Goal: Information Seeking & Learning: Learn about a topic

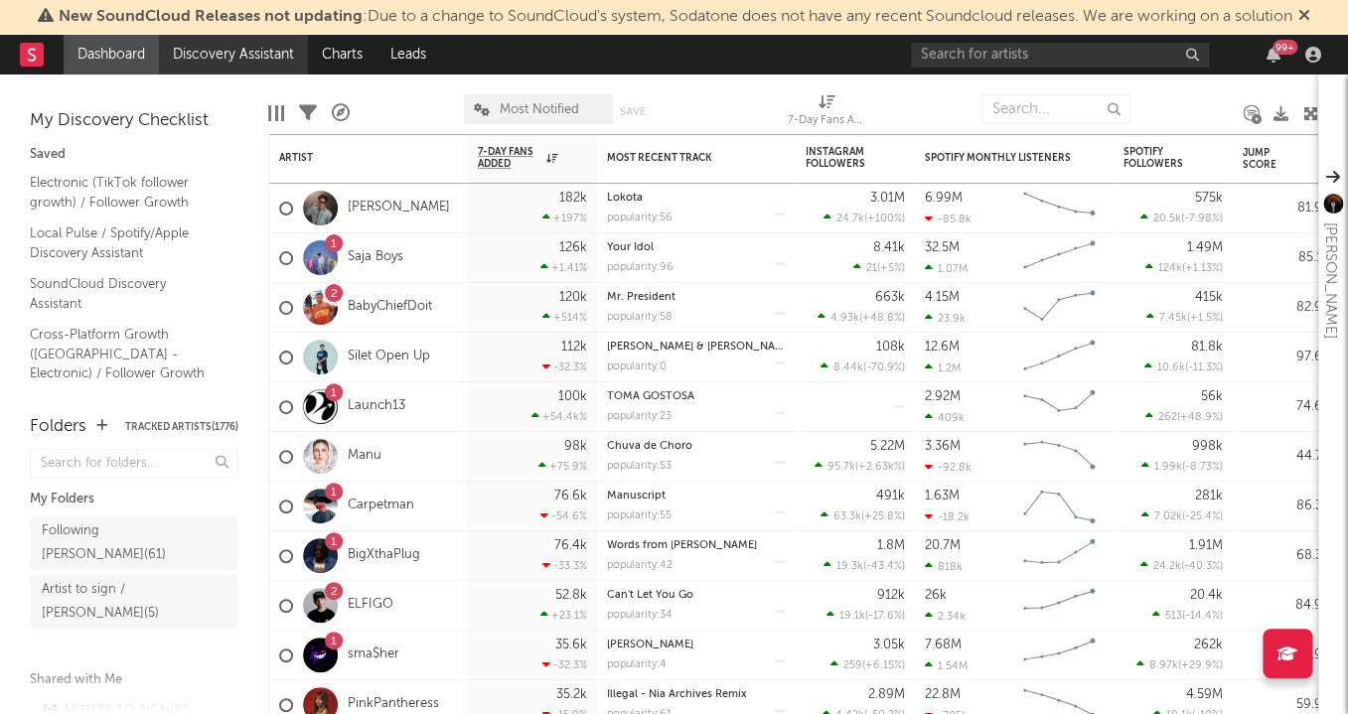
click at [252, 61] on link "Discovery Assistant" at bounding box center [233, 55] width 149 height 40
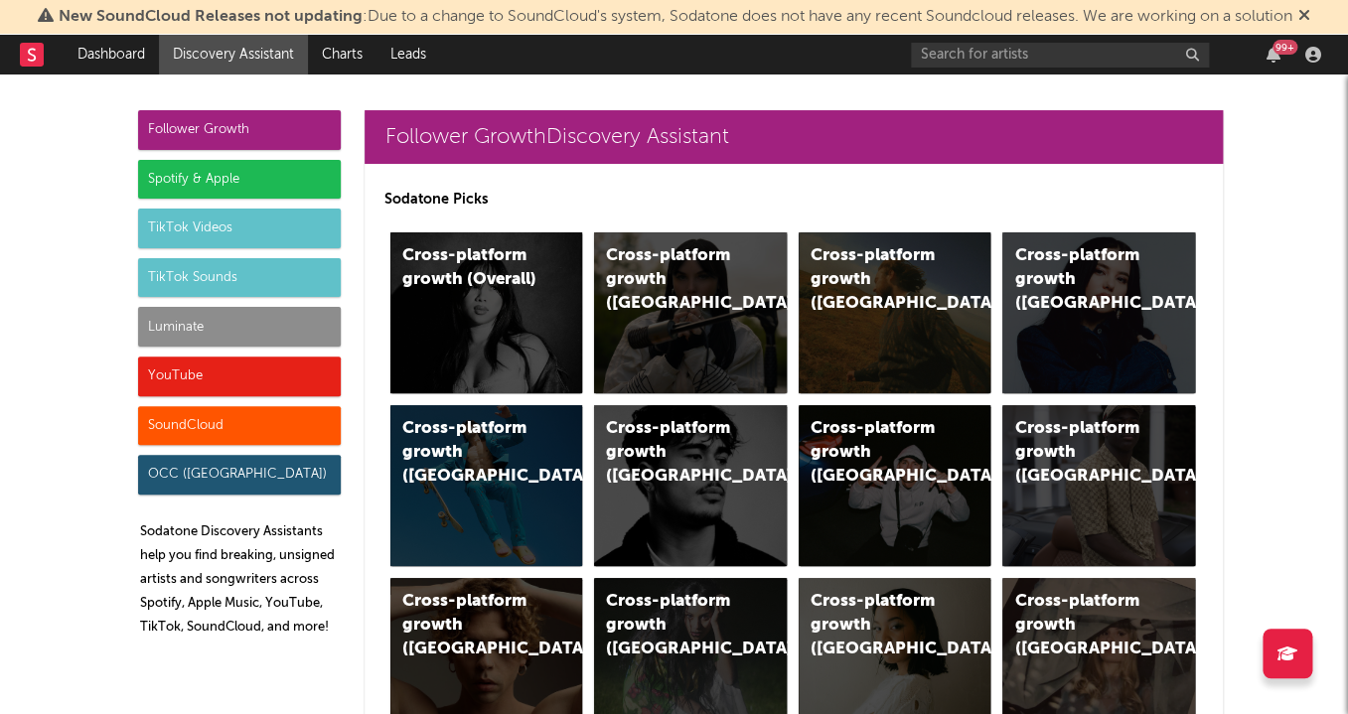
click at [240, 431] on div "SoundCloud" at bounding box center [239, 426] width 203 height 40
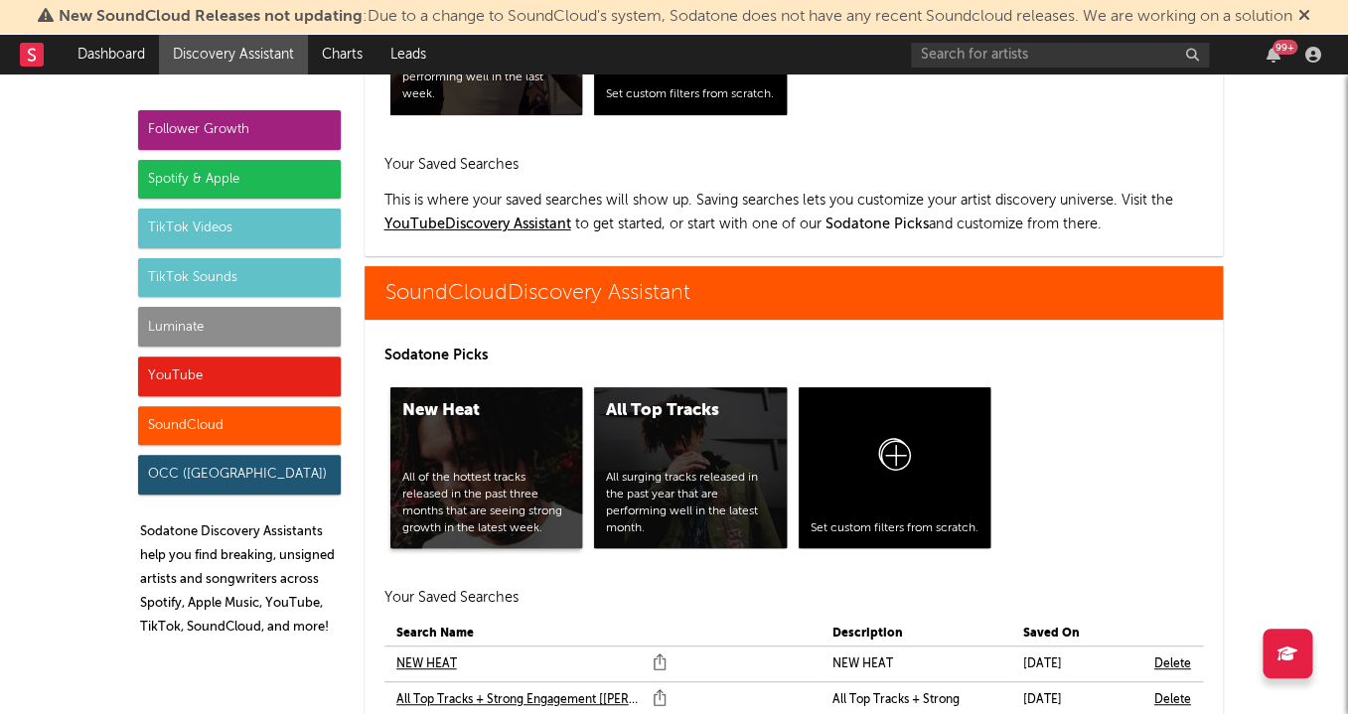
scroll to position [13579, 0]
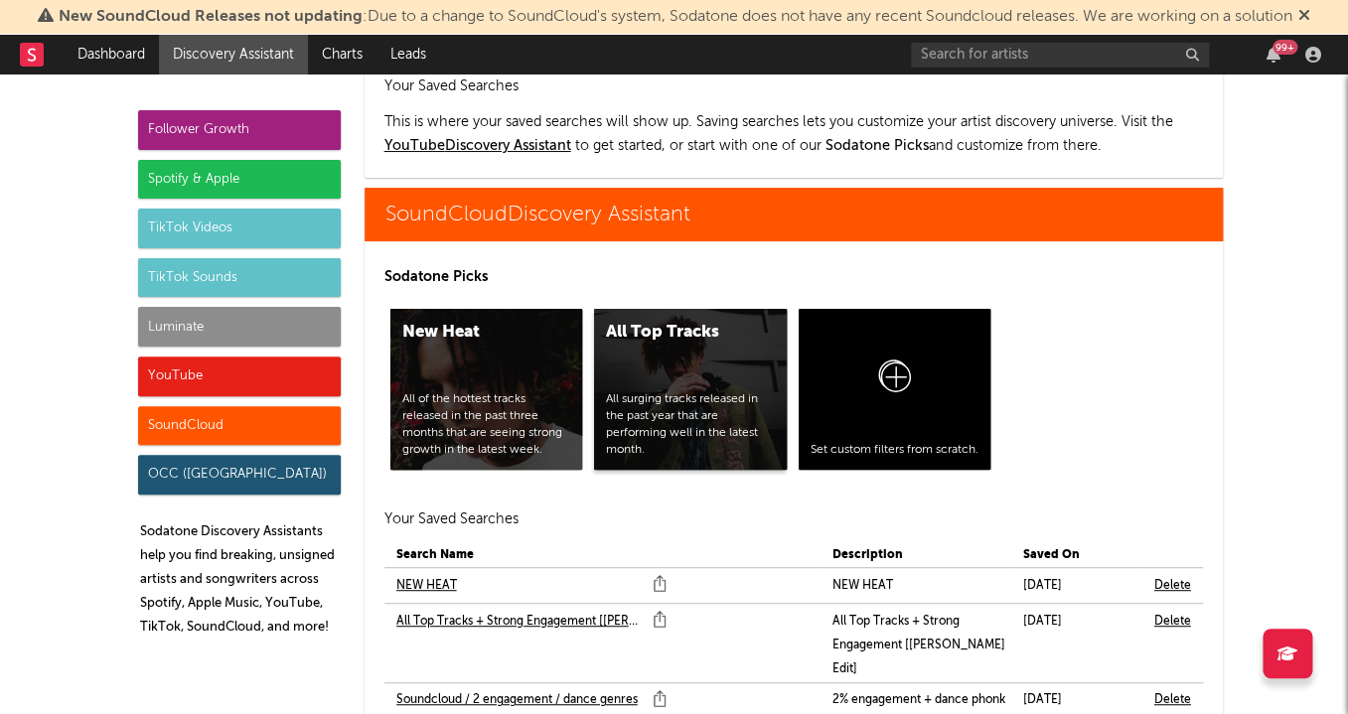
click at [662, 309] on div "All Top Tracks All surging tracks released in the past year that are performing…" at bounding box center [690, 389] width 193 height 161
drag, startPoint x: 490, startPoint y: 302, endPoint x: 471, endPoint y: 306, distance: 19.3
click at [490, 391] on div "All of the hottest tracks released in the past three months that are seeing str…" at bounding box center [486, 424] width 169 height 67
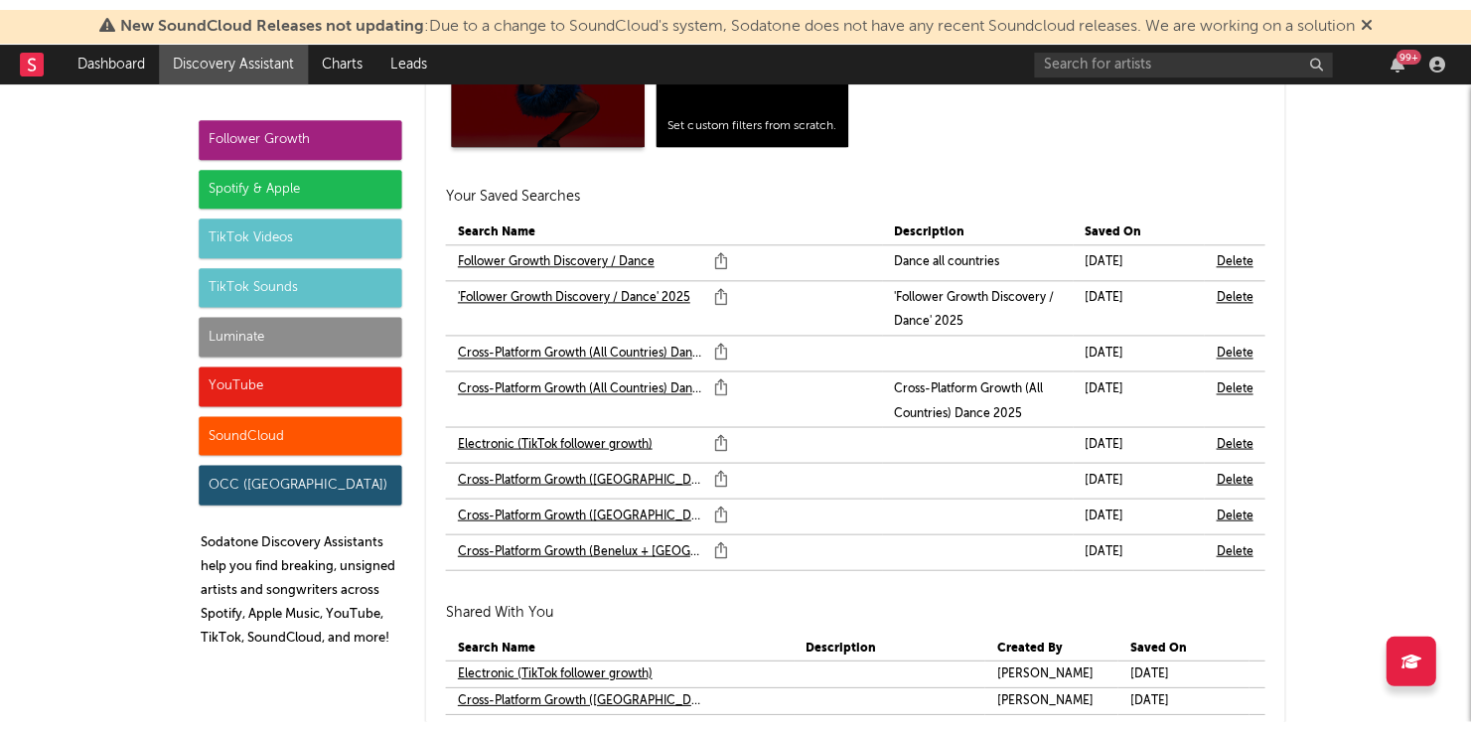
scroll to position [1897, 0]
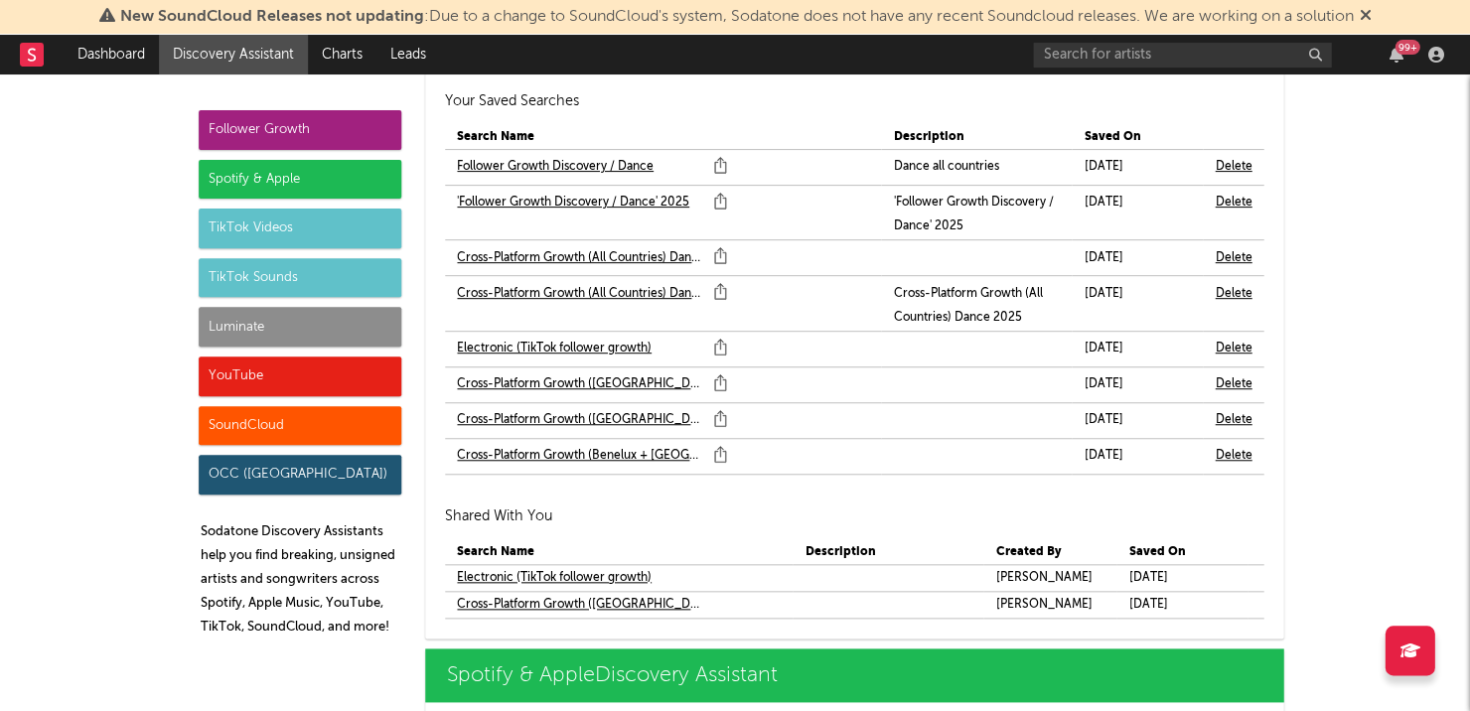
click at [560, 195] on link "'Follower Growth Discovery / Dance' 2025" at bounding box center [573, 203] width 232 height 24
click at [562, 287] on link "Cross-Platform Growth (All Countries) Dance 2025" at bounding box center [580, 294] width 246 height 24
click at [561, 337] on link "Electronic (TikTok follower growth)" at bounding box center [554, 349] width 195 height 24
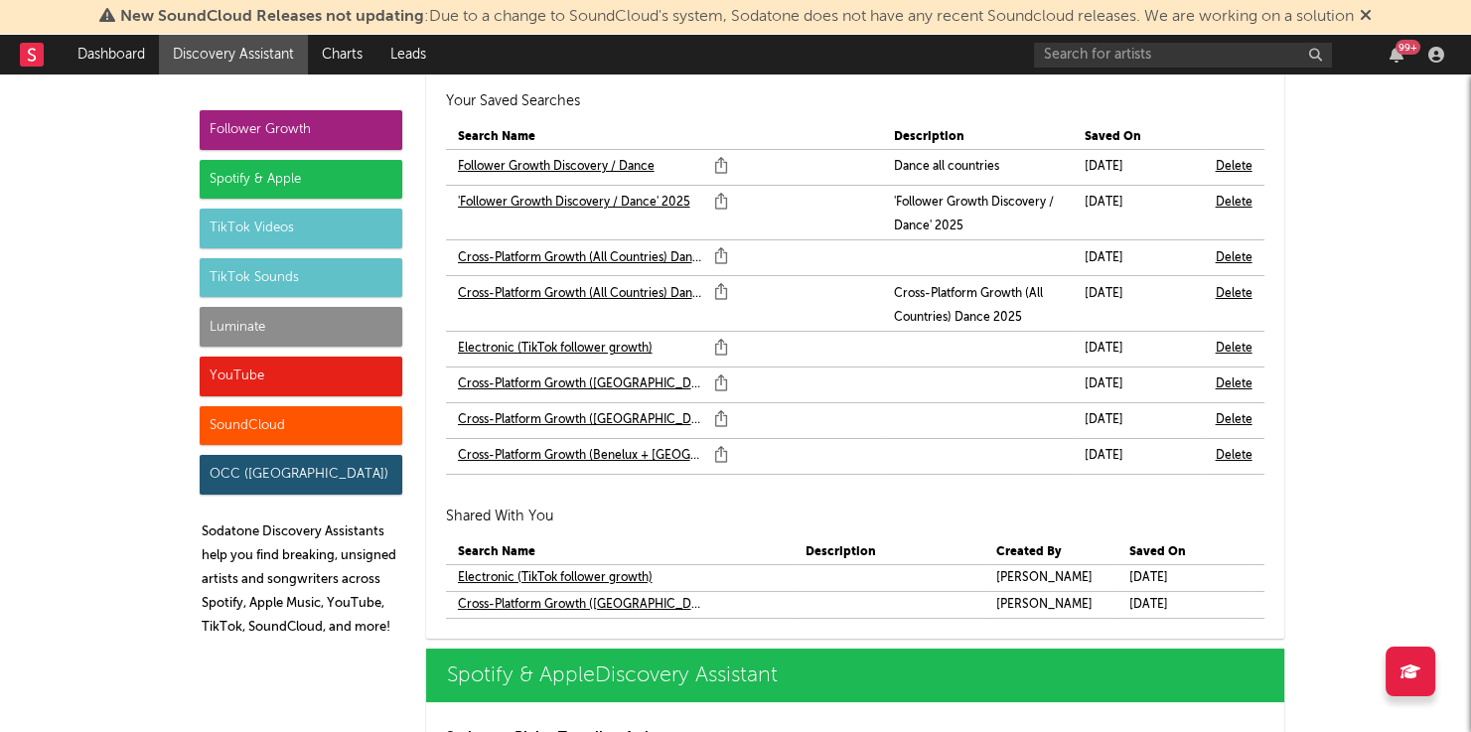
click at [317, 231] on div "TikTok Videos" at bounding box center [301, 229] width 203 height 40
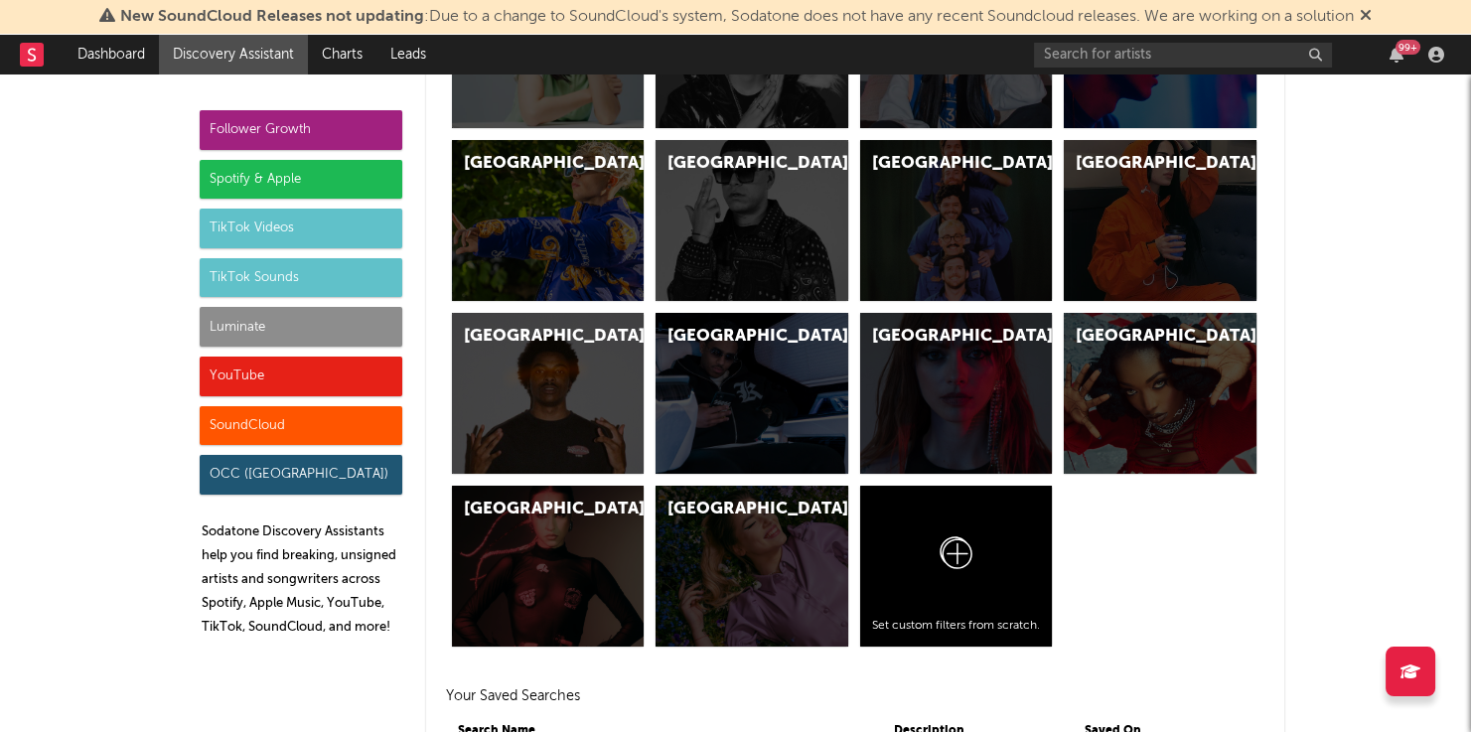
scroll to position [7264, 0]
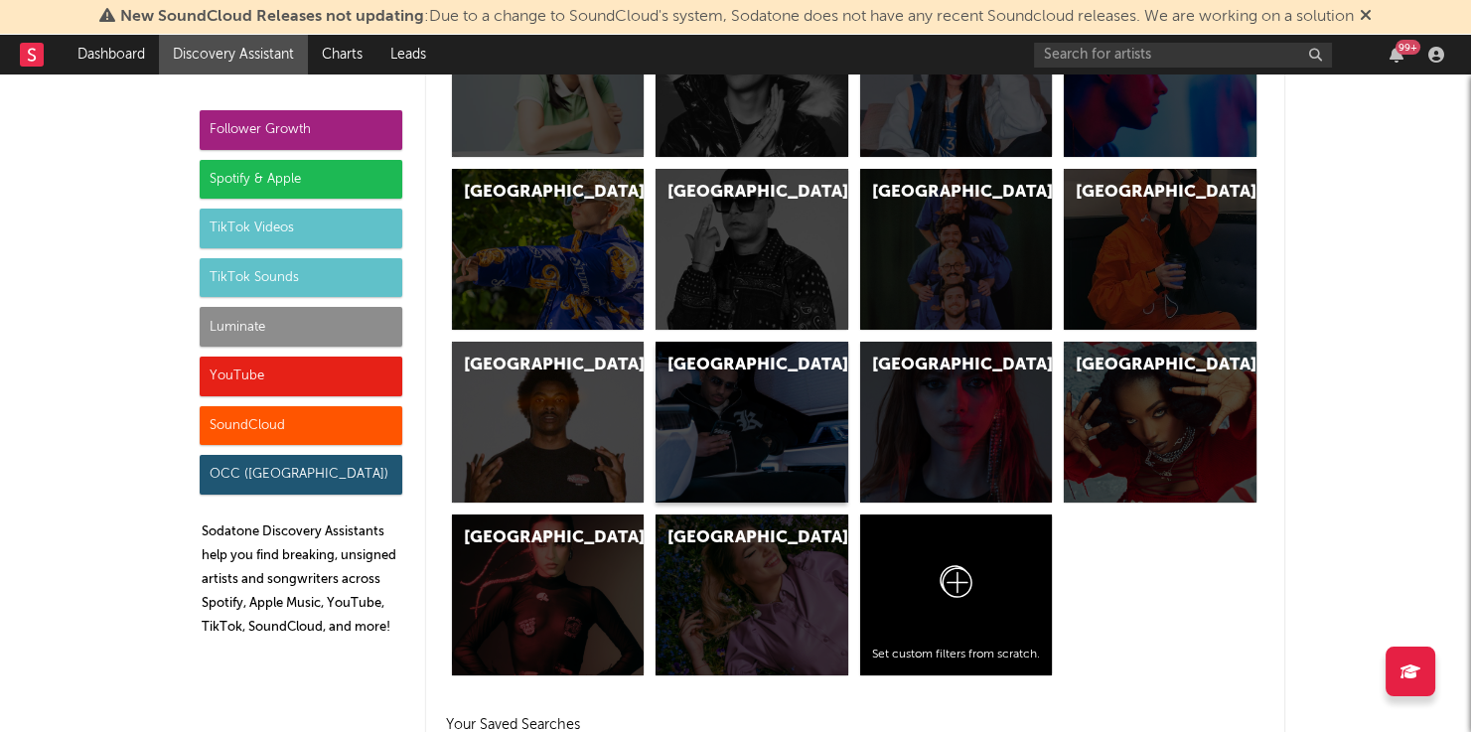
click at [695, 354] on div "Netherlands" at bounding box center [734, 366] width 135 height 24
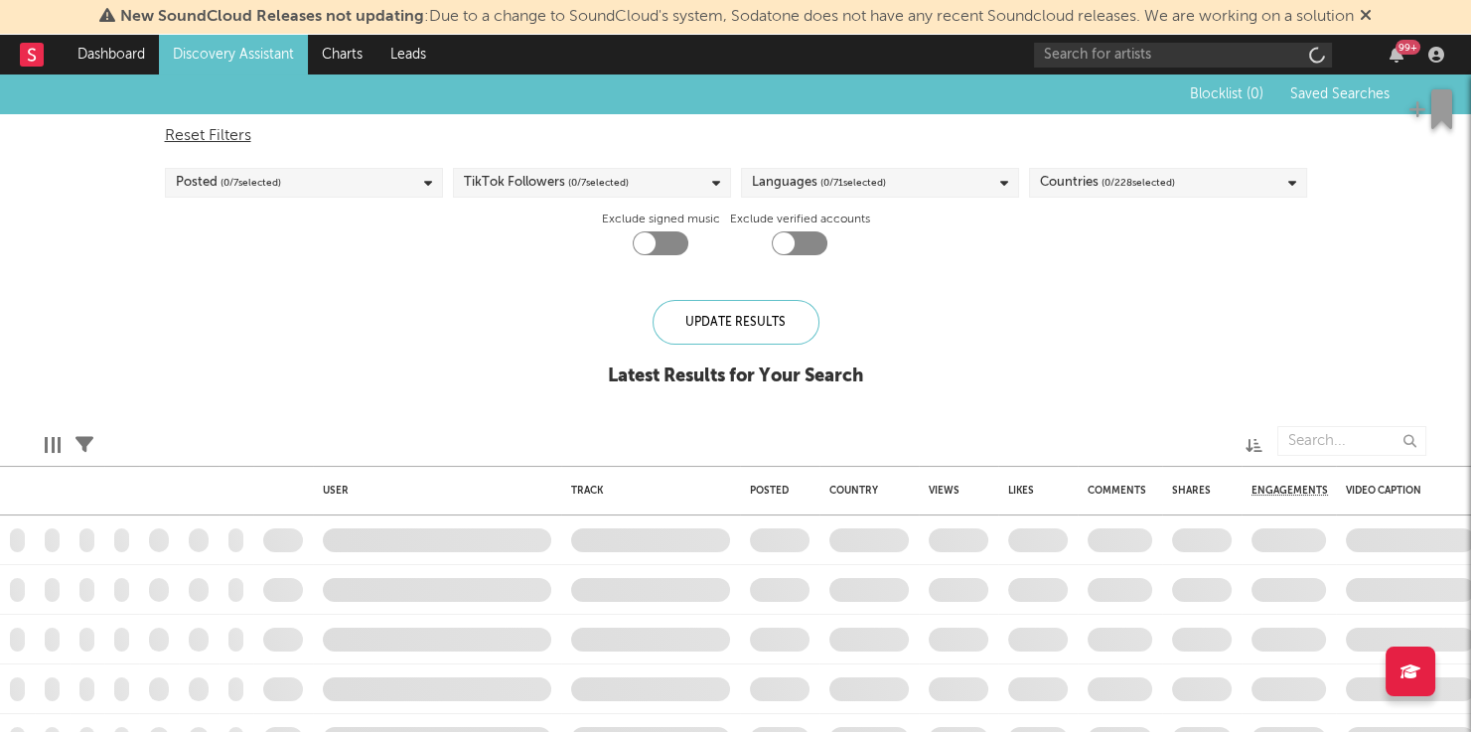
checkbox input "true"
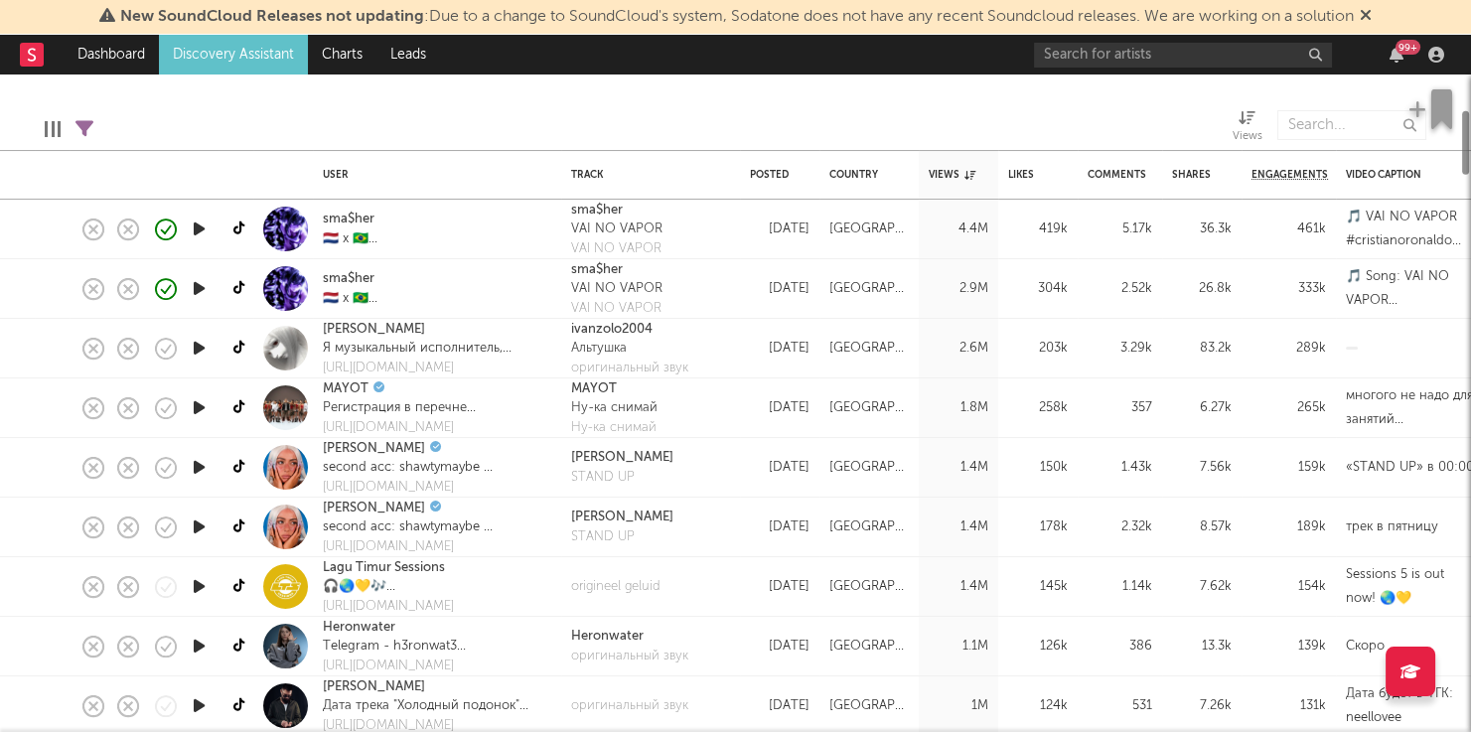
click at [186, 357] on div at bounding box center [199, 349] width 40 height 60
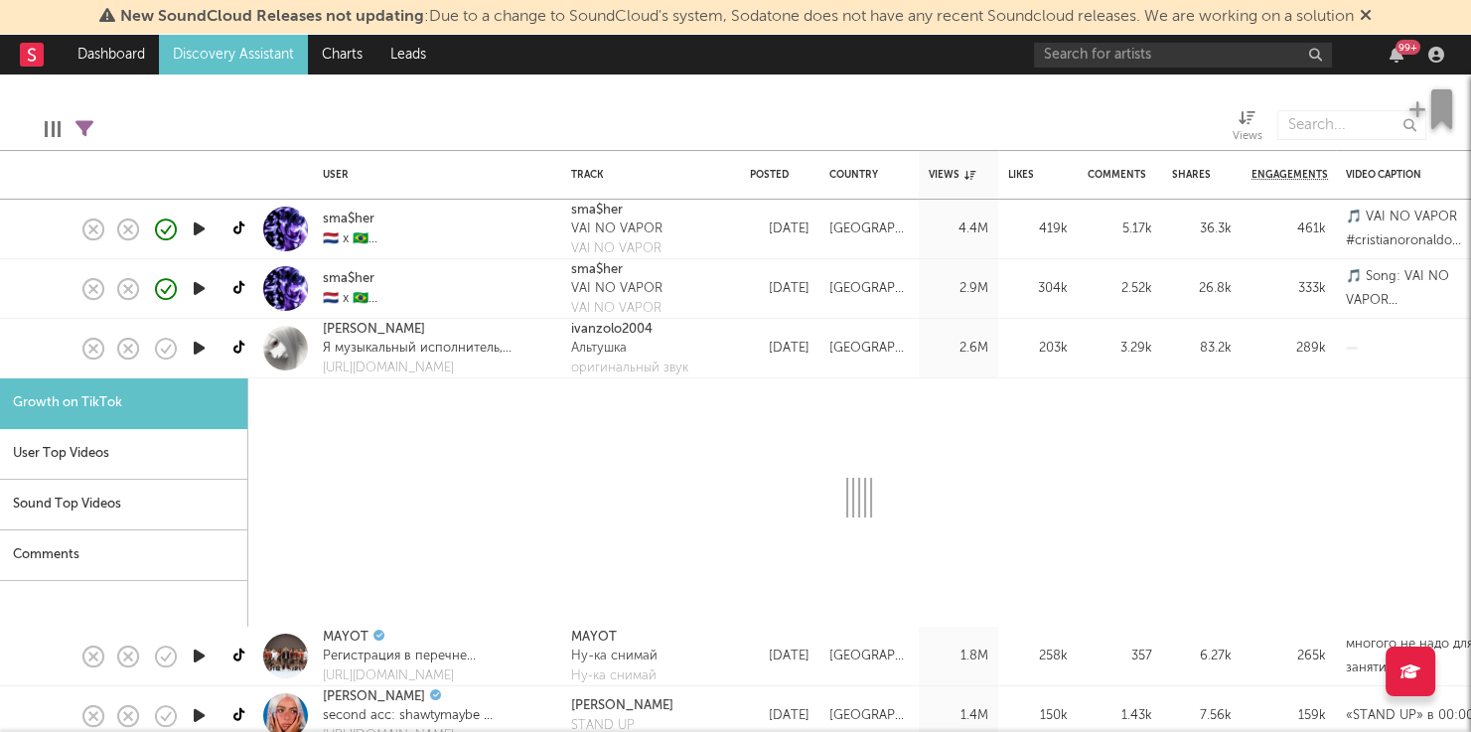
click at [203, 351] on icon "button" at bounding box center [199, 348] width 21 height 25
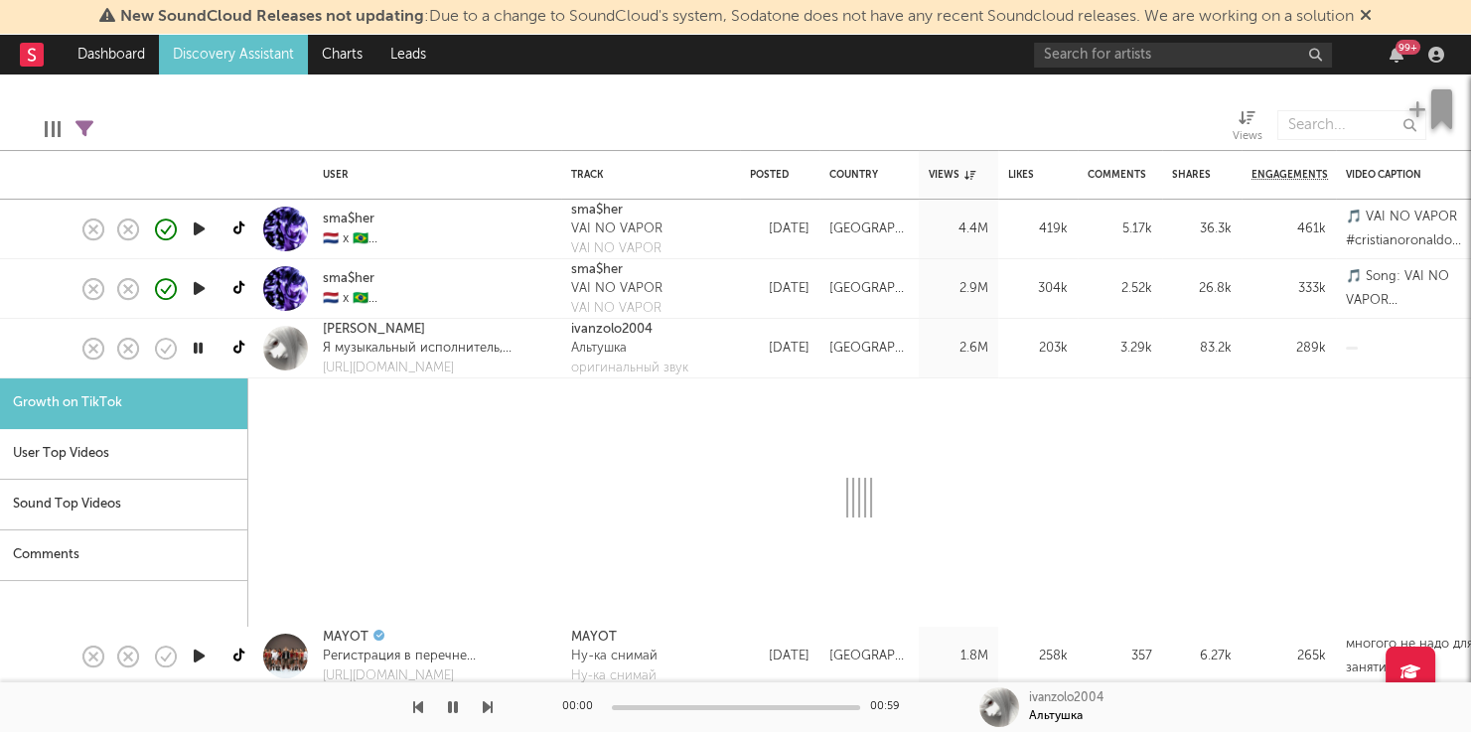
click at [217, 370] on div at bounding box center [199, 349] width 40 height 60
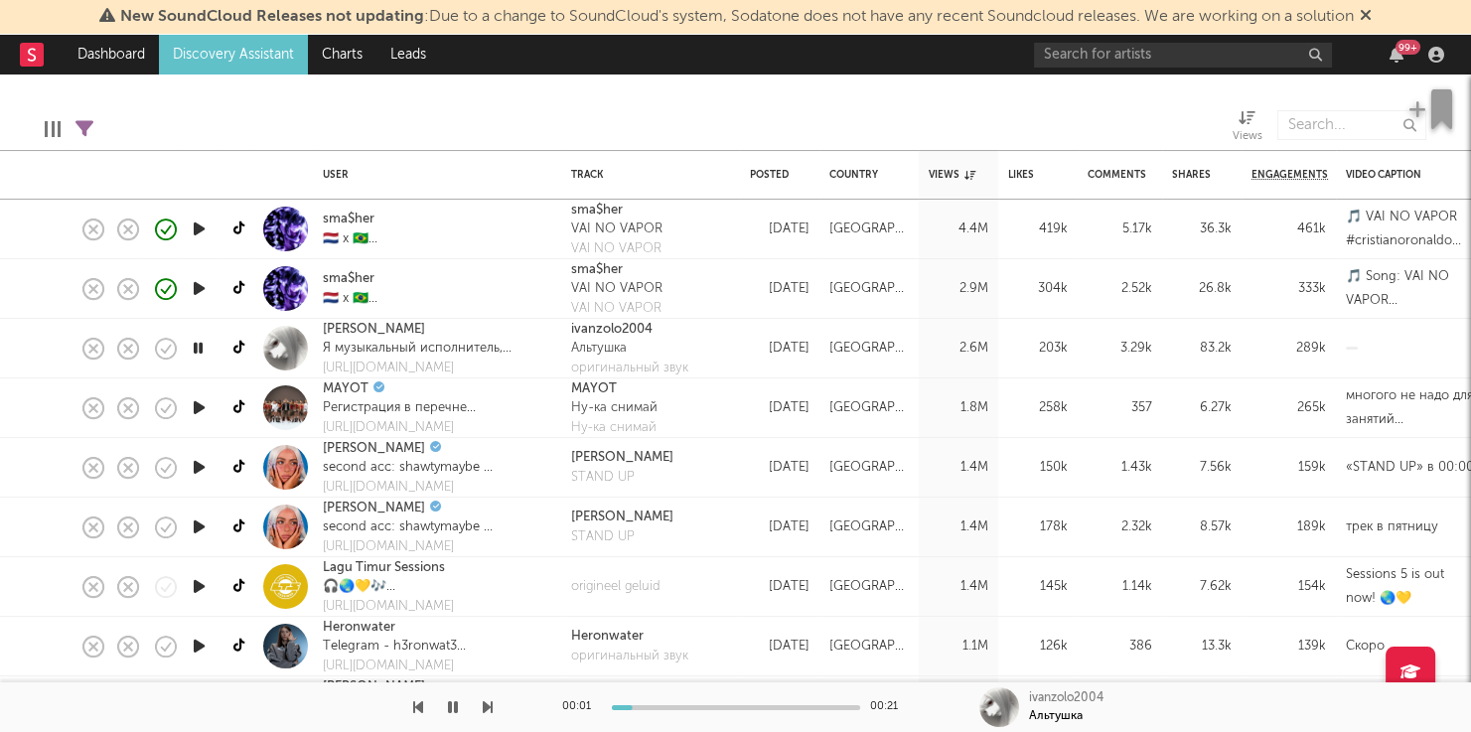
click at [203, 579] on icon "button" at bounding box center [199, 586] width 21 height 25
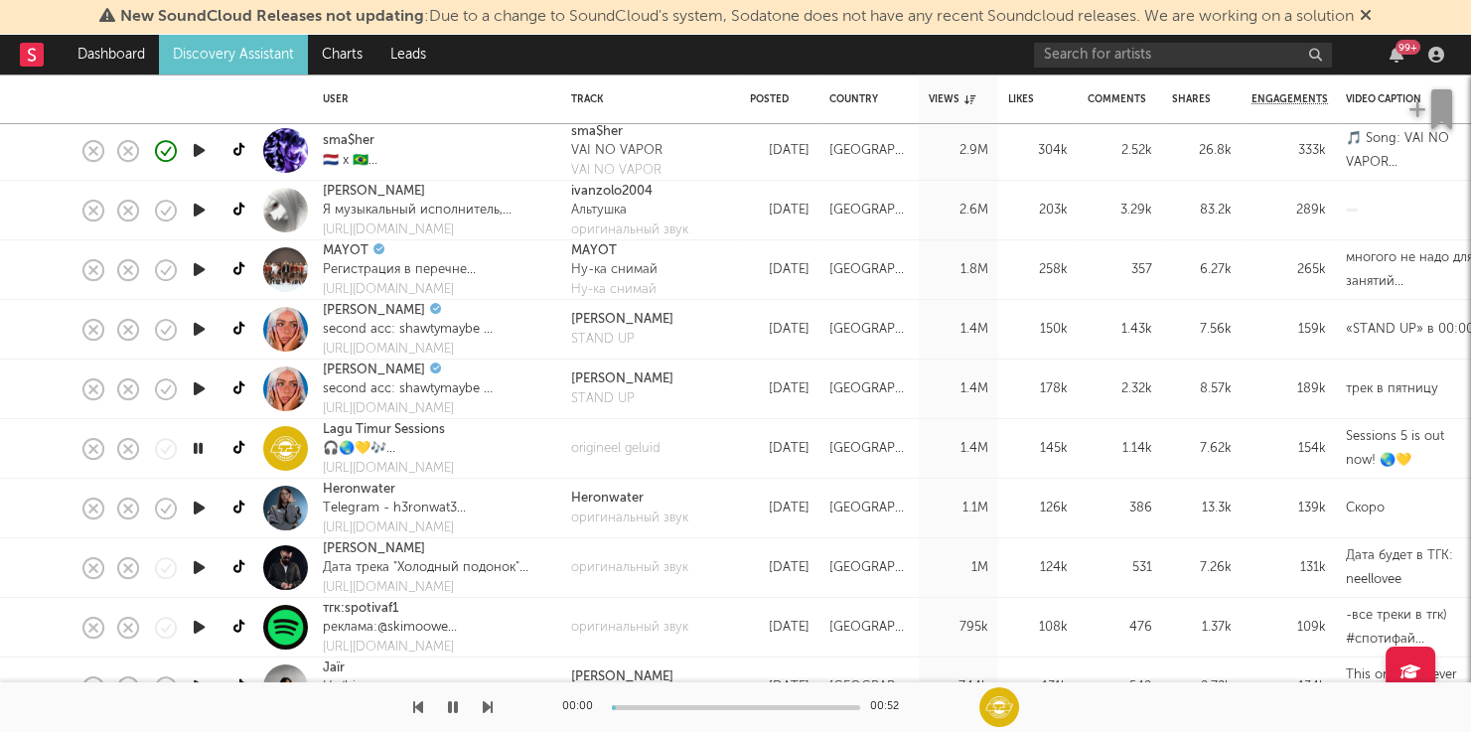
click at [196, 505] on icon "button" at bounding box center [199, 508] width 21 height 25
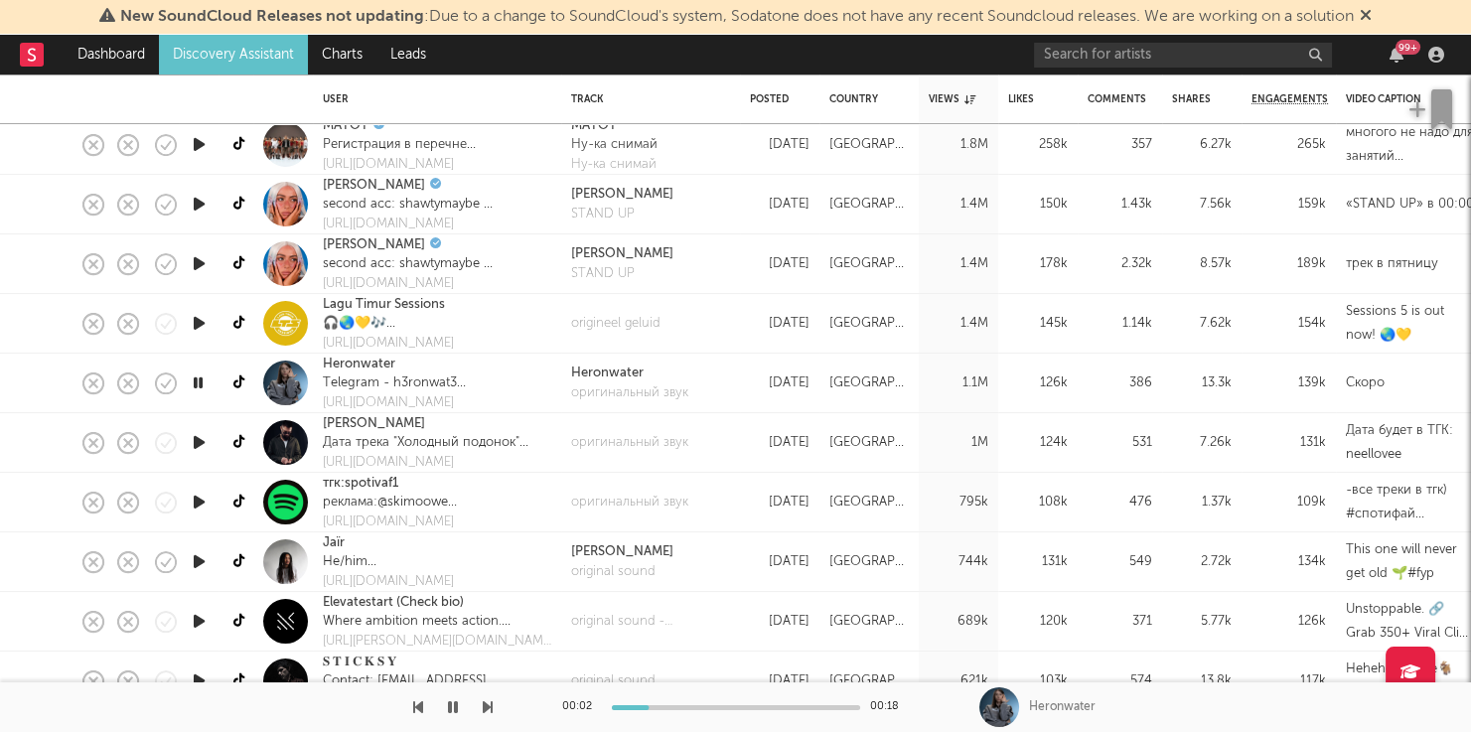
click at [485, 708] on icon "button" at bounding box center [488, 707] width 10 height 16
click at [485, 707] on icon "button" at bounding box center [488, 707] width 10 height 16
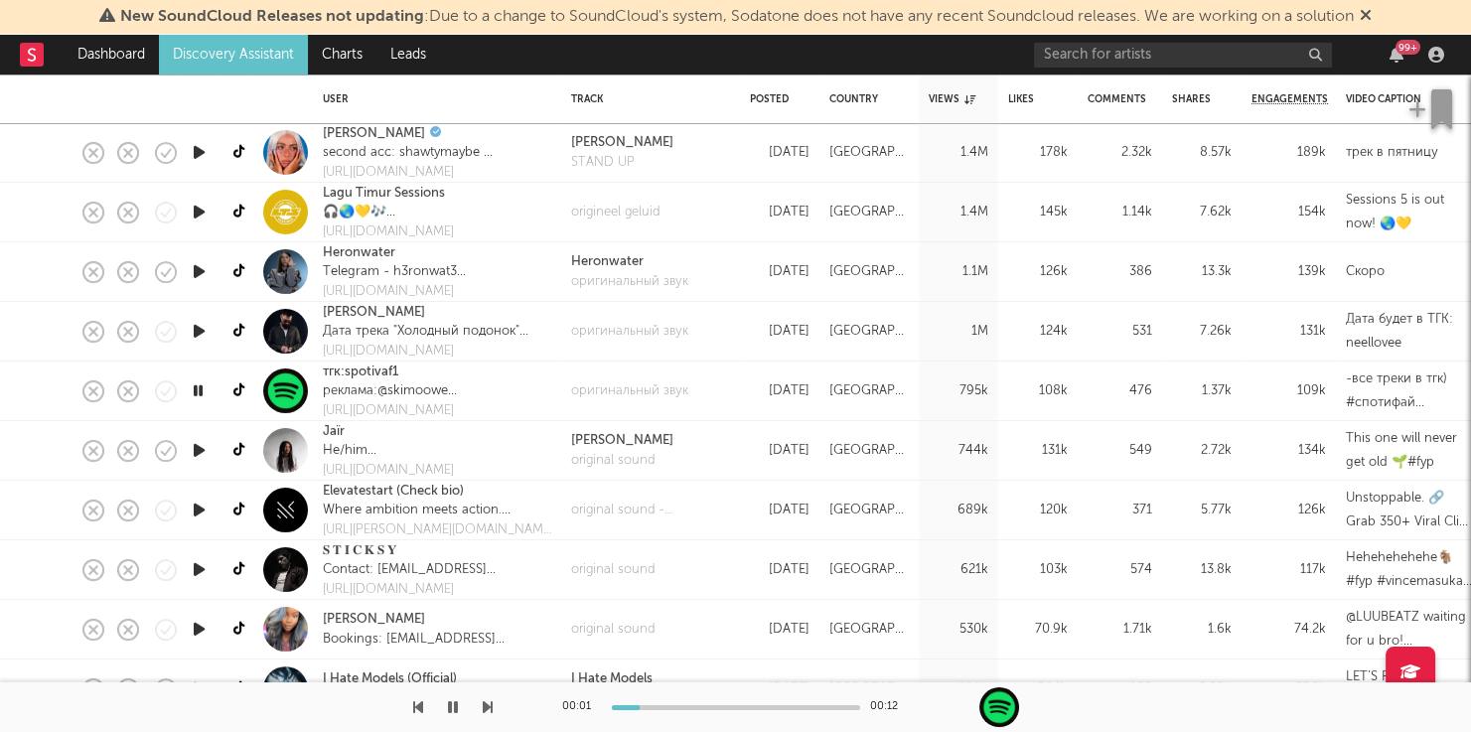
click at [490, 709] on icon "button" at bounding box center [488, 707] width 10 height 16
click at [490, 708] on icon "button" at bounding box center [488, 707] width 10 height 16
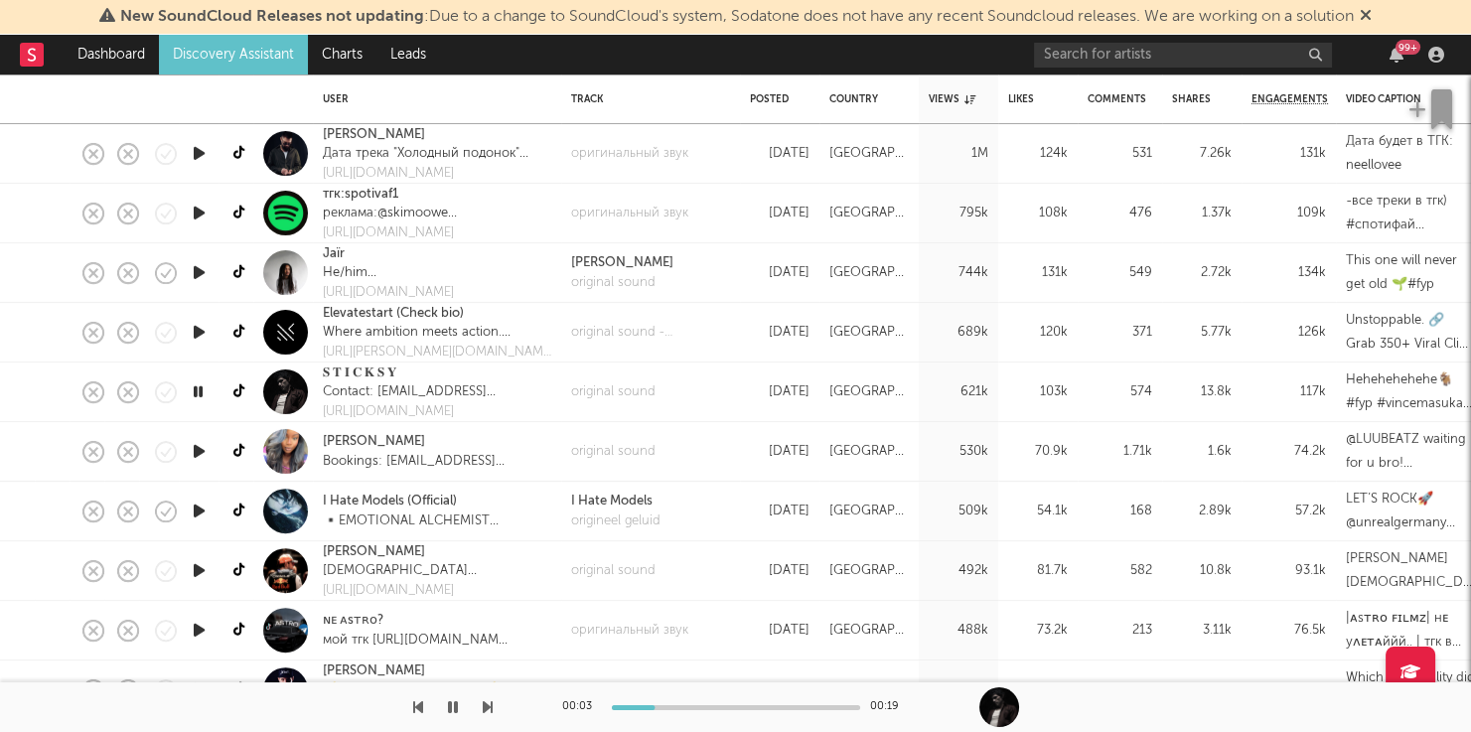
click at [744, 705] on div at bounding box center [736, 707] width 248 height 5
click at [483, 707] on icon "button" at bounding box center [488, 707] width 10 height 16
click at [240, 513] on icon at bounding box center [240, 511] width 15 height 15
drag, startPoint x: 457, startPoint y: 708, endPoint x: 637, endPoint y: 498, distance: 276.9
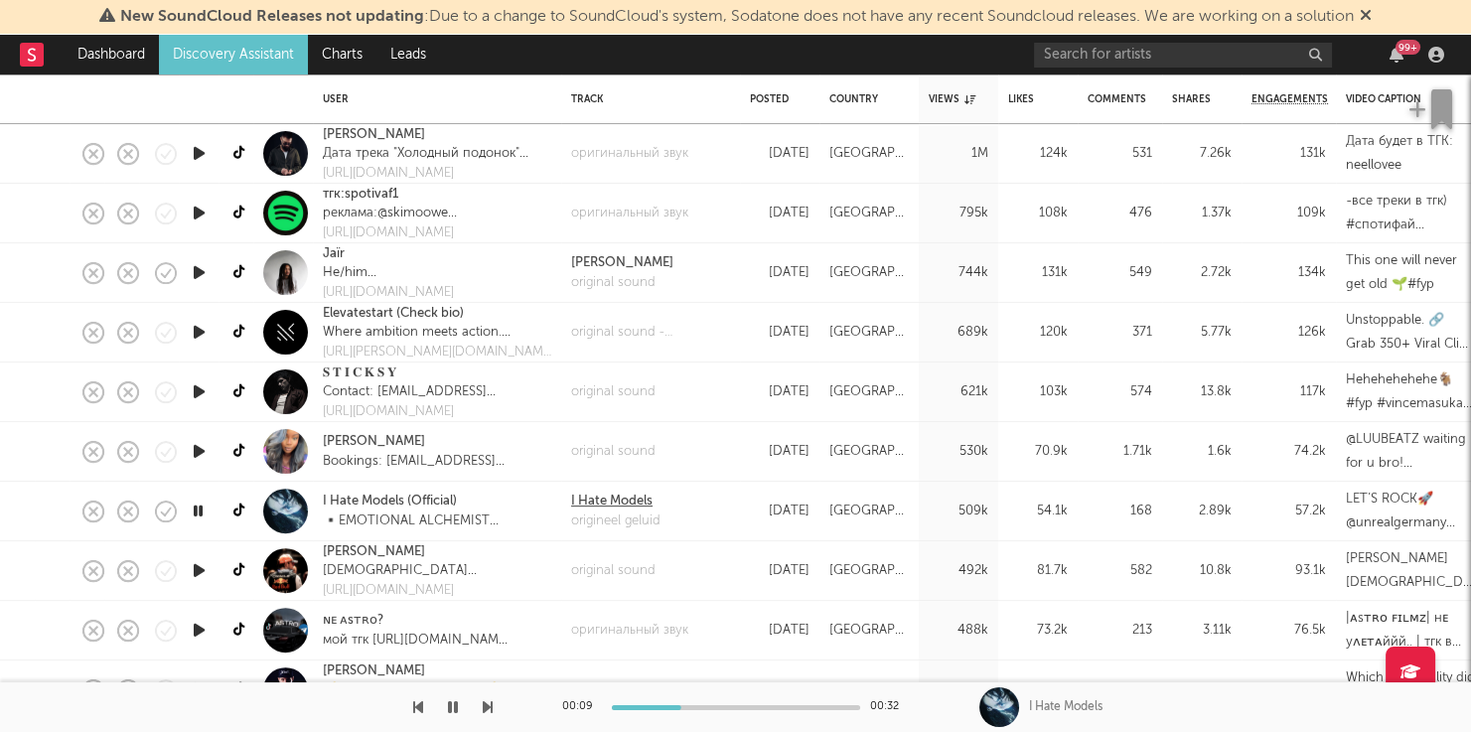
click at [457, 707] on icon "button" at bounding box center [453, 707] width 10 height 16
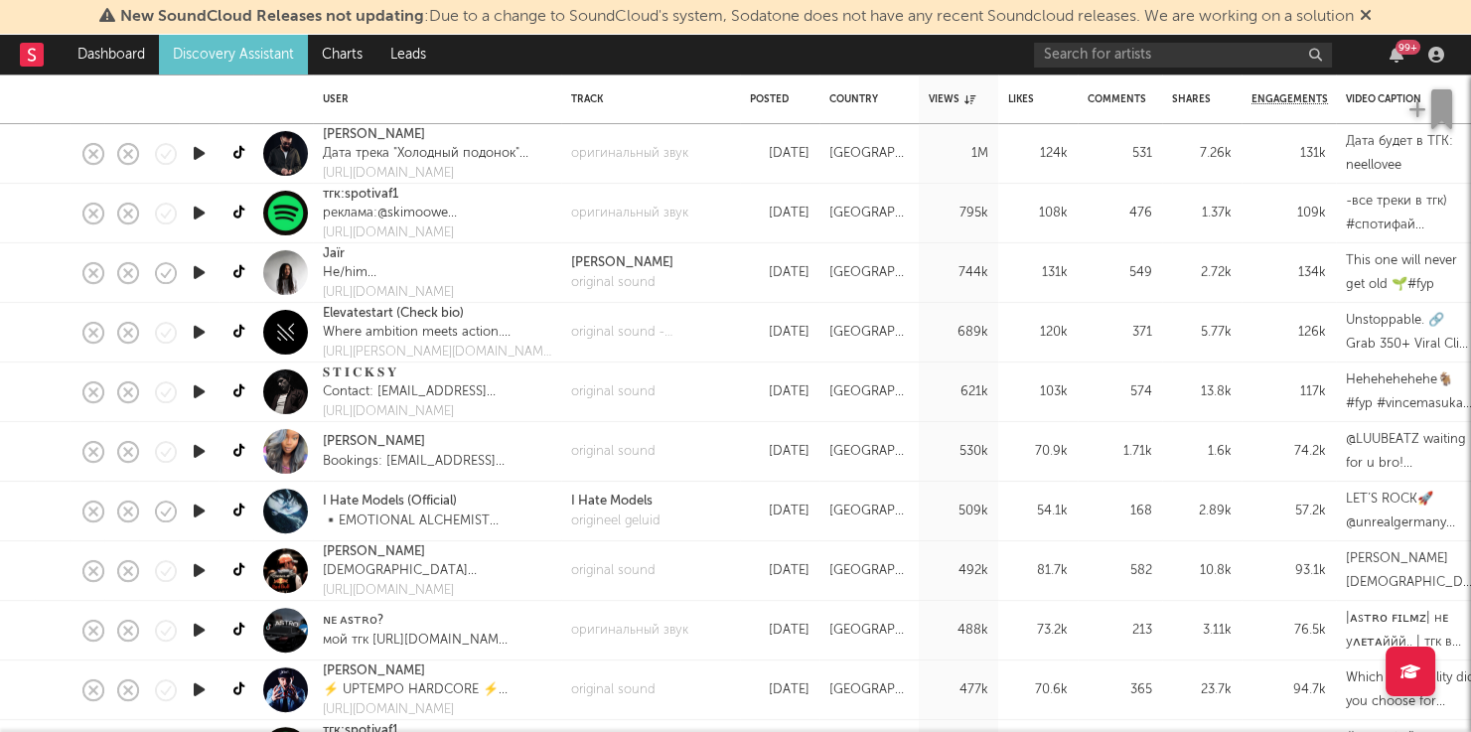
click at [199, 582] on icon "button" at bounding box center [199, 570] width 21 height 25
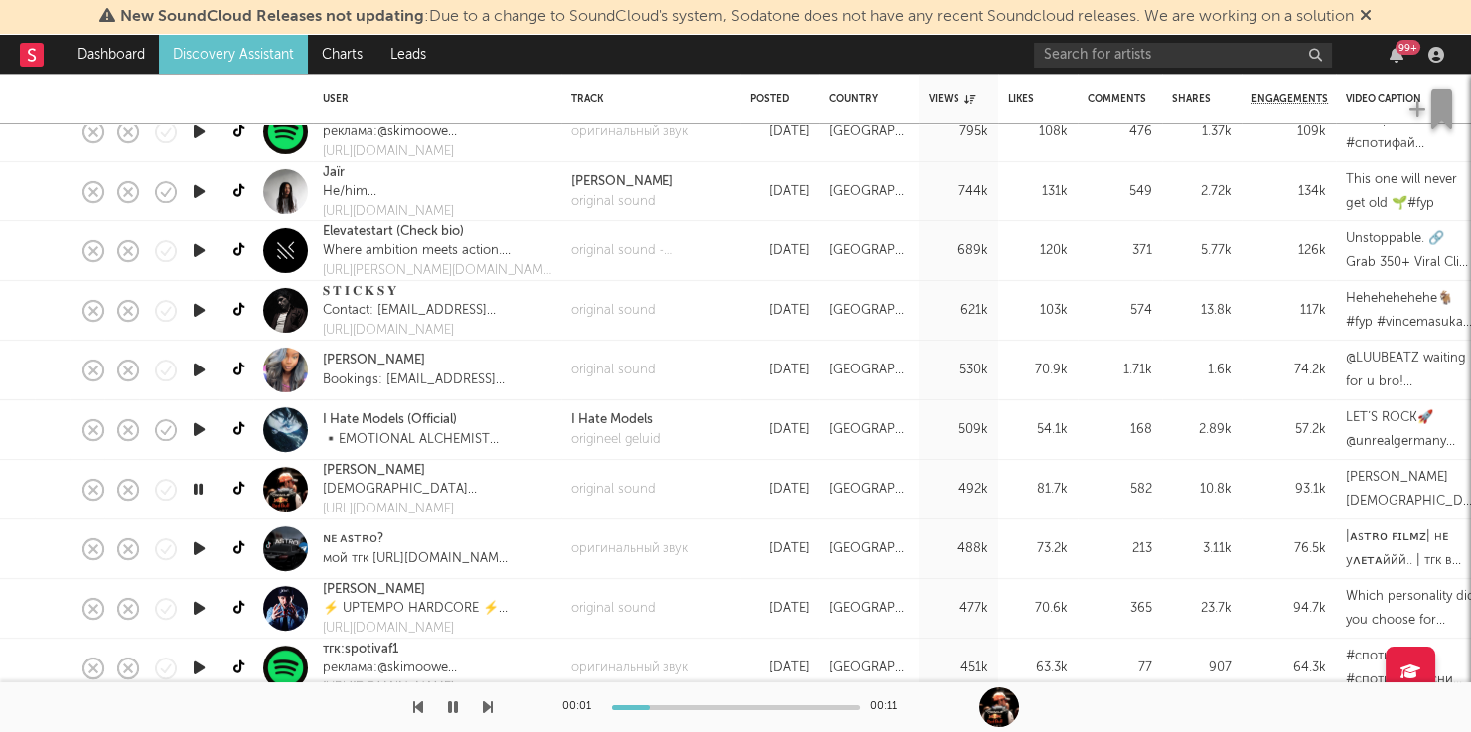
click at [494, 710] on div "00:01 00:11" at bounding box center [735, 707] width 1471 height 50
click at [486, 708] on icon "button" at bounding box center [488, 707] width 10 height 16
click at [799, 708] on div at bounding box center [736, 707] width 248 height 5
click at [487, 700] on icon "button" at bounding box center [488, 707] width 10 height 16
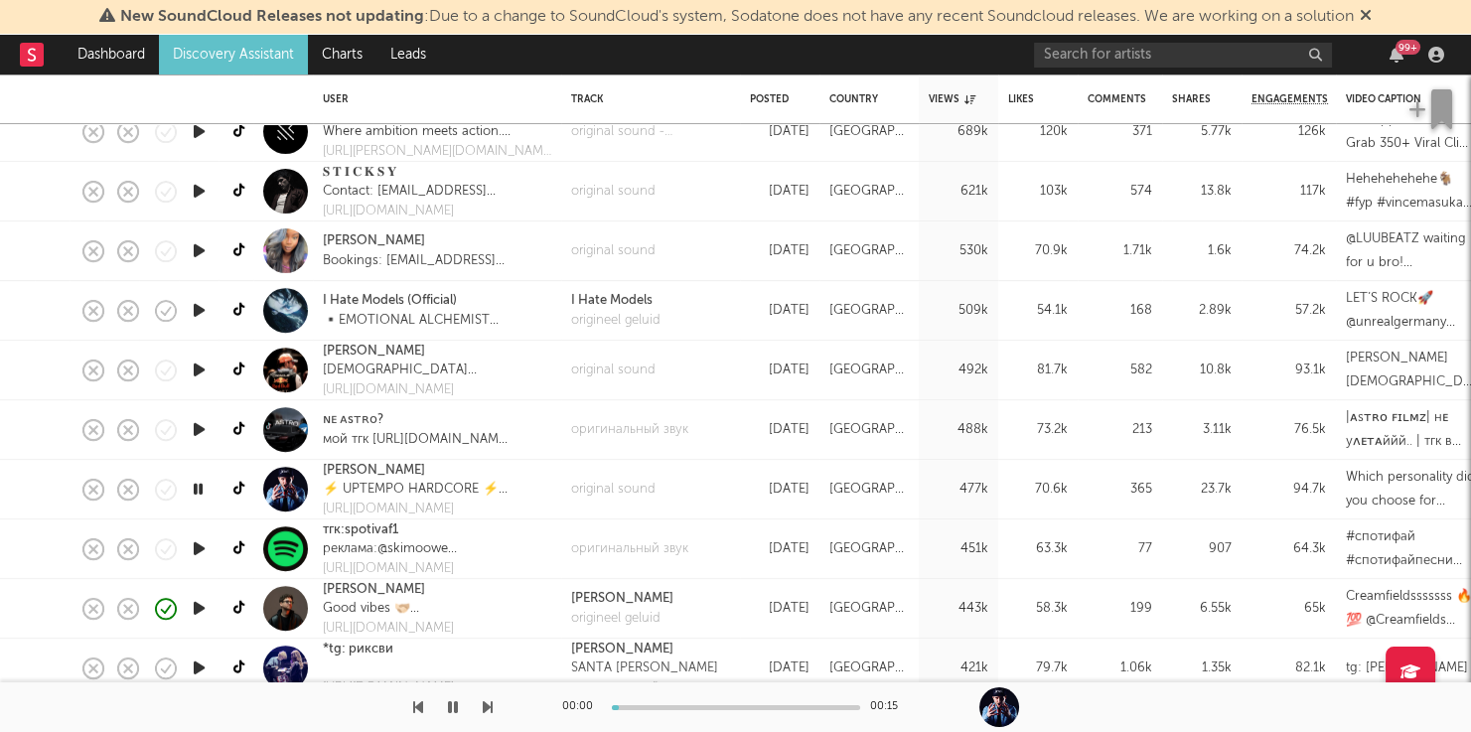
click at [695, 708] on div at bounding box center [736, 707] width 248 height 5
click at [759, 708] on div at bounding box center [736, 707] width 248 height 5
click at [489, 703] on icon "button" at bounding box center [488, 707] width 10 height 16
click at [347, 468] on link "Jur Terreur" at bounding box center [374, 471] width 102 height 20
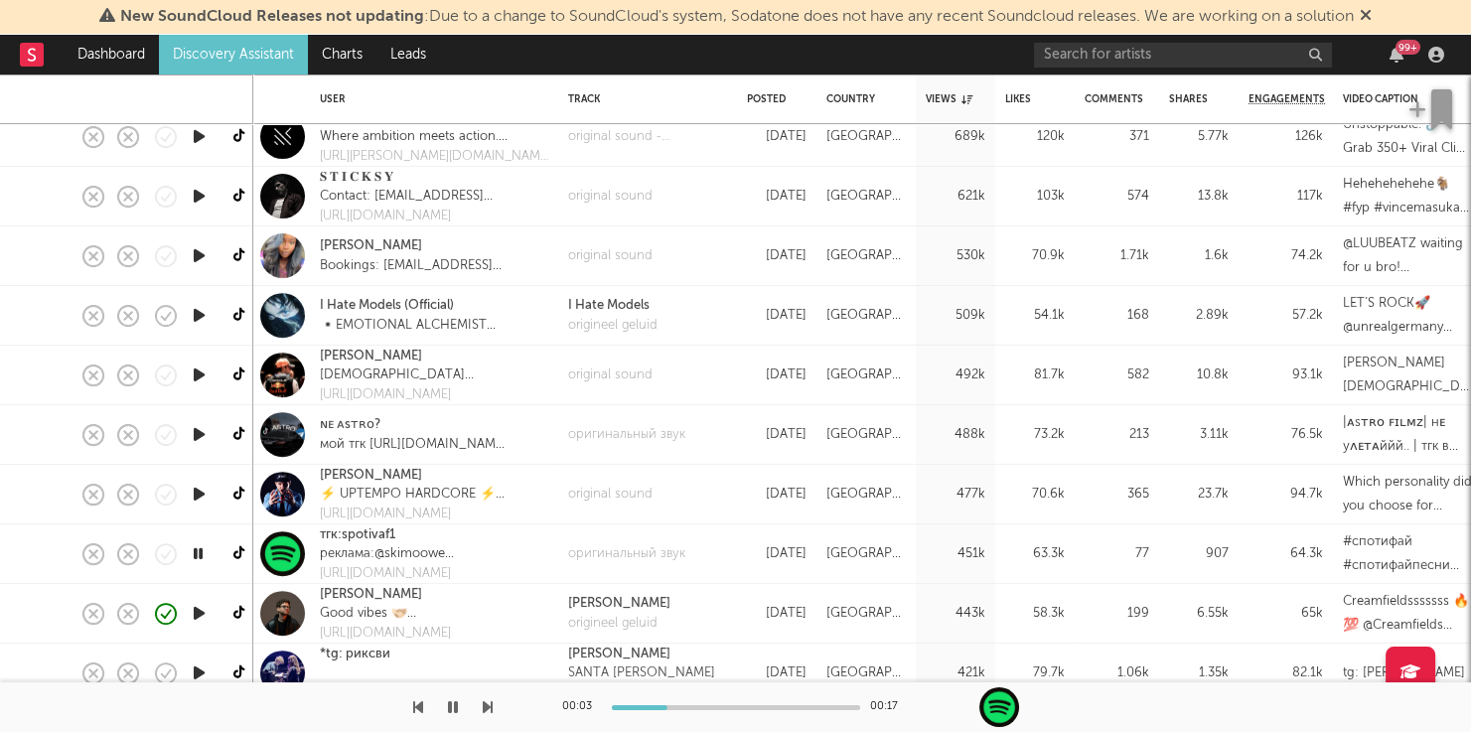
click at [489, 710] on icon "button" at bounding box center [488, 707] width 10 height 16
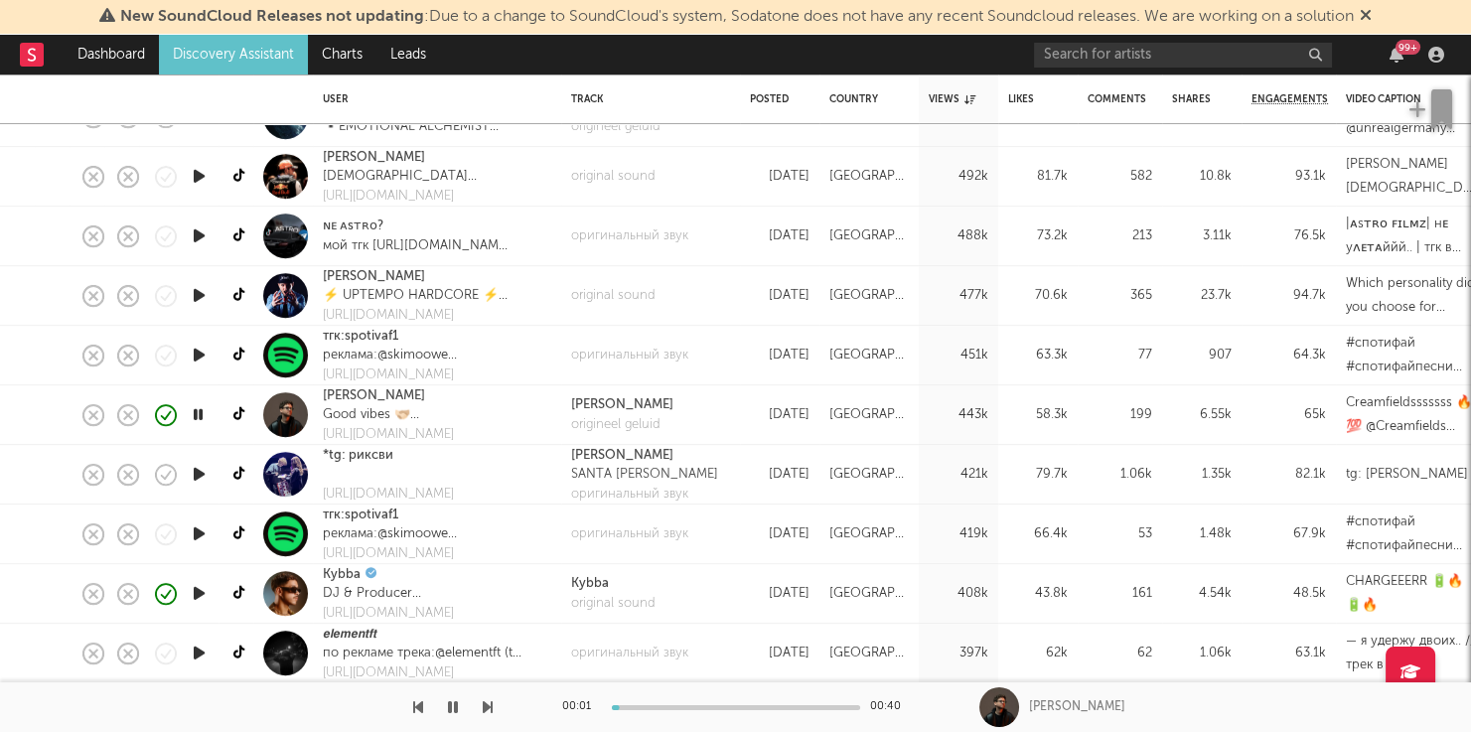
click at [490, 710] on icon "button" at bounding box center [488, 707] width 10 height 16
click at [489, 708] on icon "button" at bounding box center [488, 707] width 10 height 16
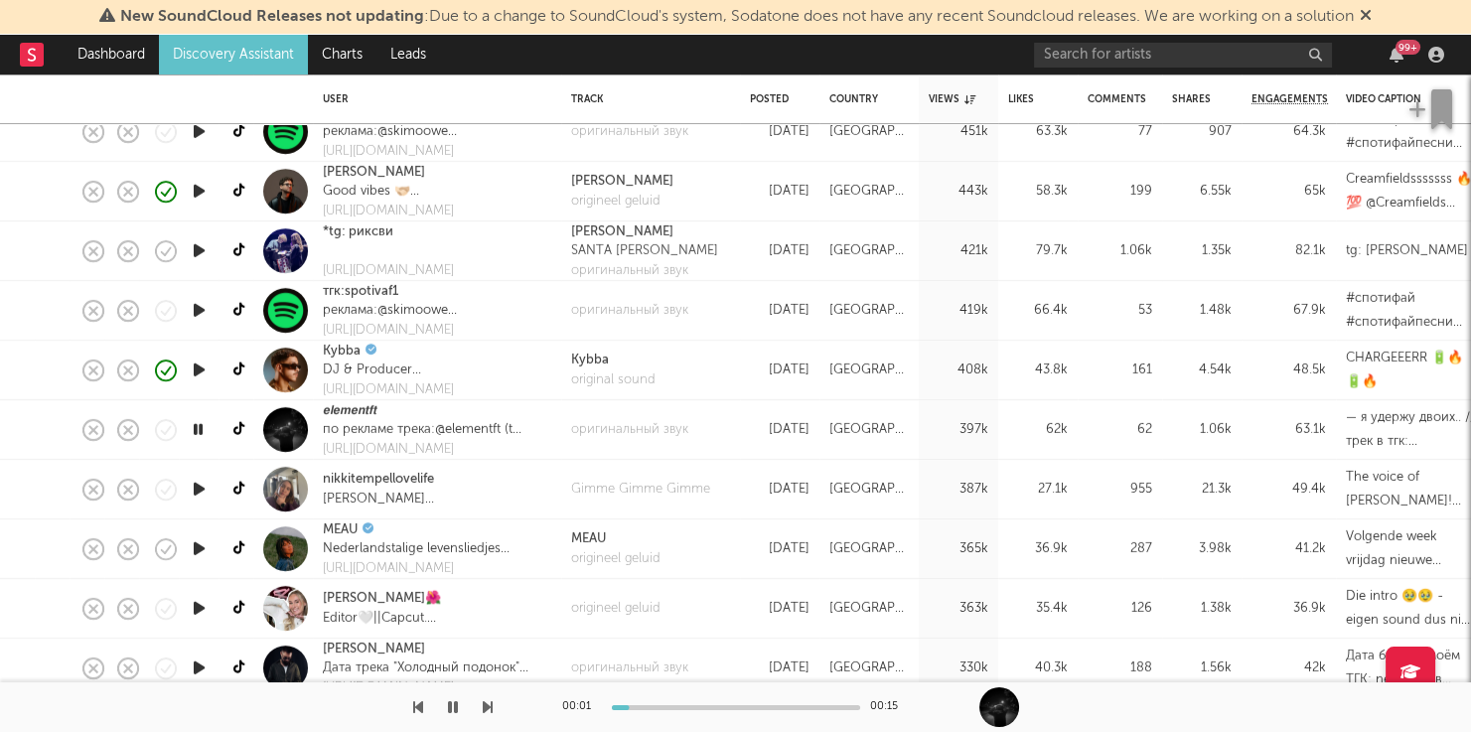
click at [202, 487] on icon "button" at bounding box center [199, 489] width 21 height 25
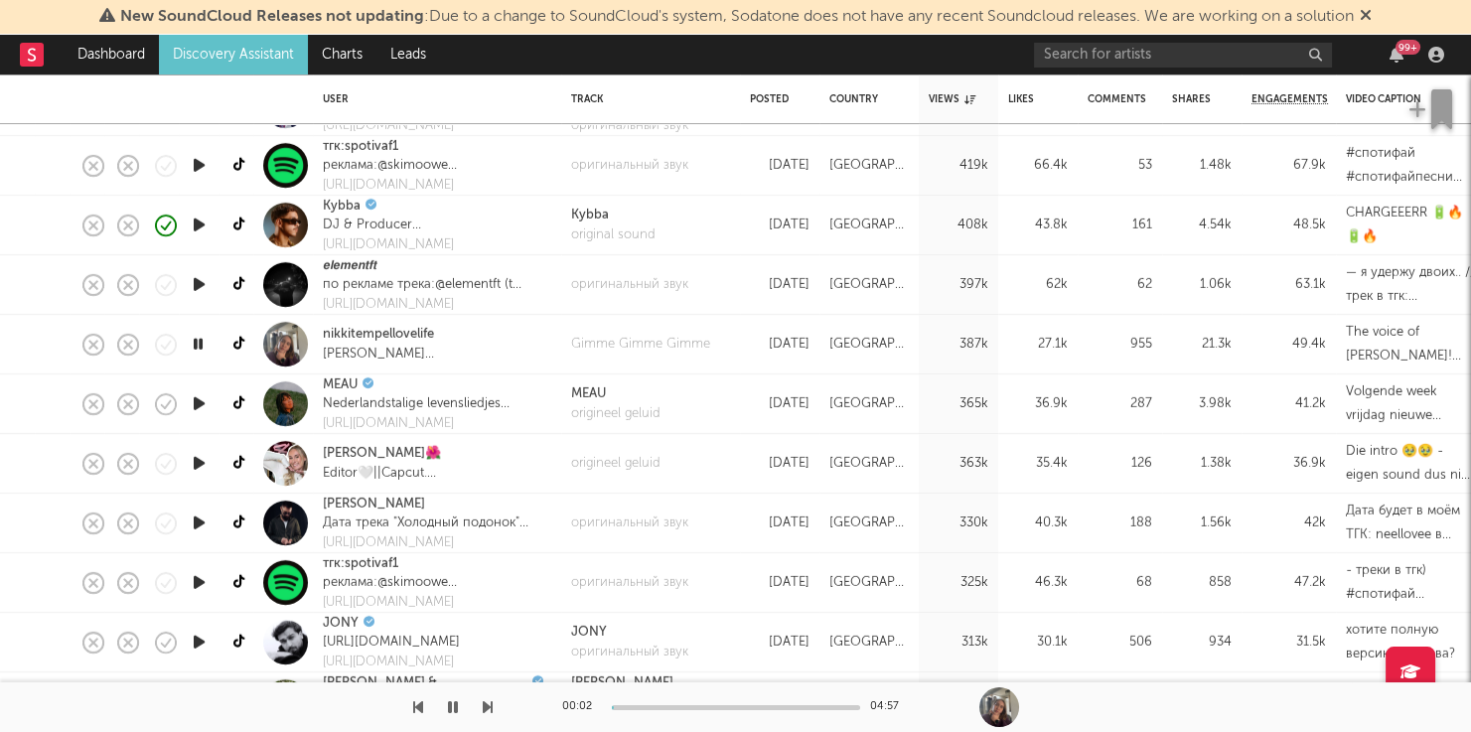
click at [204, 469] on icon "button" at bounding box center [199, 463] width 21 height 25
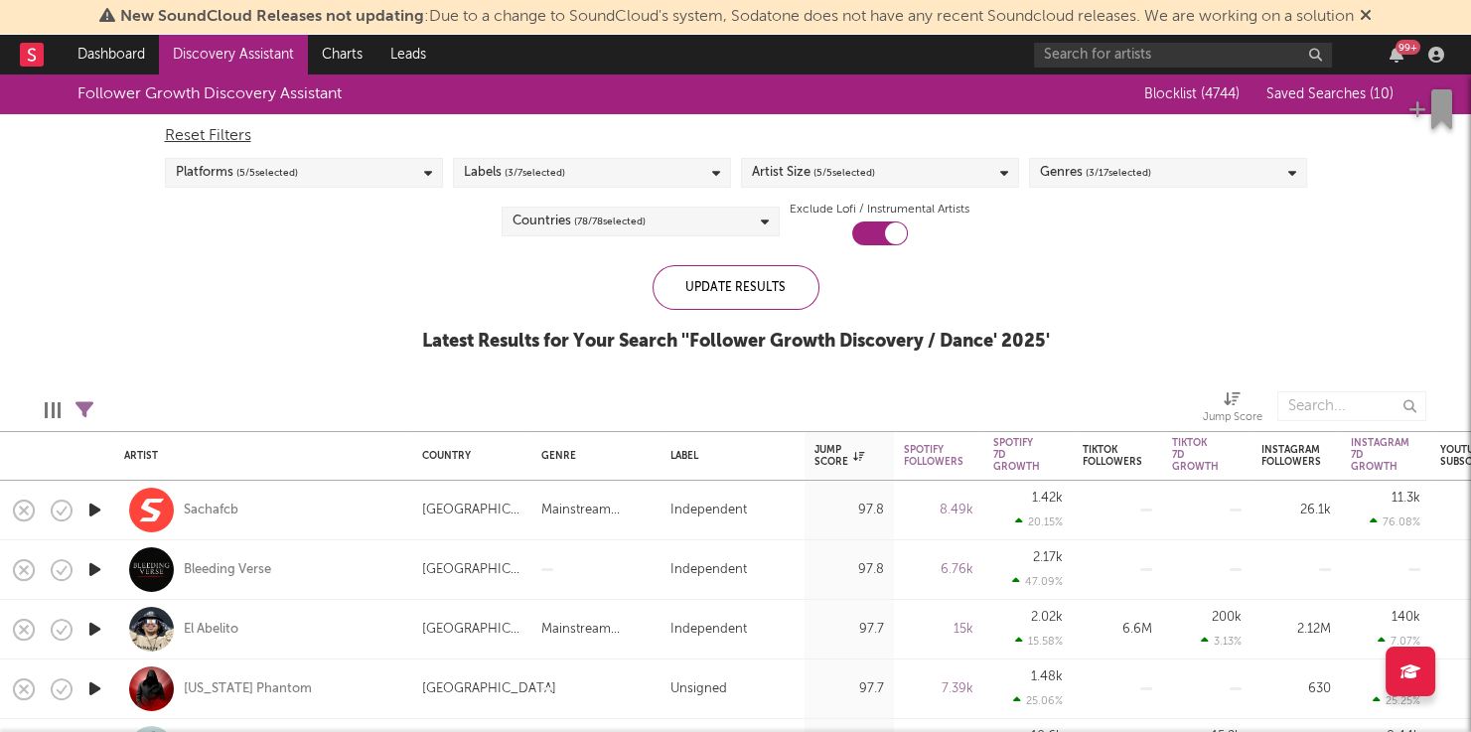
click at [86, 503] on icon "button" at bounding box center [94, 510] width 21 height 25
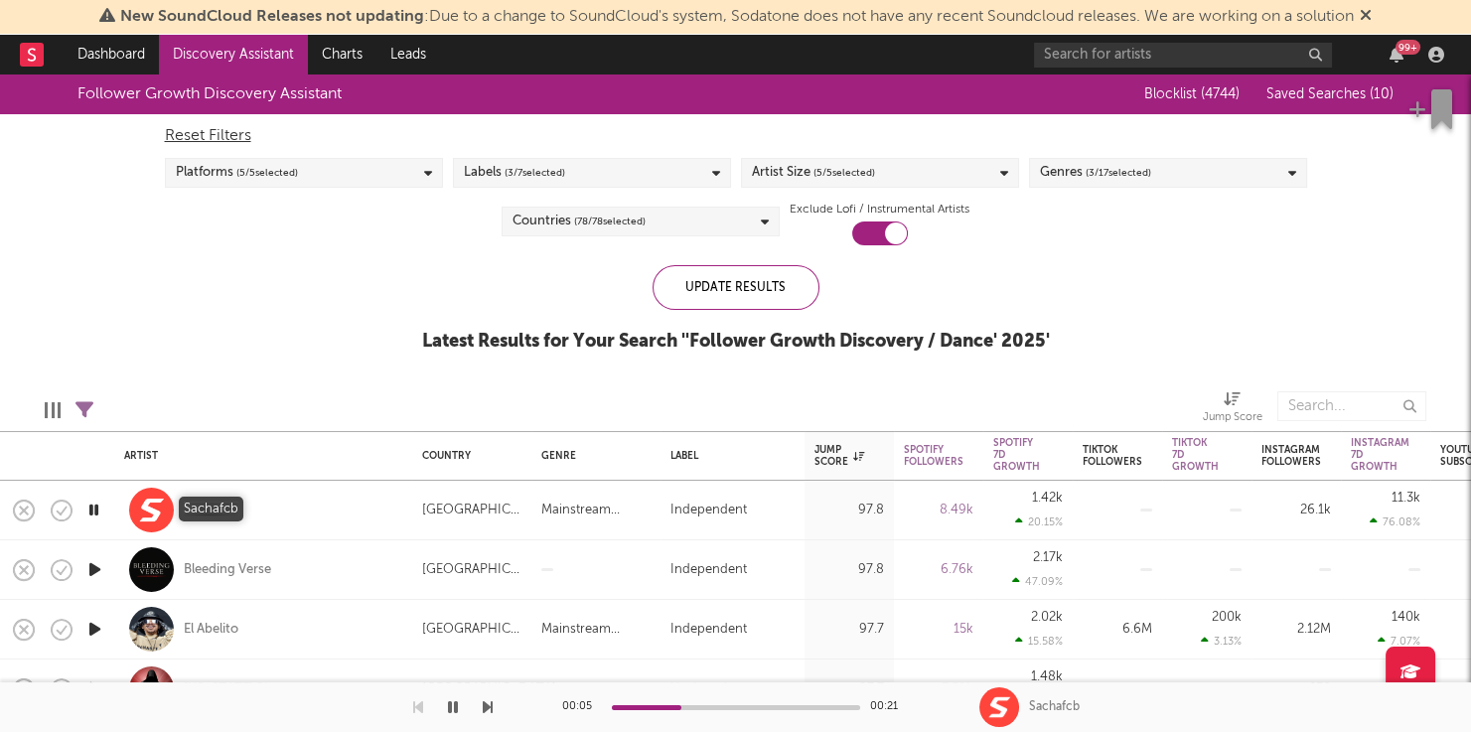
click at [231, 504] on div "Sachafcb" at bounding box center [211, 511] width 55 height 18
click at [98, 564] on icon "button" at bounding box center [94, 569] width 21 height 25
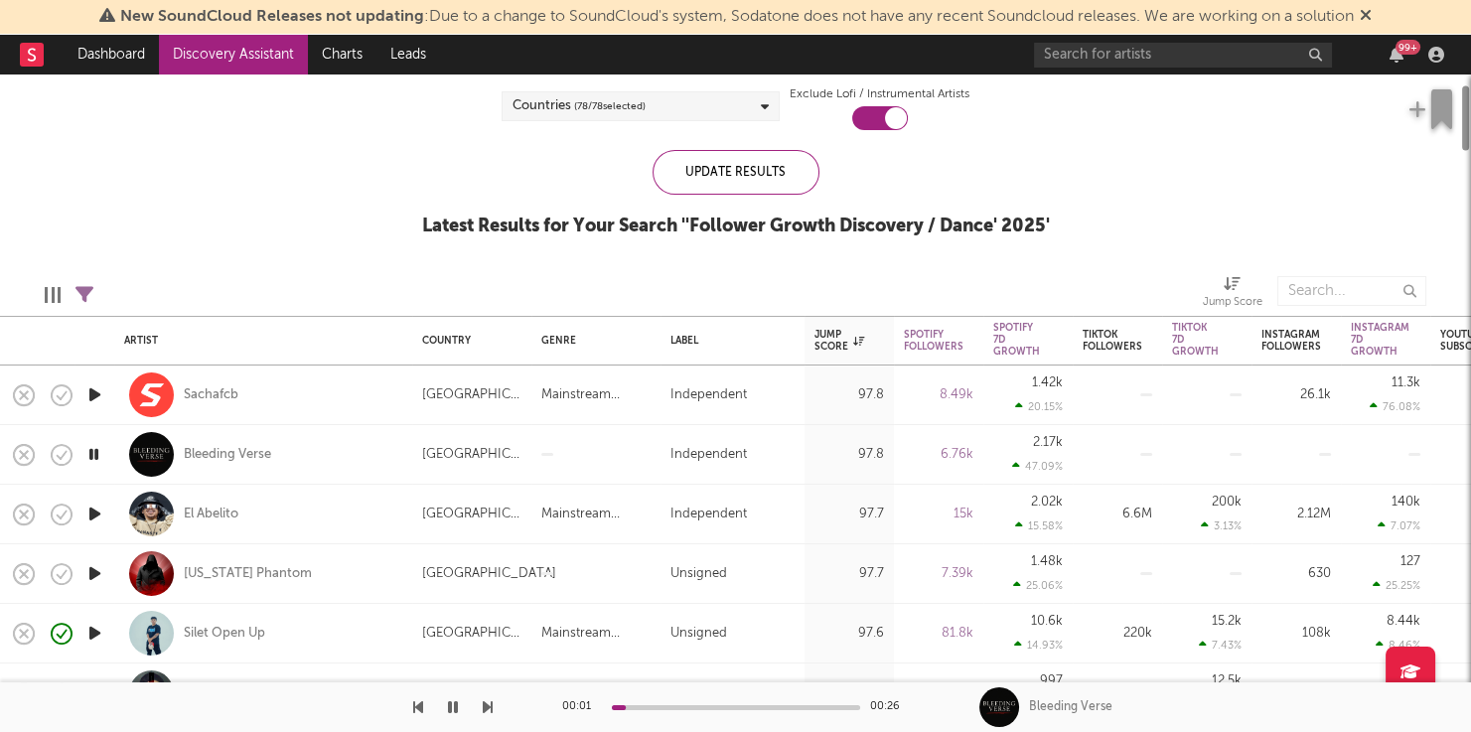
click at [92, 511] on icon "button" at bounding box center [94, 514] width 21 height 25
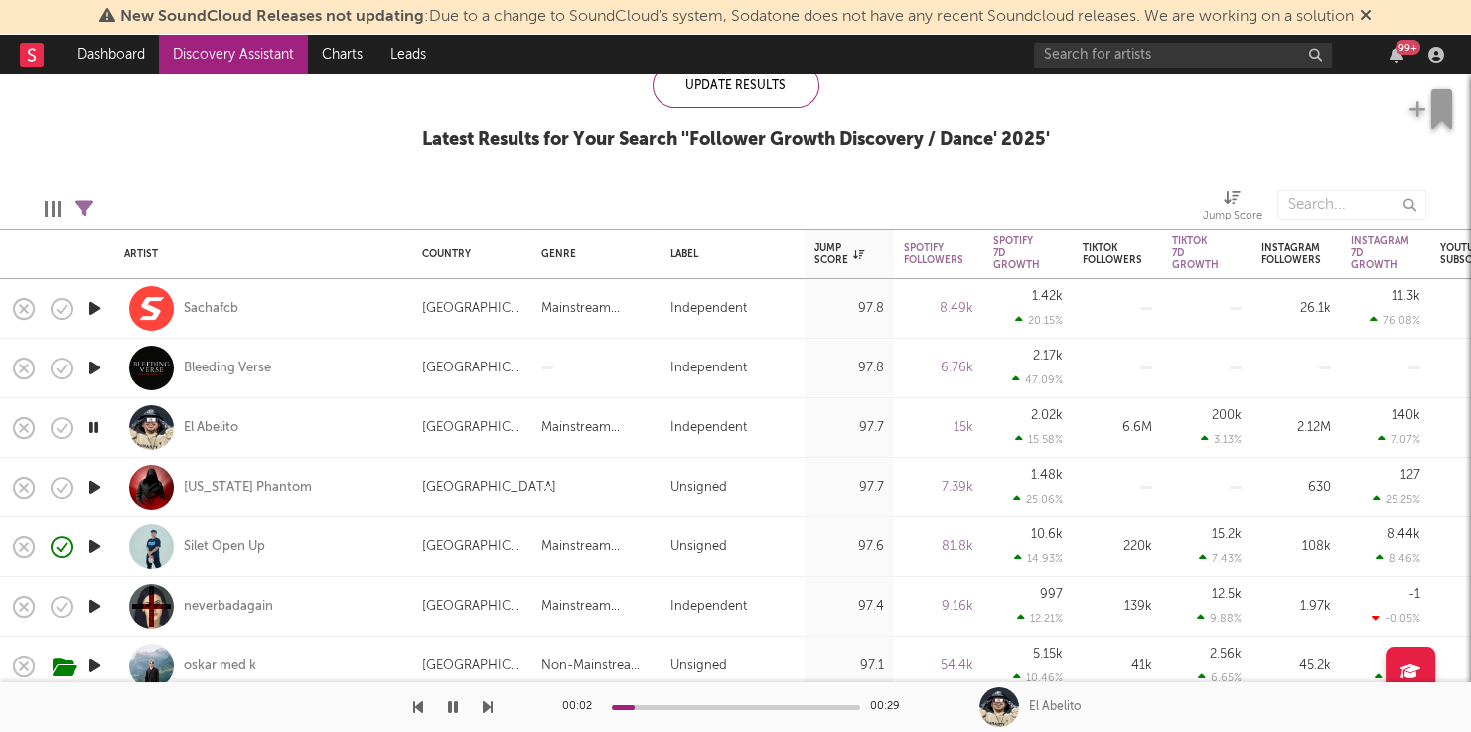
click at [103, 489] on icon "button" at bounding box center [94, 487] width 21 height 25
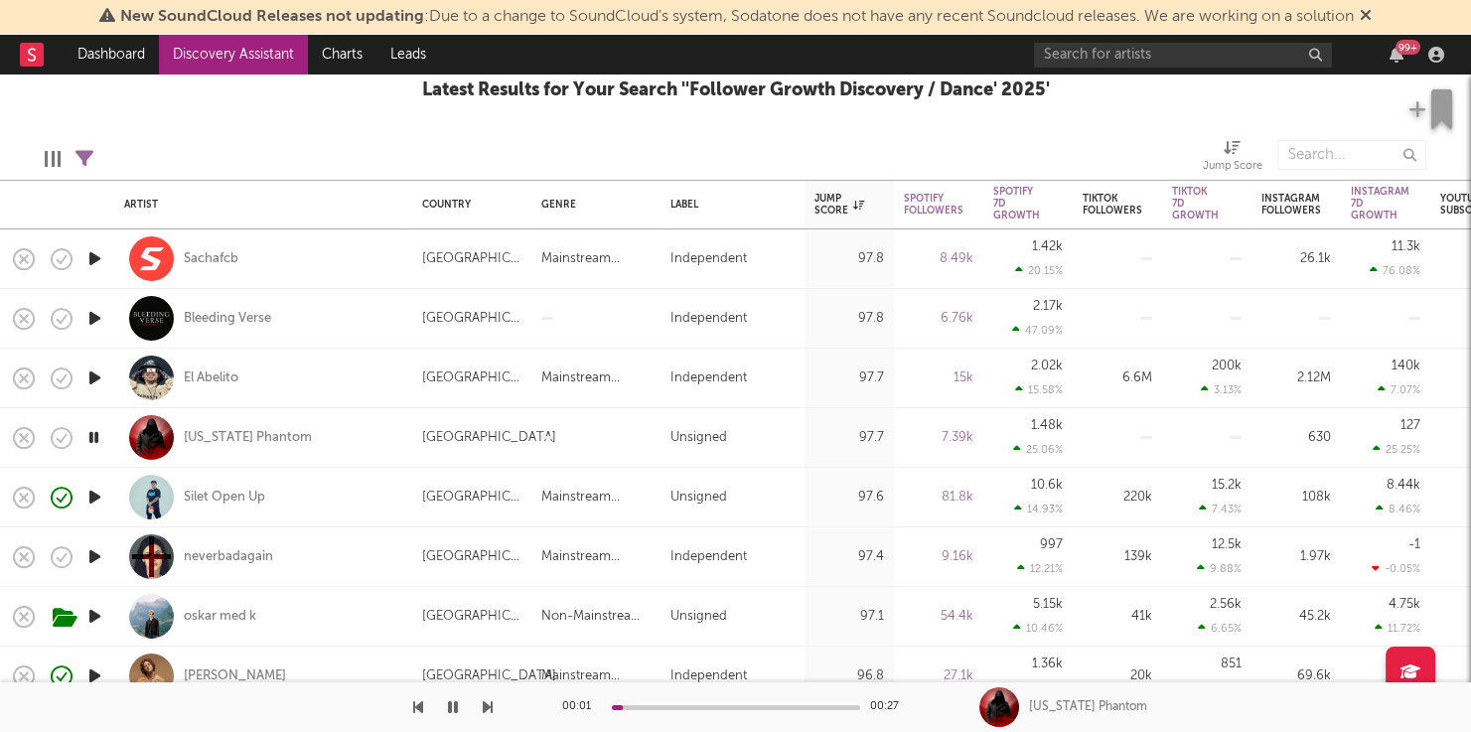
click at [90, 570] on div at bounding box center [94, 557] width 40 height 60
select select "1w"
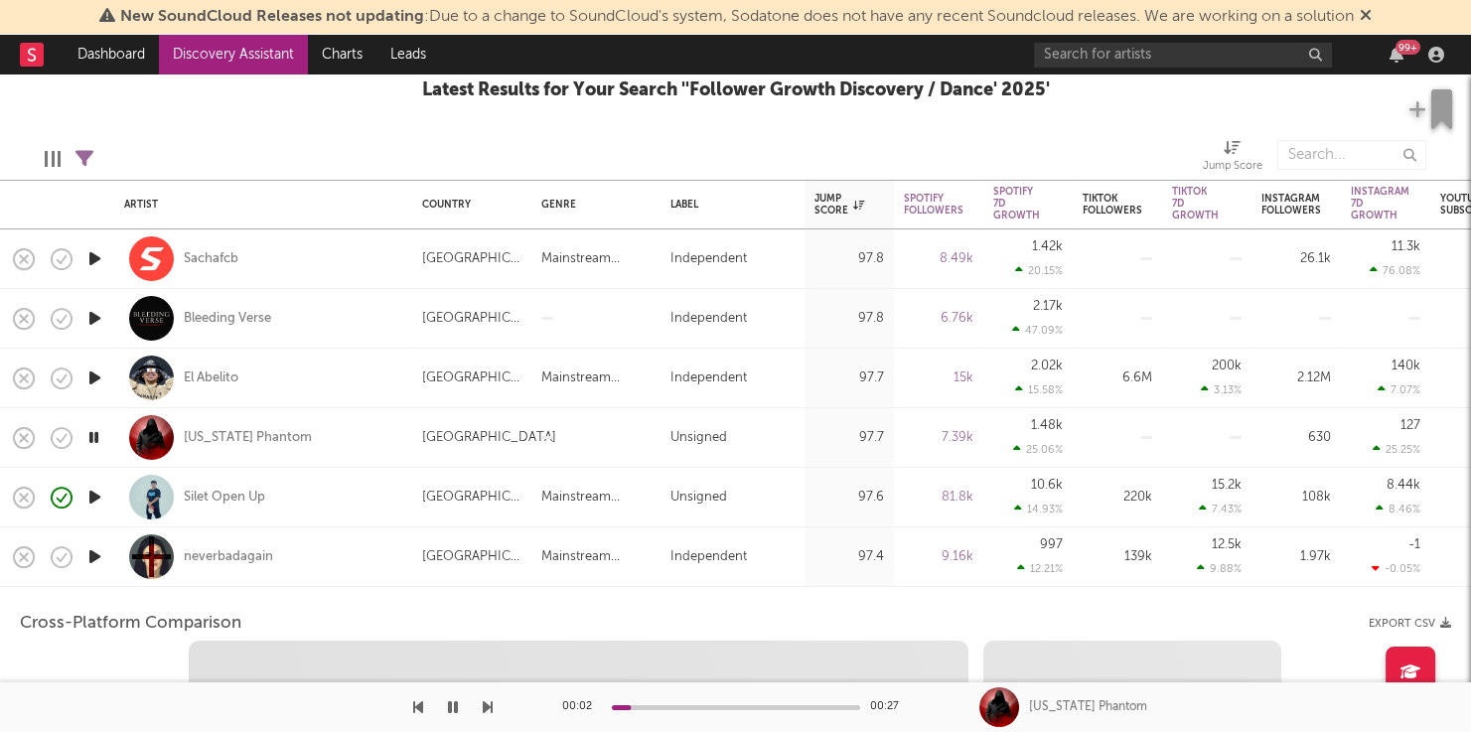
click at [92, 569] on icon "button" at bounding box center [94, 556] width 21 height 25
select select "1w"
click at [370, 568] on div "neverbadagain" at bounding box center [263, 556] width 278 height 59
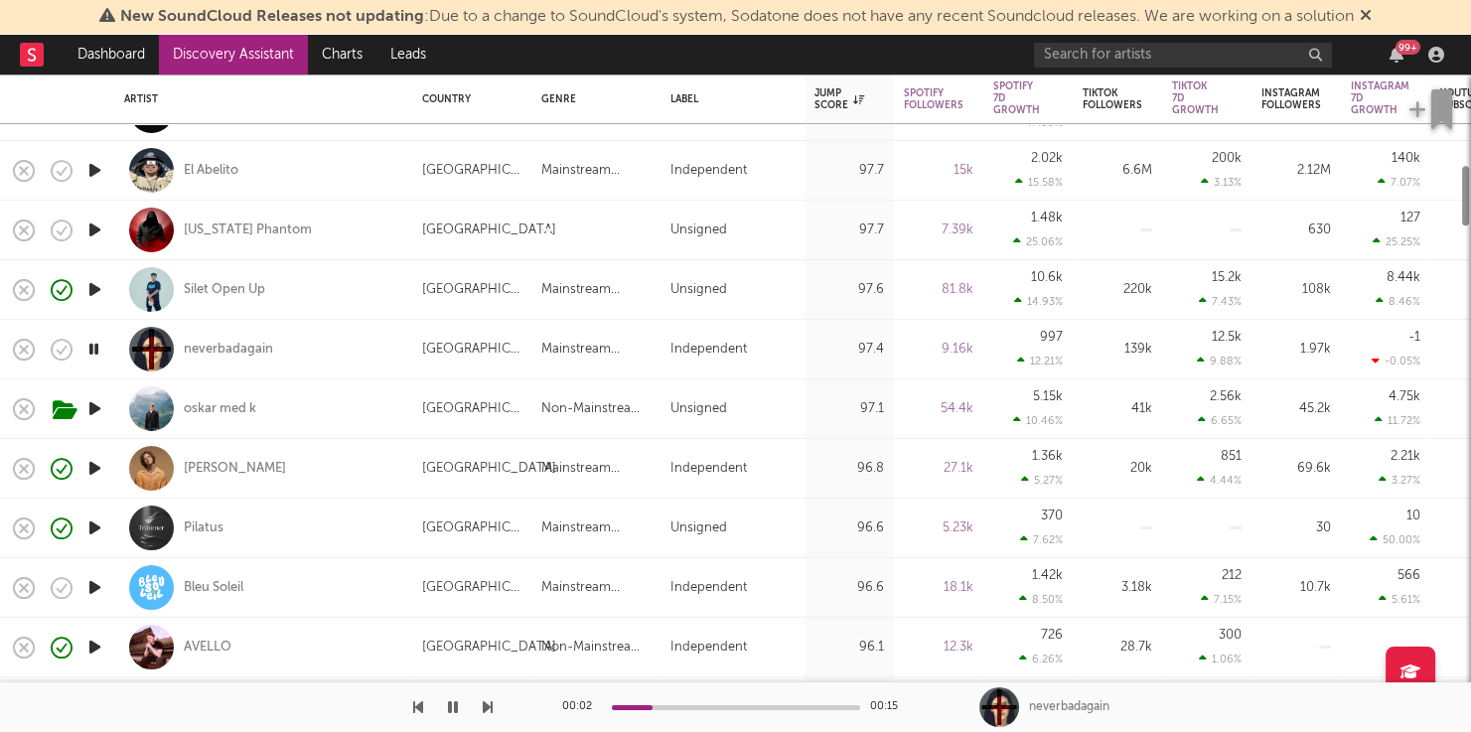
click at [96, 583] on icon "button" at bounding box center [94, 587] width 21 height 25
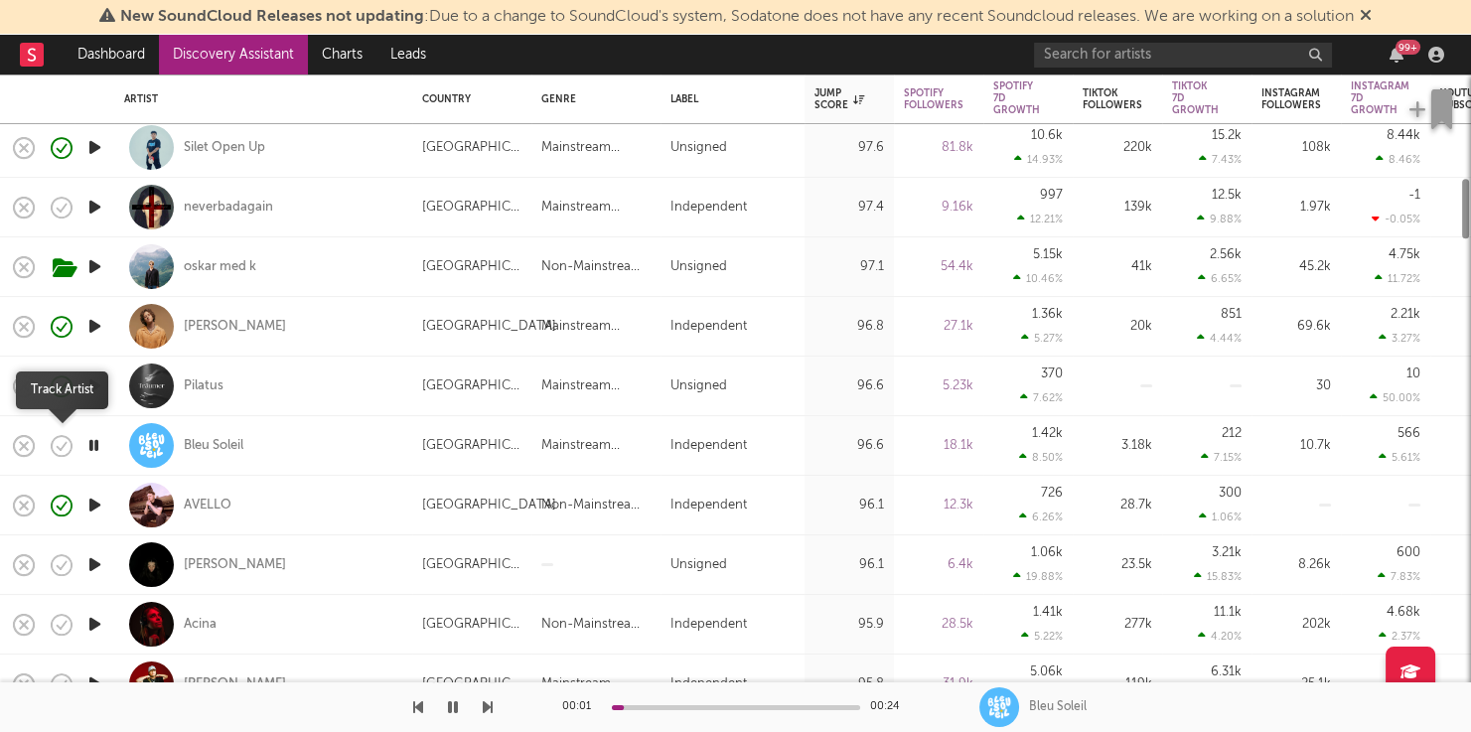
click at [62, 454] on icon "button" at bounding box center [62, 446] width 21 height 21
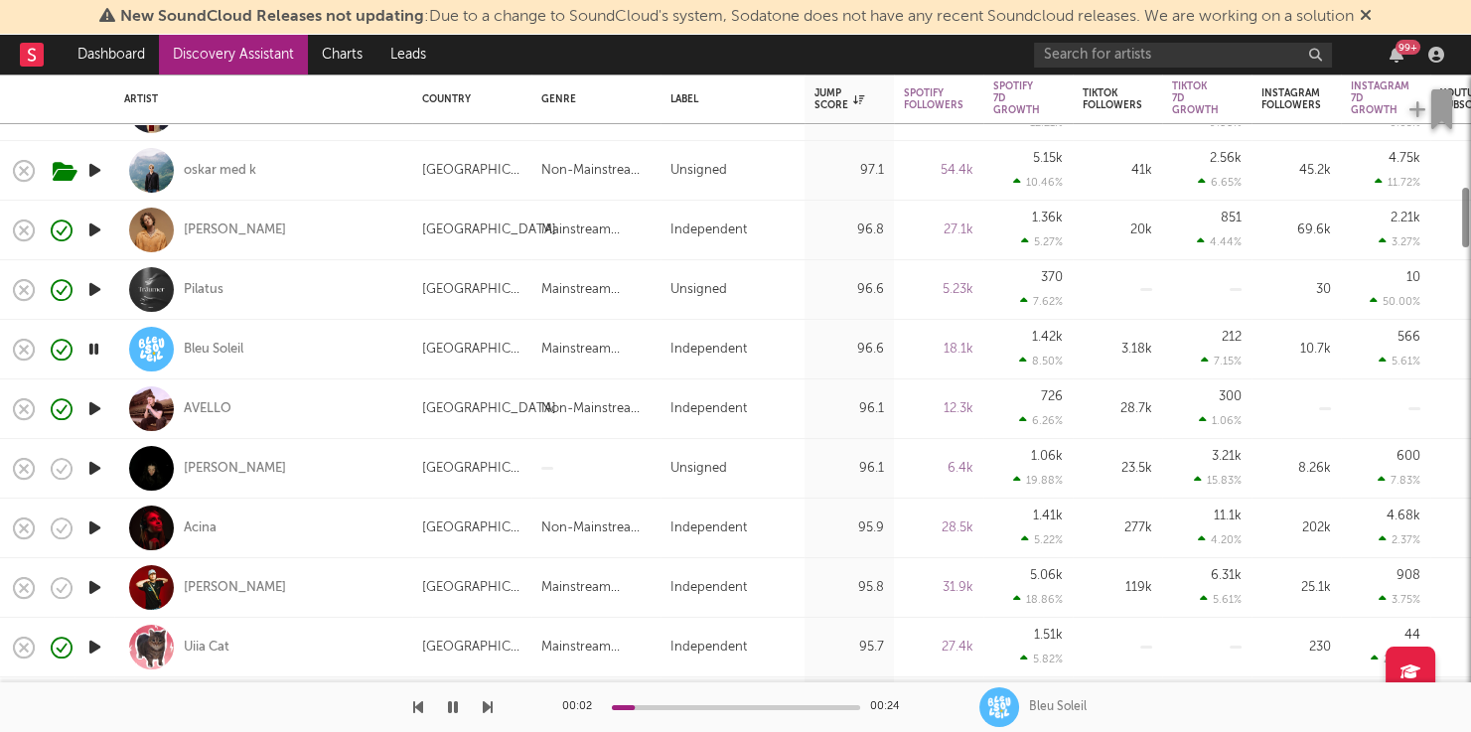
click at [105, 460] on icon "button" at bounding box center [94, 468] width 21 height 25
click at [96, 537] on icon "button" at bounding box center [94, 528] width 21 height 25
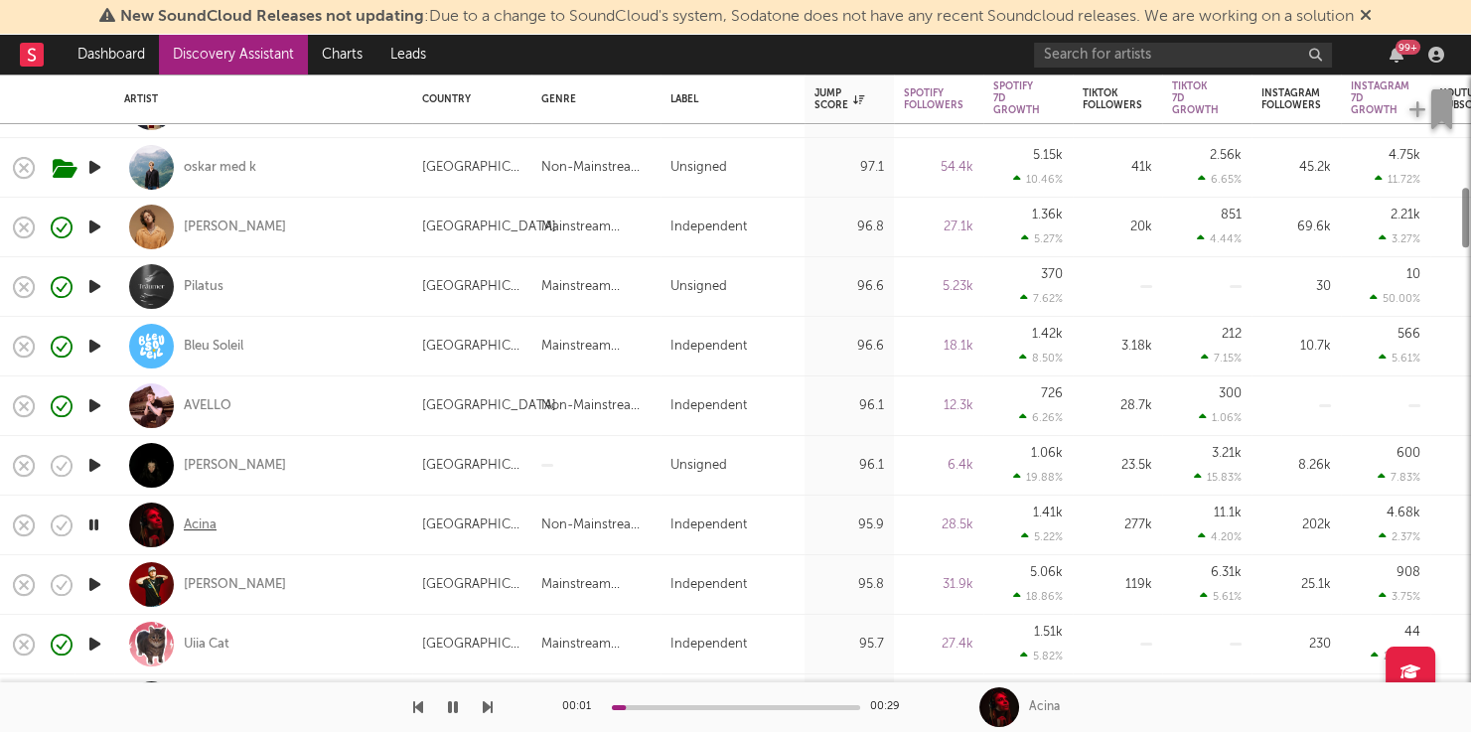
click at [204, 526] on div "Acina" at bounding box center [200, 525] width 33 height 18
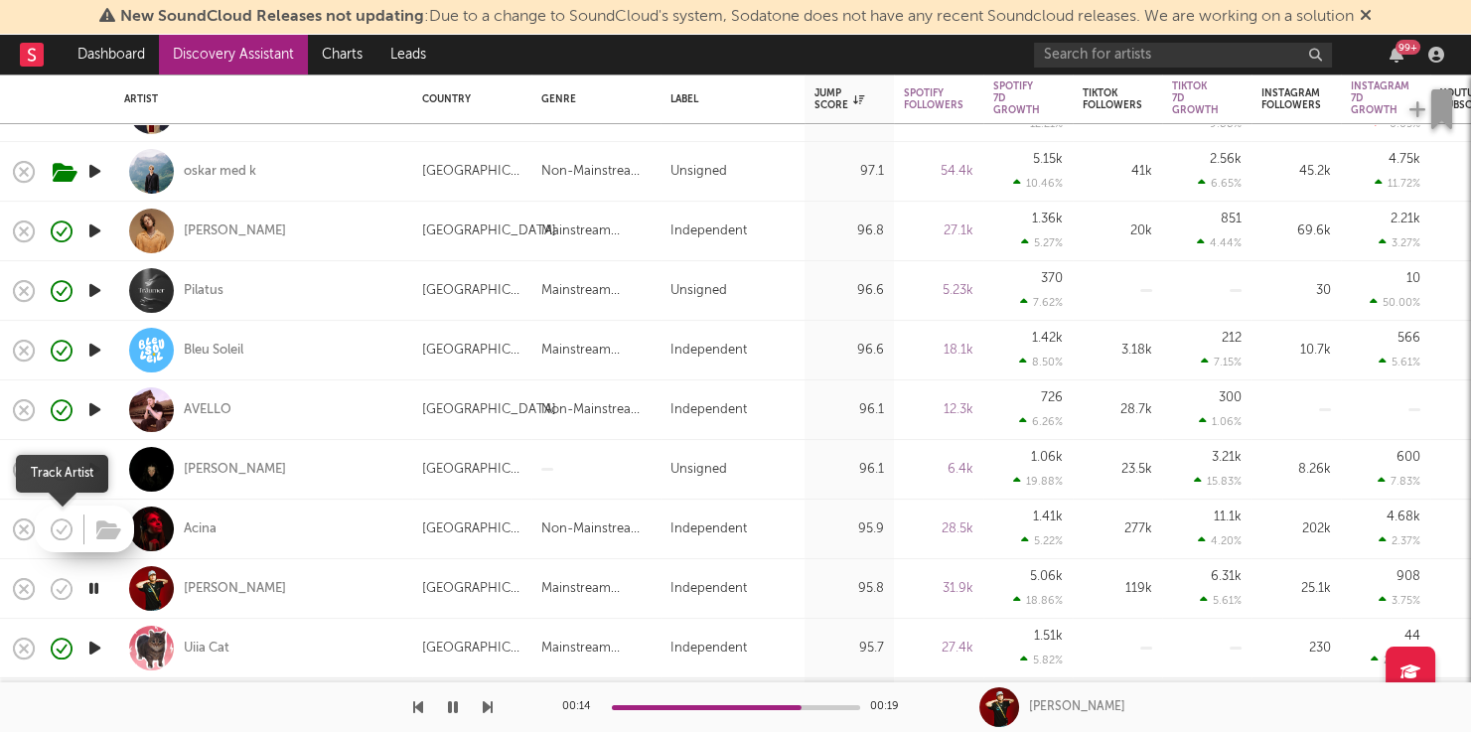
click at [65, 529] on icon "button" at bounding box center [62, 530] width 28 height 28
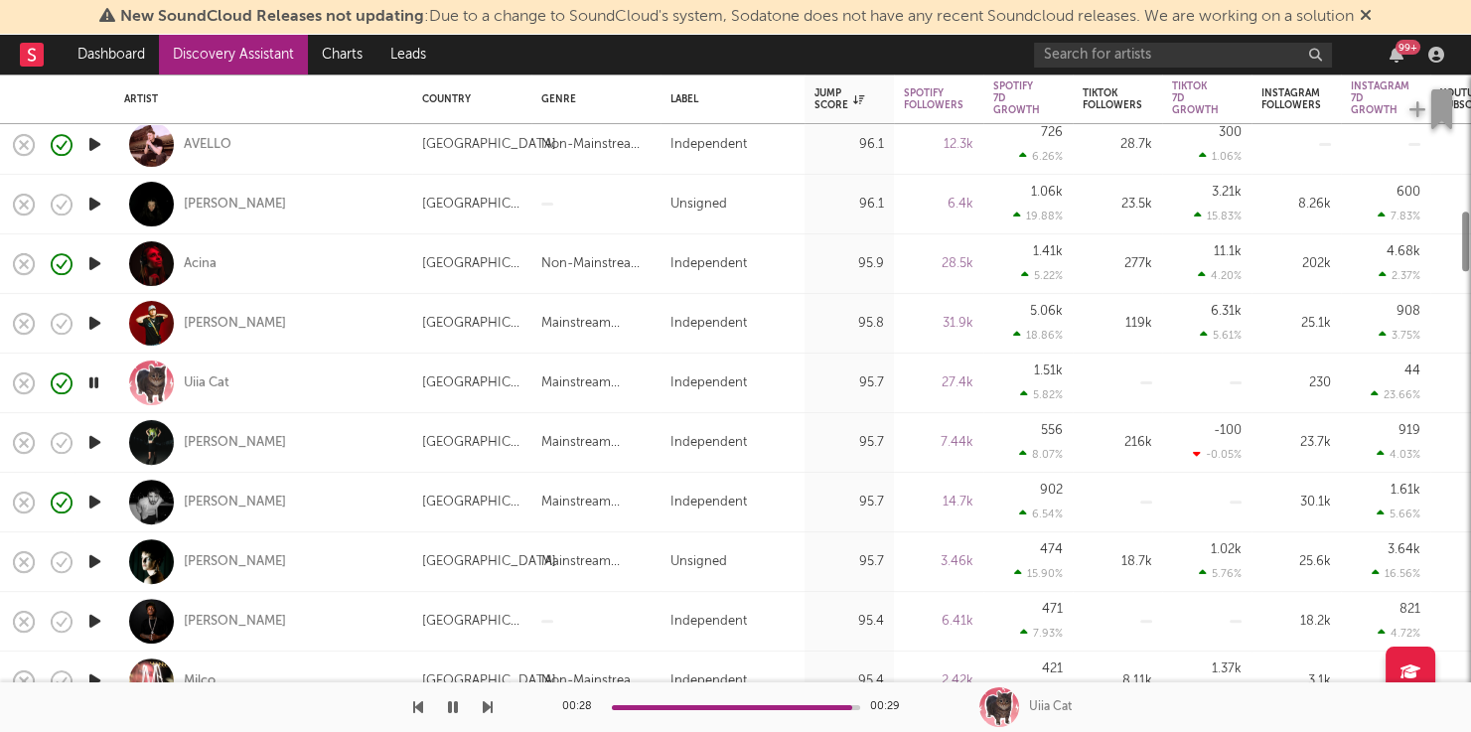
click at [96, 429] on div at bounding box center [94, 443] width 40 height 60
select select "1w"
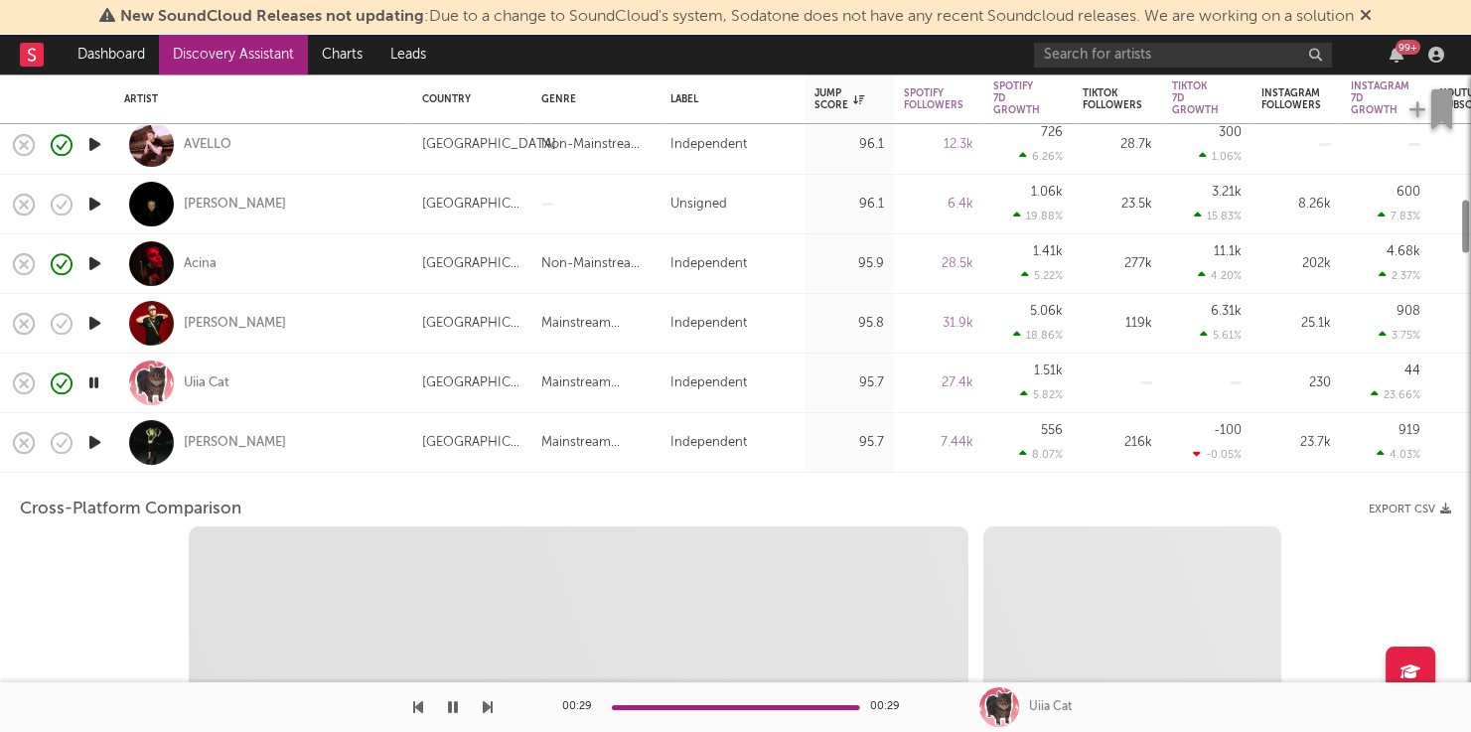
drag, startPoint x: 91, startPoint y: 441, endPoint x: 113, endPoint y: 442, distance: 21.9
click at [91, 441] on icon "button" at bounding box center [94, 442] width 21 height 25
click at [334, 443] on div "HACHIKO" at bounding box center [263, 442] width 278 height 59
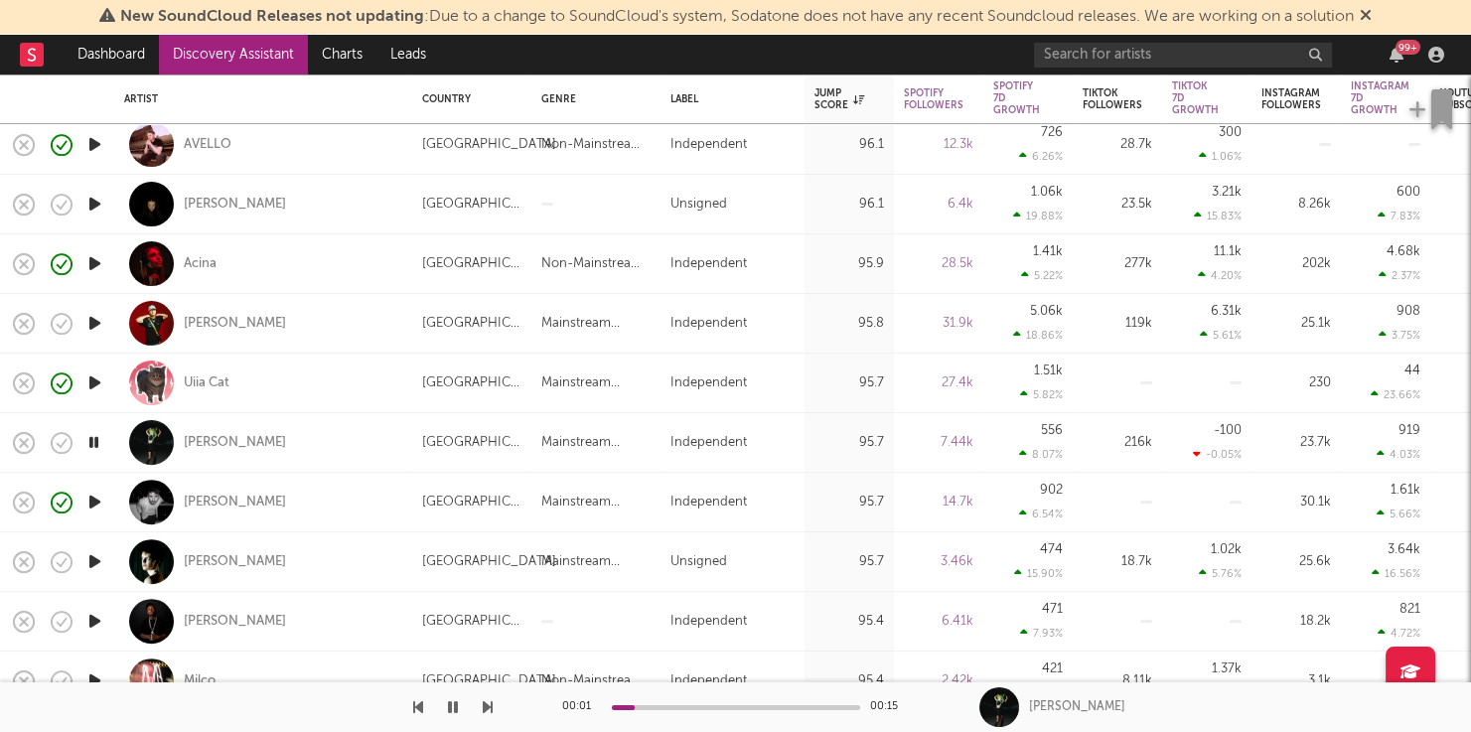
click at [100, 556] on icon "button" at bounding box center [94, 561] width 21 height 25
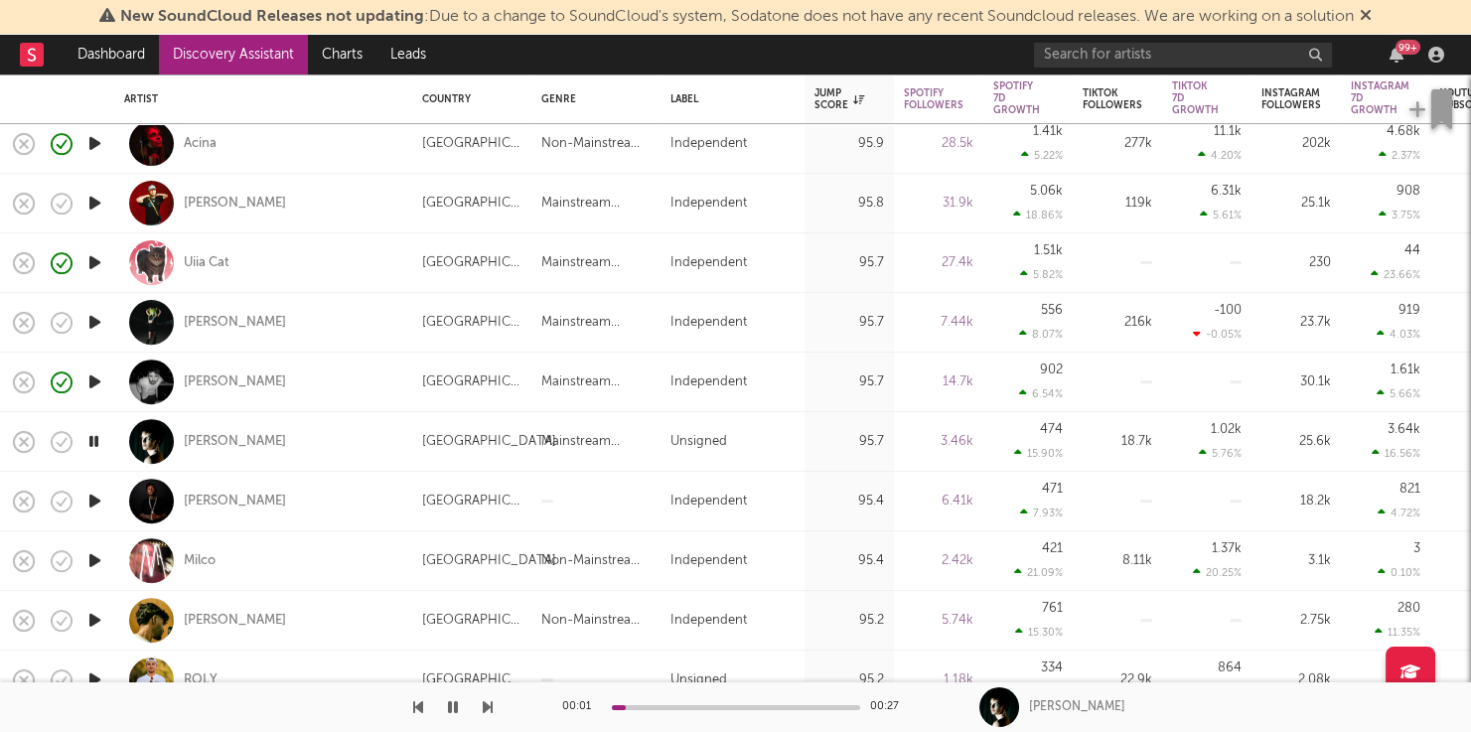
click at [99, 503] on icon "button" at bounding box center [94, 501] width 21 height 25
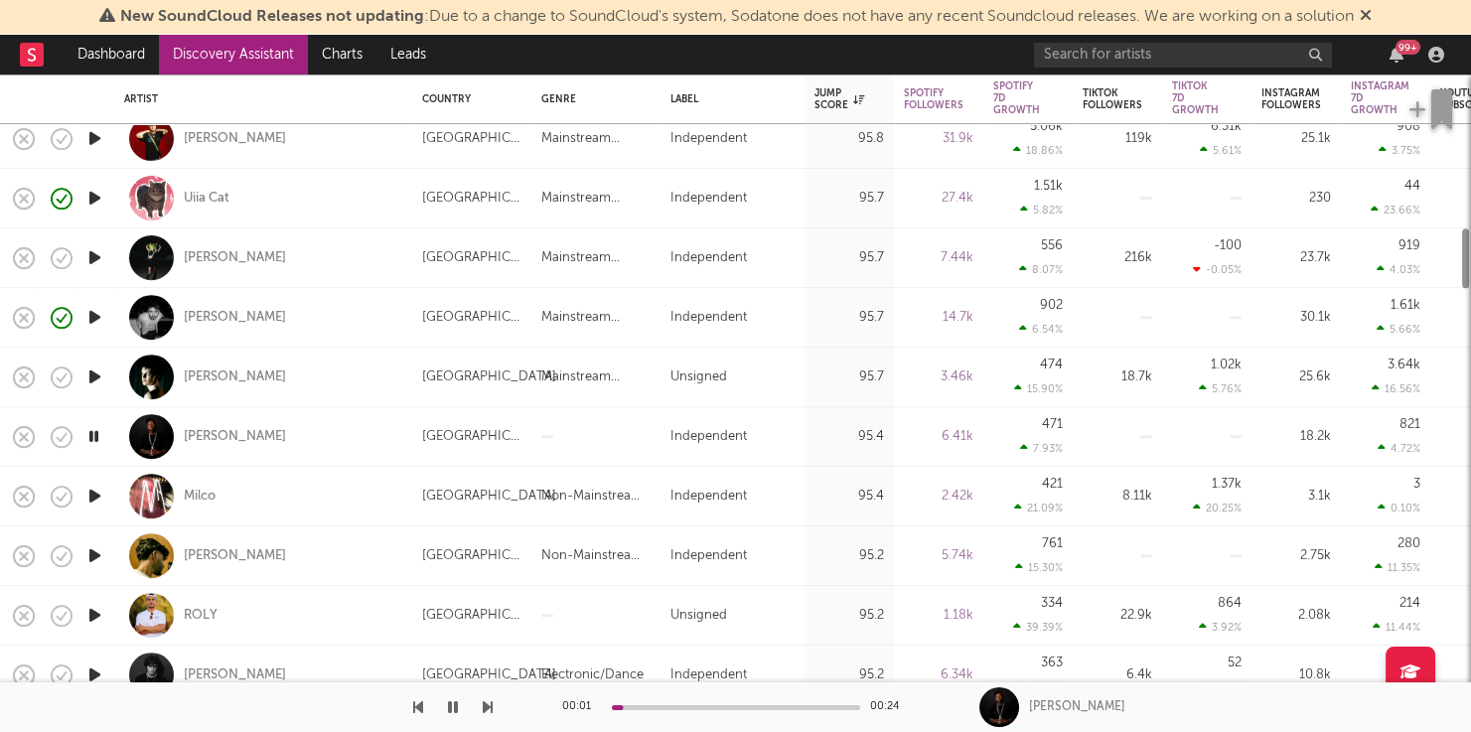
click at [96, 486] on icon "button" at bounding box center [94, 496] width 21 height 25
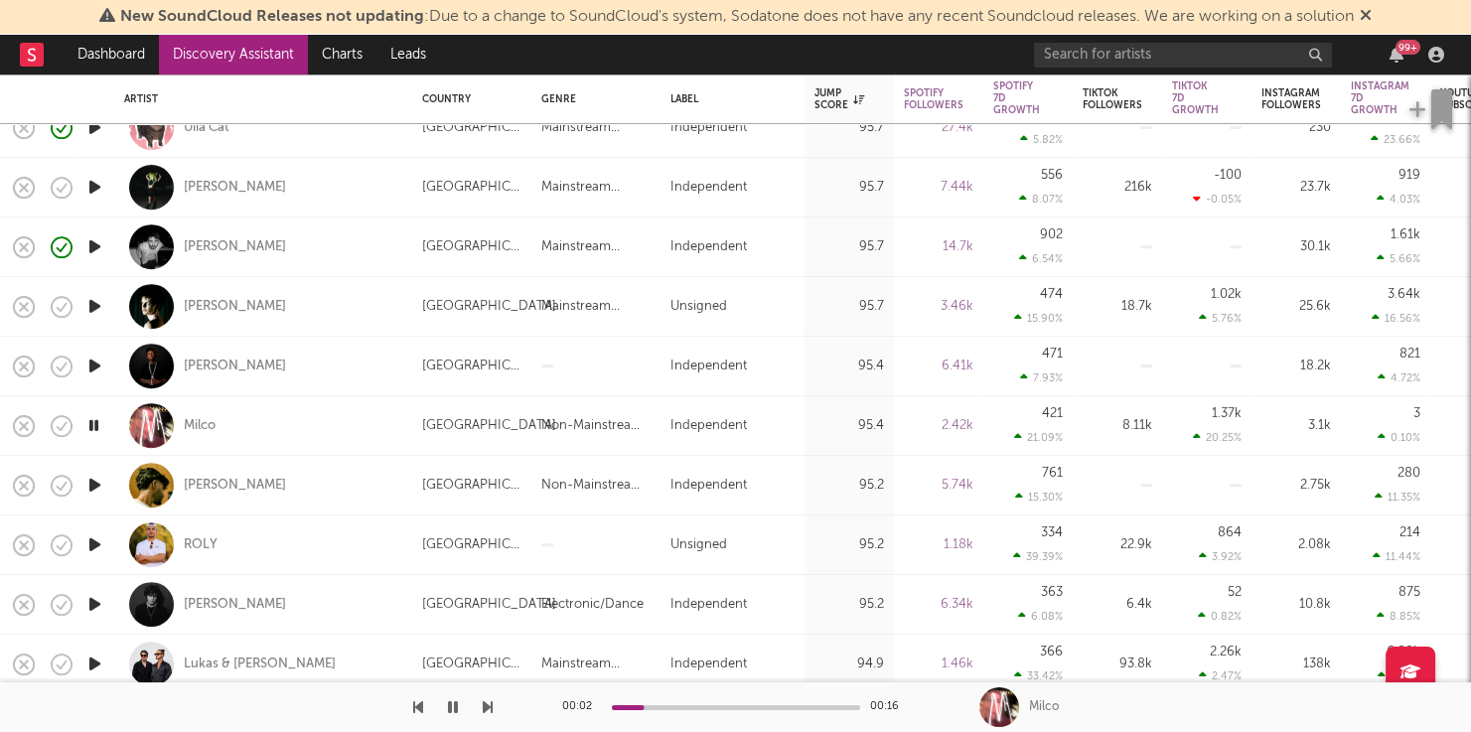
click at [97, 477] on icon "button" at bounding box center [94, 485] width 21 height 25
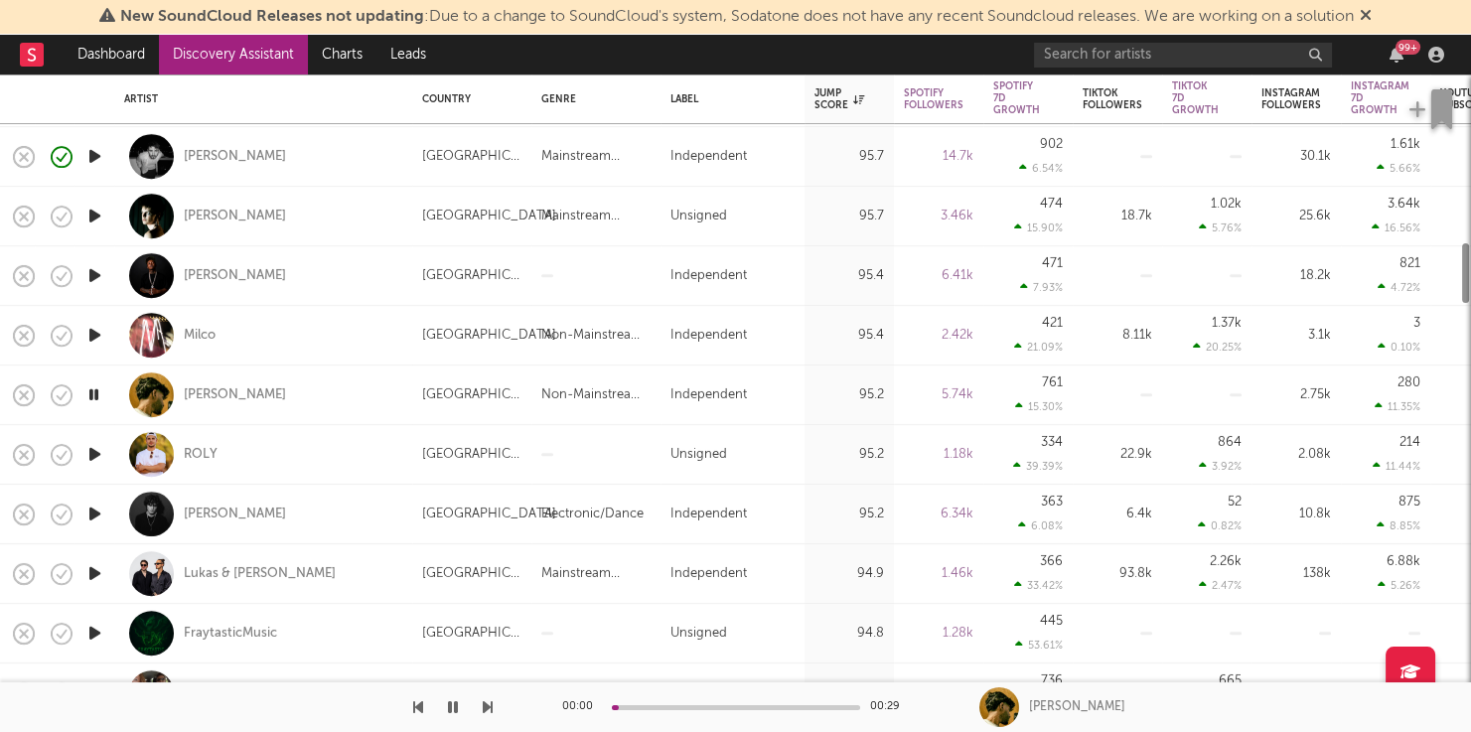
click at [96, 442] on icon "button" at bounding box center [94, 454] width 21 height 25
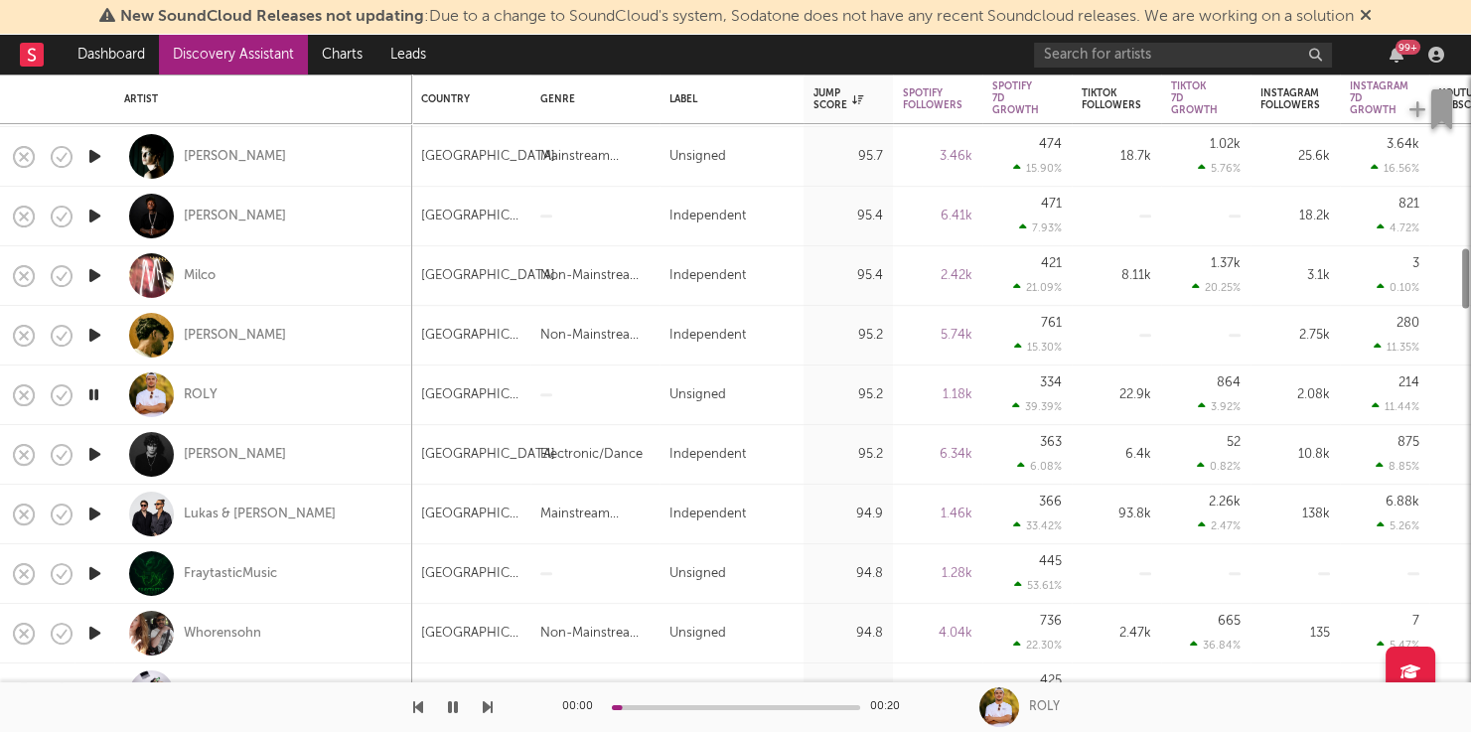
click at [93, 438] on div at bounding box center [94, 455] width 40 height 60
select select "1w"
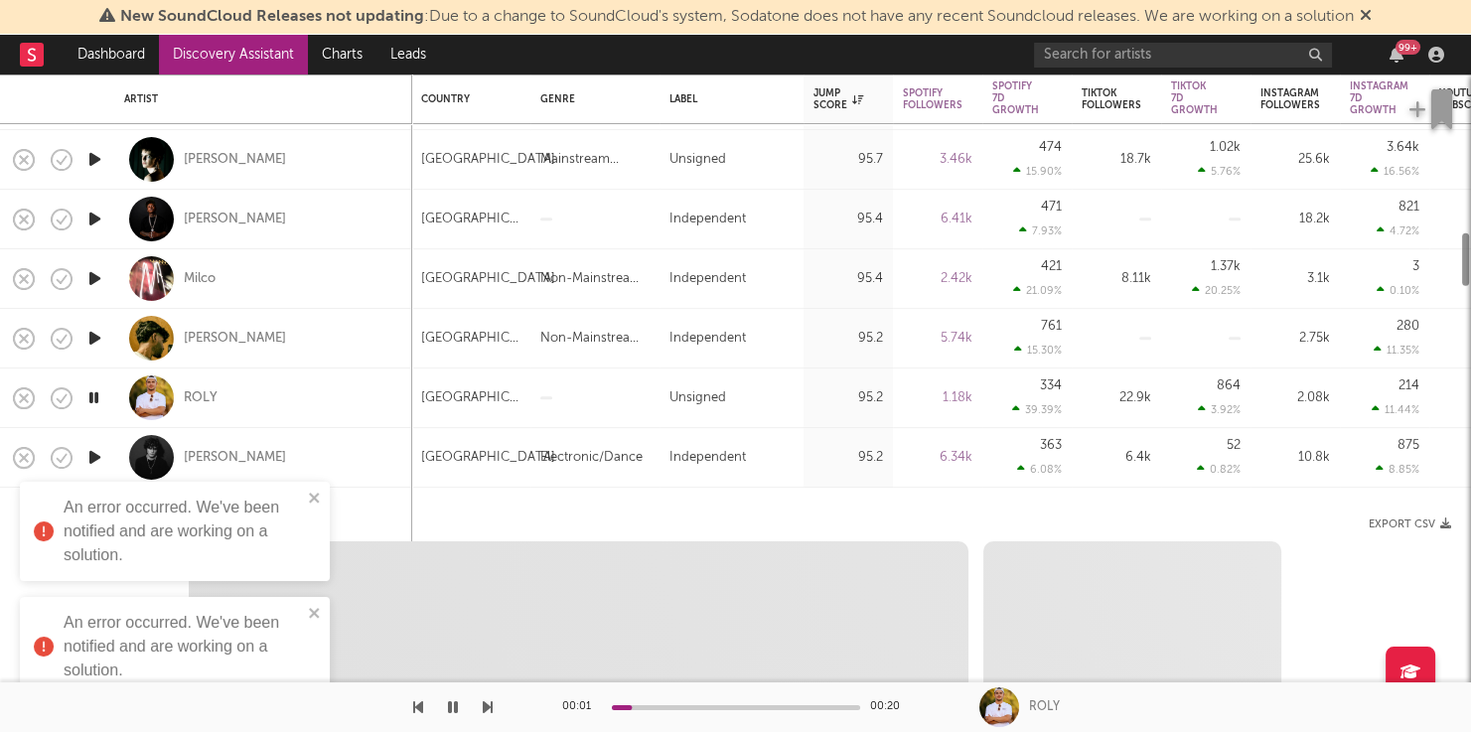
click at [85, 450] on icon "button" at bounding box center [94, 457] width 21 height 25
select select "6m"
click at [371, 453] on div "Joey Cash" at bounding box center [263, 457] width 278 height 59
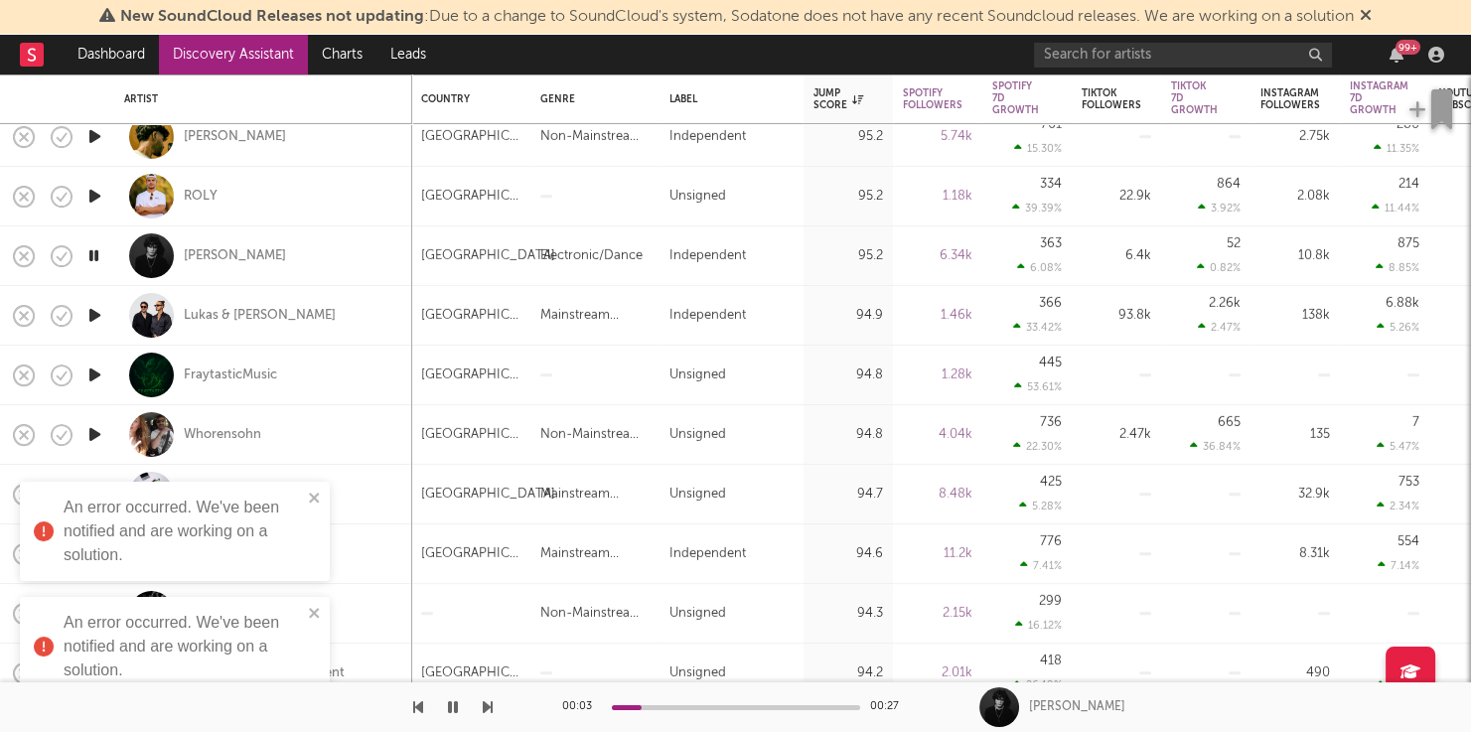
click at [85, 317] on icon "button" at bounding box center [94, 315] width 21 height 25
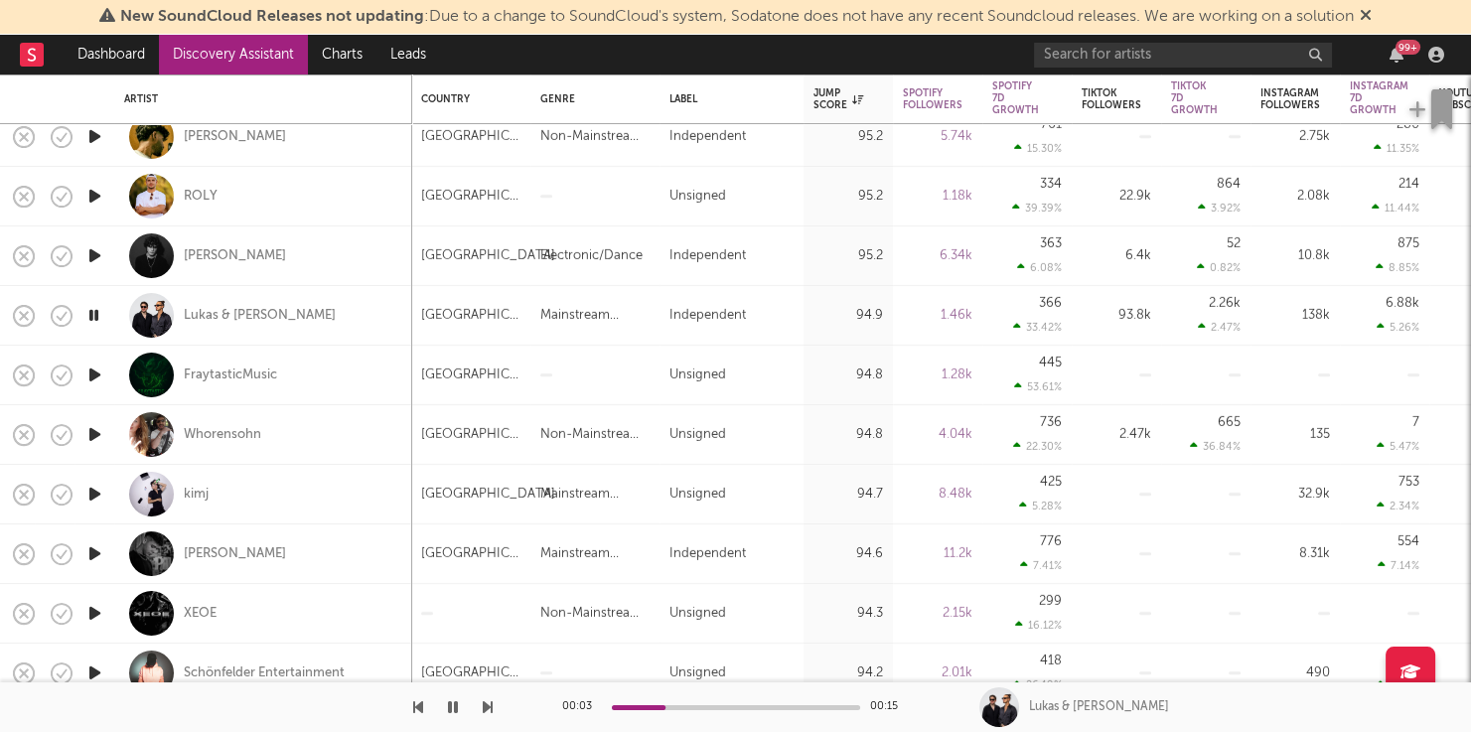
click at [92, 374] on icon "button" at bounding box center [94, 375] width 21 height 25
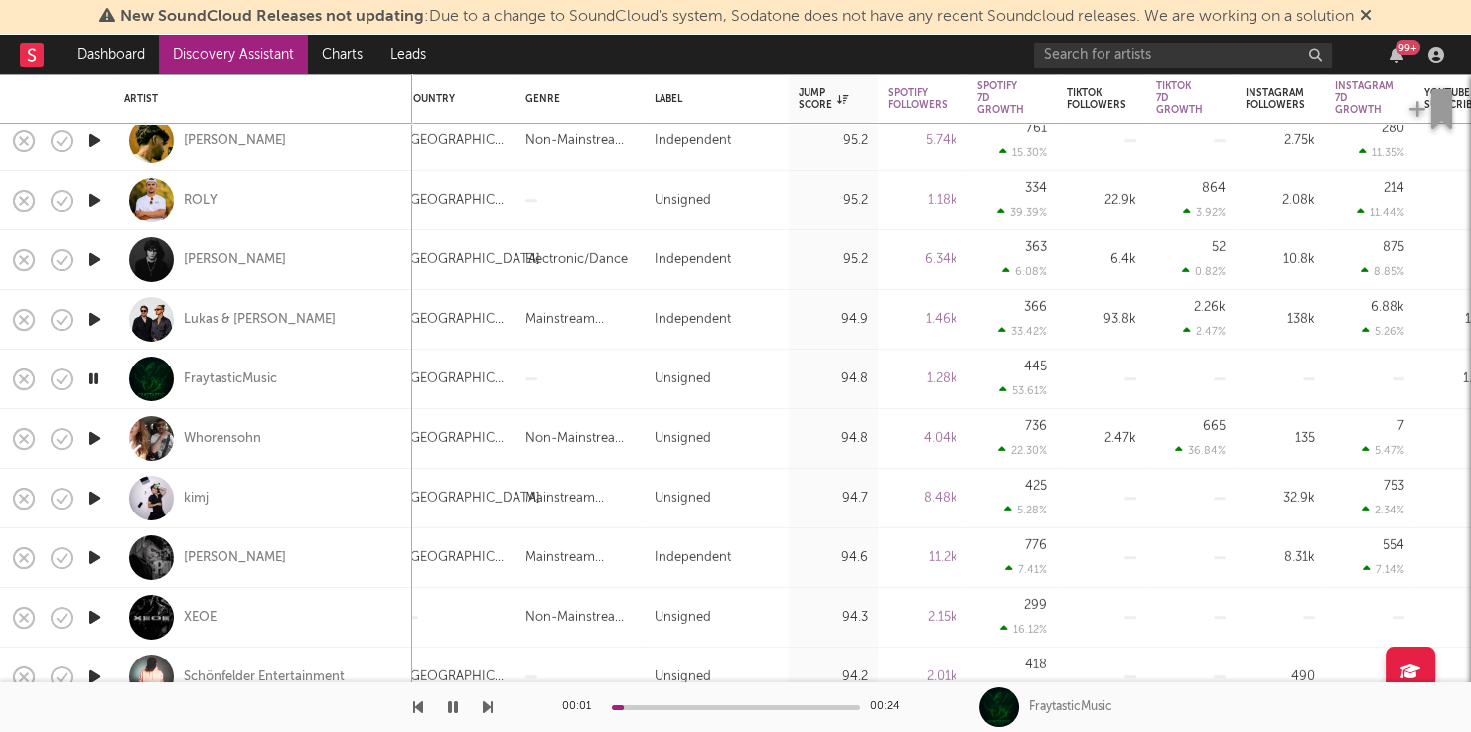
click at [99, 429] on icon "button" at bounding box center [94, 438] width 21 height 25
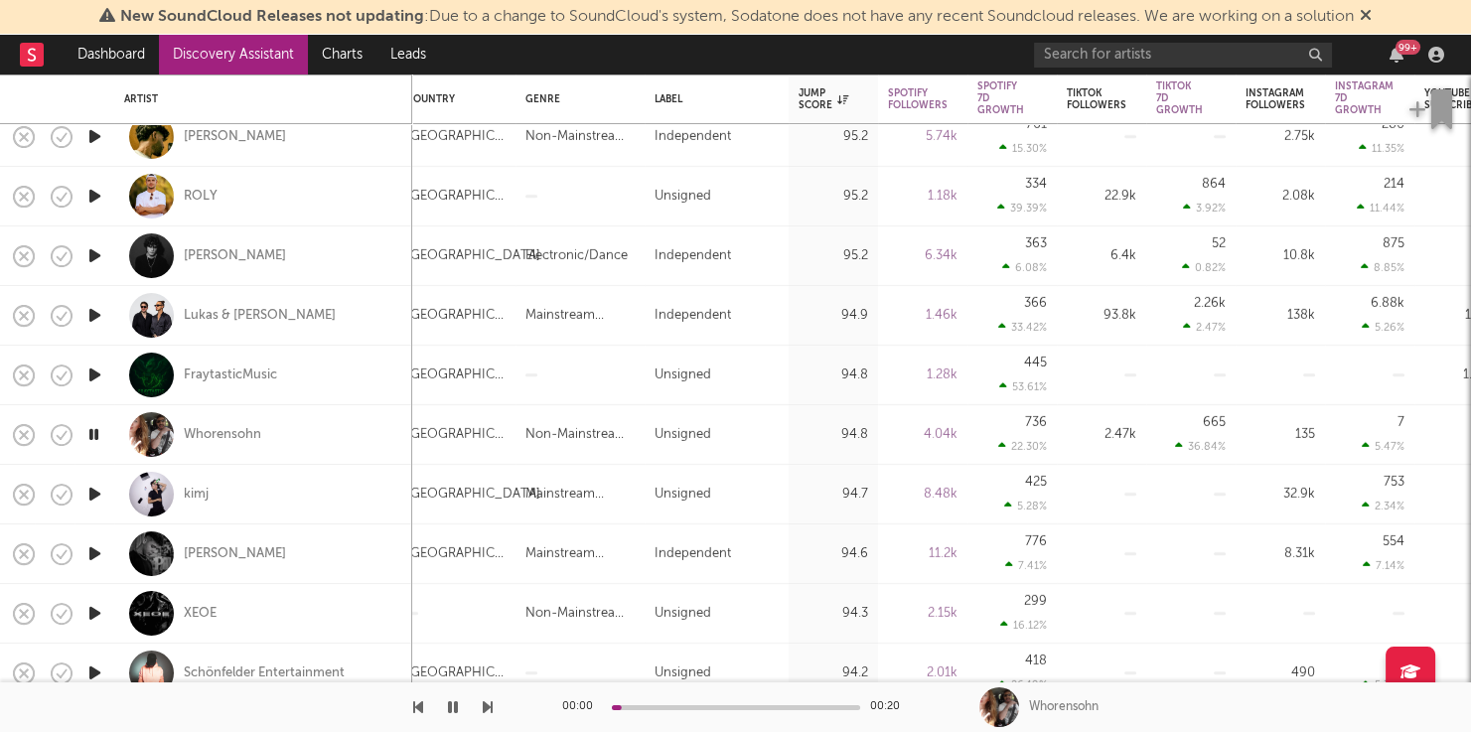
click at [92, 500] on icon "button" at bounding box center [94, 494] width 21 height 25
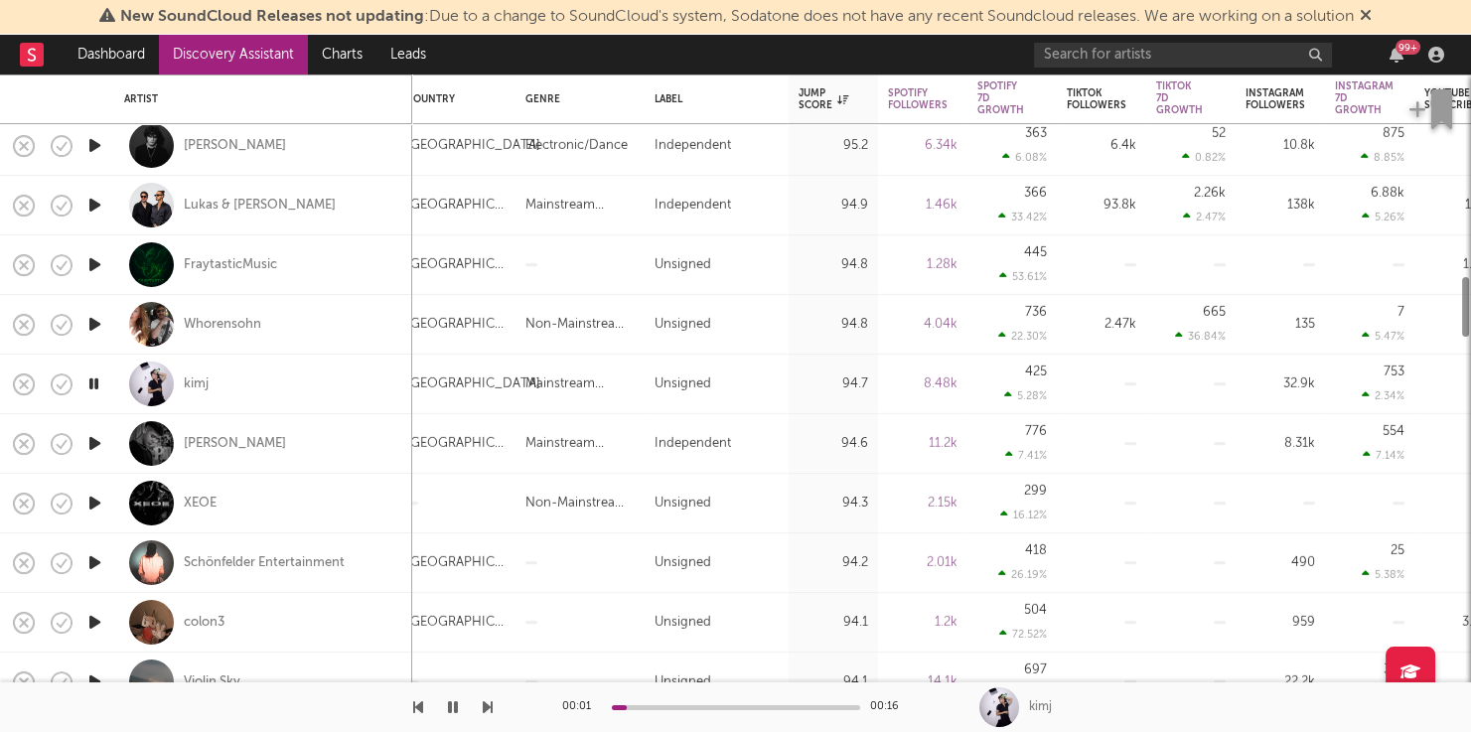
click at [100, 443] on icon "button" at bounding box center [94, 443] width 21 height 25
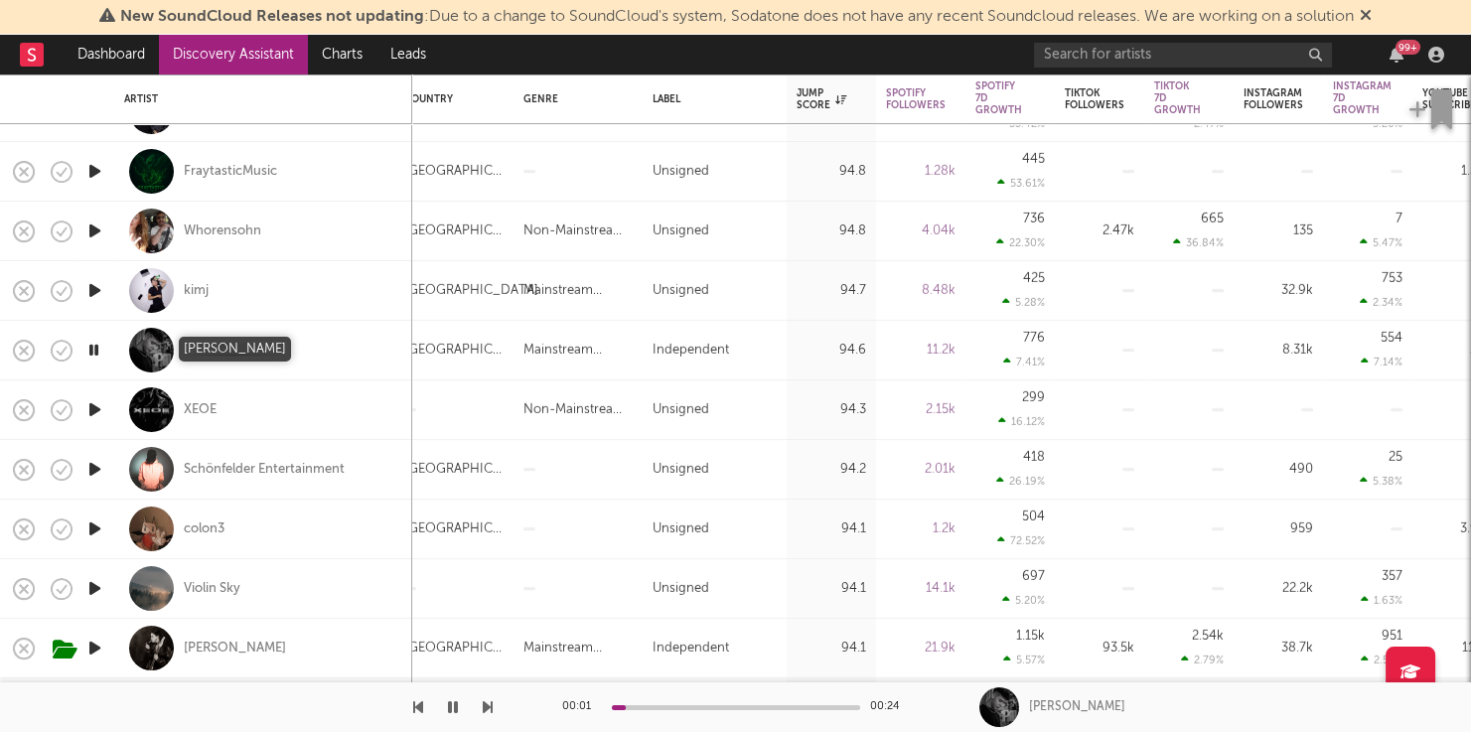
click at [220, 343] on div "[PERSON_NAME]" at bounding box center [235, 351] width 102 height 18
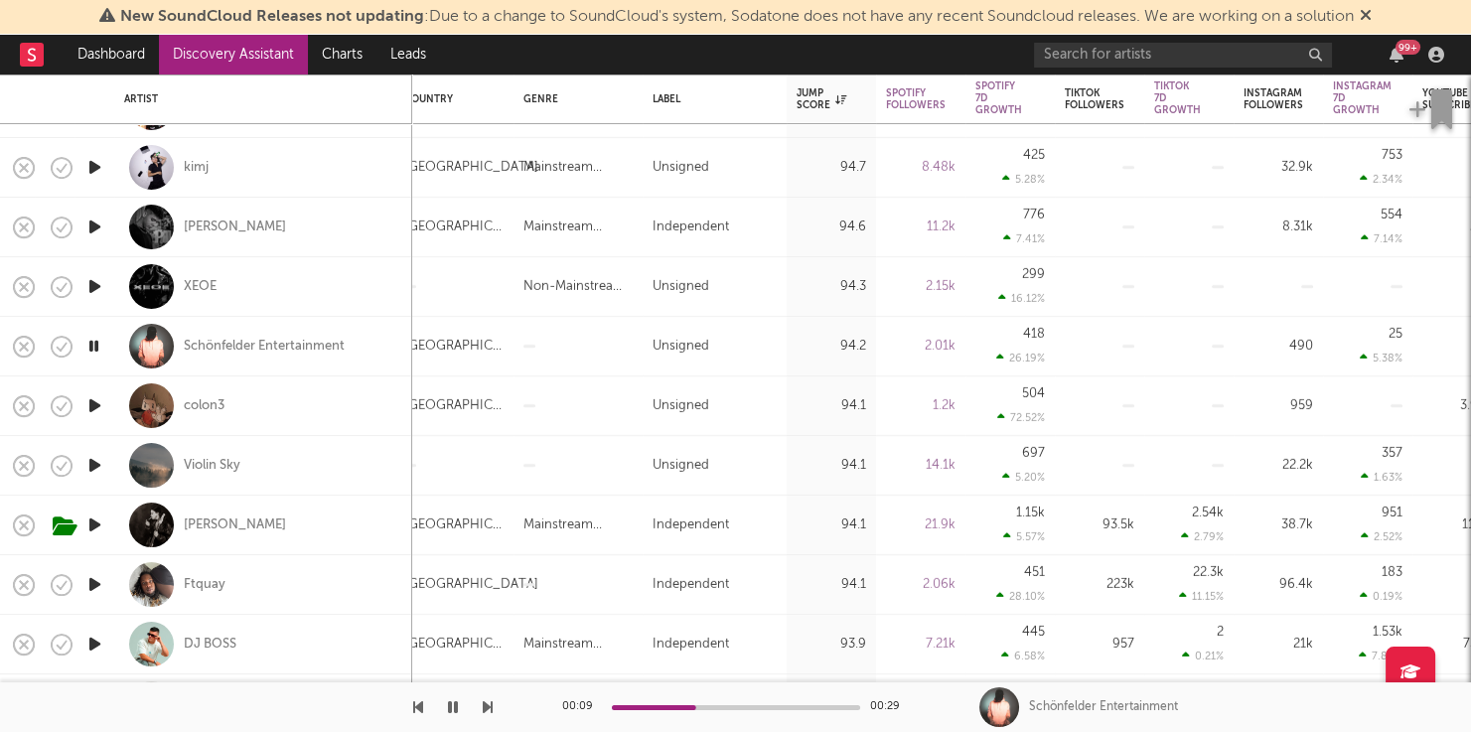
click at [99, 349] on icon "button" at bounding box center [93, 346] width 19 height 25
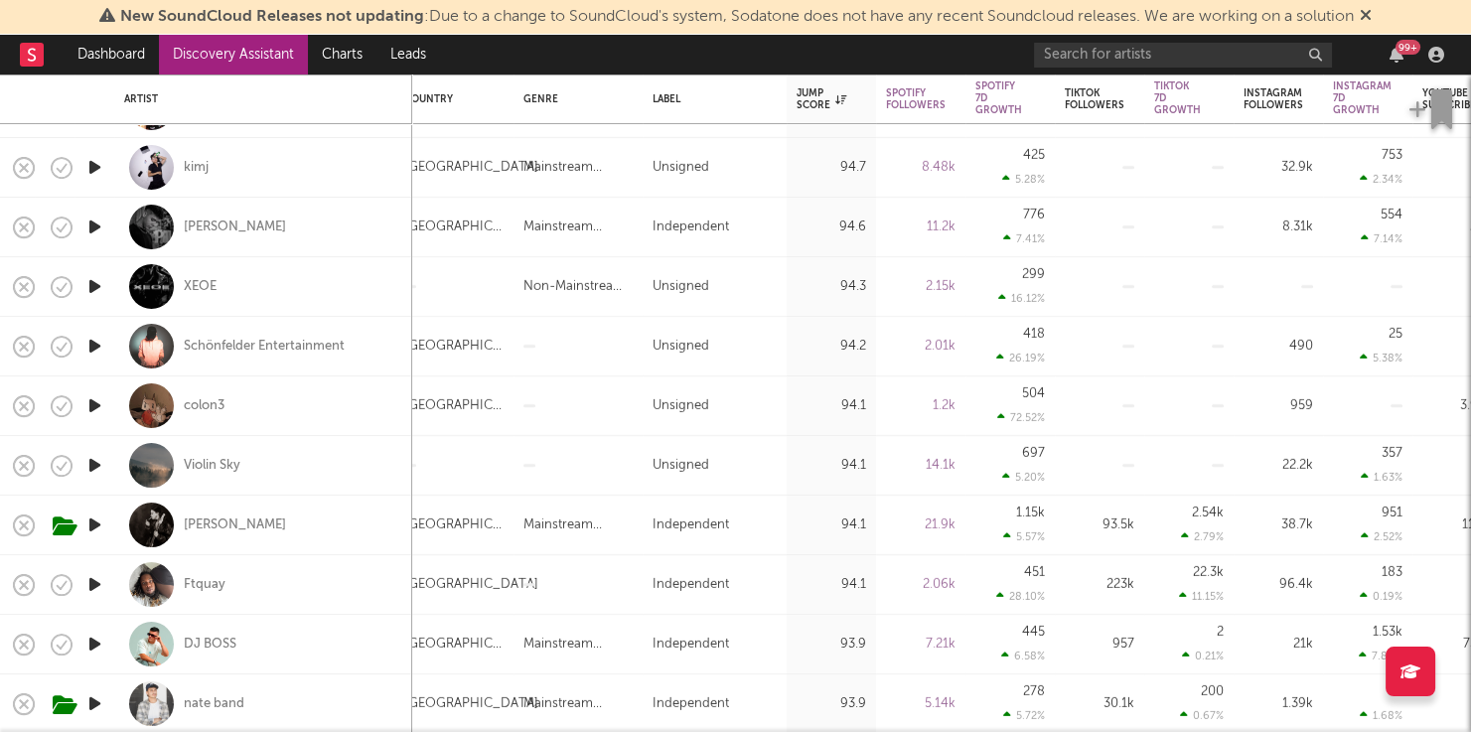
click at [95, 463] on icon "button" at bounding box center [94, 465] width 21 height 25
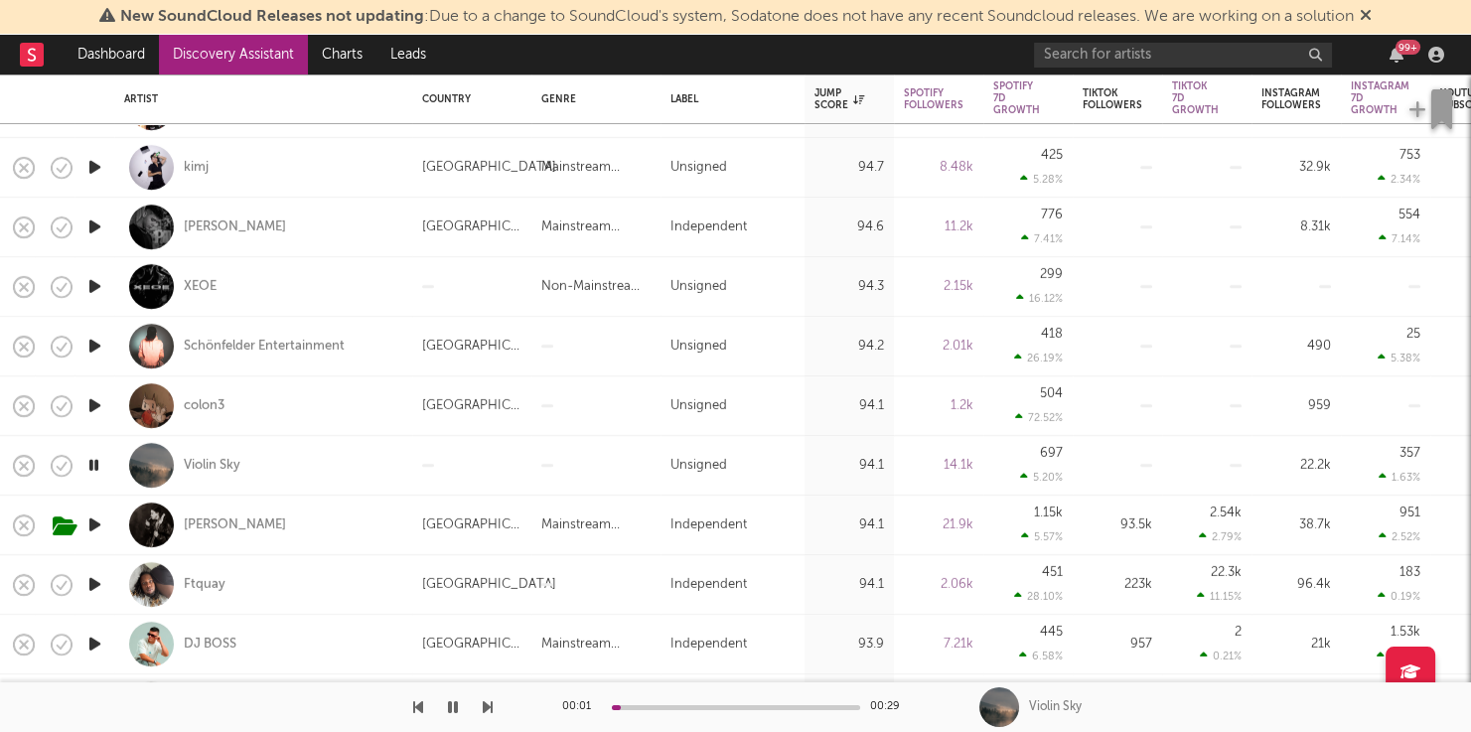
click at [93, 411] on icon "button" at bounding box center [94, 405] width 21 height 25
click at [99, 587] on icon "button" at bounding box center [94, 584] width 21 height 25
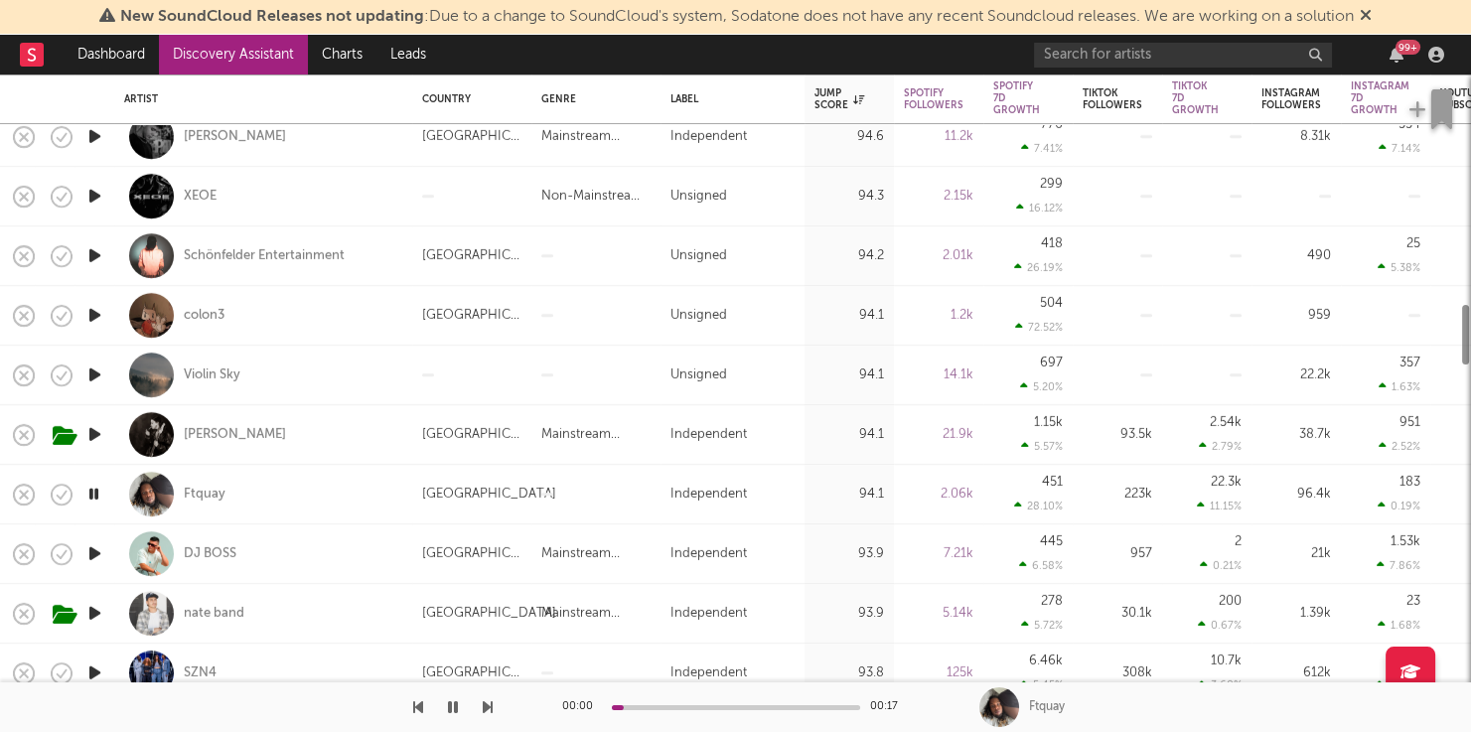
click at [104, 558] on icon "button" at bounding box center [94, 553] width 21 height 25
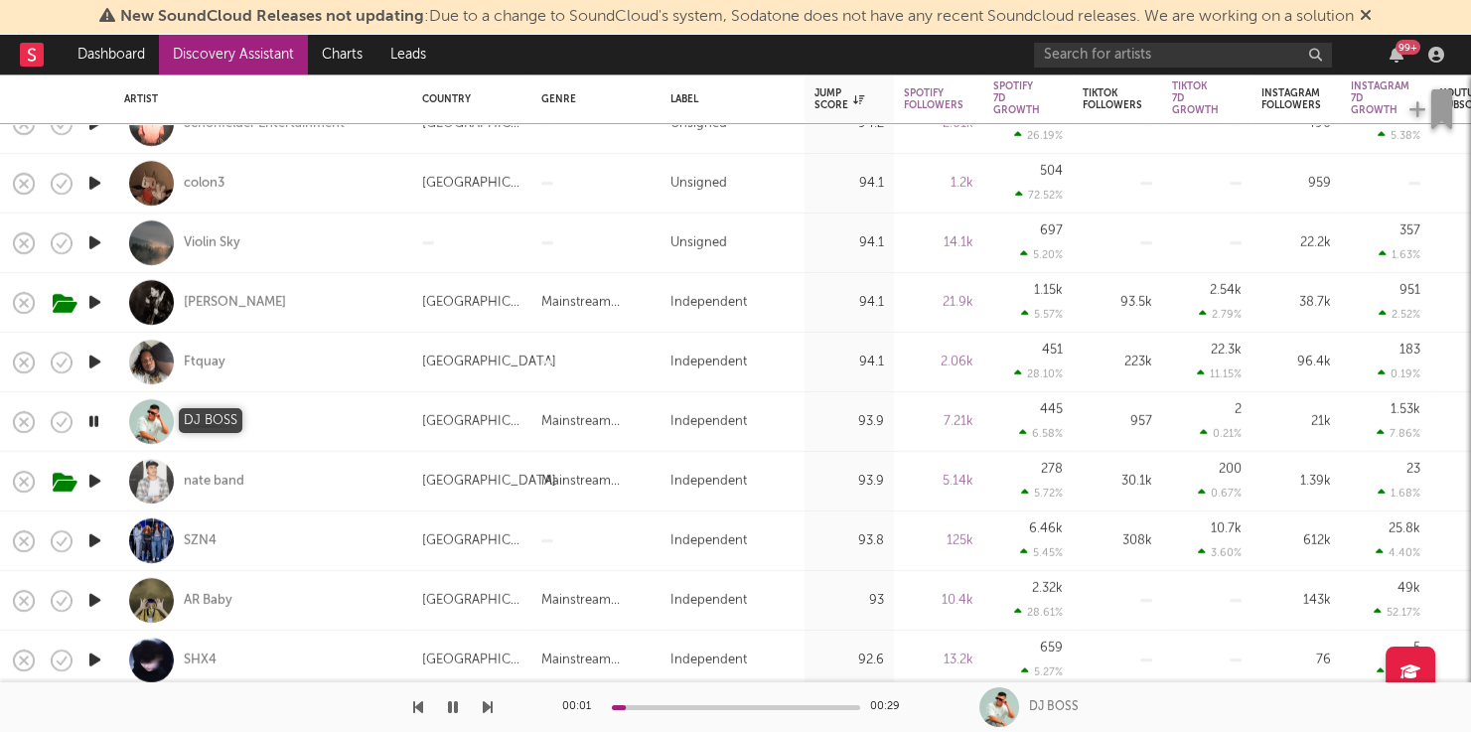
click at [207, 417] on div "DJ BOSS" at bounding box center [210, 422] width 53 height 18
click at [90, 417] on icon "button" at bounding box center [93, 421] width 19 height 25
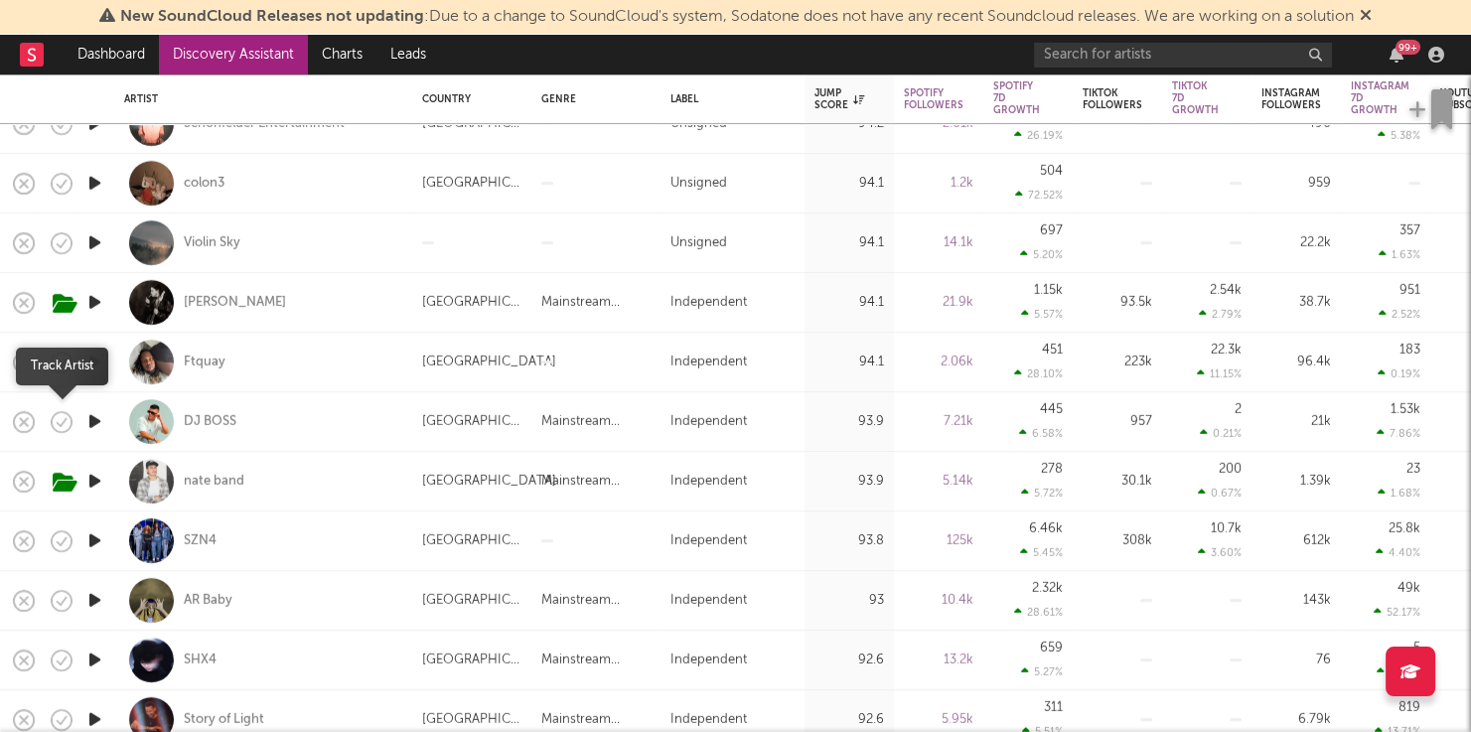
click at [70, 434] on icon "button" at bounding box center [62, 422] width 28 height 28
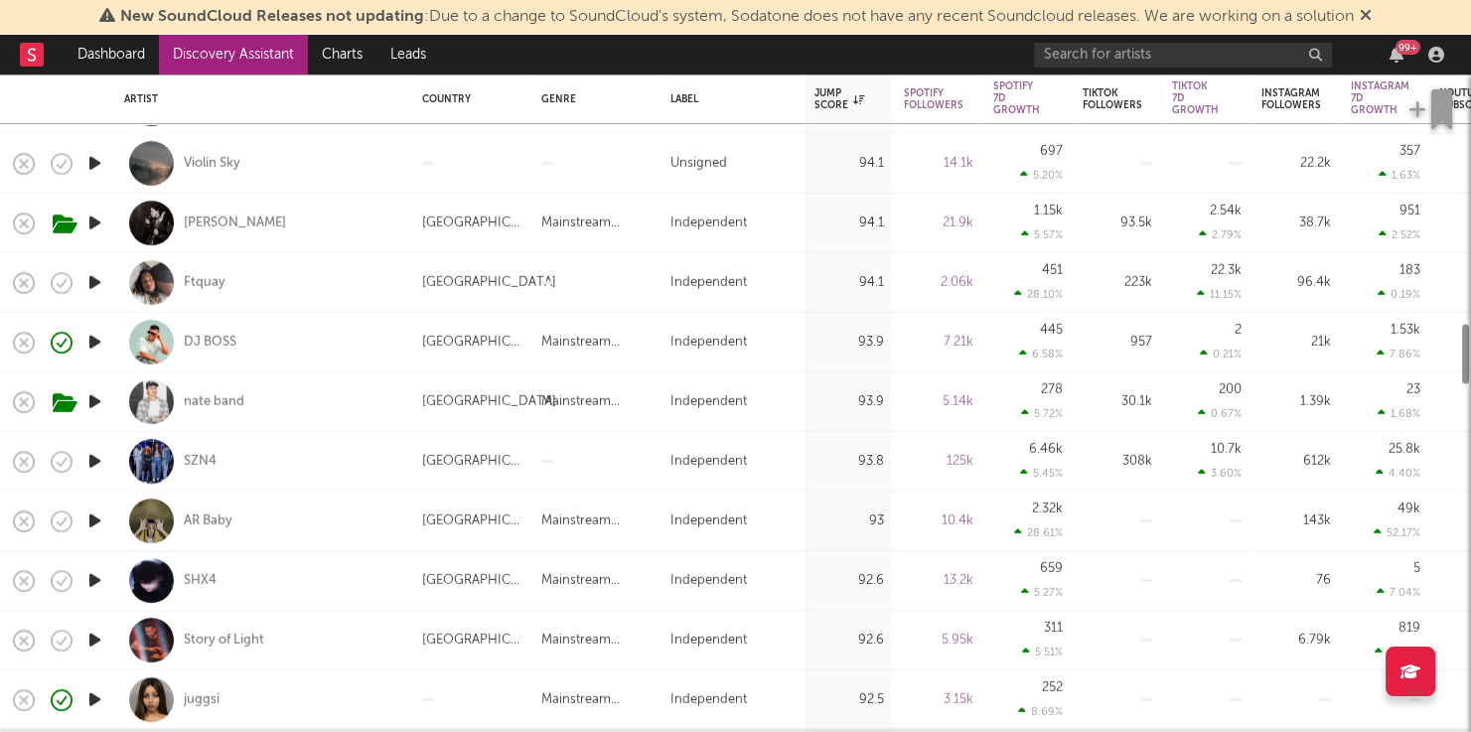
click at [90, 457] on icon "button" at bounding box center [94, 461] width 21 height 25
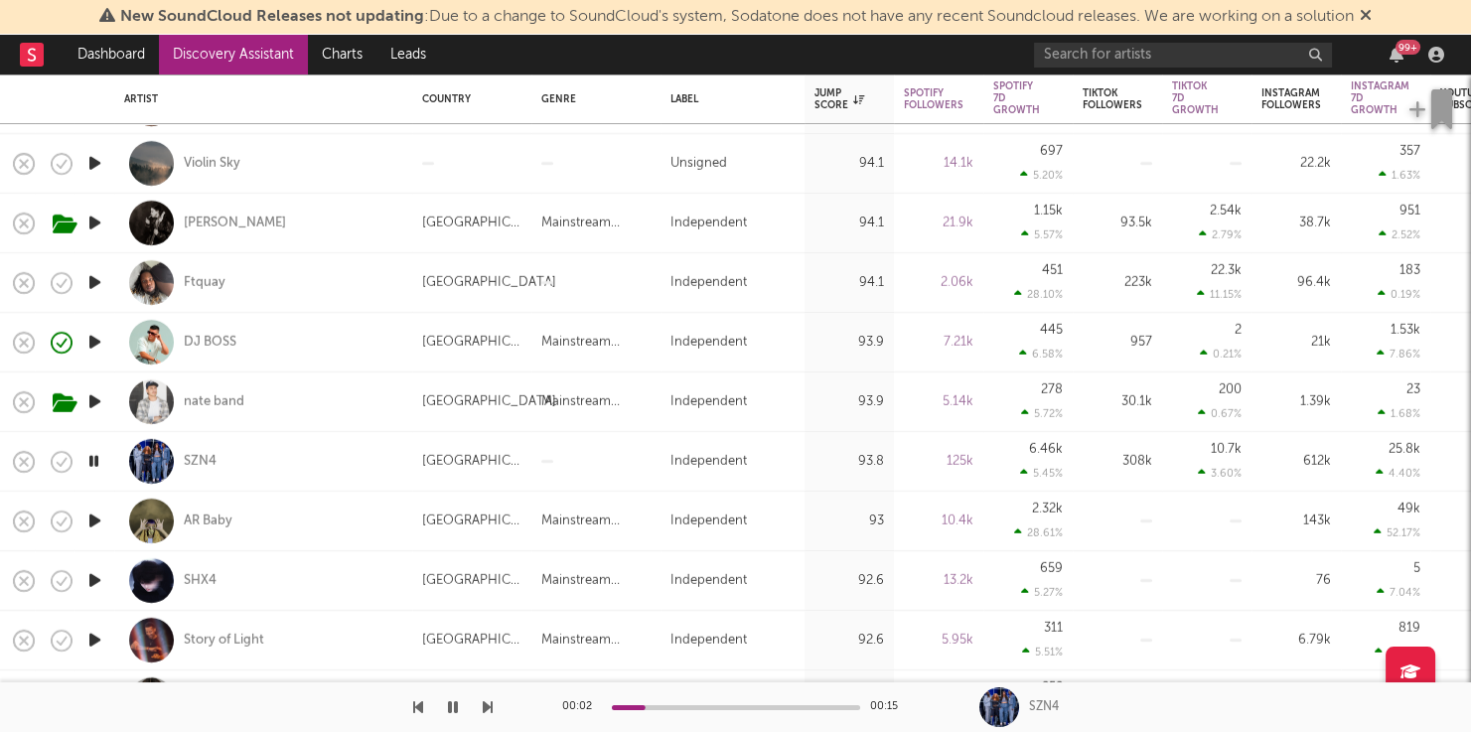
click at [485, 707] on icon "button" at bounding box center [488, 707] width 10 height 16
click at [485, 706] on icon "button" at bounding box center [488, 707] width 10 height 16
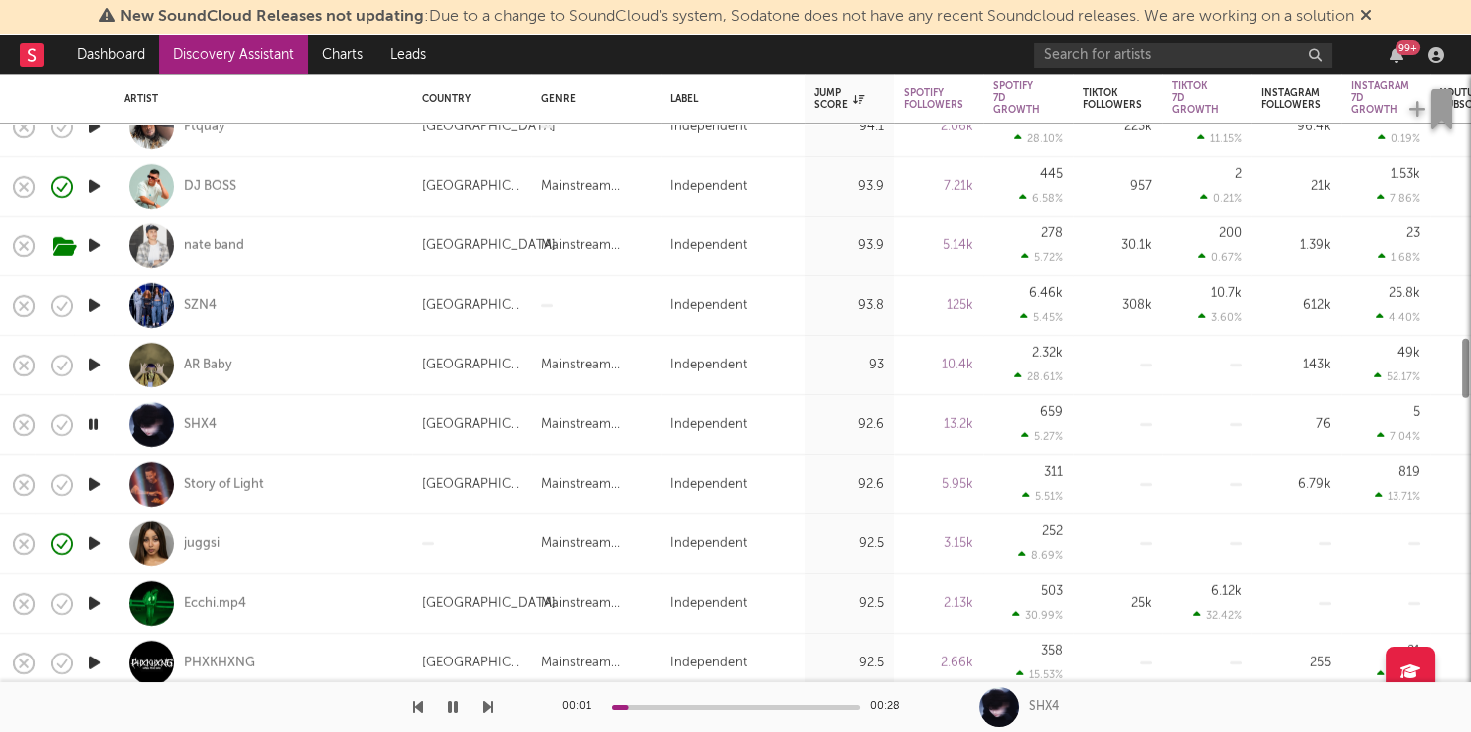
click at [491, 710] on icon "button" at bounding box center [488, 707] width 10 height 16
click at [233, 489] on div "Story of Light" at bounding box center [224, 485] width 80 height 18
click at [88, 544] on icon "button" at bounding box center [94, 543] width 21 height 25
drag, startPoint x: 56, startPoint y: 608, endPoint x: 127, endPoint y: 470, distance: 155.5
click at [56, 608] on icon "button" at bounding box center [62, 604] width 28 height 28
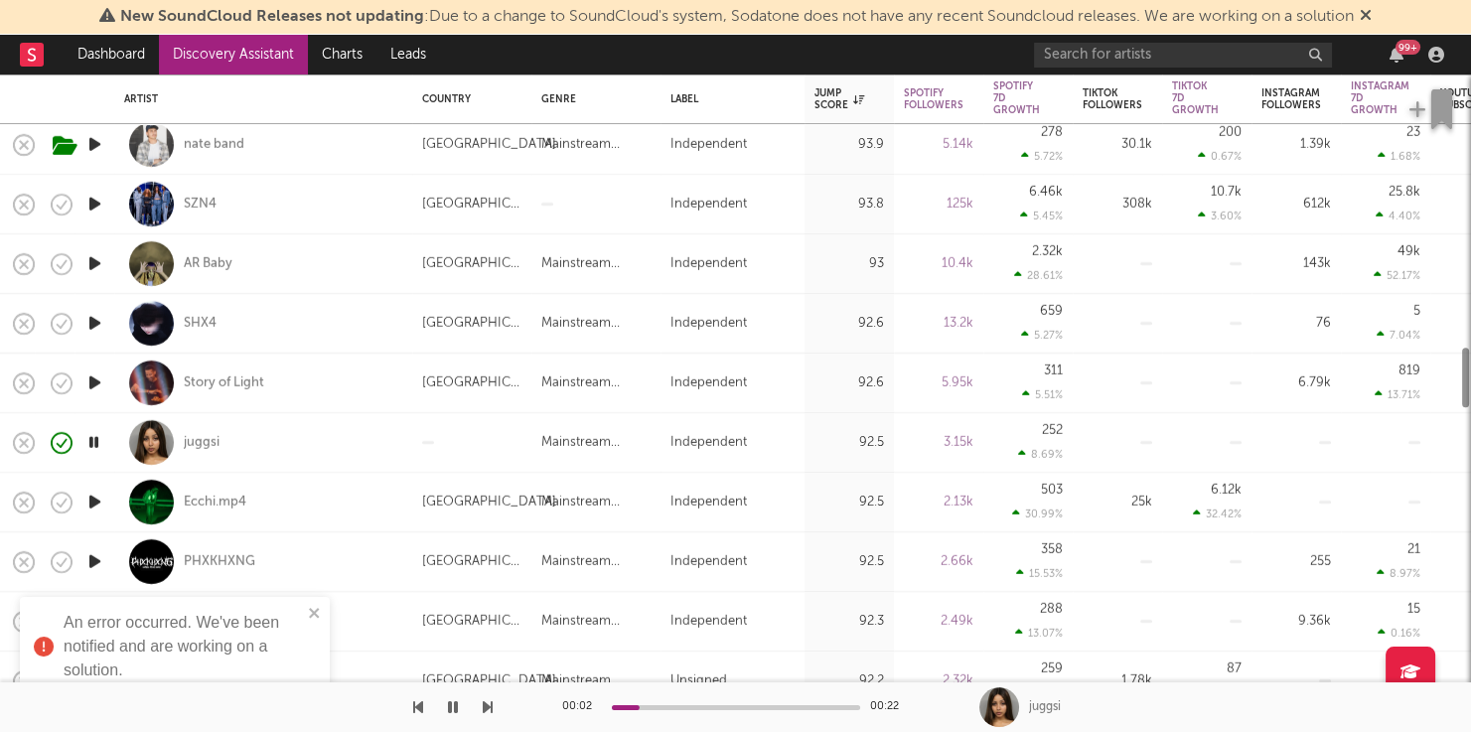
click at [86, 549] on icon "button" at bounding box center [94, 561] width 21 height 25
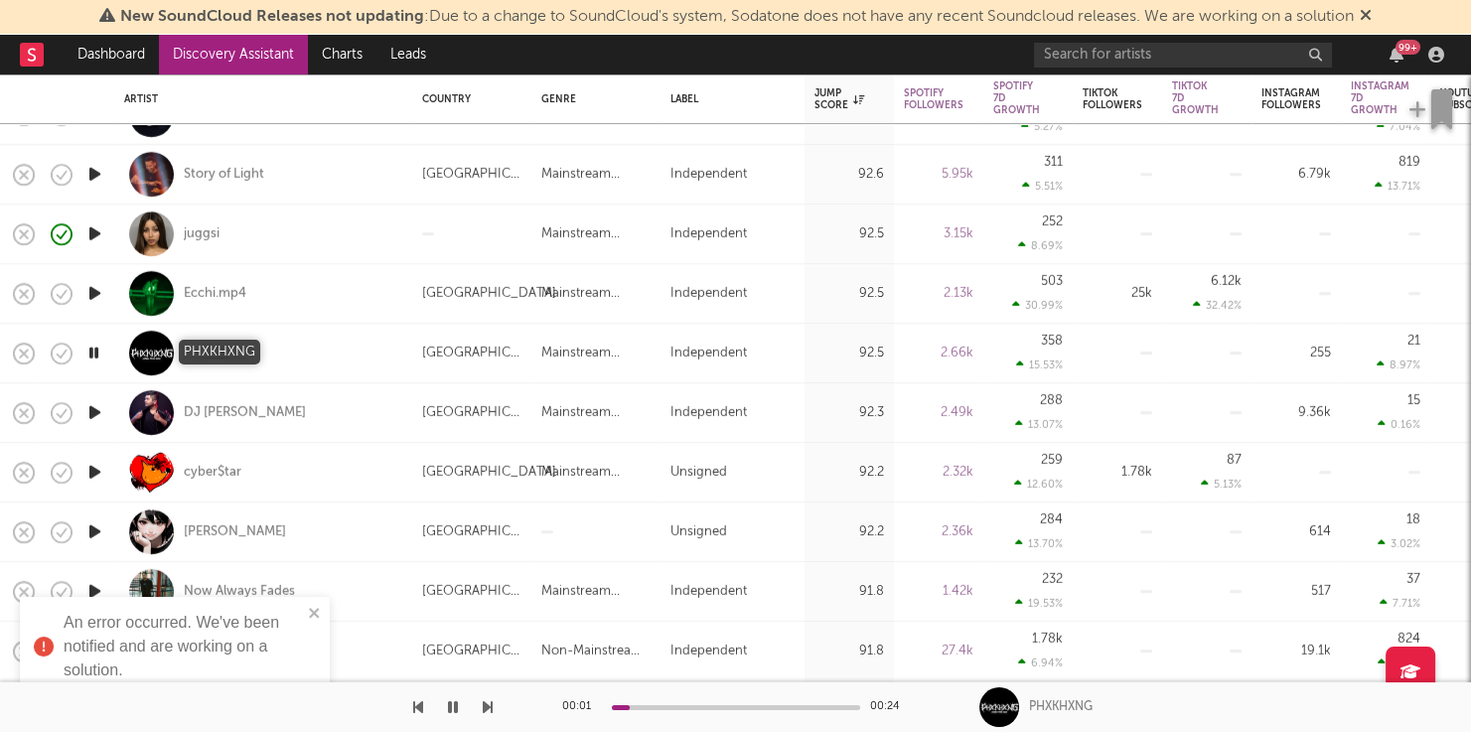
click at [225, 345] on div "PHXKHXNG" at bounding box center [220, 354] width 72 height 18
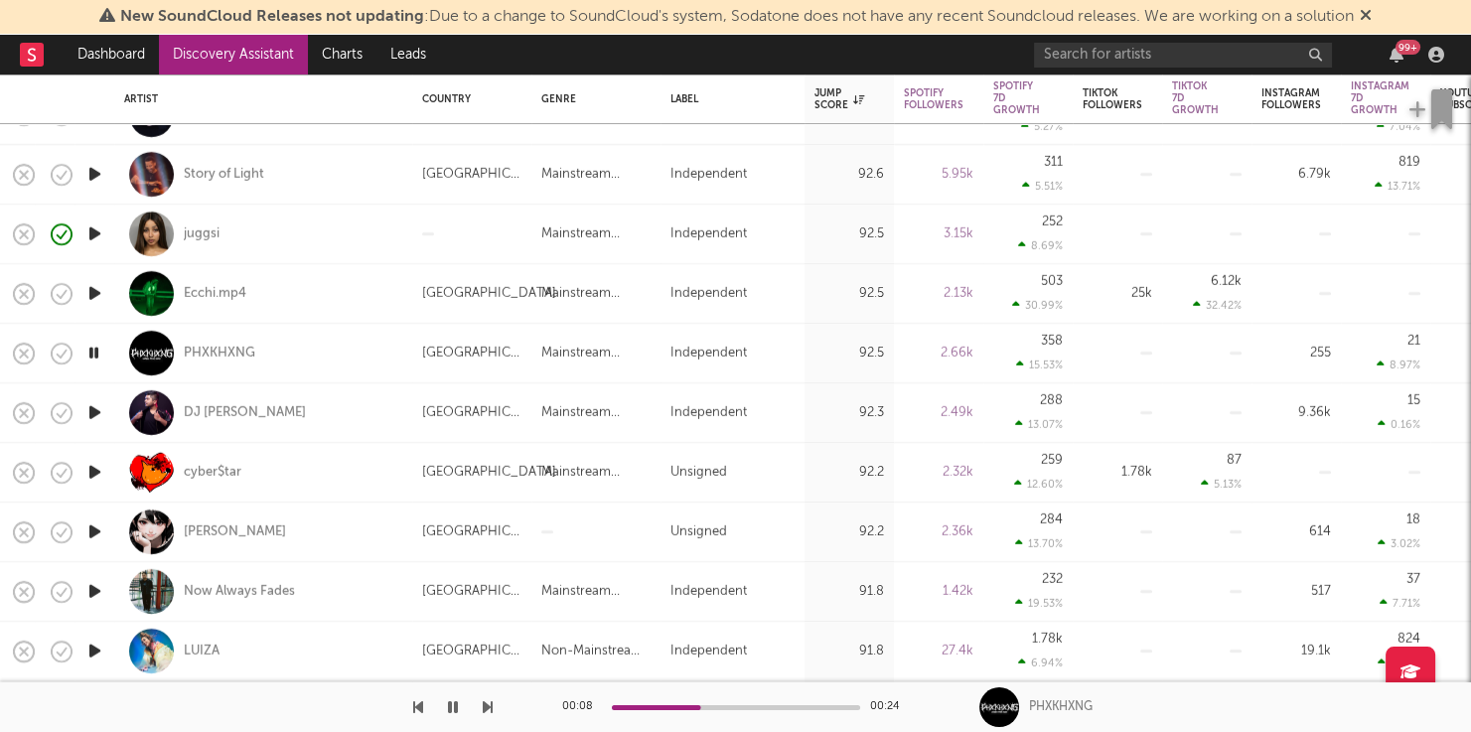
click at [92, 412] on icon "button" at bounding box center [94, 412] width 21 height 25
click at [210, 405] on div "DJ Prithvi" at bounding box center [245, 413] width 122 height 18
click at [95, 476] on icon "button" at bounding box center [94, 472] width 21 height 25
click at [796, 707] on div at bounding box center [736, 707] width 248 height 5
click at [102, 529] on icon "button" at bounding box center [94, 531] width 21 height 25
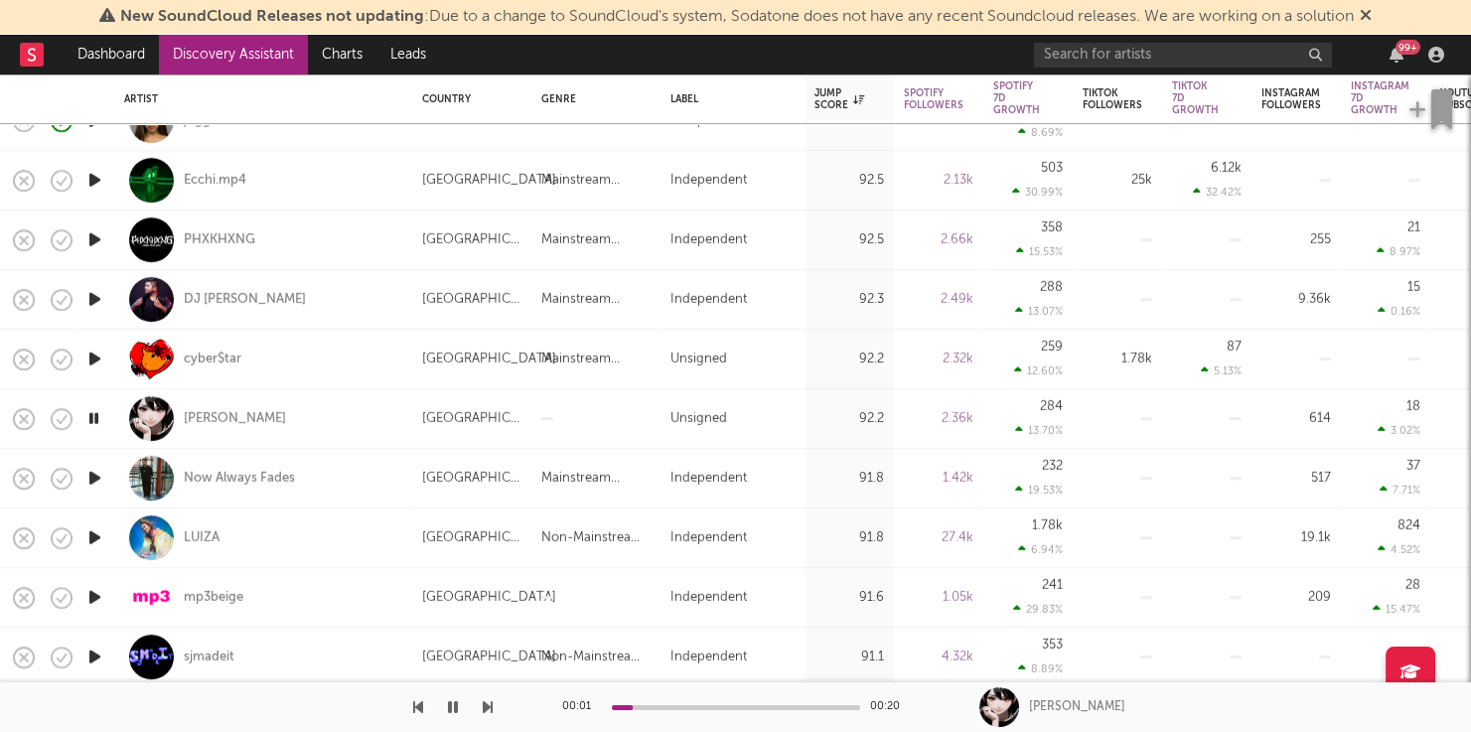
click at [92, 474] on icon "button" at bounding box center [94, 478] width 21 height 25
click at [801, 708] on div at bounding box center [736, 707] width 248 height 5
click at [490, 704] on icon "button" at bounding box center [488, 707] width 10 height 16
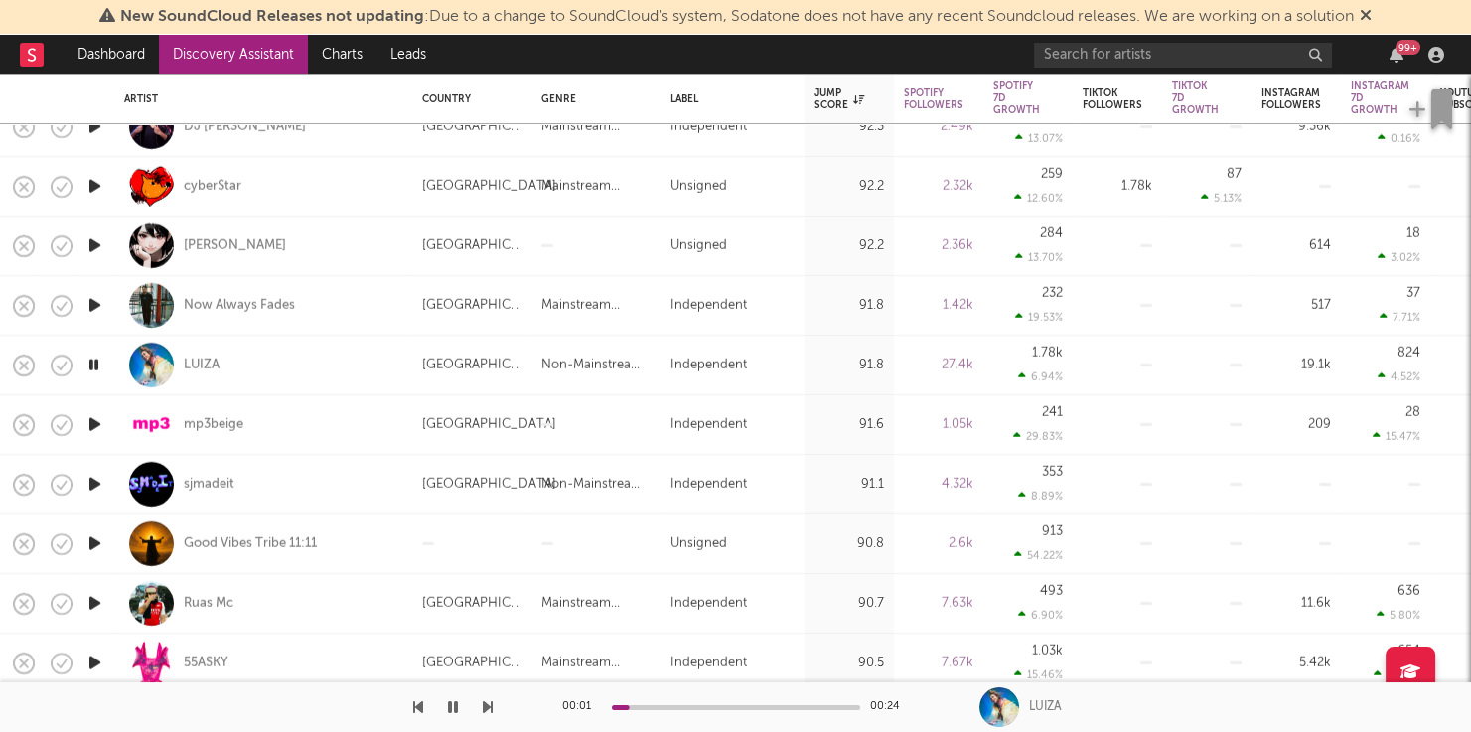
click at [741, 701] on div "00:01 00:24" at bounding box center [736, 707] width 348 height 50
click at [744, 707] on div at bounding box center [736, 707] width 248 height 5
click at [483, 705] on icon "button" at bounding box center [488, 707] width 10 height 16
click at [727, 710] on div "00:01 00:27" at bounding box center [736, 707] width 348 height 50
click at [728, 706] on div at bounding box center [736, 707] width 248 height 5
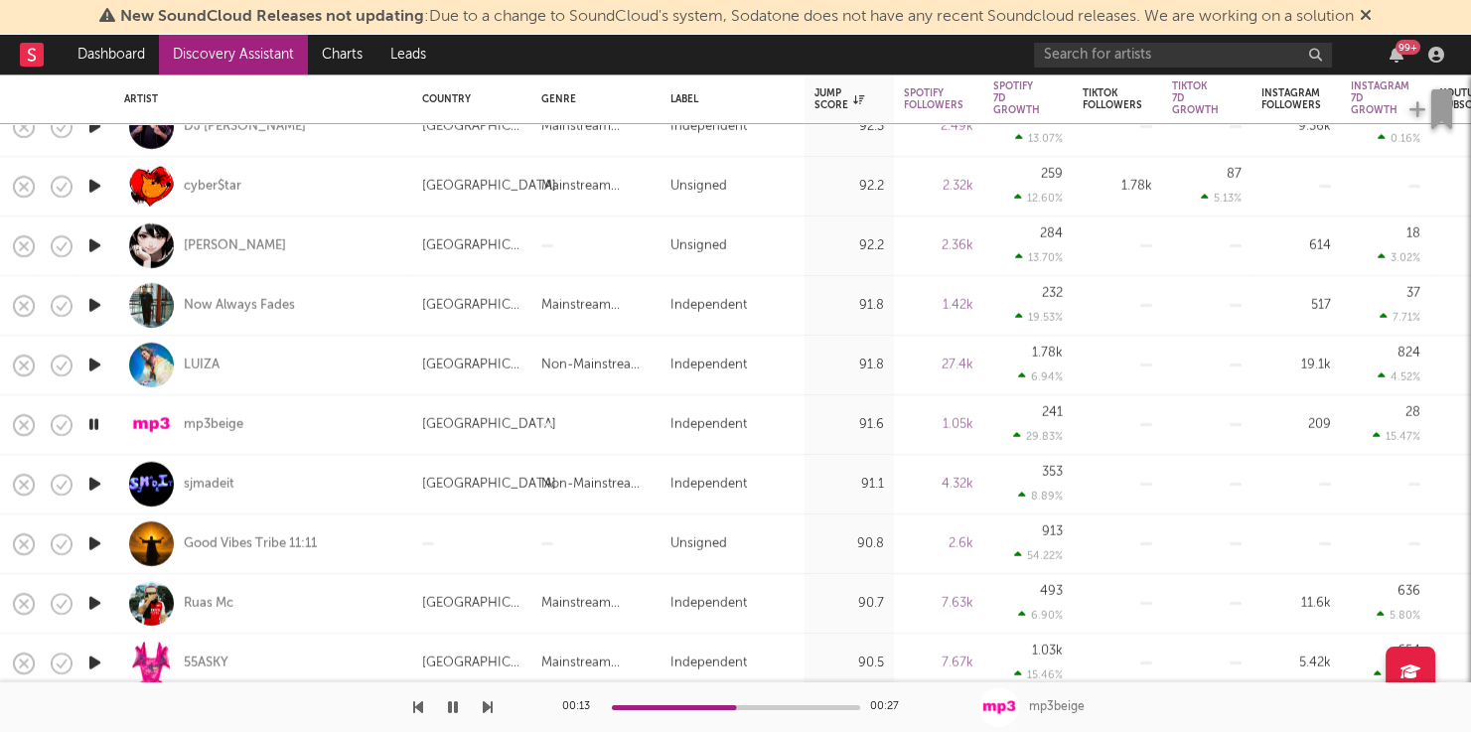
click at [490, 705] on icon "button" at bounding box center [488, 707] width 10 height 16
click at [700, 706] on div at bounding box center [736, 707] width 248 height 5
click at [481, 702] on div at bounding box center [246, 707] width 493 height 50
click at [483, 702] on icon "button" at bounding box center [488, 707] width 10 height 16
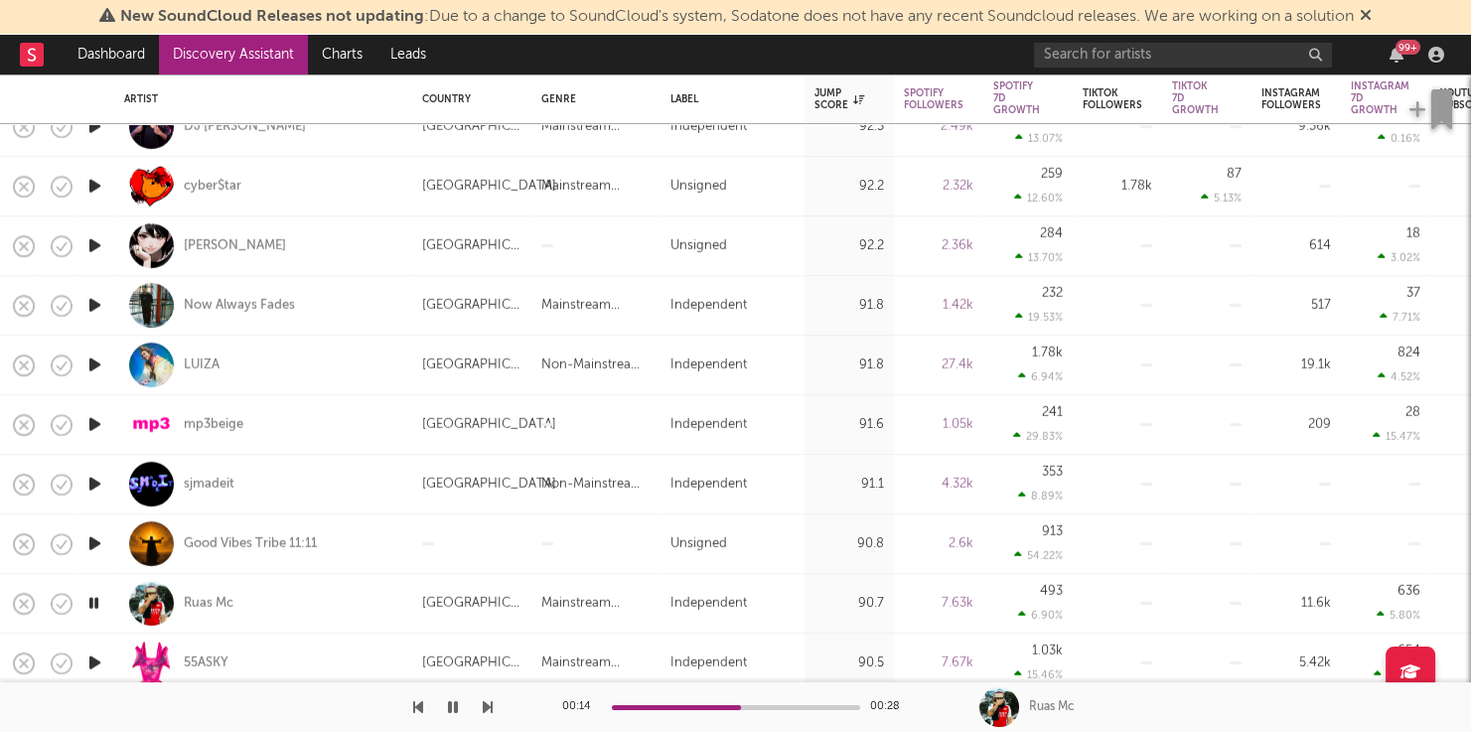
click at [741, 705] on div at bounding box center [736, 707] width 248 height 5
click at [210, 603] on div "Ruas Mc" at bounding box center [209, 604] width 50 height 18
click at [457, 695] on button "button" at bounding box center [453, 707] width 20 height 50
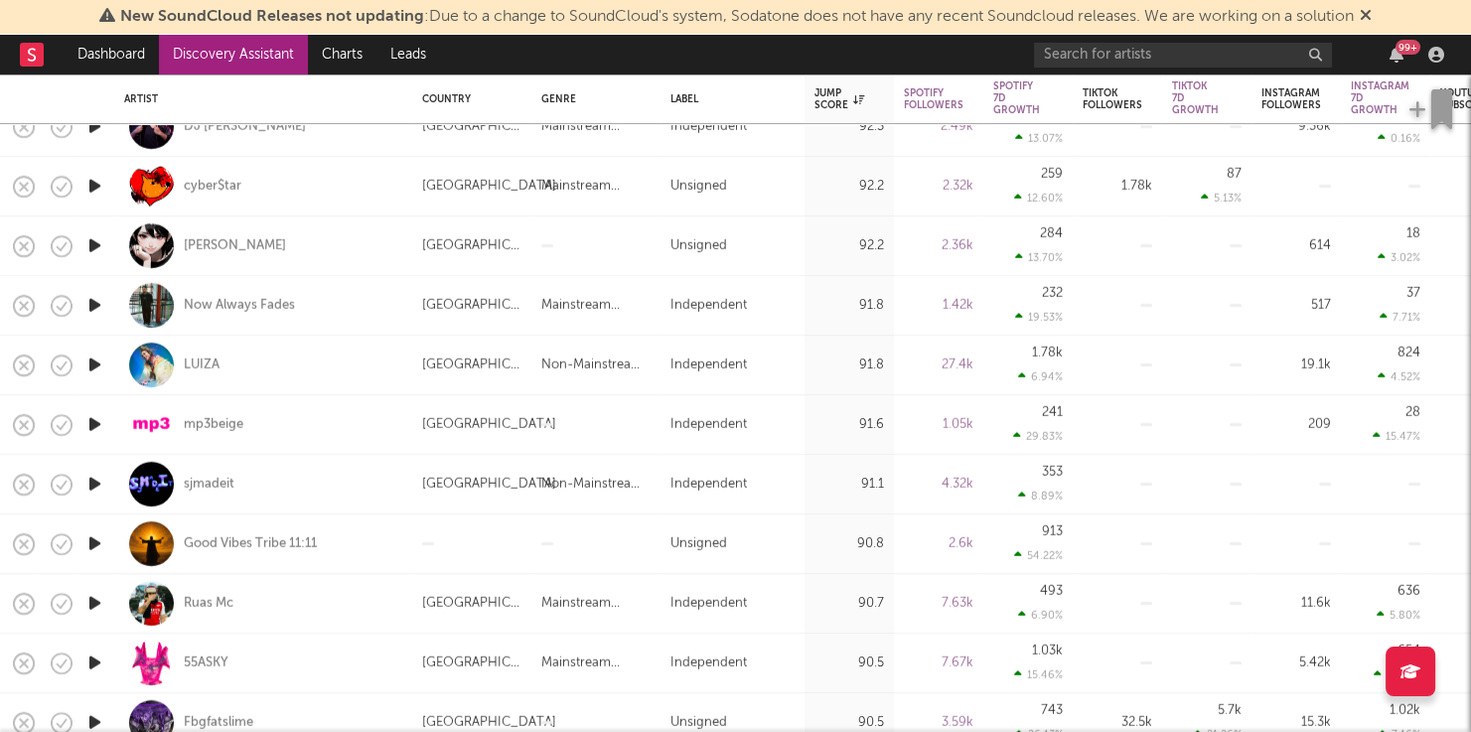
click at [92, 657] on icon "button" at bounding box center [94, 663] width 21 height 25
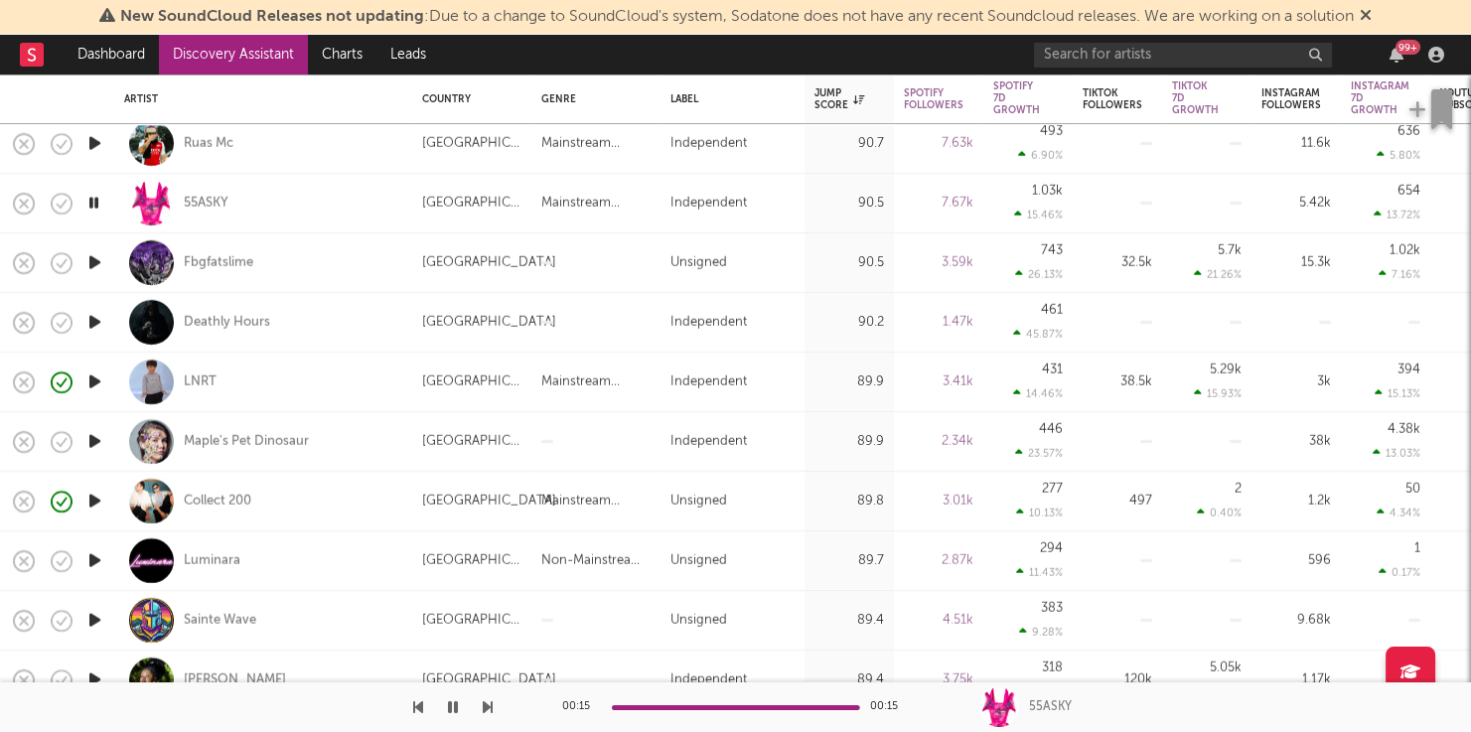
click at [485, 708] on icon "button" at bounding box center [488, 707] width 10 height 16
click at [485, 705] on icon "button" at bounding box center [488, 707] width 10 height 16
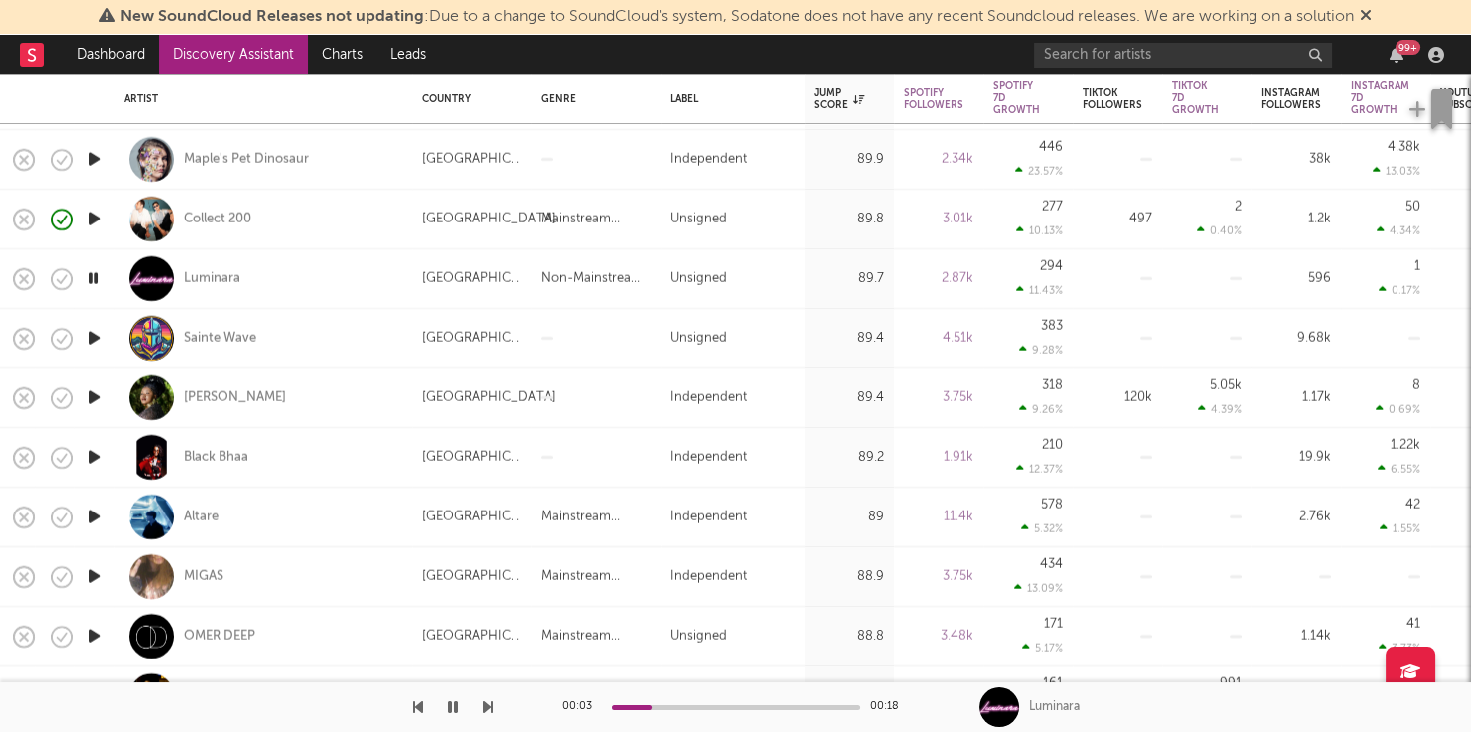
click at [488, 703] on icon "button" at bounding box center [488, 707] width 10 height 16
click at [489, 706] on icon "button" at bounding box center [488, 707] width 10 height 16
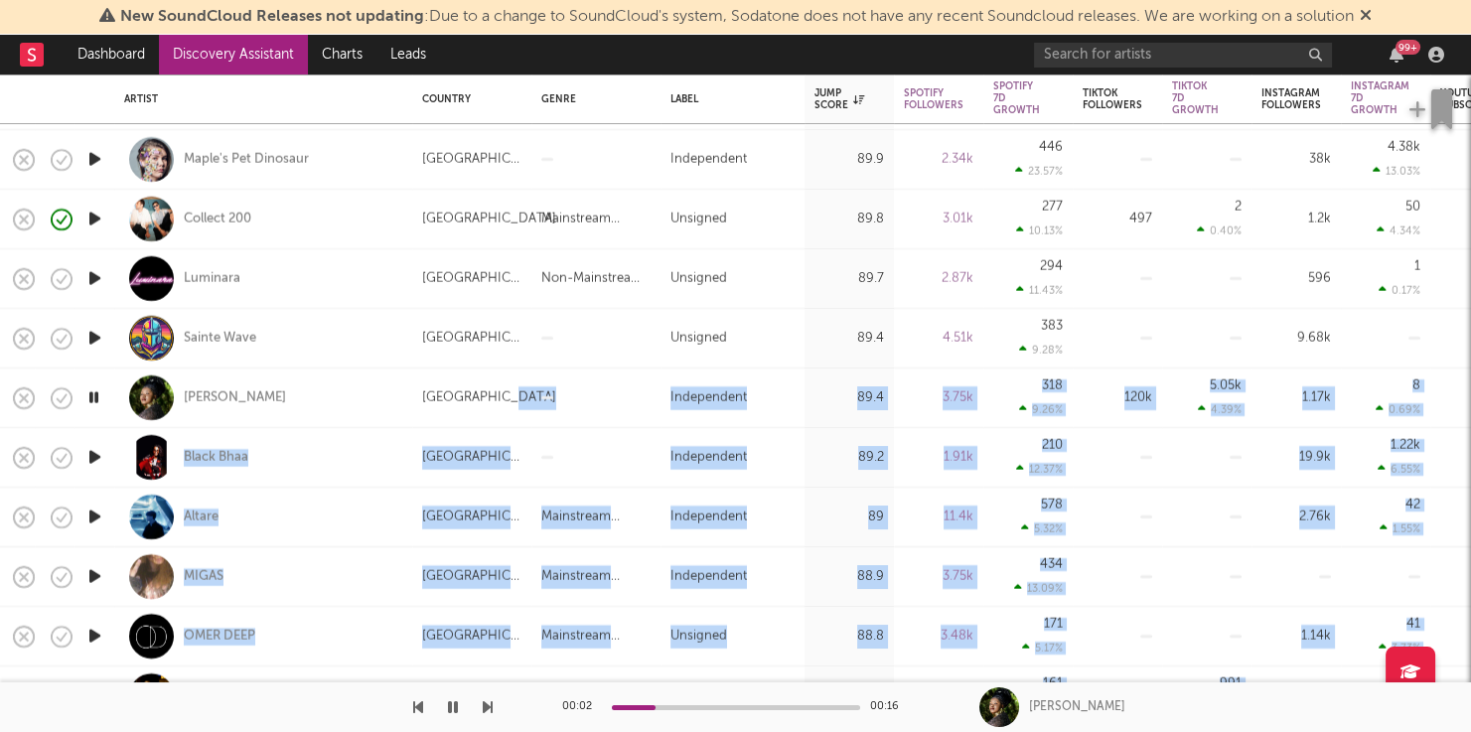
drag, startPoint x: 481, startPoint y: 705, endPoint x: 462, endPoint y: 403, distance: 302.5
click at [464, 0] on div "New SoundCloud Releases not updating : Due to a change to SoundCloud's system, …" at bounding box center [735, 0] width 1471 height 0
click at [228, 393] on div "Thabie Ngethe" at bounding box center [235, 398] width 102 height 18
click at [96, 467] on icon "button" at bounding box center [94, 457] width 21 height 25
click at [330, 445] on div "Black Bhaa" at bounding box center [263, 457] width 278 height 59
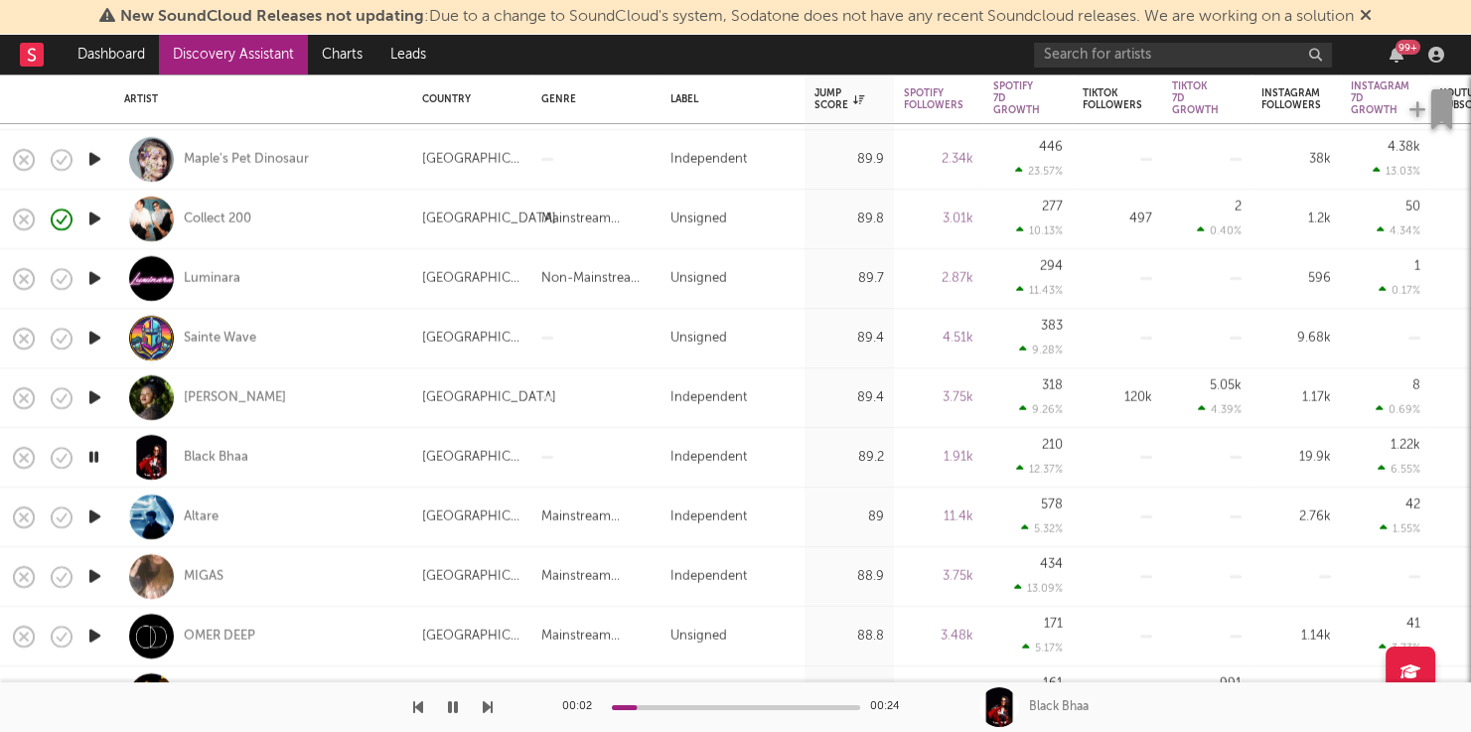
select select "1w"
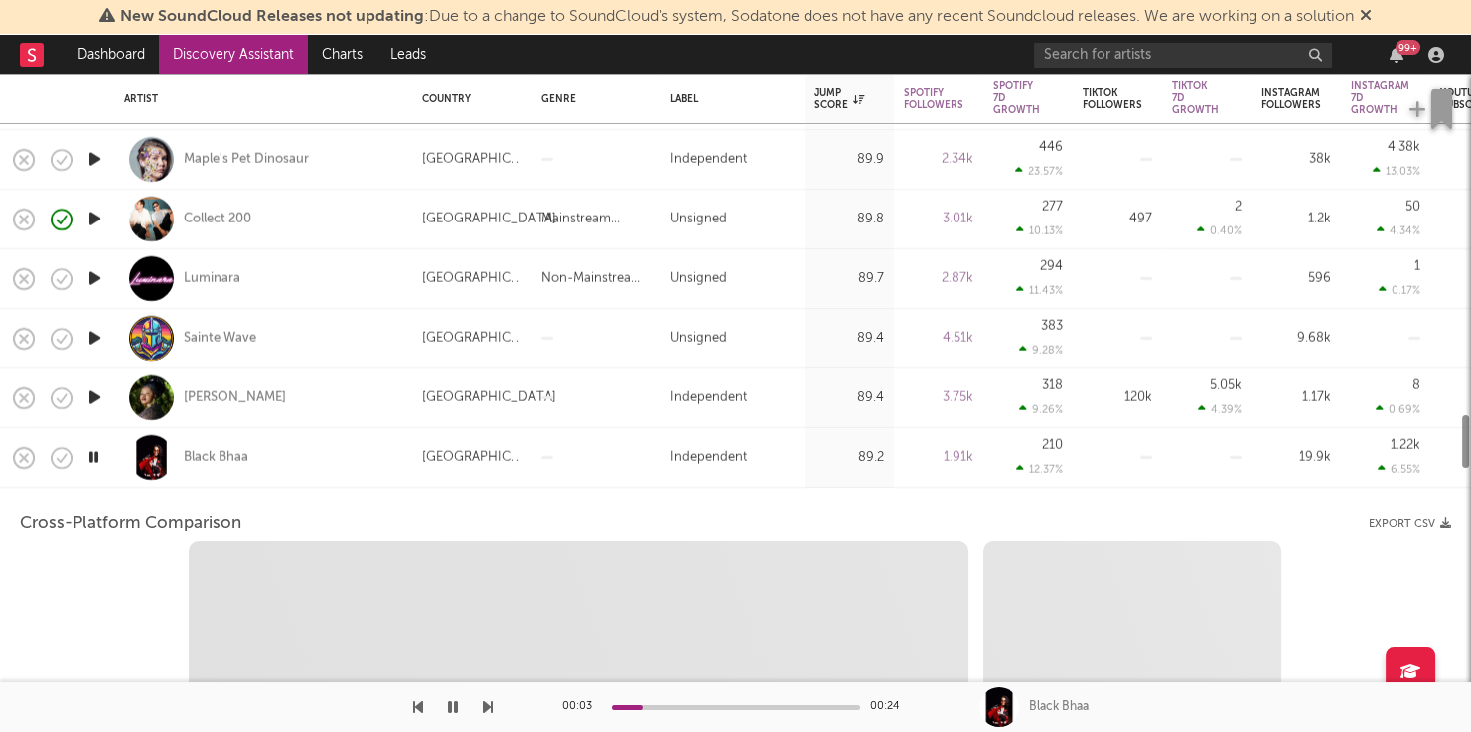
click at [331, 452] on div "Black Bhaa" at bounding box center [263, 457] width 278 height 59
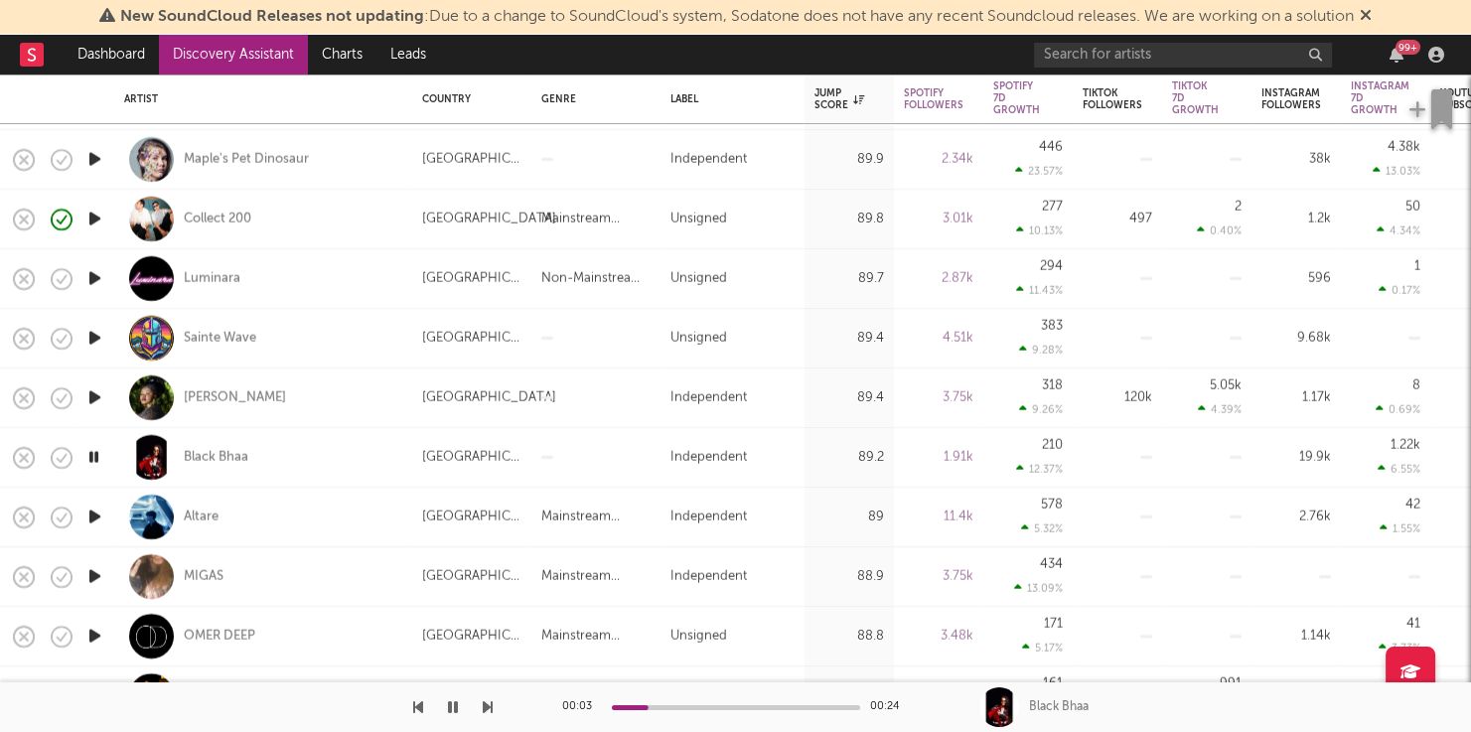
click at [105, 520] on div at bounding box center [94, 518] width 40 height 60
select select "1w"
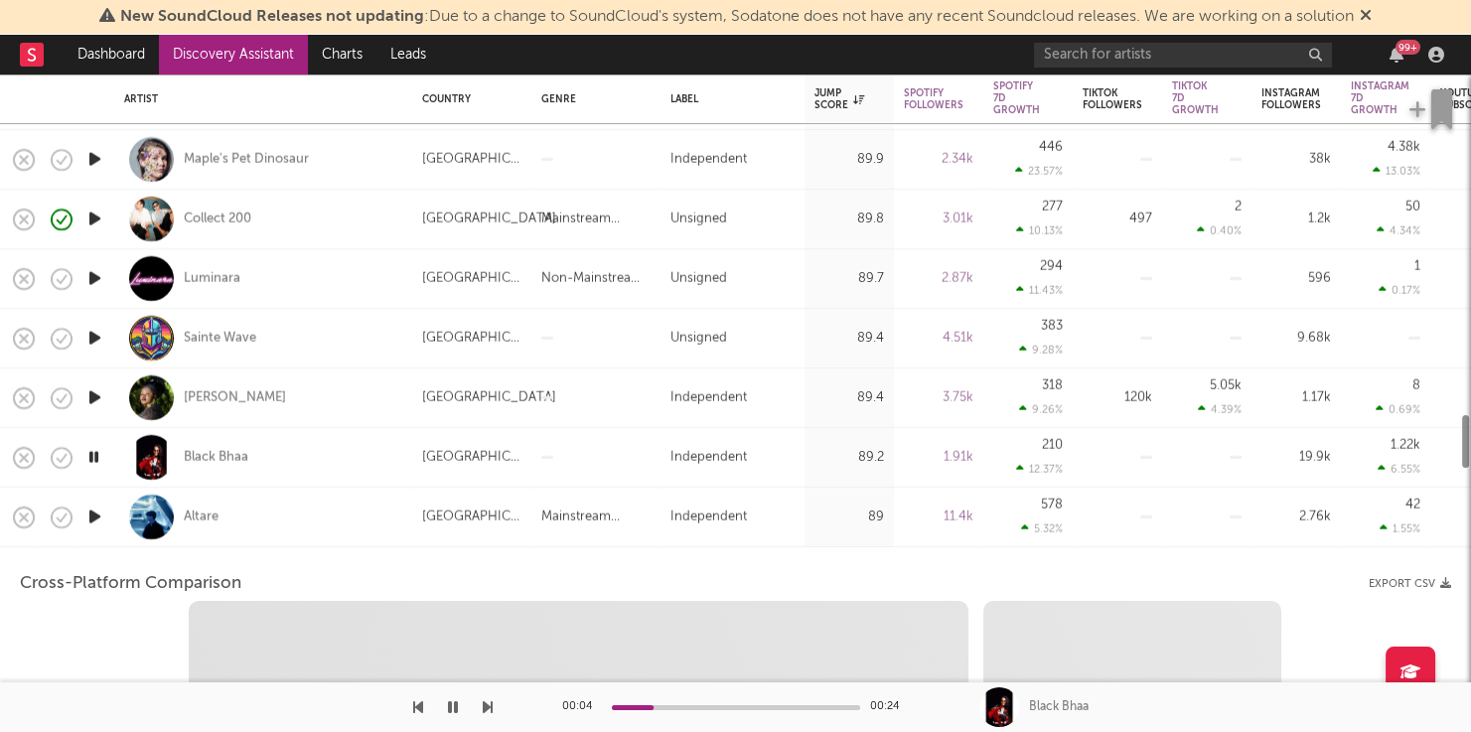
click at [93, 516] on icon "button" at bounding box center [94, 517] width 21 height 25
click at [398, 514] on div "Altare" at bounding box center [263, 517] width 278 height 59
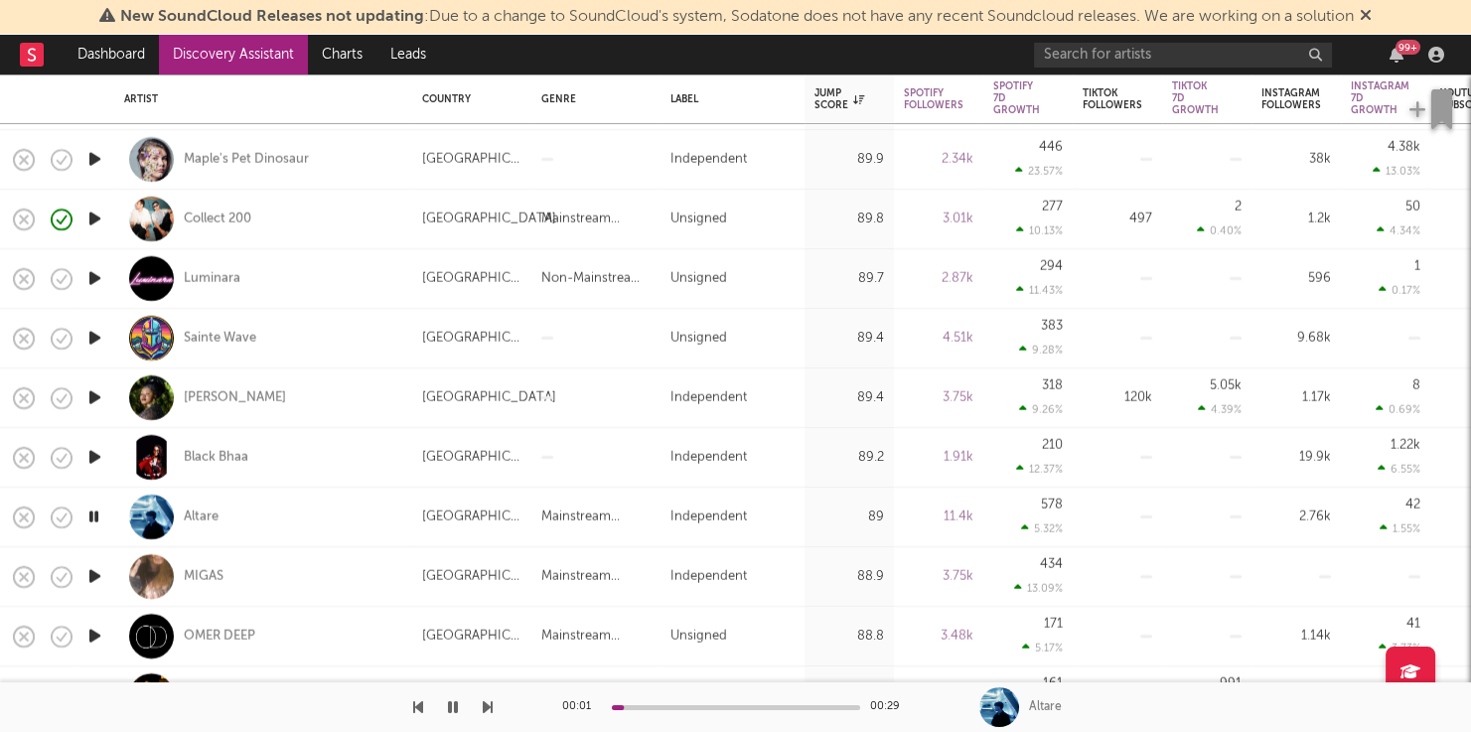
click at [101, 460] on icon "button" at bounding box center [94, 457] width 21 height 25
click at [786, 707] on div at bounding box center [736, 707] width 248 height 5
drag, startPoint x: 823, startPoint y: 706, endPoint x: 602, endPoint y: 708, distance: 221.5
click at [822, 706] on div at bounding box center [736, 707] width 248 height 5
click at [495, 708] on div "00:21 00:24 Black Bhaa" at bounding box center [735, 707] width 1471 height 50
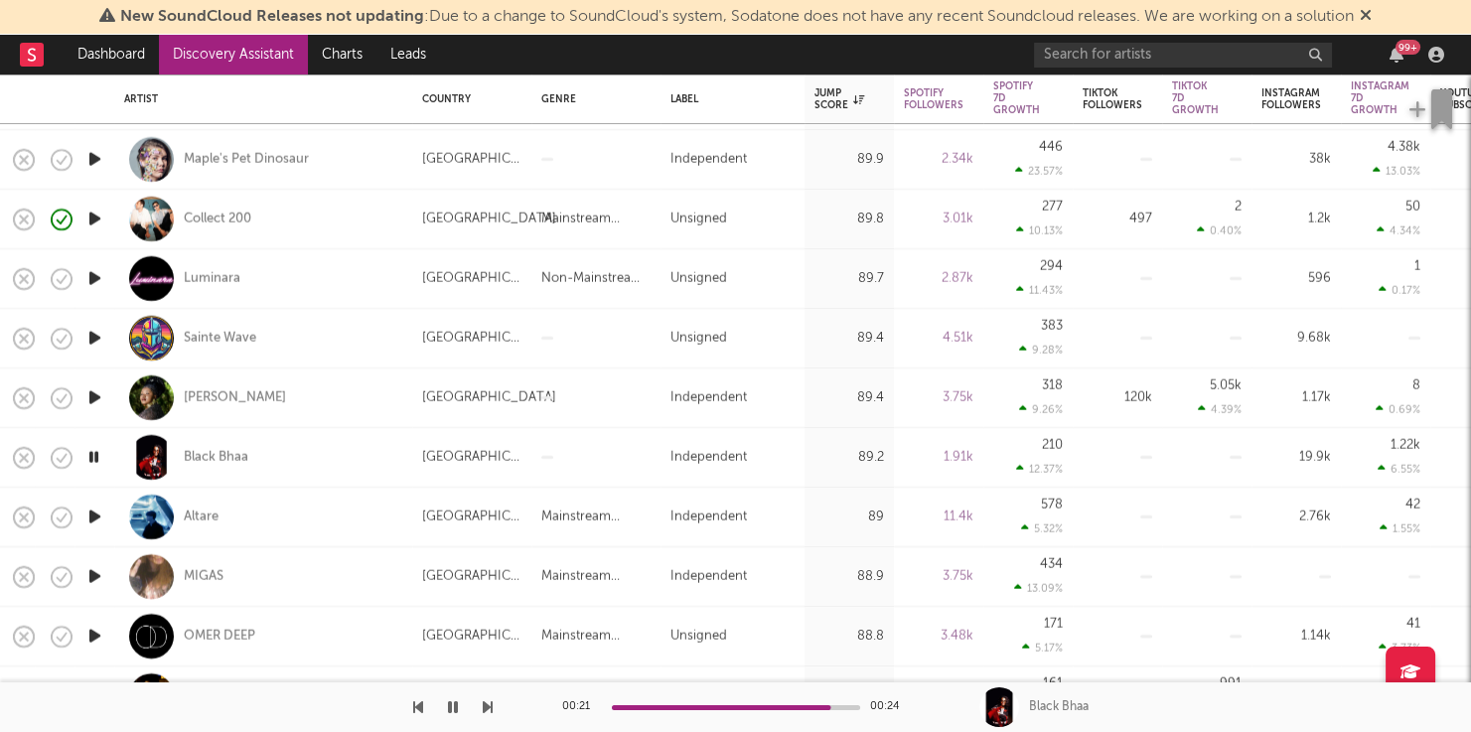
click at [484, 706] on icon "button" at bounding box center [488, 707] width 10 height 16
click at [205, 514] on div "Altare" at bounding box center [201, 518] width 35 height 18
click at [96, 526] on icon "button" at bounding box center [93, 517] width 19 height 25
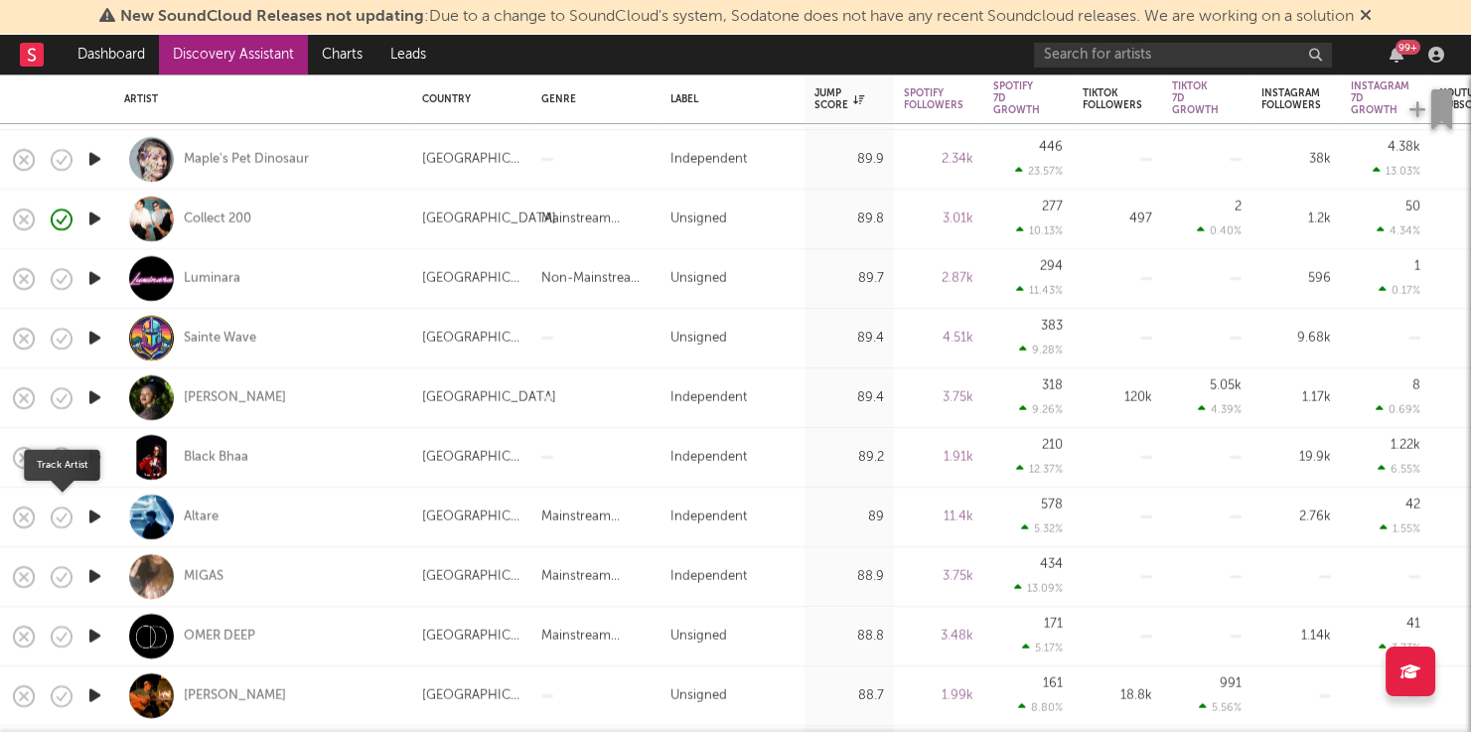
click at [64, 514] on icon "button" at bounding box center [62, 518] width 28 height 28
click at [112, 580] on div at bounding box center [94, 577] width 40 height 60
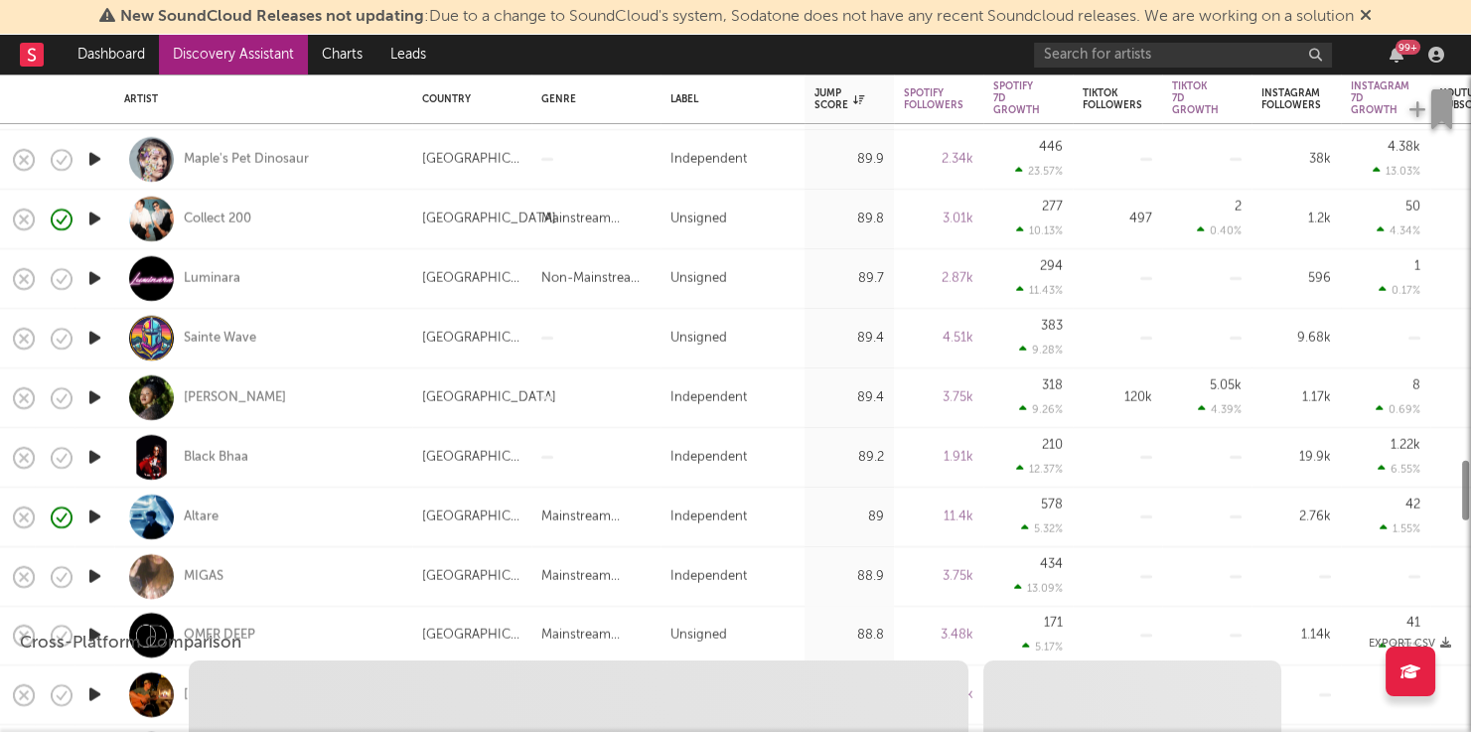
select select "1w"
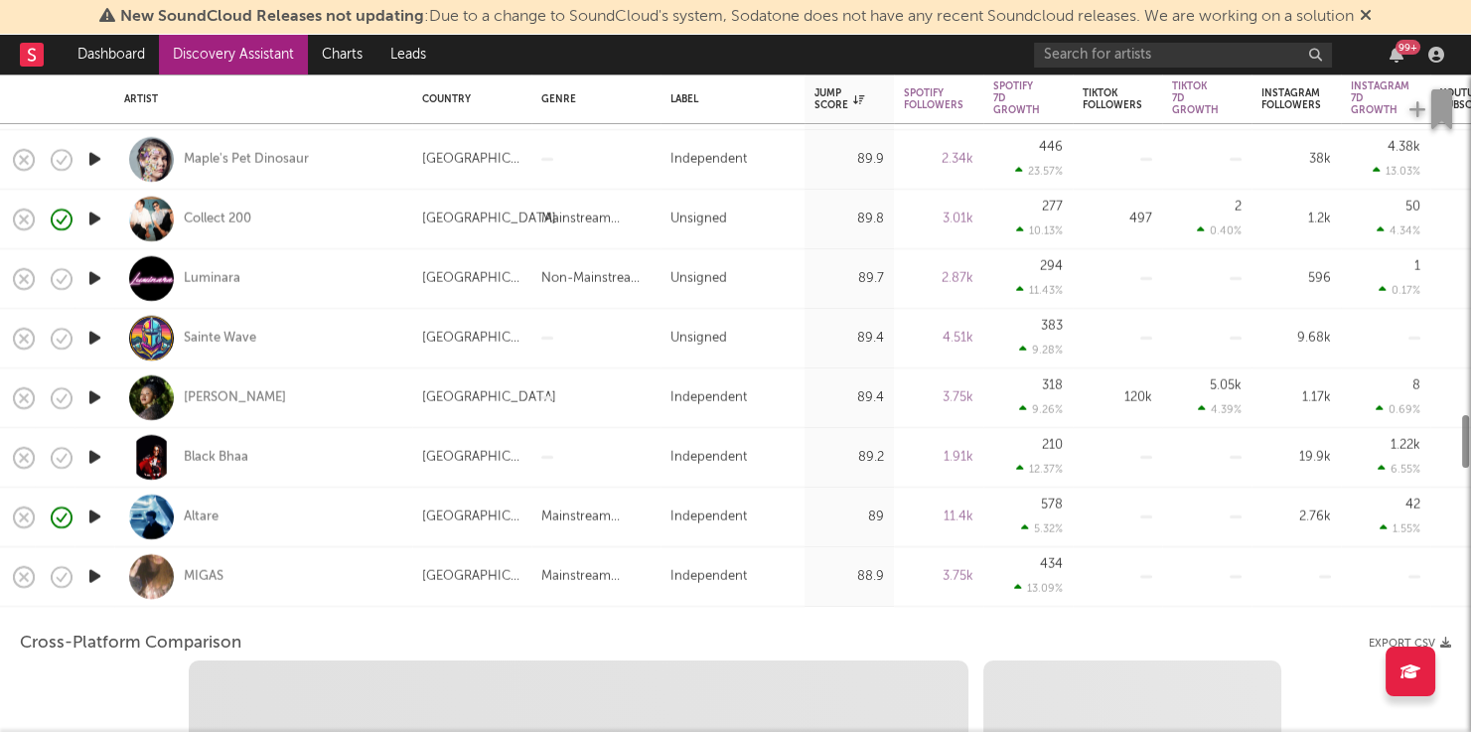
click at [85, 579] on icon "button" at bounding box center [94, 576] width 21 height 25
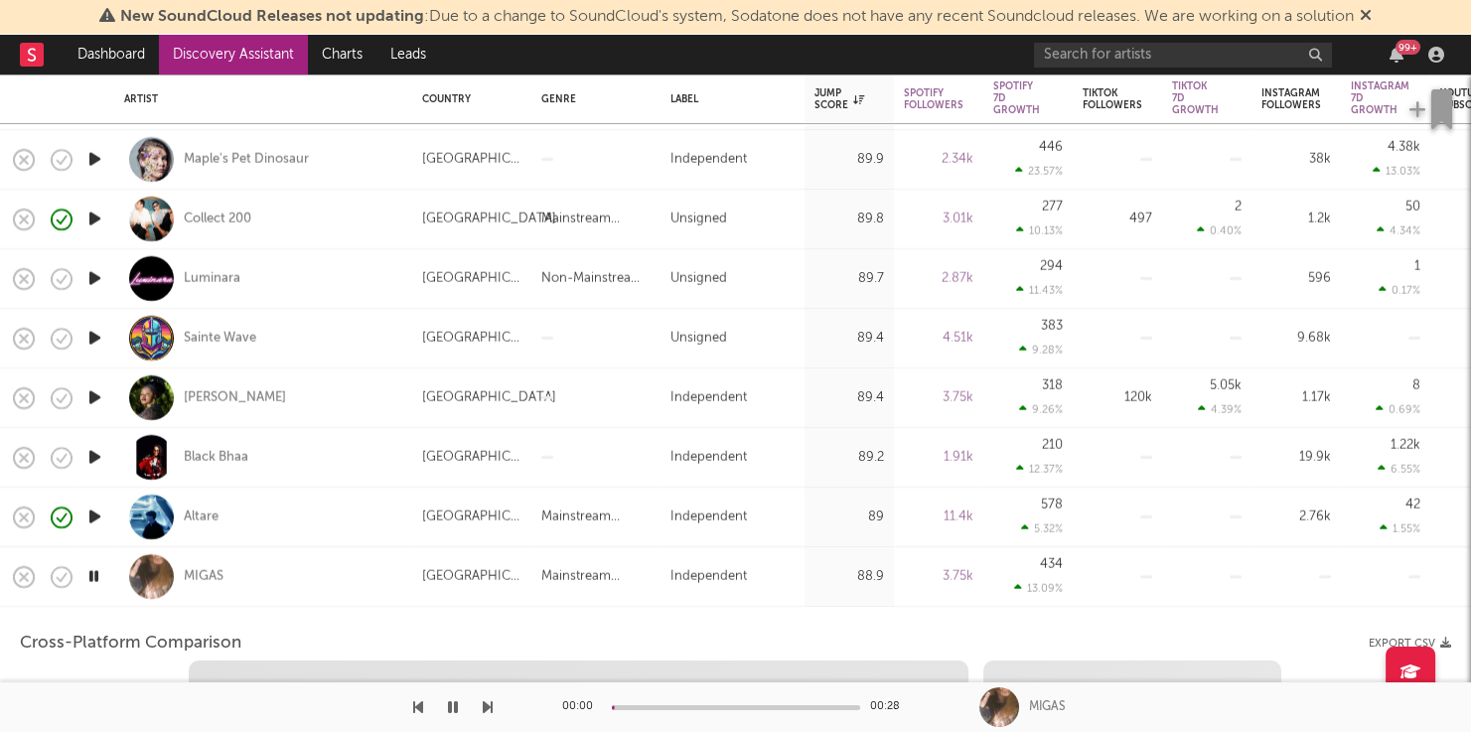
click at [293, 589] on div "MIGAS" at bounding box center [263, 576] width 278 height 59
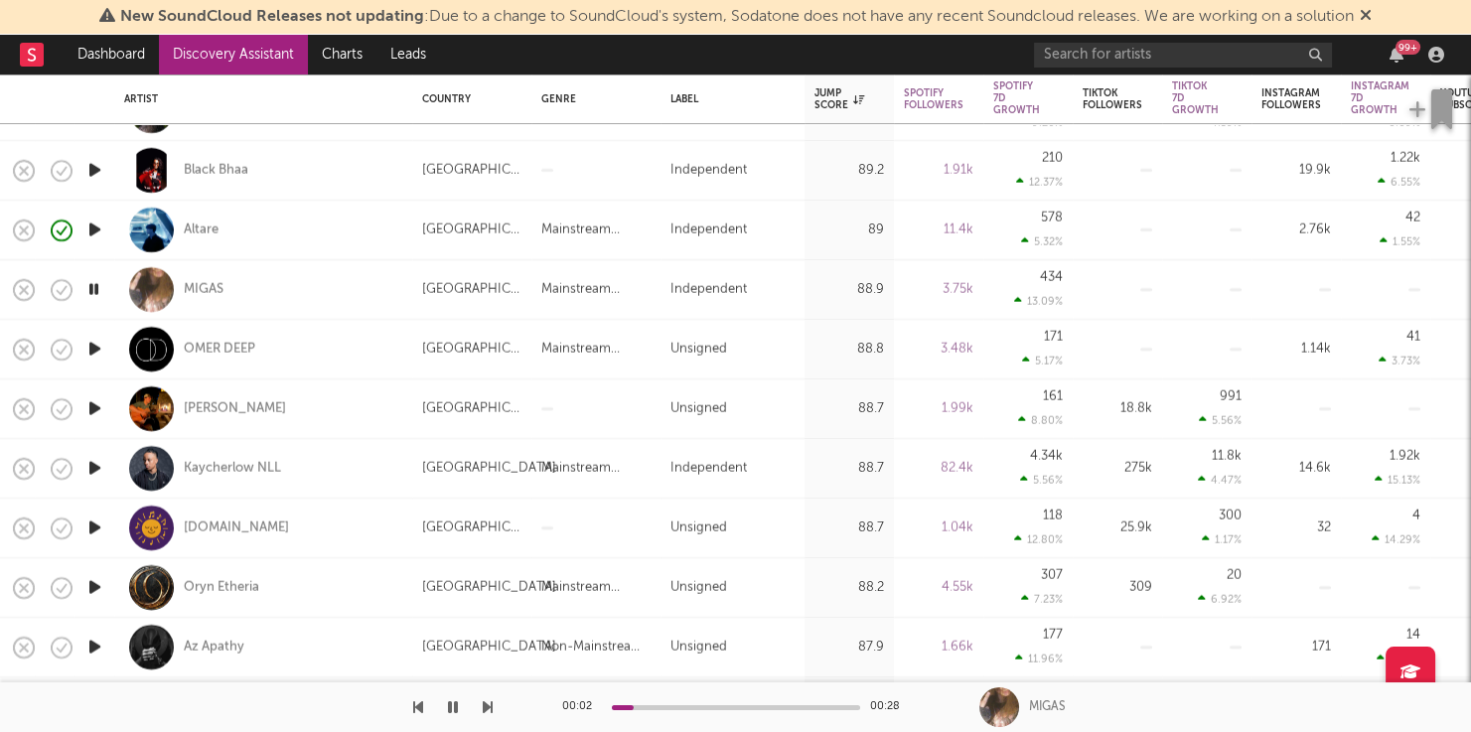
click at [479, 694] on div at bounding box center [246, 707] width 493 height 50
click at [488, 702] on icon "button" at bounding box center [488, 707] width 10 height 16
click at [236, 352] on div "OMER DEEP" at bounding box center [220, 350] width 72 height 18
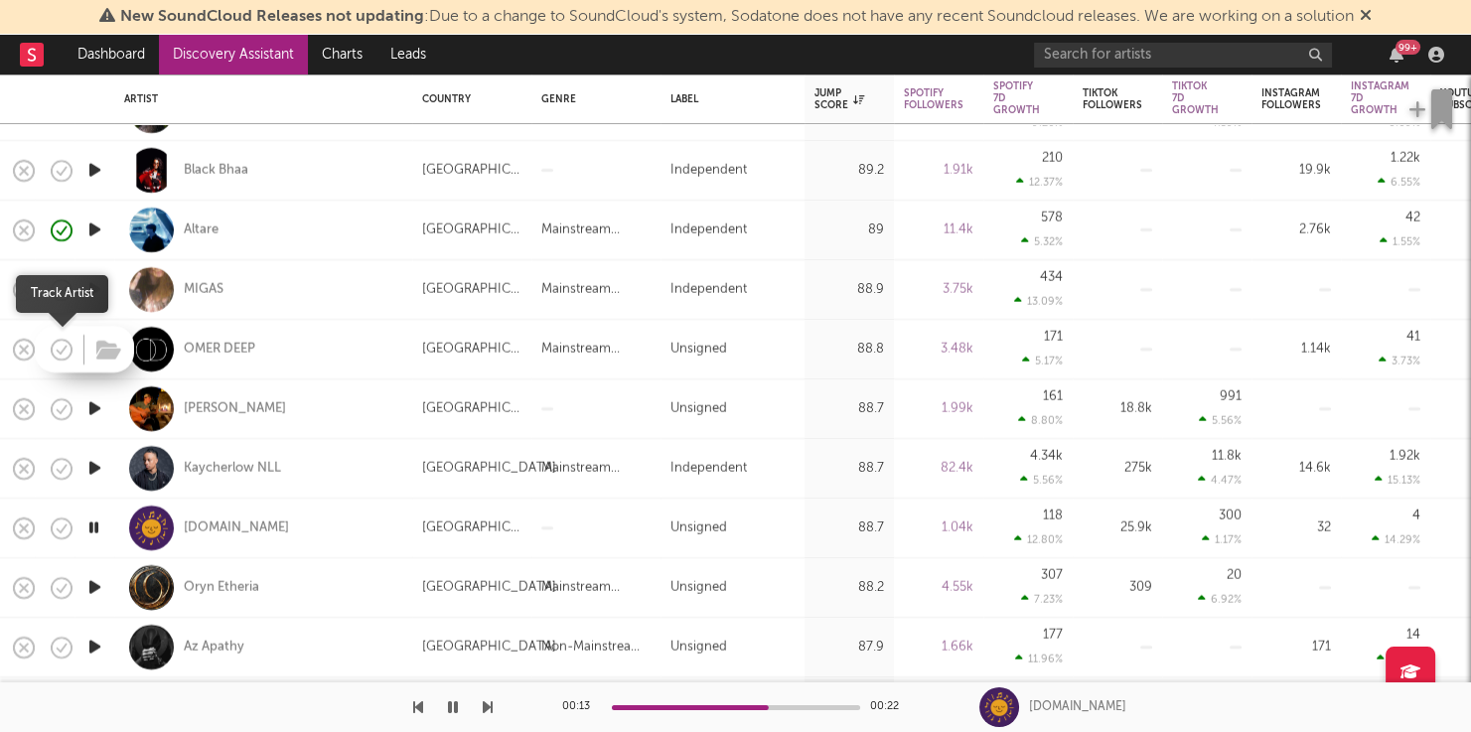
click at [68, 345] on icon "button" at bounding box center [62, 350] width 28 height 28
click at [92, 579] on icon "button" at bounding box center [94, 587] width 21 height 25
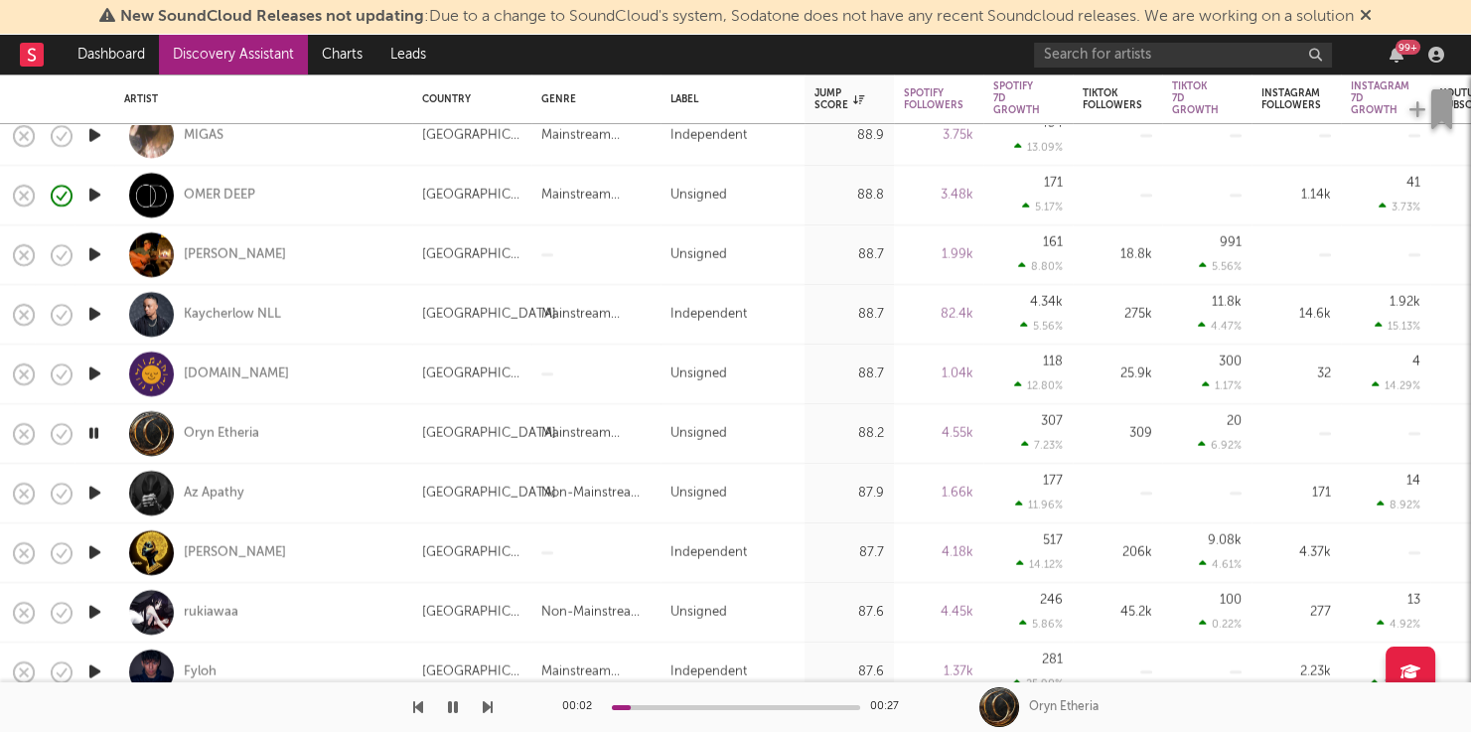
click at [92, 497] on icon "button" at bounding box center [94, 493] width 21 height 25
click at [95, 547] on icon "button" at bounding box center [94, 552] width 21 height 25
click at [95, 614] on icon "button" at bounding box center [94, 611] width 21 height 25
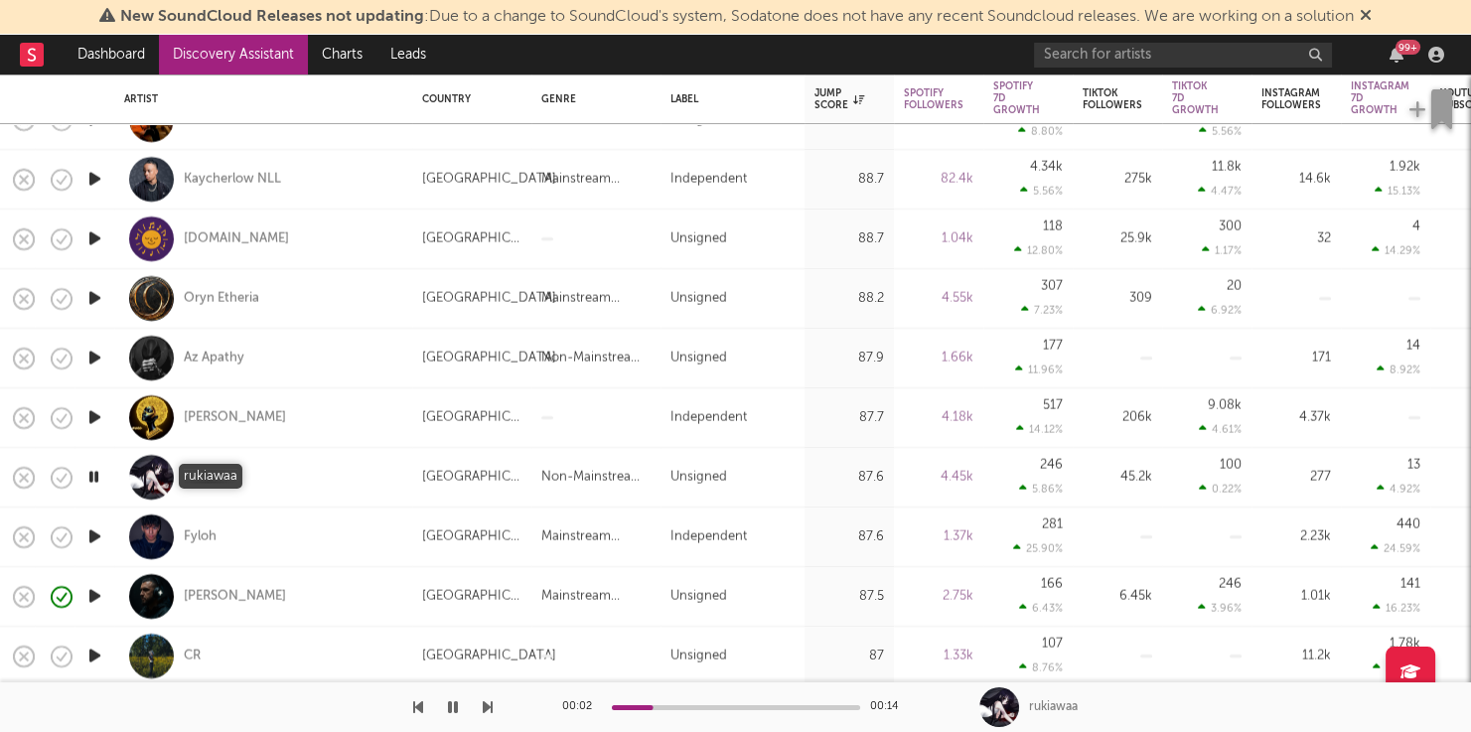
click at [224, 478] on div "rukiawaa" at bounding box center [211, 478] width 55 height 18
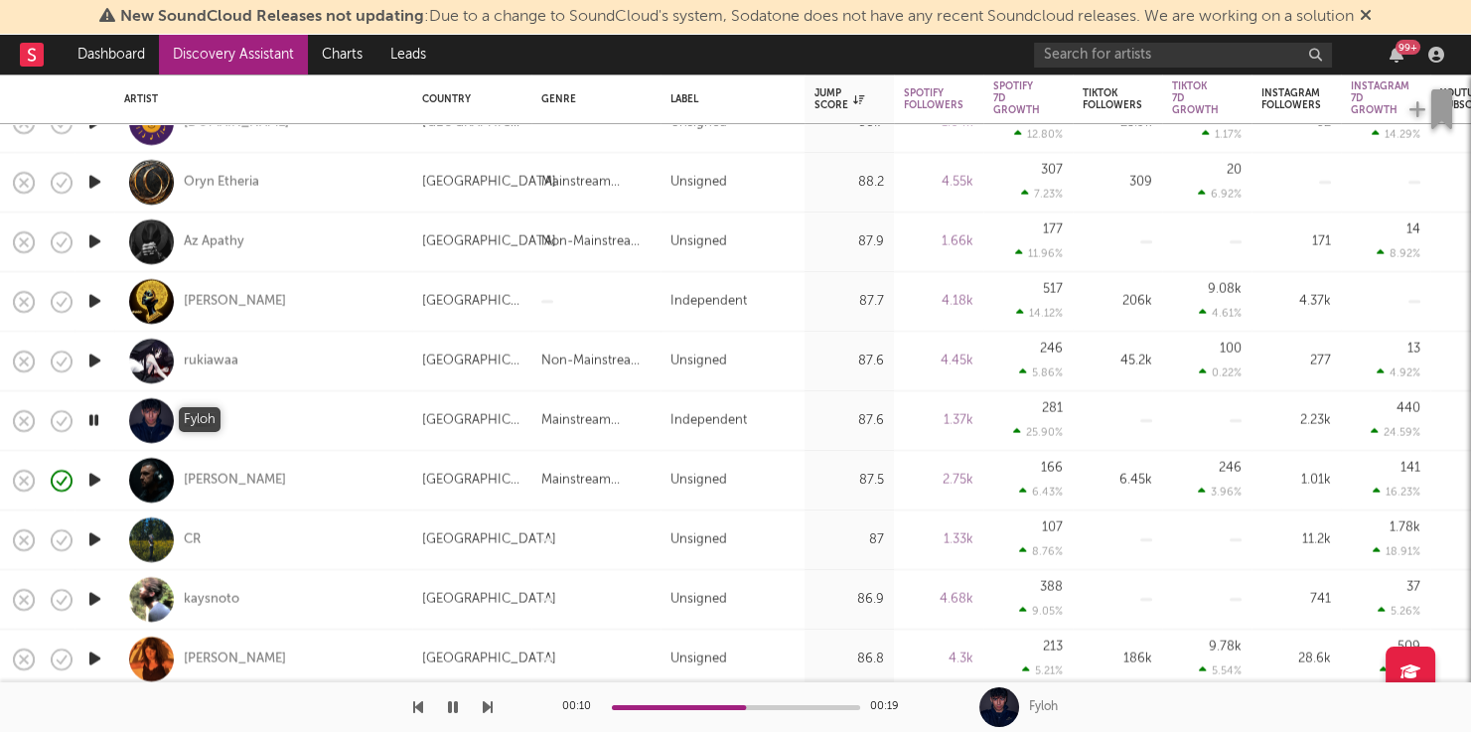
click at [205, 417] on div "Fyloh" at bounding box center [200, 421] width 33 height 18
click at [81, 533] on div at bounding box center [94, 541] width 40 height 60
select select "1w"
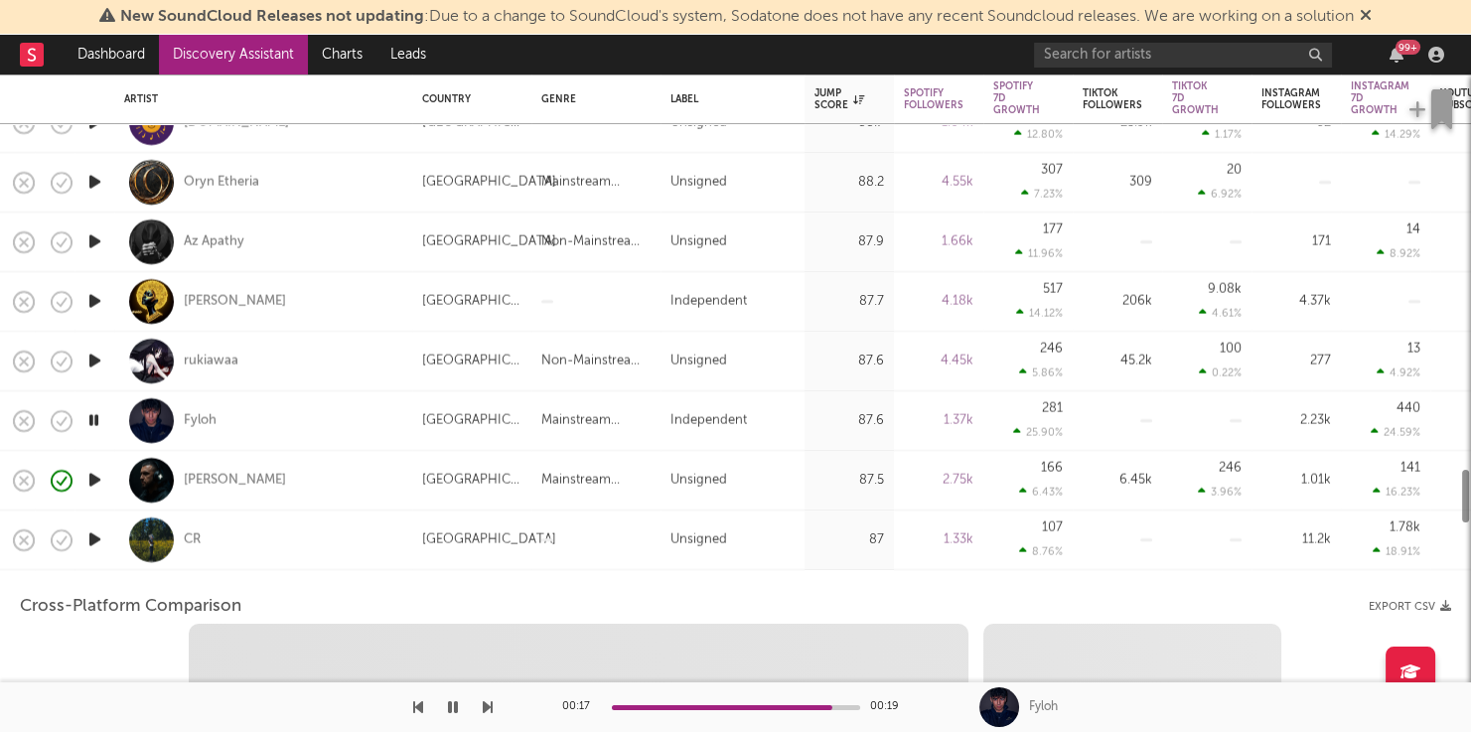
select select "6m"
click at [89, 534] on icon "button" at bounding box center [94, 539] width 21 height 25
click at [248, 544] on div "CR" at bounding box center [263, 540] width 278 height 59
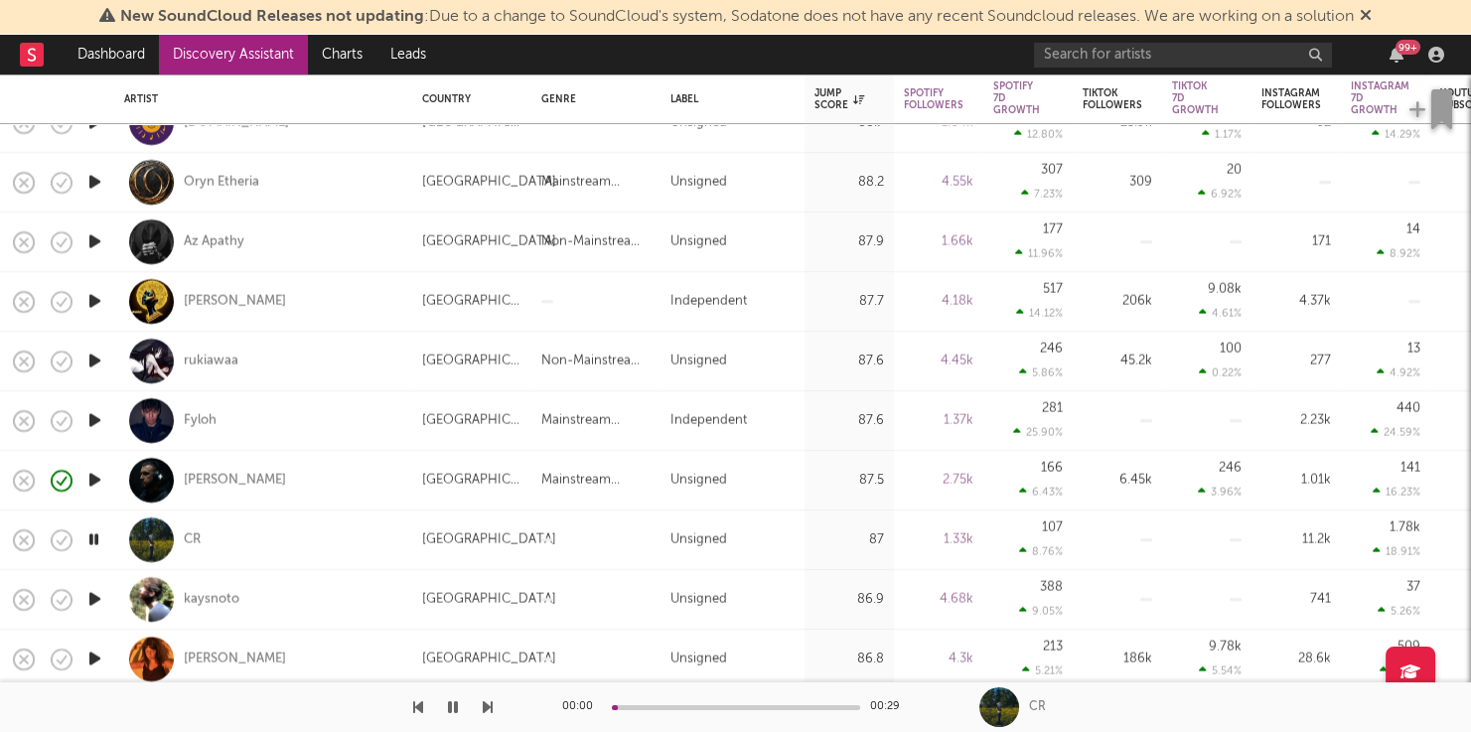
drag, startPoint x: 98, startPoint y: 593, endPoint x: 156, endPoint y: 423, distance: 179.4
click at [98, 593] on icon "button" at bounding box center [94, 599] width 21 height 25
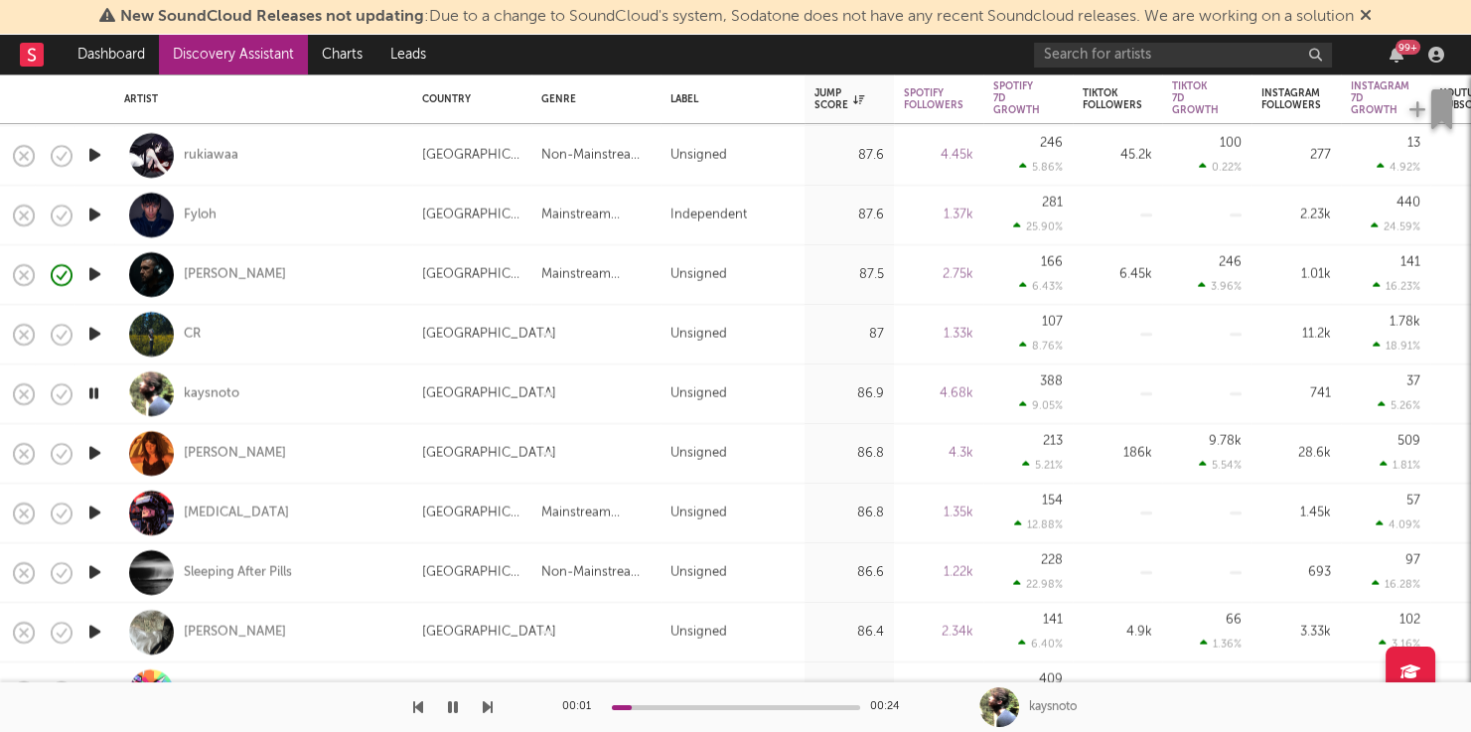
click at [484, 709] on icon "button" at bounding box center [488, 707] width 10 height 16
click at [485, 708] on icon "button" at bounding box center [488, 707] width 10 height 16
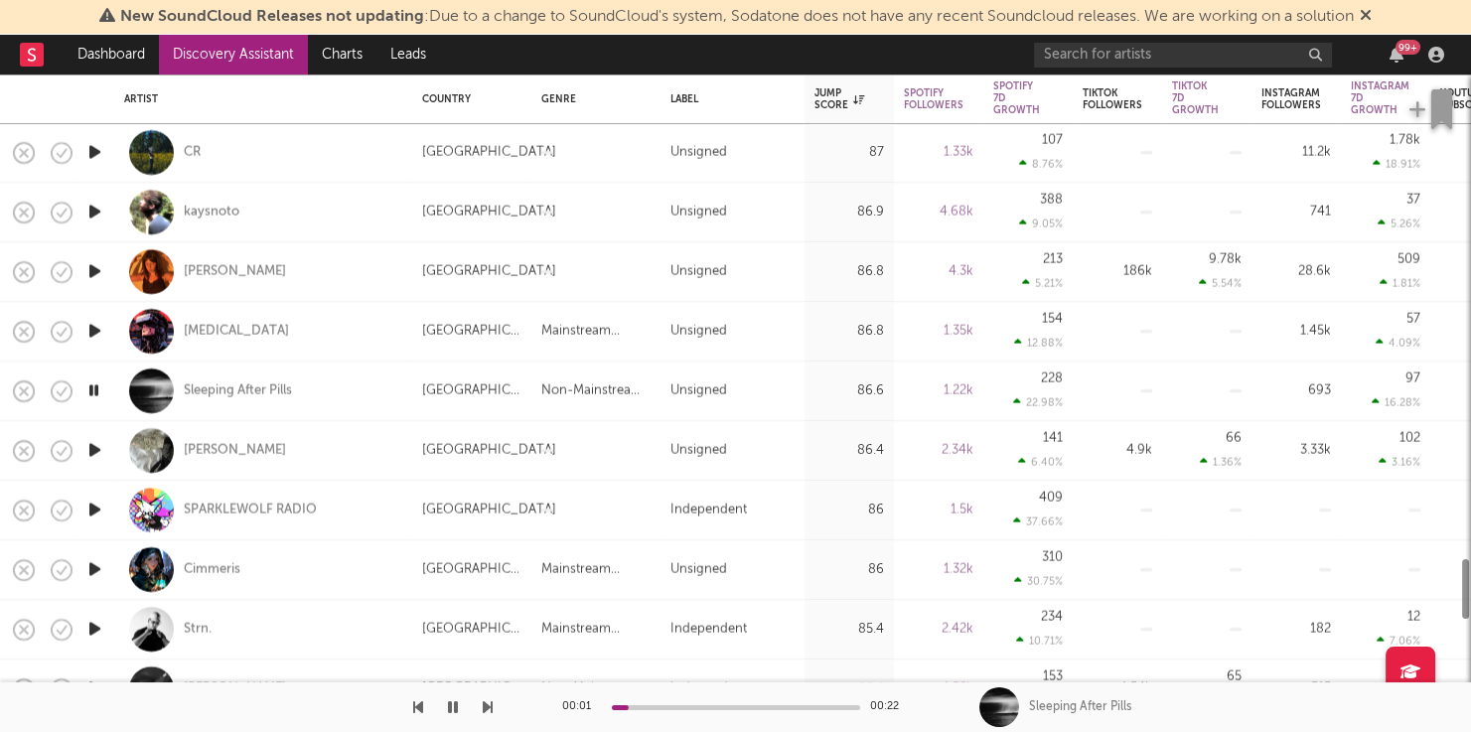
click at [480, 703] on div at bounding box center [246, 707] width 493 height 50
click at [485, 703] on icon "button" at bounding box center [488, 707] width 10 height 16
click at [490, 703] on icon "button" at bounding box center [488, 707] width 10 height 16
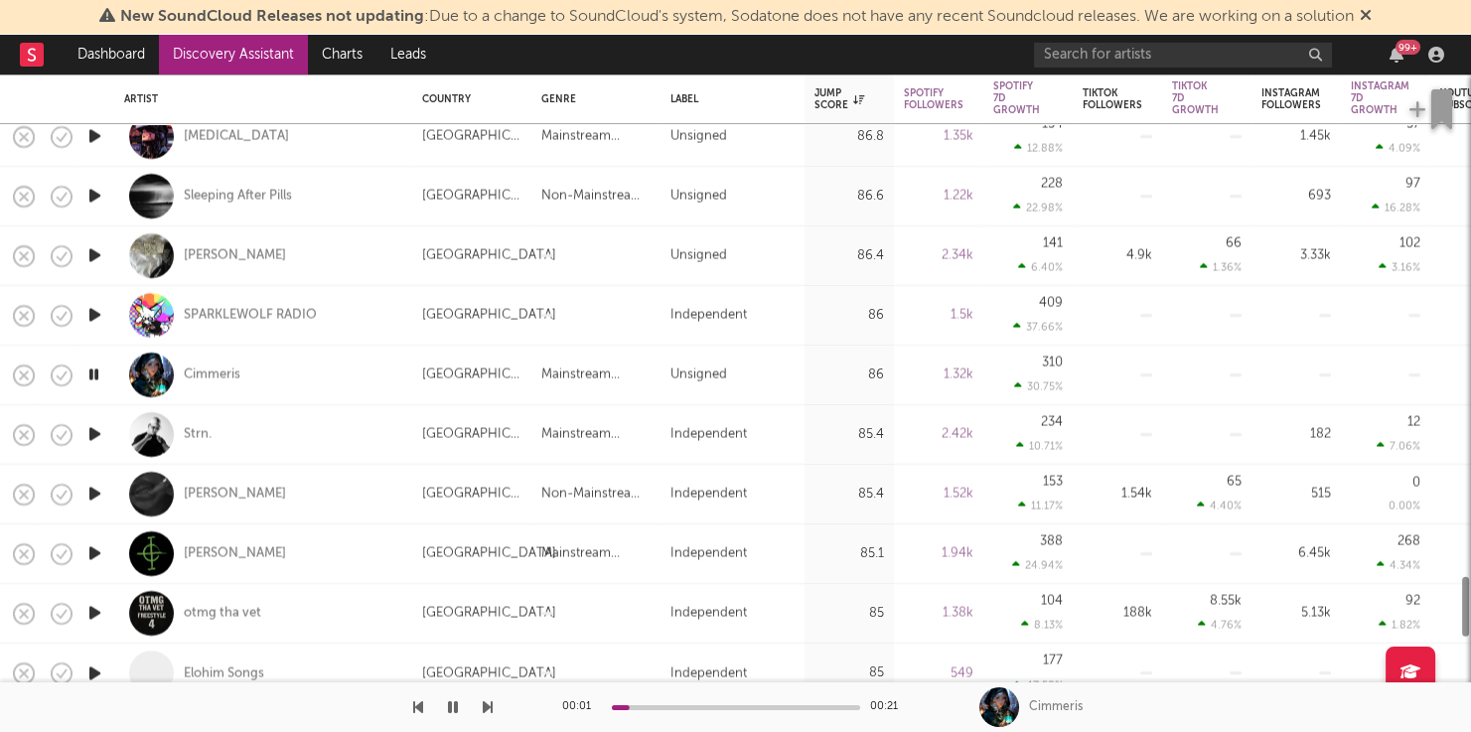
click at [494, 710] on div "00:01 00:21 Cimmeris" at bounding box center [735, 707] width 1471 height 50
click at [494, 709] on div "00:02 00:21 Cimmeris" at bounding box center [735, 707] width 1471 height 50
click at [487, 706] on icon "button" at bounding box center [488, 707] width 10 height 16
click at [192, 434] on div "Strn." at bounding box center [198, 435] width 28 height 18
drag, startPoint x: 89, startPoint y: 492, endPoint x: 190, endPoint y: 489, distance: 100.4
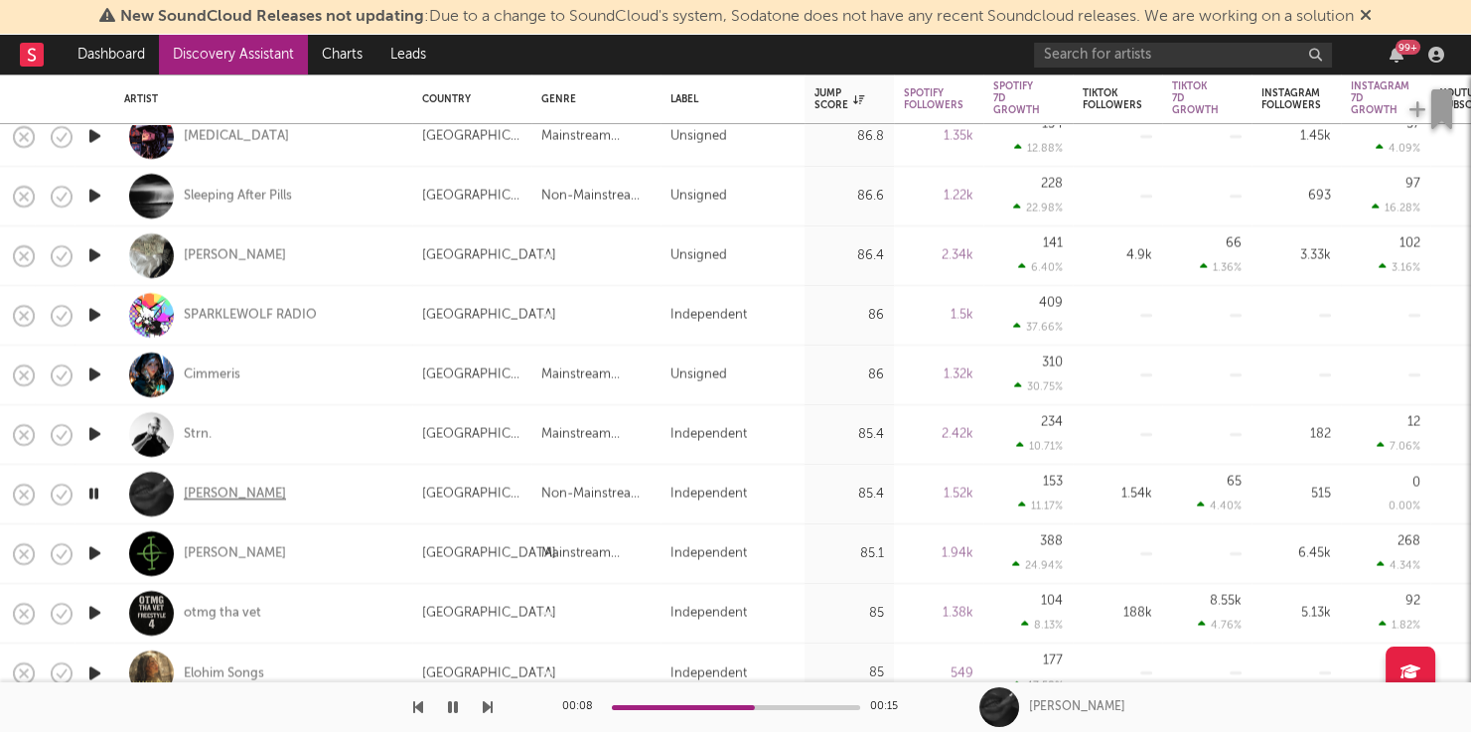
click at [89, 492] on icon "button" at bounding box center [93, 494] width 19 height 25
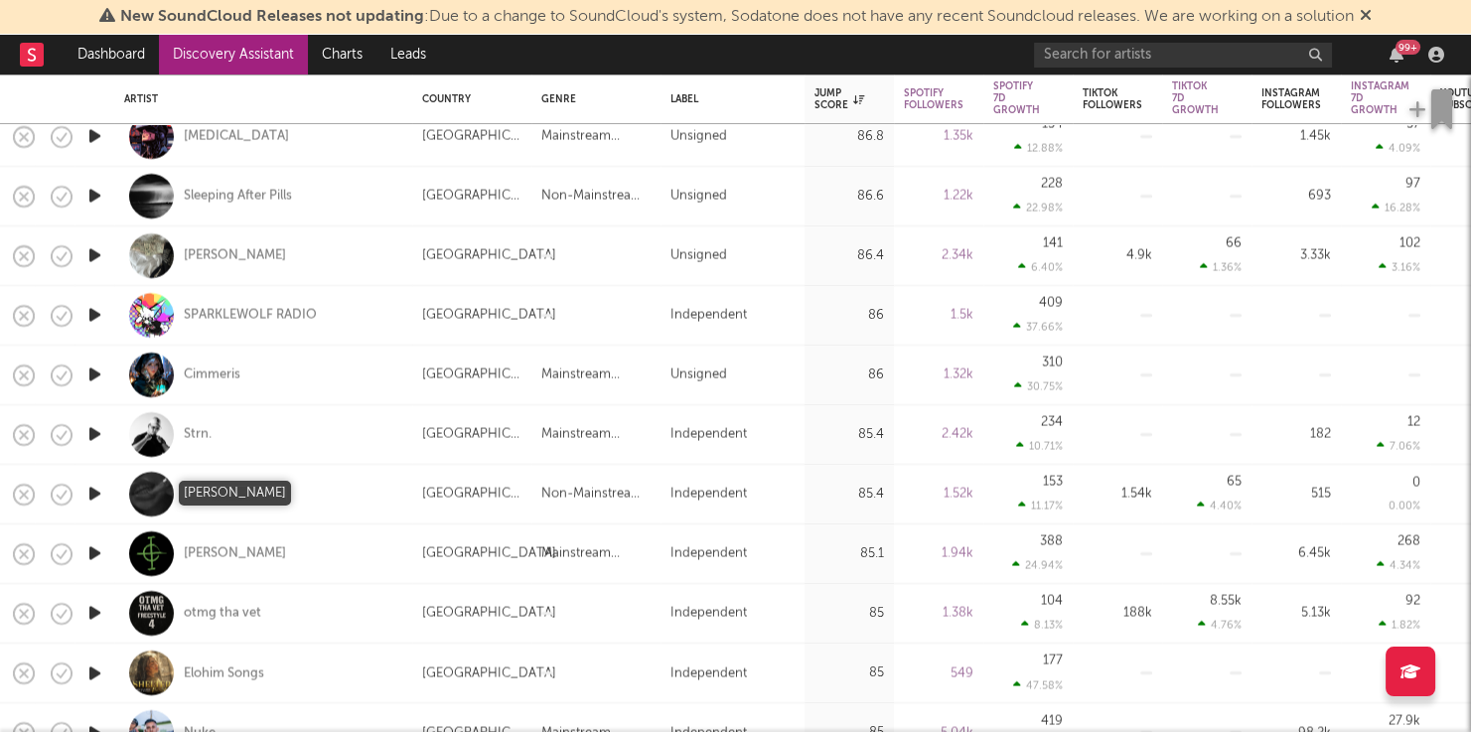
click at [260, 485] on div "Jeff Germita" at bounding box center [263, 494] width 278 height 59
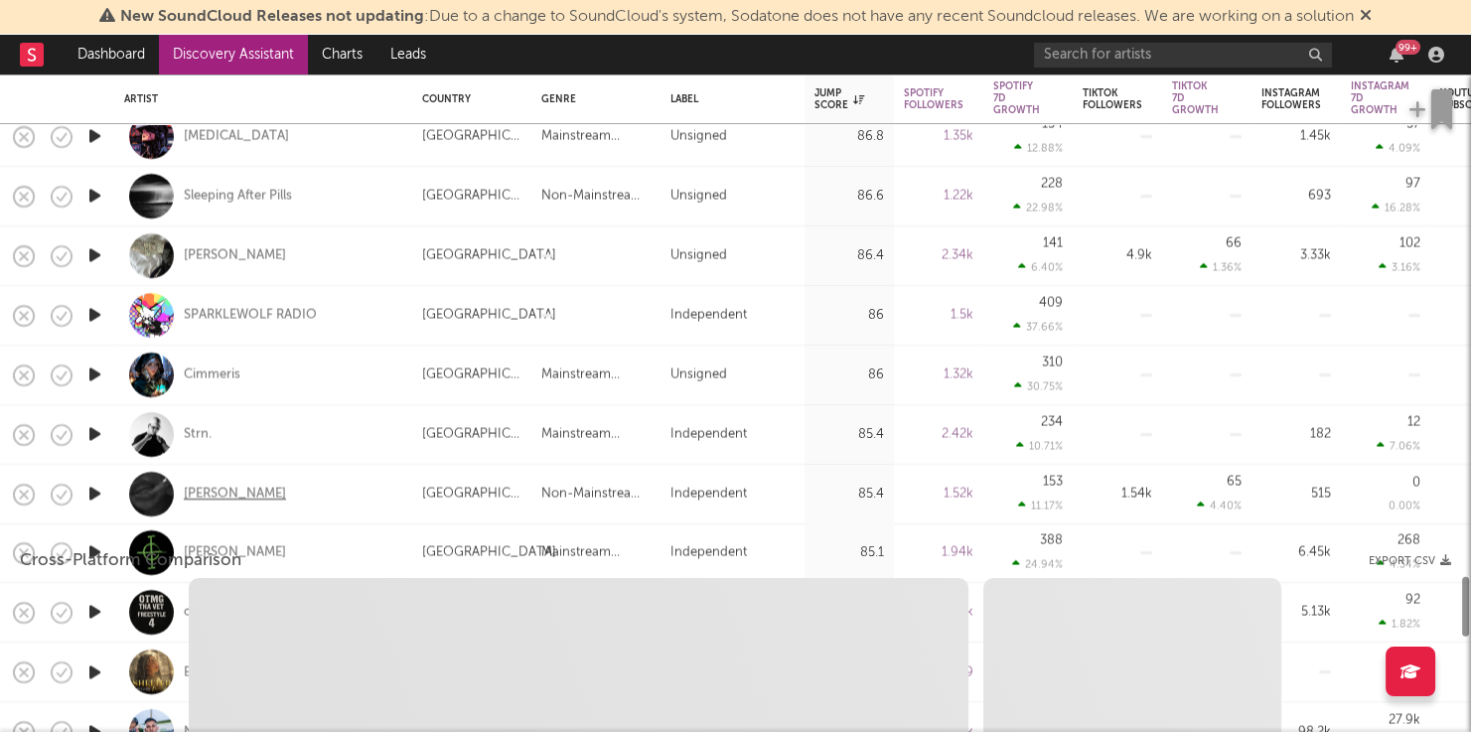
select select "1w"
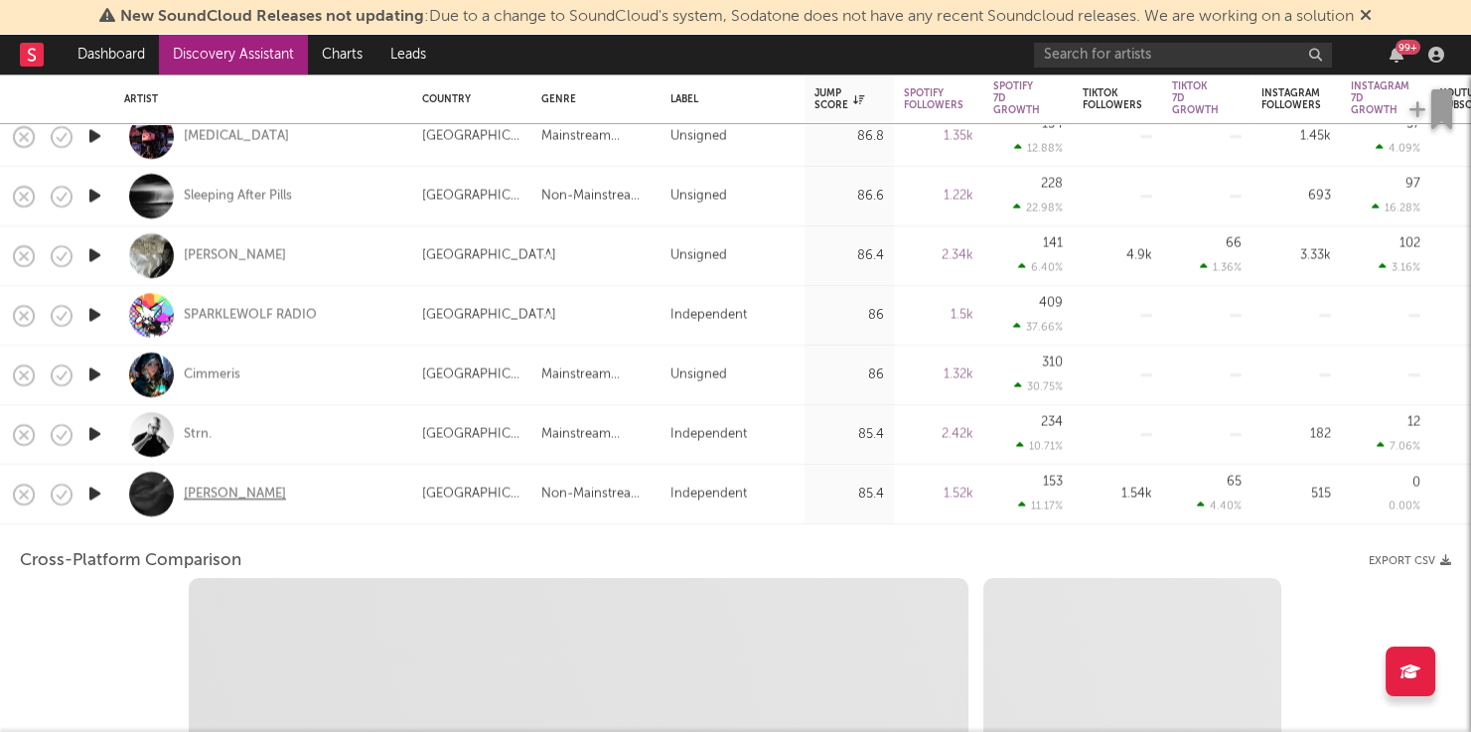
select select "6m"
click at [234, 493] on div "Jeff Germita" at bounding box center [235, 495] width 102 height 18
select select "1m"
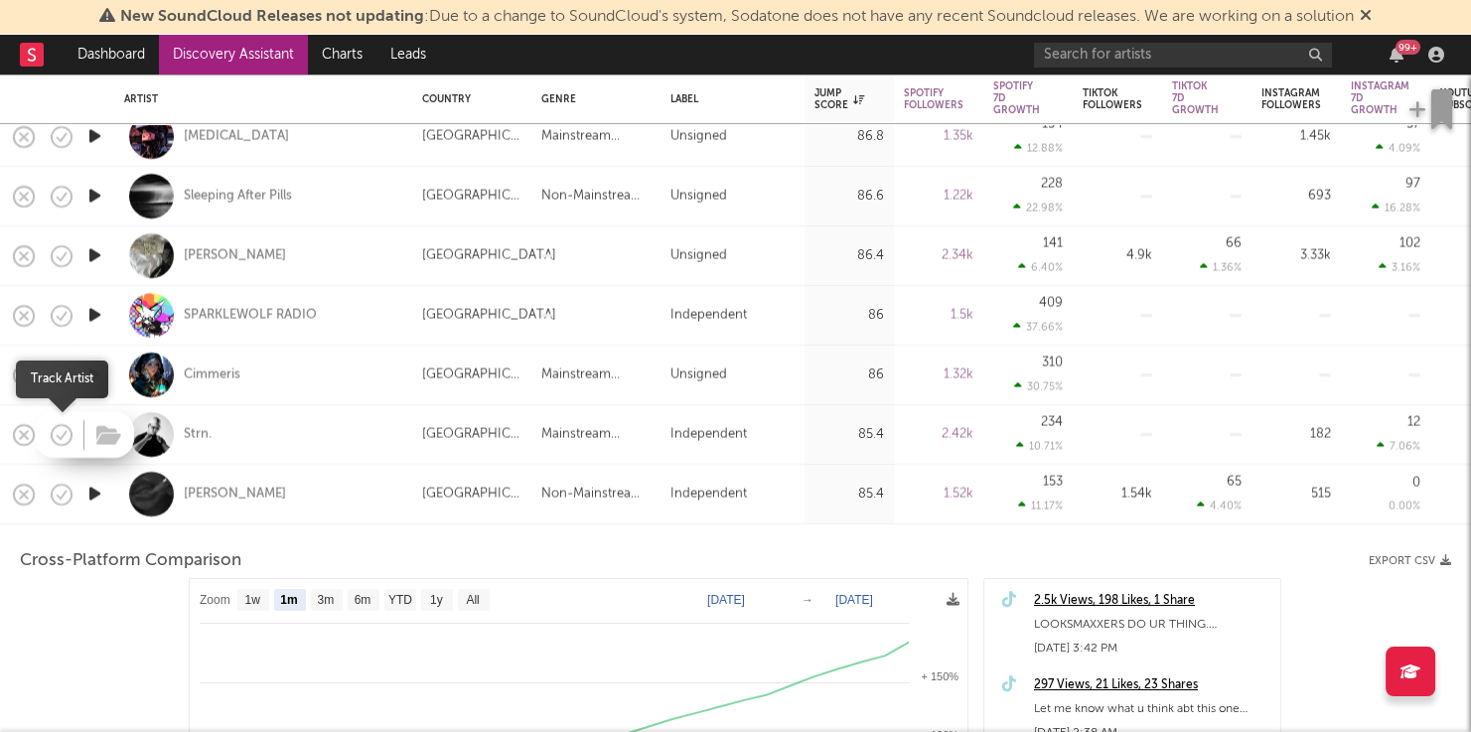
click at [66, 430] on icon "button" at bounding box center [62, 435] width 28 height 28
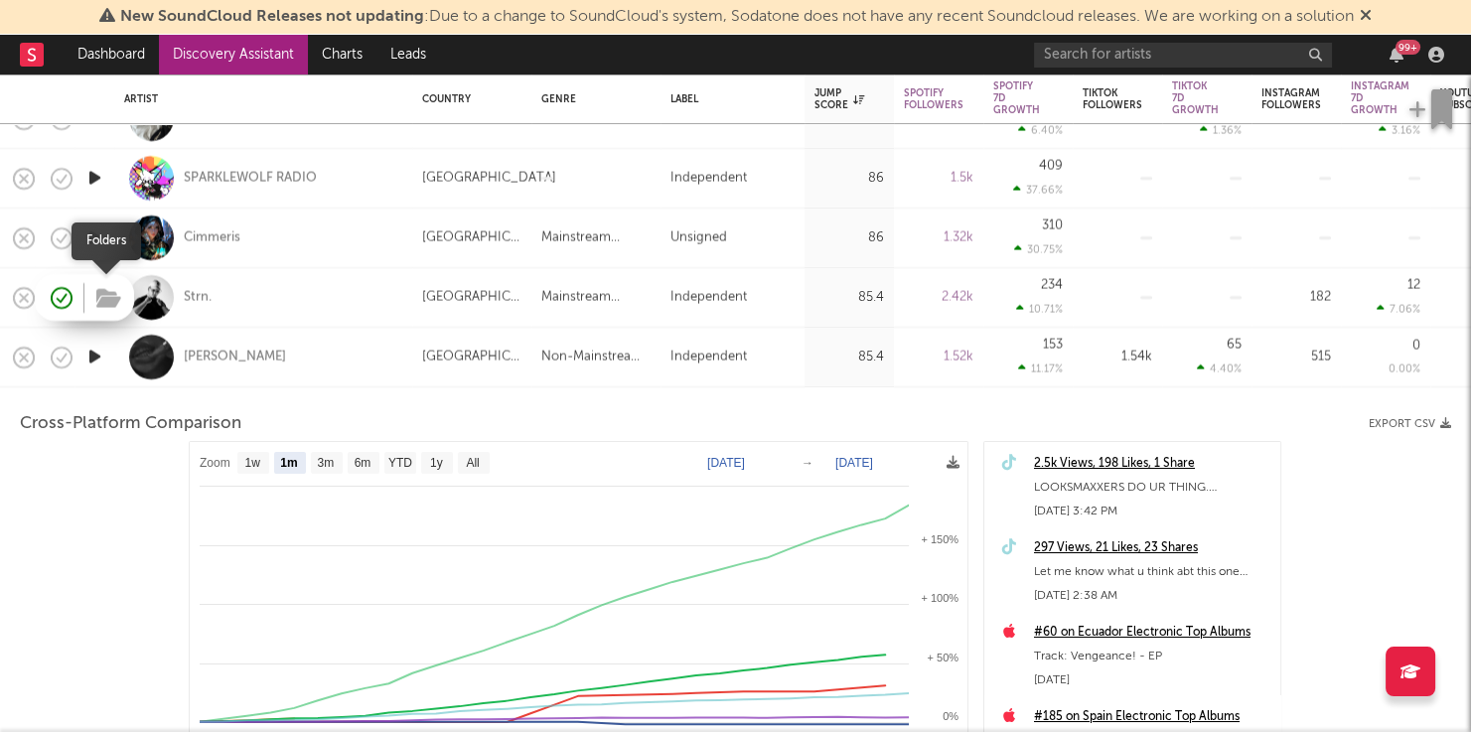
click at [118, 296] on icon "button" at bounding box center [108, 299] width 25 height 22
click at [325, 359] on div "Jeff Germita" at bounding box center [263, 357] width 278 height 59
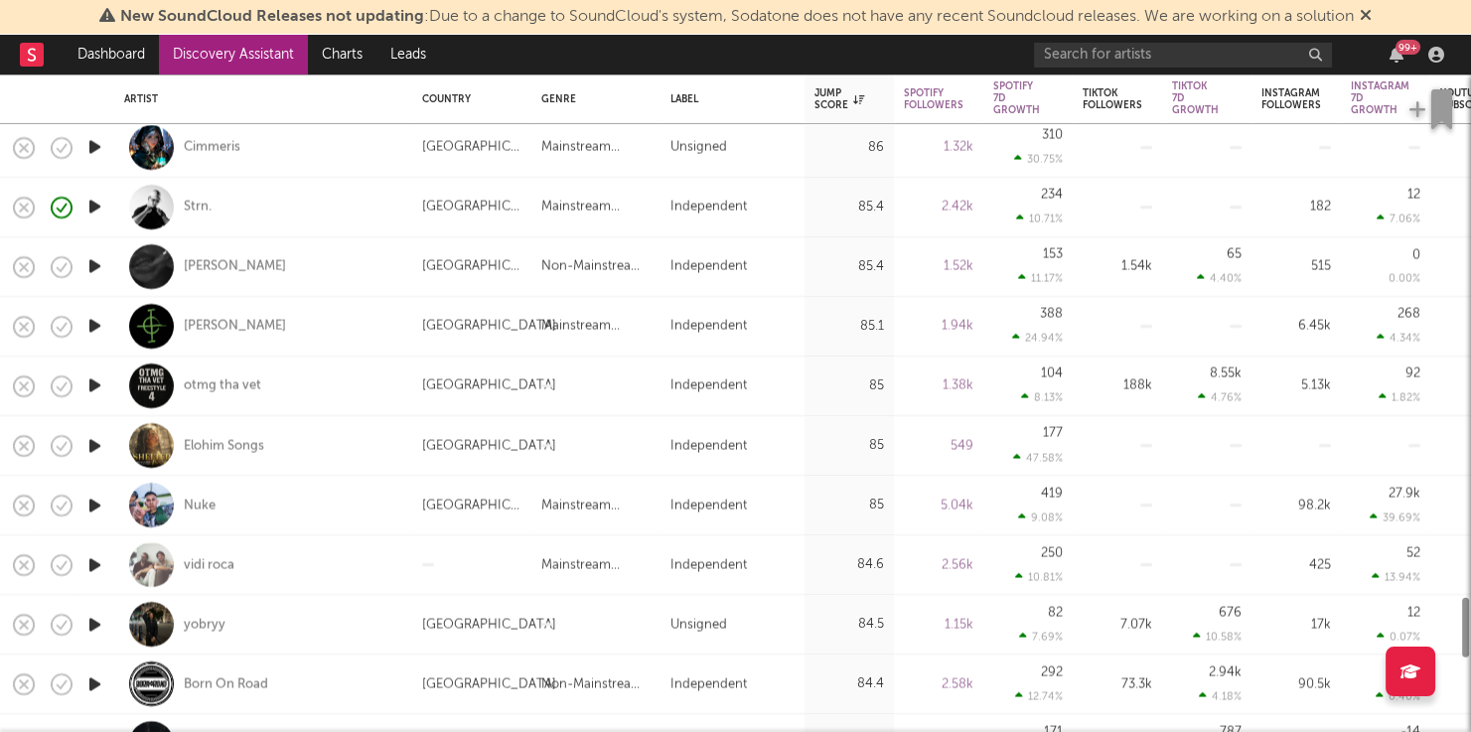
click at [85, 327] on icon "button" at bounding box center [94, 326] width 21 height 25
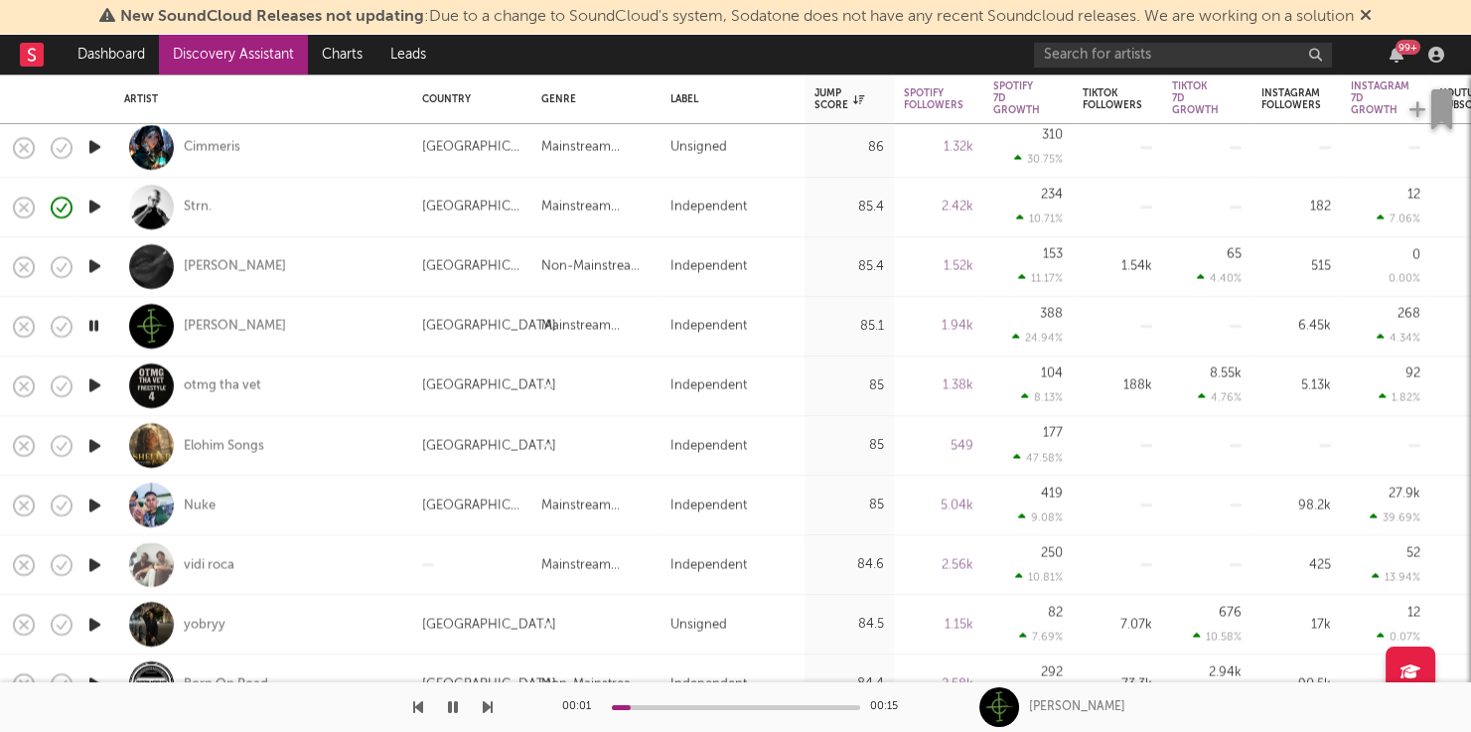
click at [97, 385] on icon "button" at bounding box center [94, 385] width 21 height 25
click at [490, 699] on icon "button" at bounding box center [488, 707] width 10 height 16
click at [489, 703] on icon "button" at bounding box center [488, 707] width 10 height 16
click at [219, 562] on div "vidi roca" at bounding box center [209, 565] width 51 height 18
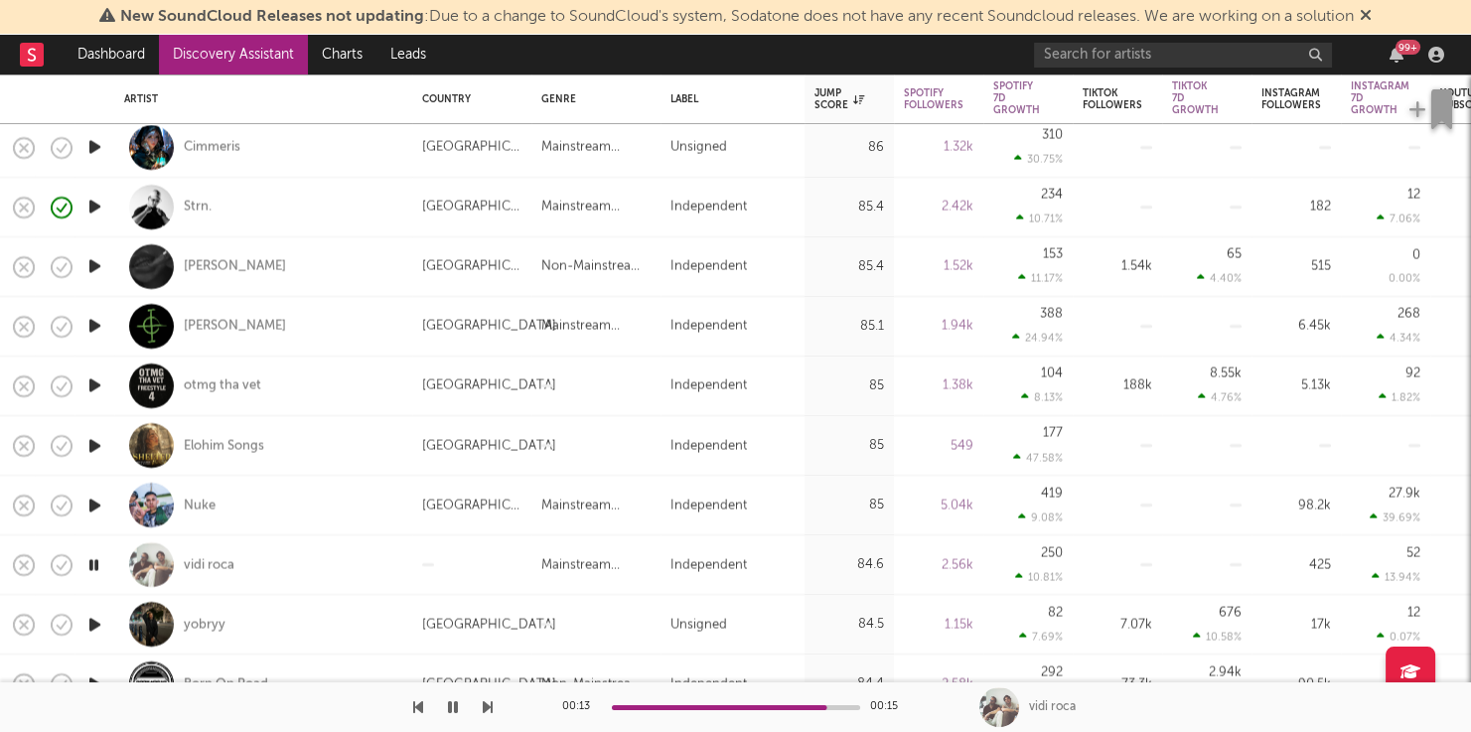
drag, startPoint x: 93, startPoint y: 622, endPoint x: 60, endPoint y: 576, distance: 56.8
click at [93, 622] on icon "button" at bounding box center [94, 624] width 21 height 25
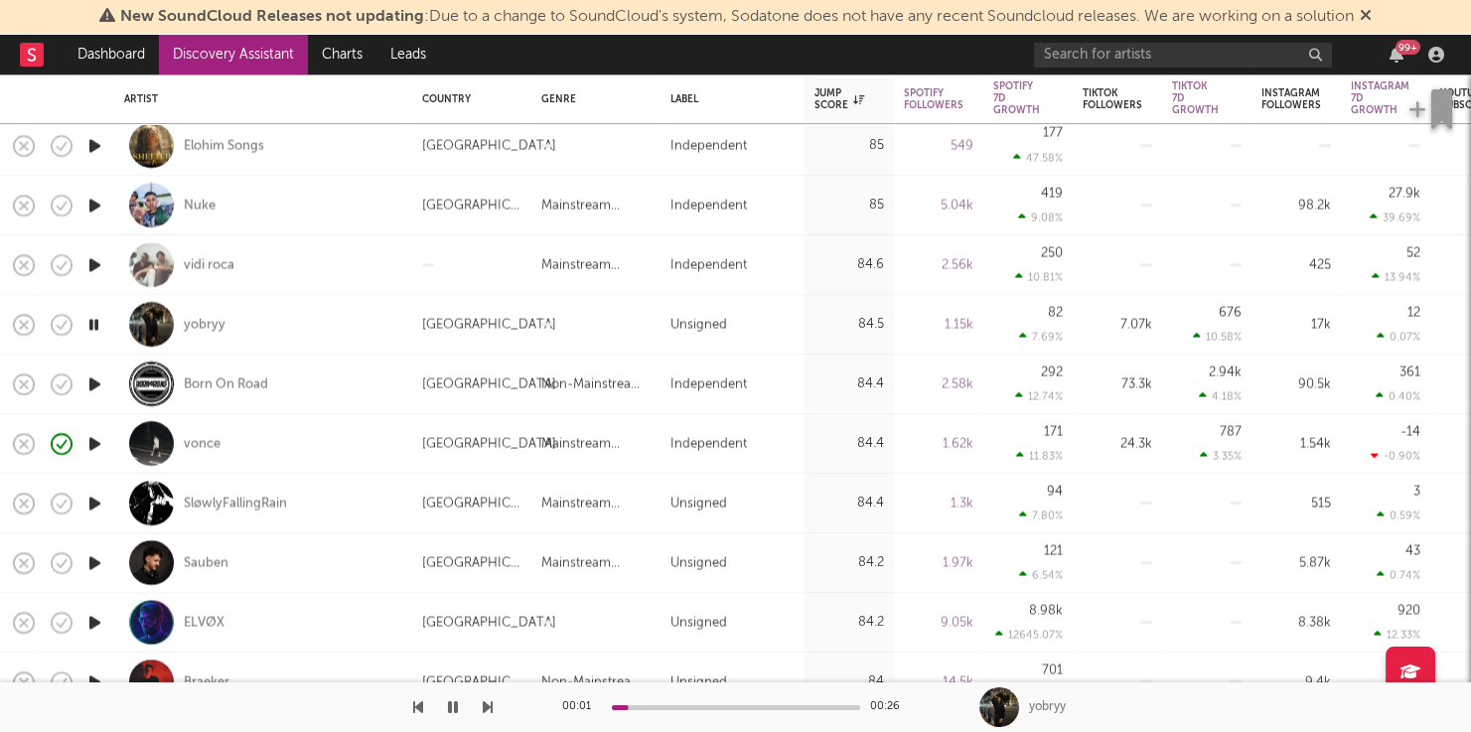
click at [492, 703] on div "00:01 00:26 yobryy" at bounding box center [735, 707] width 1471 height 50
click at [489, 705] on icon "button" at bounding box center [488, 707] width 10 height 16
click at [214, 502] on div "SløwlyFallingRain" at bounding box center [235, 504] width 103 height 18
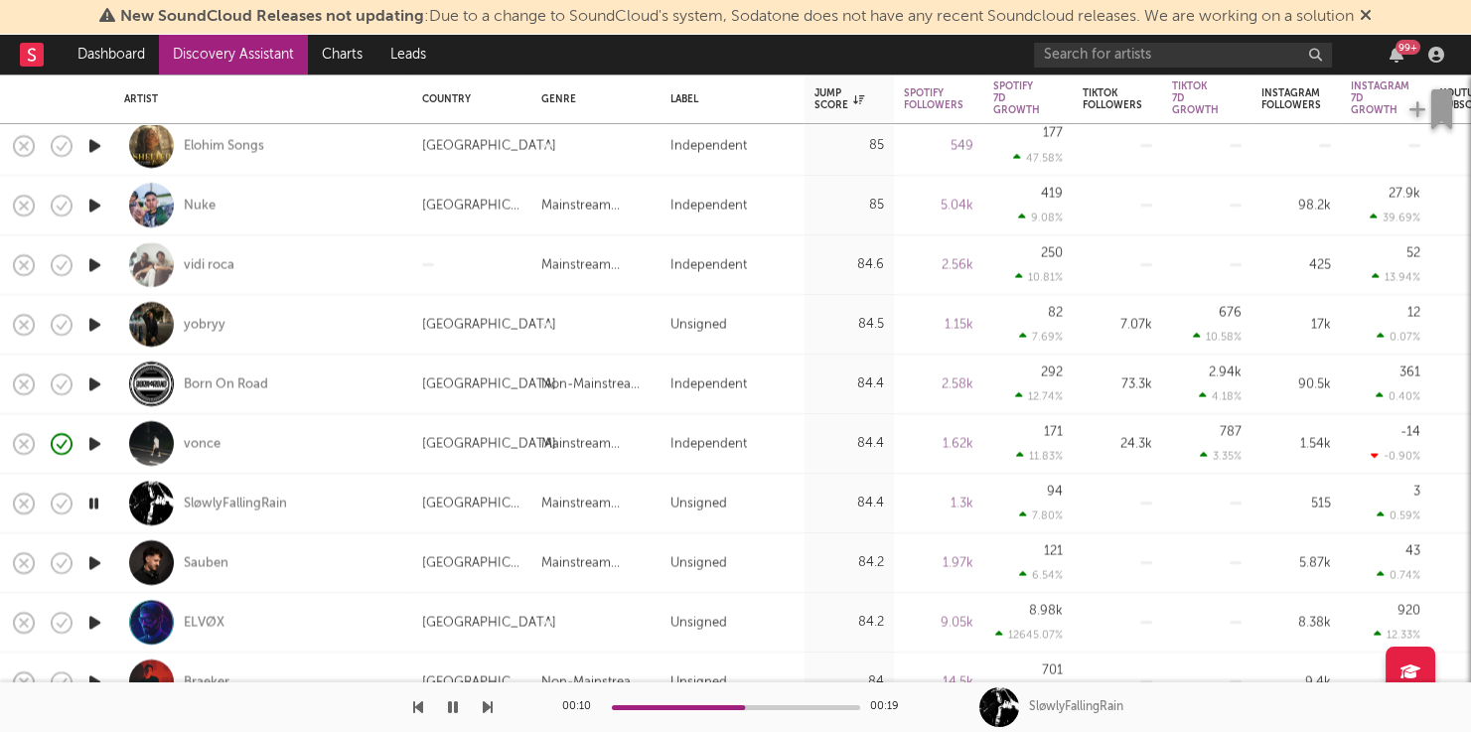
click at [483, 703] on icon "button" at bounding box center [488, 707] width 10 height 16
click at [221, 556] on div "Sauben" at bounding box center [206, 563] width 45 height 18
click at [98, 624] on icon "button" at bounding box center [94, 622] width 21 height 25
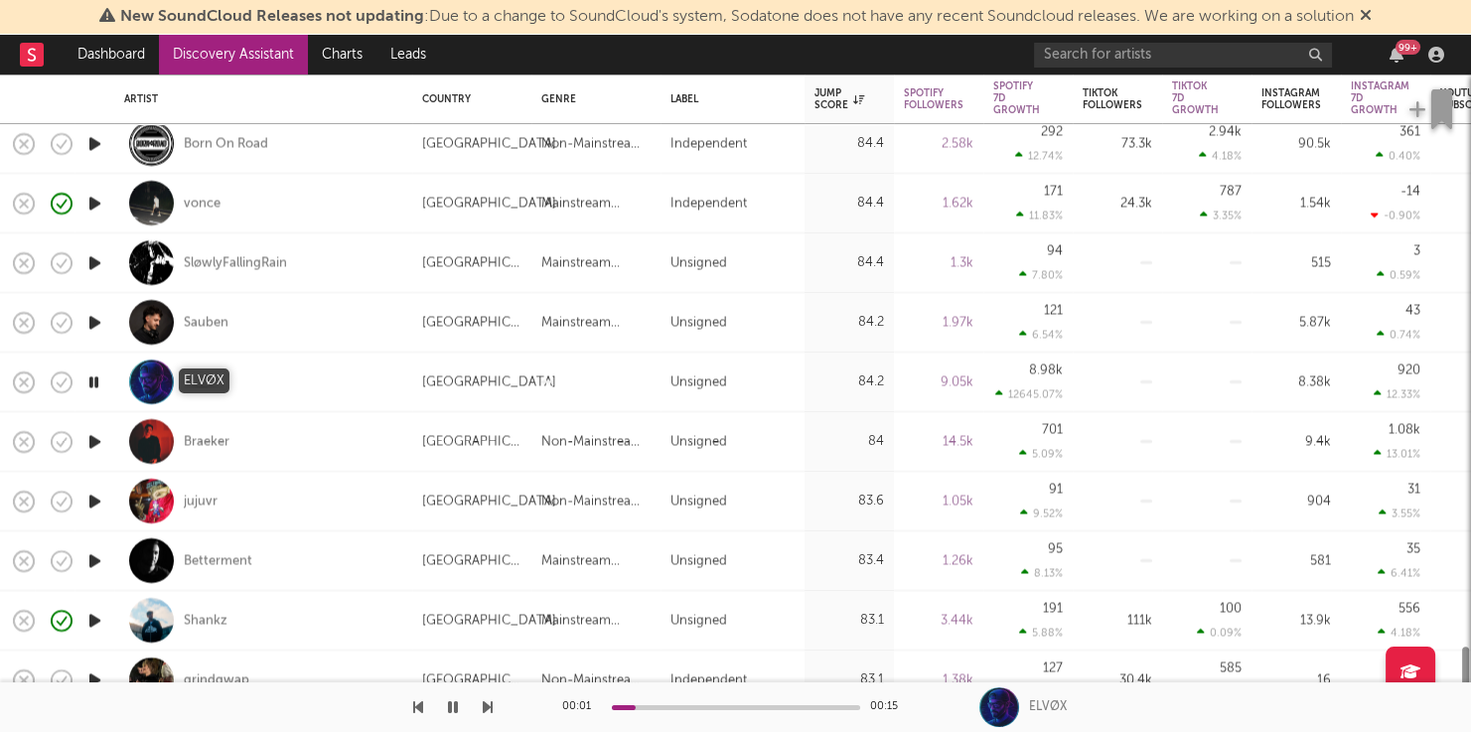
click at [199, 375] on div "ELVØX" at bounding box center [204, 382] width 41 height 18
click at [90, 438] on icon "button" at bounding box center [94, 441] width 21 height 25
click at [759, 705] on div at bounding box center [736, 707] width 248 height 5
click at [104, 490] on icon "button" at bounding box center [94, 501] width 21 height 25
click at [483, 710] on icon "button" at bounding box center [488, 707] width 10 height 16
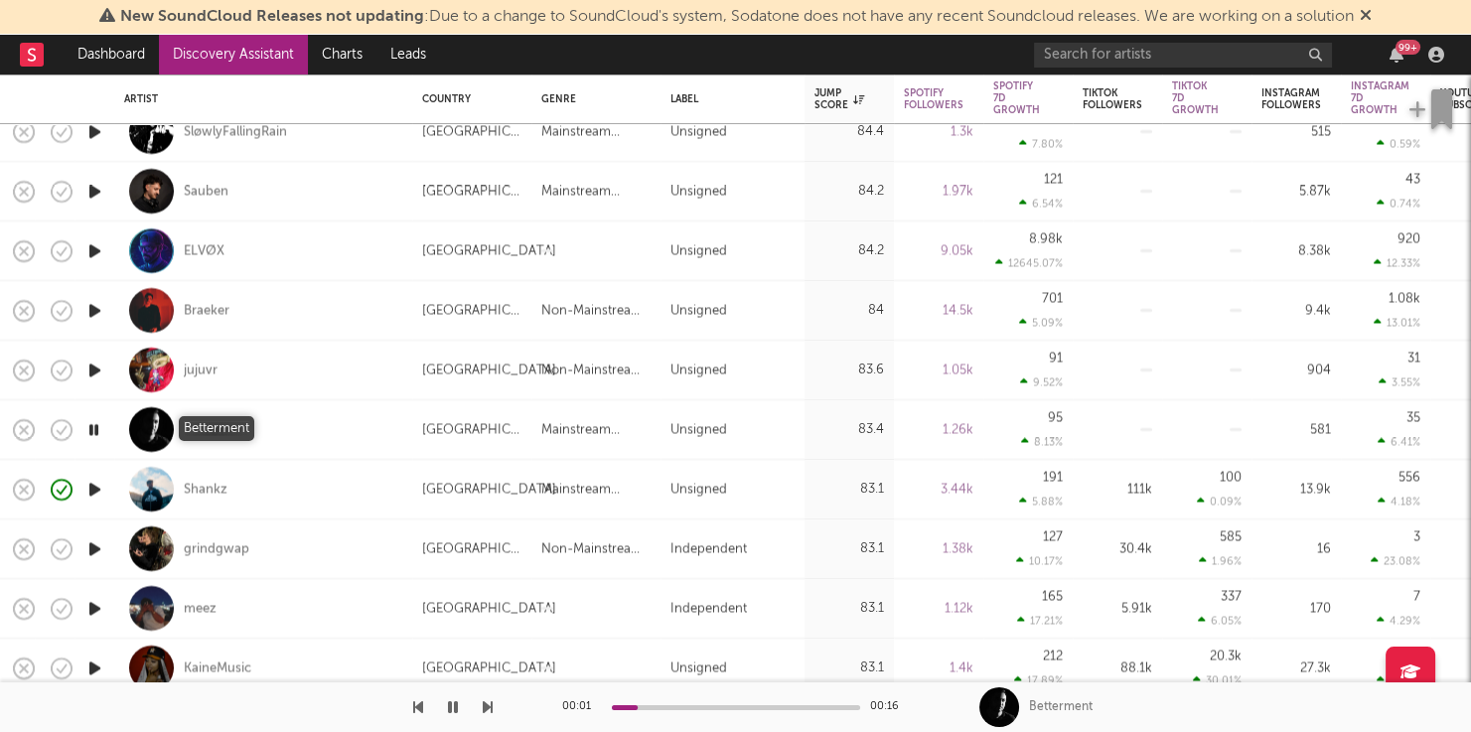
click at [221, 431] on div "Betterment" at bounding box center [218, 430] width 69 height 18
click at [90, 540] on icon "button" at bounding box center [94, 548] width 21 height 25
click at [101, 483] on icon "button" at bounding box center [94, 489] width 21 height 25
click at [94, 549] on icon "button" at bounding box center [94, 548] width 21 height 25
click at [101, 611] on icon "button" at bounding box center [94, 608] width 21 height 25
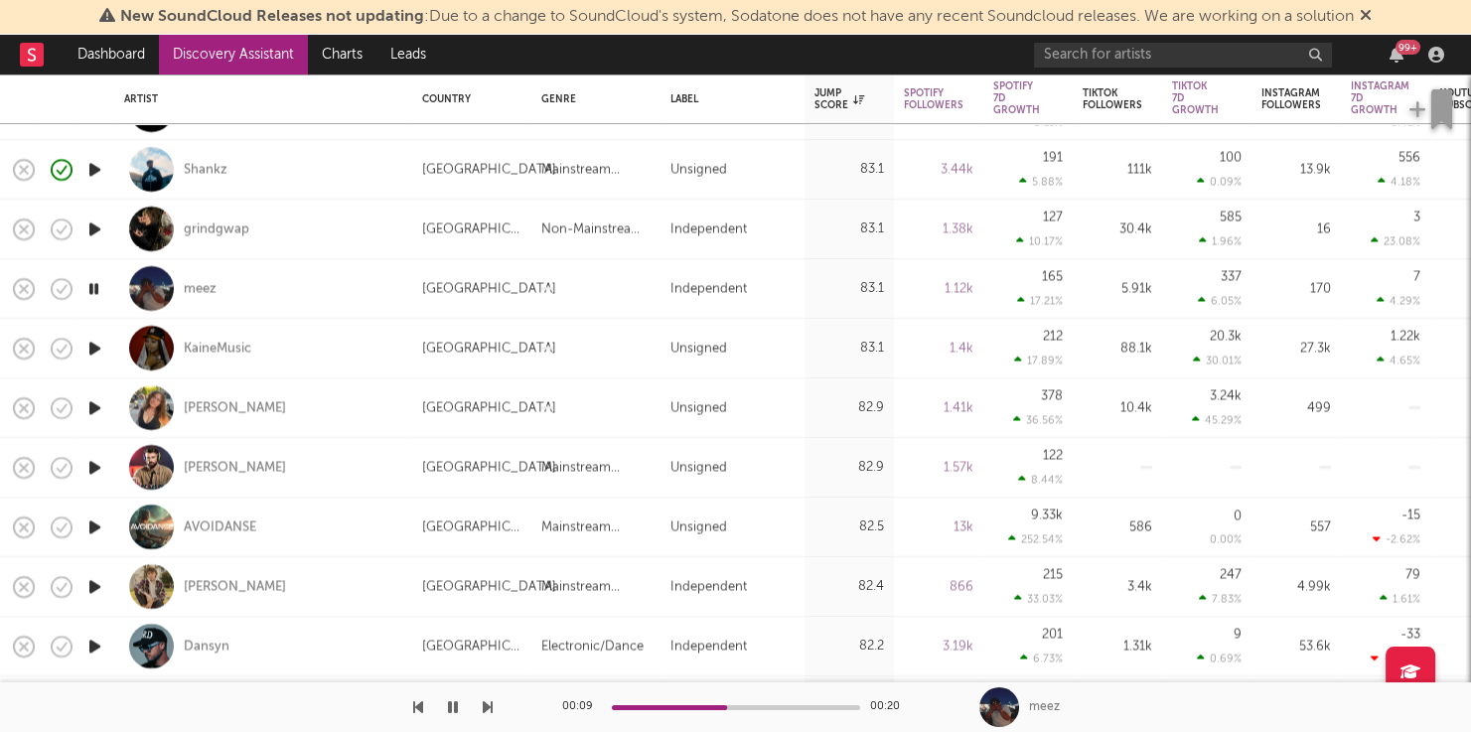
click at [493, 709] on div "00:09 00:20 meez" at bounding box center [735, 707] width 1471 height 50
click at [495, 707] on div "00:11 00:20 meez" at bounding box center [735, 707] width 1471 height 50
click at [485, 708] on icon "button" at bounding box center [488, 707] width 10 height 16
click at [503, 704] on div "00:05 00:16 KaineMusic" at bounding box center [735, 707] width 1471 height 50
click at [491, 704] on icon "button" at bounding box center [488, 707] width 10 height 16
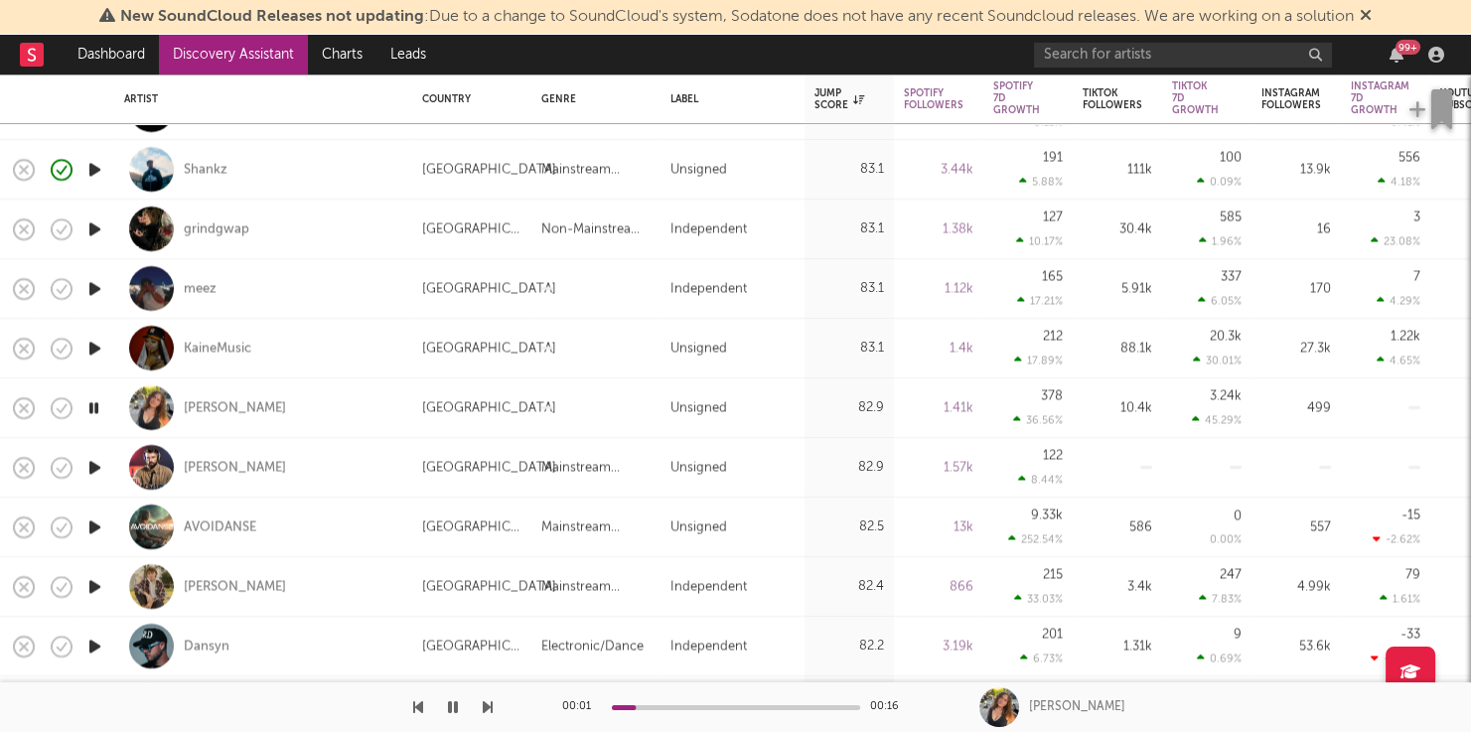
click at [491, 704] on icon "button" at bounding box center [488, 707] width 10 height 16
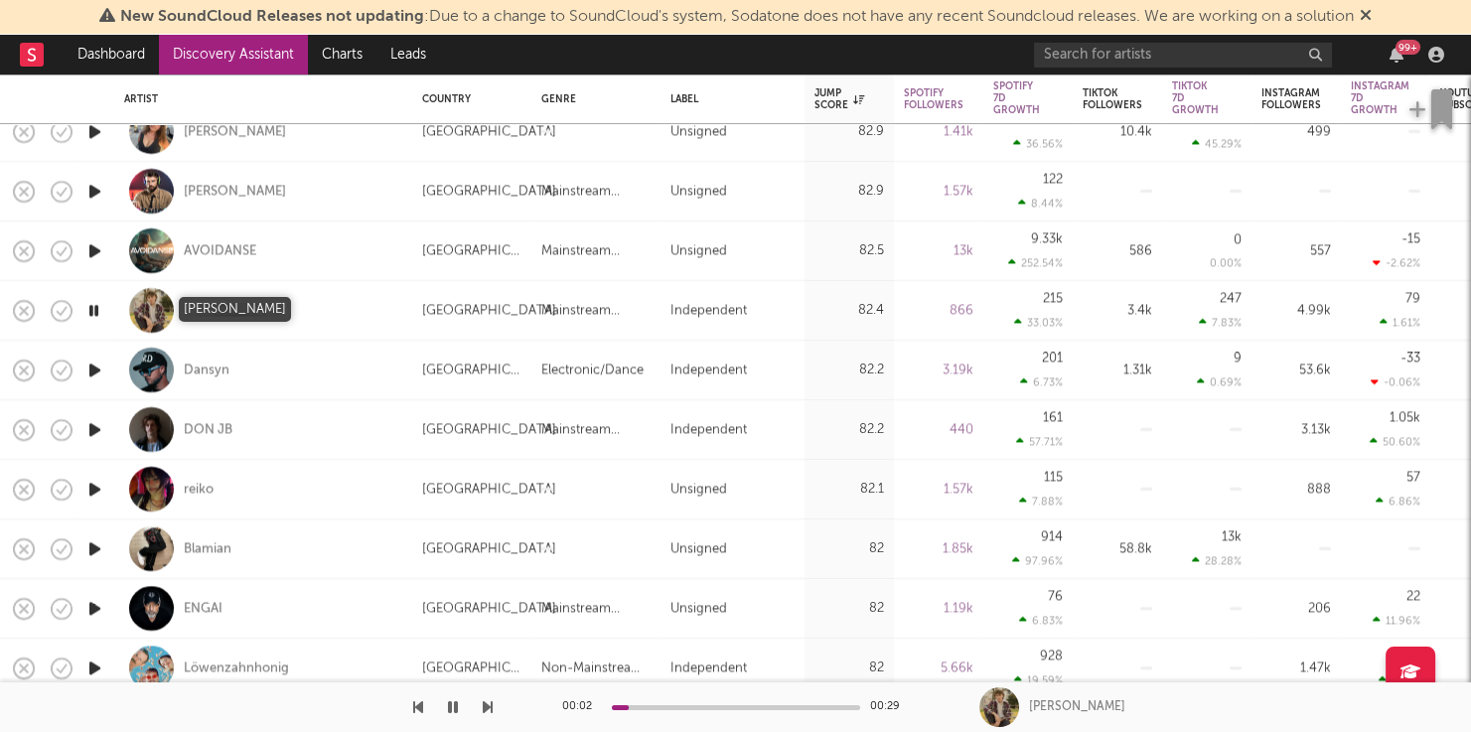
click at [258, 312] on div "Donny Graves" at bounding box center [235, 311] width 102 height 18
click at [489, 705] on icon "button" at bounding box center [488, 707] width 10 height 16
click at [198, 367] on div "Dansyn" at bounding box center [207, 371] width 46 height 18
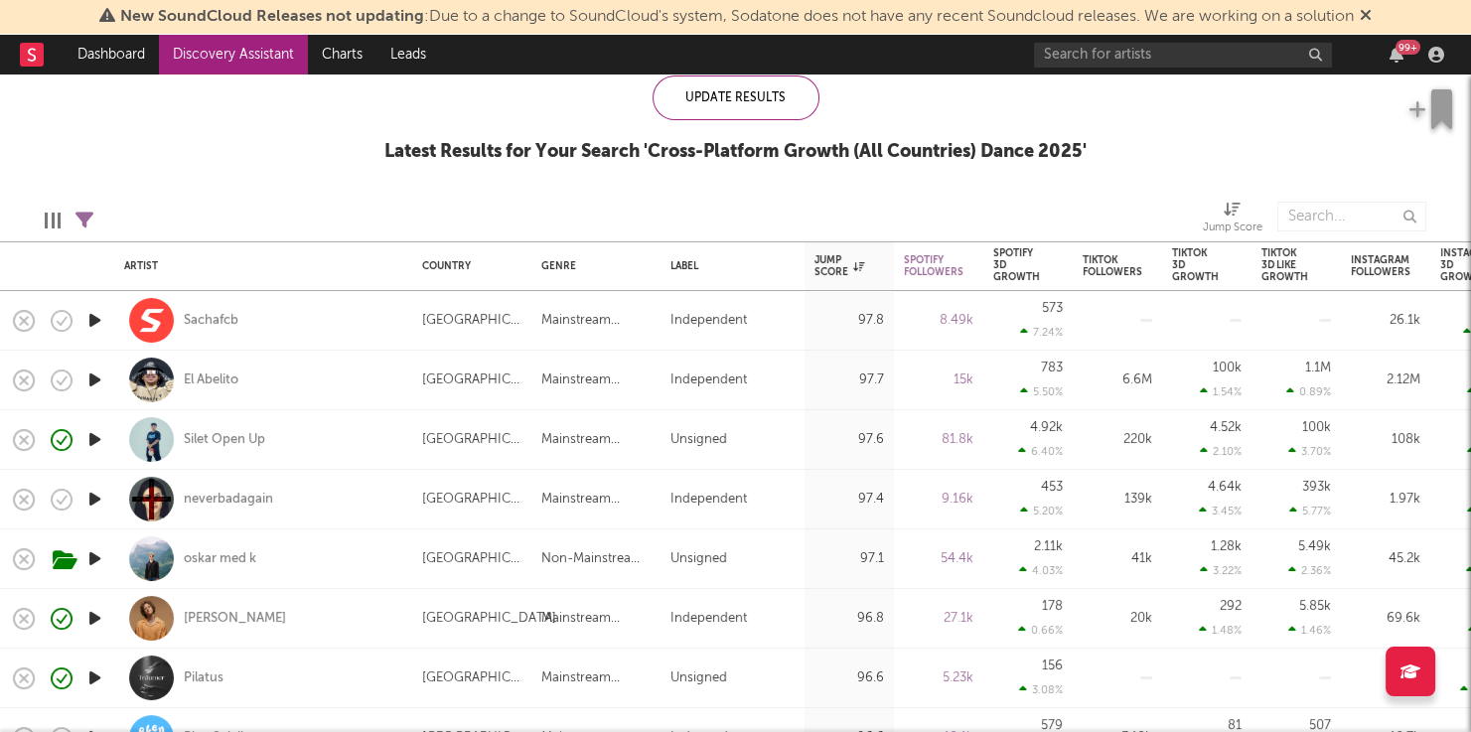
click at [92, 371] on icon "button" at bounding box center [94, 380] width 21 height 25
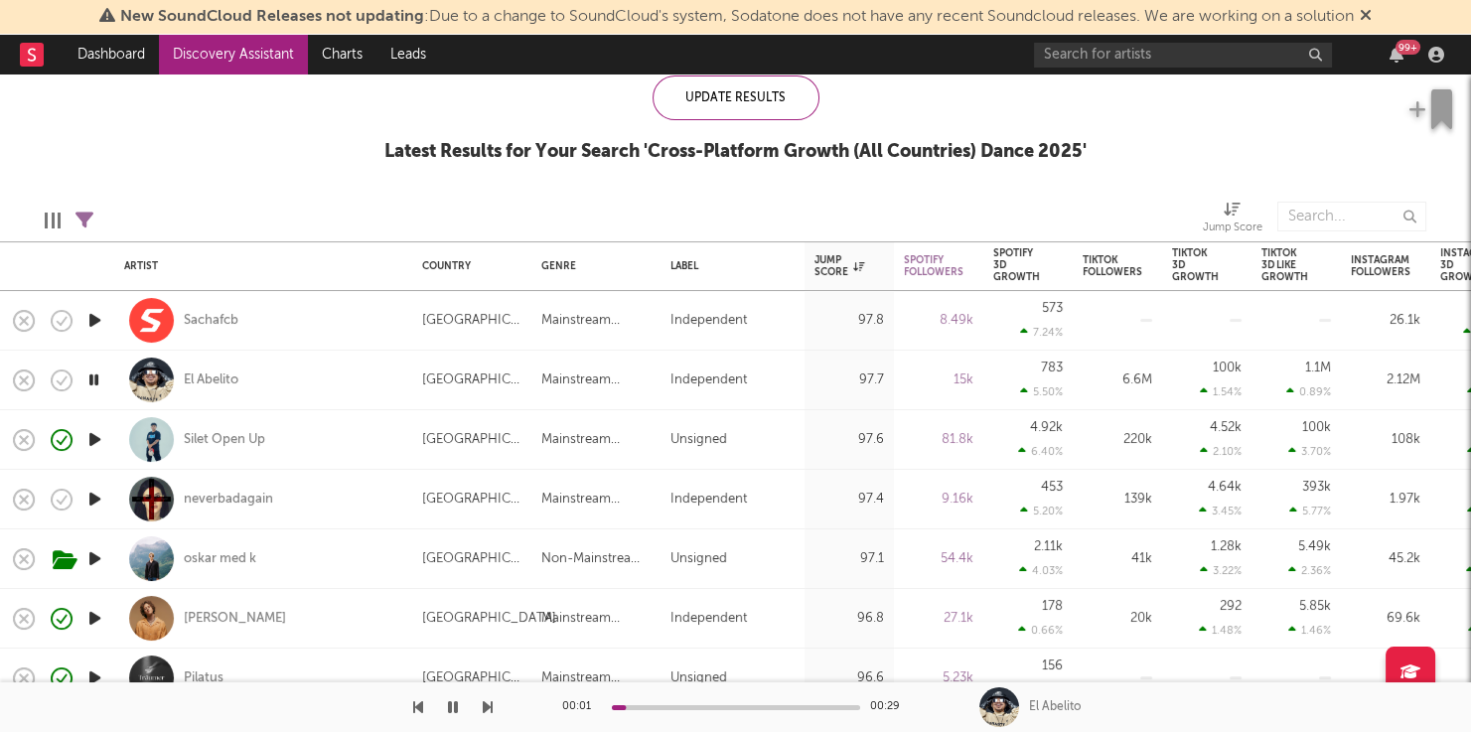
click at [105, 492] on div at bounding box center [94, 500] width 40 height 60
select select "1w"
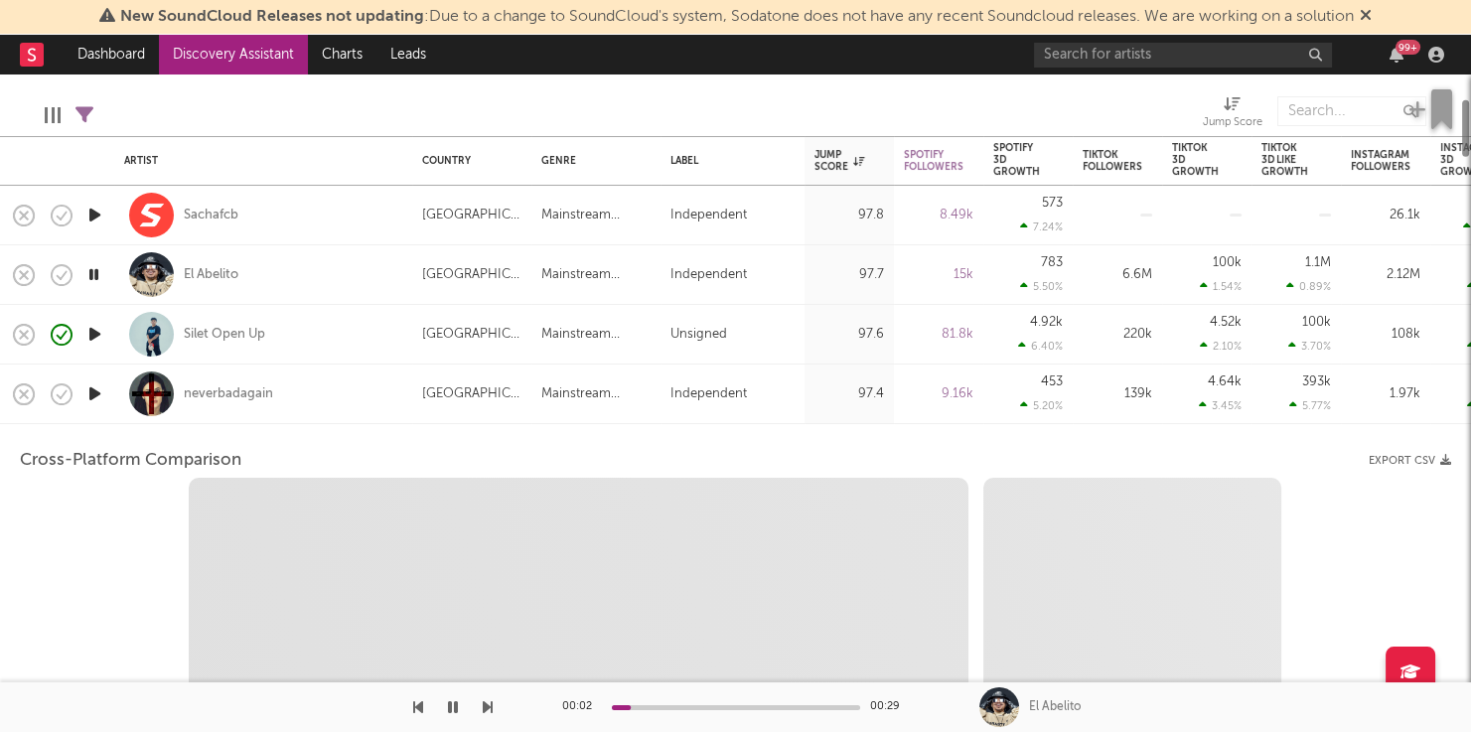
select select "1w"
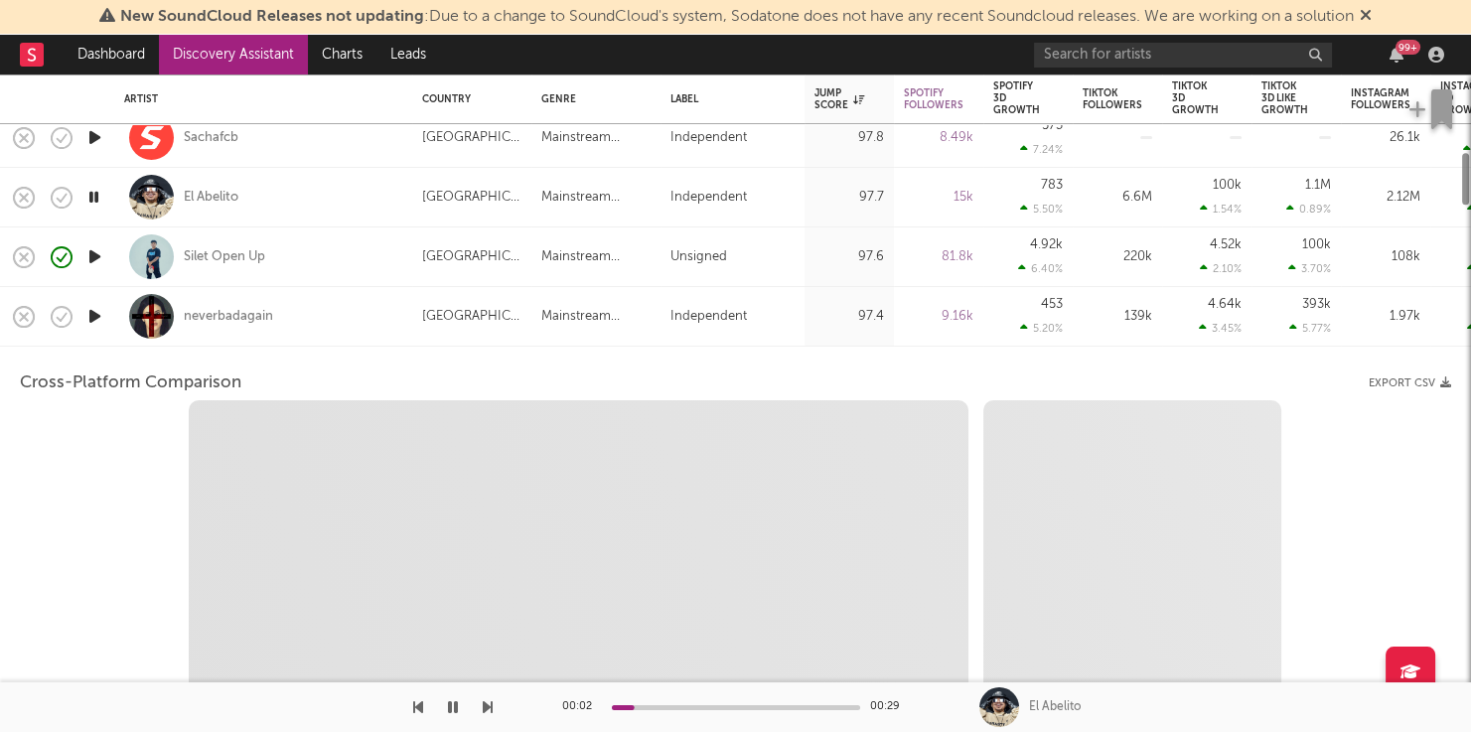
click at [377, 316] on div "neverbadagain" at bounding box center [263, 316] width 278 height 59
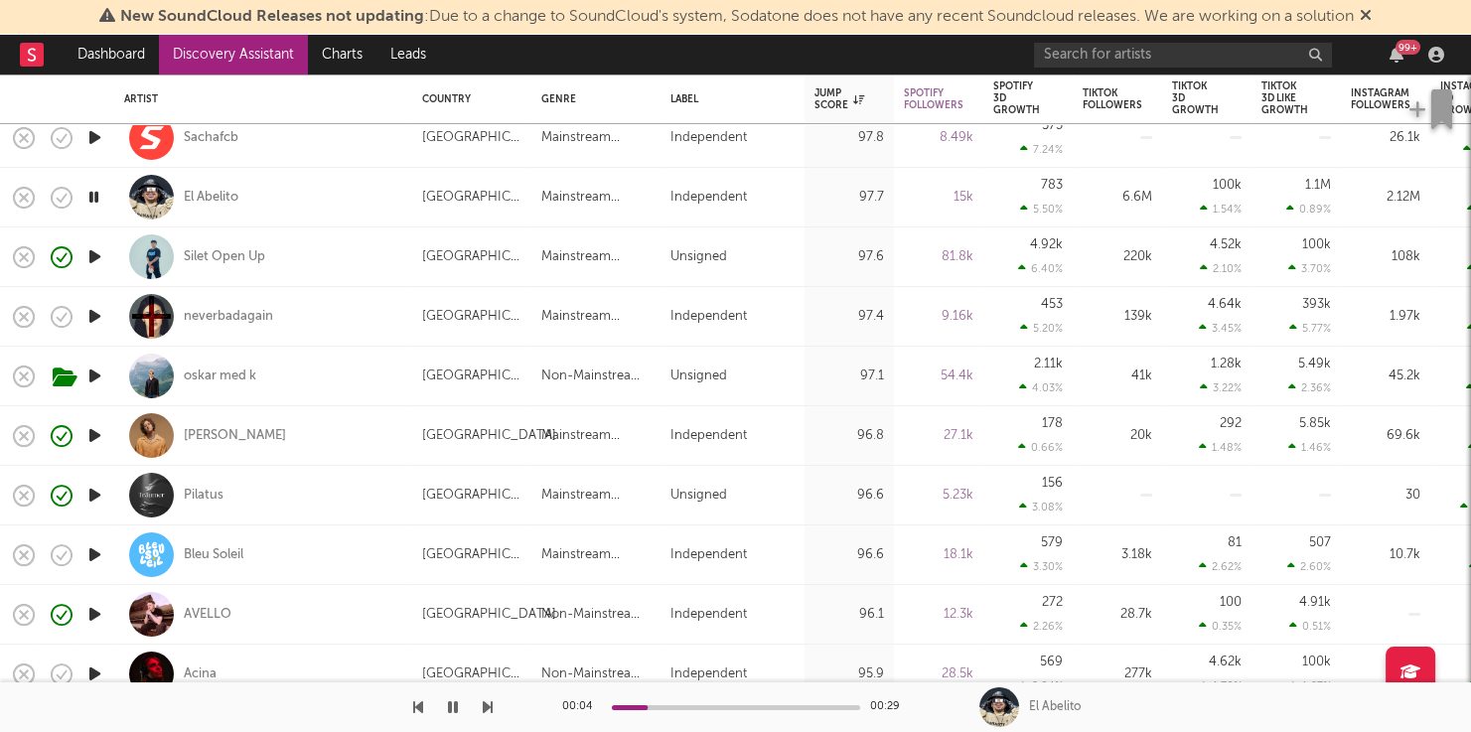
click at [87, 496] on icon "button" at bounding box center [94, 495] width 21 height 25
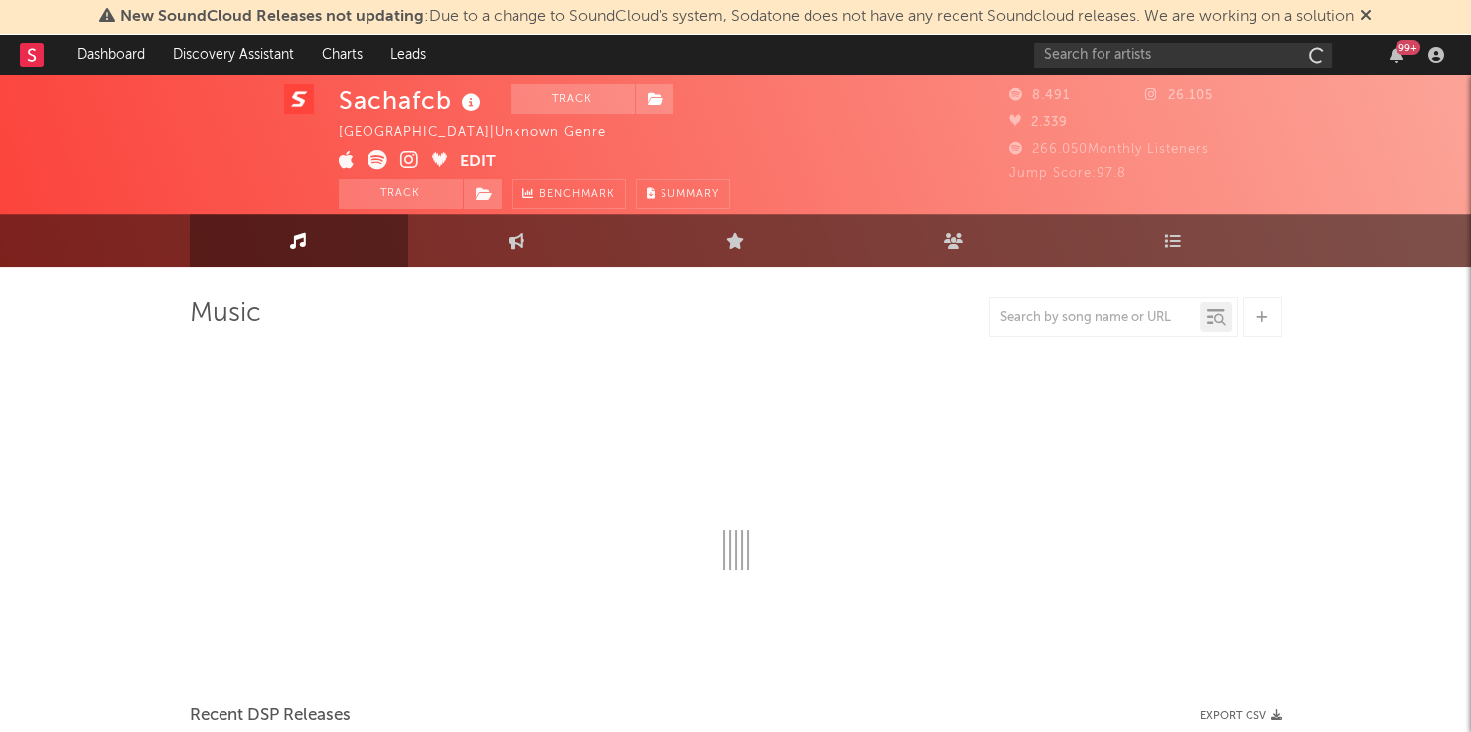
scroll to position [15, 0]
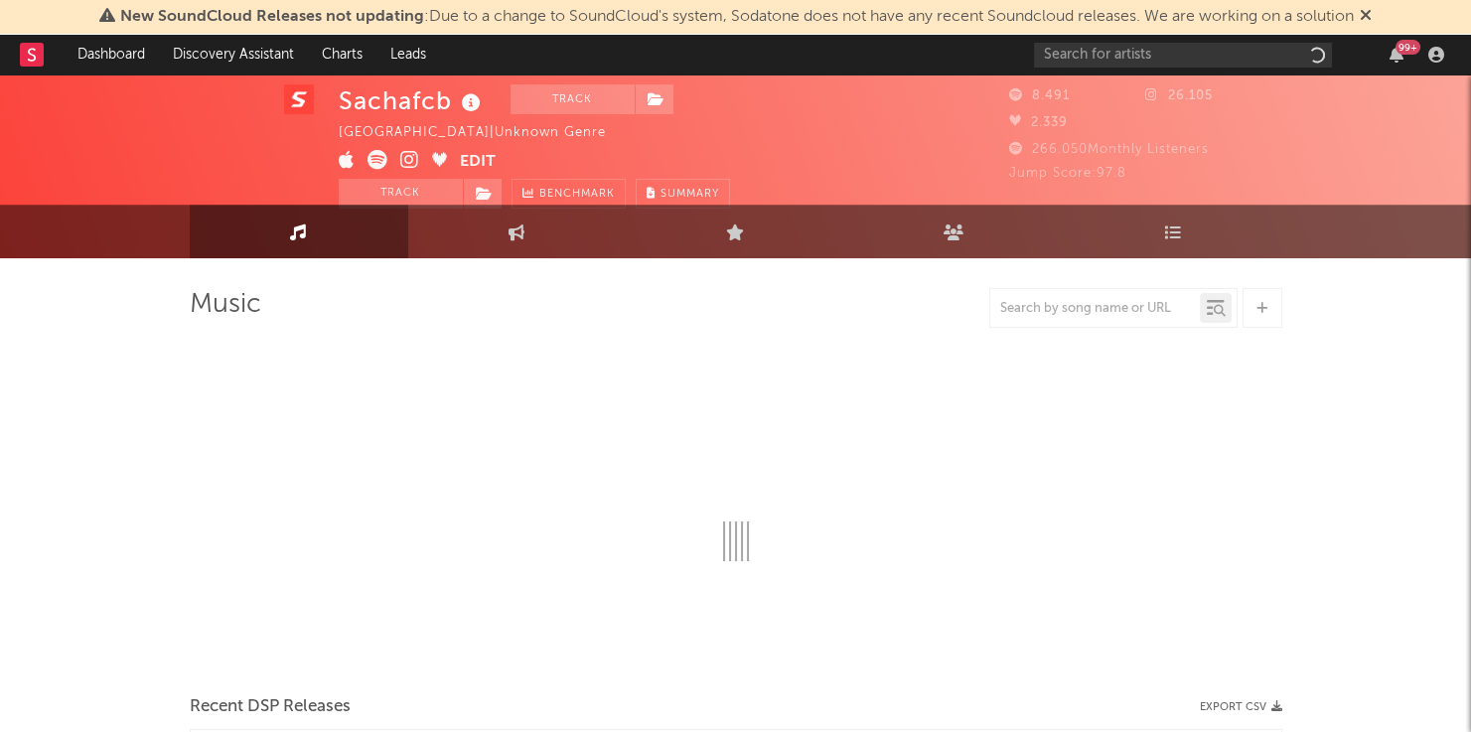
click at [472, 107] on icon at bounding box center [471, 103] width 29 height 28
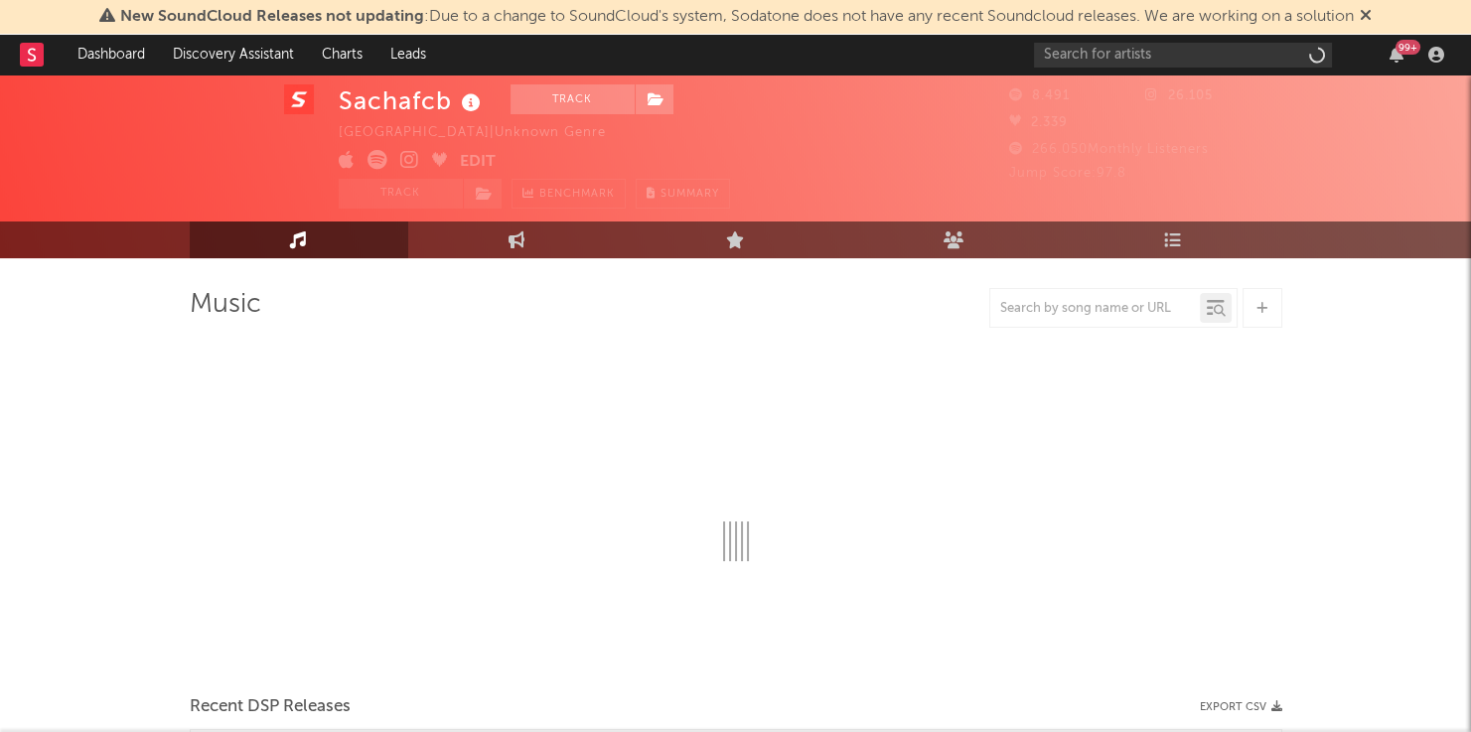
select select "1w"
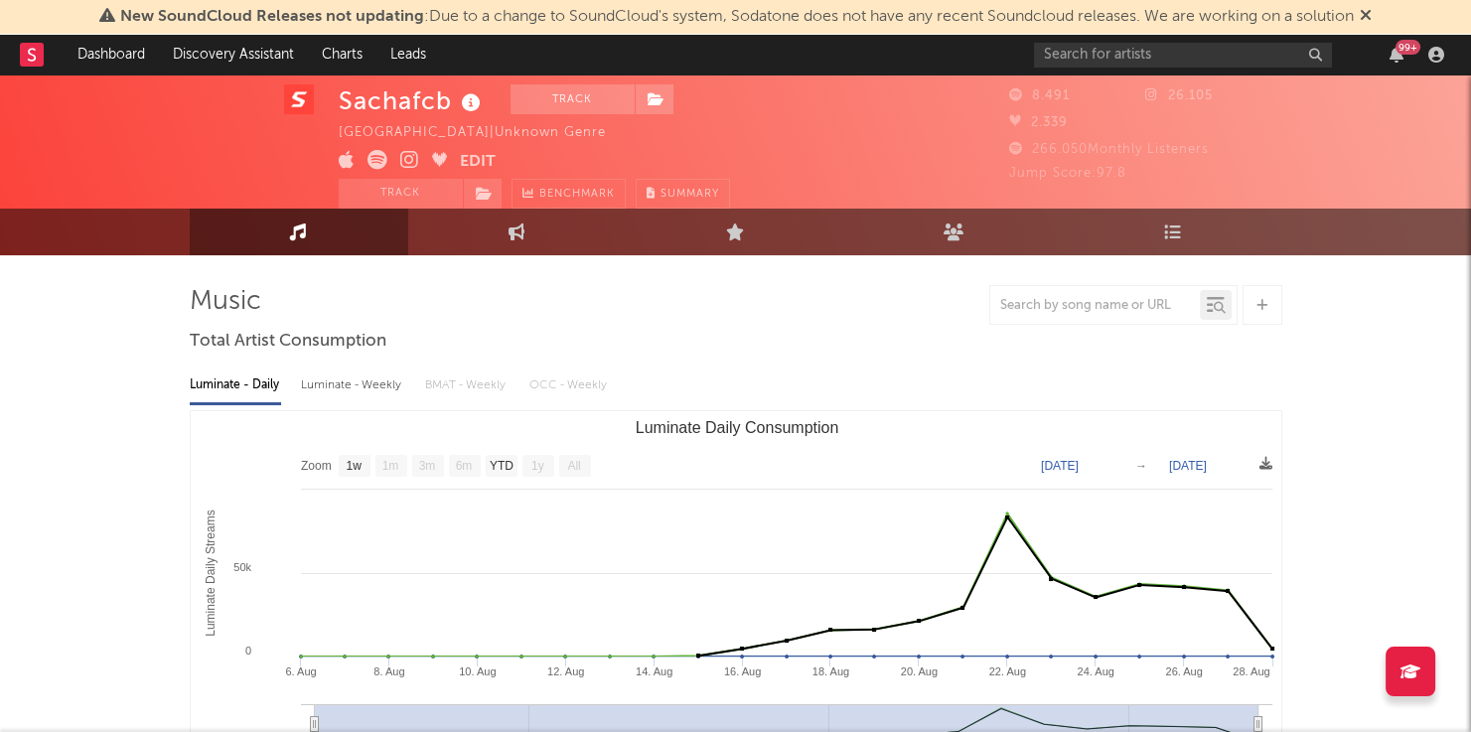
scroll to position [21, 0]
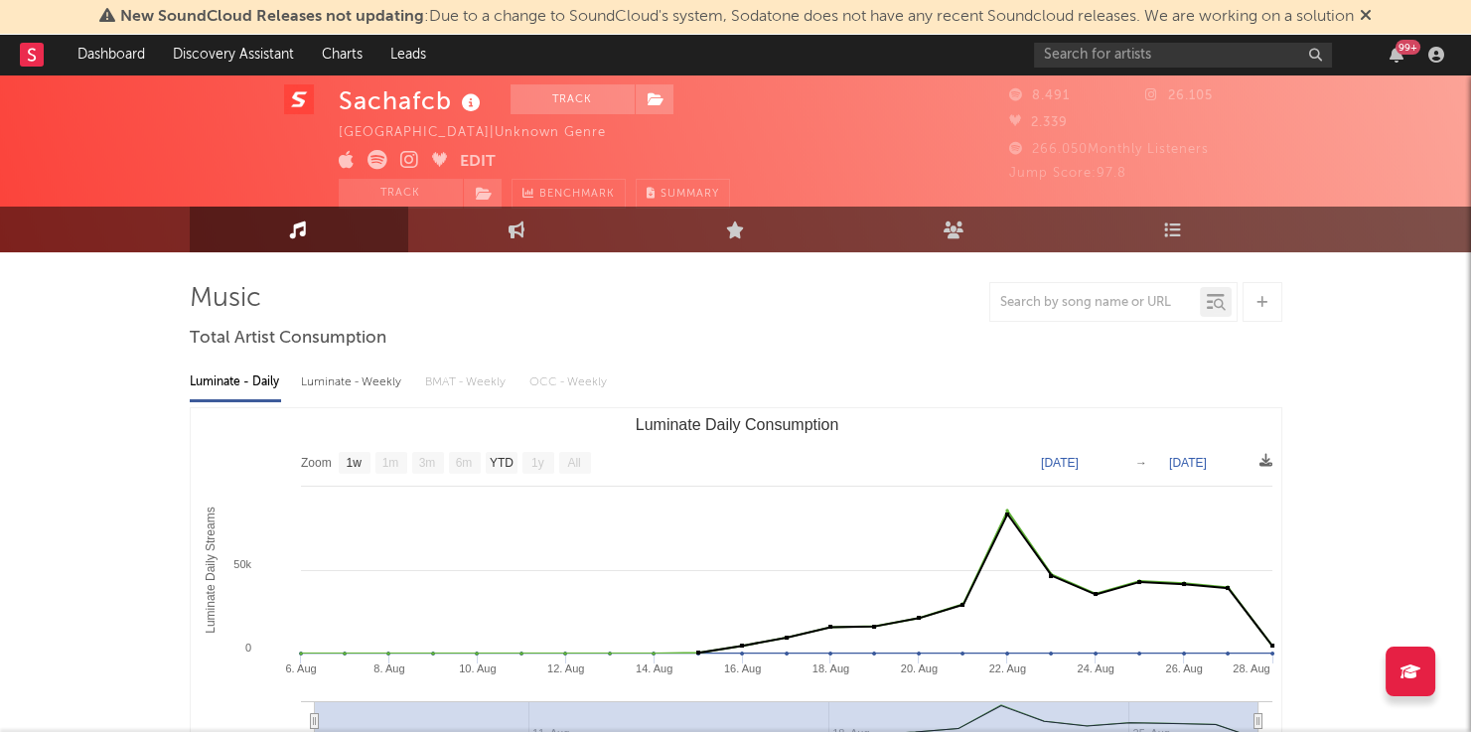
click at [472, 105] on icon at bounding box center [471, 103] width 29 height 28
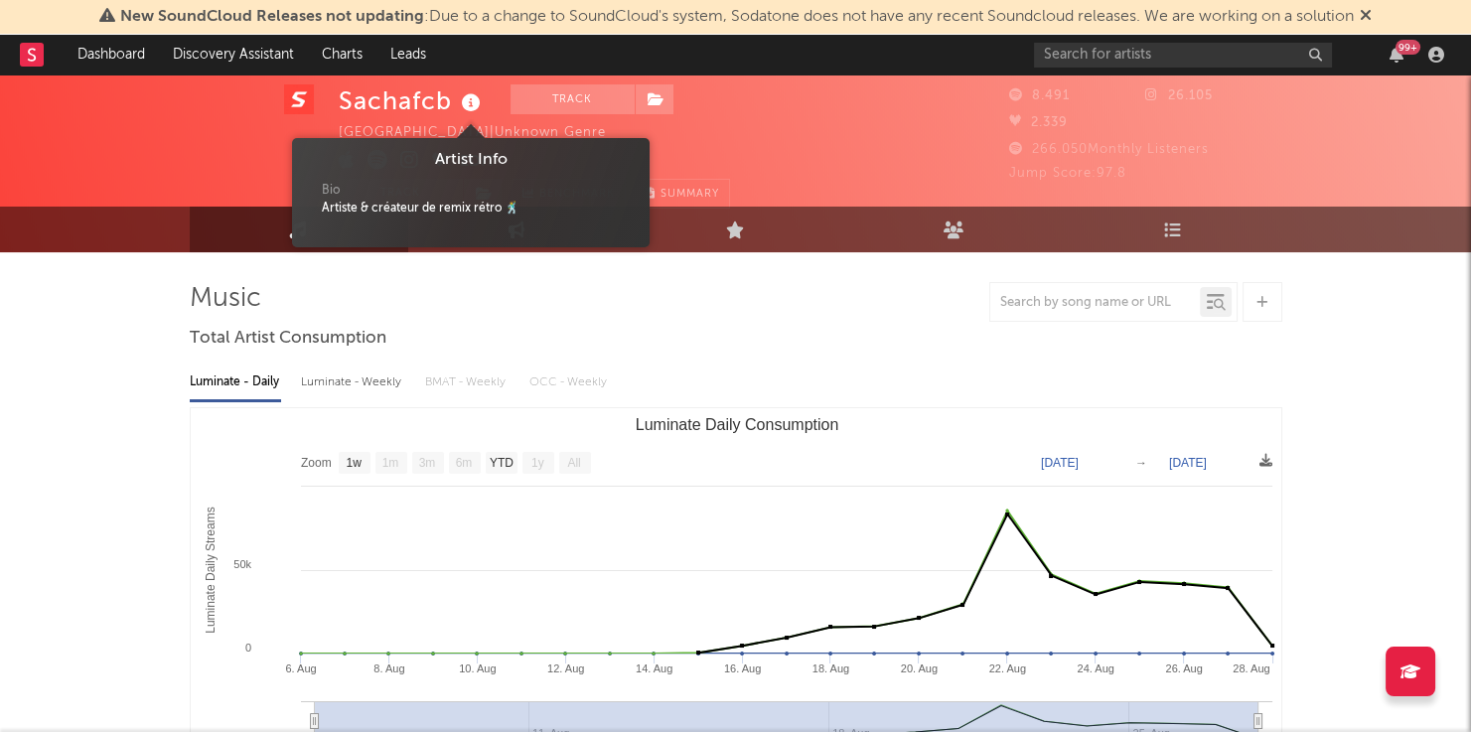
click at [472, 105] on icon at bounding box center [471, 103] width 29 height 28
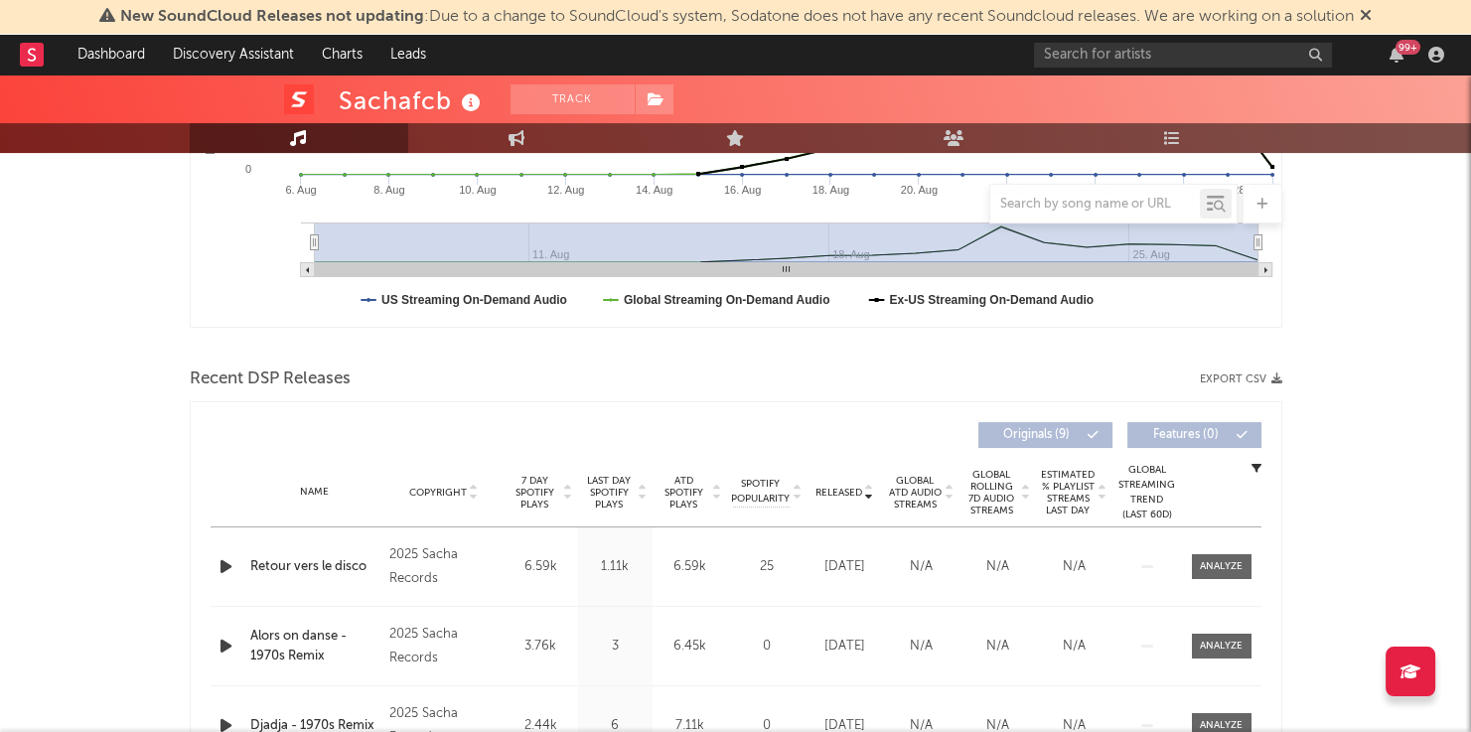
scroll to position [717, 0]
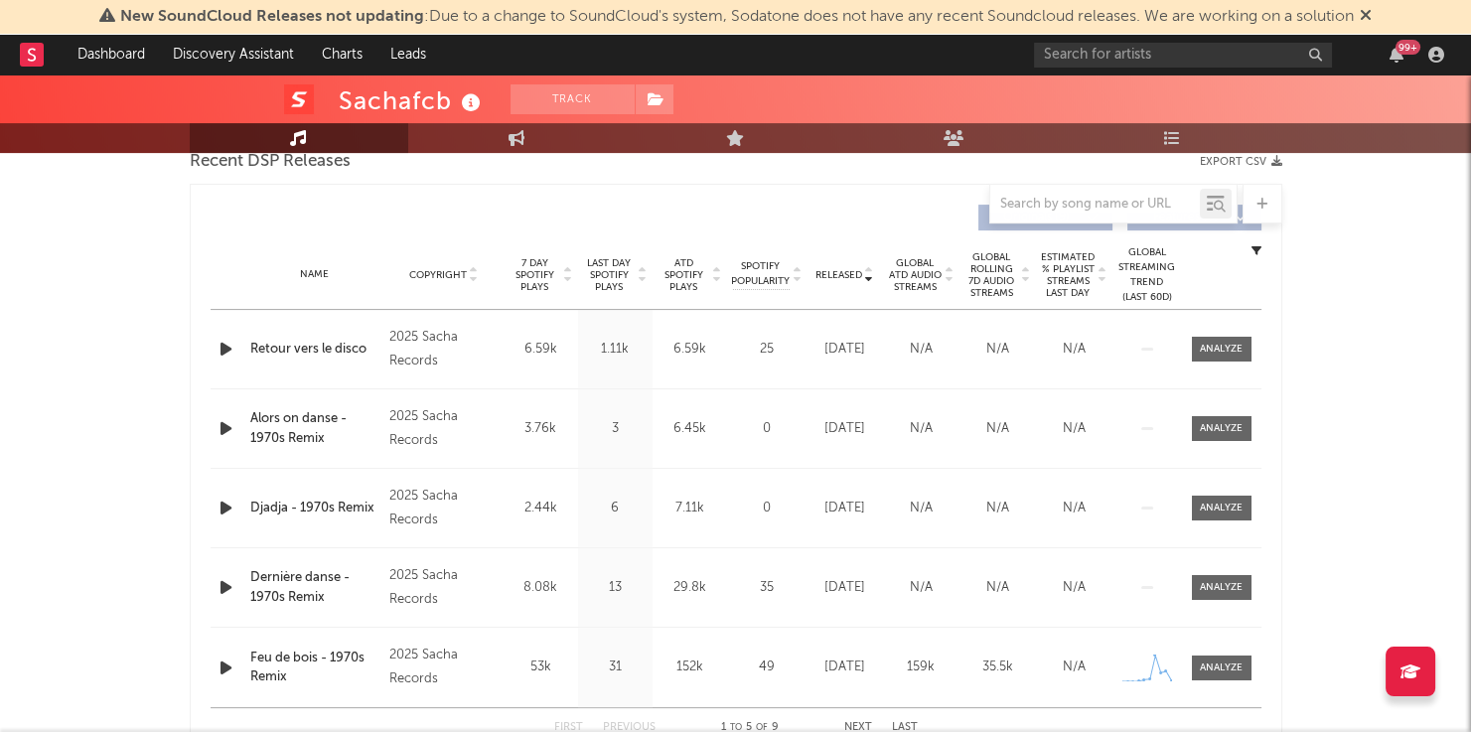
click at [625, 264] on span "Last Day Spotify Plays" at bounding box center [609, 275] width 53 height 36
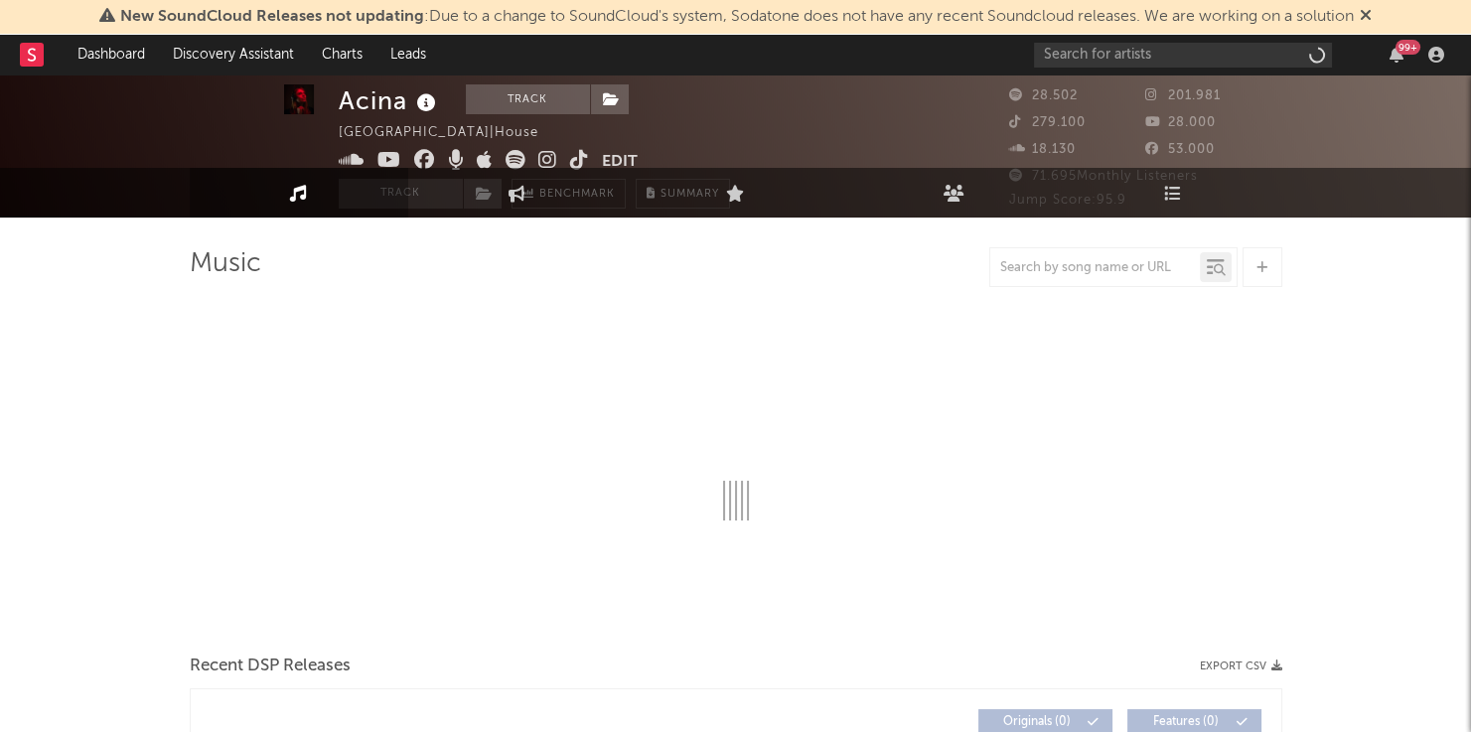
scroll to position [66, 0]
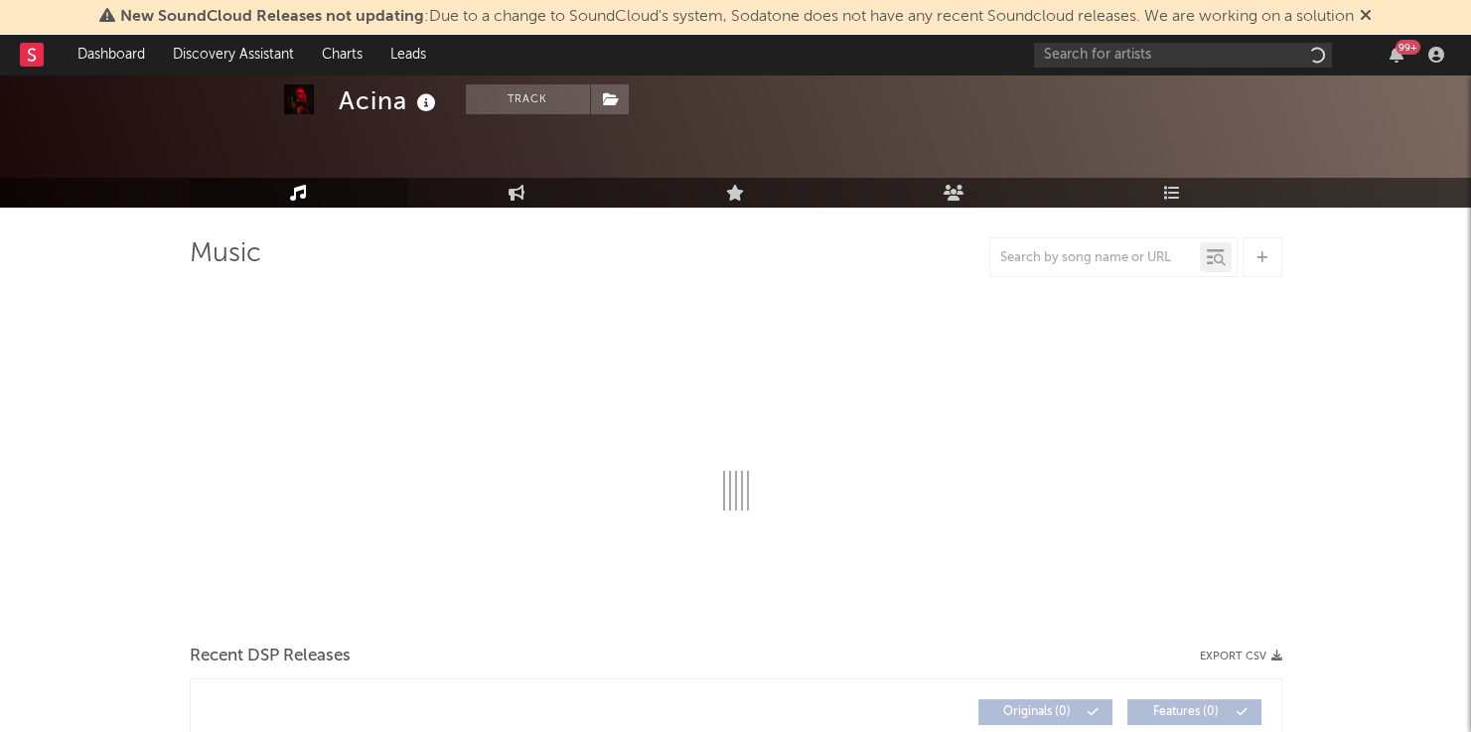
select select "6m"
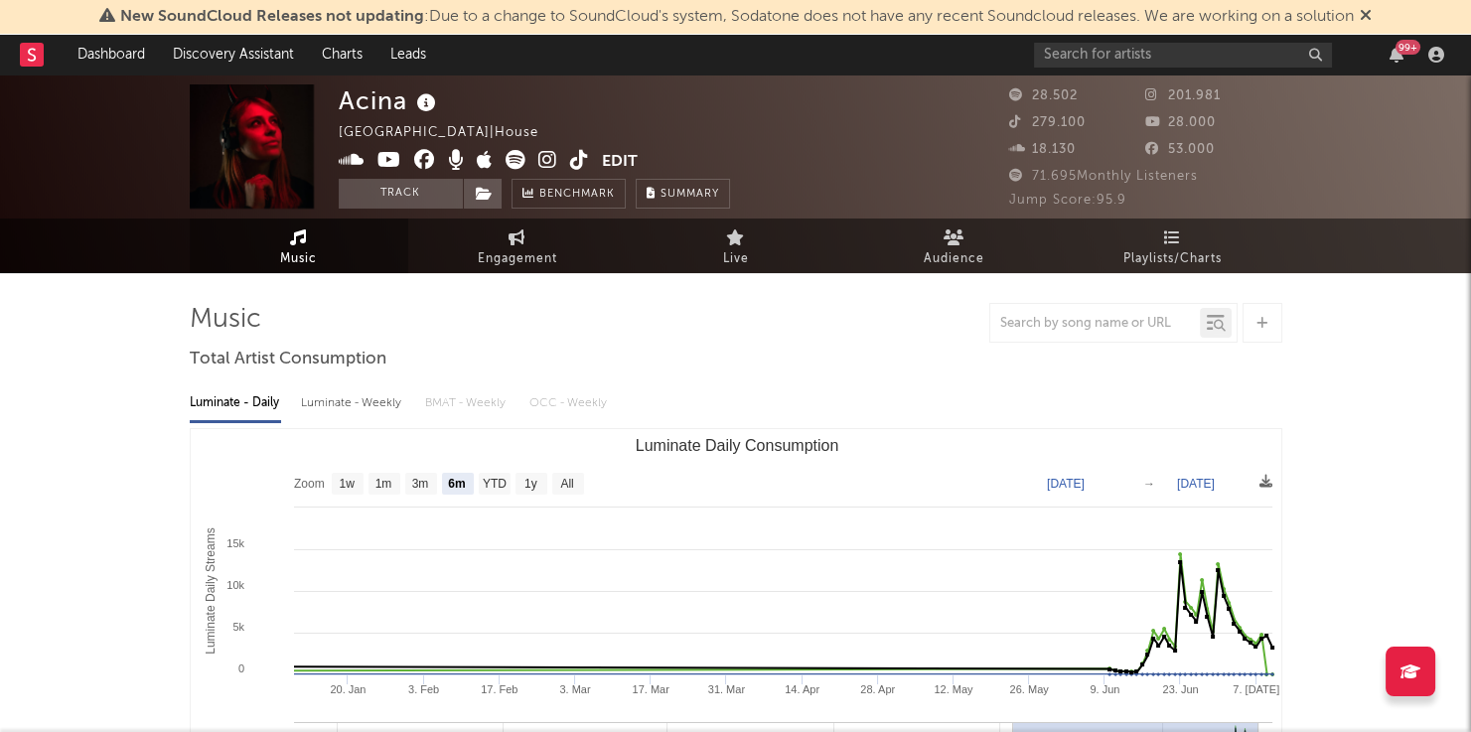
scroll to position [0, 0]
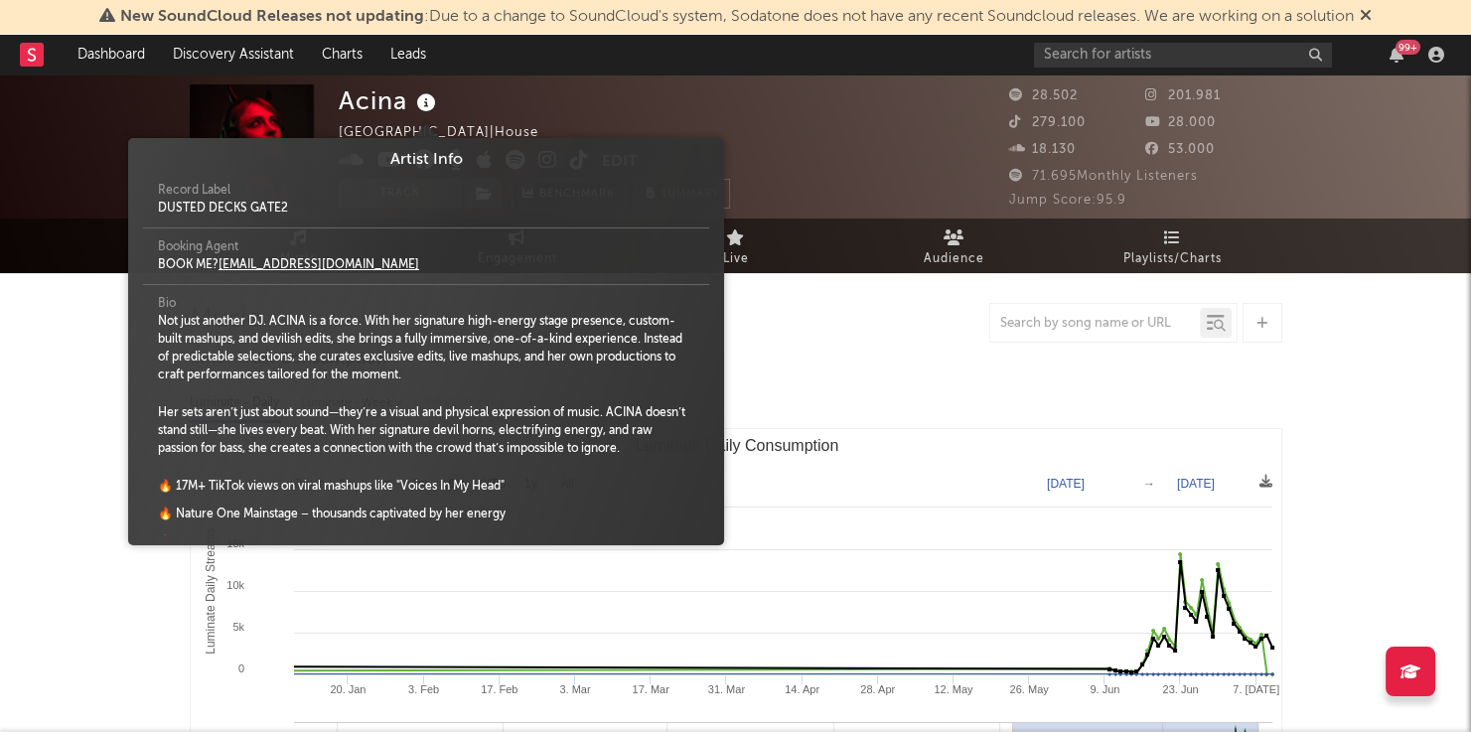
click at [427, 103] on icon at bounding box center [426, 103] width 29 height 28
click at [523, 95] on div "Acina [GEOGRAPHIC_DATA] | House Edit Track Benchmark Summary" at bounding box center [534, 146] width 391 height 124
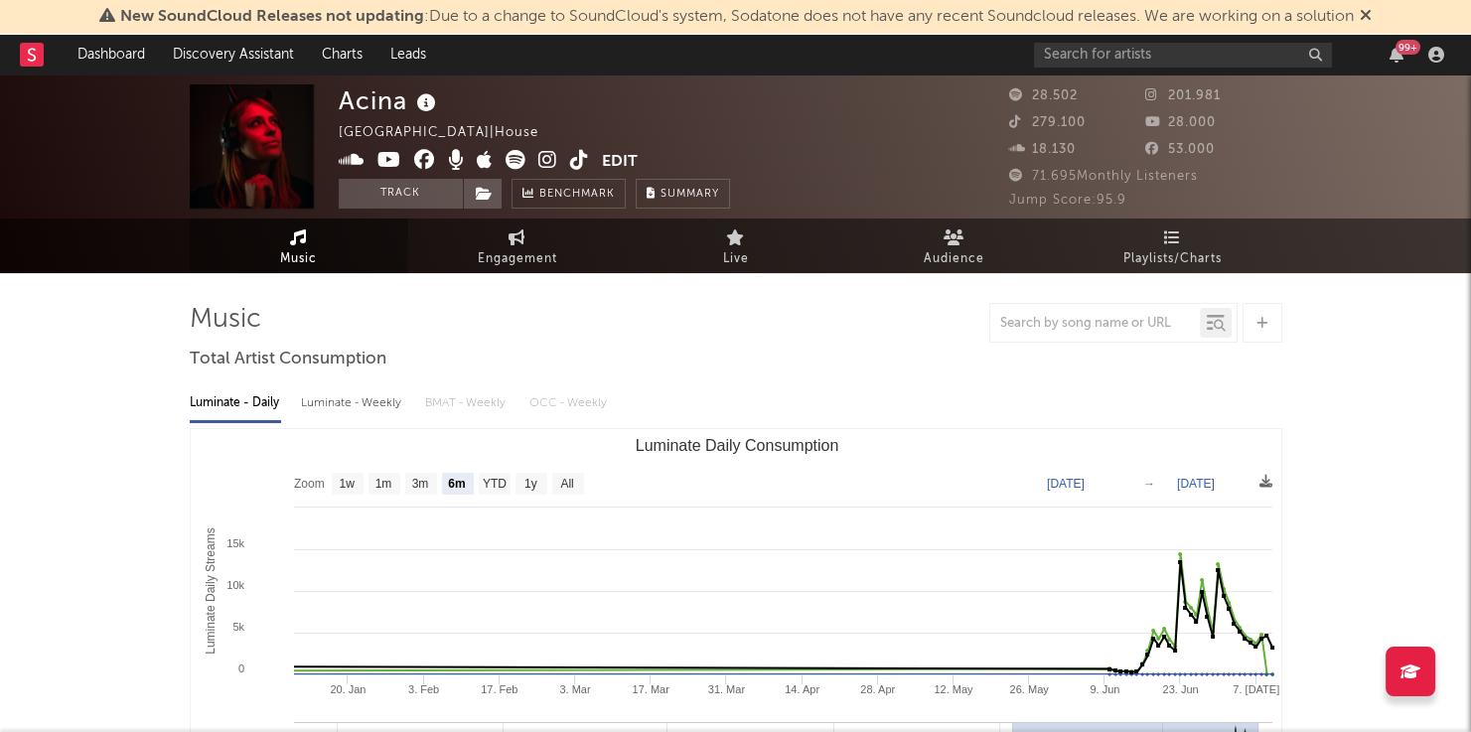
click at [351, 160] on icon at bounding box center [352, 160] width 26 height 20
click at [427, 159] on icon at bounding box center [424, 160] width 21 height 20
drag, startPoint x: 513, startPoint y: 159, endPoint x: 670, endPoint y: 45, distance: 194.9
click at [513, 159] on icon at bounding box center [516, 160] width 20 height 20
drag, startPoint x: 343, startPoint y: 103, endPoint x: 406, endPoint y: 99, distance: 63.7
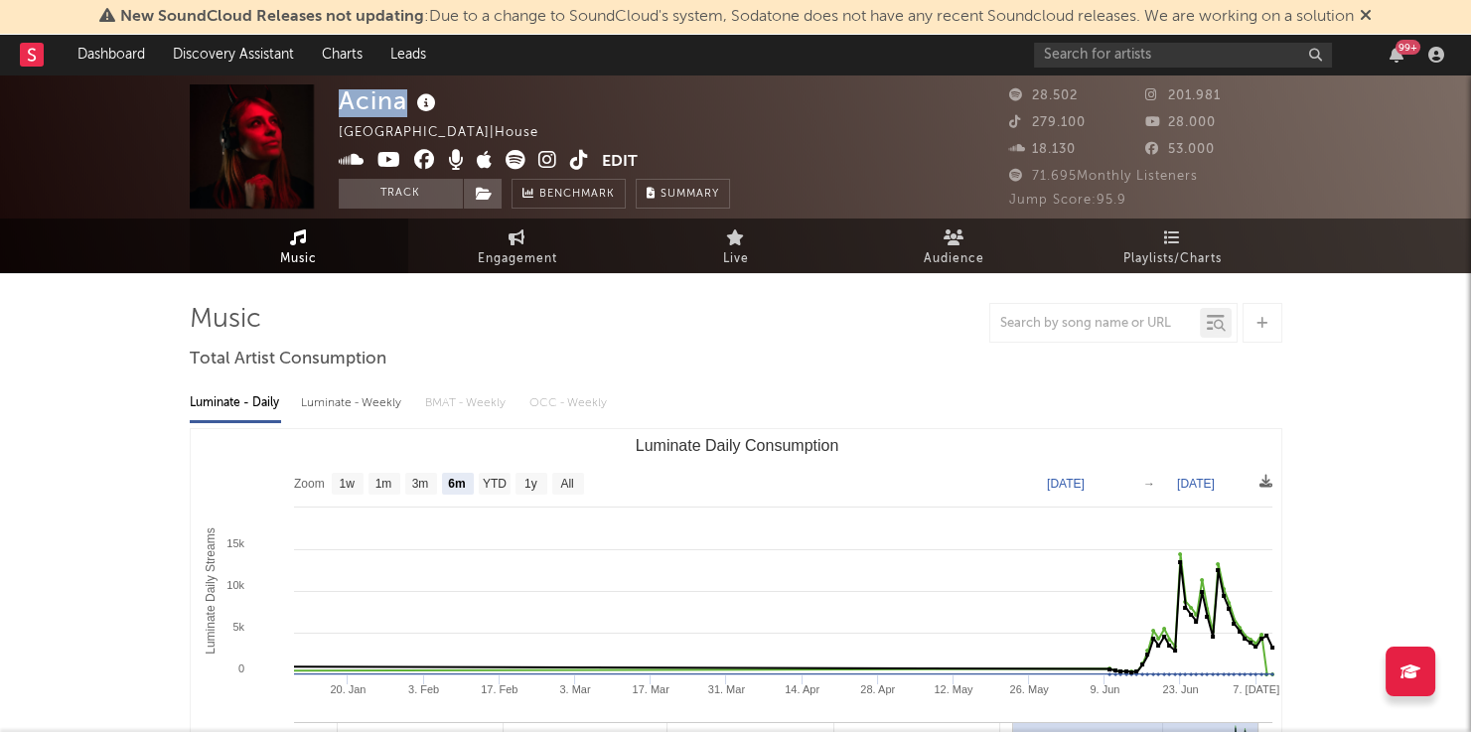
click at [406, 99] on div "Acina" at bounding box center [390, 100] width 102 height 33
copy div "Acina"
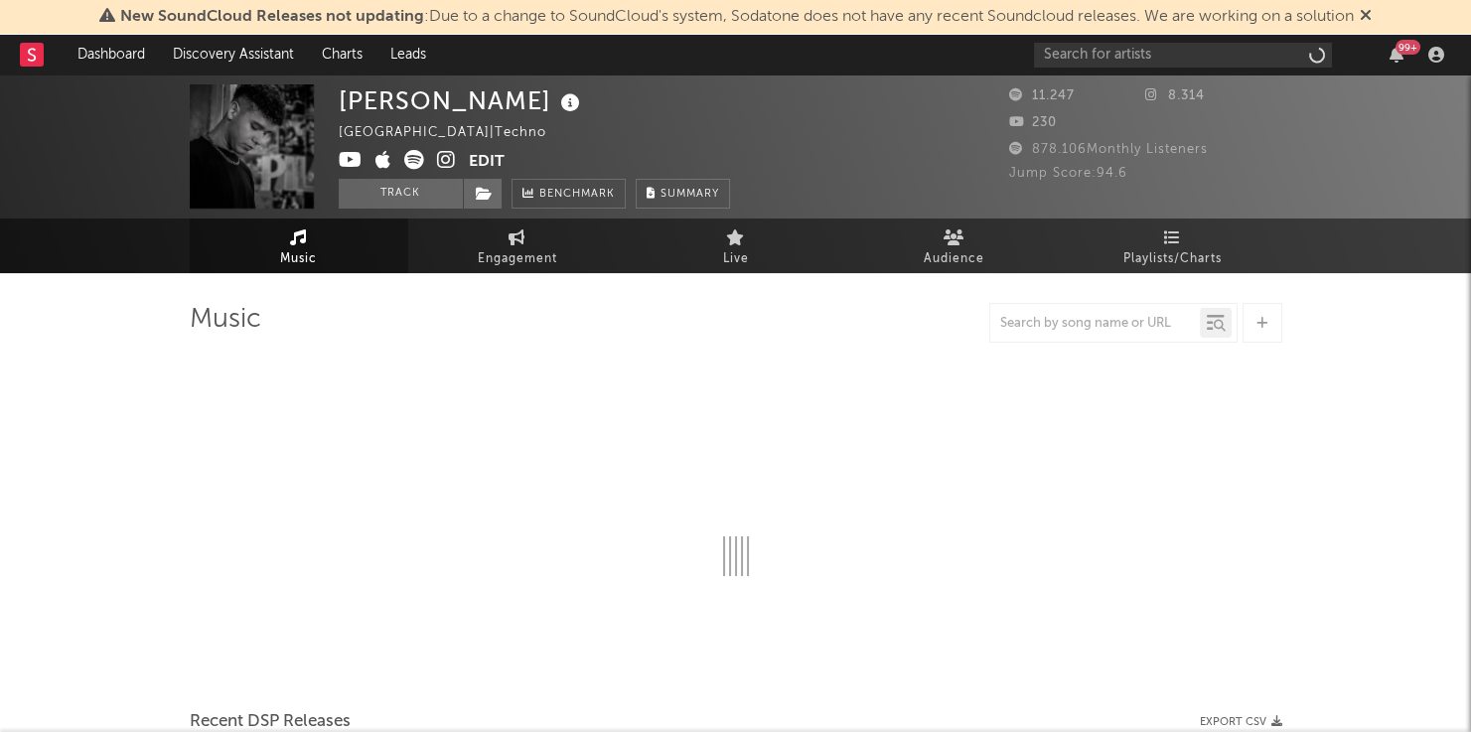
select select "1w"
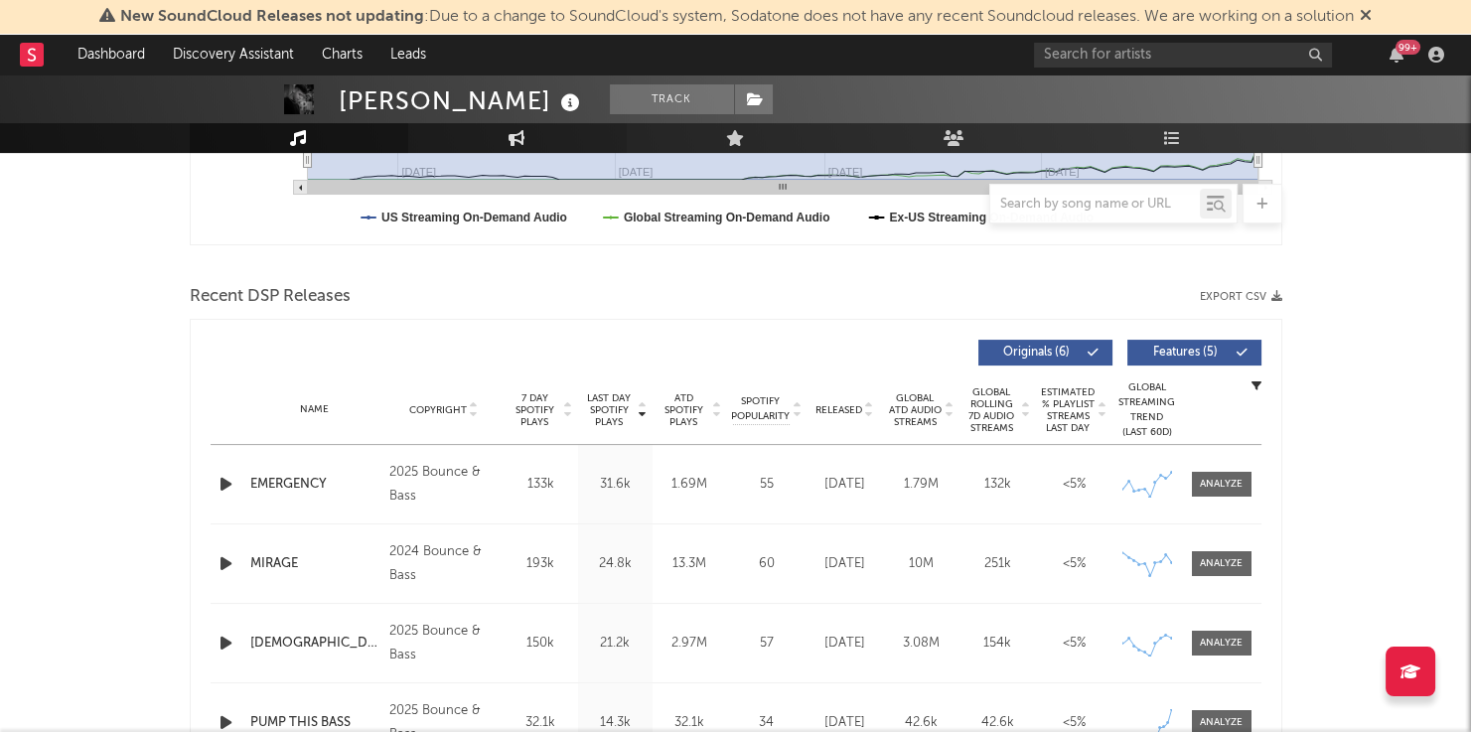
scroll to position [581, 0]
click at [556, 106] on icon at bounding box center [570, 103] width 29 height 28
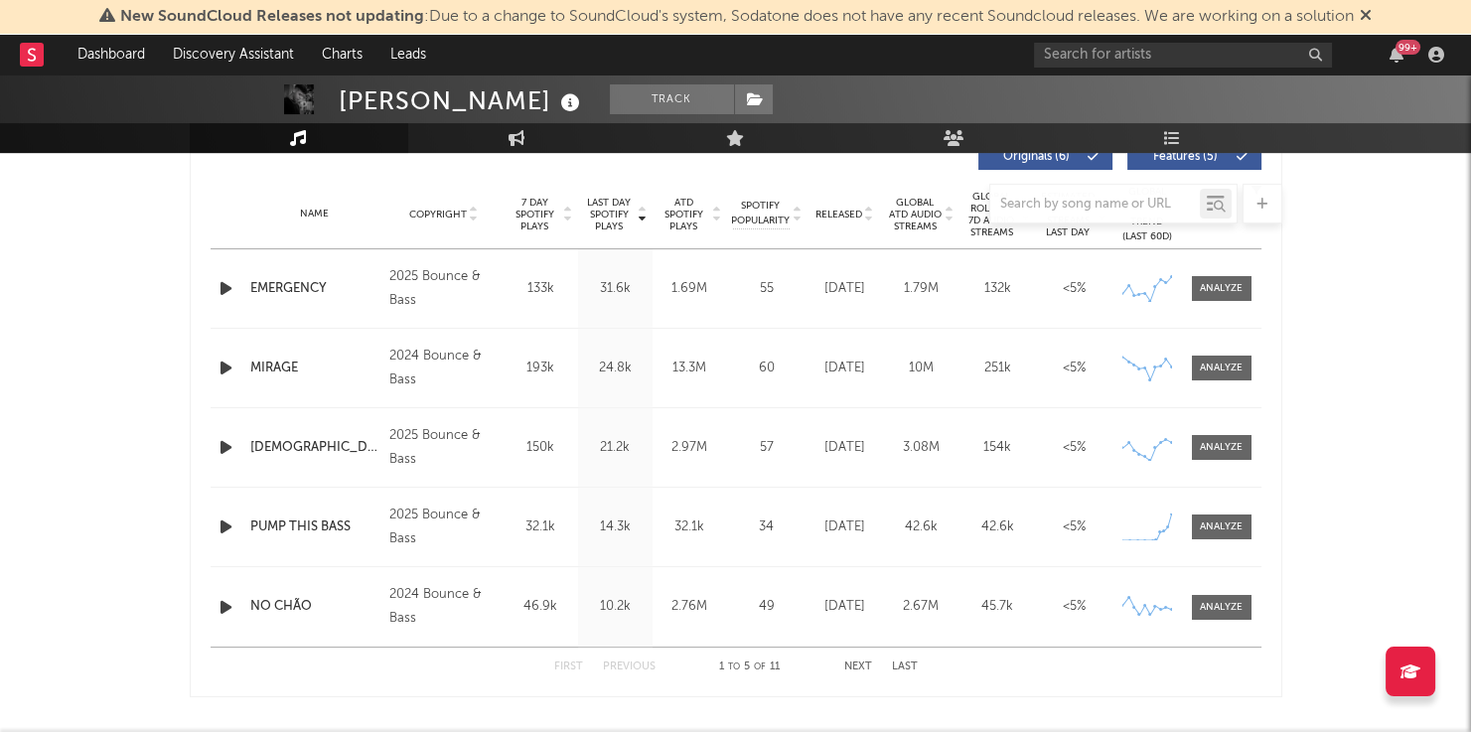
scroll to position [778, 0]
drag, startPoint x: 345, startPoint y: 98, endPoint x: 531, endPoint y: 96, distance: 186.7
click at [531, 96] on div "[PERSON_NAME]" at bounding box center [462, 100] width 246 height 33
drag, startPoint x: 531, startPoint y: 96, endPoint x: 332, endPoint y: 95, distance: 199.6
click at [332, 95] on div "[PERSON_NAME] Track [GEOGRAPHIC_DATA] | Techno Edit Track Benchmark Summary 11.…" at bounding box center [735, 26] width 1471 height 144
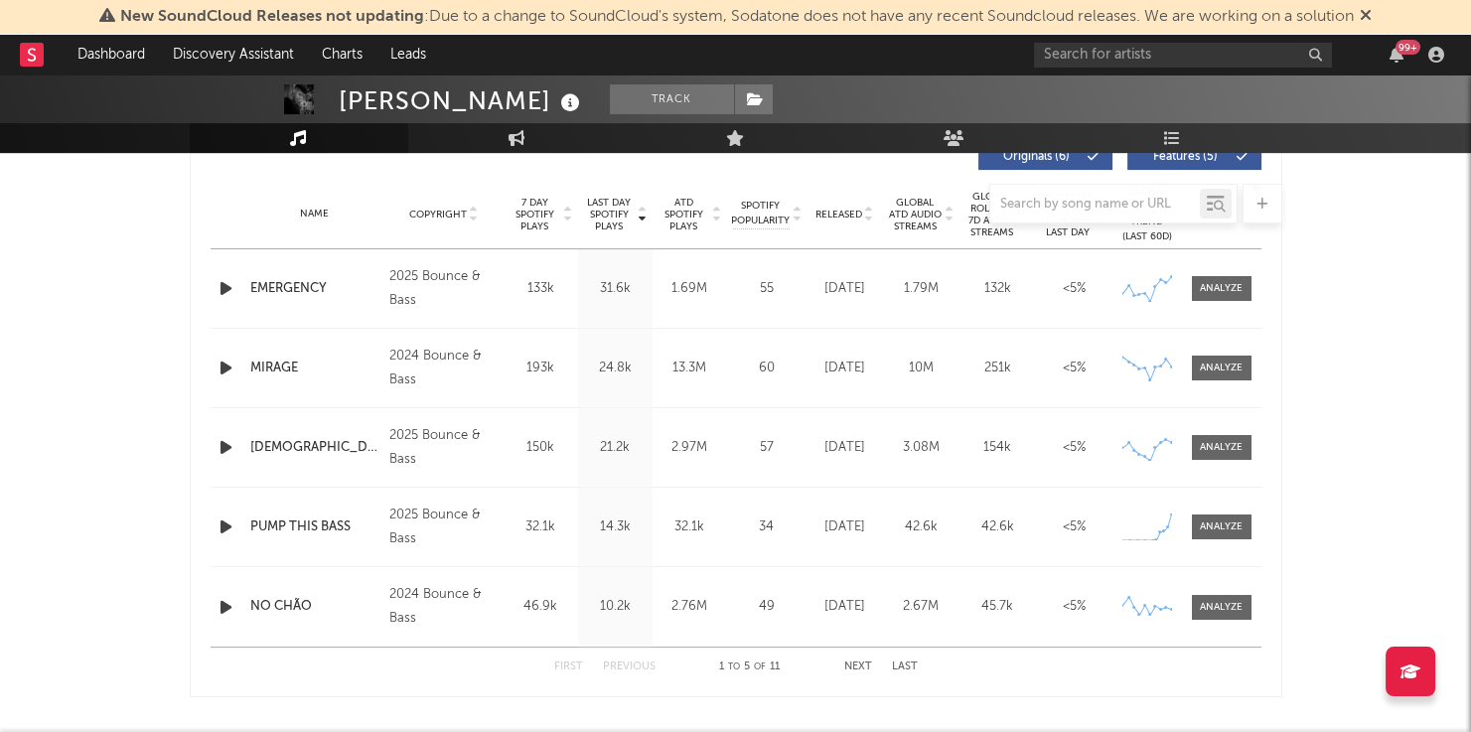
copy div "Samuel Moriero"
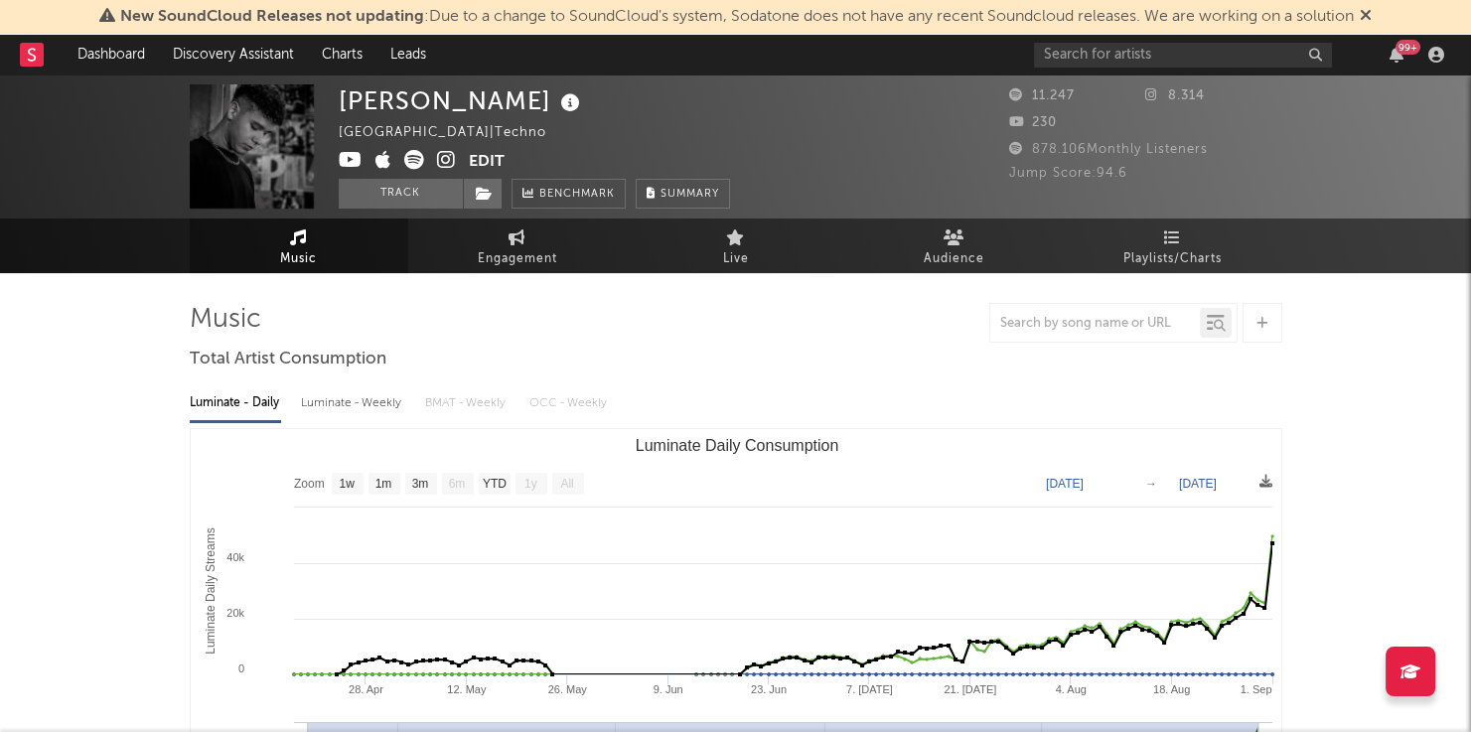
scroll to position [0, 0]
drag, startPoint x: 447, startPoint y: 155, endPoint x: 471, endPoint y: 103, distance: 56.9
click at [447, 155] on icon at bounding box center [446, 160] width 19 height 20
click at [556, 107] on icon at bounding box center [570, 103] width 29 height 28
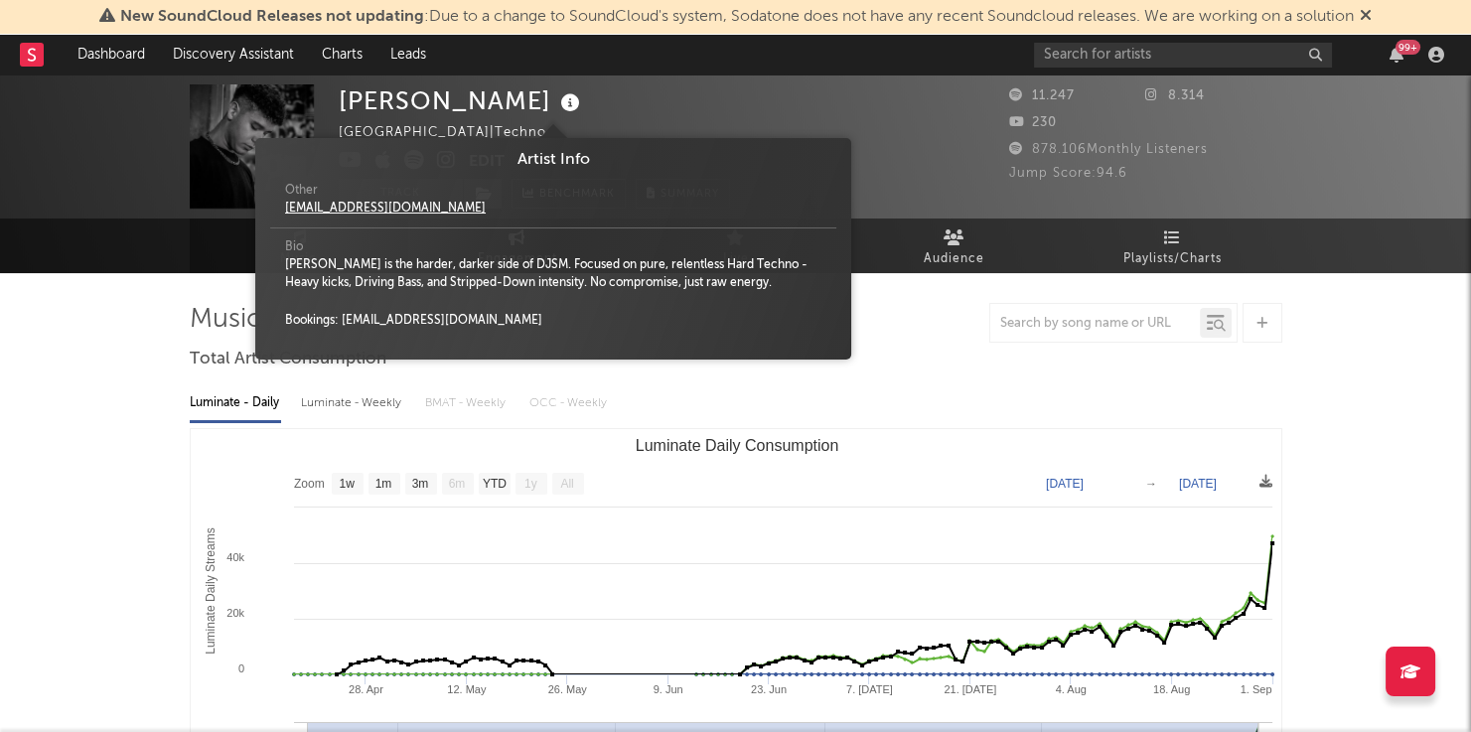
click at [556, 103] on icon at bounding box center [570, 103] width 29 height 28
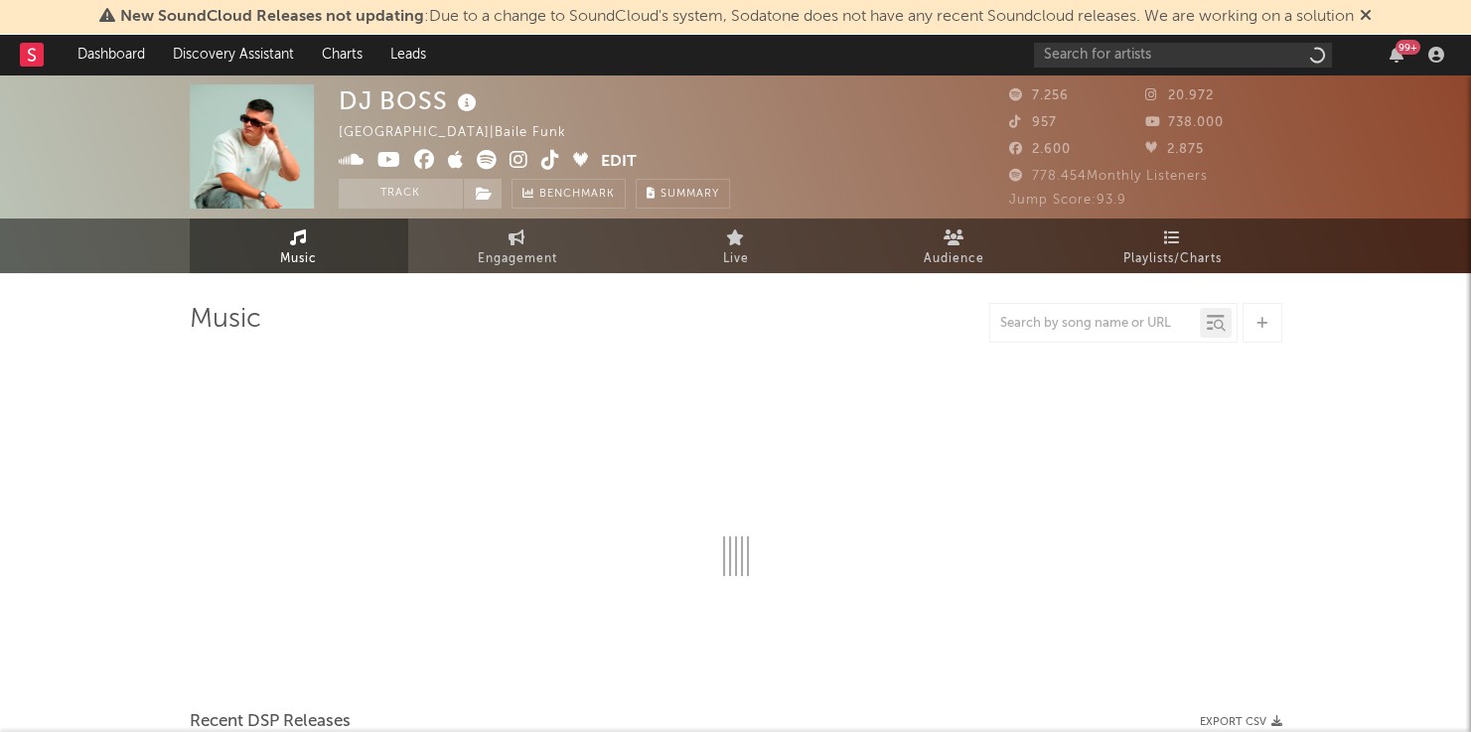
select select "6m"
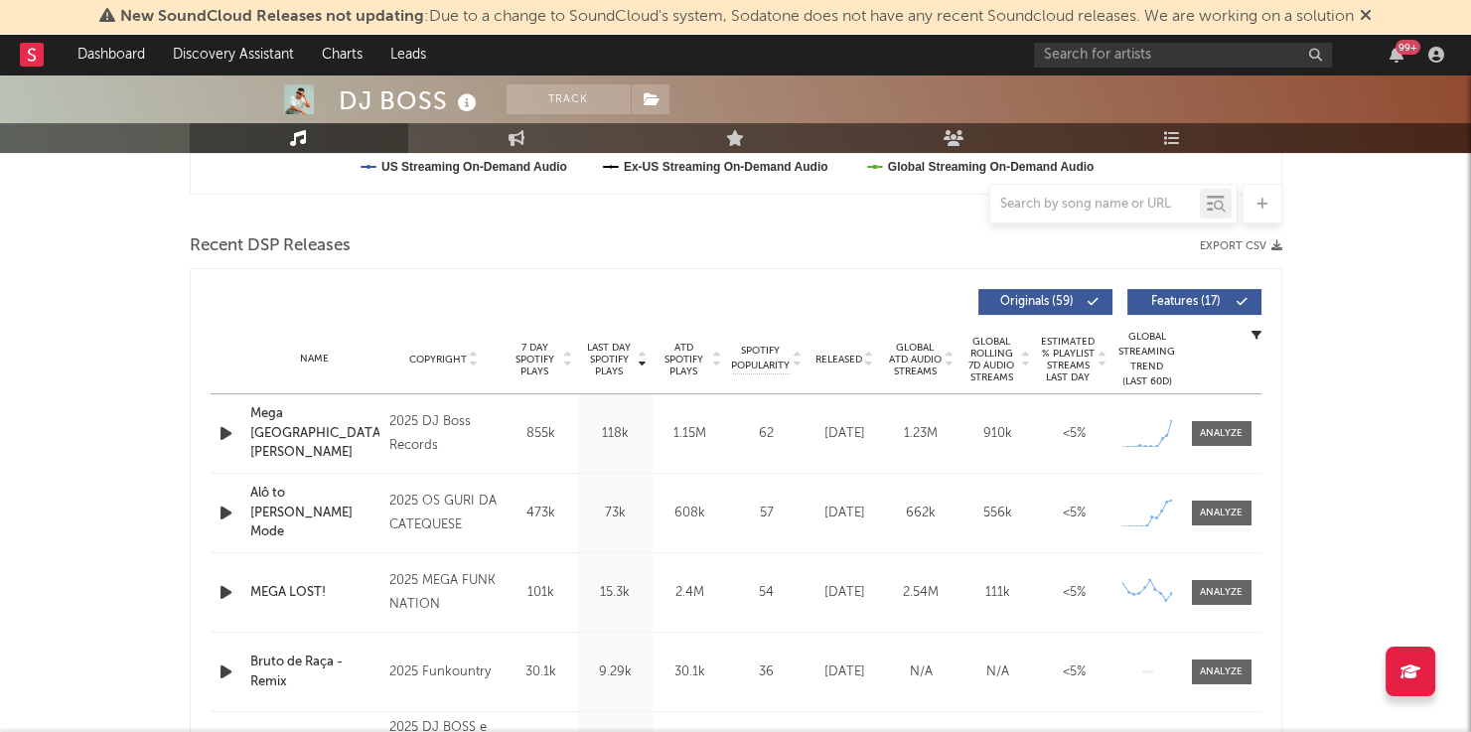
scroll to position [679, 0]
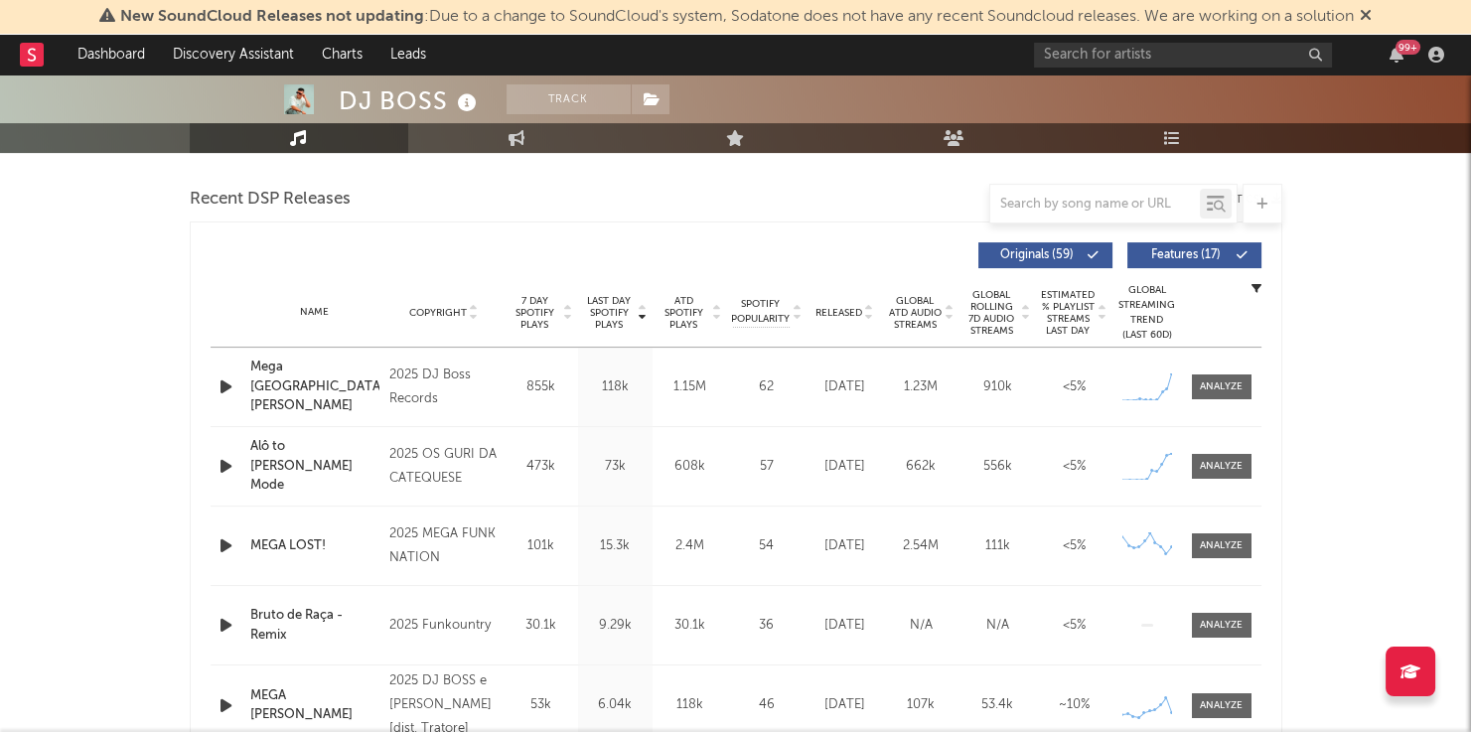
click at [228, 374] on icon "button" at bounding box center [226, 386] width 21 height 25
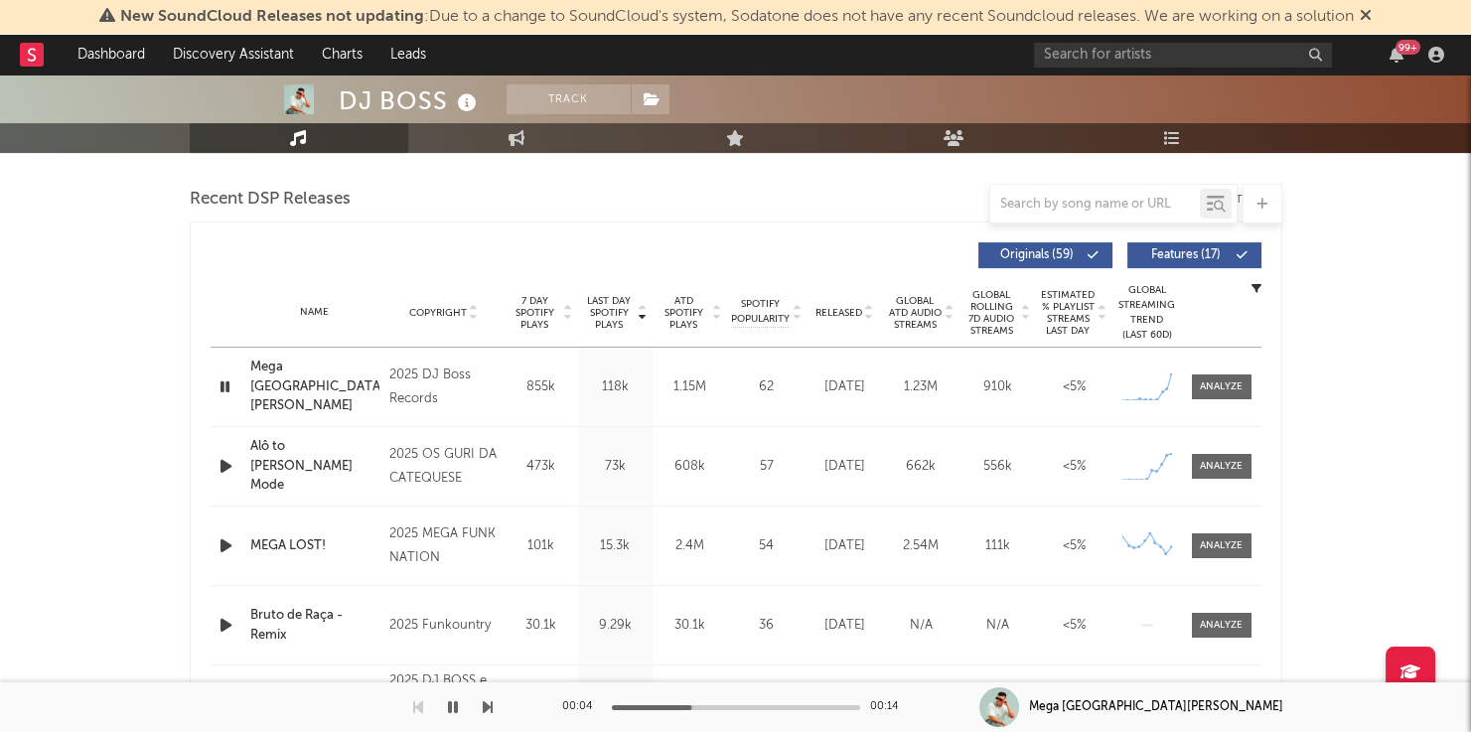
click at [458, 101] on icon at bounding box center [467, 103] width 29 height 28
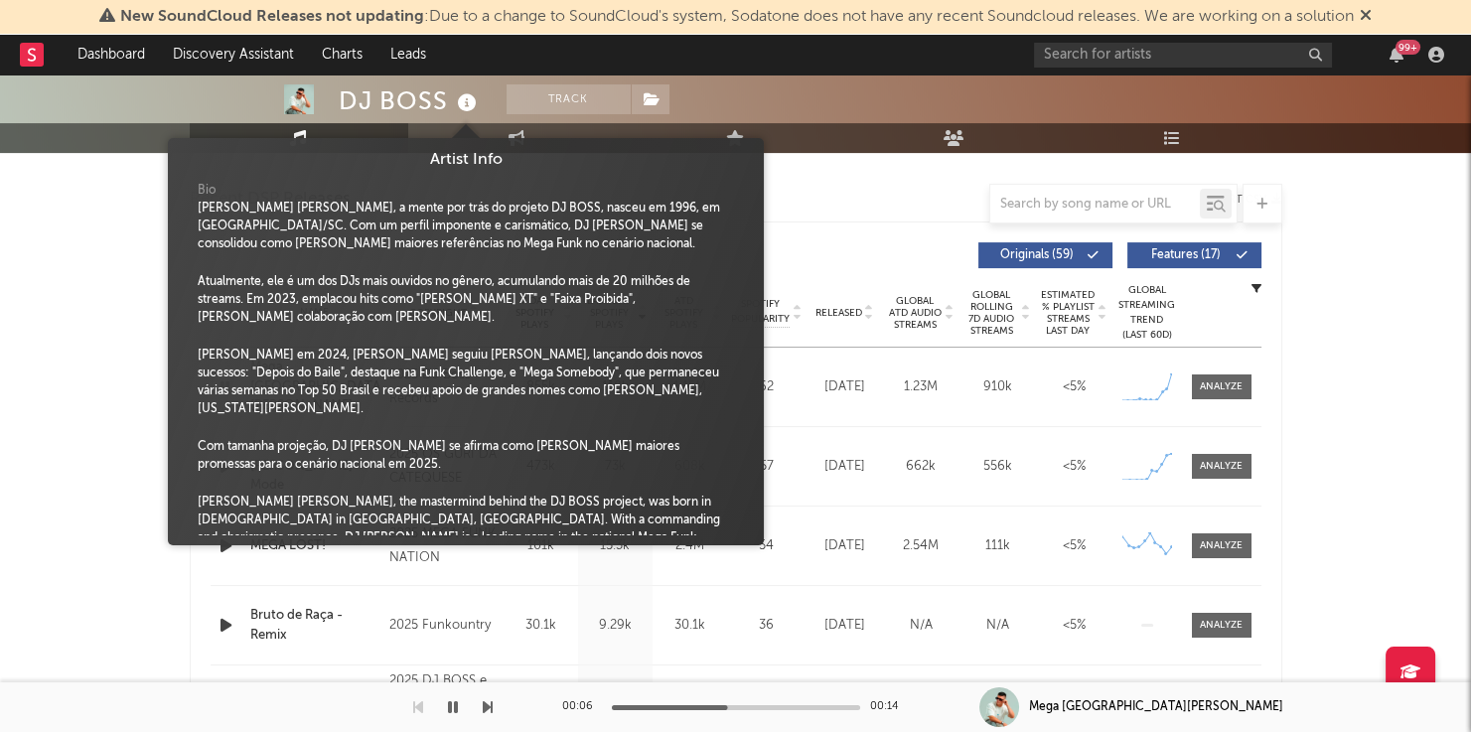
scroll to position [0, 0]
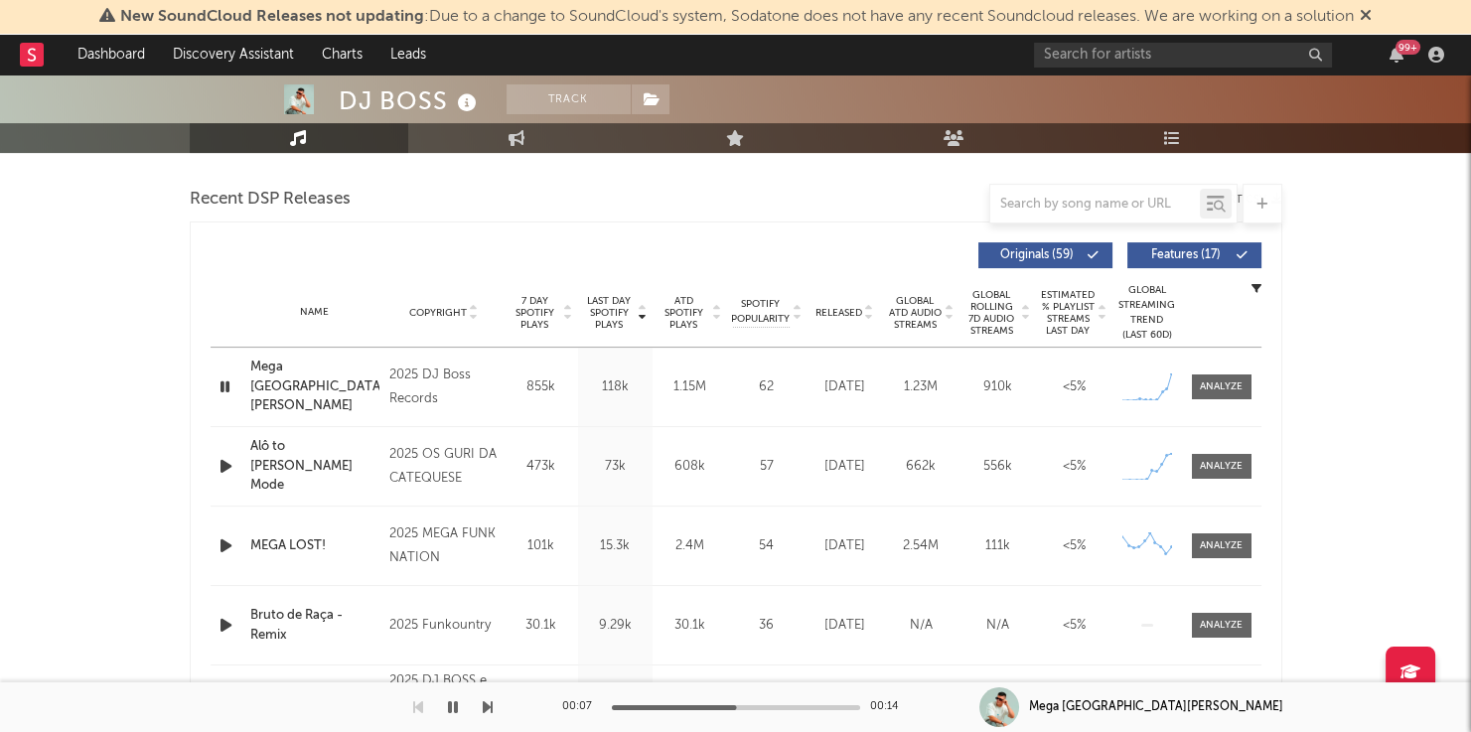
click at [830, 218] on div at bounding box center [736, 204] width 1093 height 40
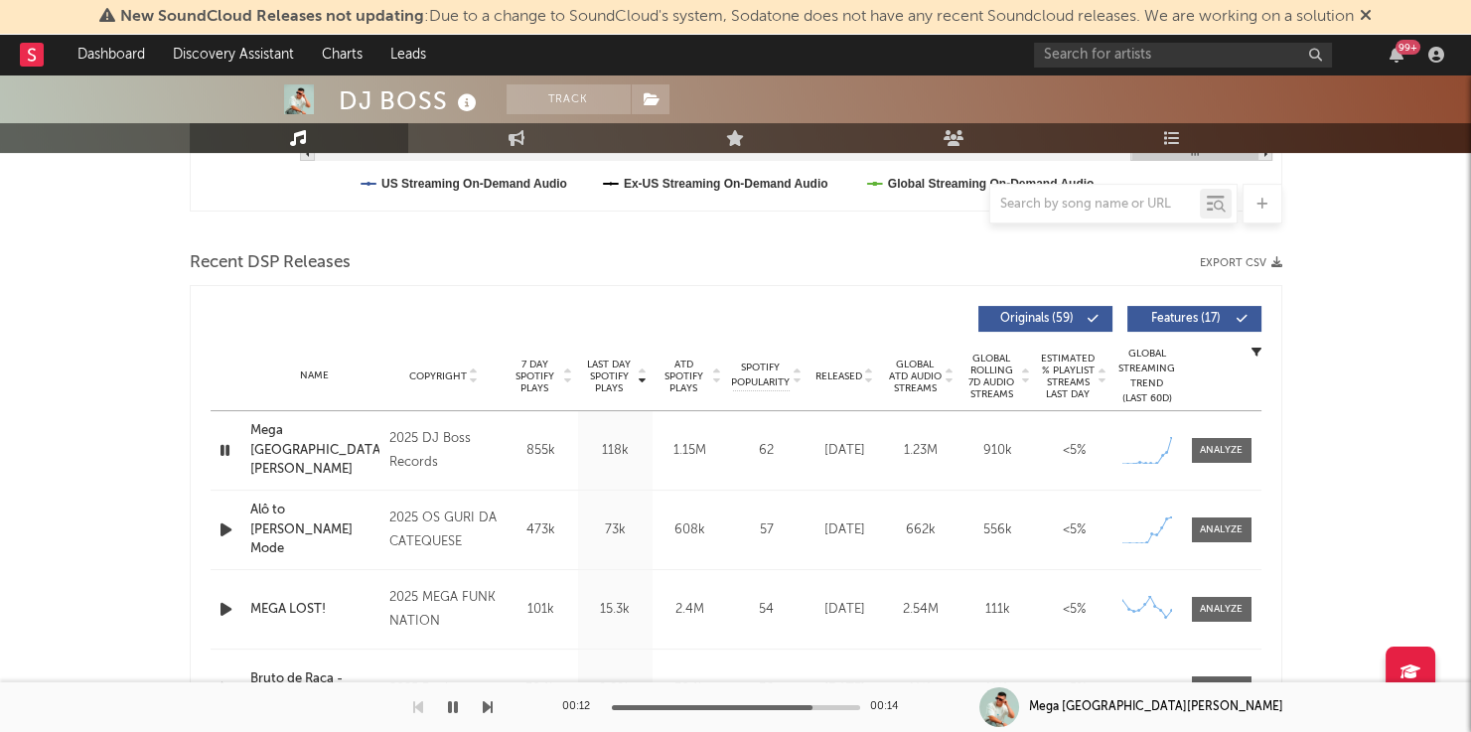
scroll to position [616, 0]
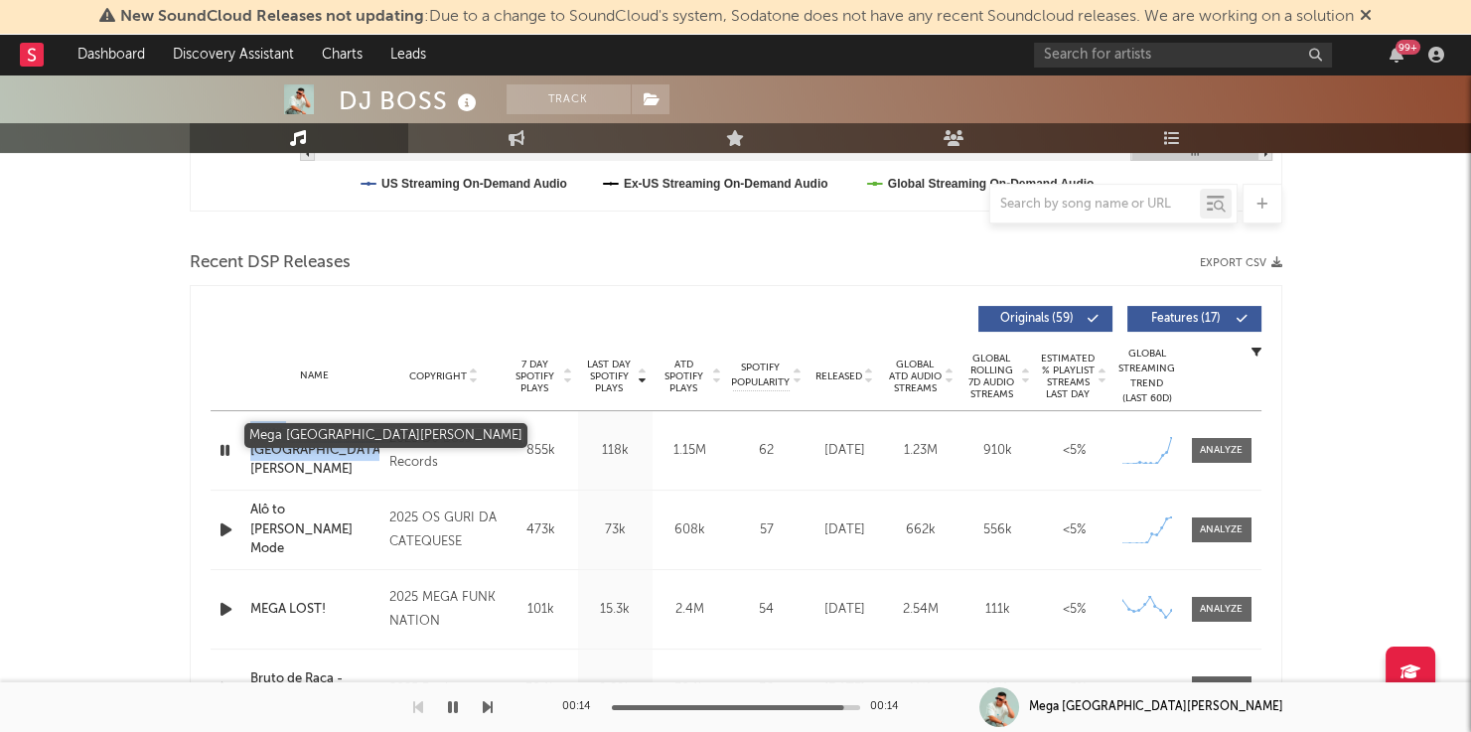
drag, startPoint x: 274, startPoint y: 436, endPoint x: 312, endPoint y: 450, distance: 40.2
click at [312, 450] on div "Name Mega Rancho do [PERSON_NAME] Copyright 2025 DJ Boss Records Label DJ Boss …" at bounding box center [736, 450] width 1051 height 78
copy div "Name Mega [GEOGRAPHIC_DATA][PERSON_NAME]"
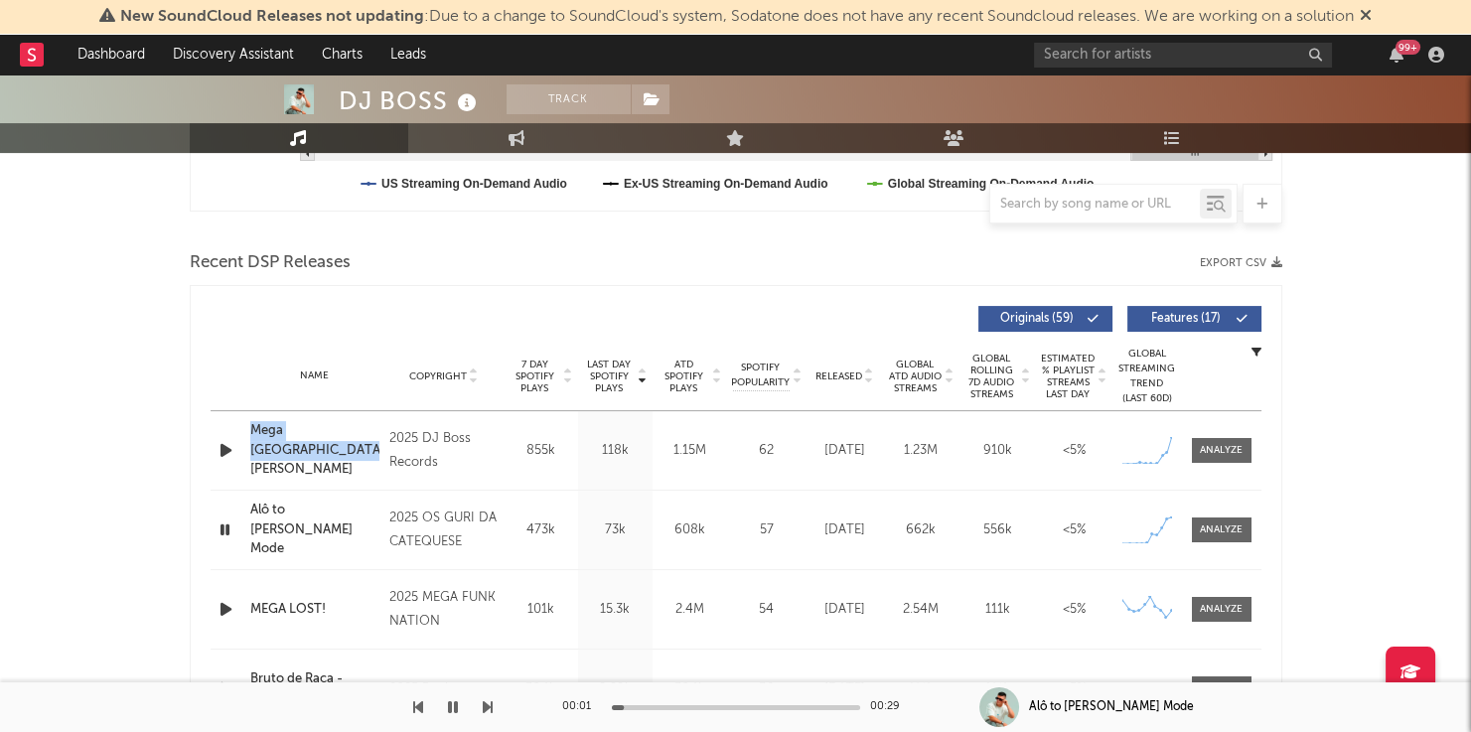
click at [221, 447] on icon "button" at bounding box center [226, 450] width 21 height 25
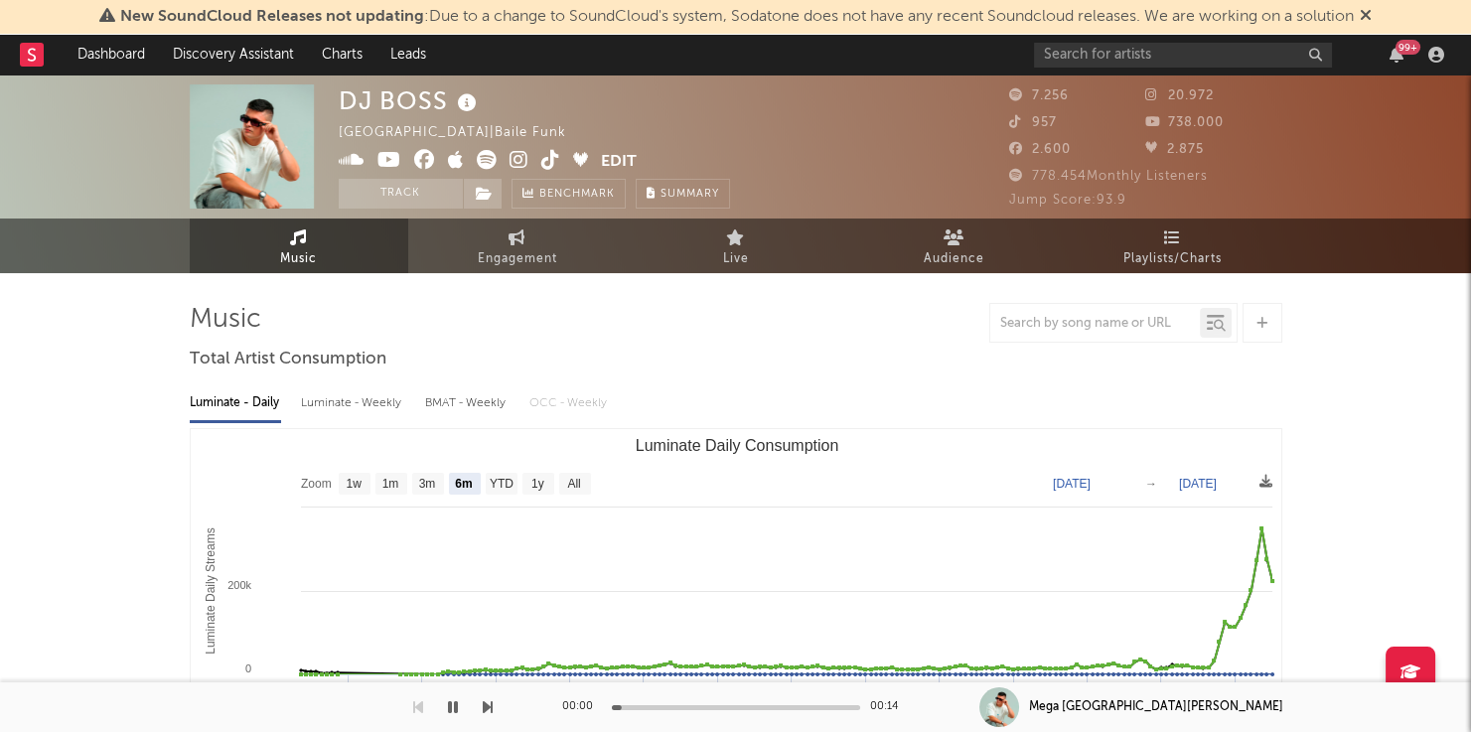
scroll to position [0, 0]
click at [354, 161] on icon at bounding box center [352, 160] width 26 height 20
click at [517, 156] on icon at bounding box center [519, 160] width 19 height 20
click at [548, 157] on icon at bounding box center [550, 160] width 19 height 20
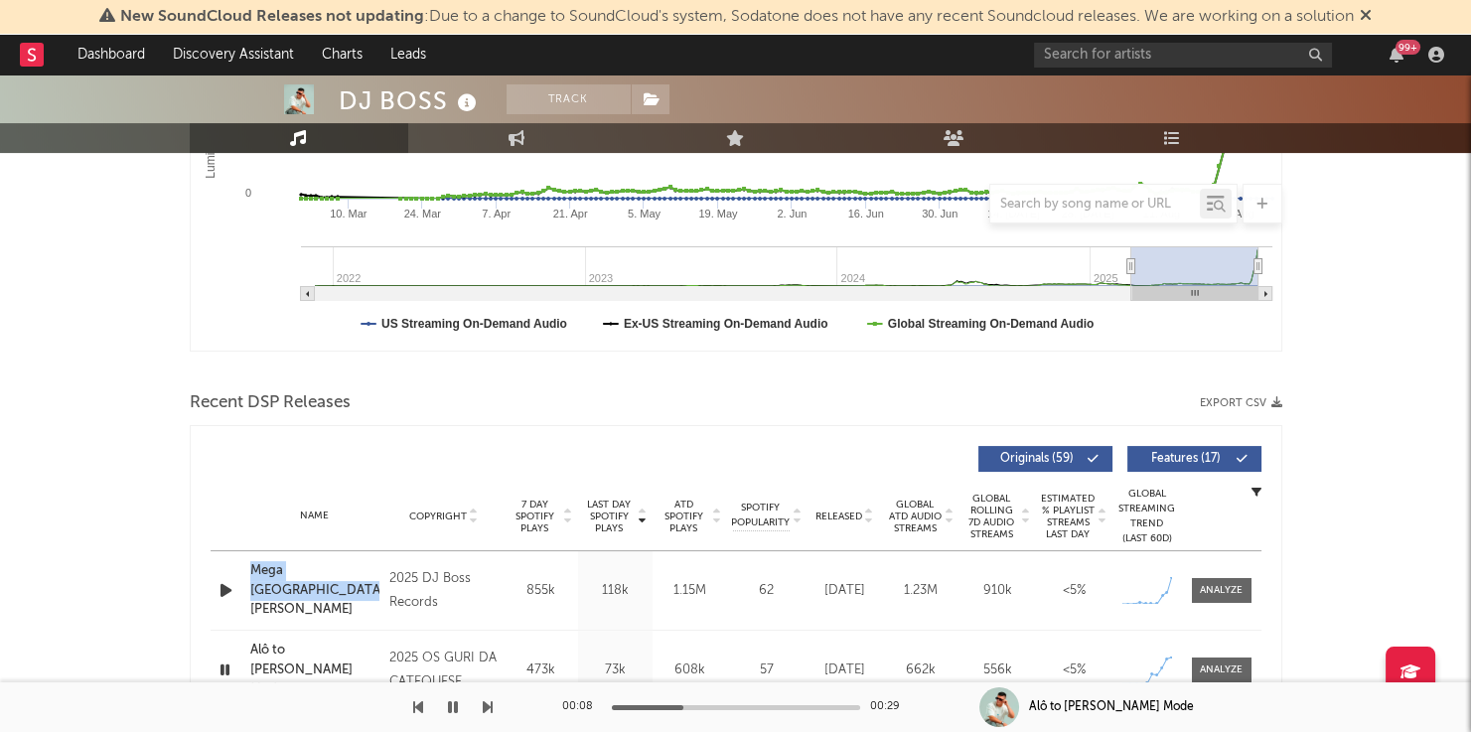
scroll to position [686, 0]
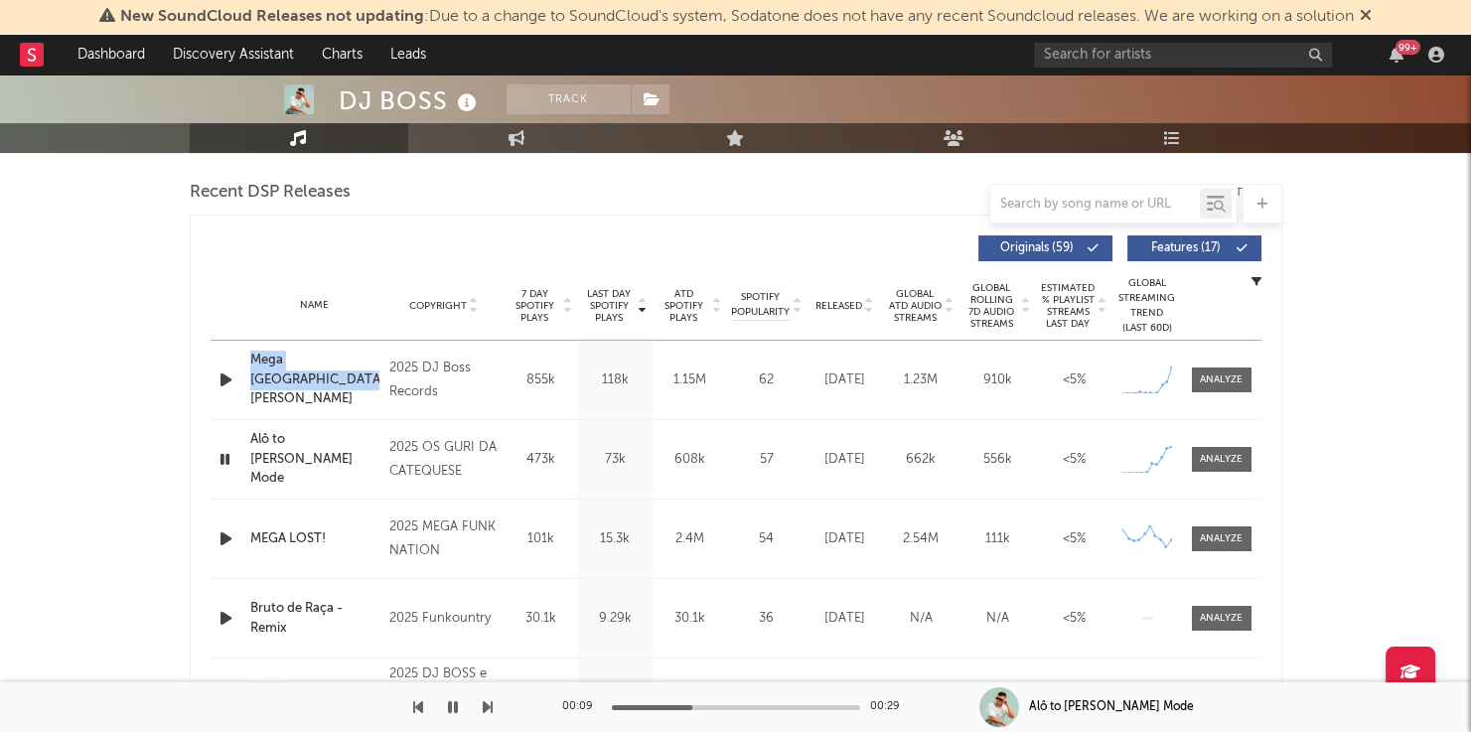
click at [219, 380] on icon "button" at bounding box center [226, 380] width 21 height 25
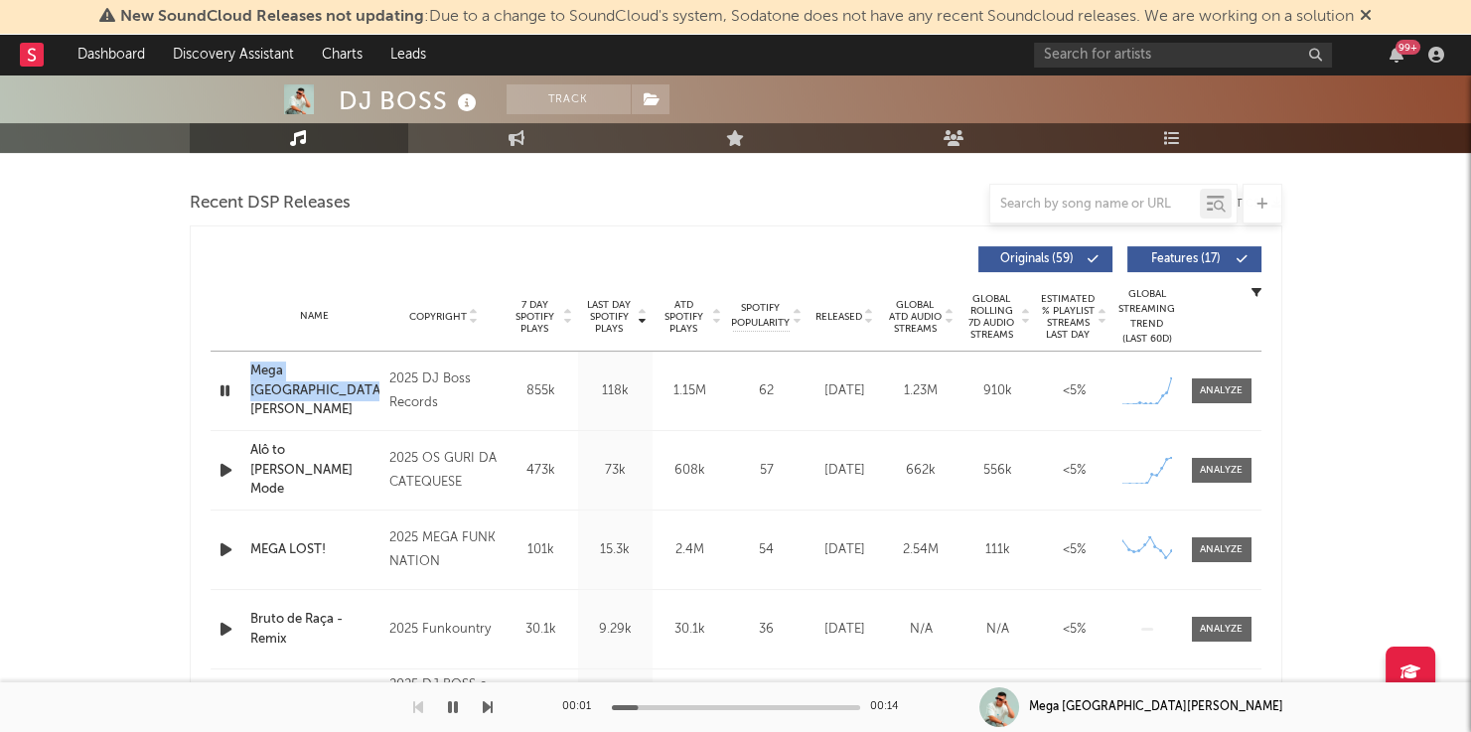
click at [234, 542] on icon "button" at bounding box center [226, 549] width 21 height 25
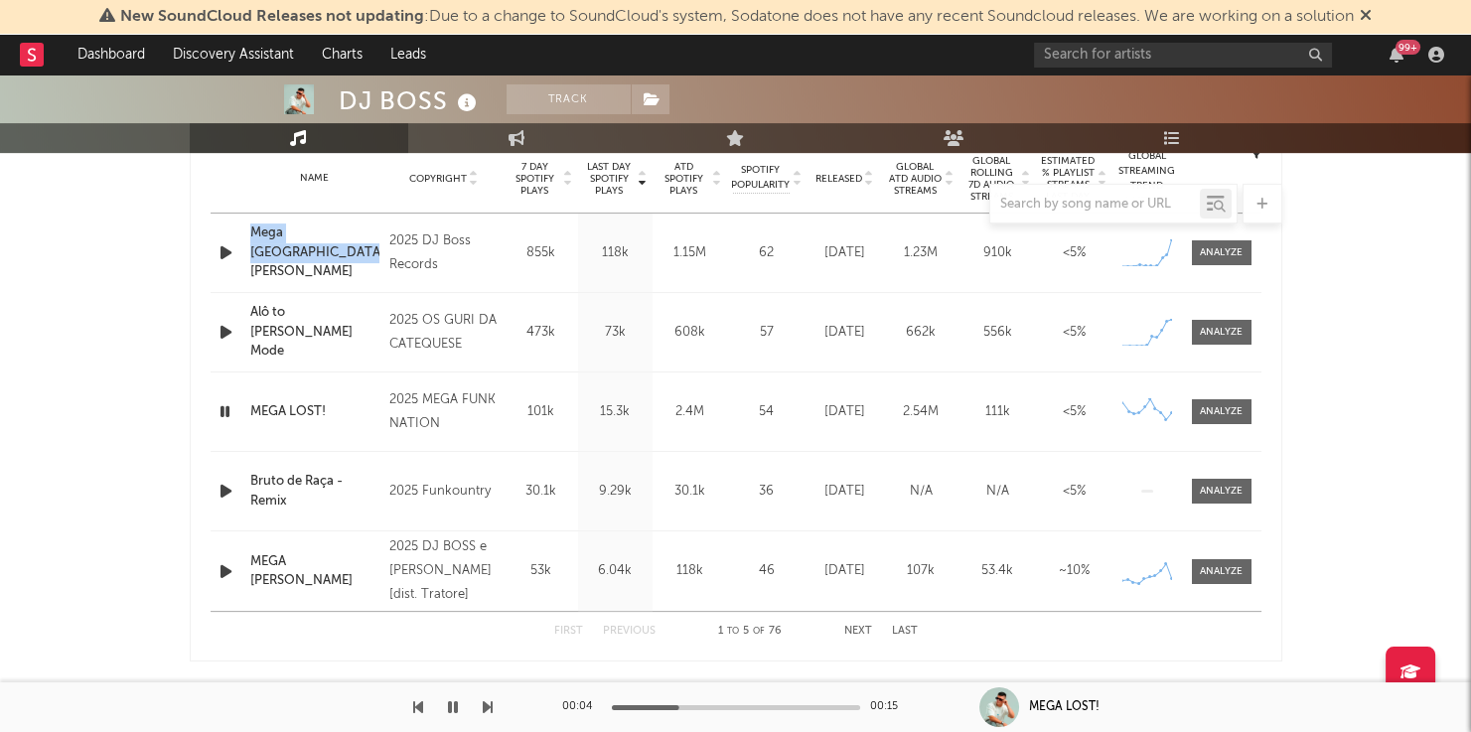
scroll to position [792, 0]
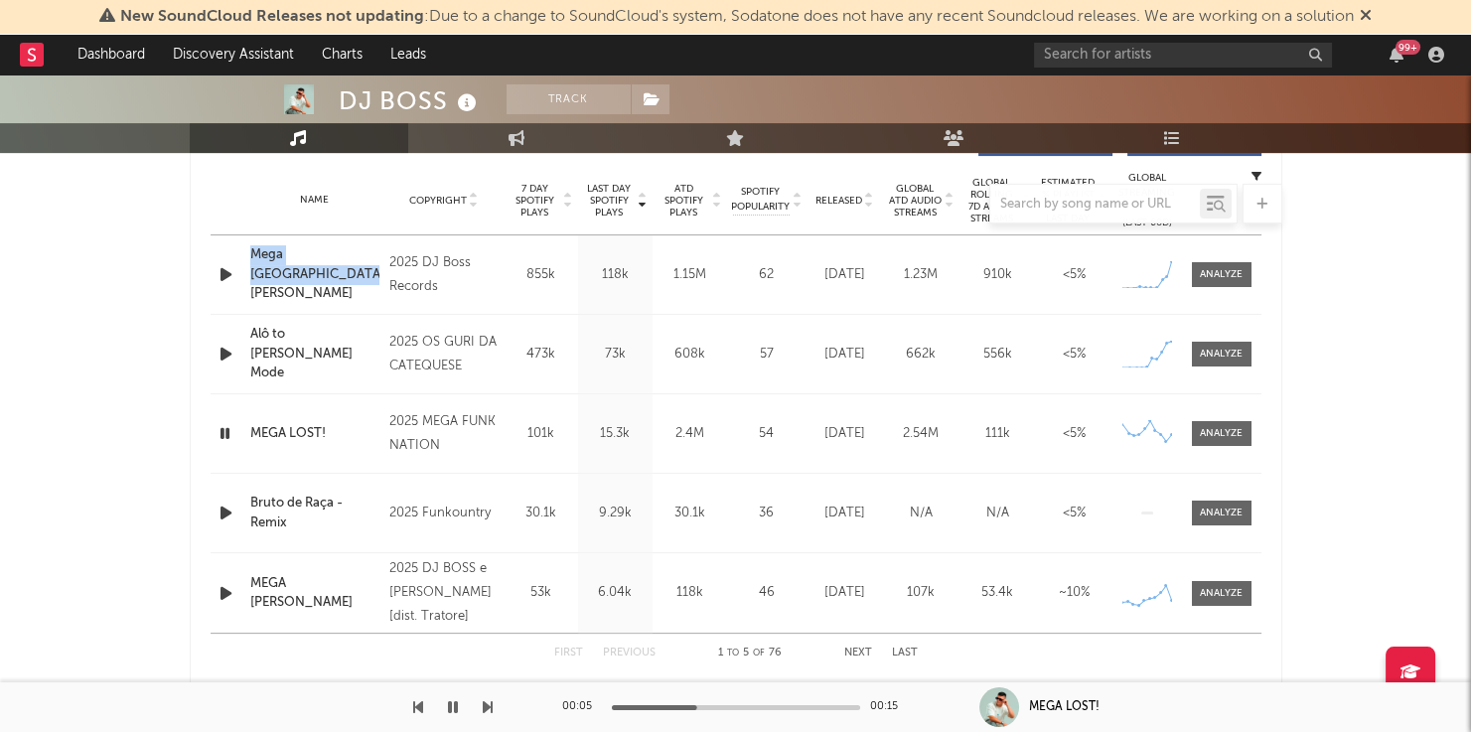
click at [858, 648] on button "Next" at bounding box center [858, 653] width 28 height 11
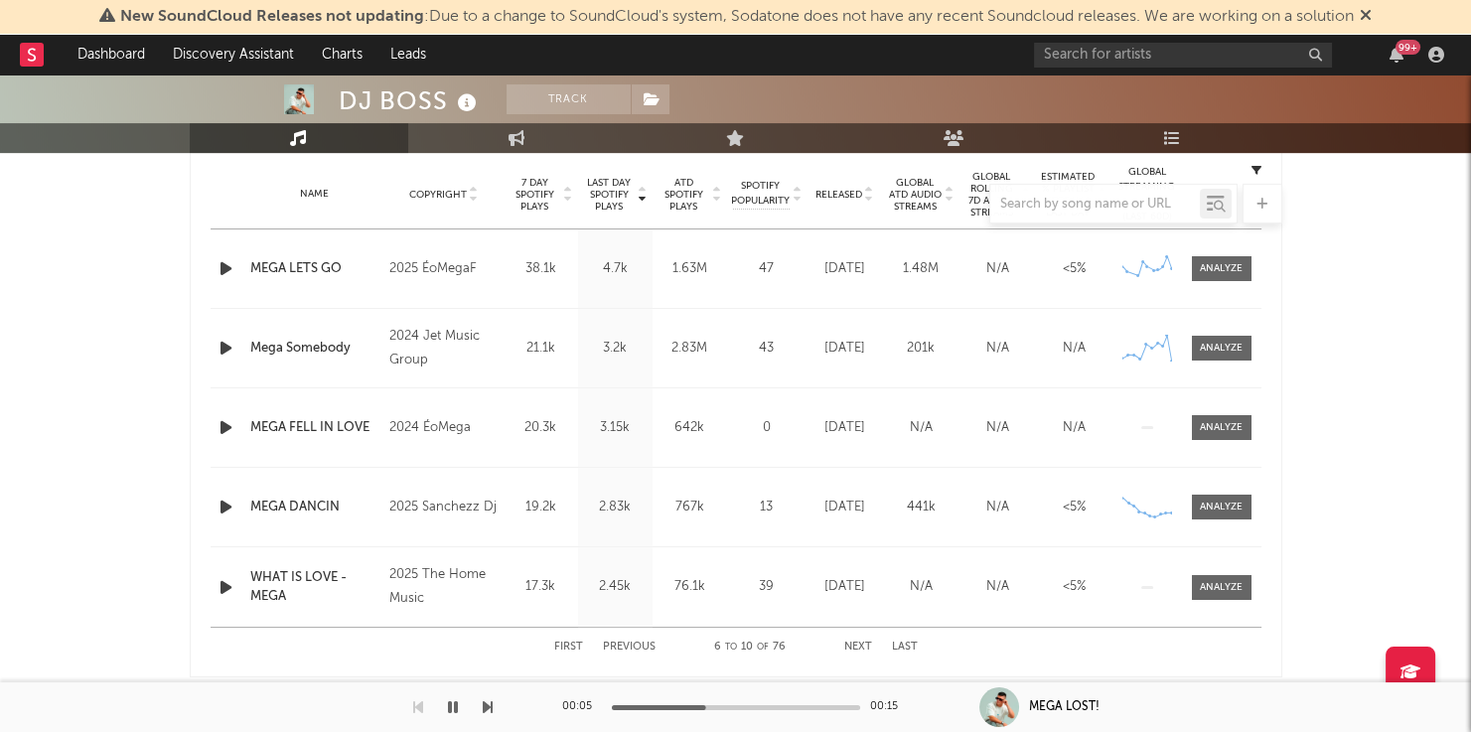
scroll to position [797, 0]
click at [568, 643] on button "First" at bounding box center [568, 648] width 29 height 11
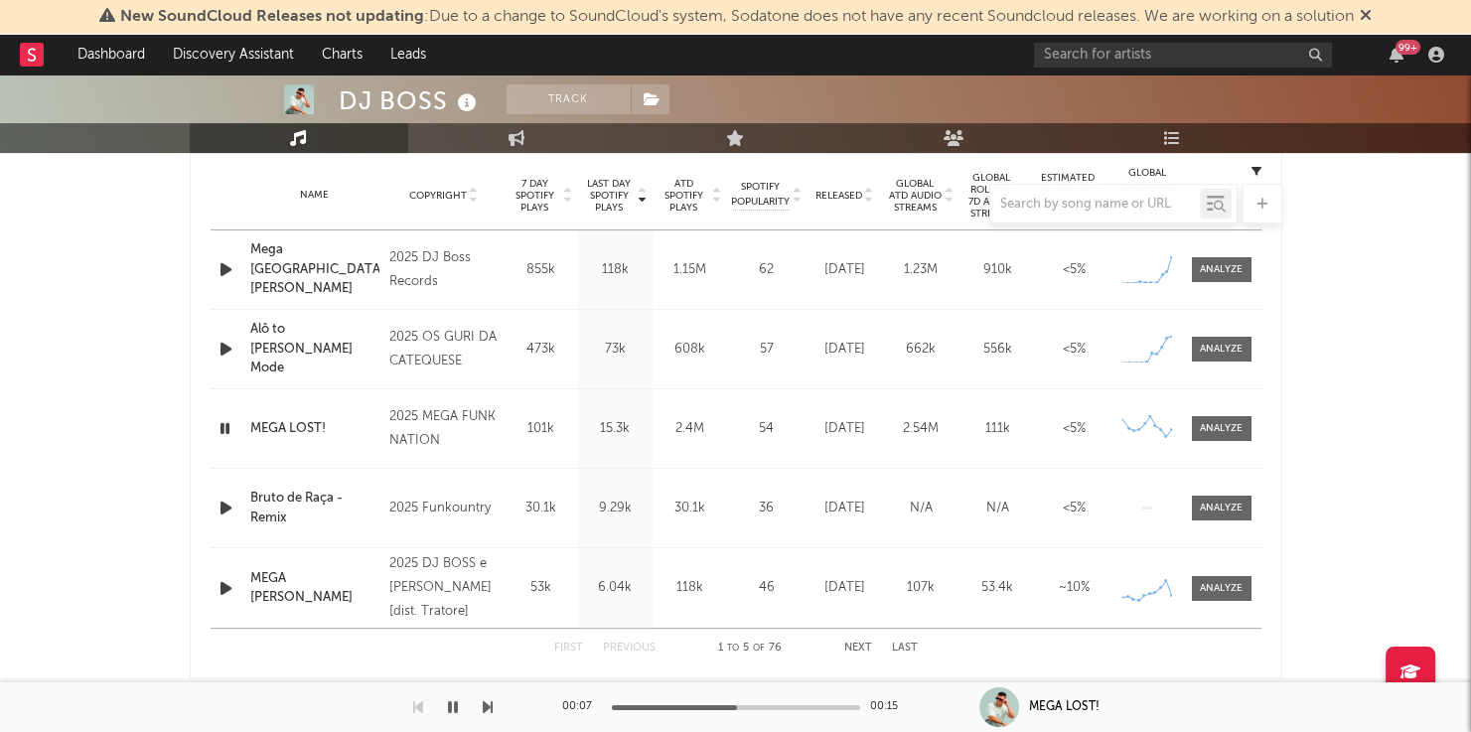
click at [222, 263] on icon "button" at bounding box center [226, 269] width 21 height 25
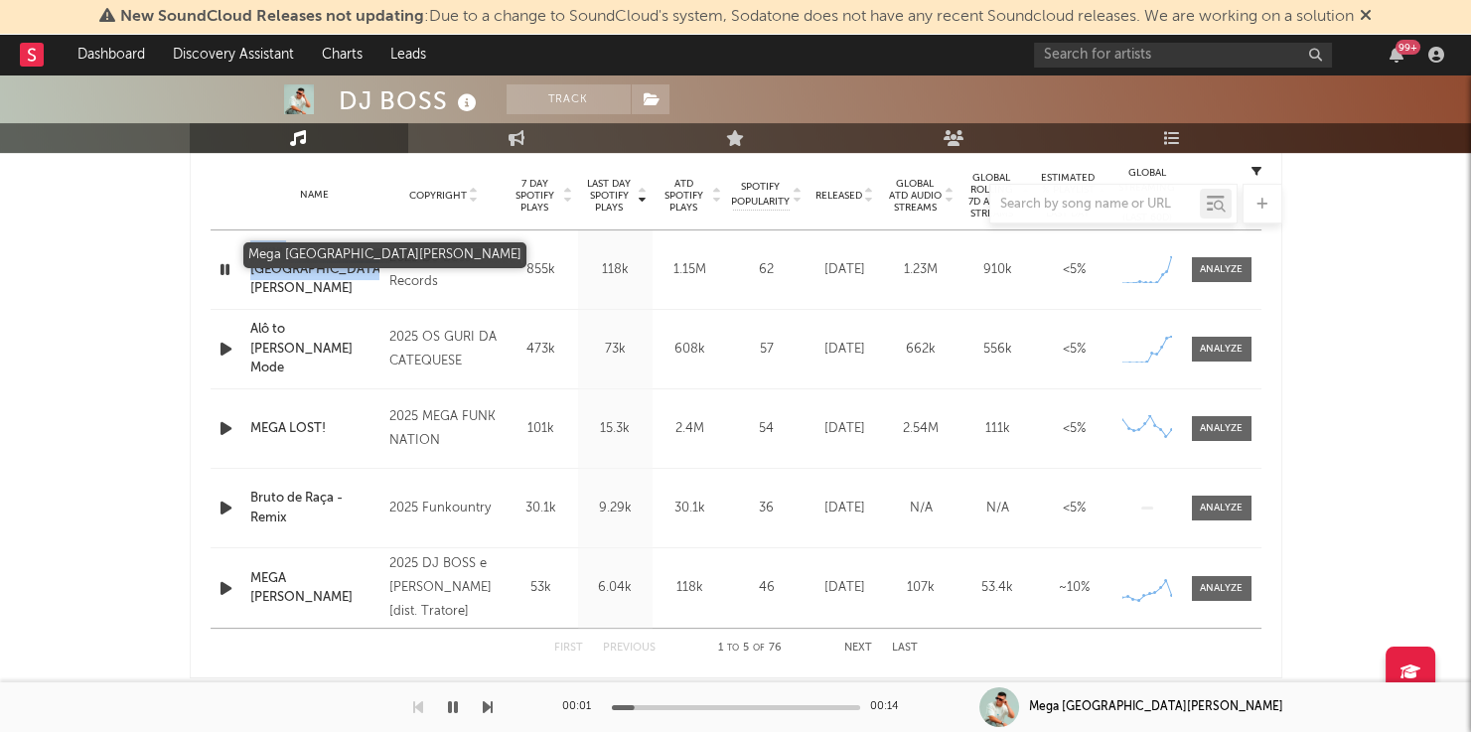
drag, startPoint x: 236, startPoint y: 251, endPoint x: 301, endPoint y: 268, distance: 66.7
click at [300, 268] on div "Name Mega Rancho do Rincon Copyright 2025 DJ Boss Records Label DJ Boss Records…" at bounding box center [736, 269] width 1051 height 78
copy div "Name Mega Rancho do Rincon"
click at [469, 100] on icon at bounding box center [467, 103] width 29 height 28
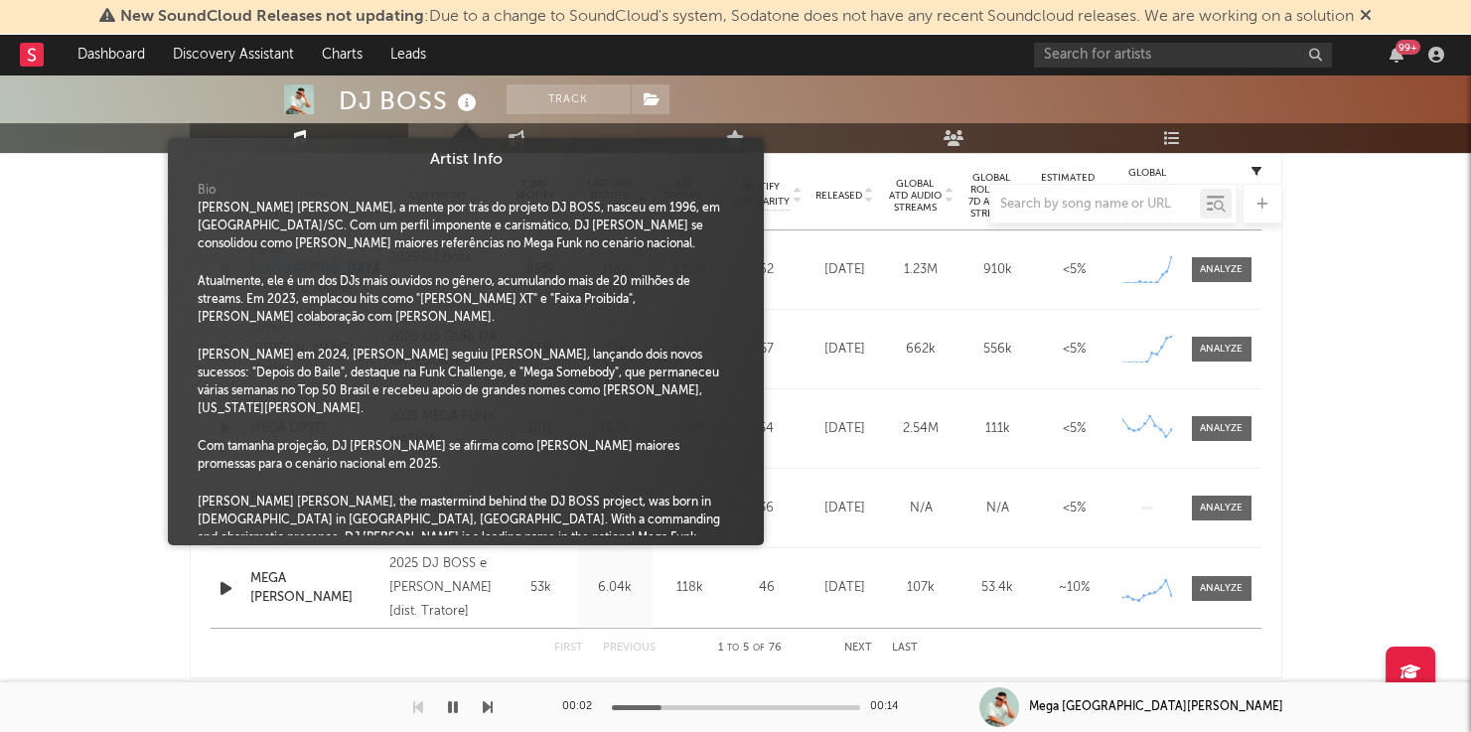
click at [469, 100] on icon at bounding box center [467, 103] width 29 height 28
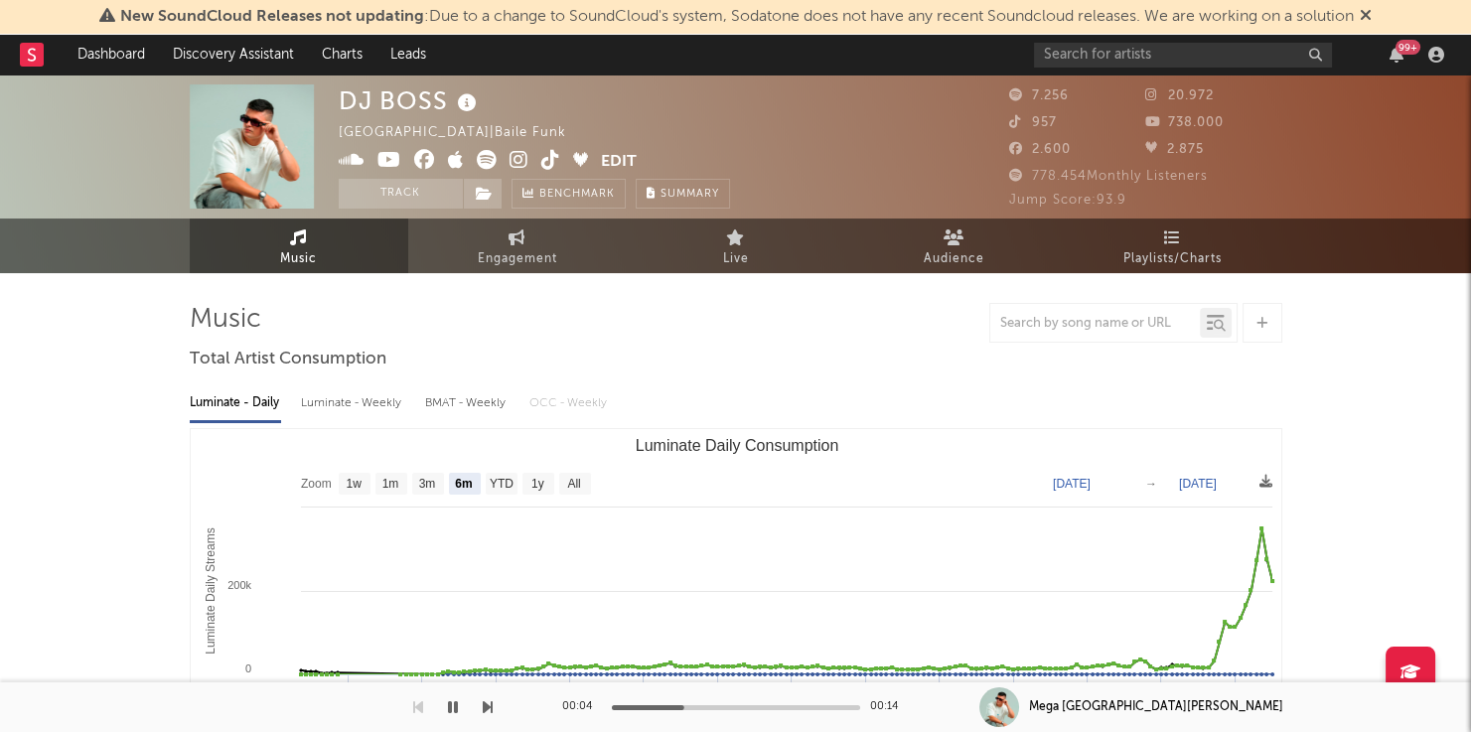
scroll to position [0, 0]
click at [423, 156] on icon at bounding box center [424, 160] width 21 height 20
click at [381, 163] on icon at bounding box center [389, 160] width 24 height 20
click at [527, 163] on span at bounding box center [470, 162] width 262 height 25
click at [545, 160] on icon at bounding box center [550, 160] width 19 height 20
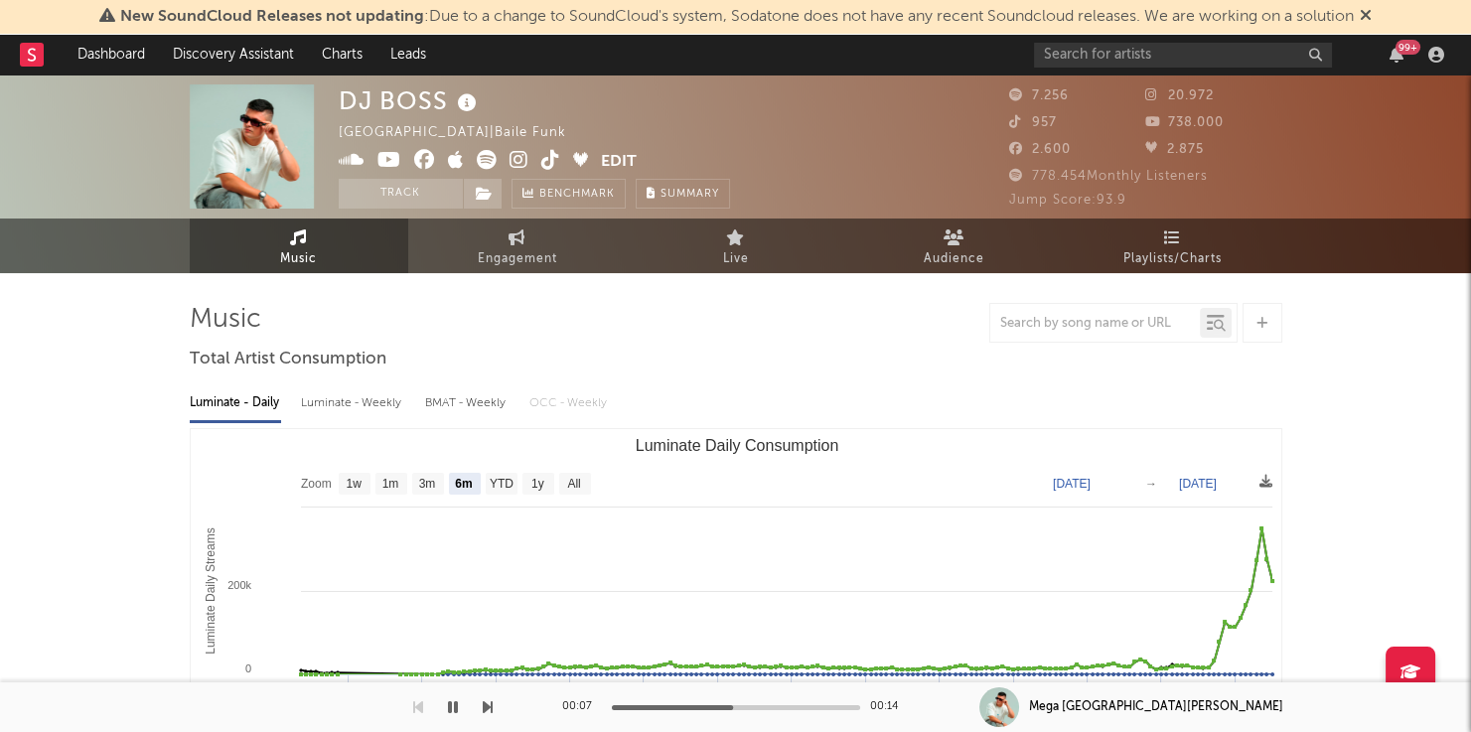
click at [511, 160] on icon at bounding box center [519, 160] width 19 height 20
click at [458, 108] on icon at bounding box center [467, 103] width 29 height 28
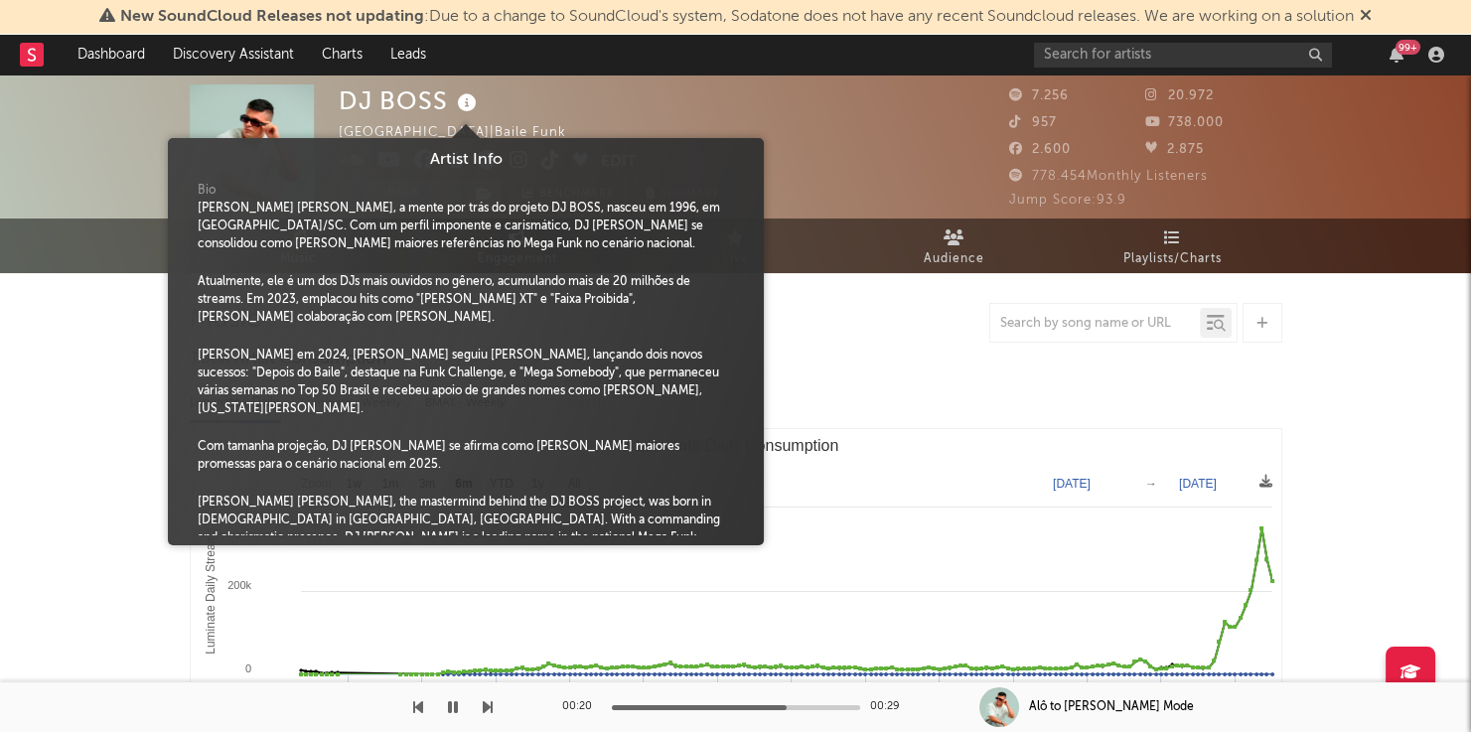
click at [517, 87] on div "DJ BOSS Brazil | Baile Funk Edit Track Benchmark Summary" at bounding box center [534, 146] width 391 height 124
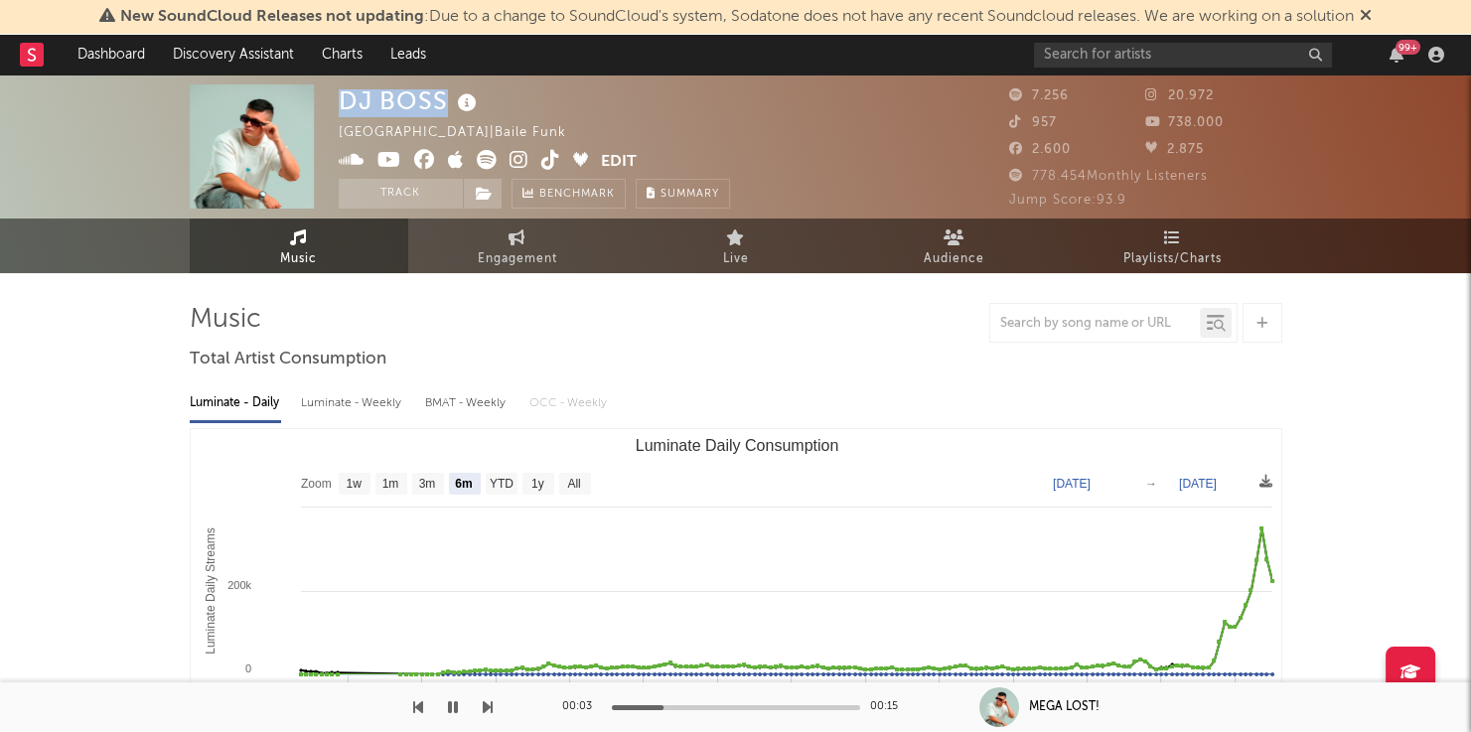
drag, startPoint x: 342, startPoint y: 105, endPoint x: 447, endPoint y: 102, distance: 105.3
click at [447, 102] on div "DJ BOSS" at bounding box center [410, 100] width 143 height 33
copy div "DJ BOSS"
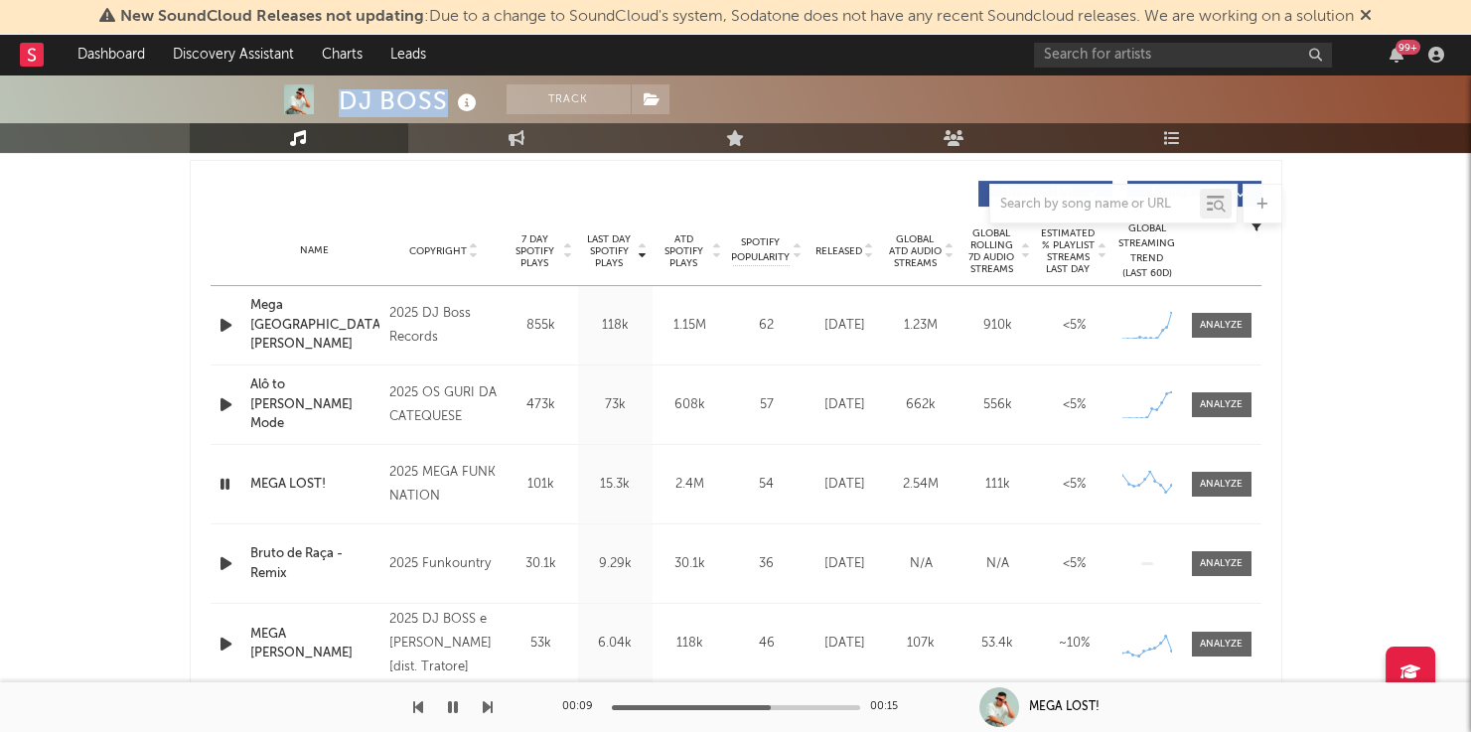
scroll to position [760, 0]
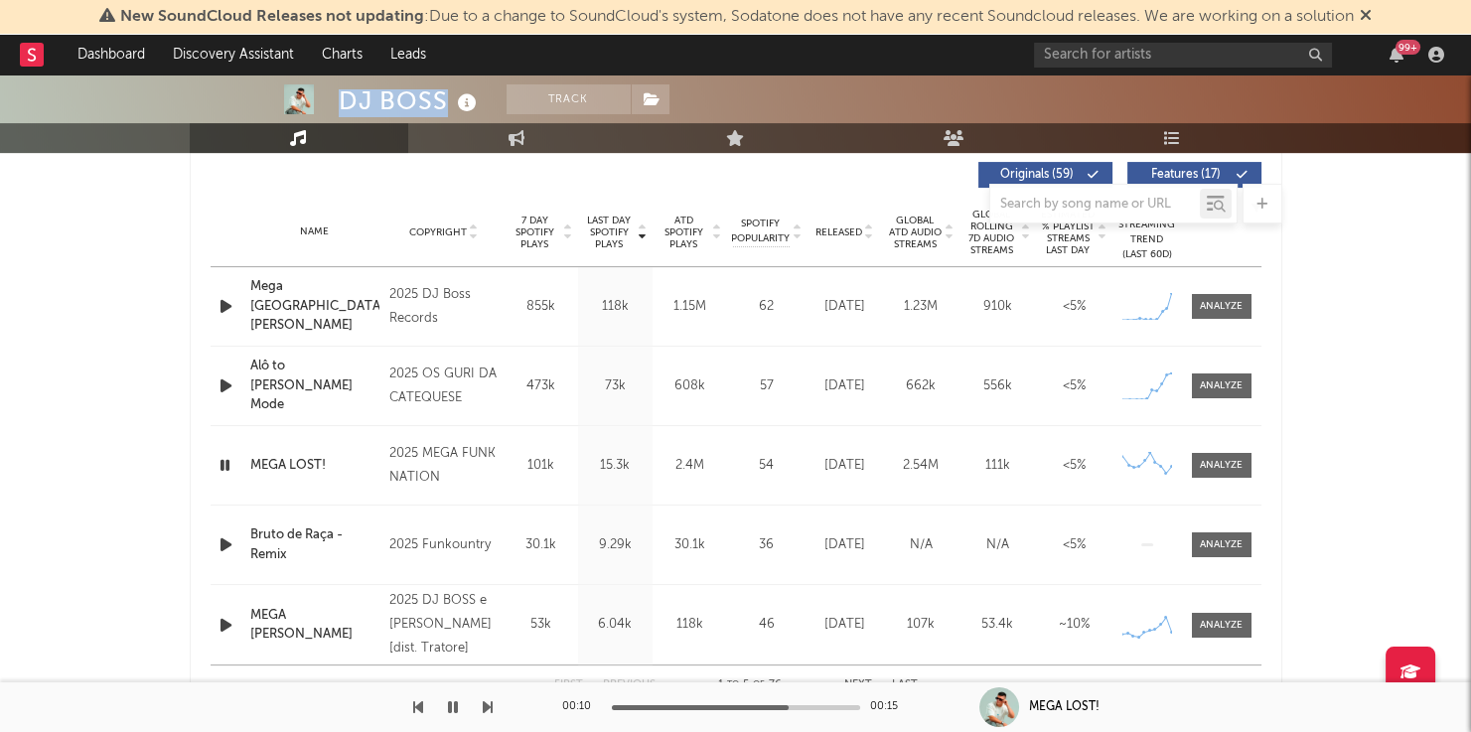
click at [216, 294] on icon "button" at bounding box center [226, 306] width 21 height 25
click at [216, 302] on icon "button" at bounding box center [225, 306] width 19 height 25
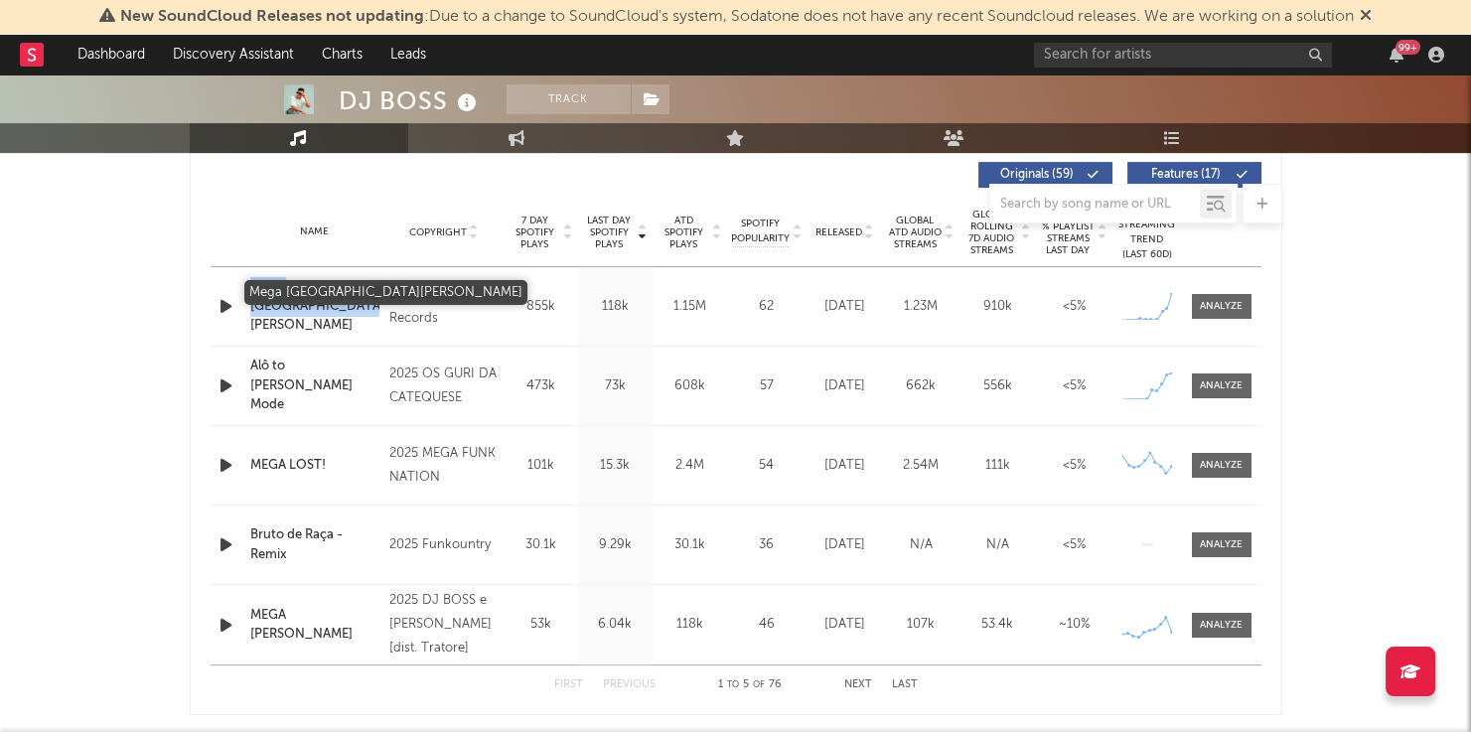
drag, startPoint x: 247, startPoint y: 290, endPoint x: 298, endPoint y: 309, distance: 54.1
click at [298, 309] on div "Name Mega Rancho do Rincon" at bounding box center [315, 306] width 140 height 59
copy div "Mega Rancho do Rincon"
drag, startPoint x: 209, startPoint y: 305, endPoint x: 229, endPoint y: 303, distance: 21.0
click at [209, 305] on div "Last Day Spotify Plays Copyright 7 Day Spotify Plays Last Day Spotify Plays ATD…" at bounding box center [736, 428] width 1093 height 574
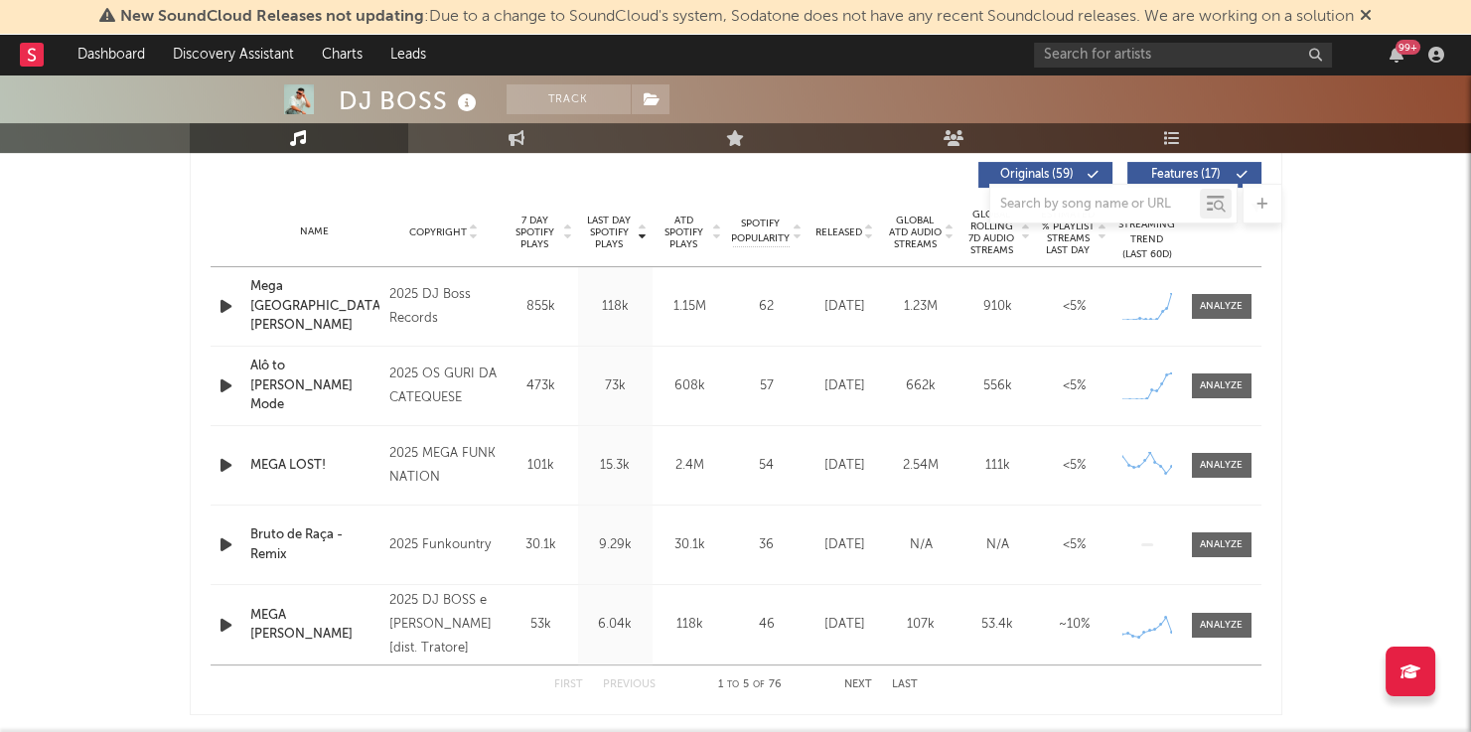
click at [229, 303] on icon "button" at bounding box center [226, 306] width 21 height 25
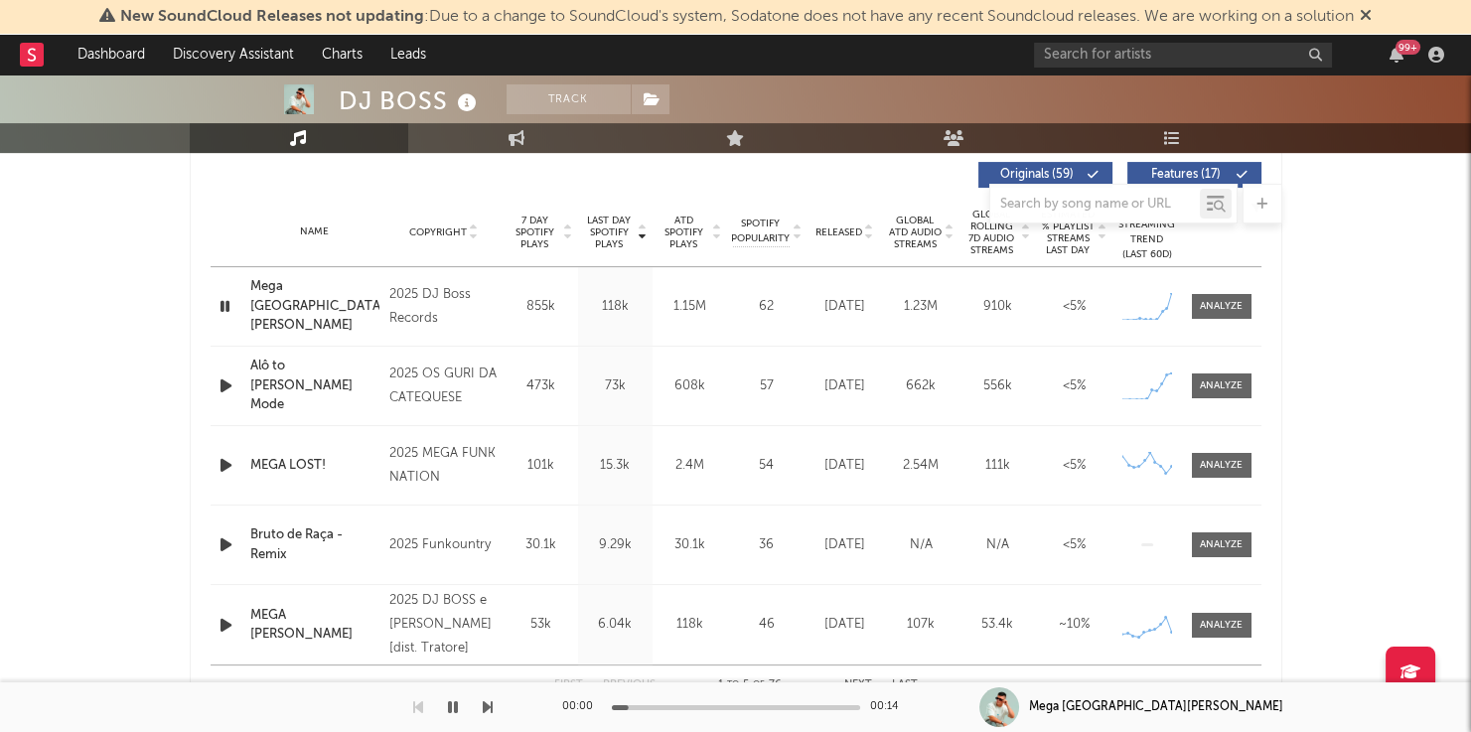
click at [229, 303] on icon "button" at bounding box center [225, 306] width 19 height 25
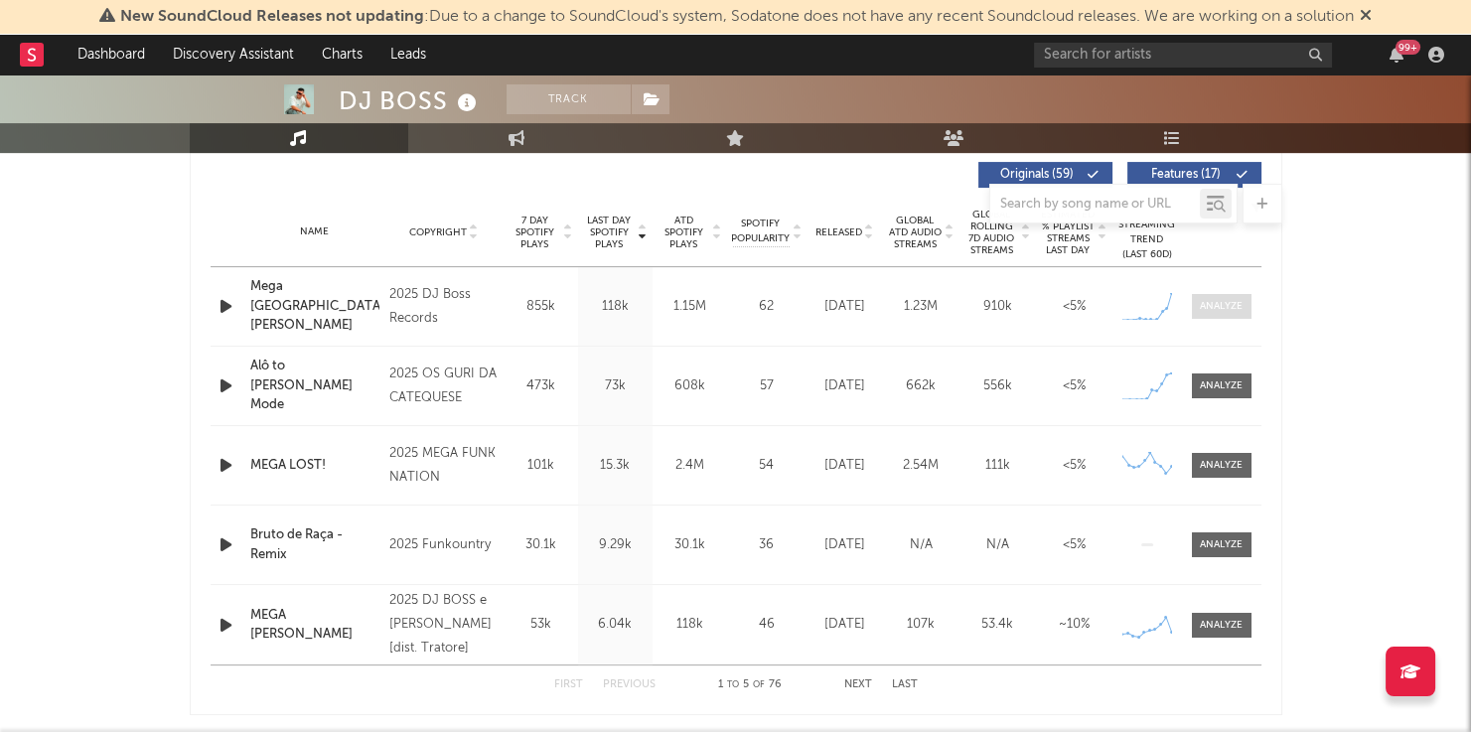
click at [1214, 311] on div at bounding box center [1221, 306] width 43 height 15
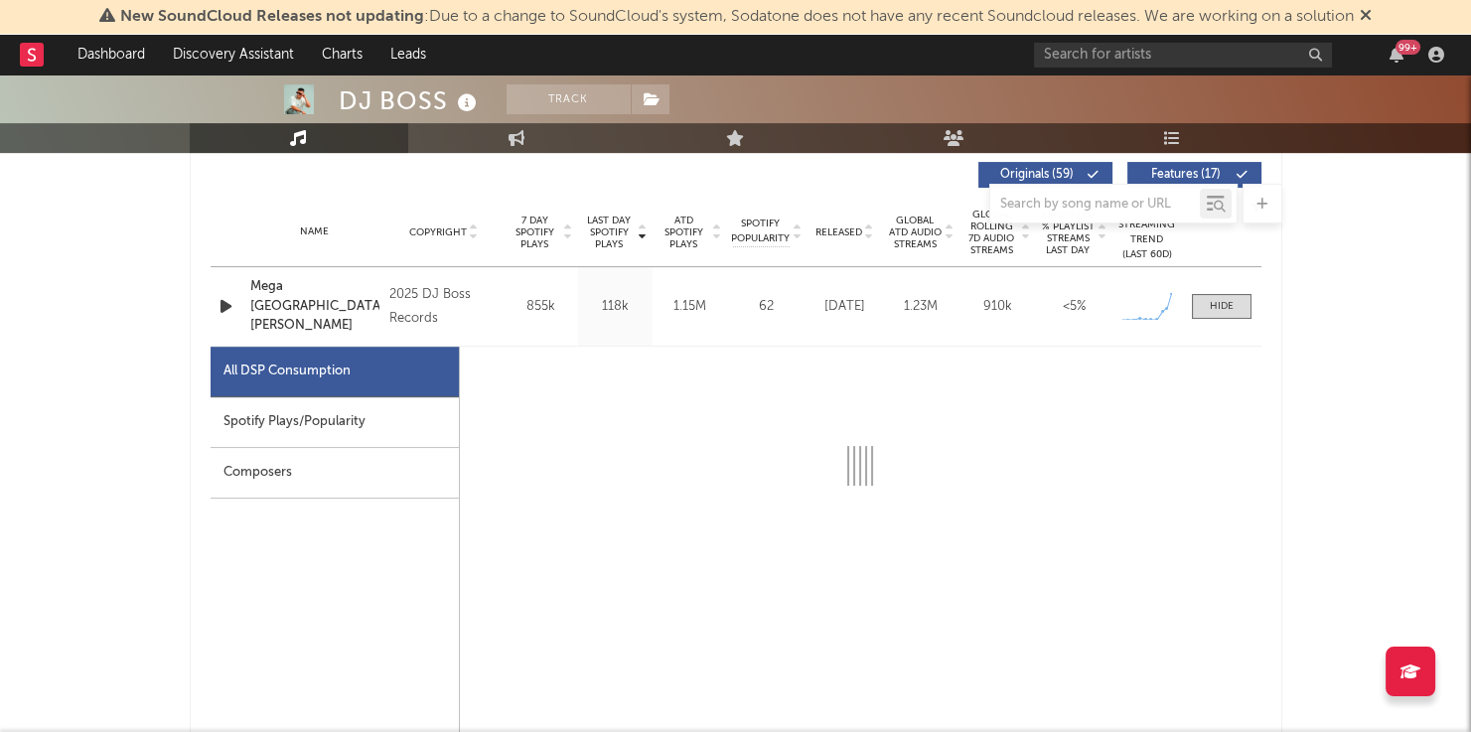
click at [340, 401] on div "Spotify Plays/Popularity" at bounding box center [335, 422] width 248 height 51
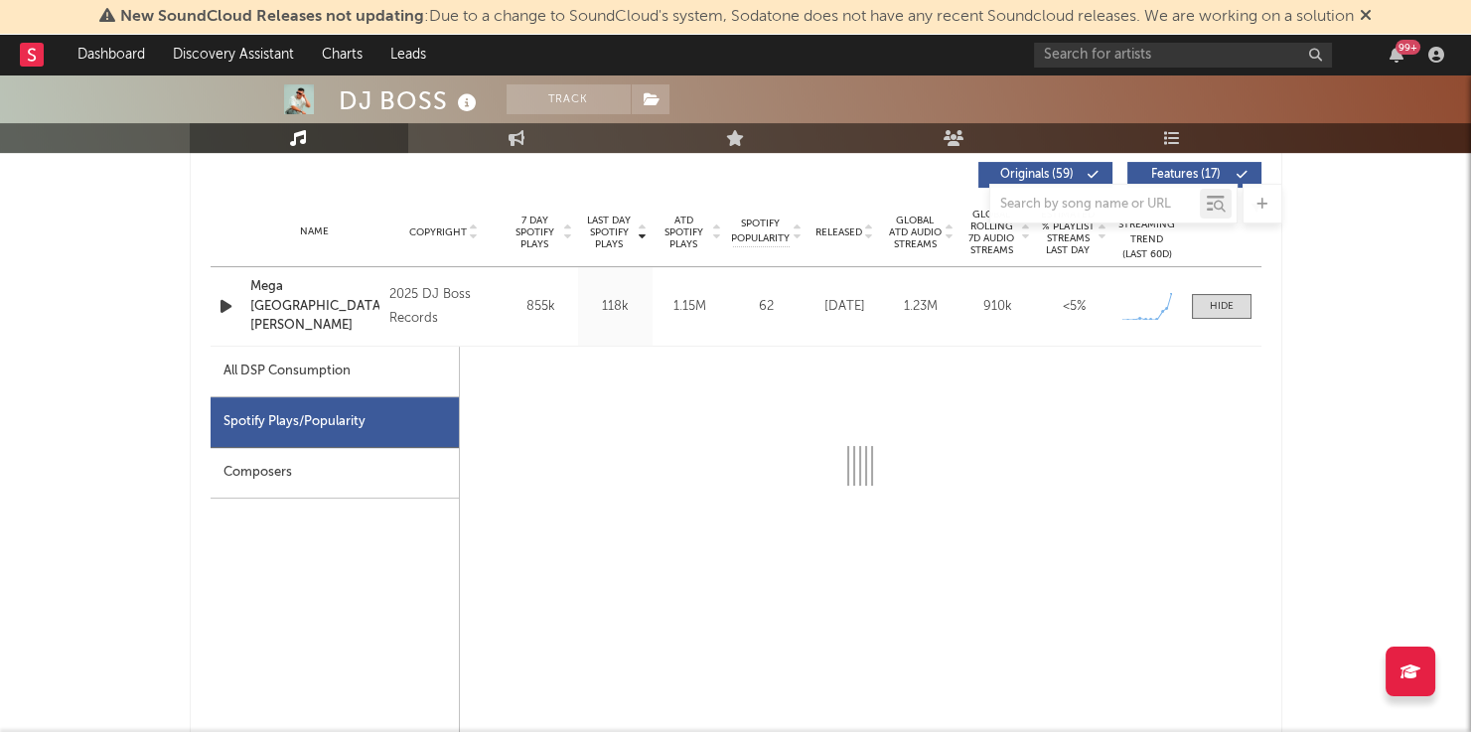
select select "1w"
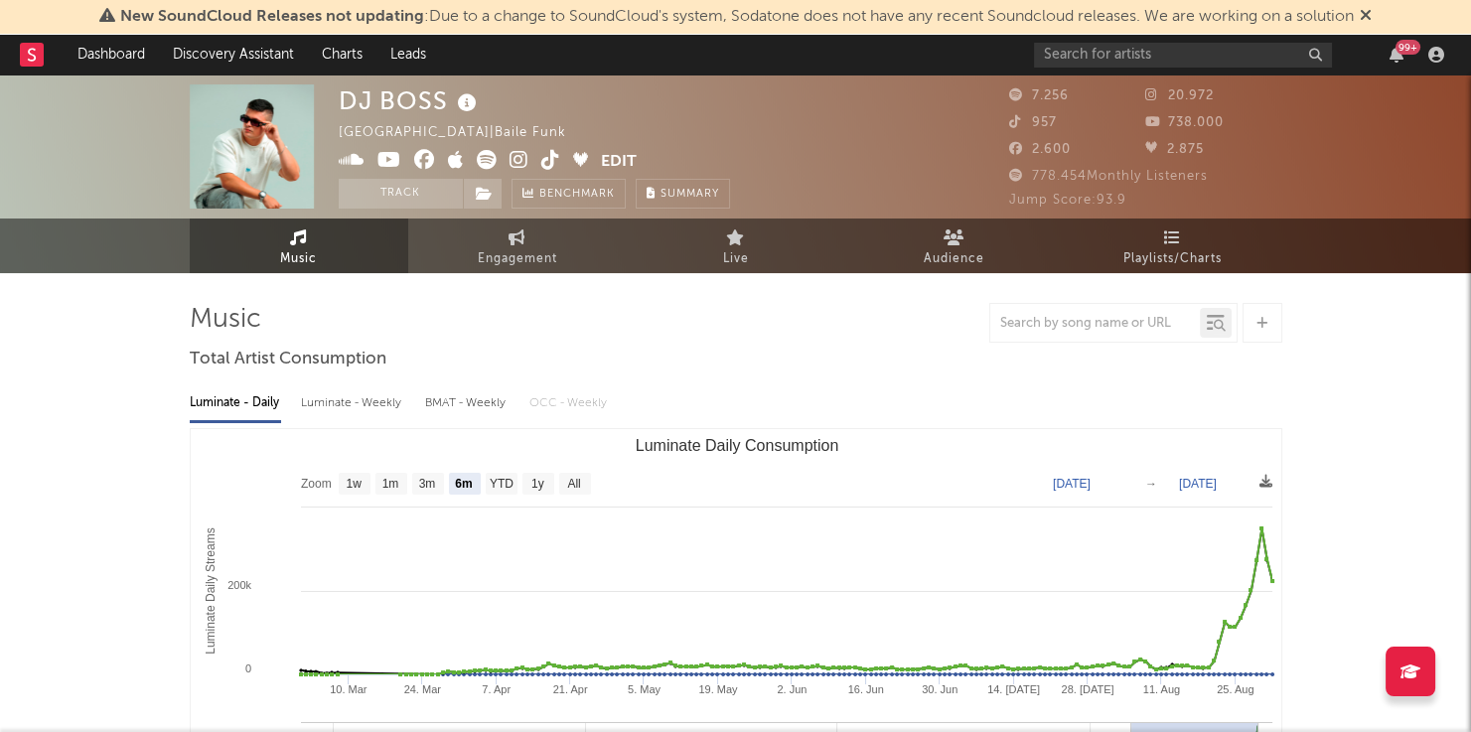
scroll to position [0, 0]
click at [505, 184] on div "Track Benchmark Summary" at bounding box center [534, 194] width 391 height 30
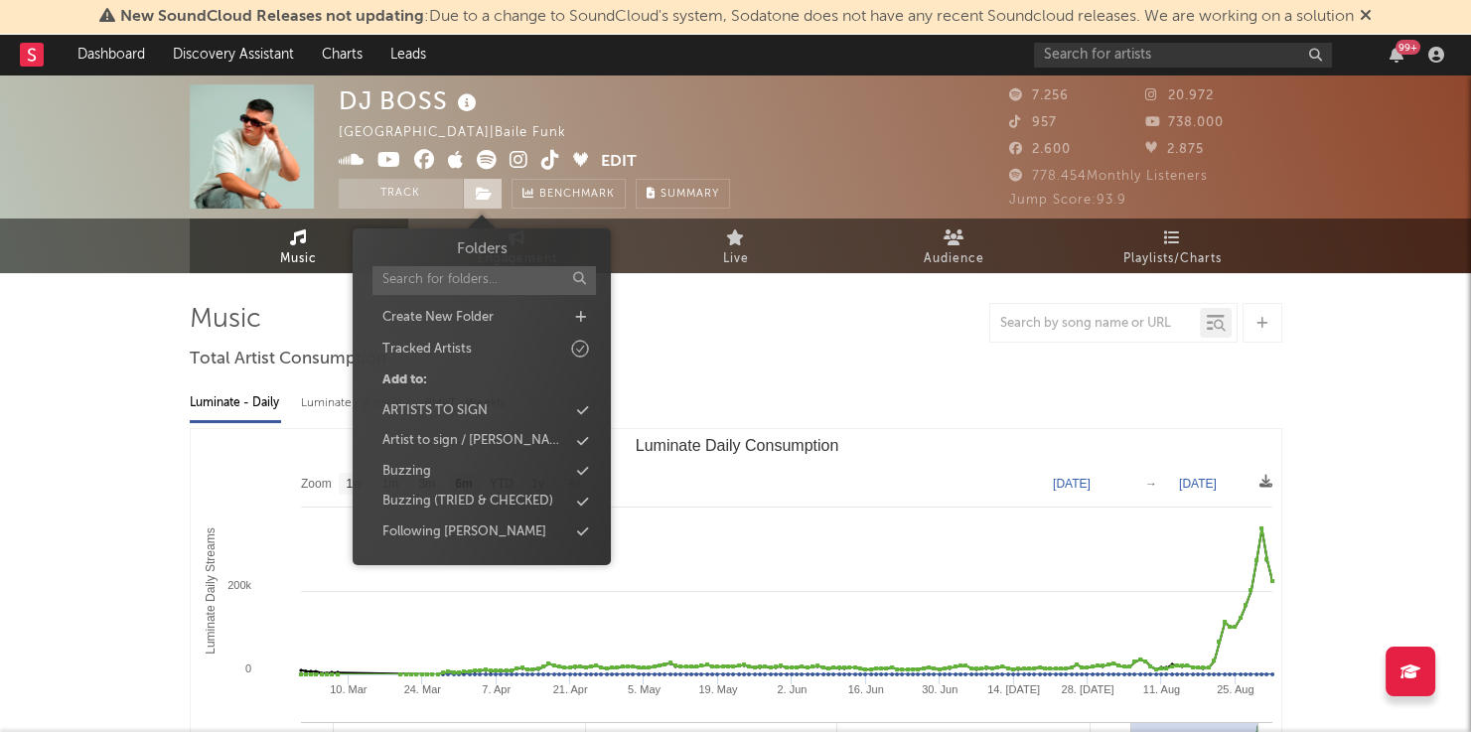
click at [494, 187] on span at bounding box center [483, 194] width 40 height 30
click at [492, 464] on div "Buzzing" at bounding box center [482, 472] width 228 height 26
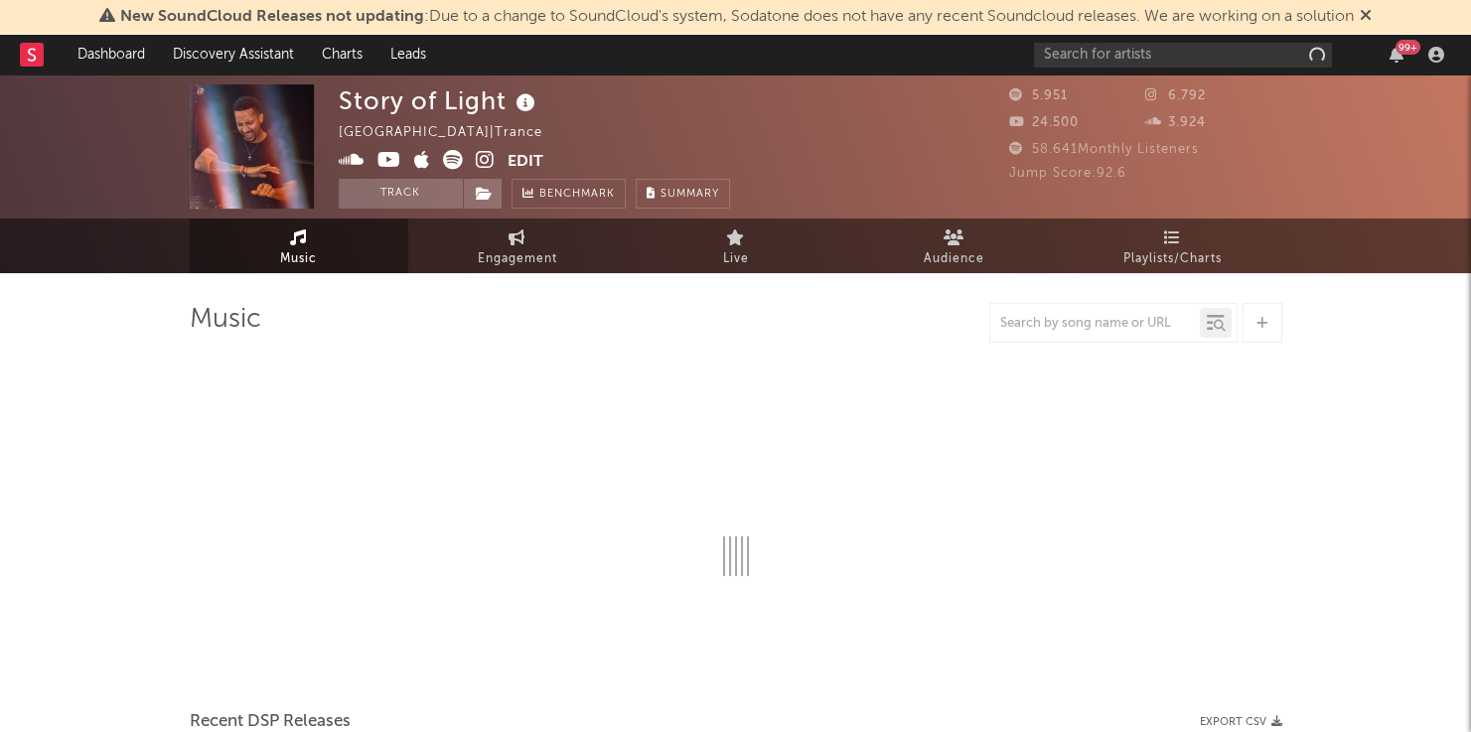
select select "1w"
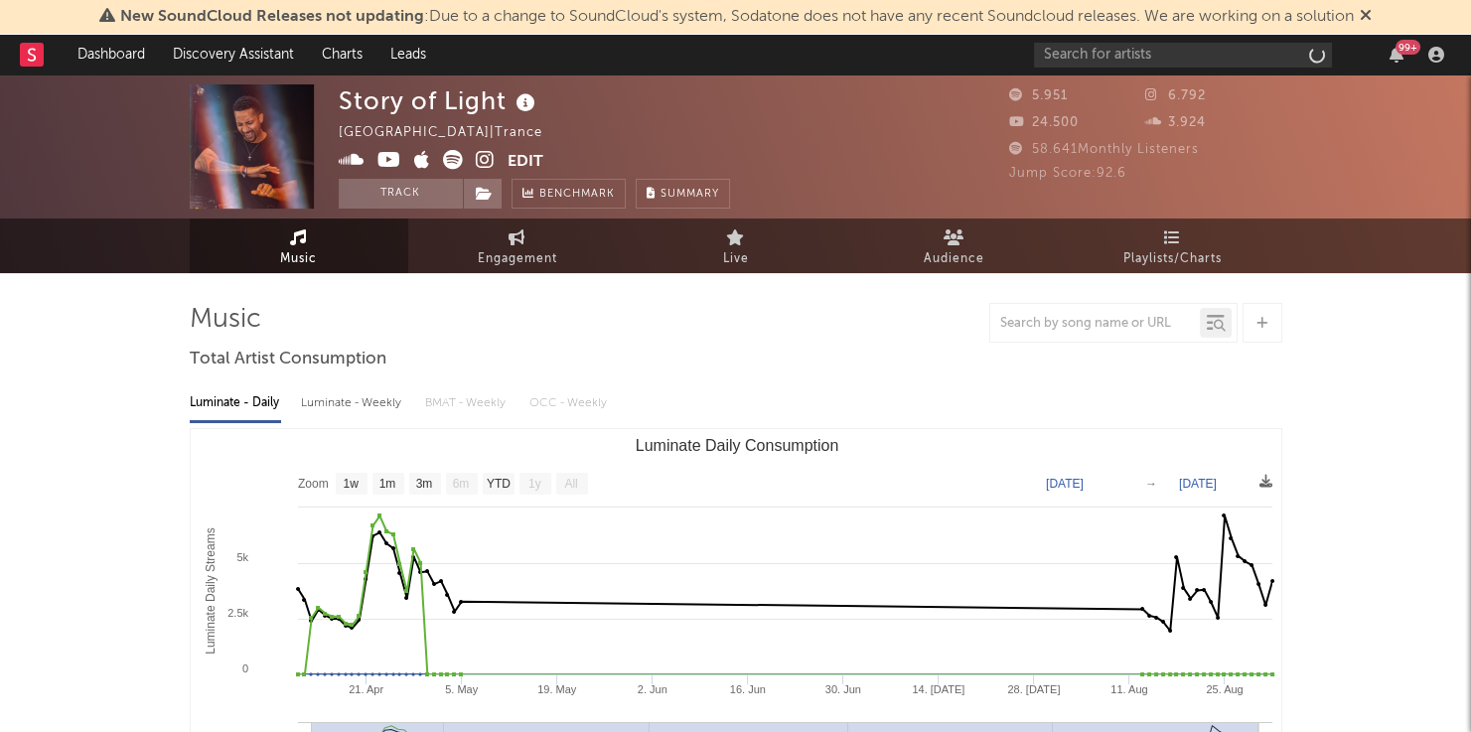
click at [522, 105] on icon at bounding box center [526, 103] width 29 height 28
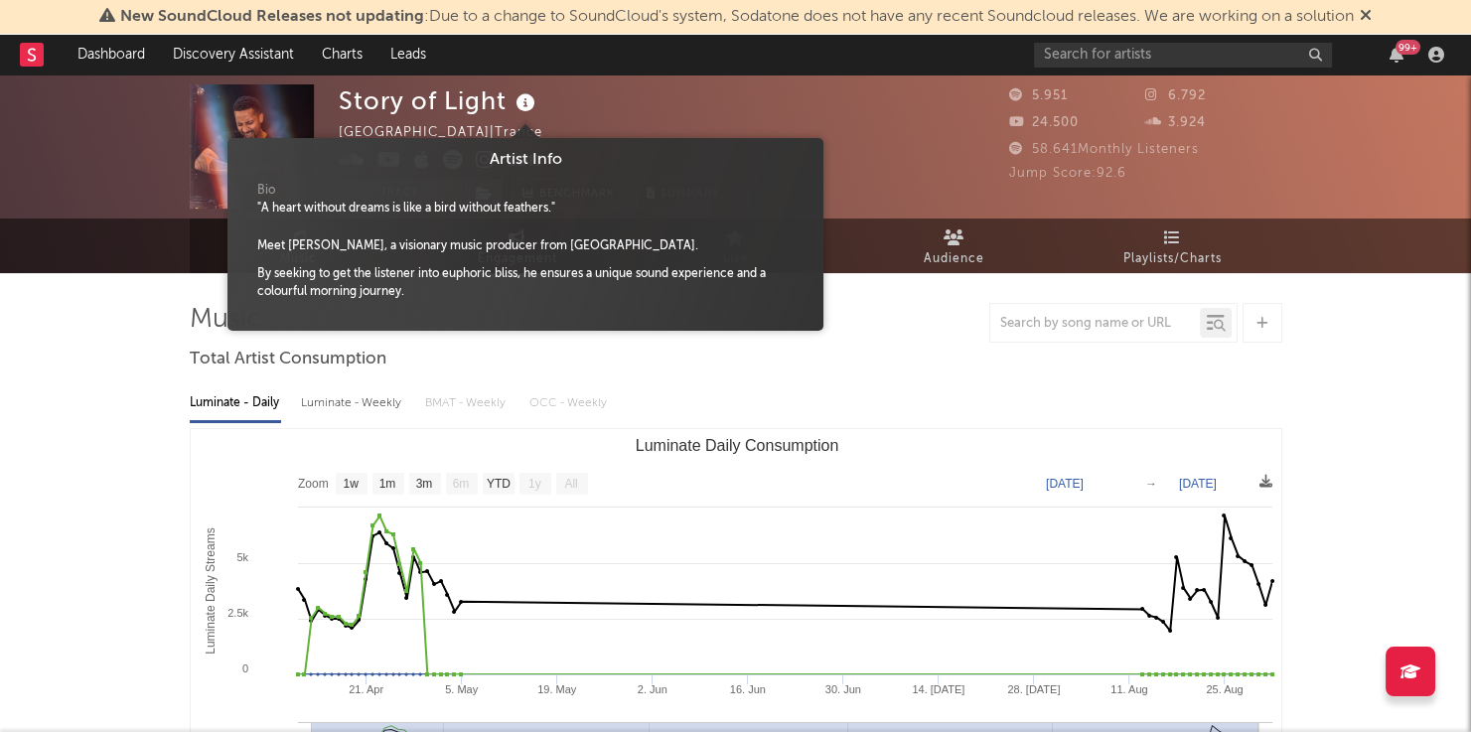
click at [522, 105] on icon at bounding box center [526, 103] width 29 height 28
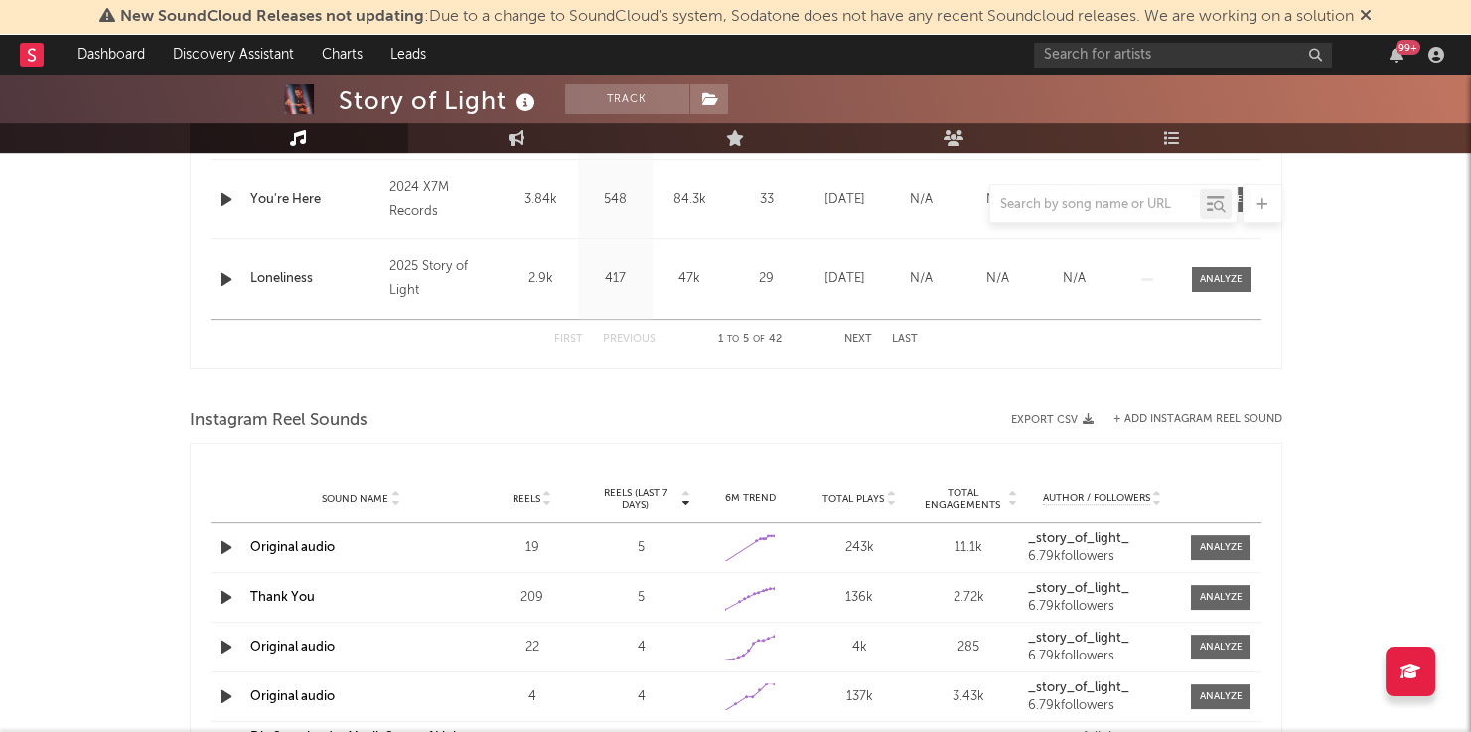
scroll to position [1122, 0]
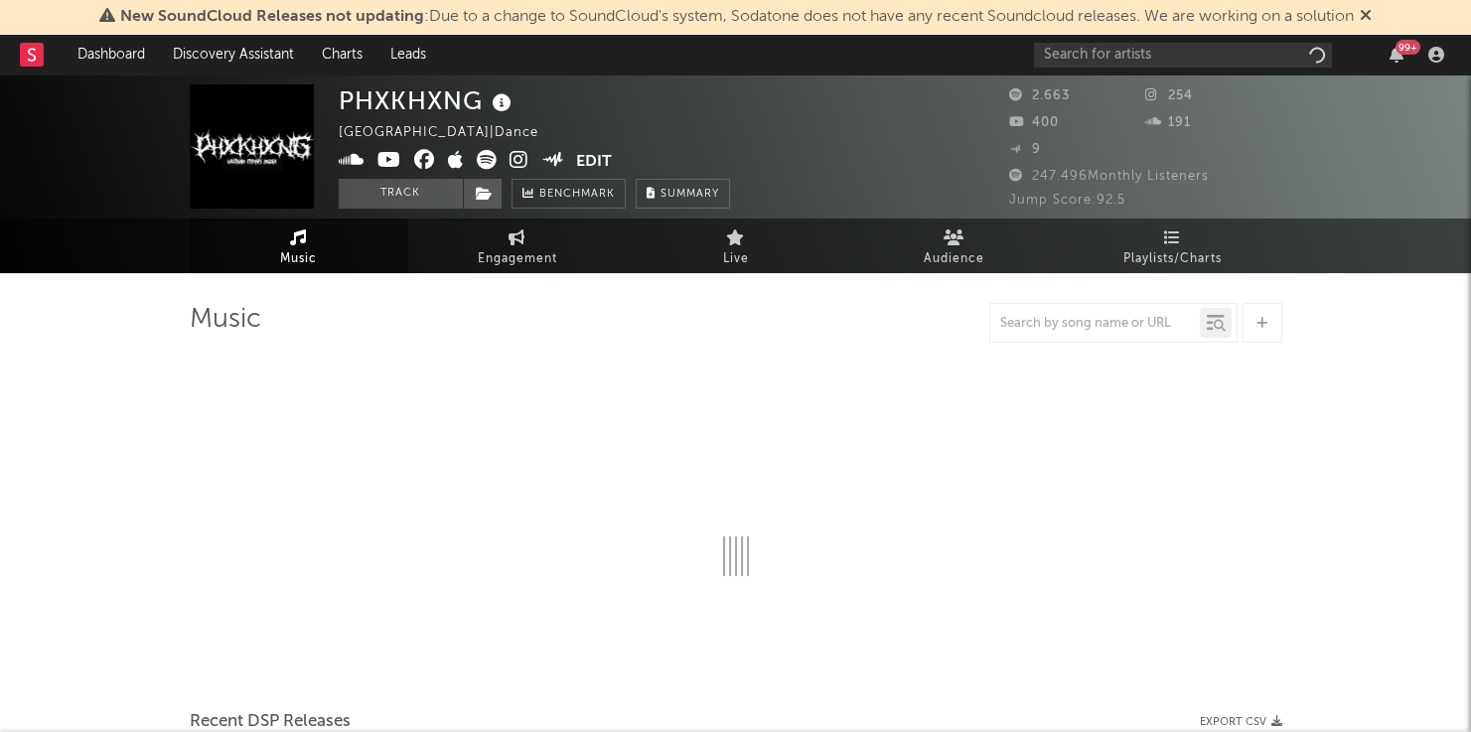
select select "1w"
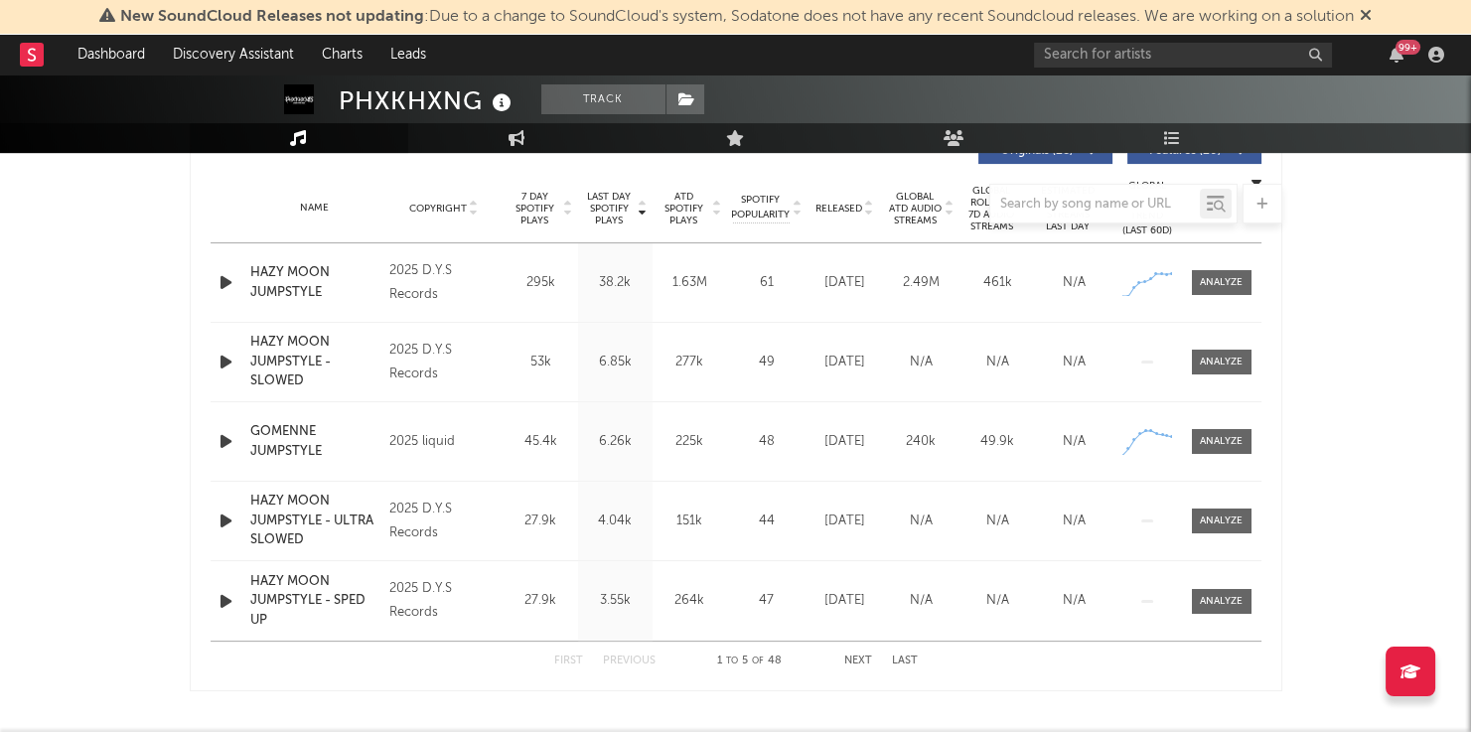
scroll to position [789, 0]
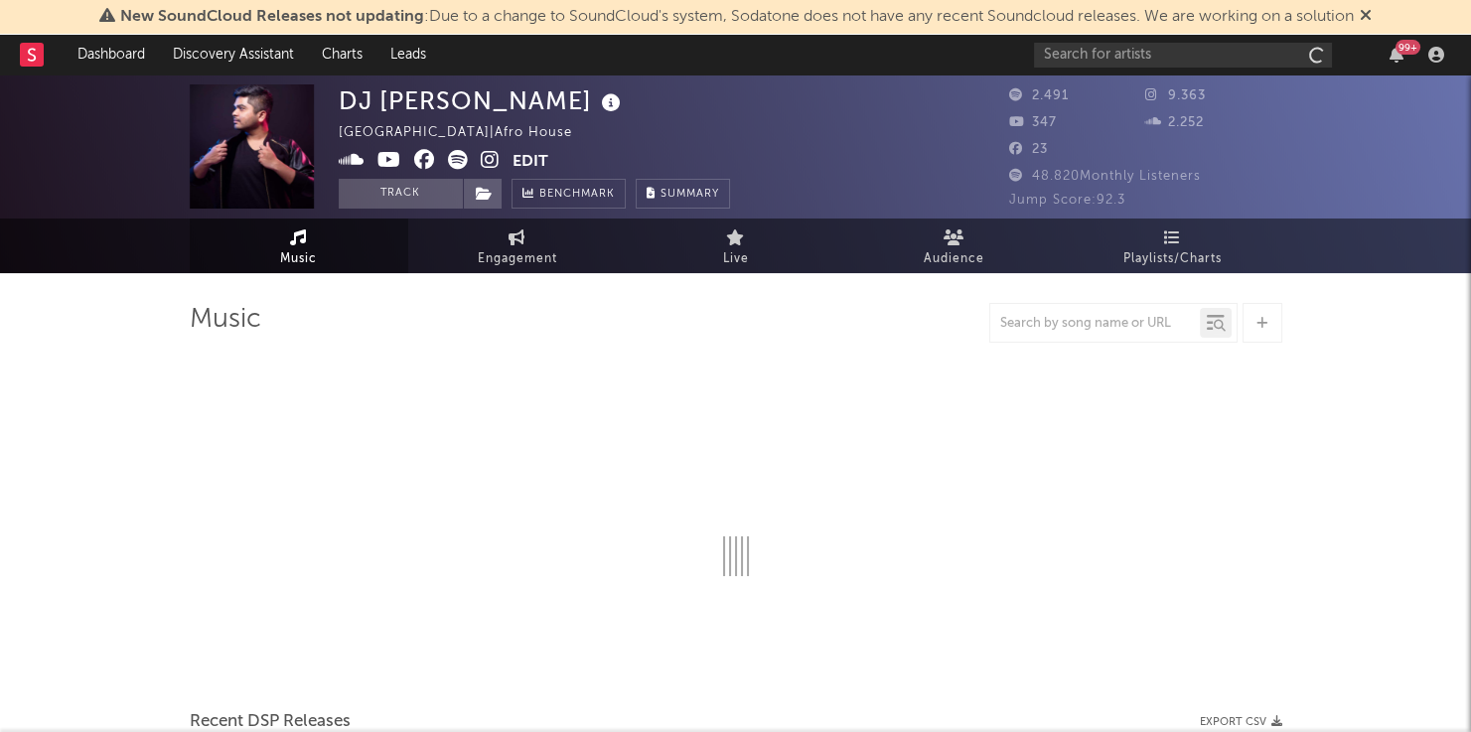
select select "1w"
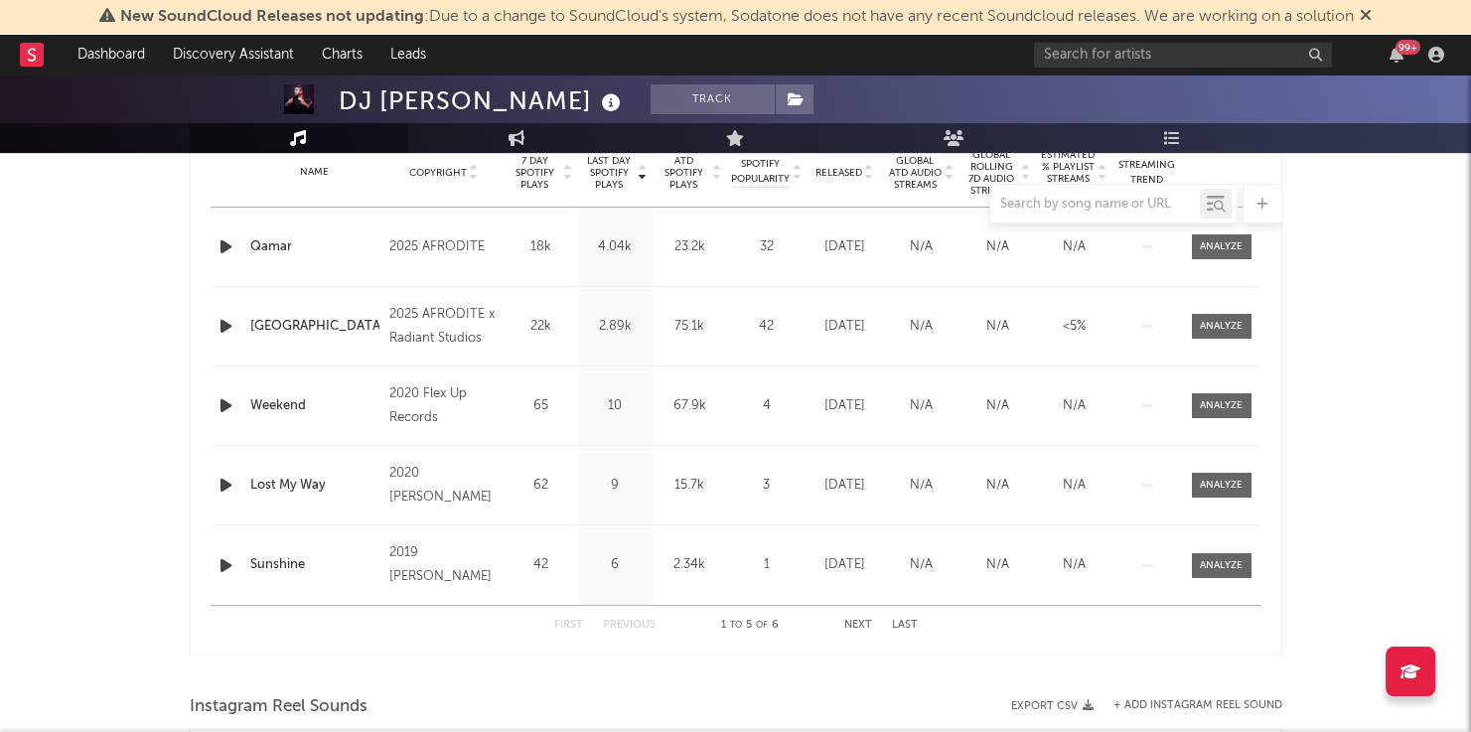
scroll to position [591, 0]
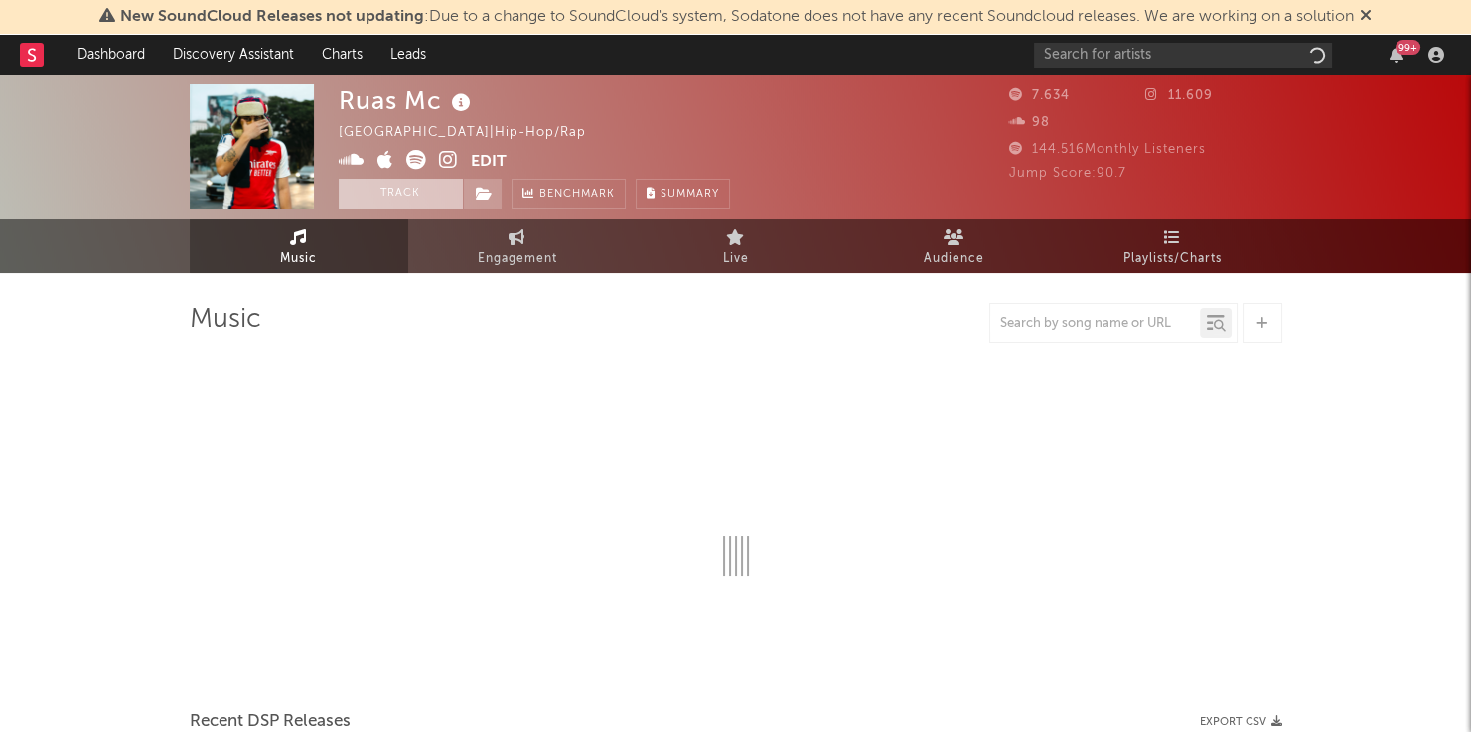
select select "6m"
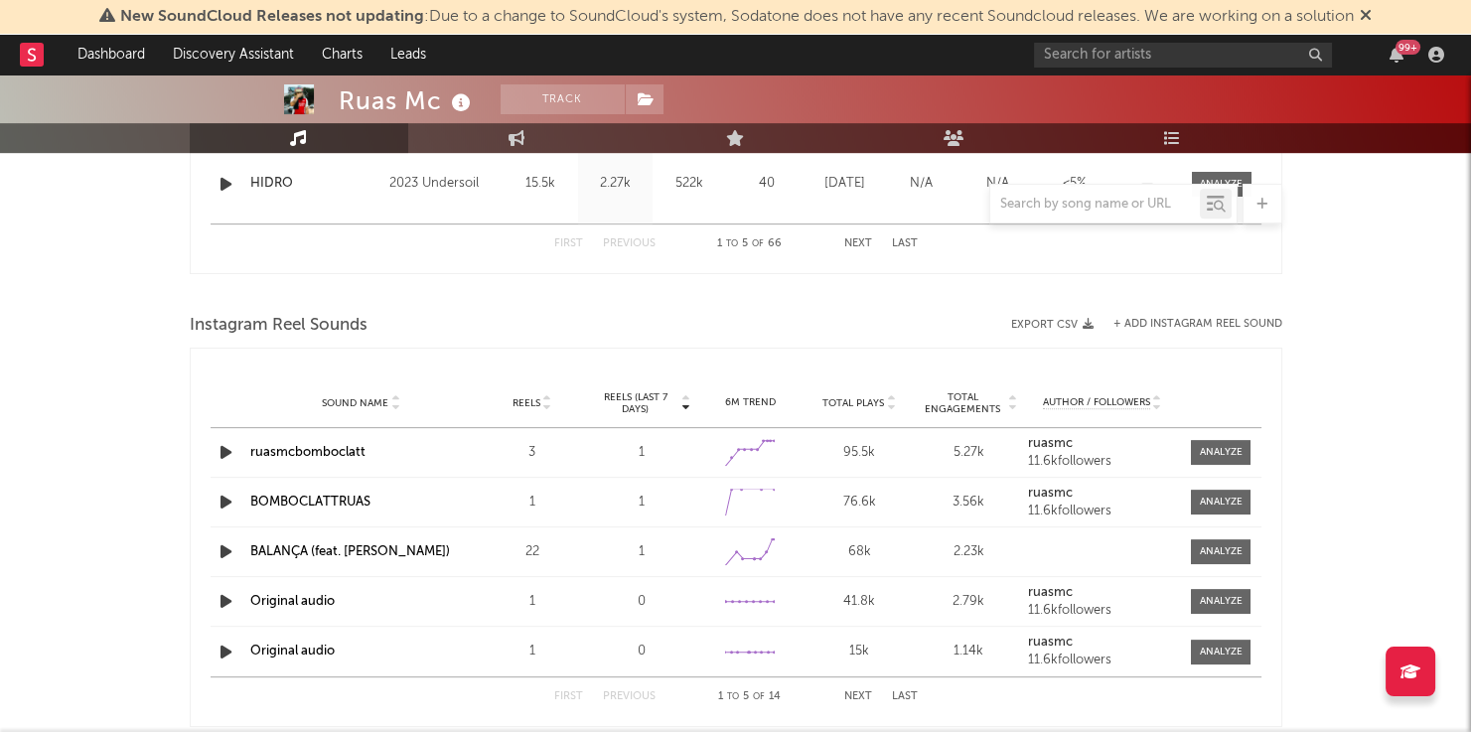
scroll to position [540, 0]
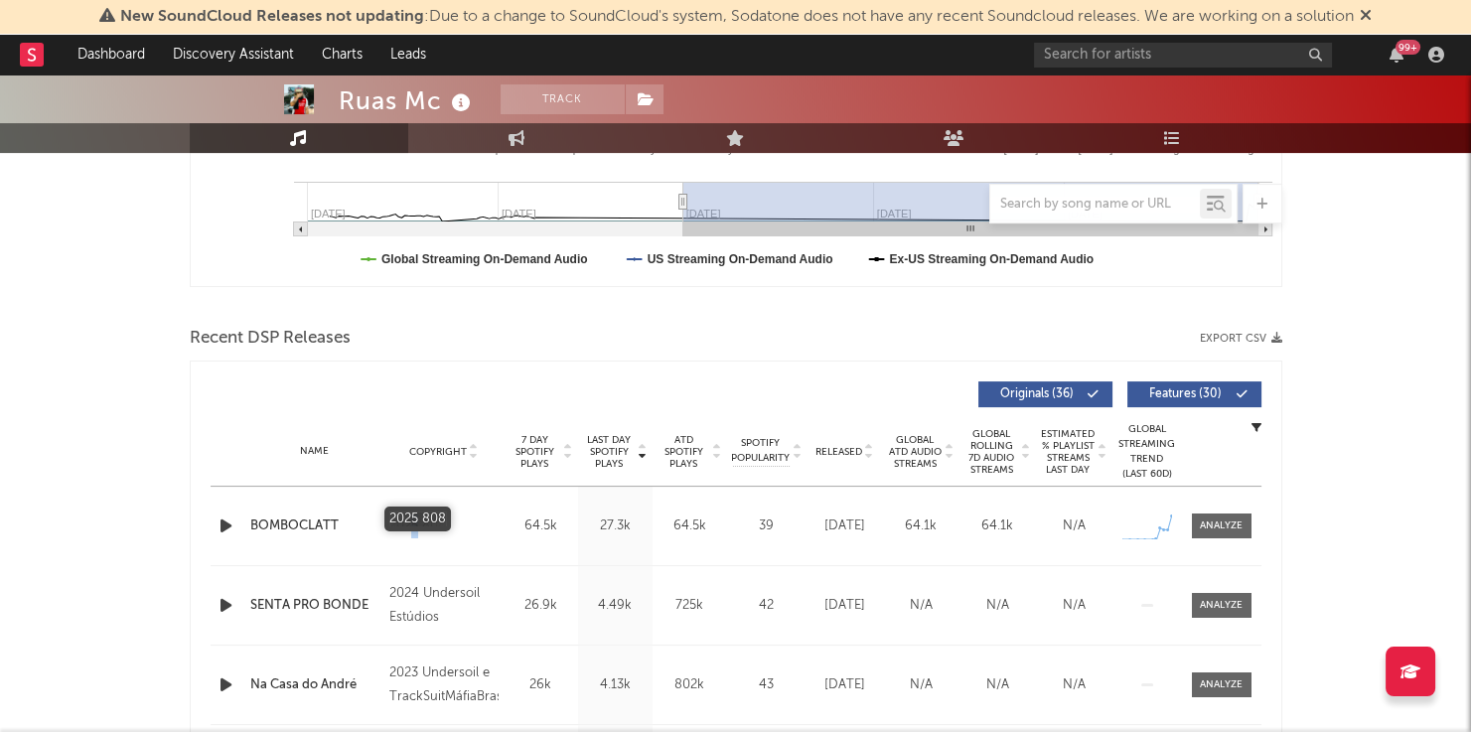
click at [420, 519] on div "2025 808" at bounding box center [443, 527] width 108 height 24
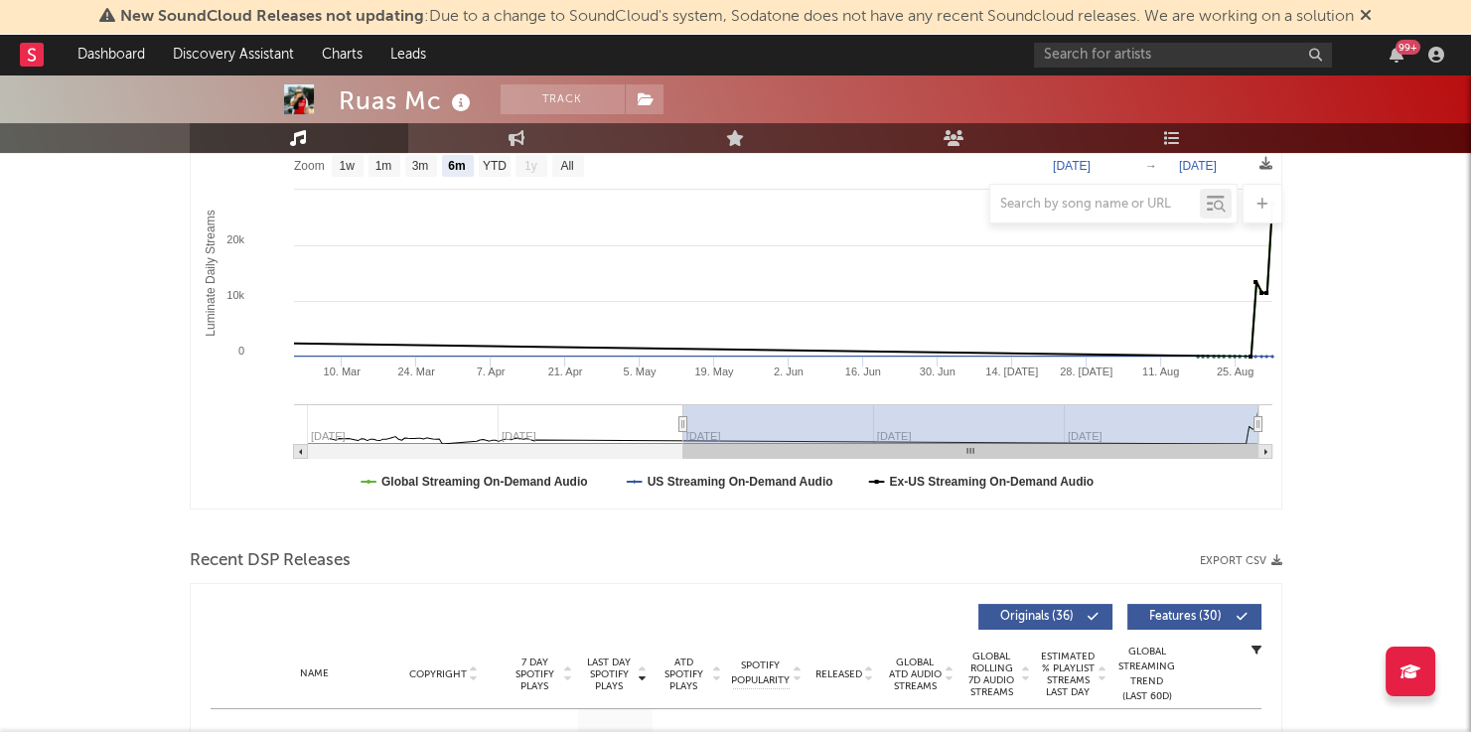
scroll to position [529, 0]
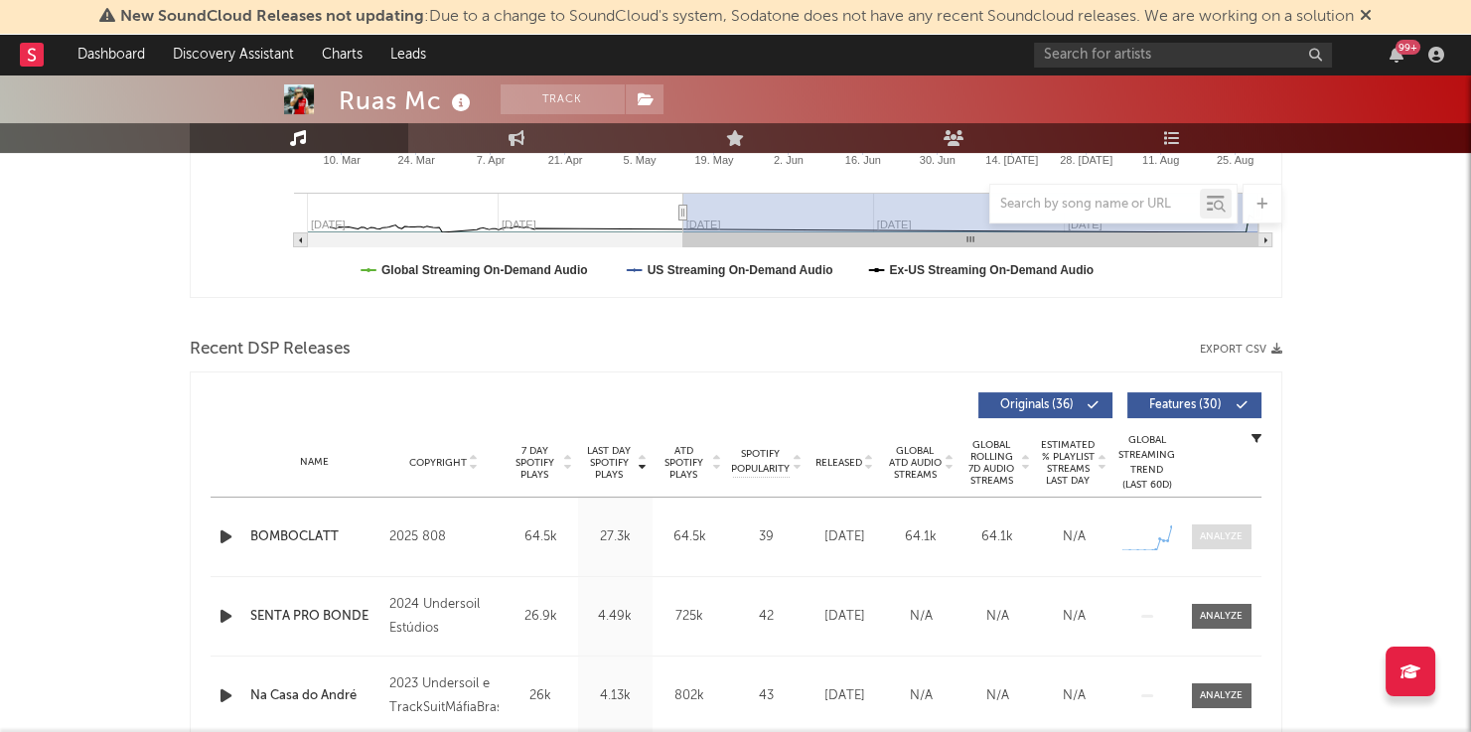
drag, startPoint x: 1205, startPoint y: 503, endPoint x: 1224, endPoint y: 535, distance: 37.8
click at [1205, 503] on div "Name BOMBOCLATT Copyright 2025 808 Label 808 Album Names BOMBOCLATT Composer Na…" at bounding box center [736, 537] width 1051 height 78
drag, startPoint x: 1224, startPoint y: 535, endPoint x: 1258, endPoint y: 516, distance: 40.0
click at [1224, 534] on div at bounding box center [1221, 536] width 43 height 15
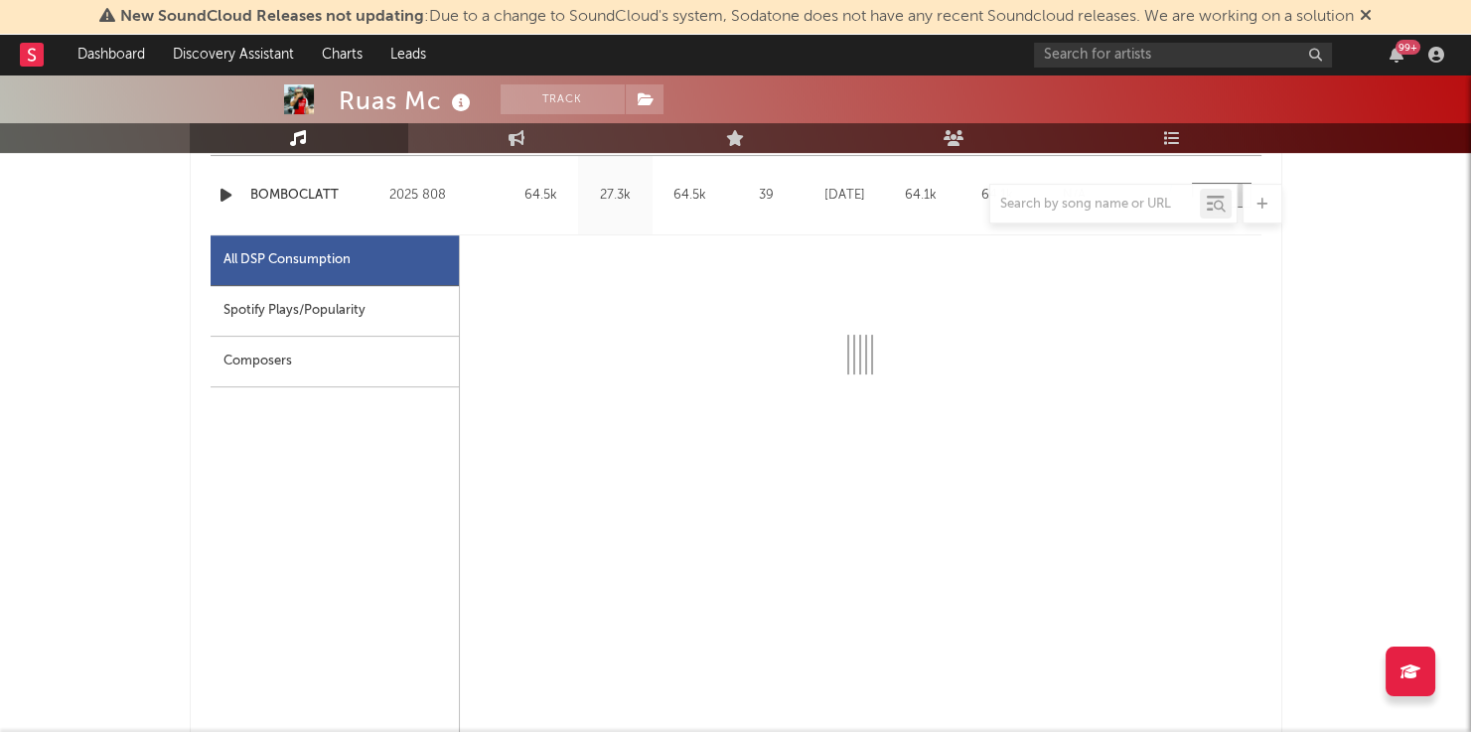
select select "1w"
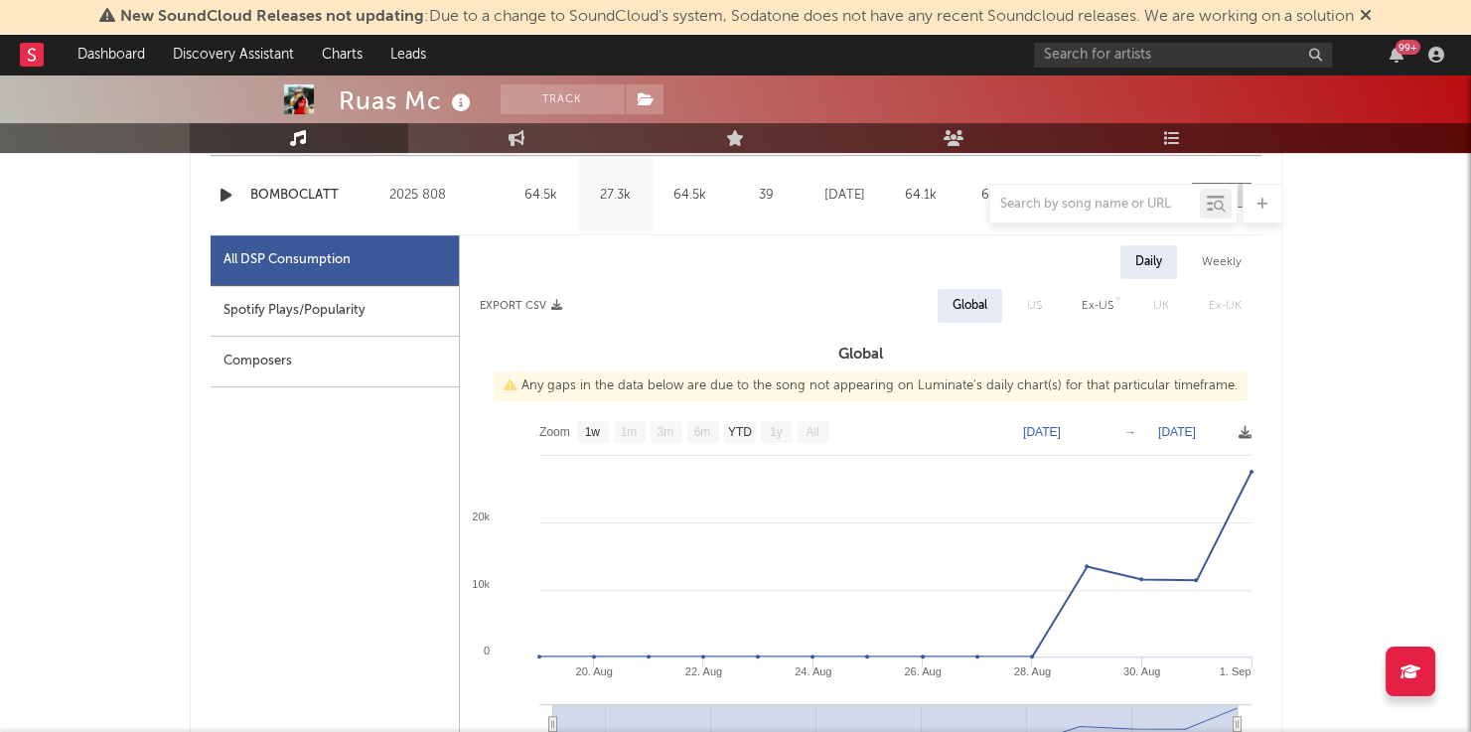
click at [446, 325] on div "Spotify Plays/Popularity" at bounding box center [335, 311] width 248 height 51
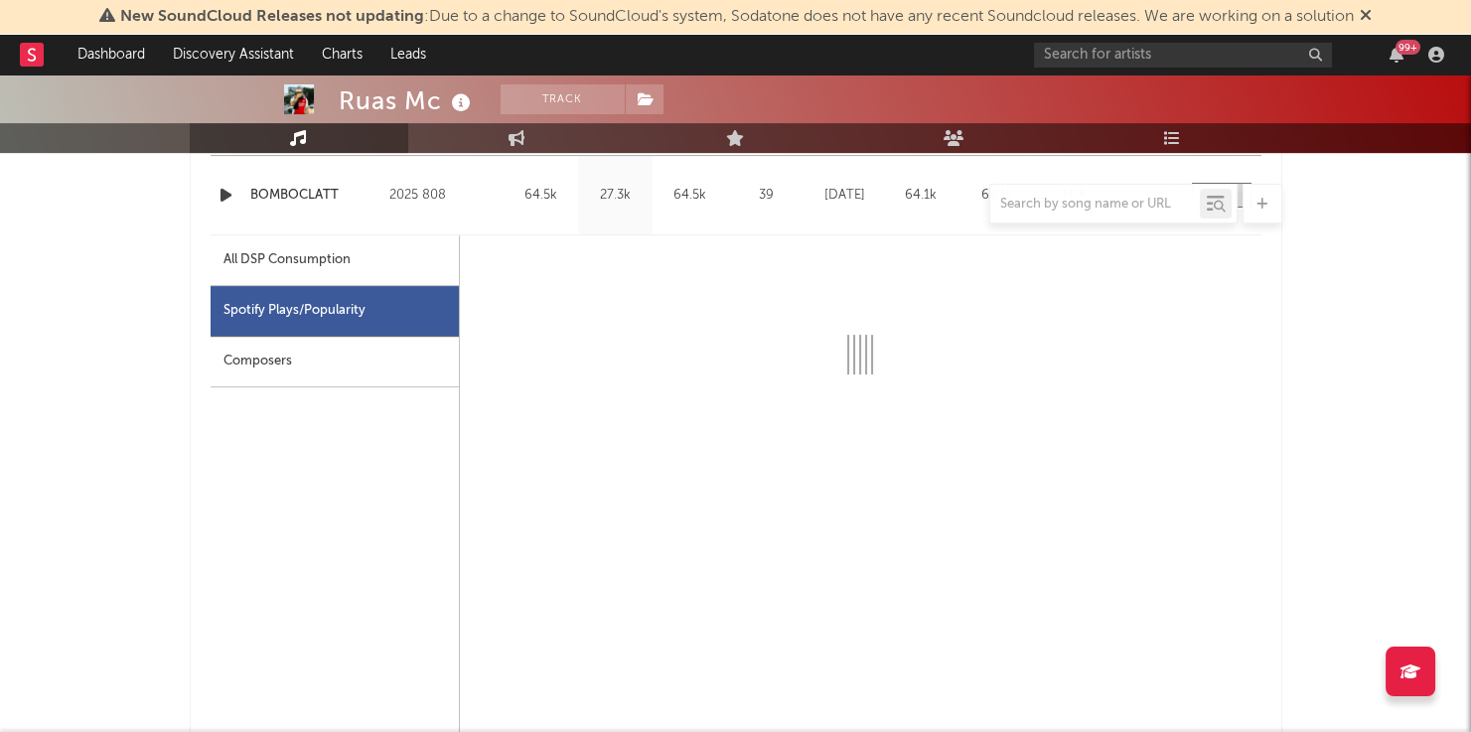
scroll to position [869, 0]
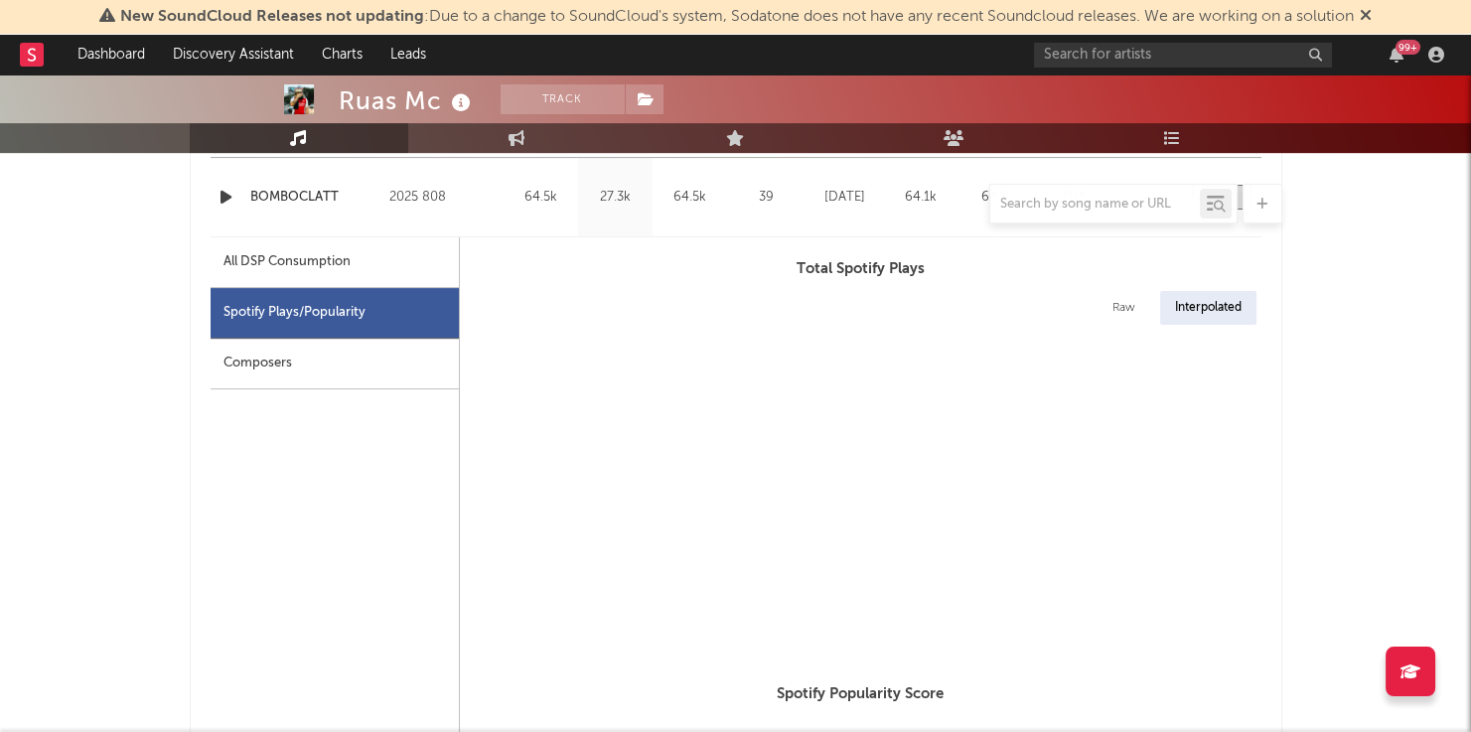
select select "1w"
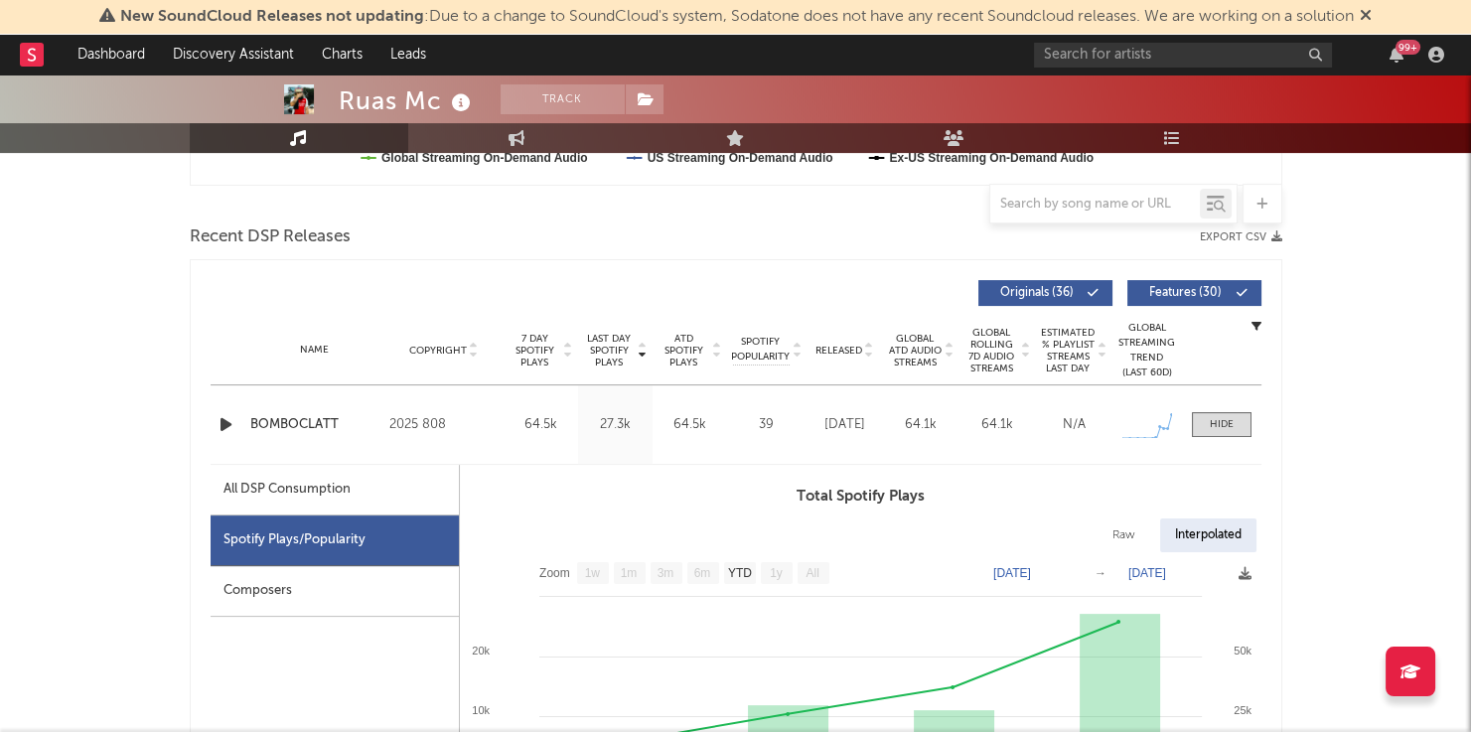
scroll to position [711, 0]
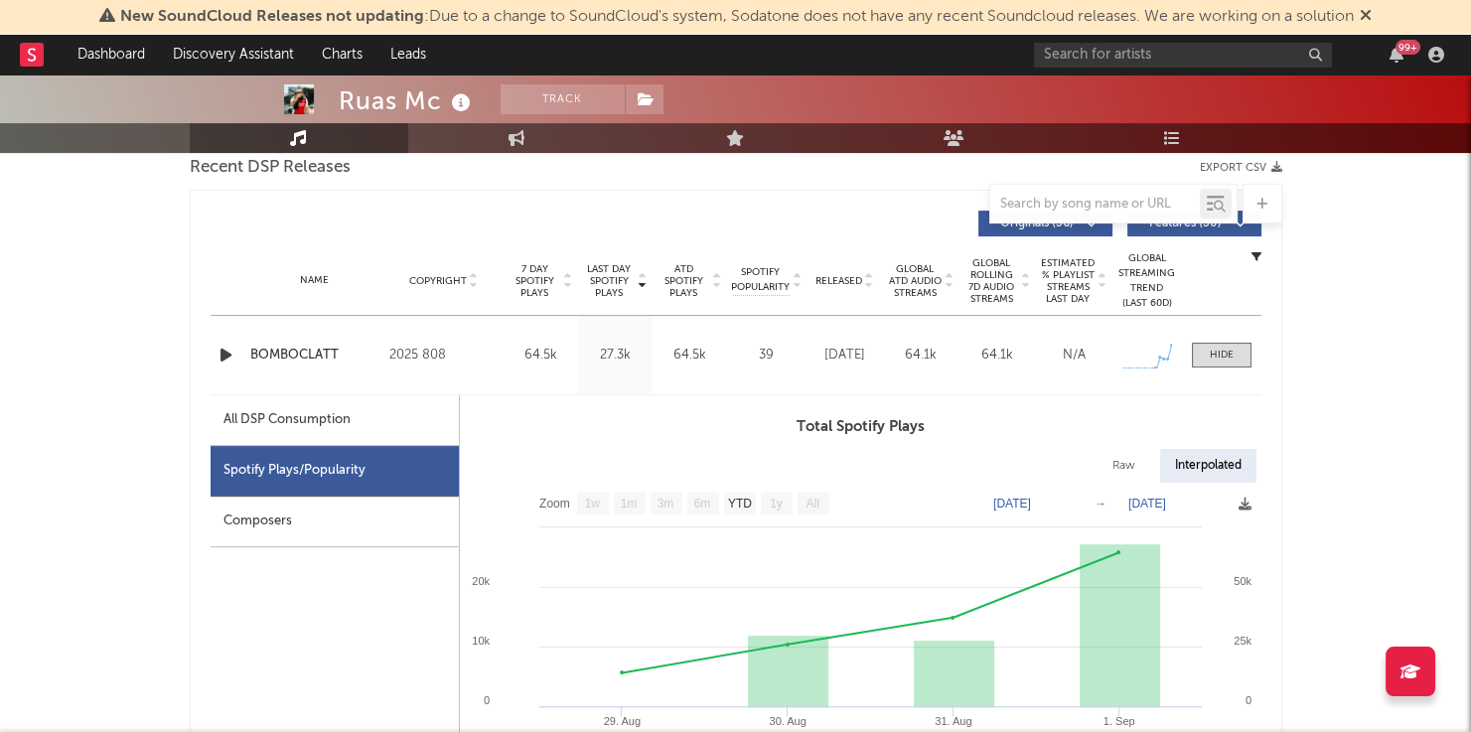
click at [219, 348] on icon "button" at bounding box center [226, 355] width 21 height 25
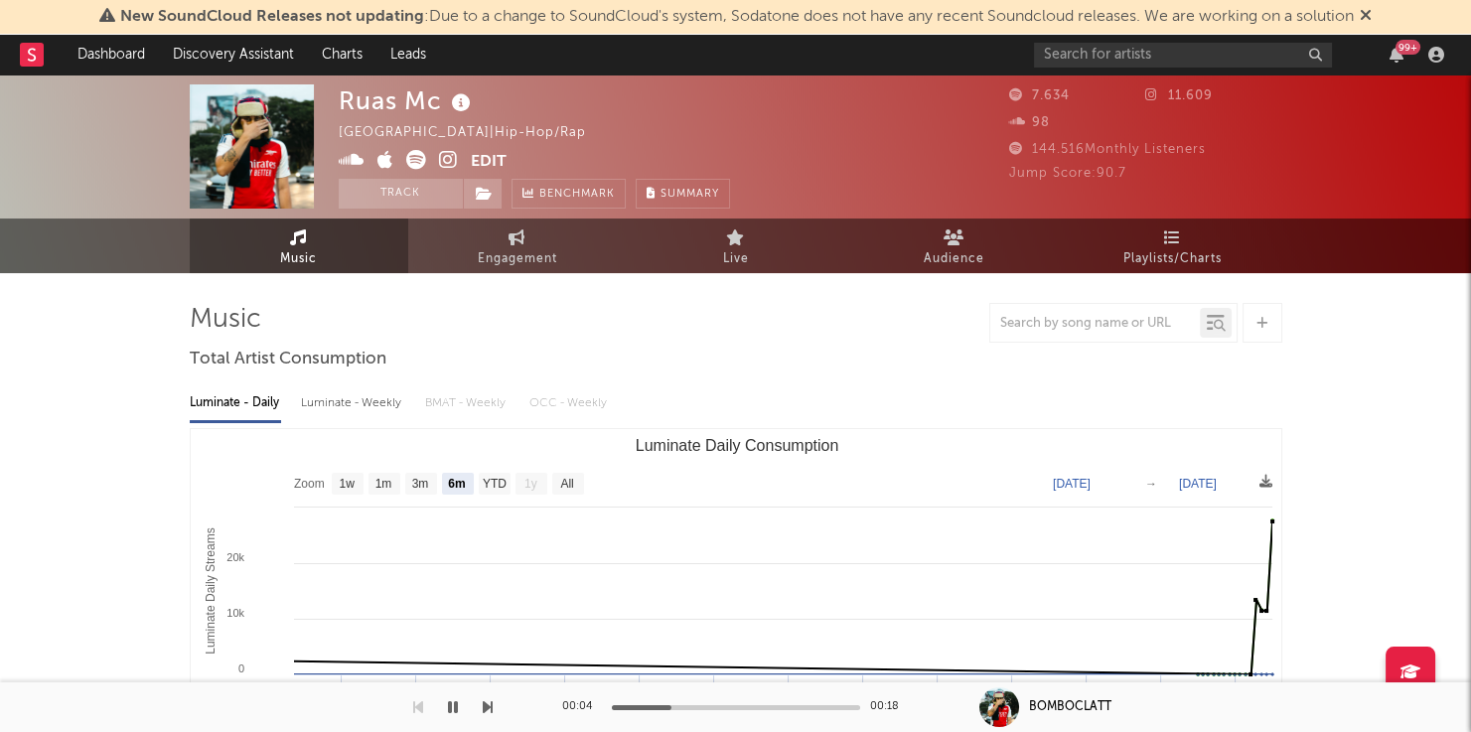
scroll to position [0, 0]
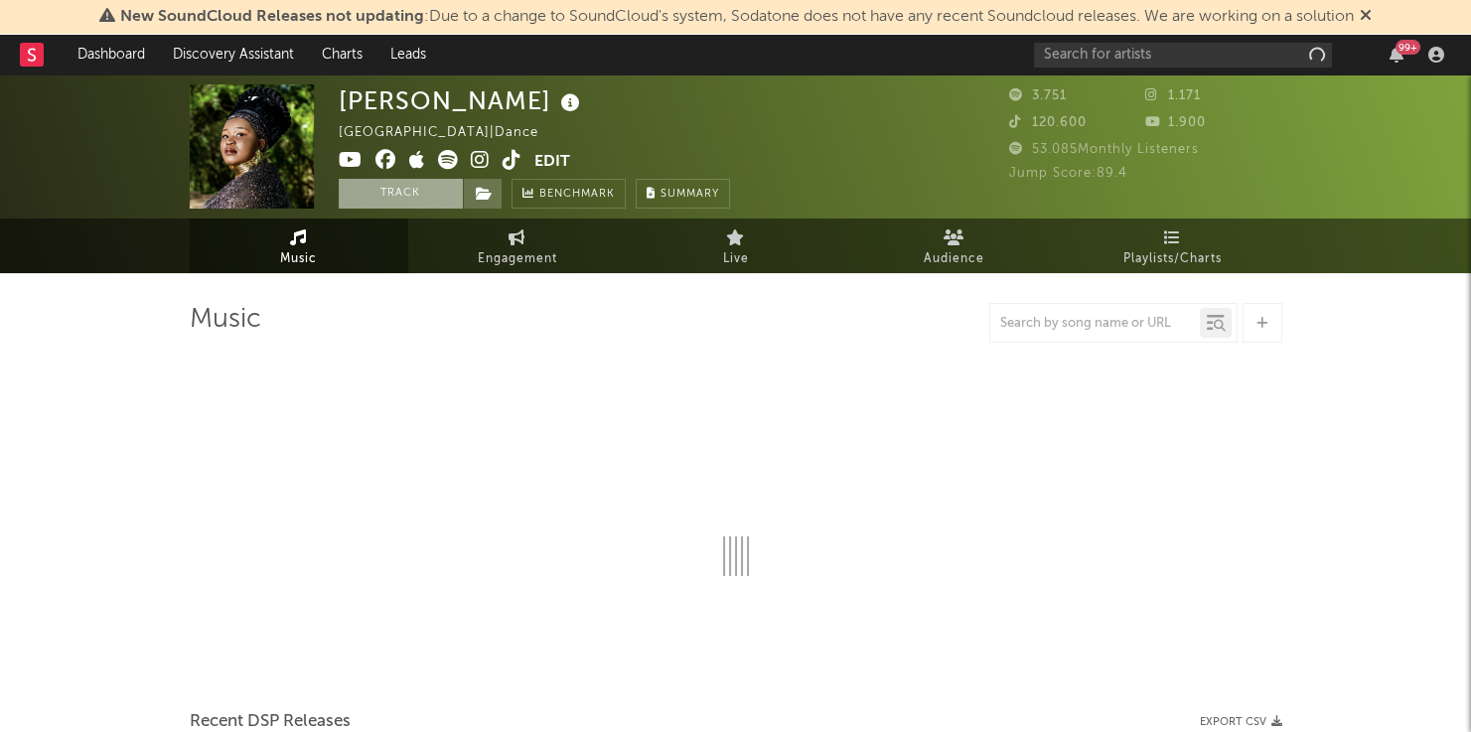
select select "1w"
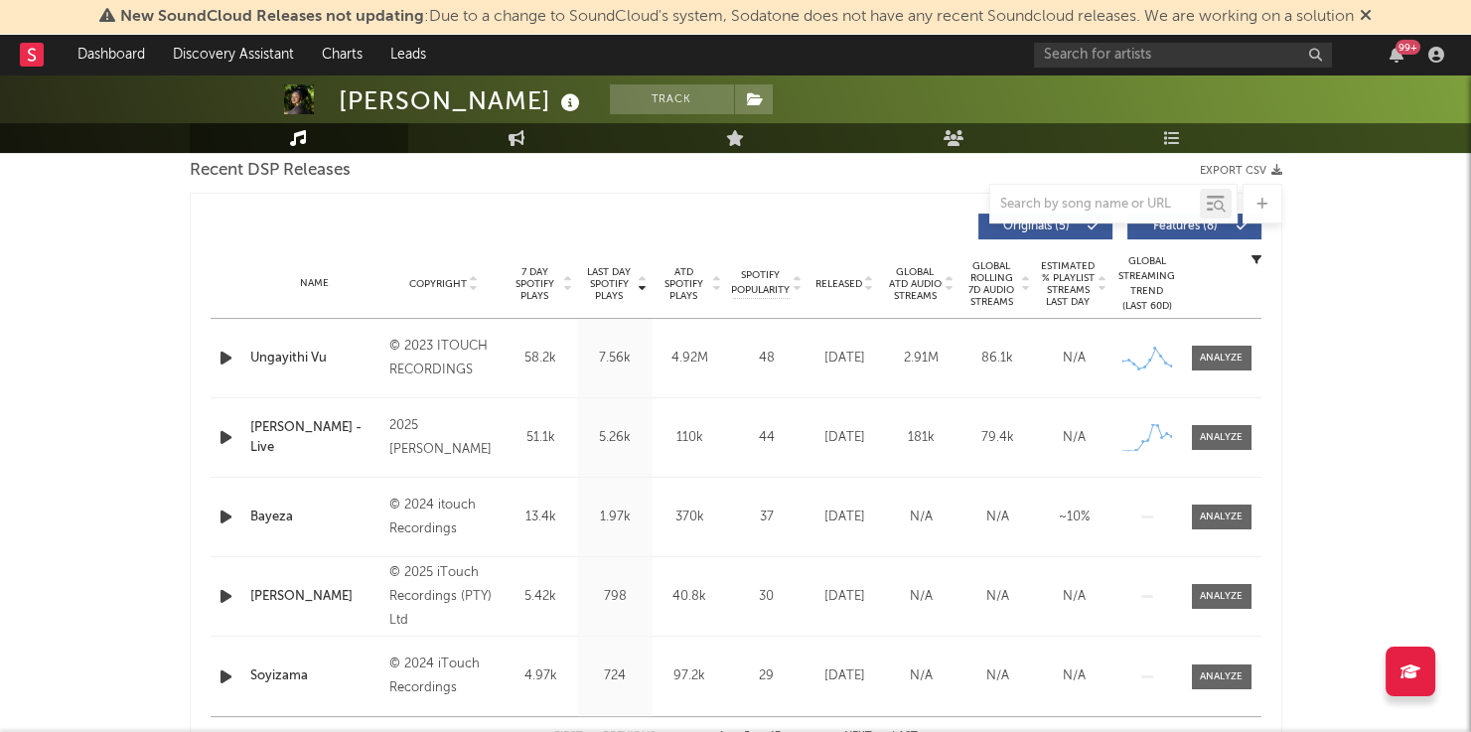
scroll to position [723, 0]
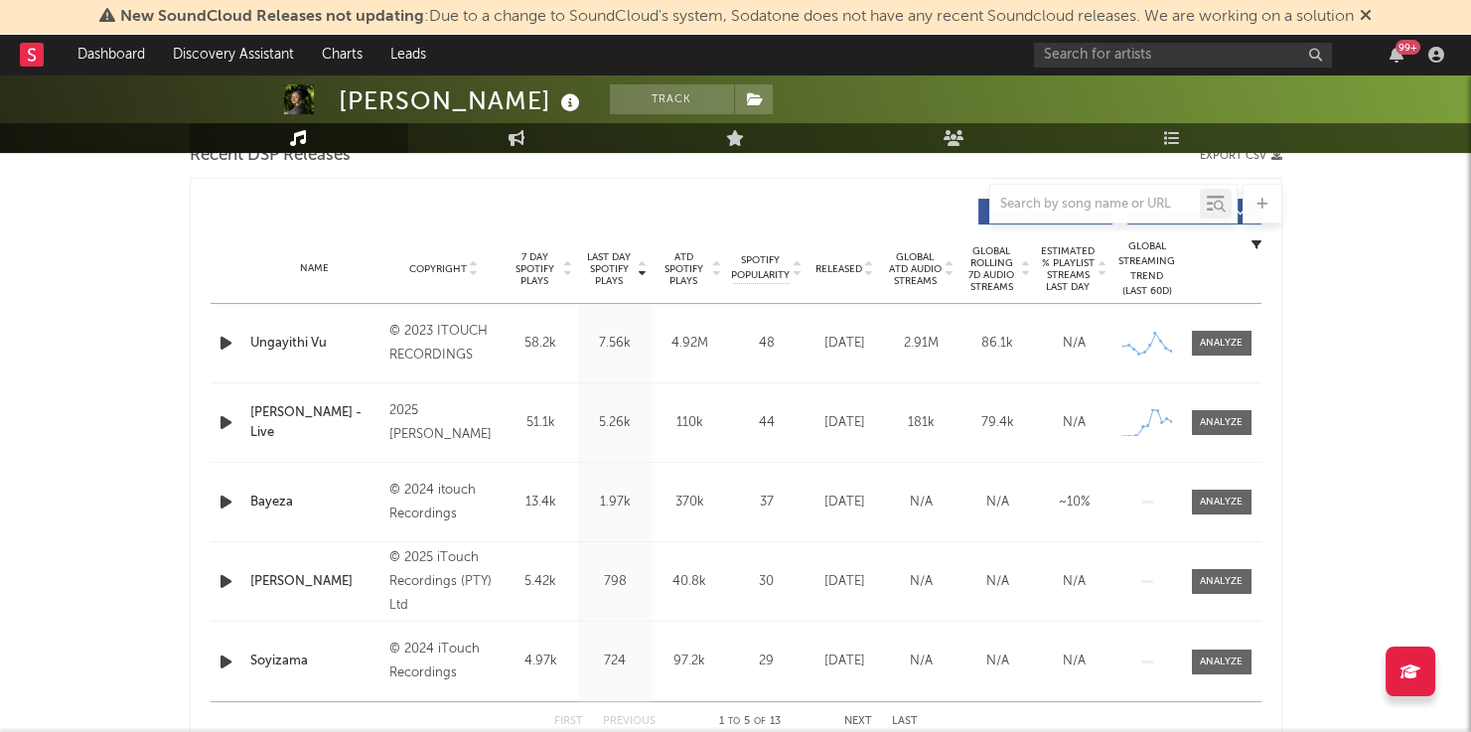
click at [617, 261] on span "Last Day Spotify Plays" at bounding box center [609, 269] width 53 height 36
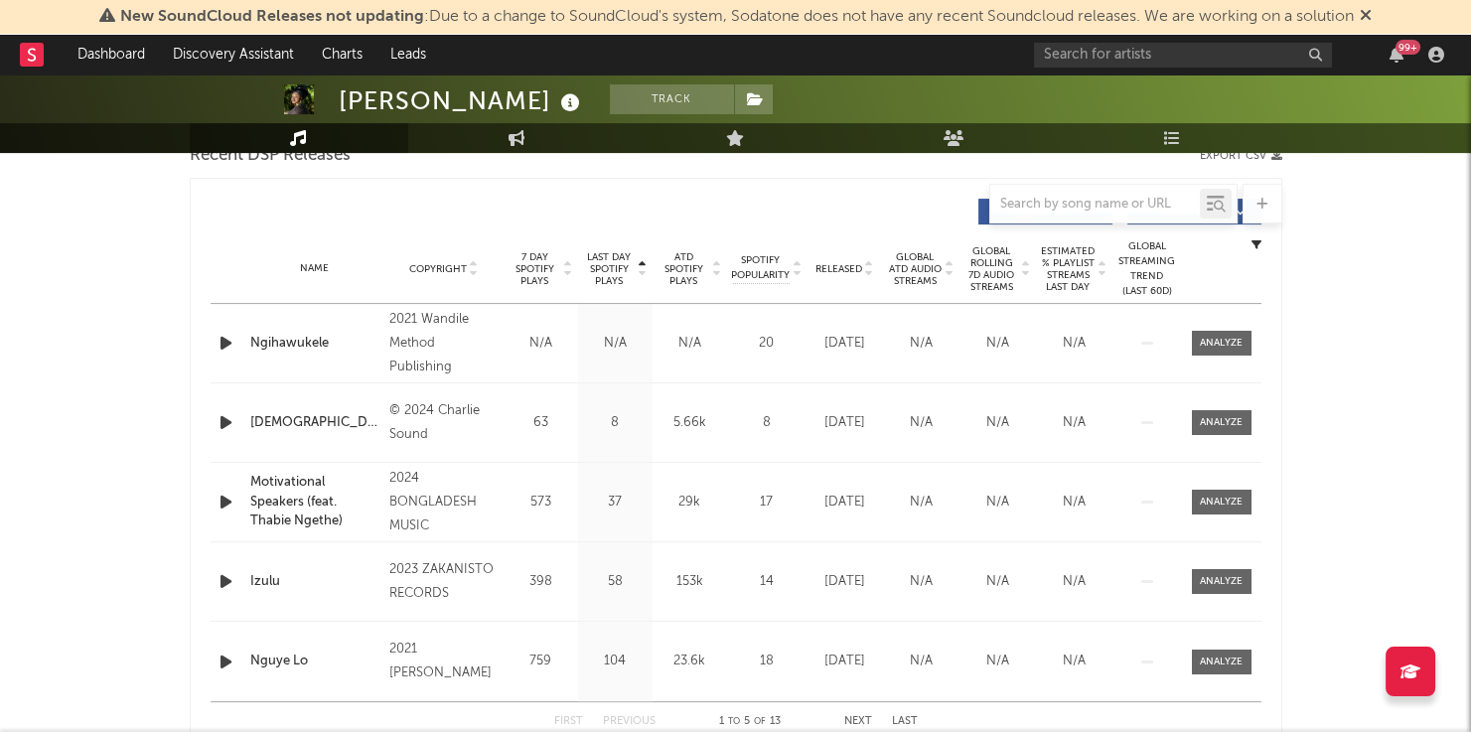
click at [617, 261] on span "Last Day Spotify Plays" at bounding box center [609, 269] width 53 height 36
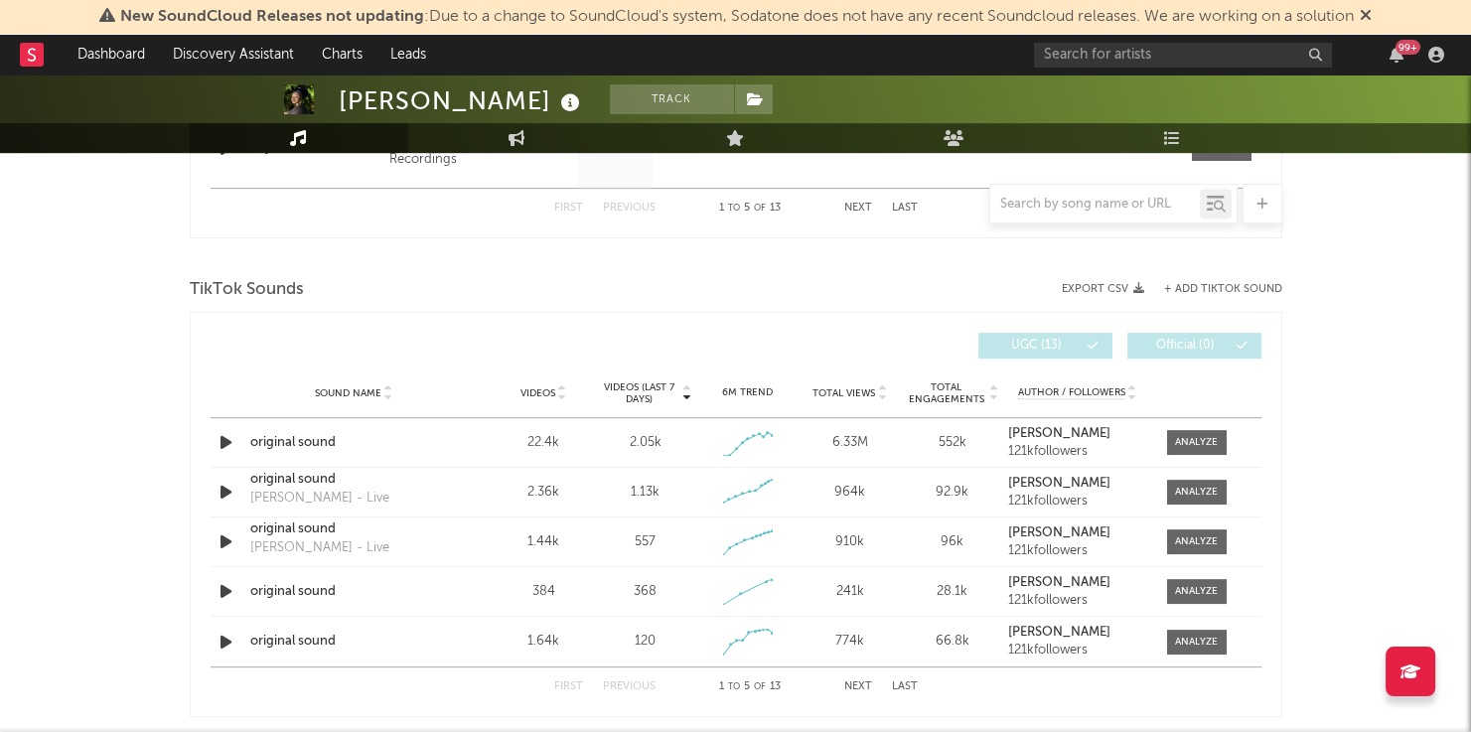
scroll to position [1245, 0]
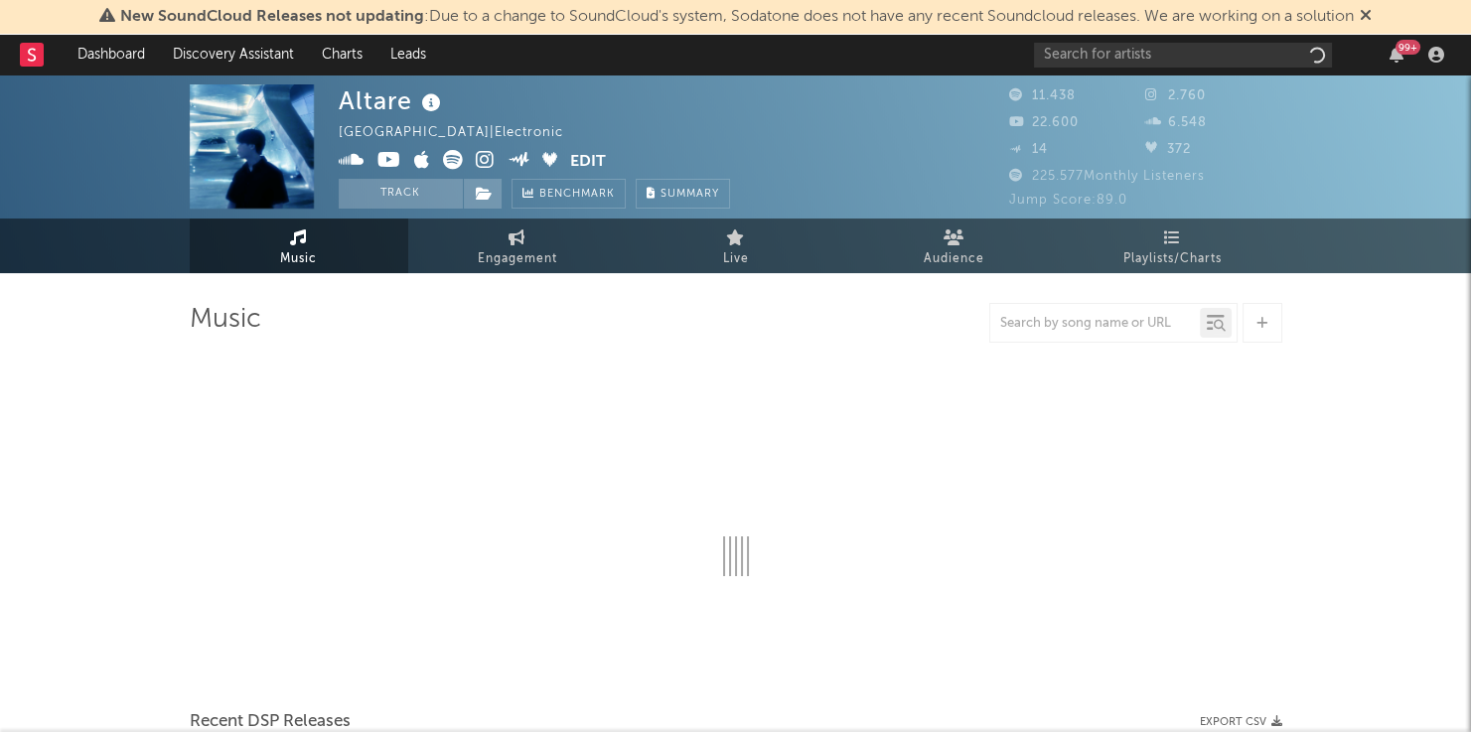
select select "6m"
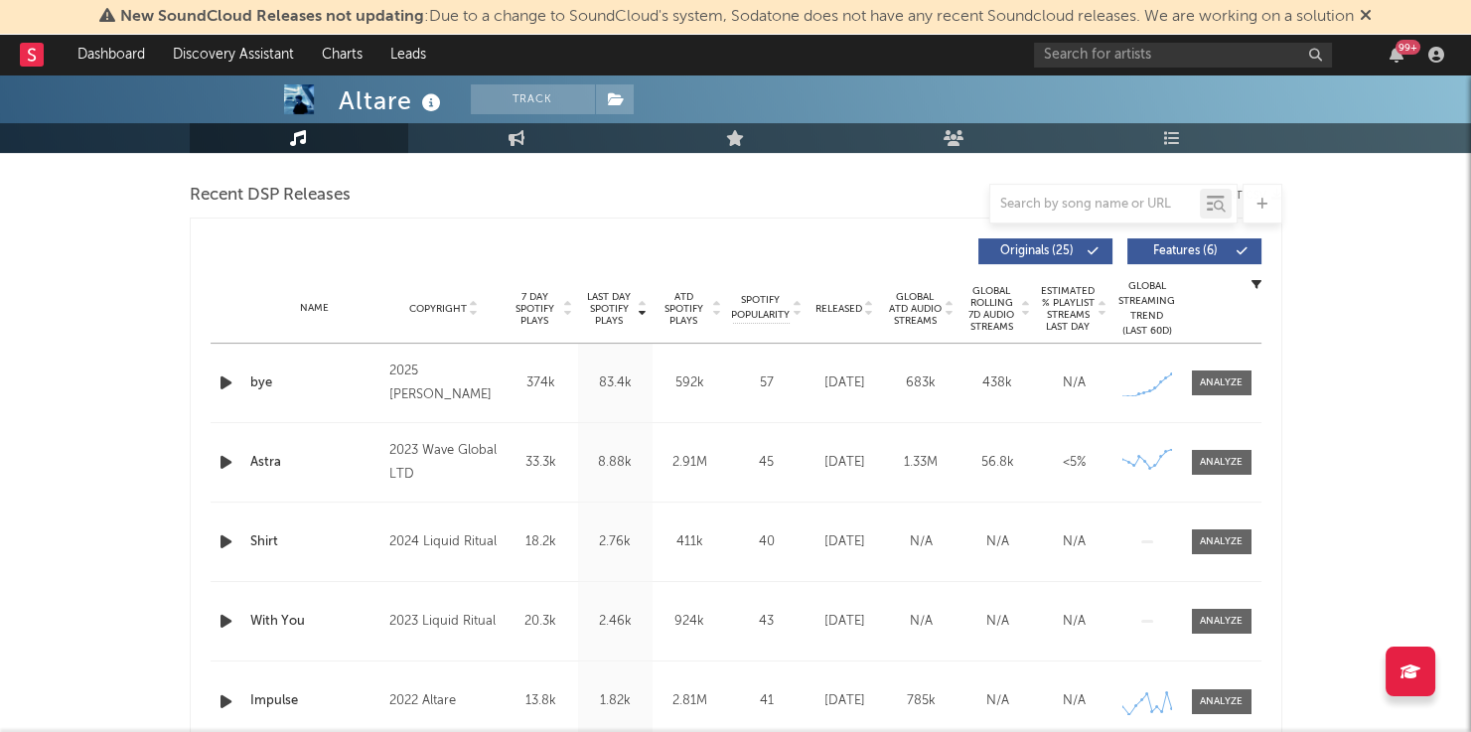
scroll to position [789, 0]
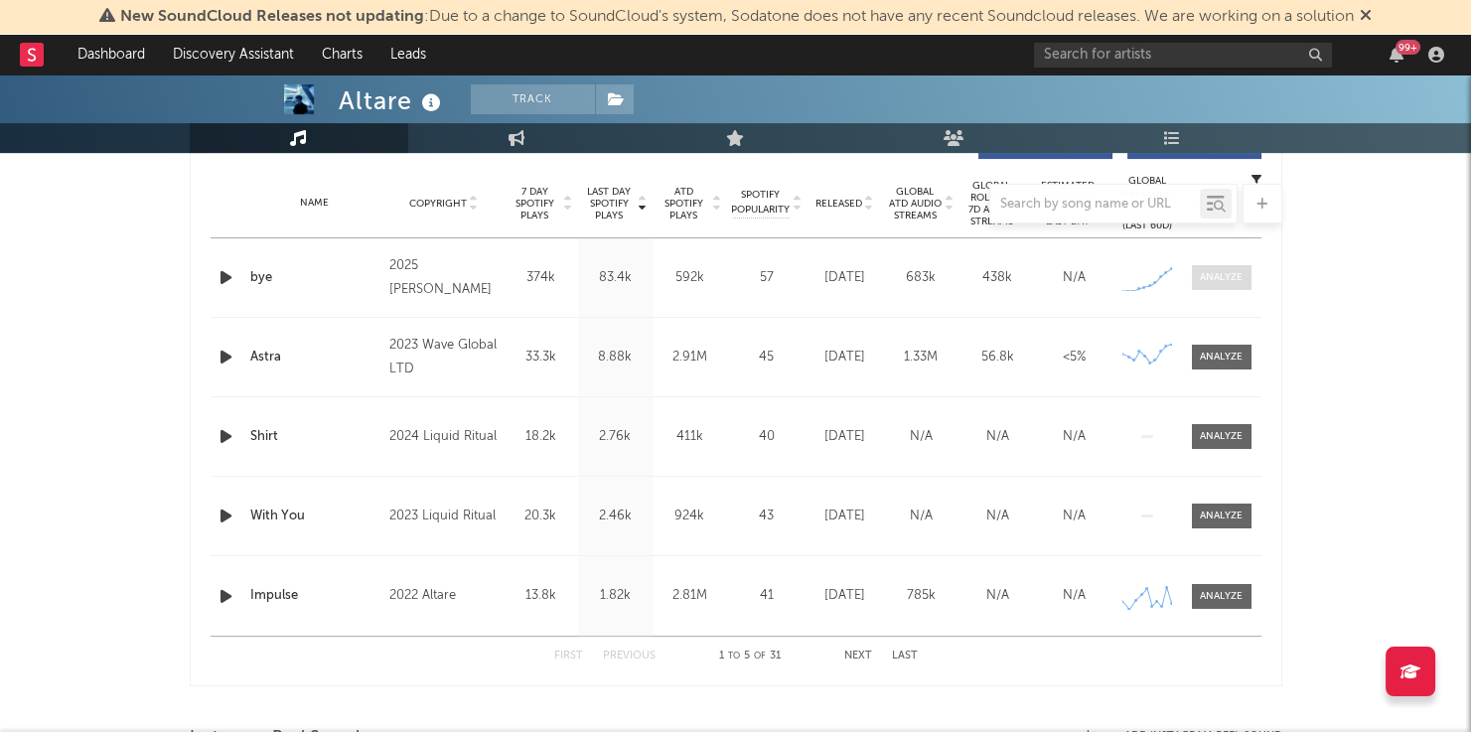
click at [1207, 273] on div at bounding box center [1221, 277] width 43 height 15
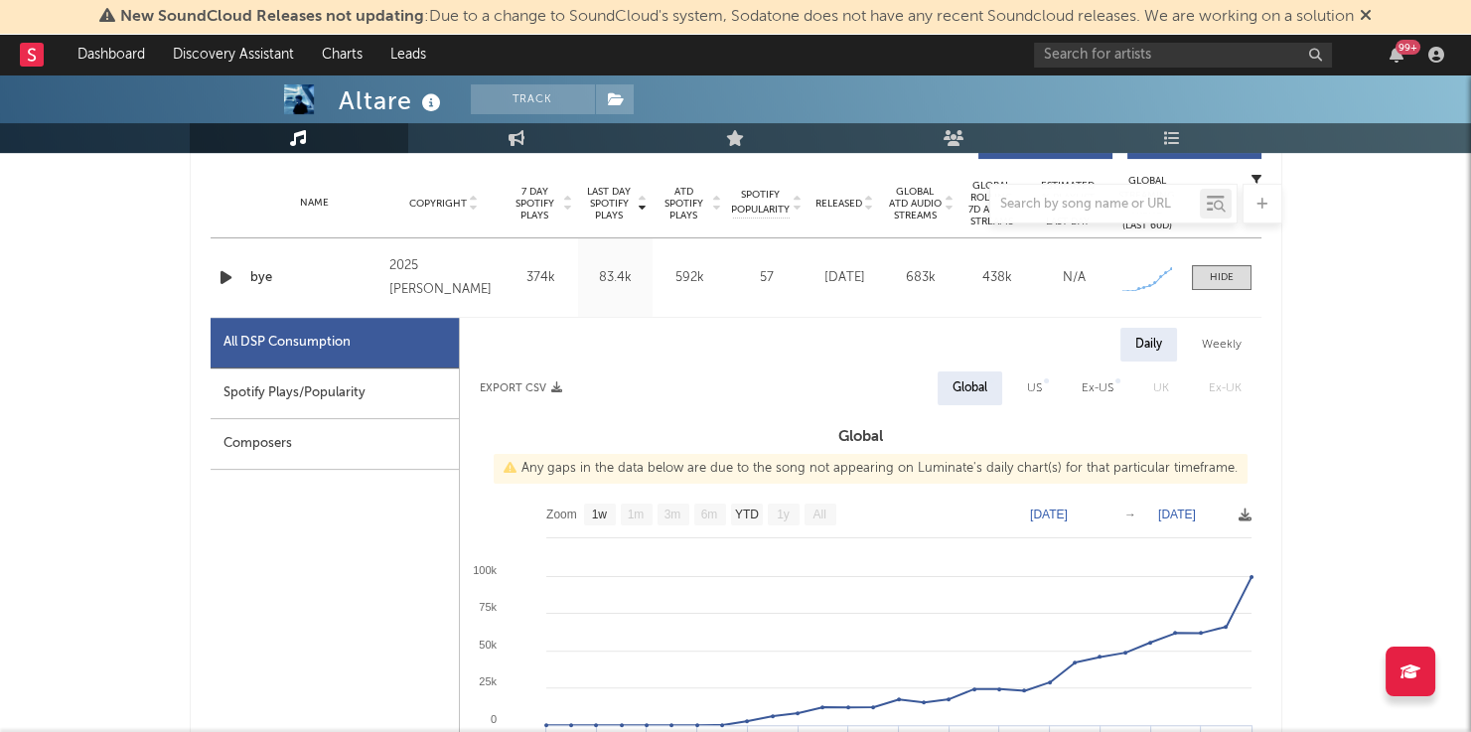
click at [297, 406] on div "Spotify Plays/Popularity" at bounding box center [335, 394] width 248 height 51
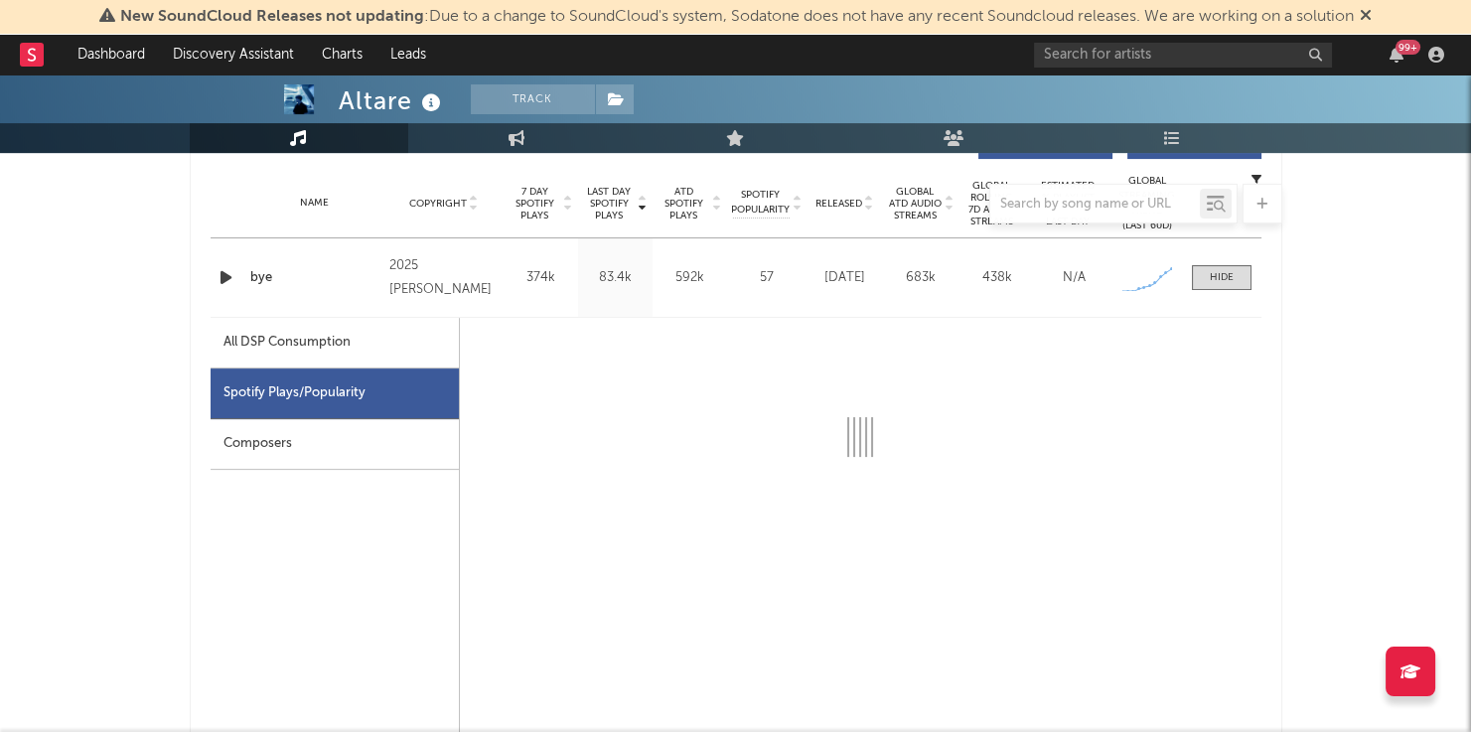
select select "1w"
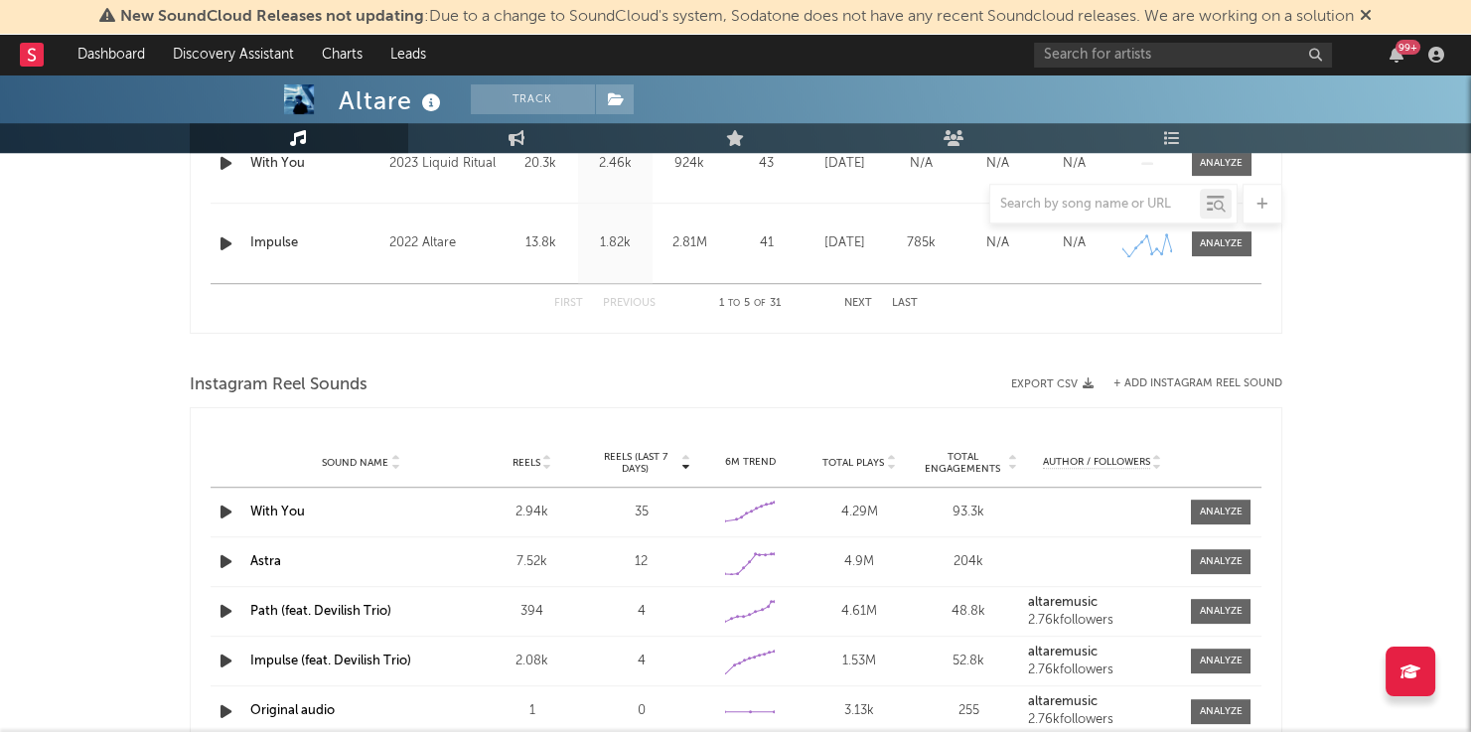
scroll to position [2106, 0]
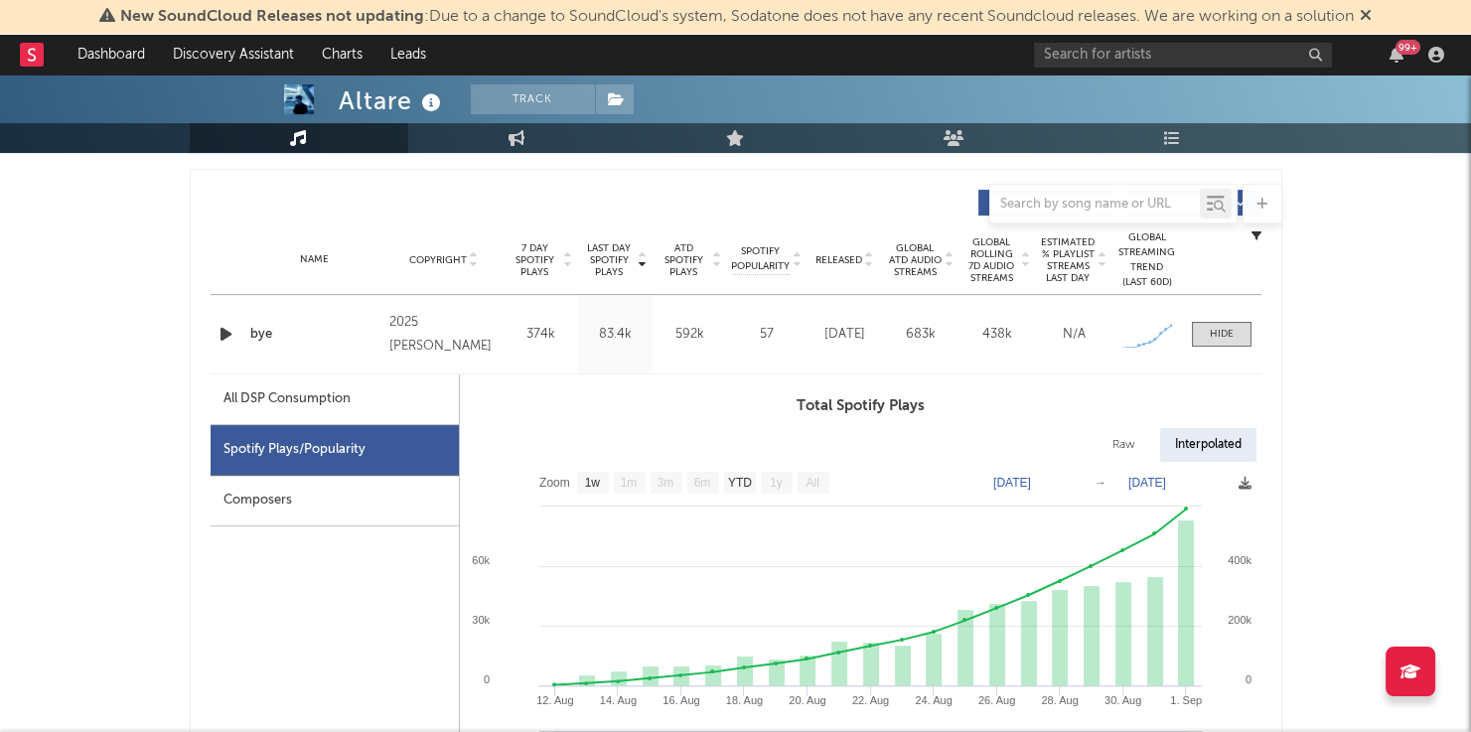
click at [222, 317] on div "Name bye Copyright 2025 Ariana Grande Label liquid Album Names bye Composer Nam…" at bounding box center [736, 334] width 1051 height 78
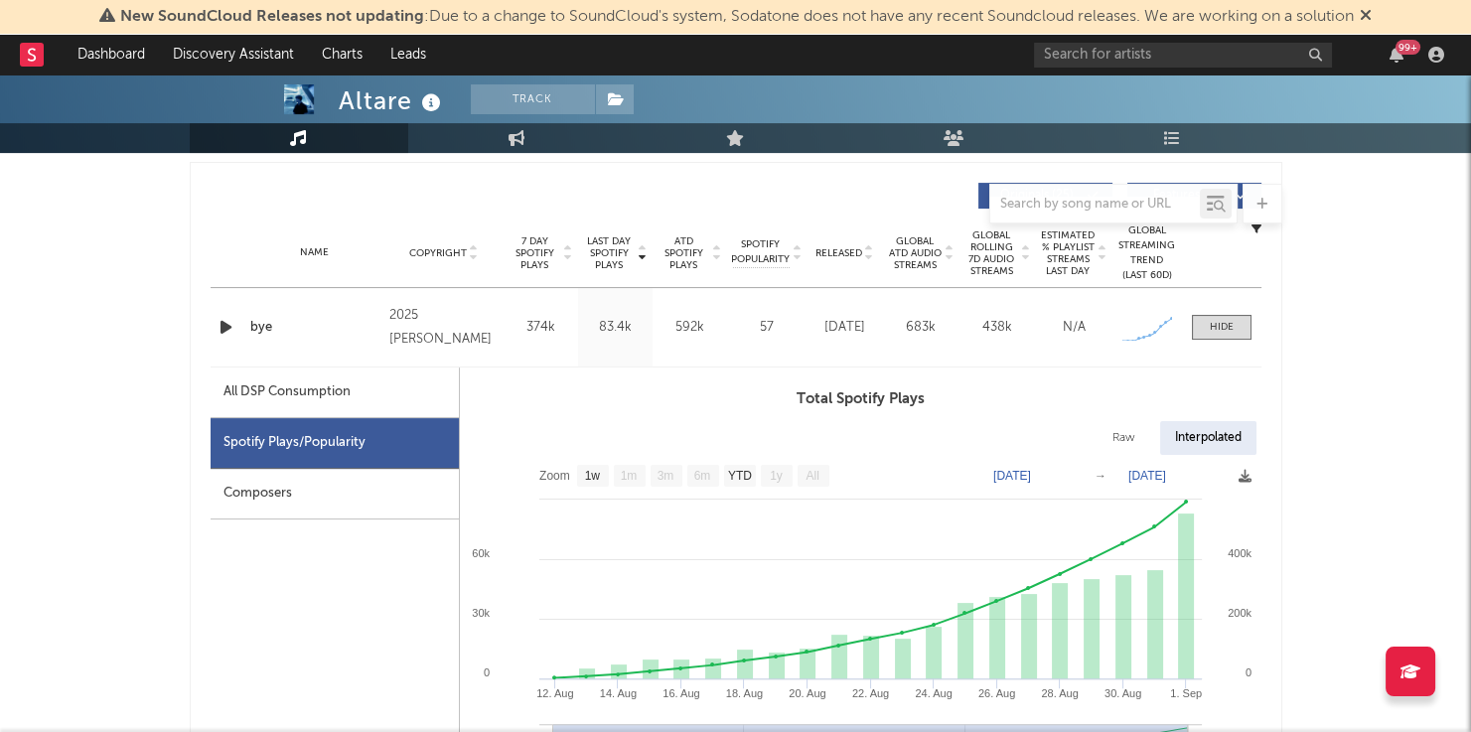
click at [223, 329] on icon "button" at bounding box center [226, 327] width 21 height 25
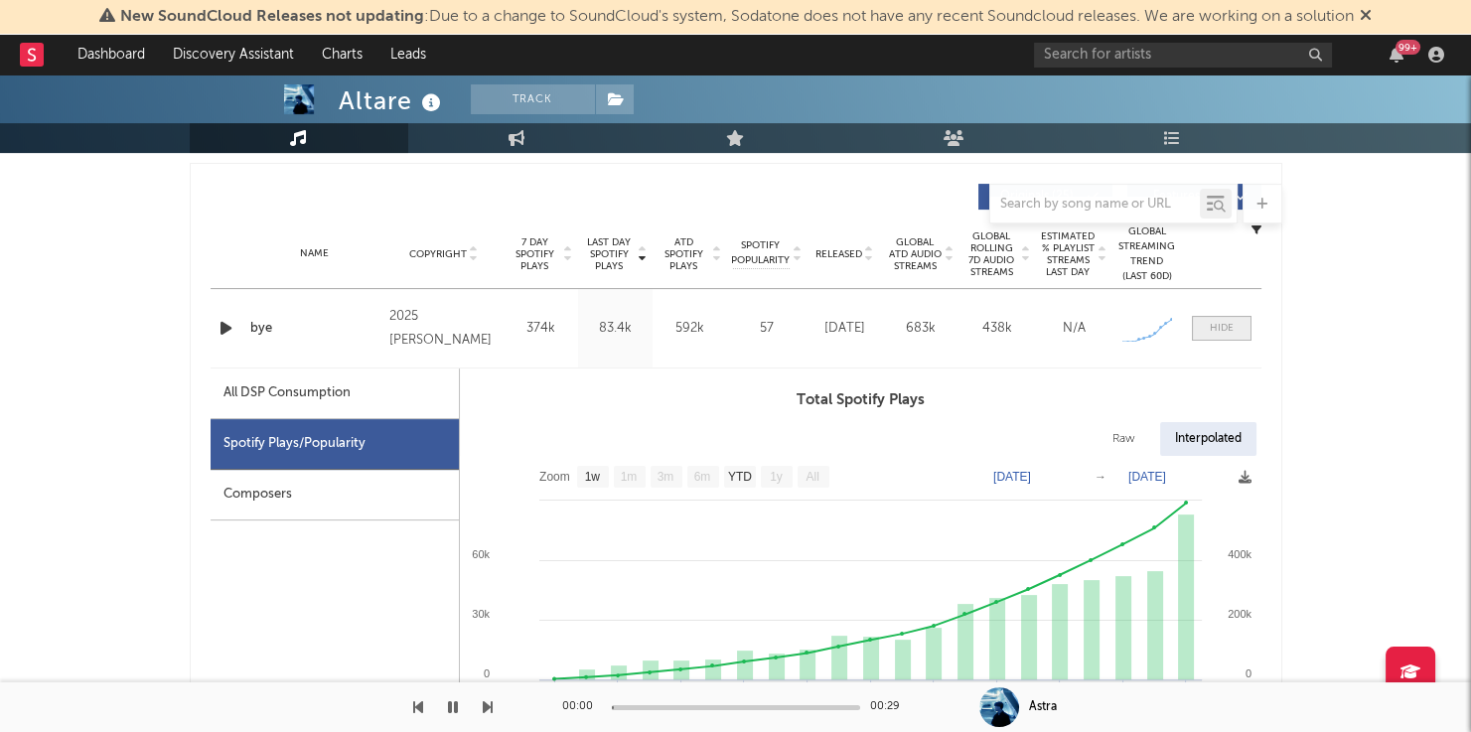
click at [1225, 329] on div at bounding box center [1222, 328] width 24 height 15
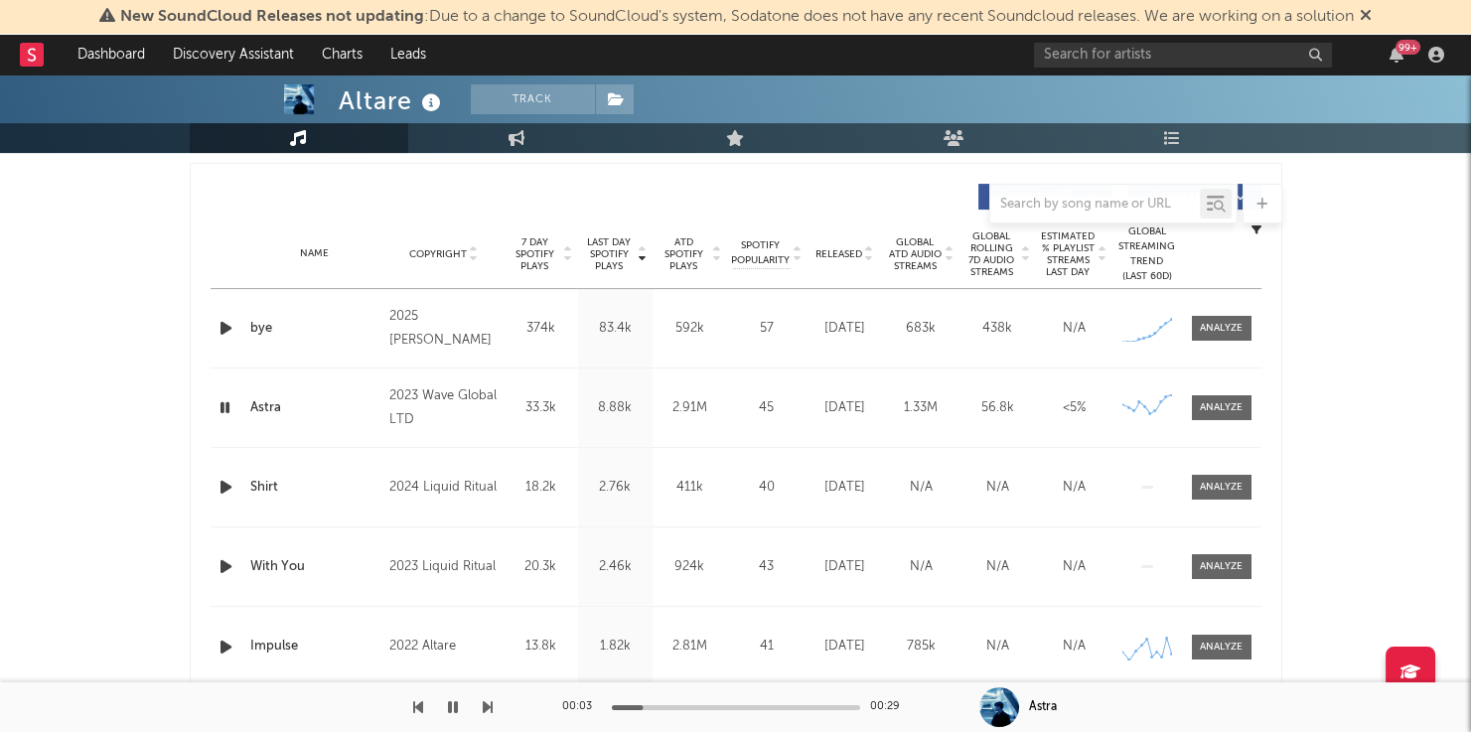
click at [230, 316] on icon "button" at bounding box center [226, 328] width 21 height 25
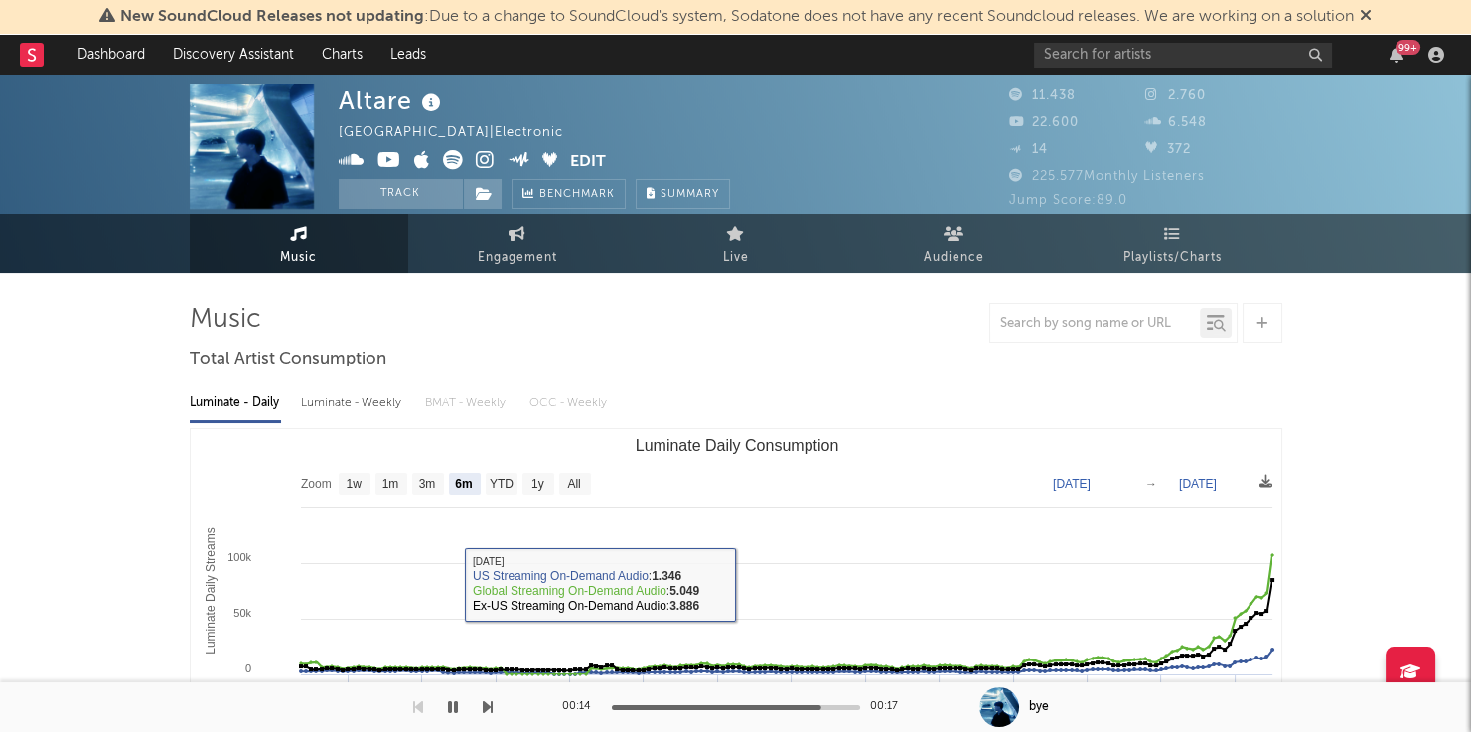
scroll to position [-10, 0]
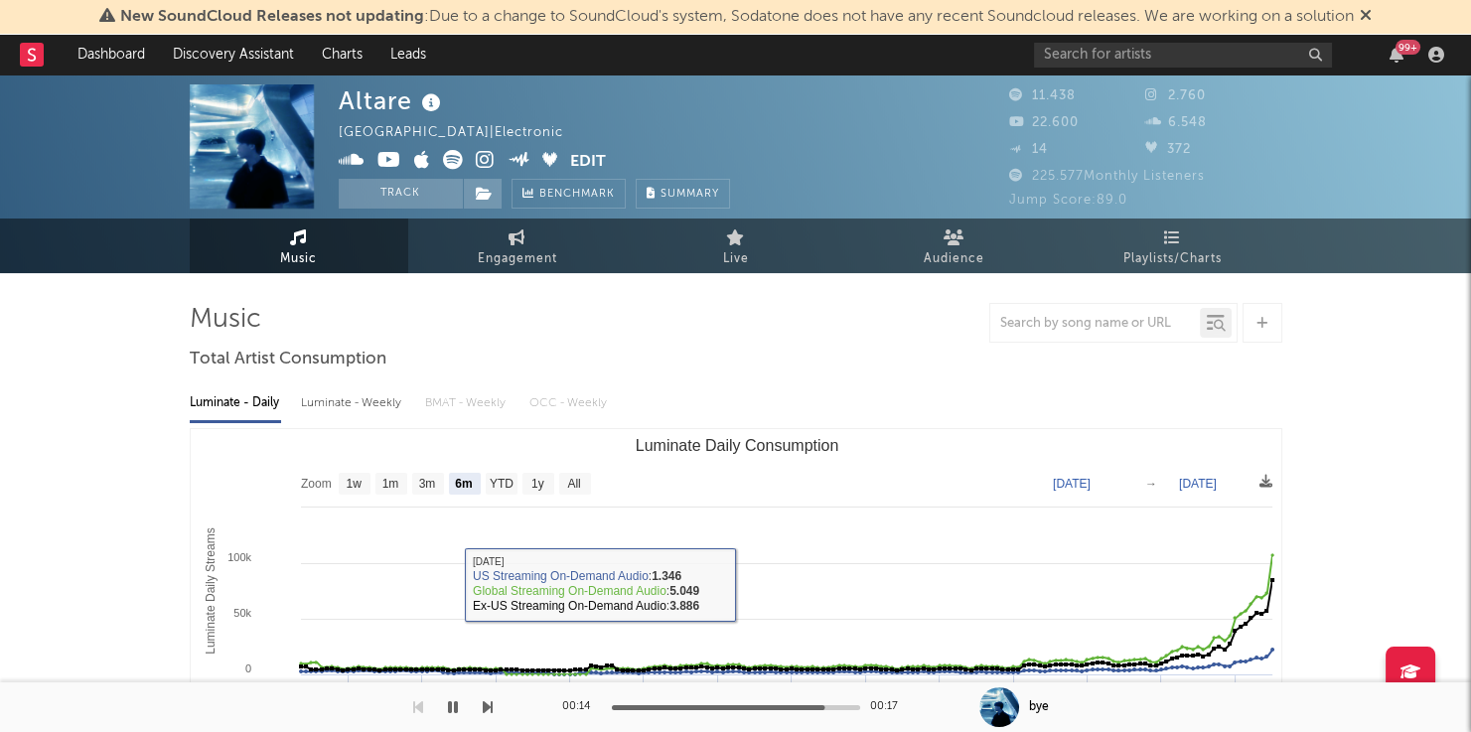
click at [430, 102] on icon at bounding box center [431, 103] width 29 height 28
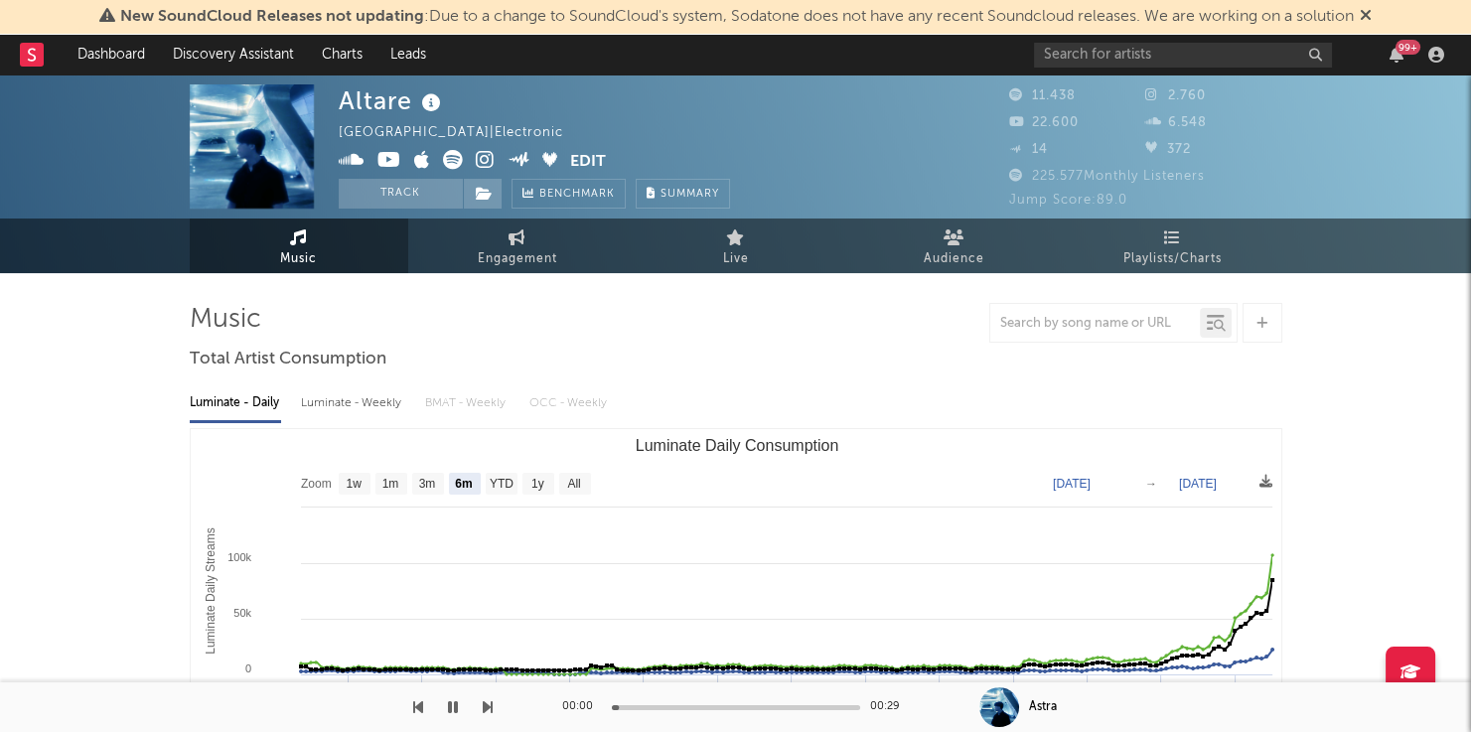
click at [861, 122] on div "Altare Singapore | Electronic Edit Track Benchmark Summary" at bounding box center [662, 146] width 646 height 124
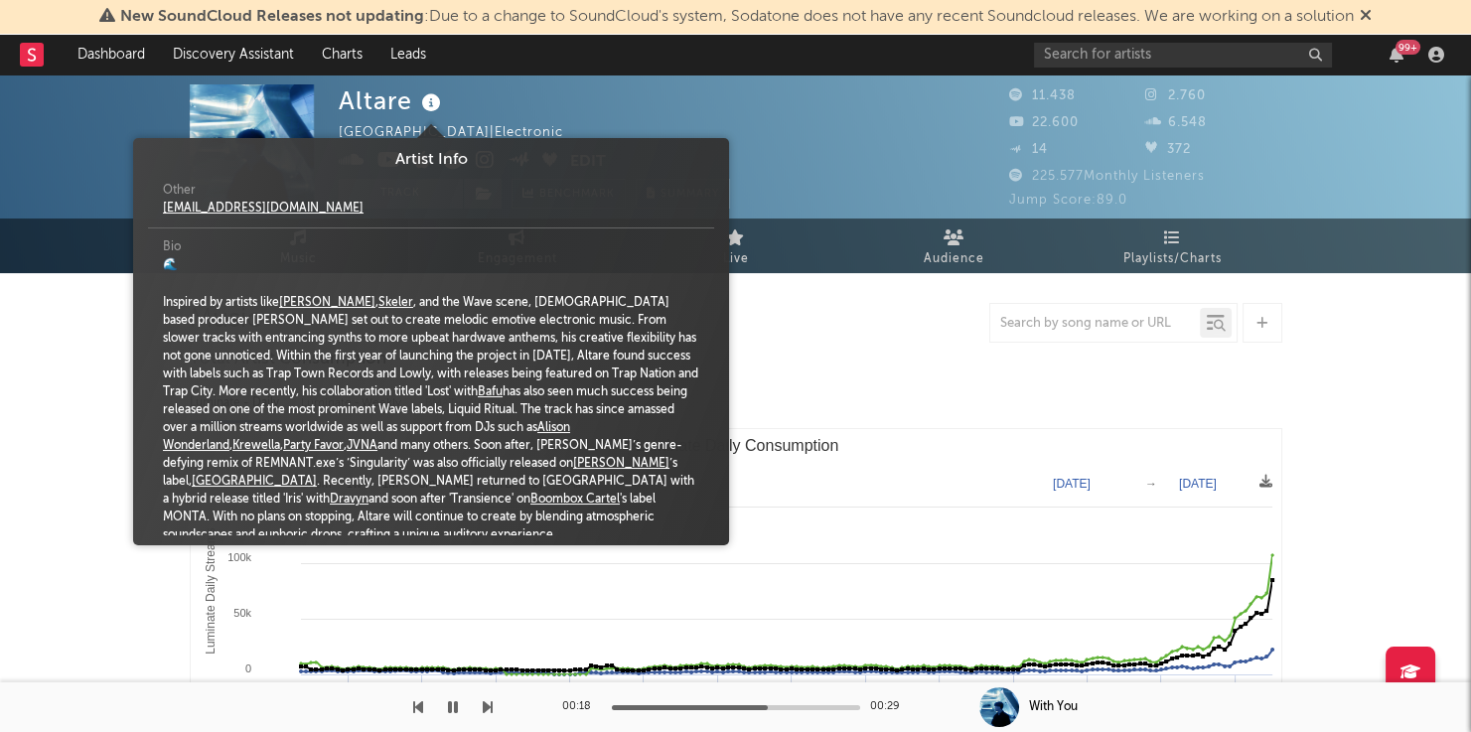
click at [425, 105] on icon at bounding box center [431, 103] width 29 height 28
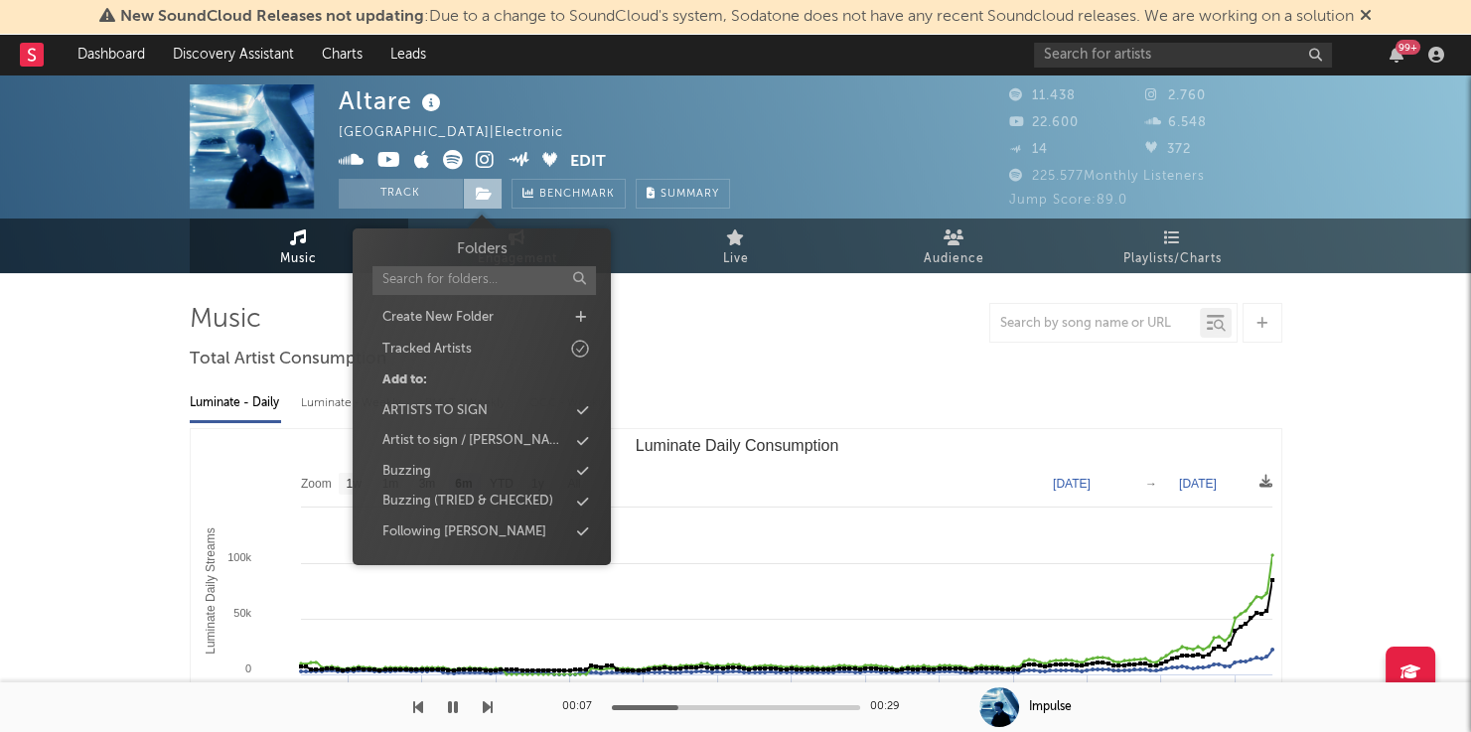
click at [492, 188] on span at bounding box center [483, 194] width 40 height 30
click at [471, 473] on div "Buzzing" at bounding box center [482, 472] width 228 height 26
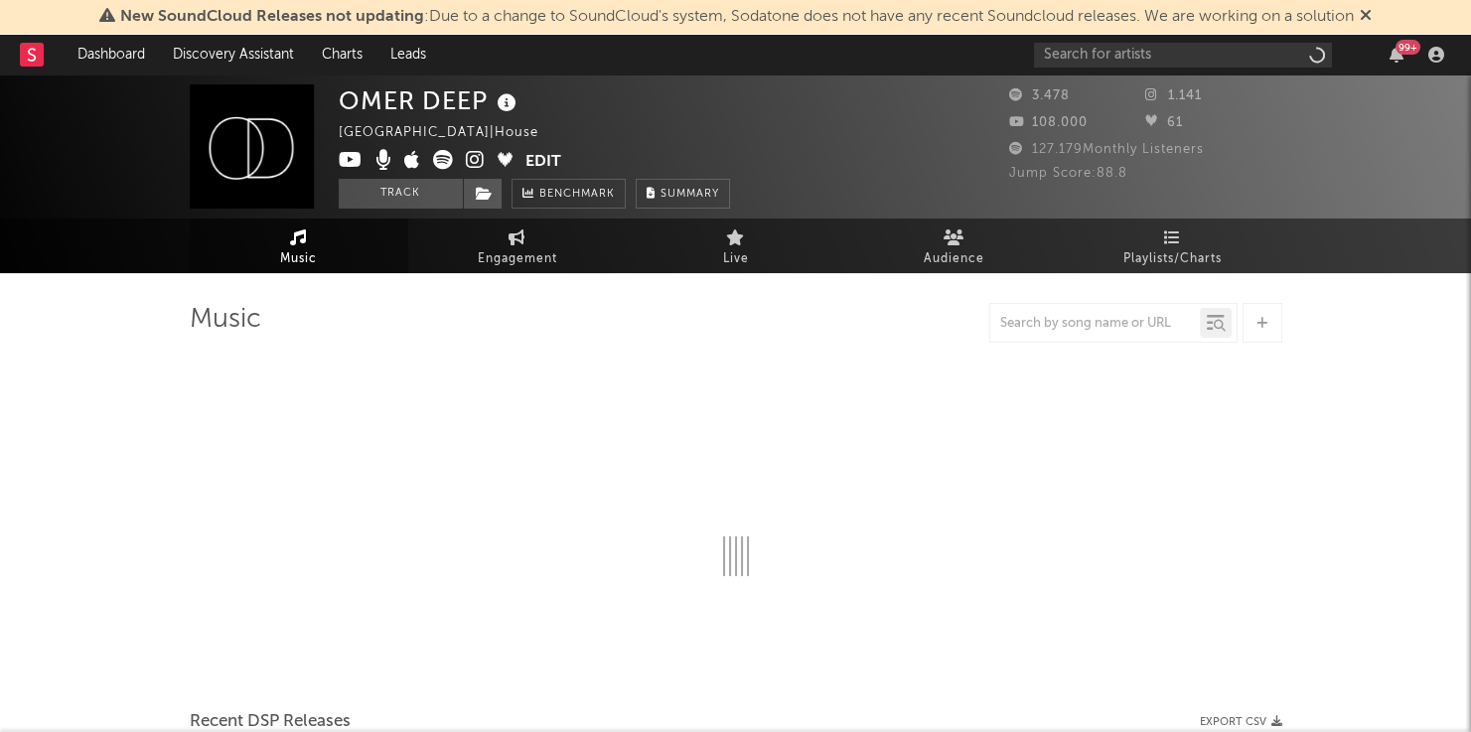
select select "6m"
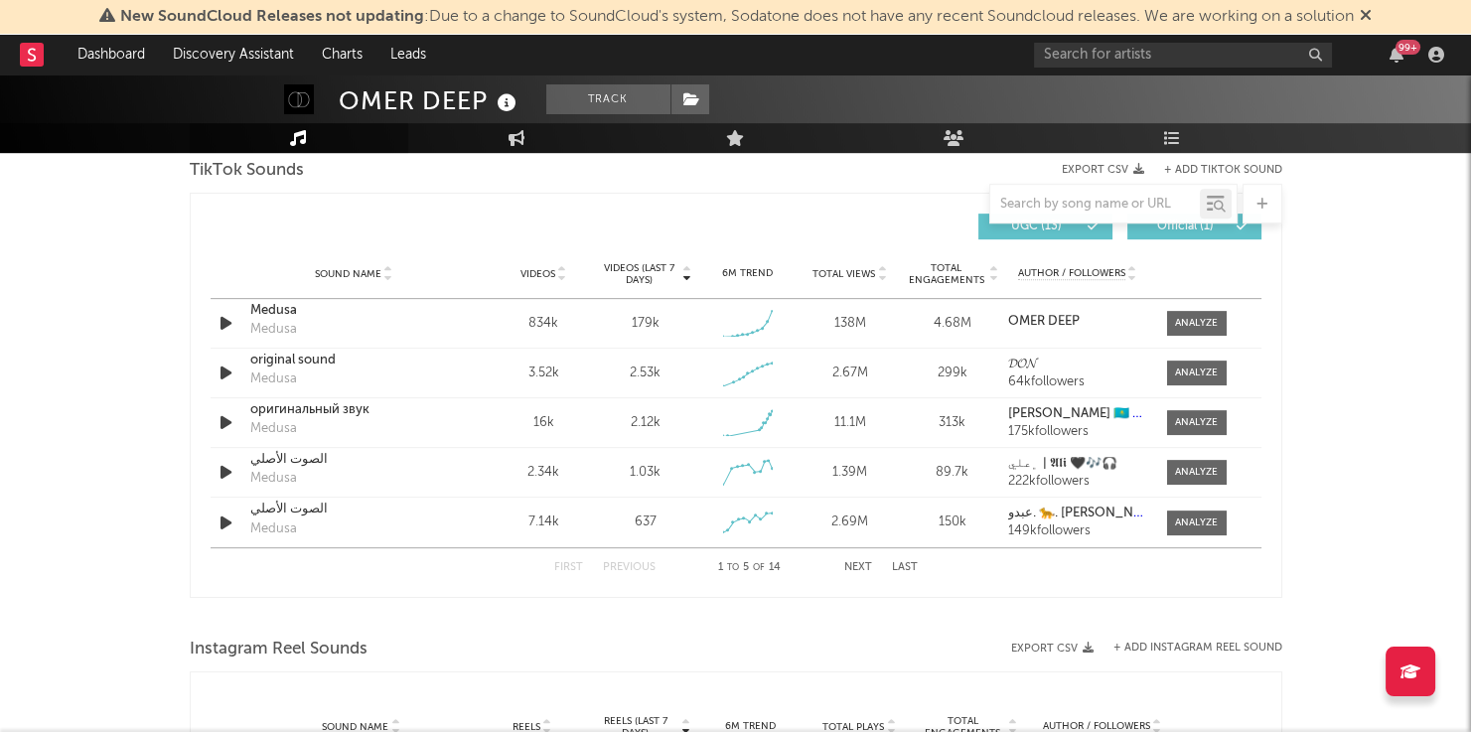
scroll to position [1390, 0]
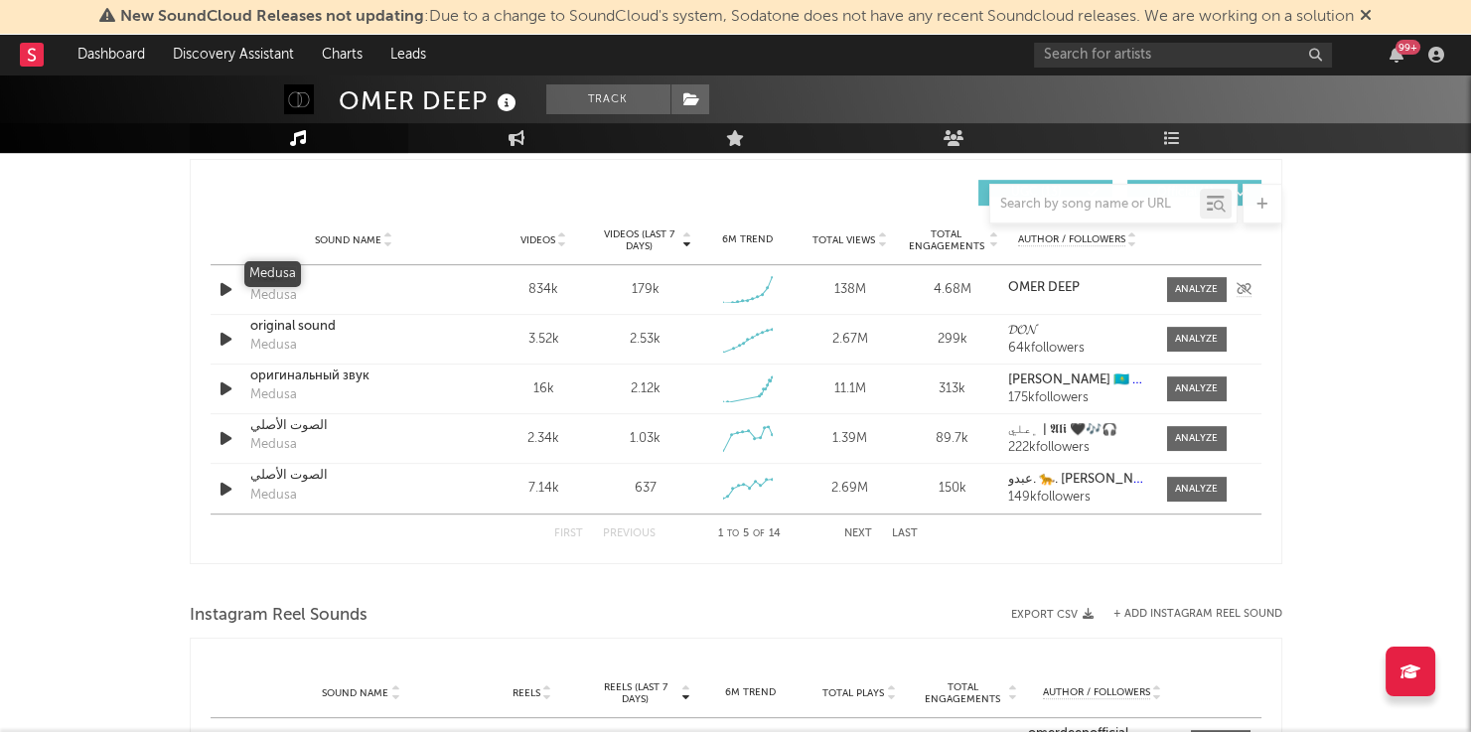
click at [287, 275] on div "Medusa" at bounding box center [354, 277] width 208 height 20
click at [305, 326] on div "original sound" at bounding box center [354, 327] width 208 height 20
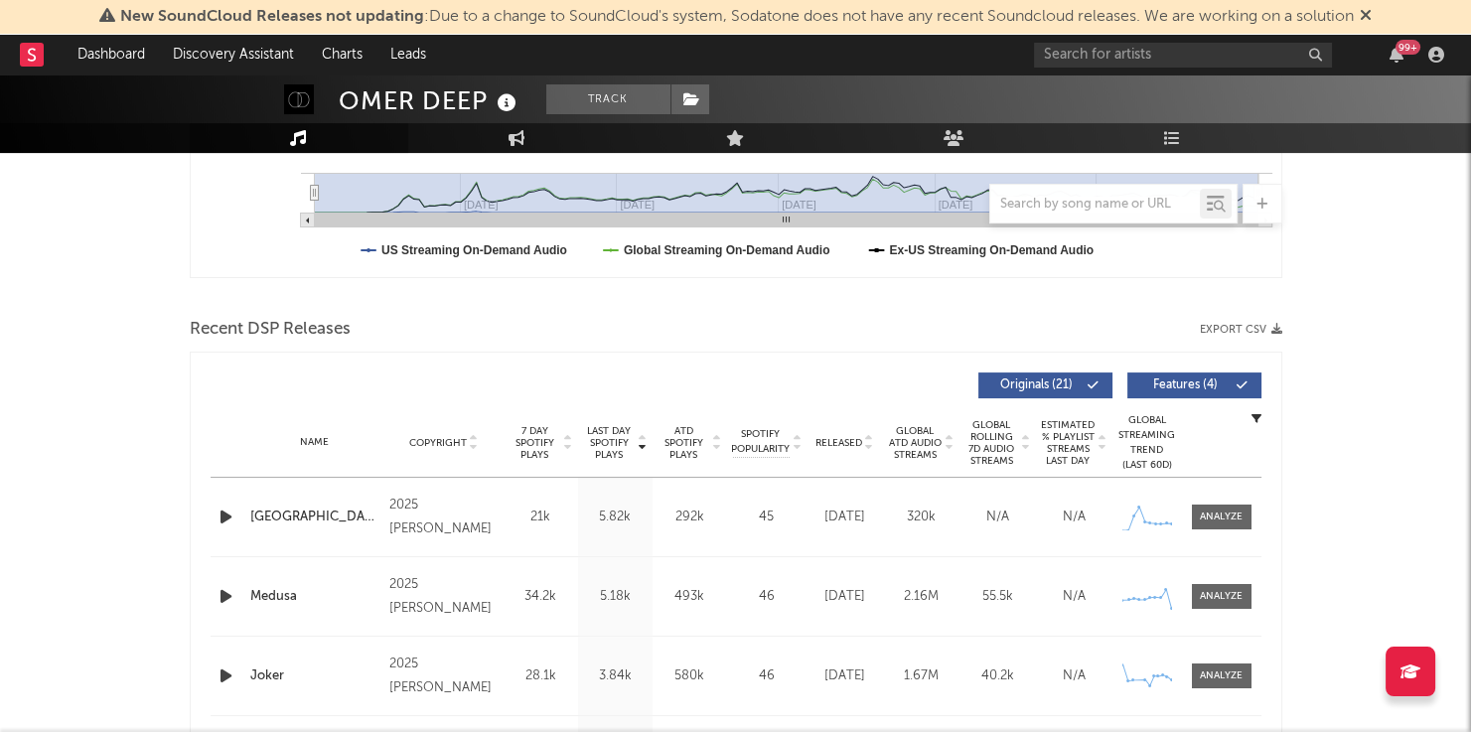
scroll to position [138, 0]
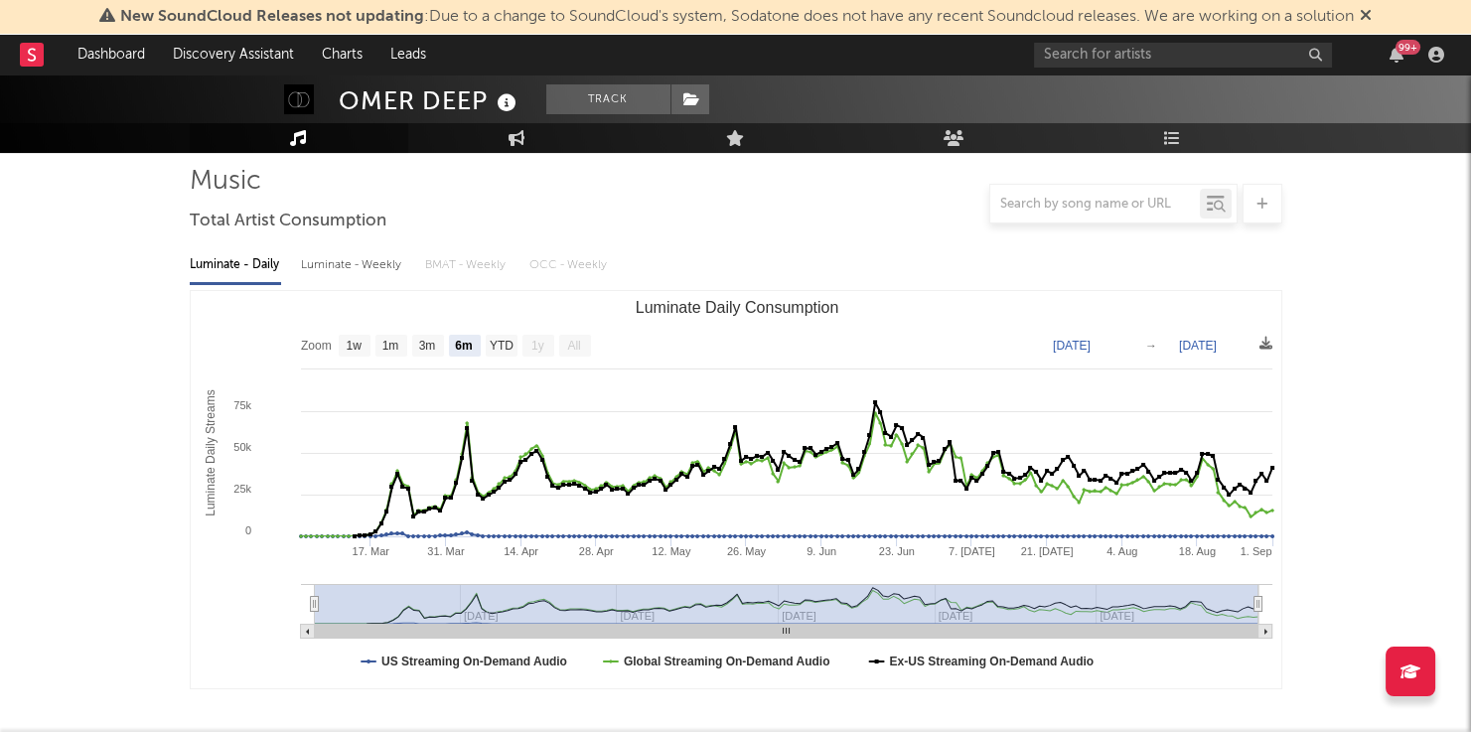
click at [497, 101] on icon at bounding box center [507, 103] width 29 height 28
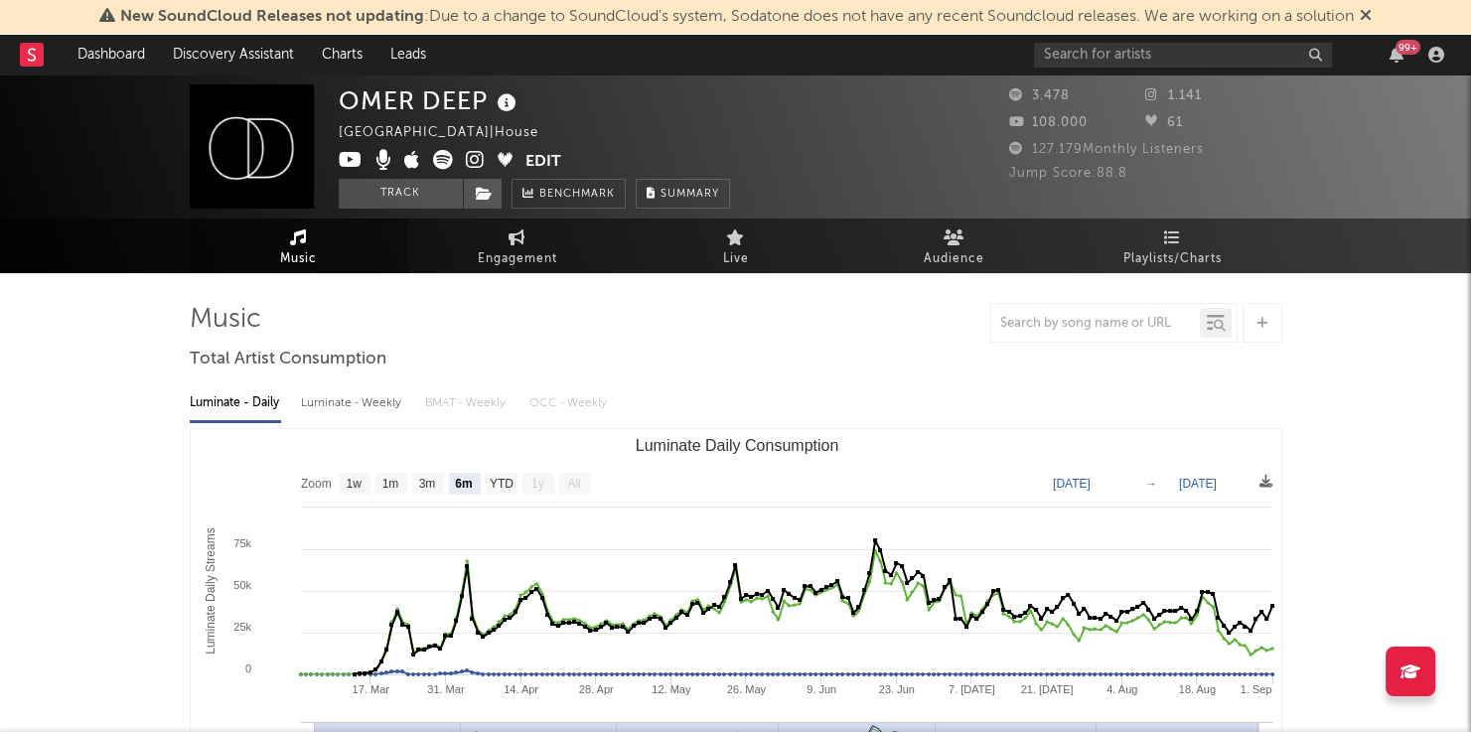
scroll to position [0, 0]
click at [503, 198] on div "Track Benchmark Summary" at bounding box center [534, 194] width 391 height 30
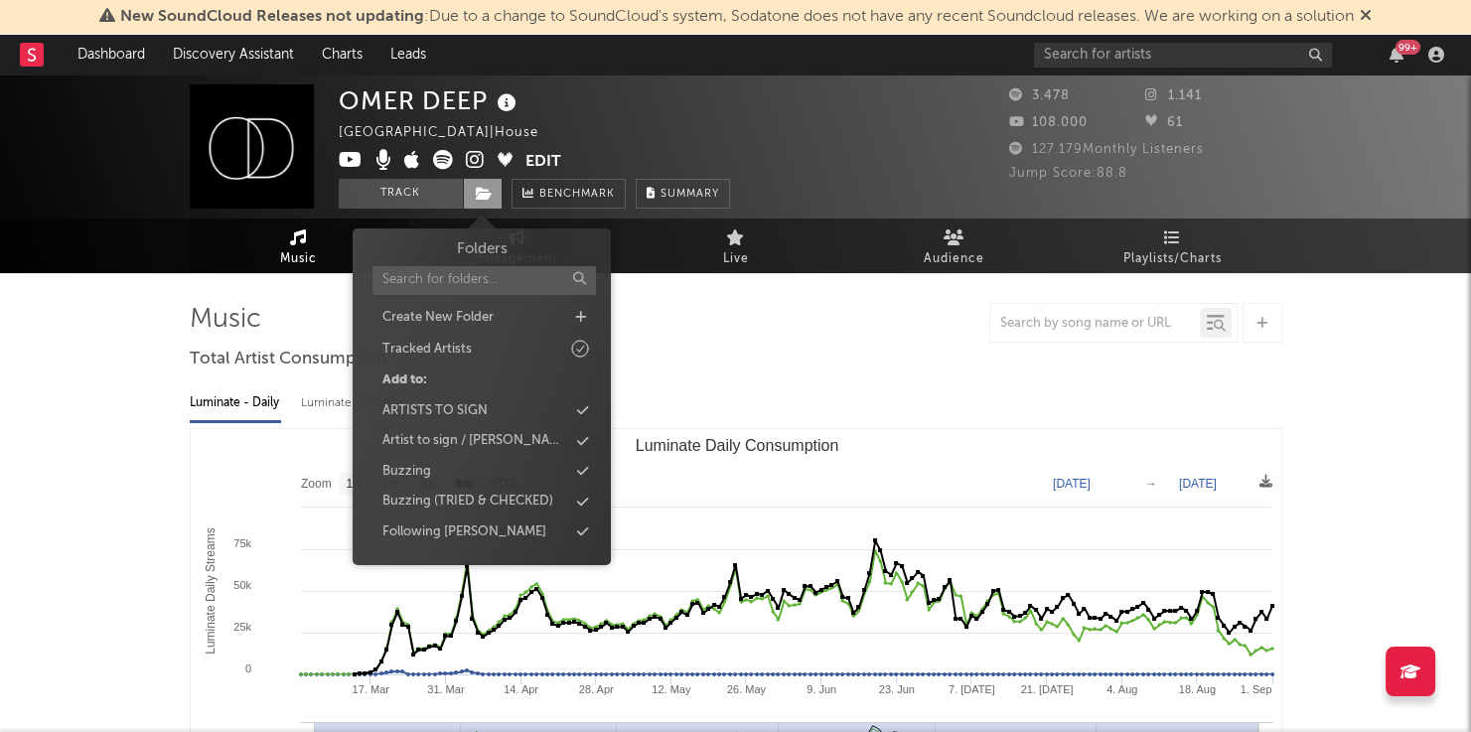
drag, startPoint x: 499, startPoint y: 197, endPoint x: 462, endPoint y: 196, distance: 36.8
click at [497, 195] on span at bounding box center [483, 194] width 40 height 30
click at [447, 470] on div "Buzzing" at bounding box center [482, 472] width 228 height 26
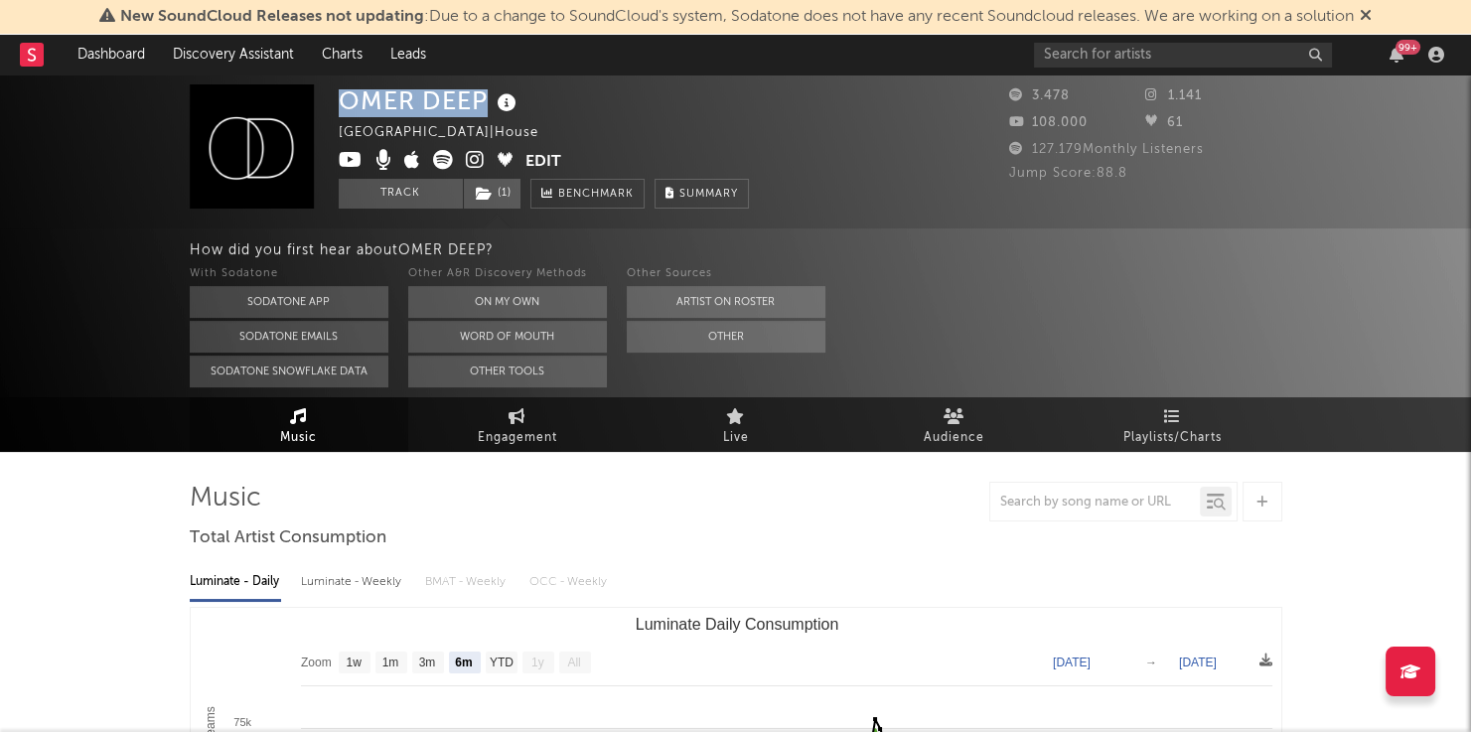
drag, startPoint x: 331, startPoint y: 98, endPoint x: 490, endPoint y: 98, distance: 158.9
click at [490, 98] on div "OMER DEEP Russia | House Edit Track ( 1 ) Benchmark Summary 3.478 1.141 108.000…" at bounding box center [735, 151] width 1471 height 154
copy div "OMER DEEP"
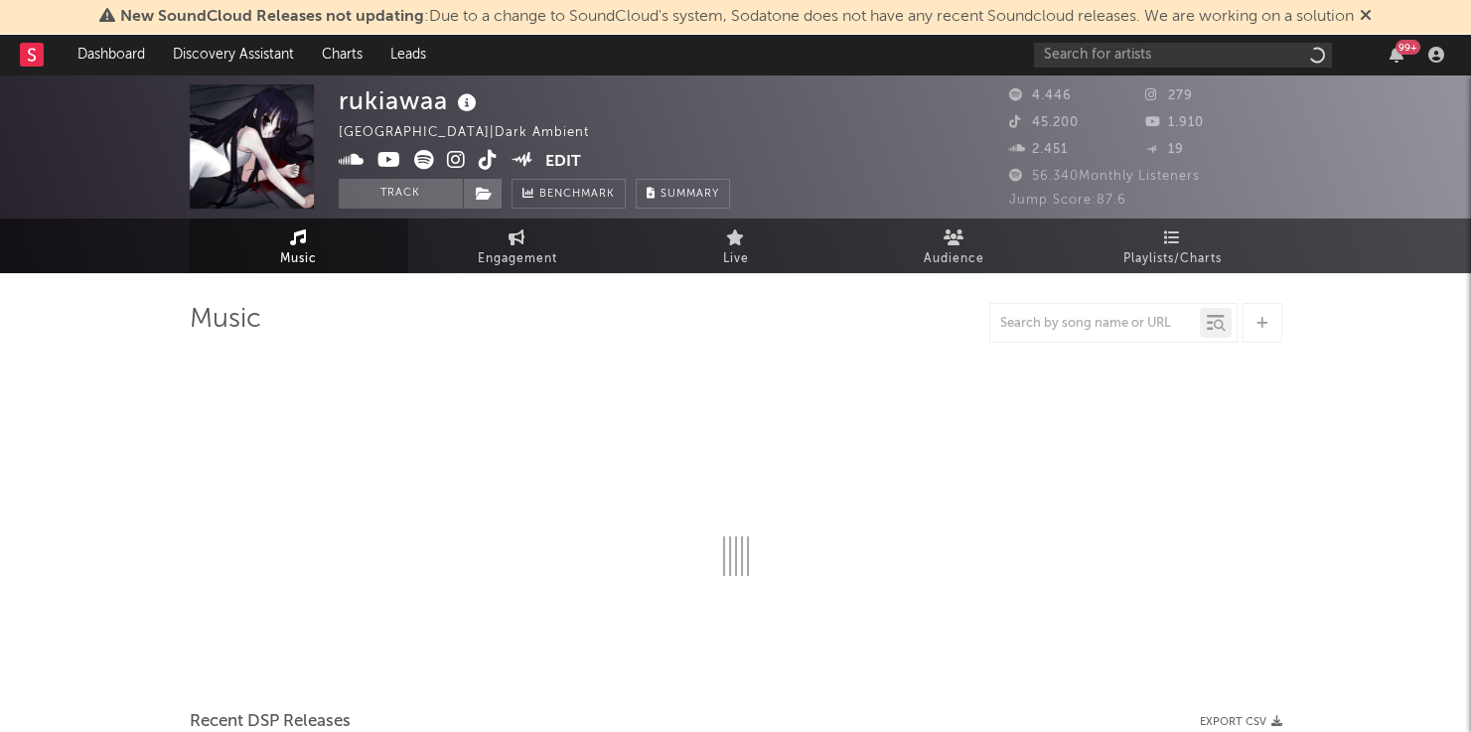
select select "1w"
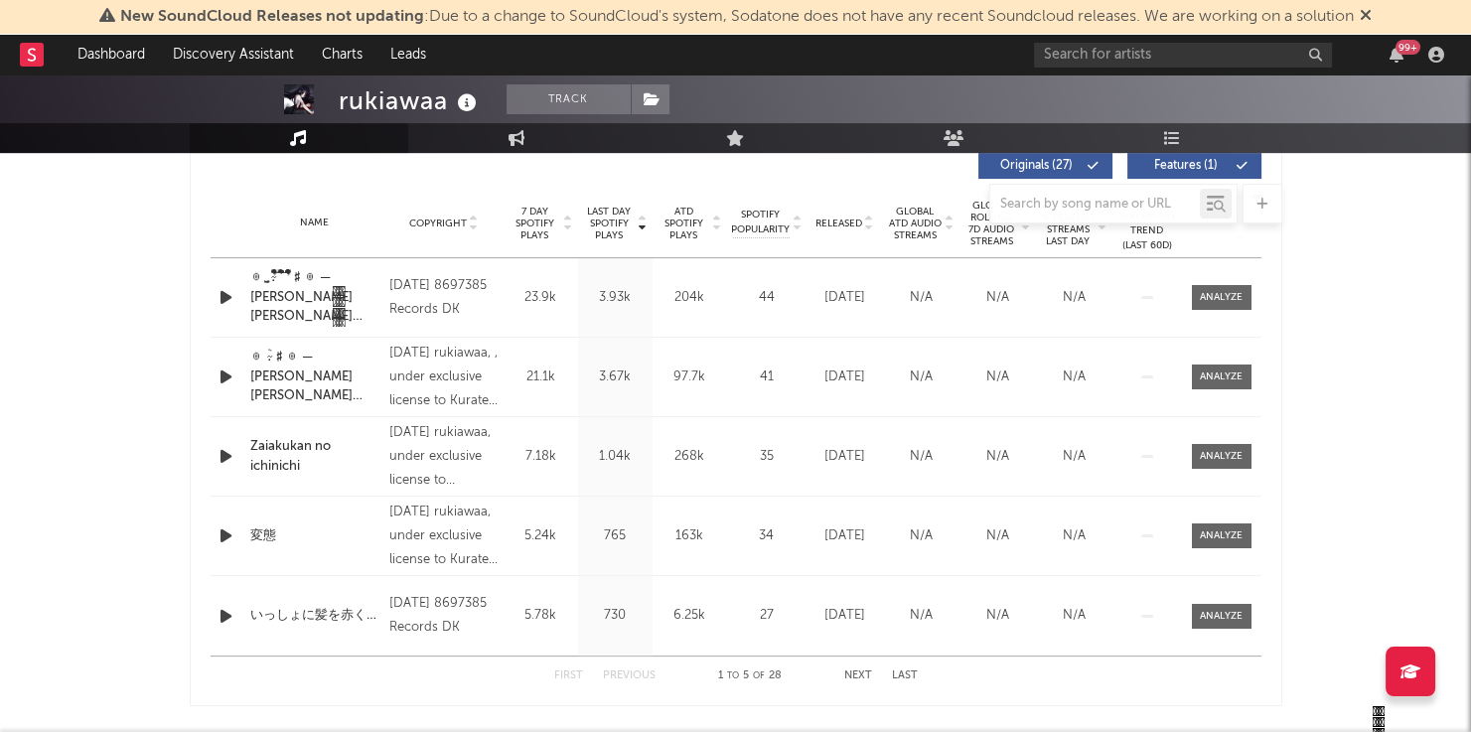
scroll to position [711, 0]
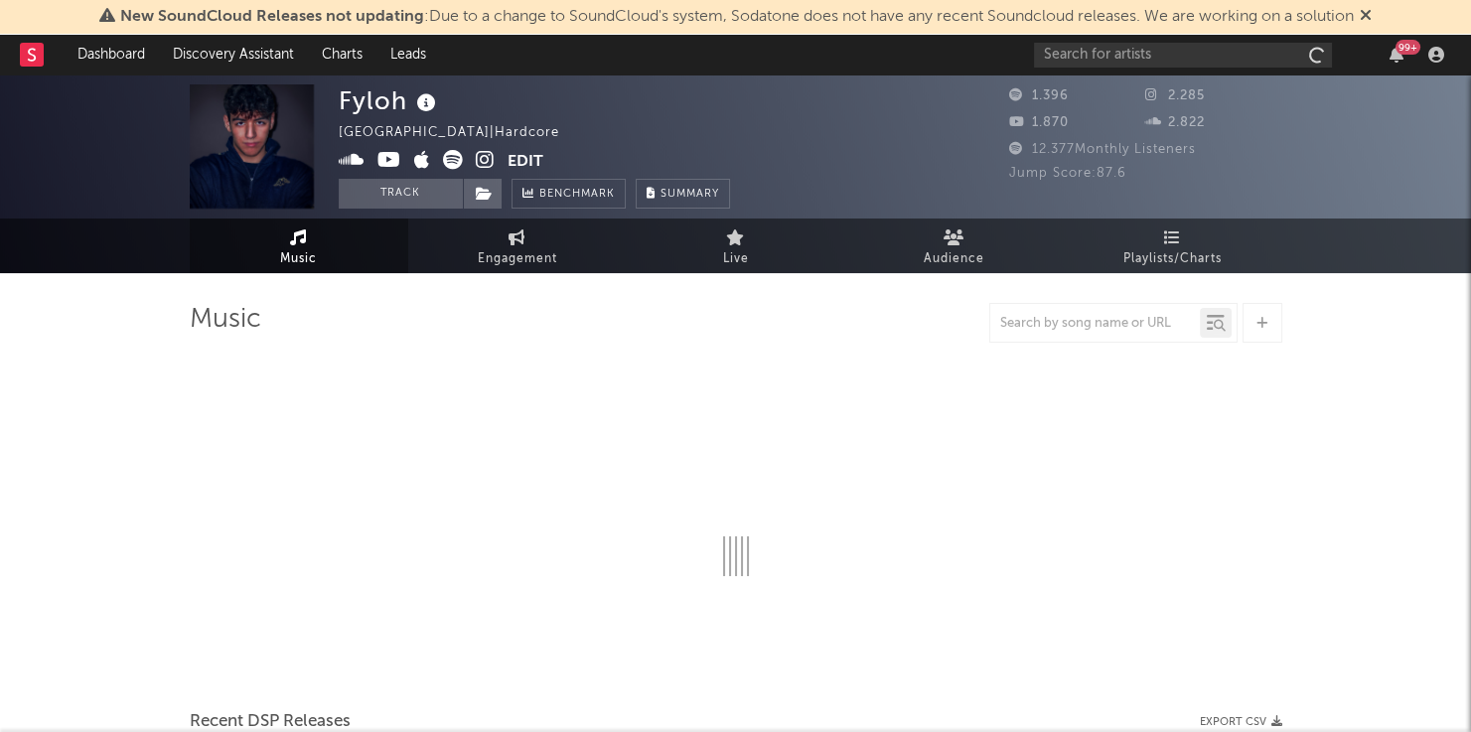
select select "6m"
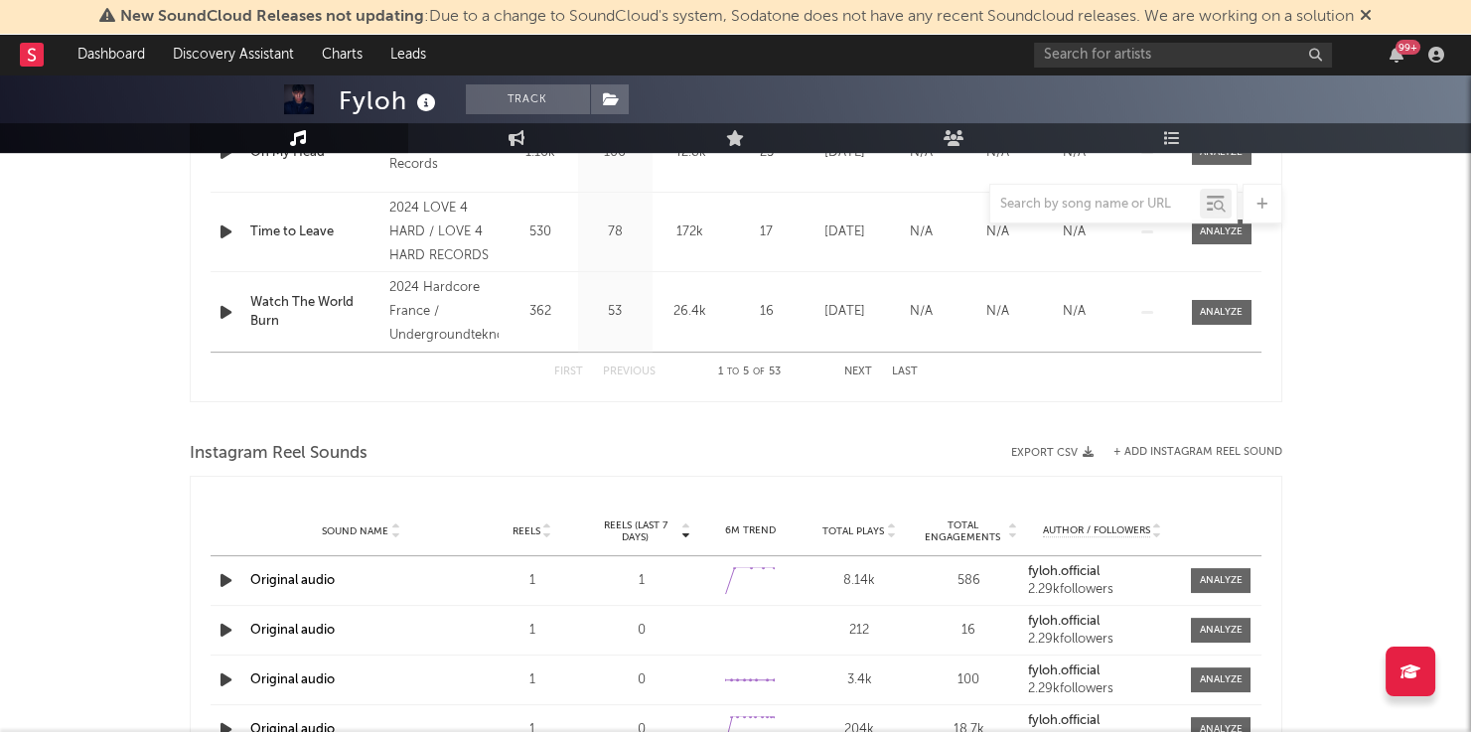
scroll to position [1132, 0]
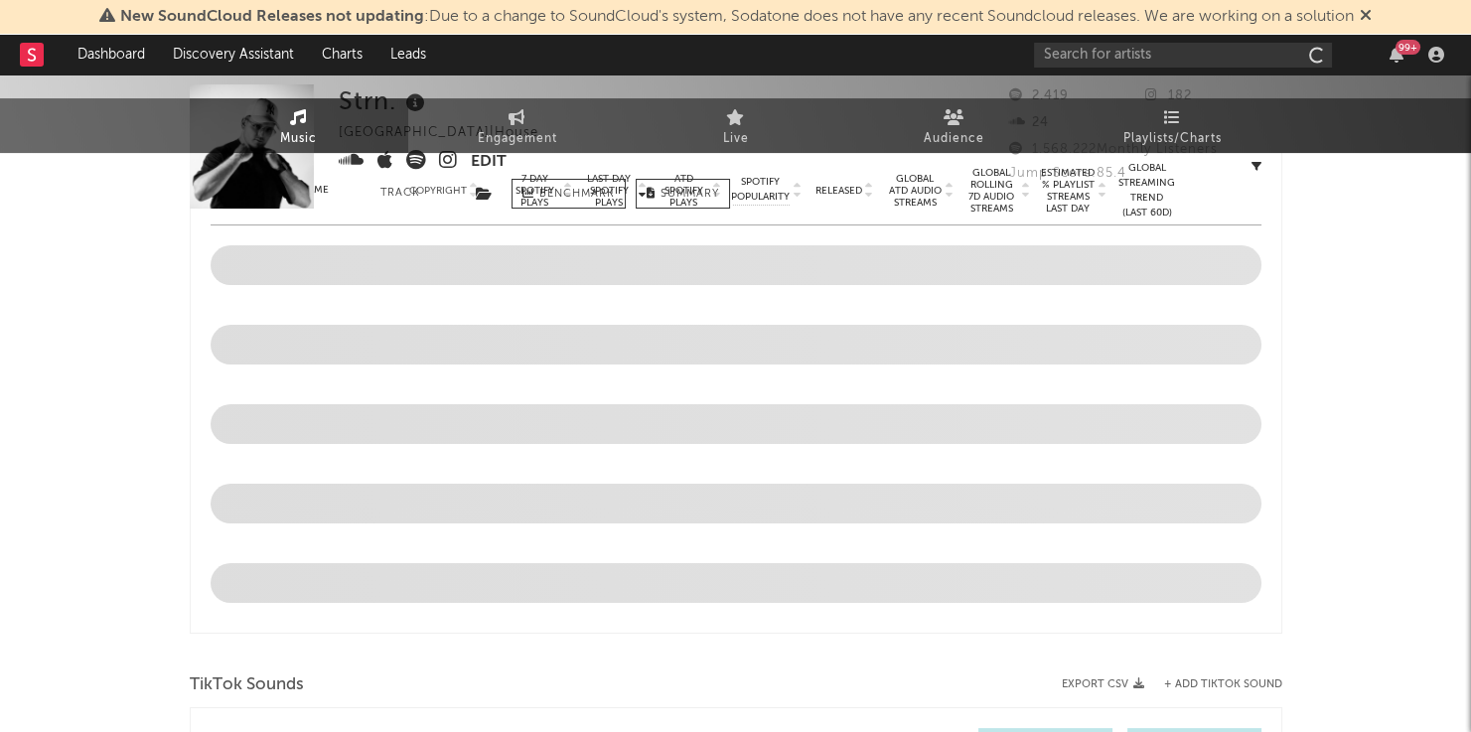
select select "1w"
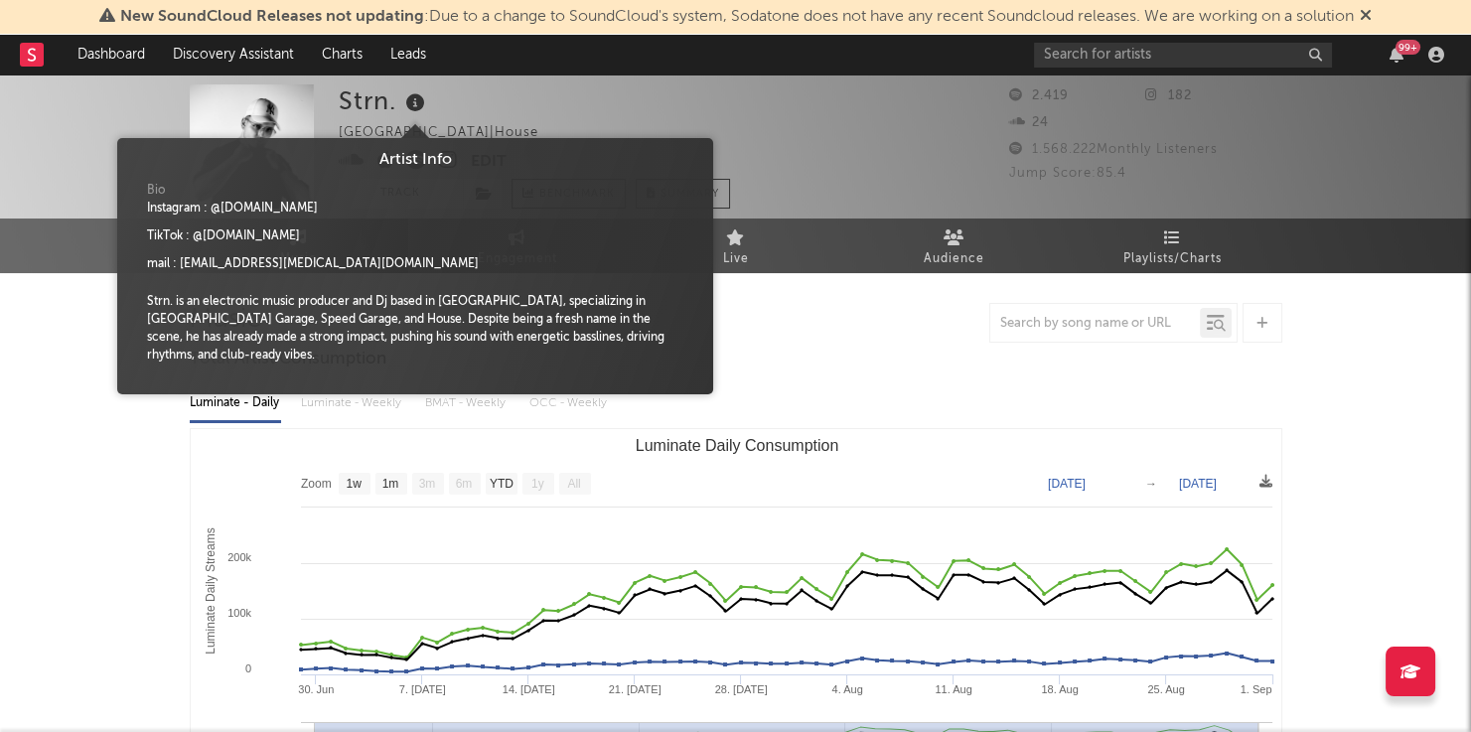
click at [418, 99] on icon at bounding box center [415, 103] width 29 height 28
drag, startPoint x: 294, startPoint y: 260, endPoint x: 178, endPoint y: 263, distance: 116.3
click at [178, 263] on div "mail : [EMAIL_ADDRESS][MEDICAL_DATA][DOMAIN_NAME]" at bounding box center [313, 264] width 332 height 18
copy div "strn.flac@gmail.com"
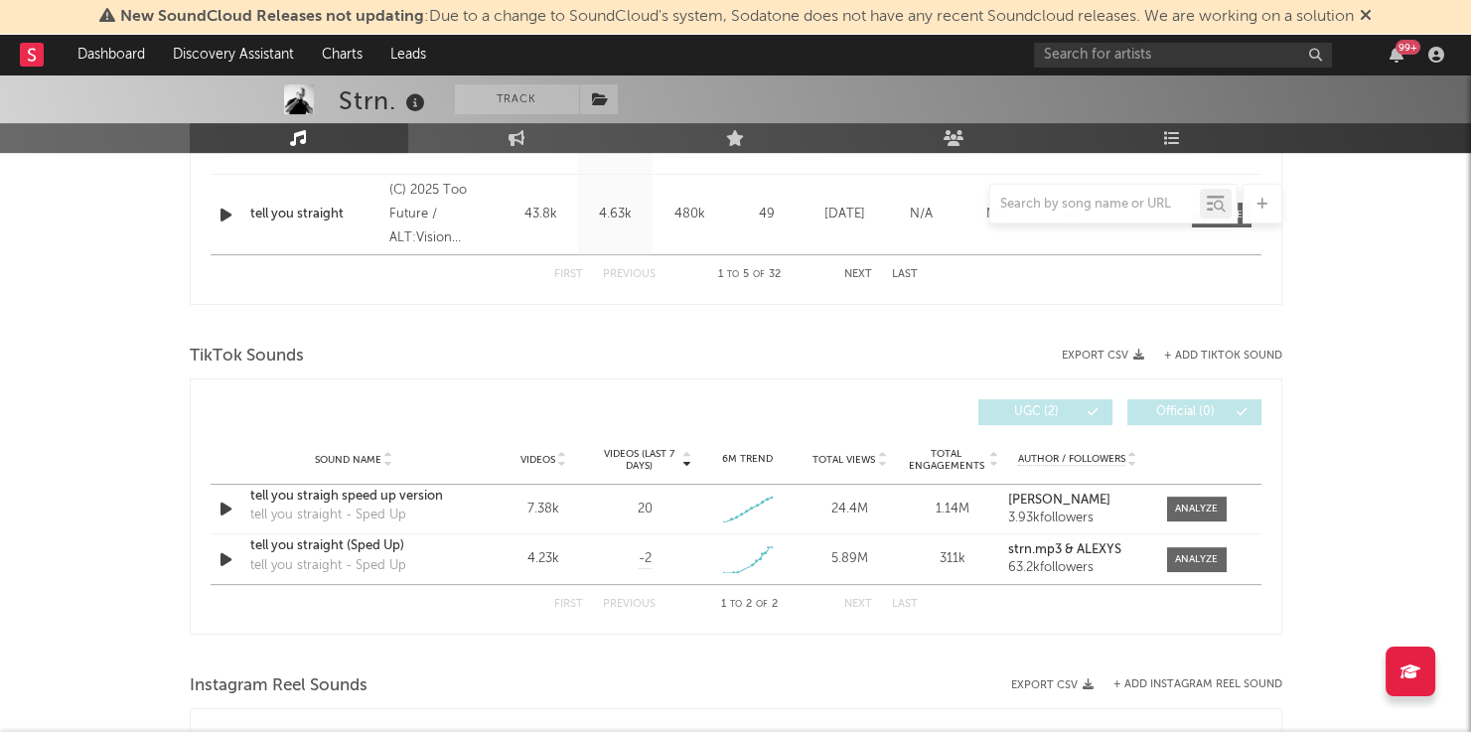
scroll to position [1175, 0]
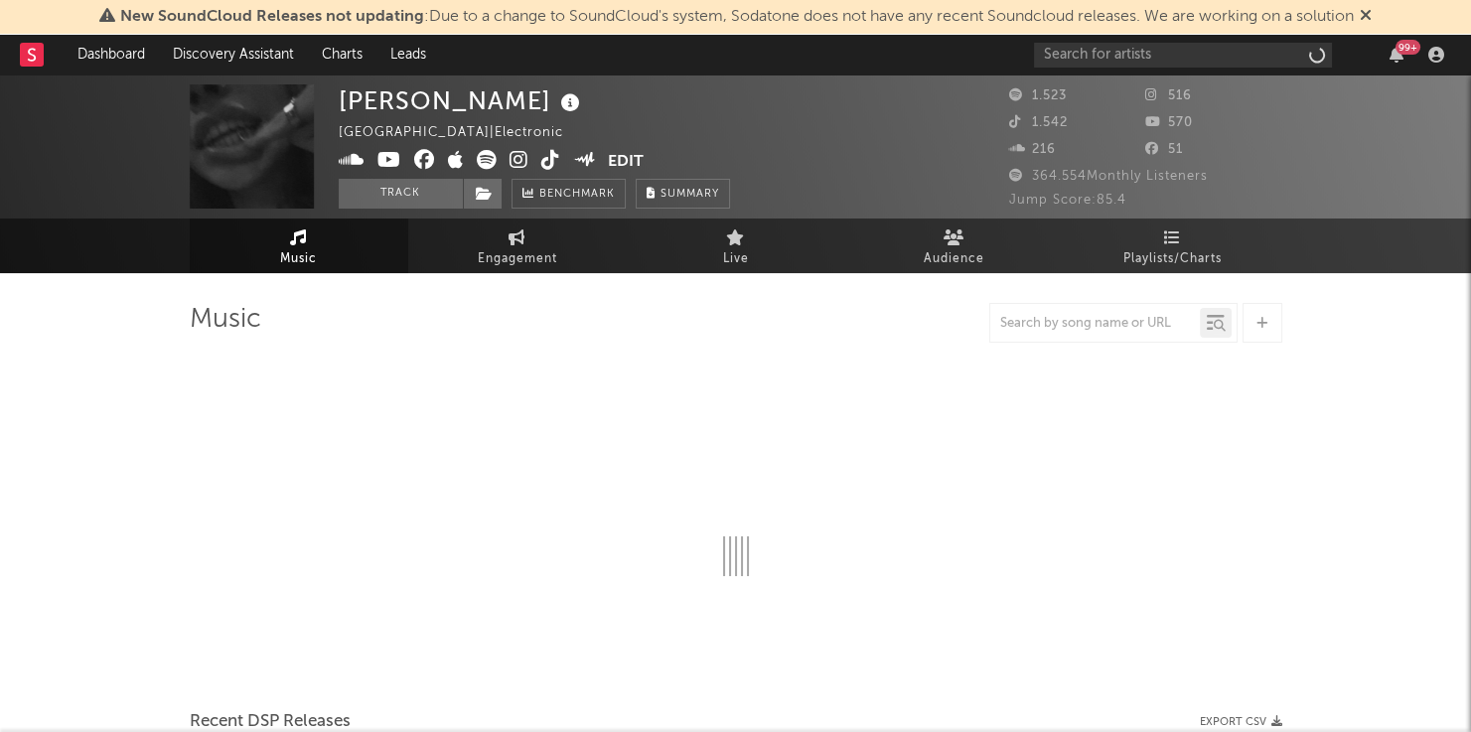
select select "6m"
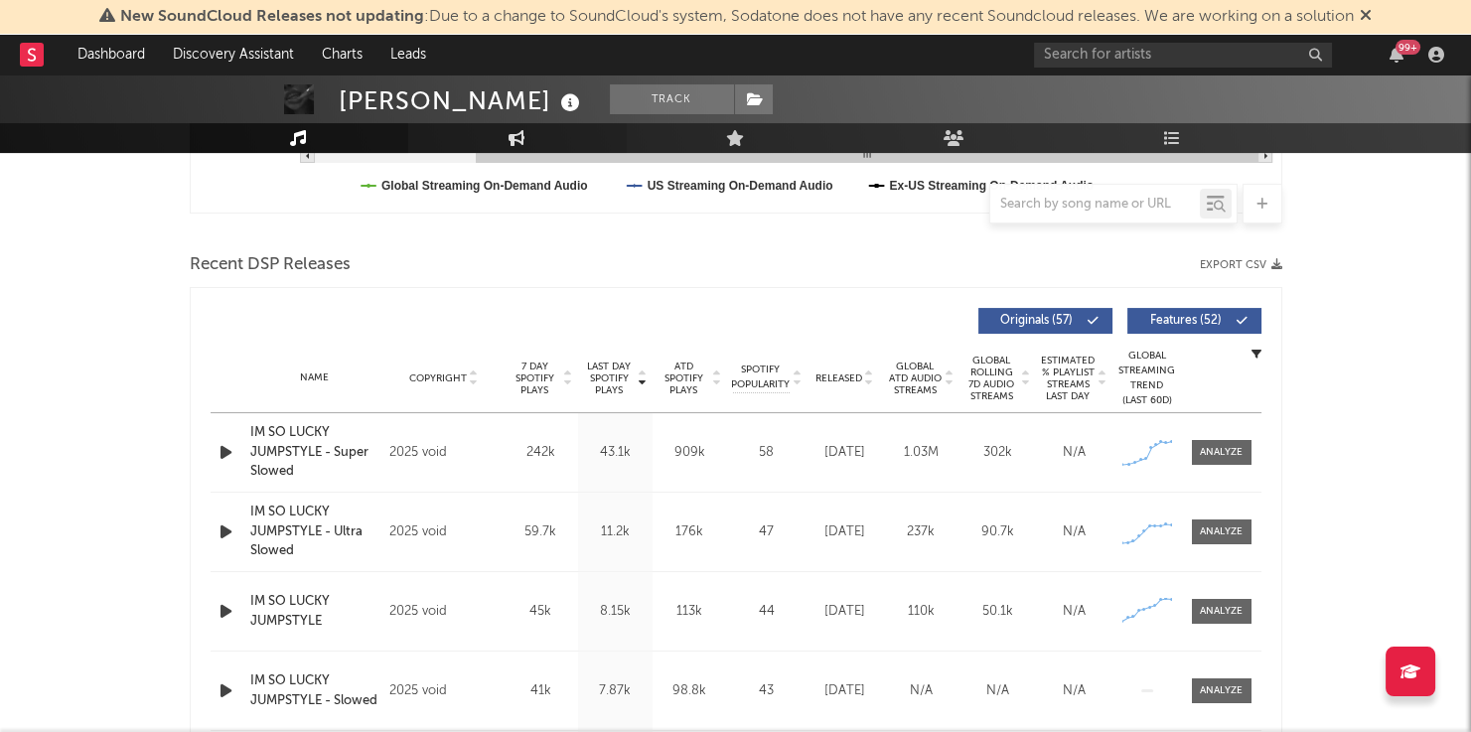
scroll to position [630, 0]
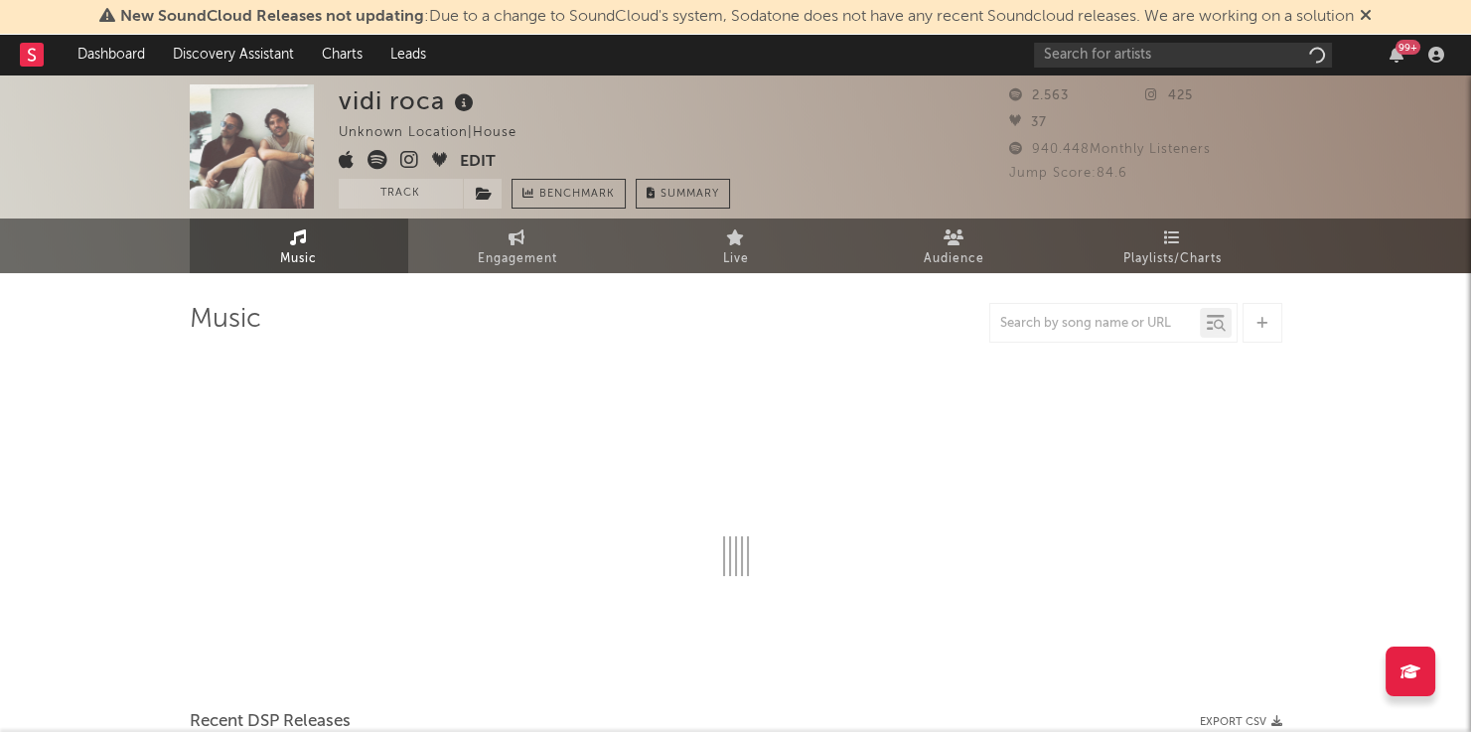
select select "6m"
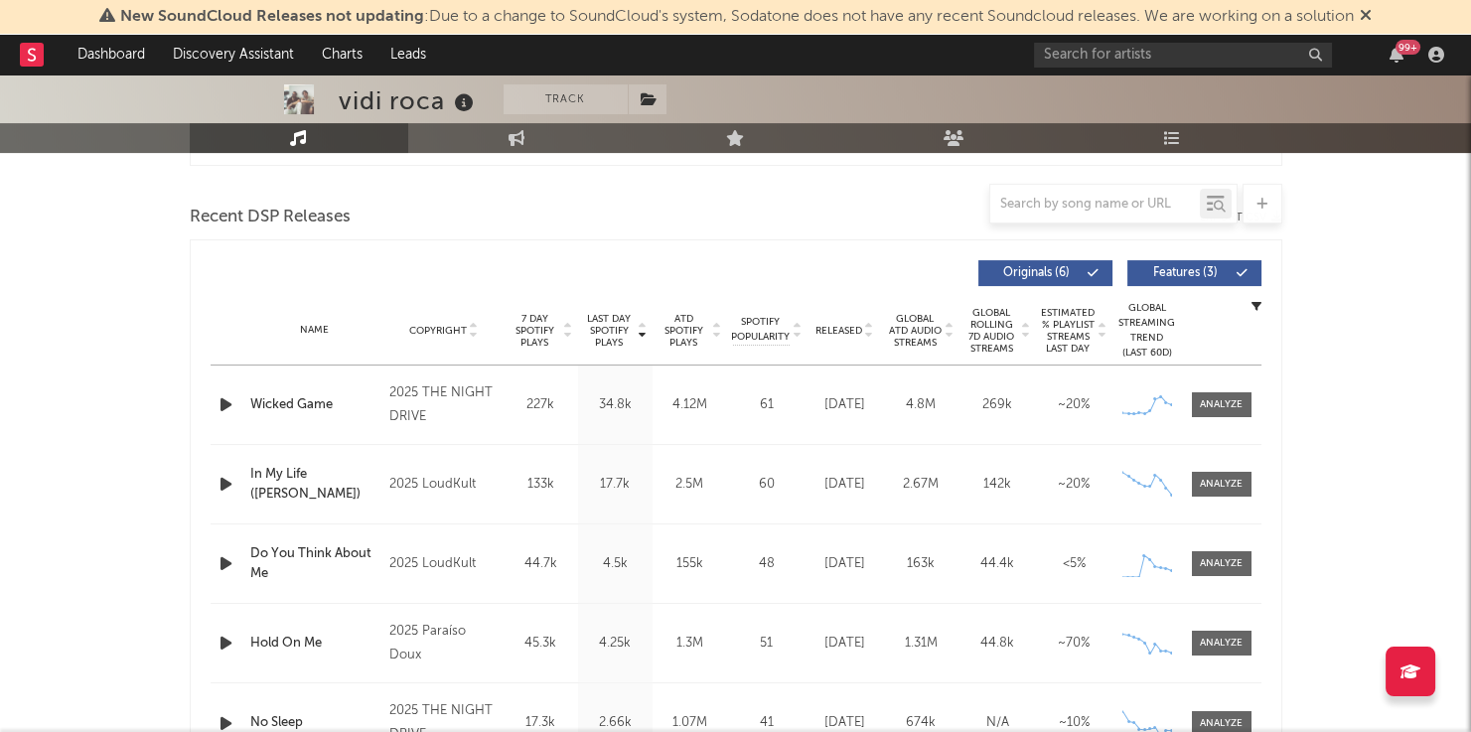
scroll to position [664, 0]
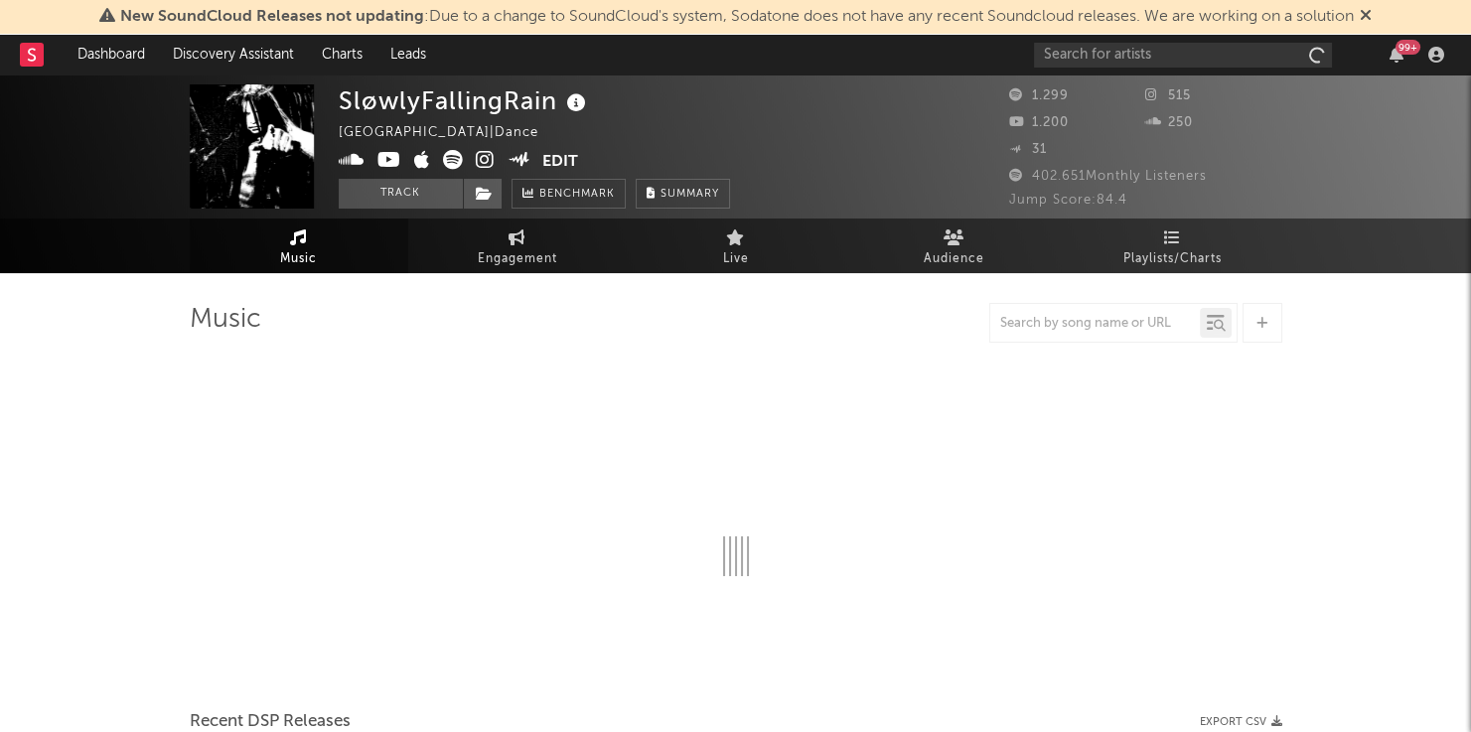
select select "1w"
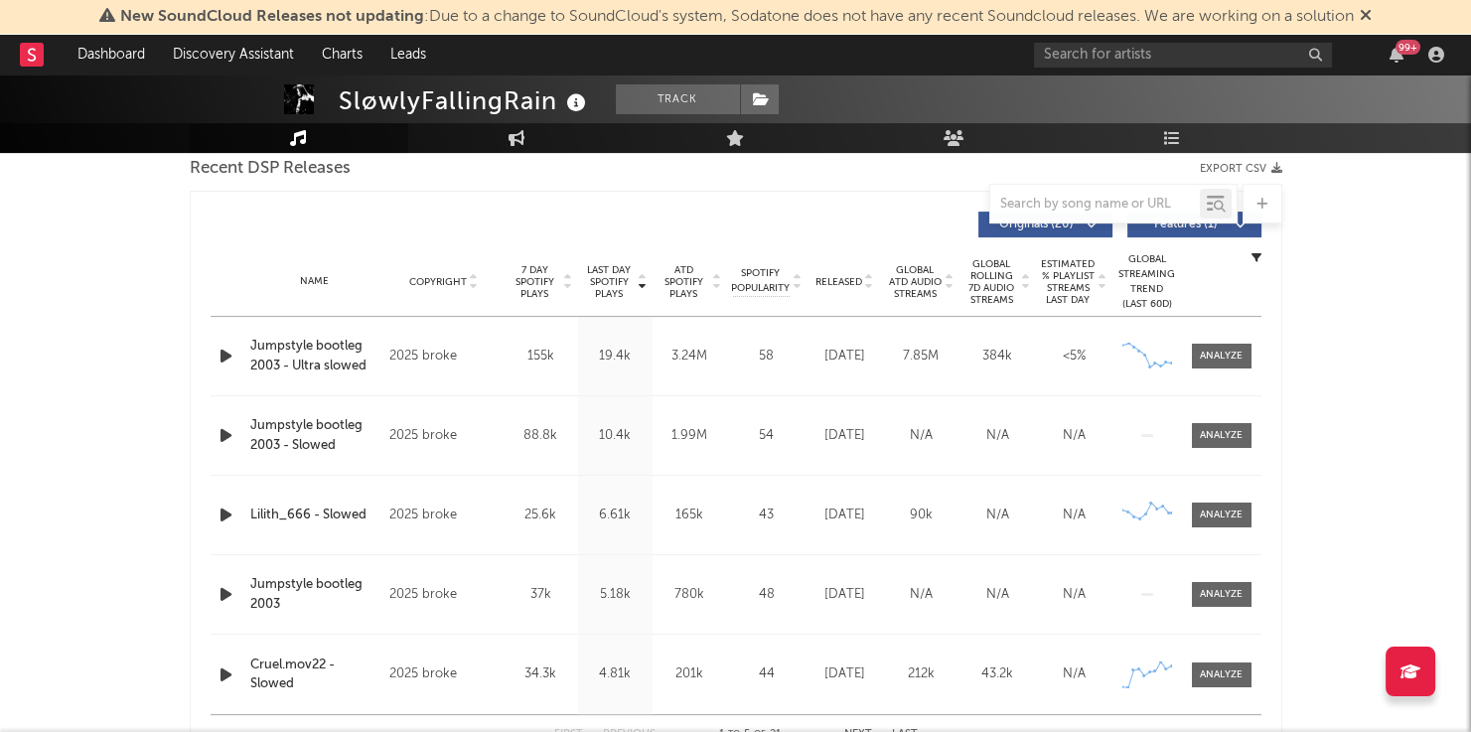
scroll to position [714, 0]
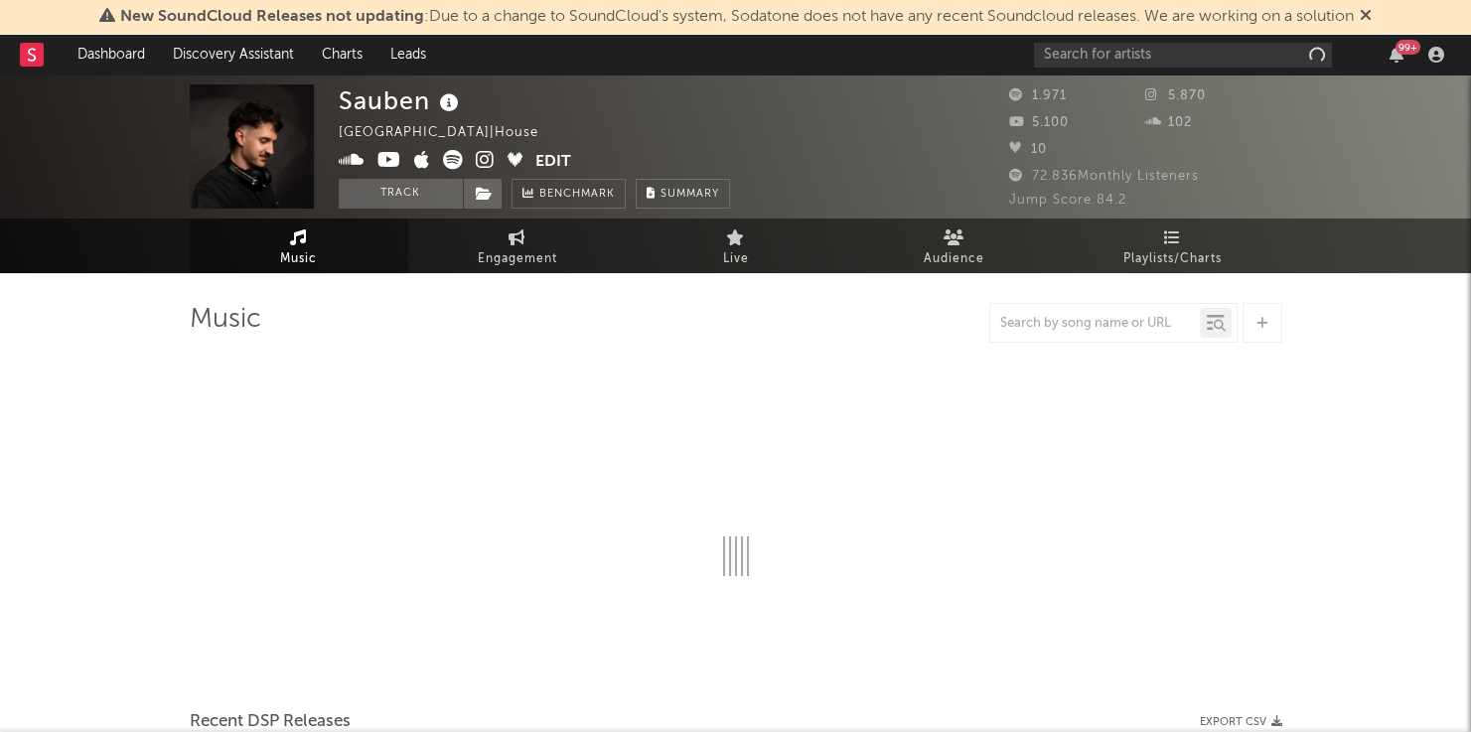
select select "6m"
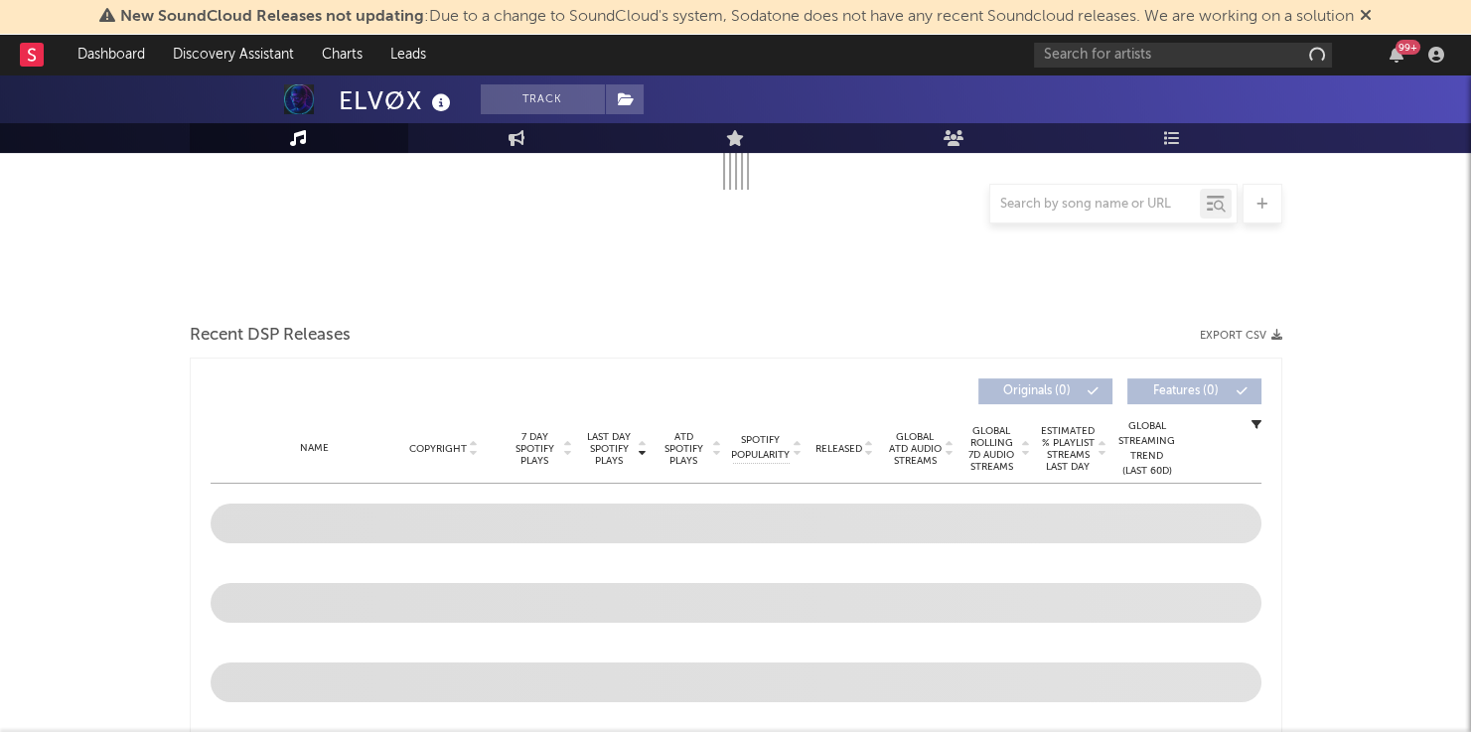
select select "1w"
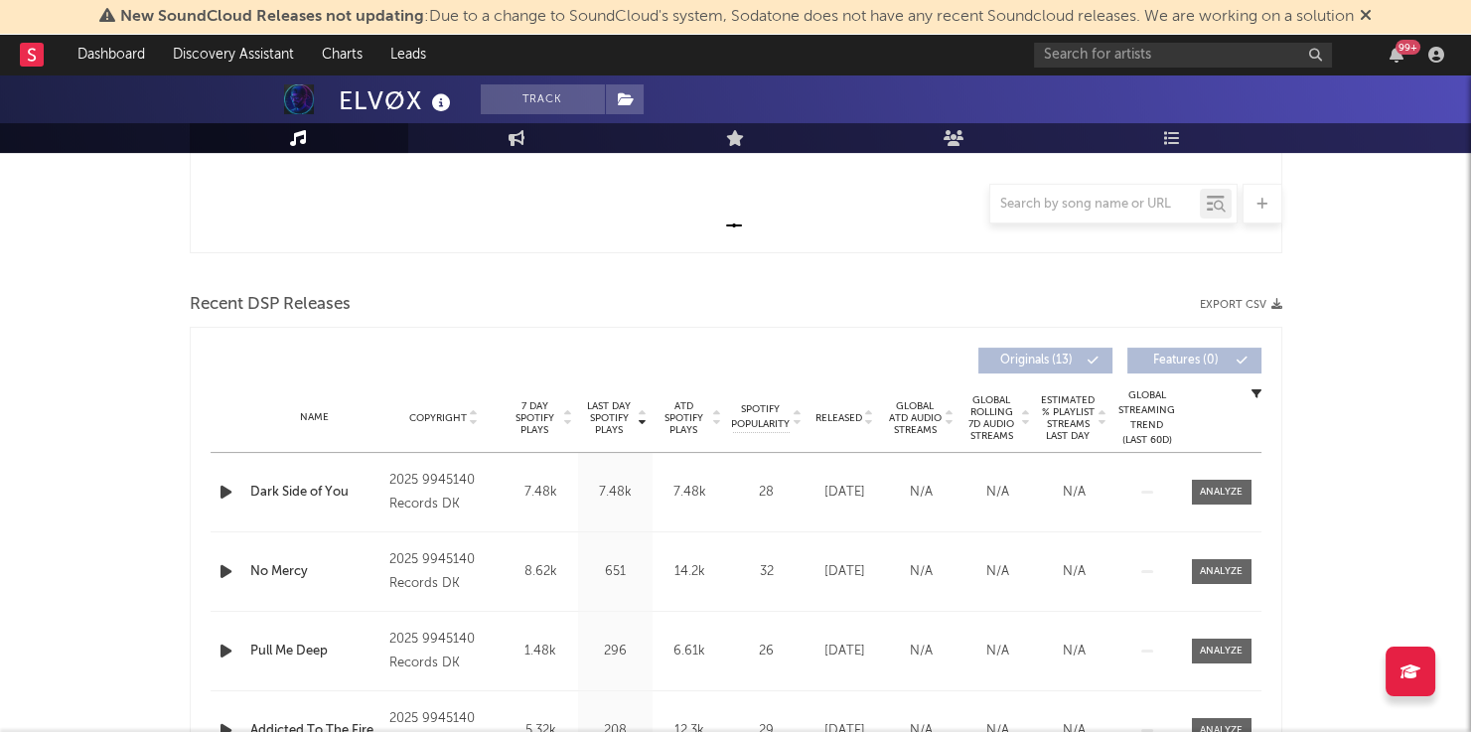
scroll to position [602, 0]
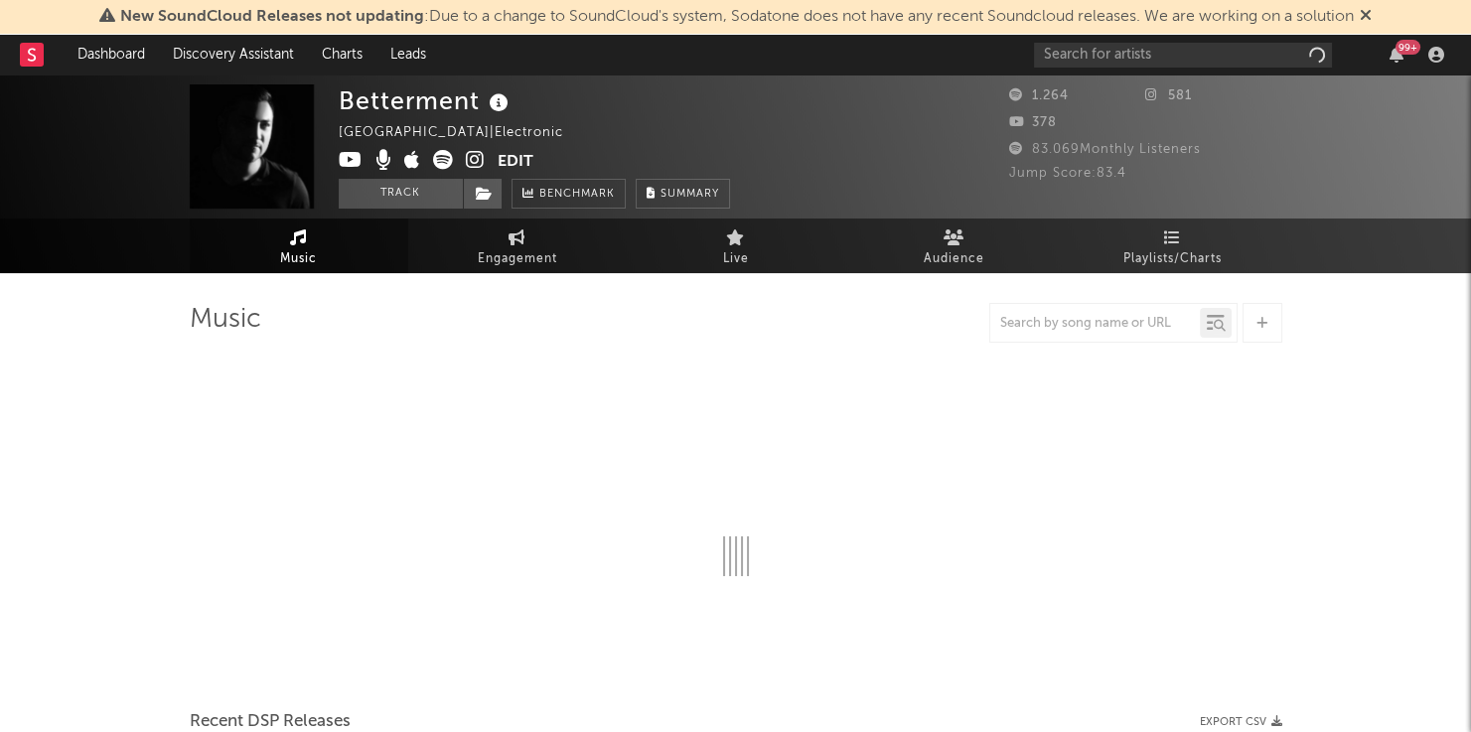
select select "1w"
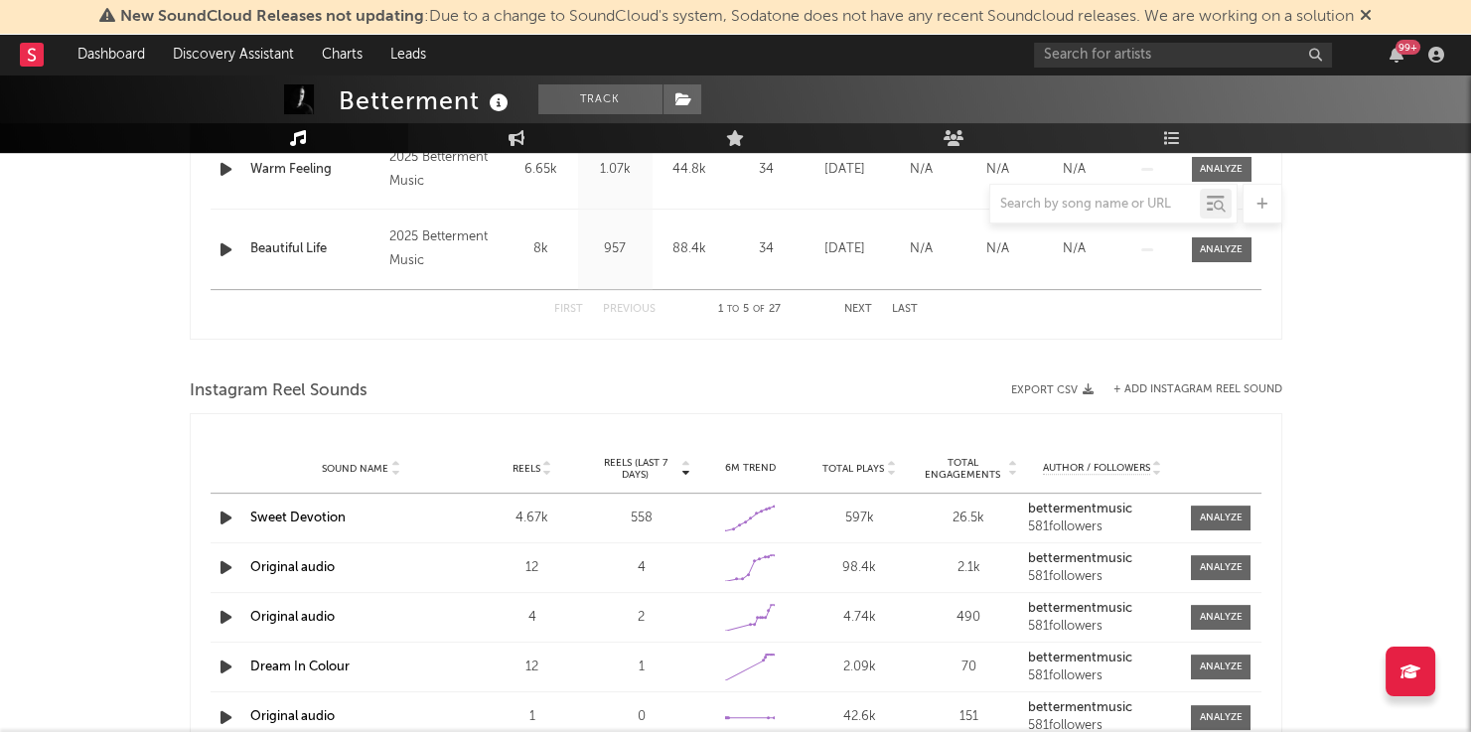
scroll to position [1136, 0]
click at [1234, 516] on div at bounding box center [1221, 517] width 43 height 15
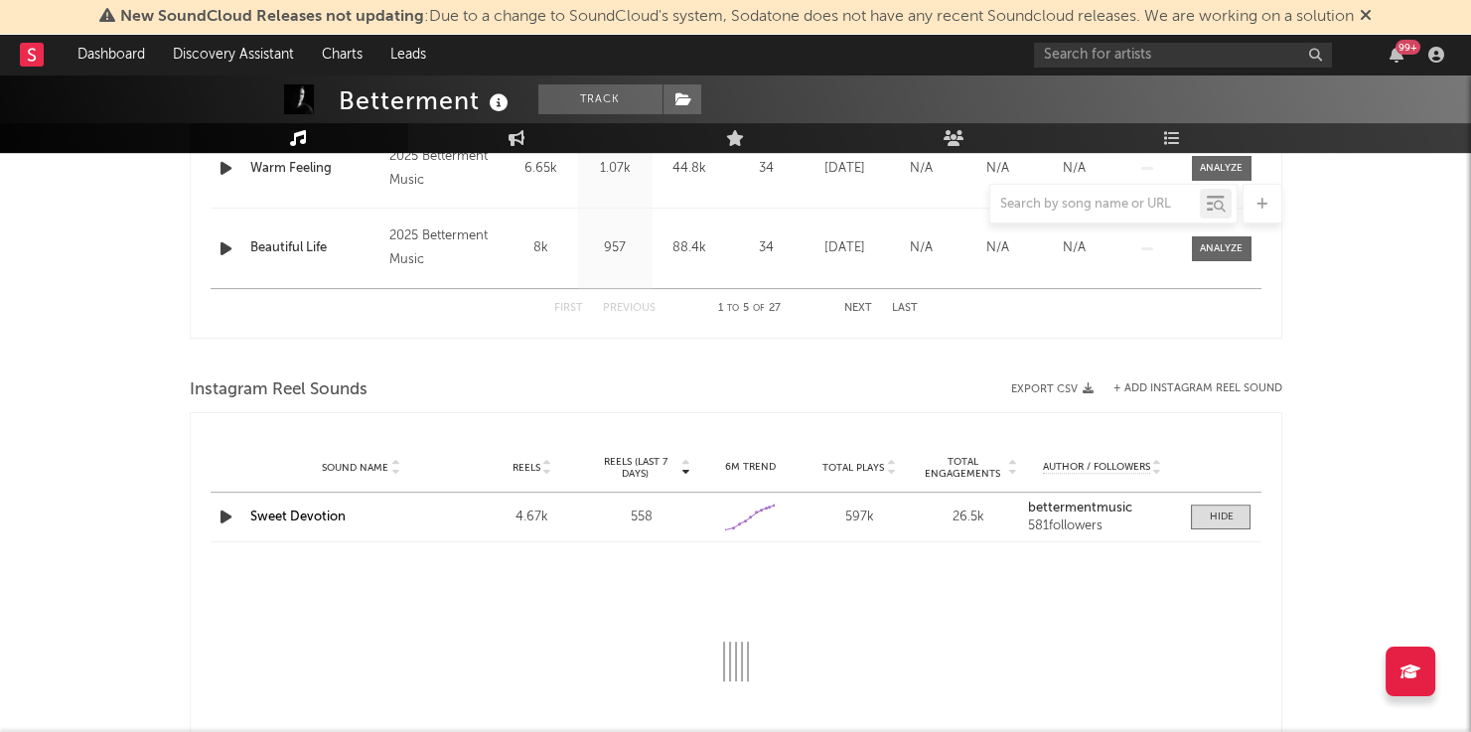
select select "1w"
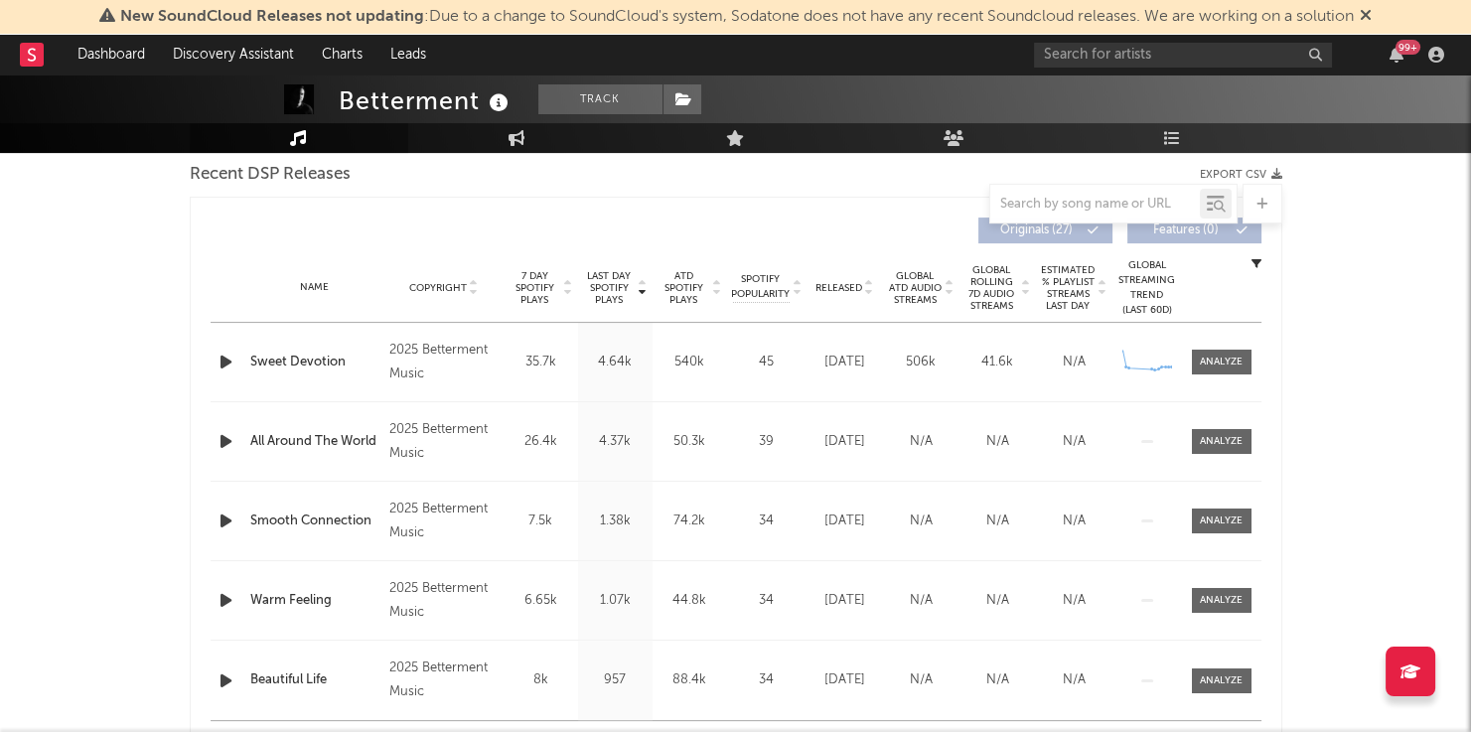
scroll to position [628, 0]
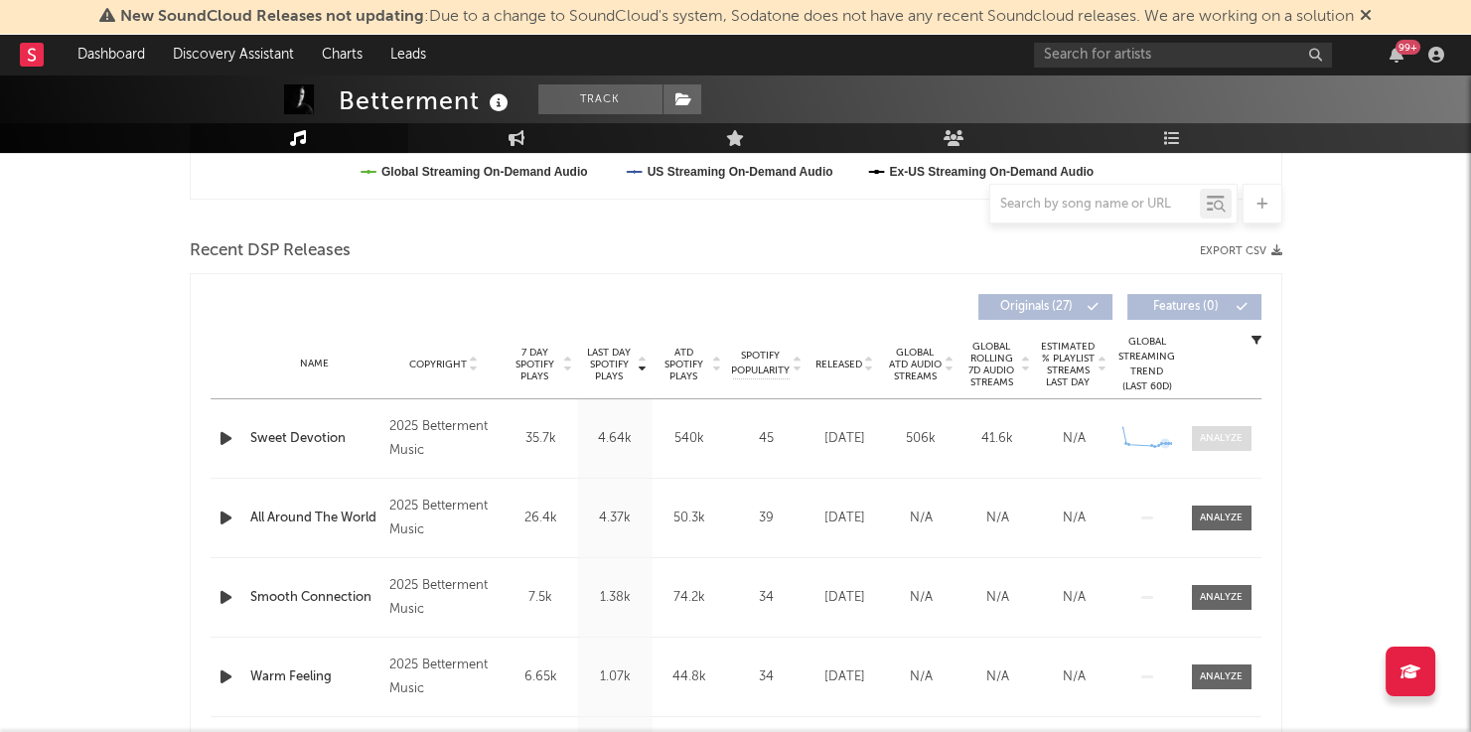
click at [1204, 431] on div at bounding box center [1221, 438] width 43 height 15
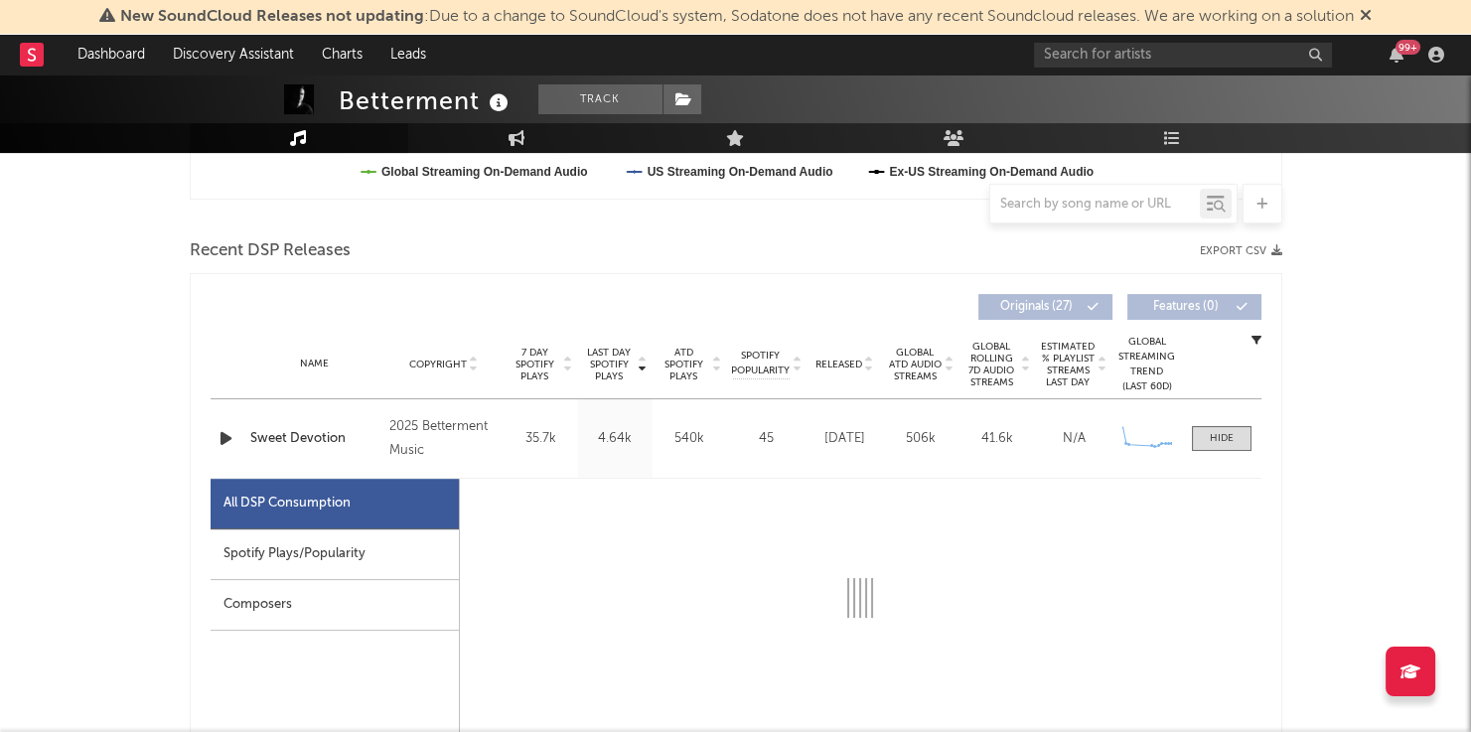
select select "1w"
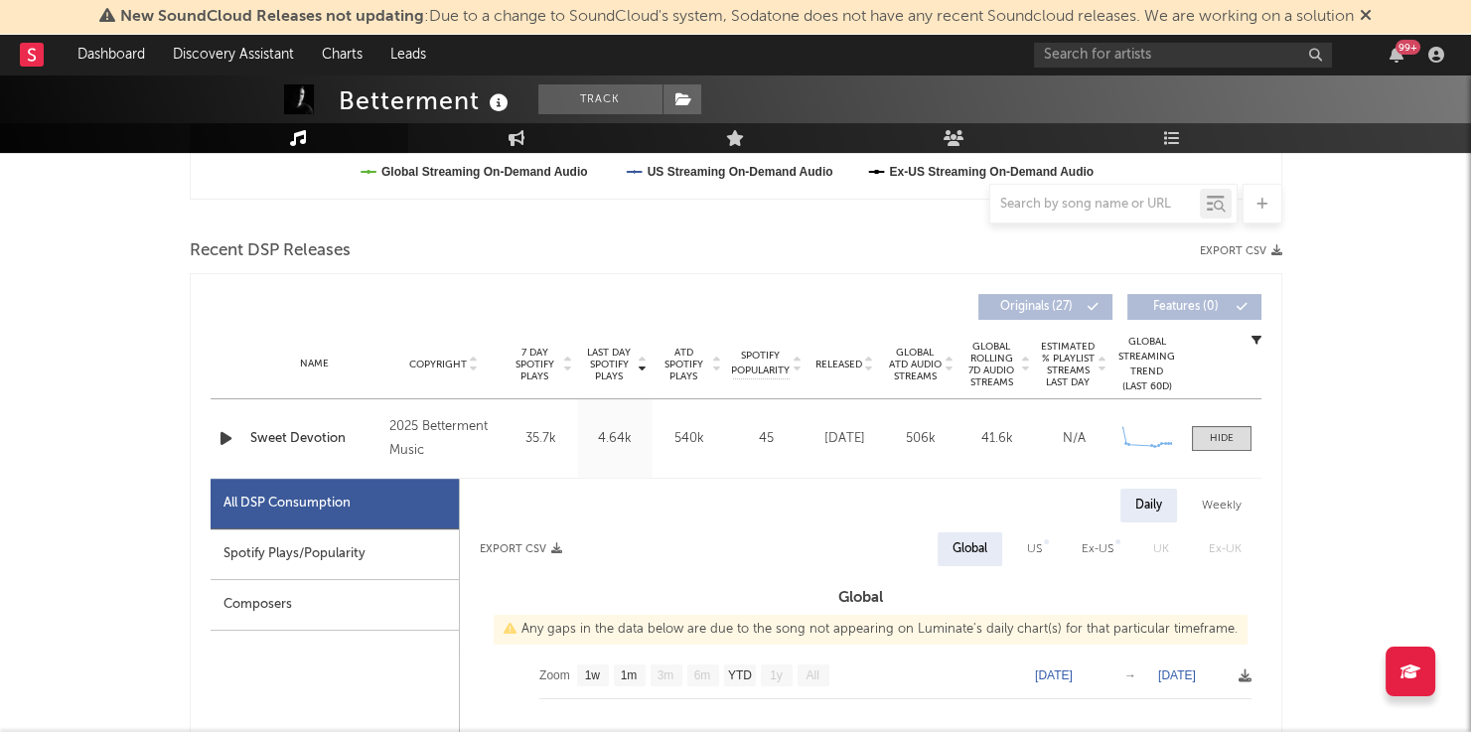
click at [330, 535] on div "Spotify Plays/Popularity" at bounding box center [335, 554] width 248 height 51
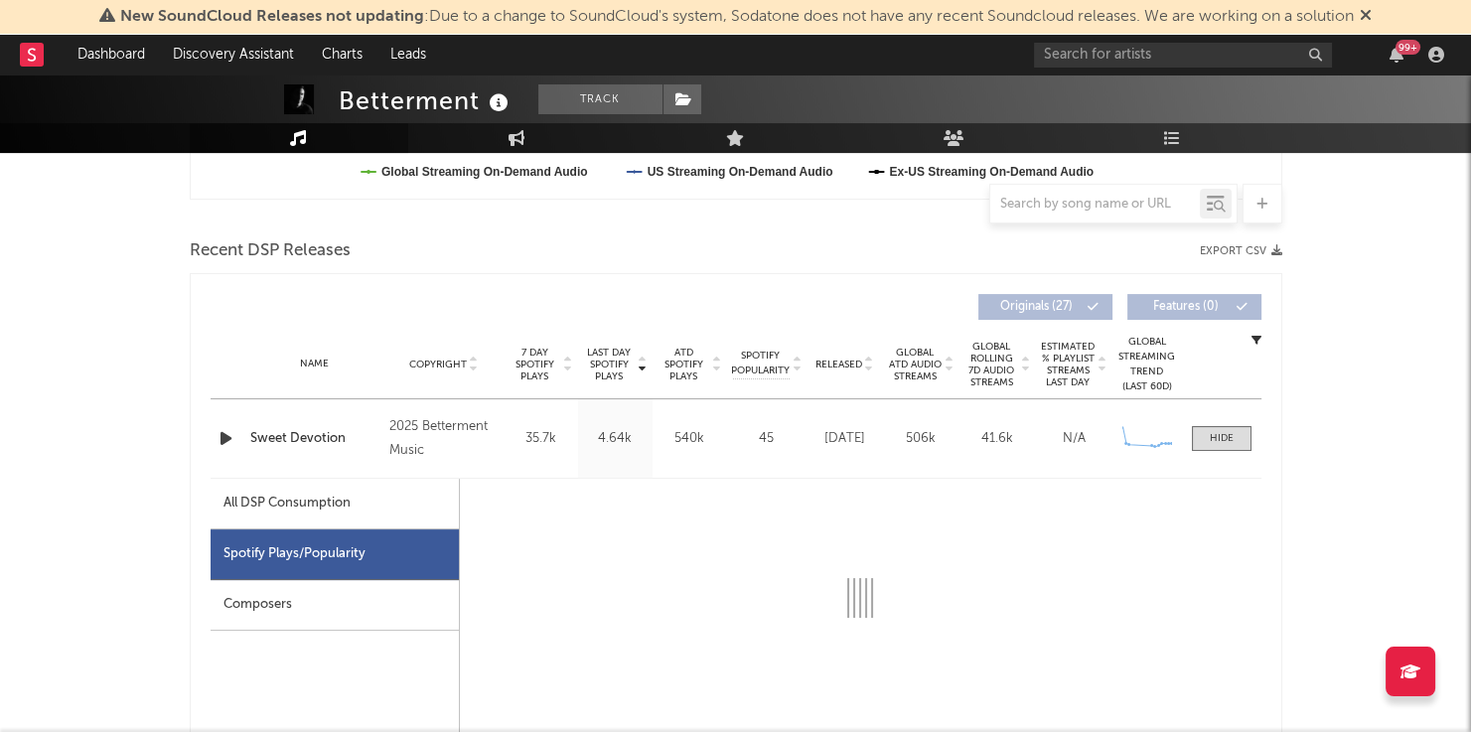
select select "1w"
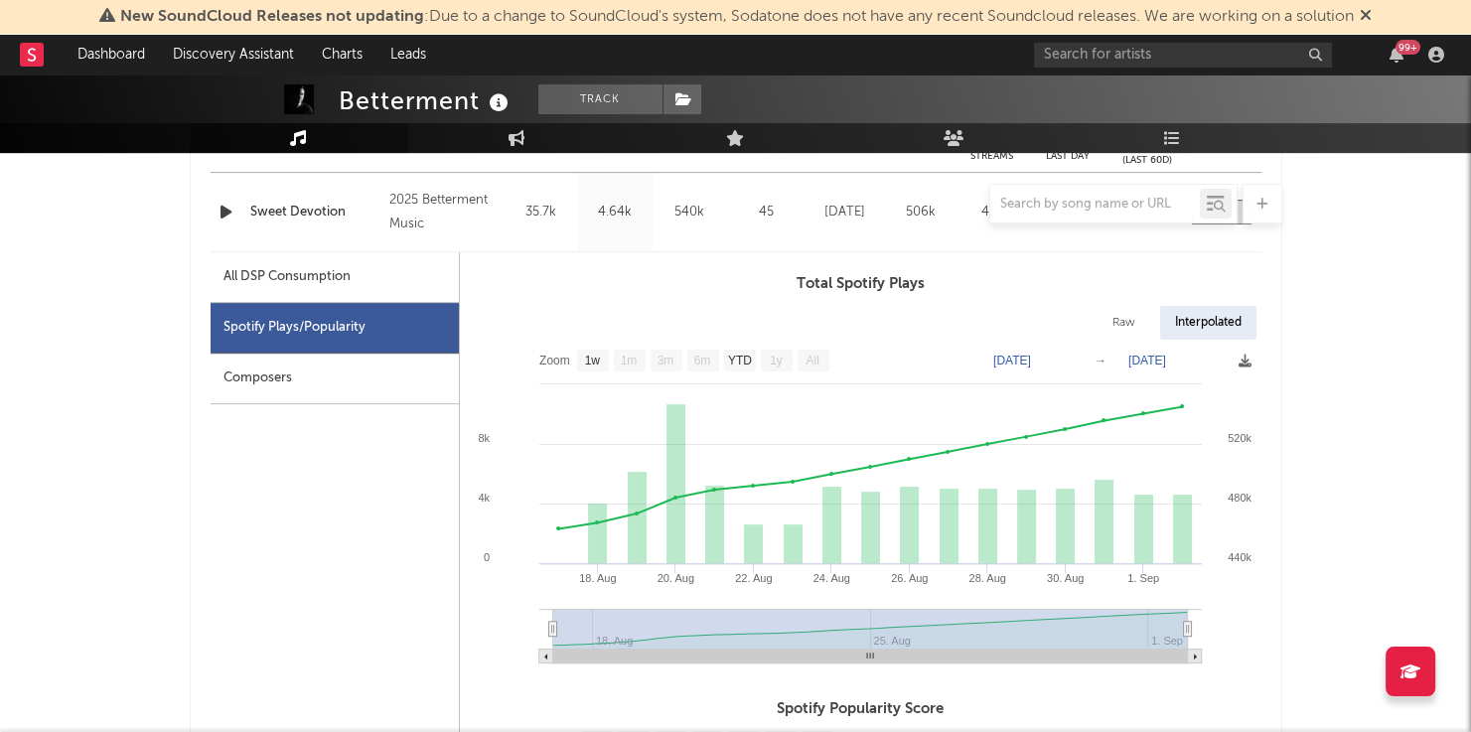
scroll to position [880, 0]
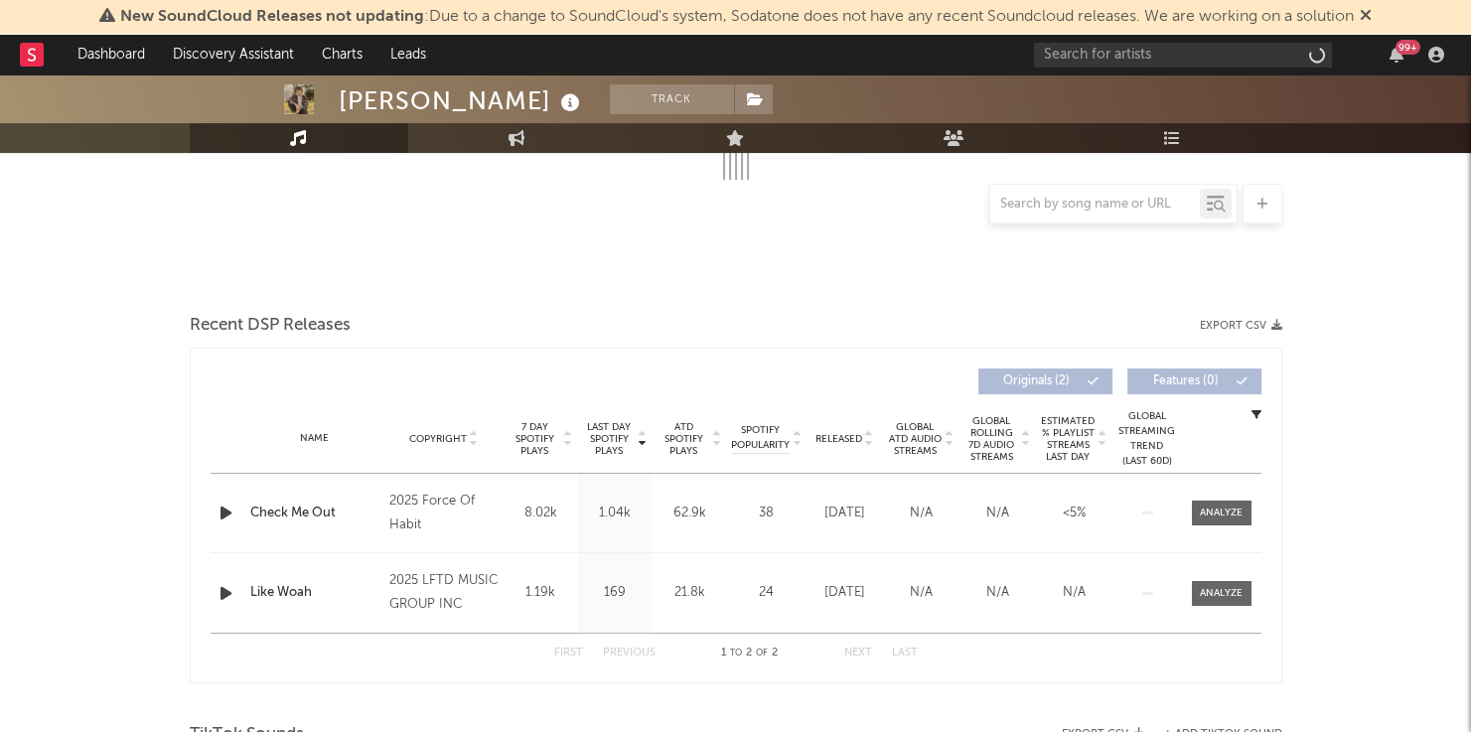
select select "1w"
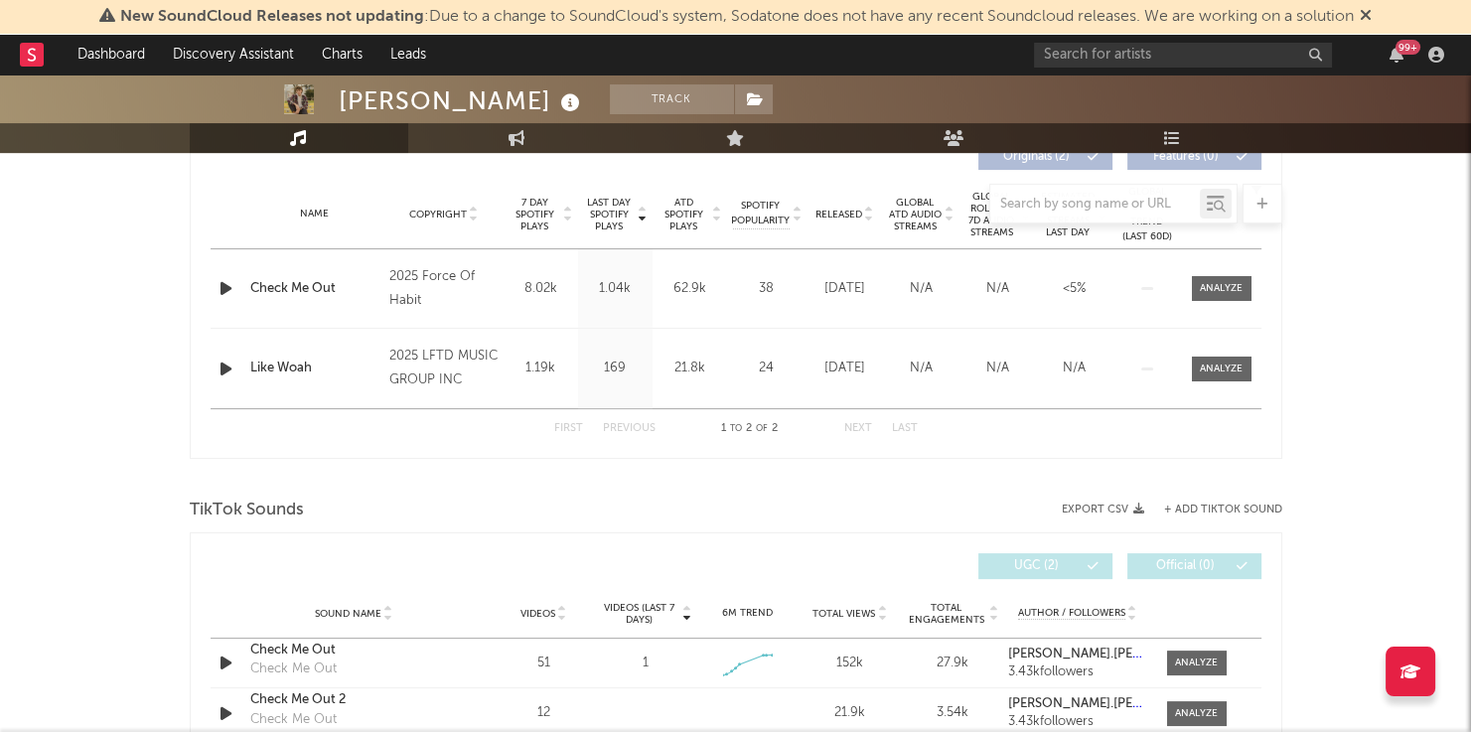
scroll to position [794, 0]
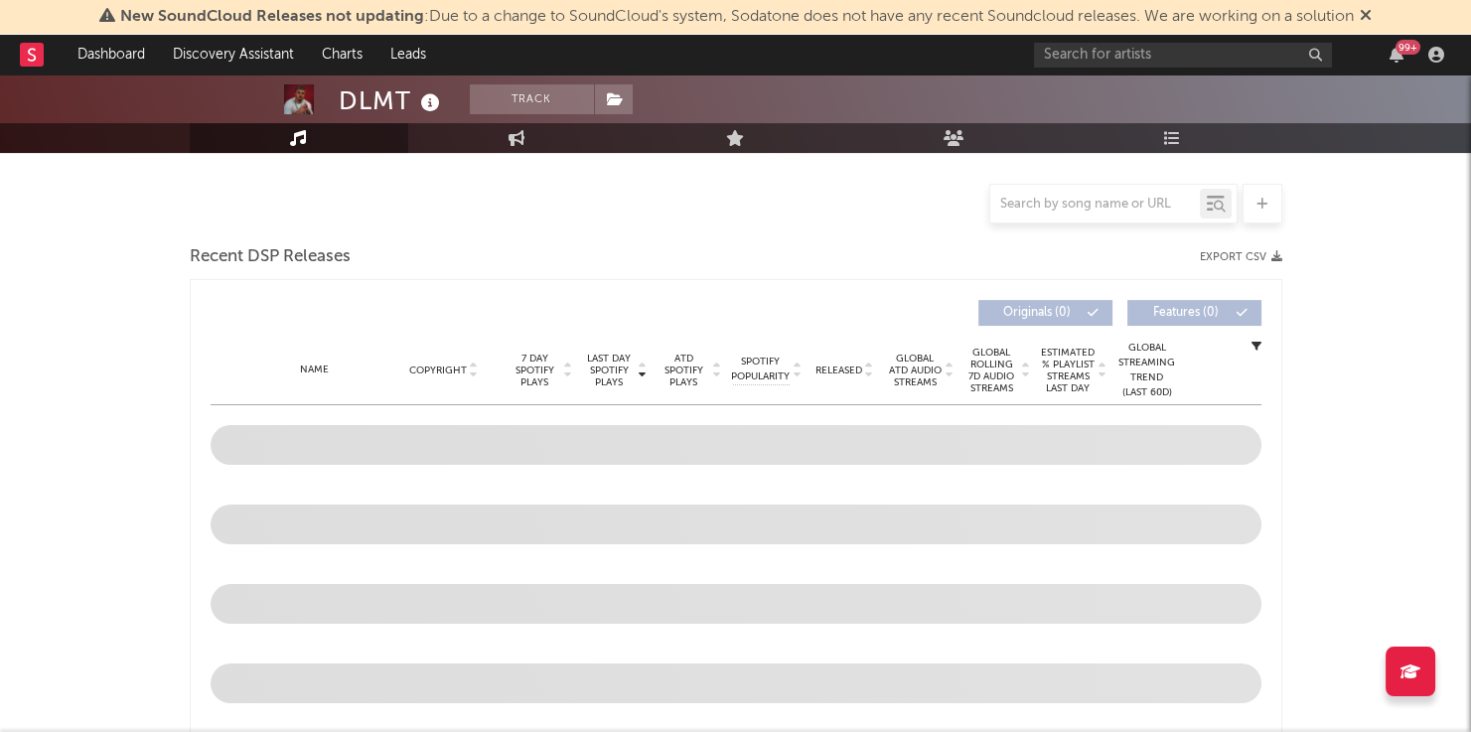
select select "6m"
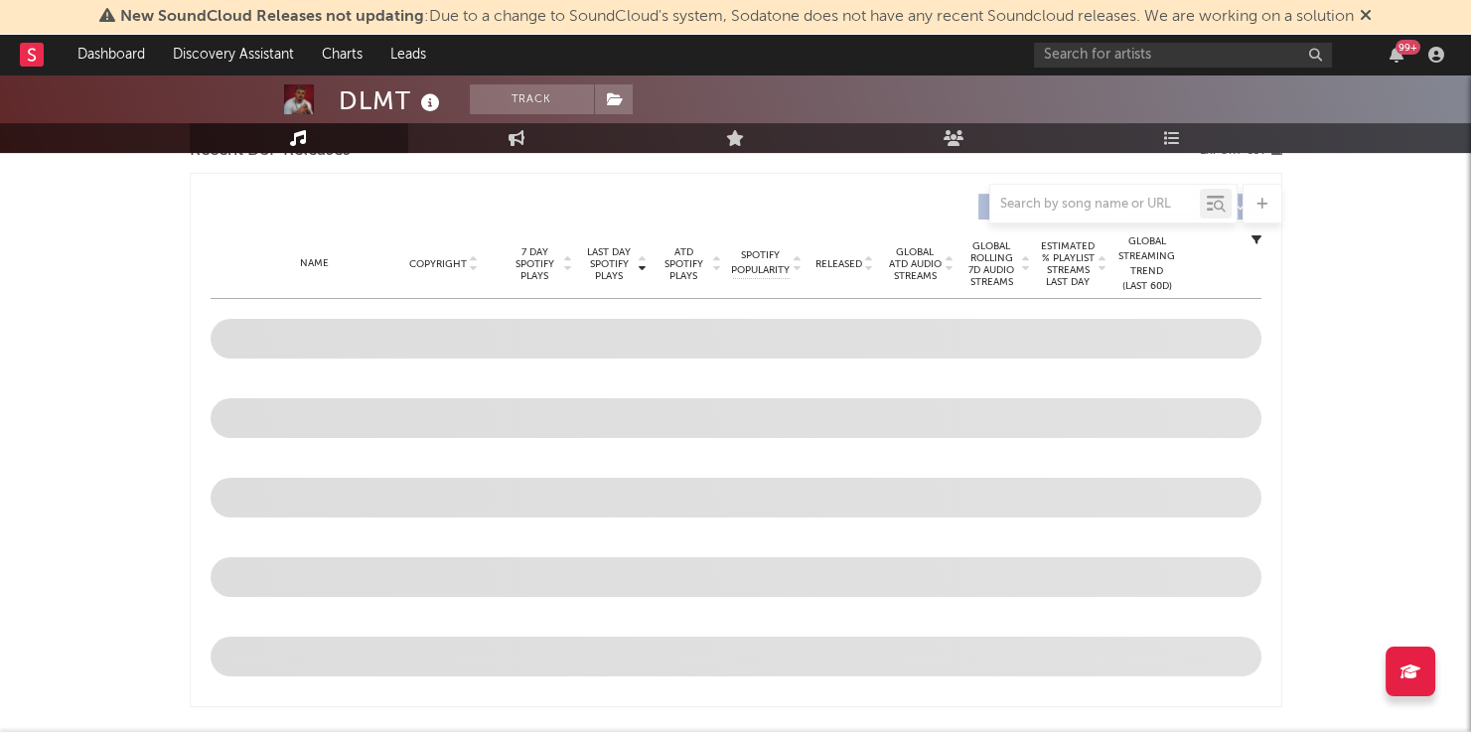
scroll to position [729, 0]
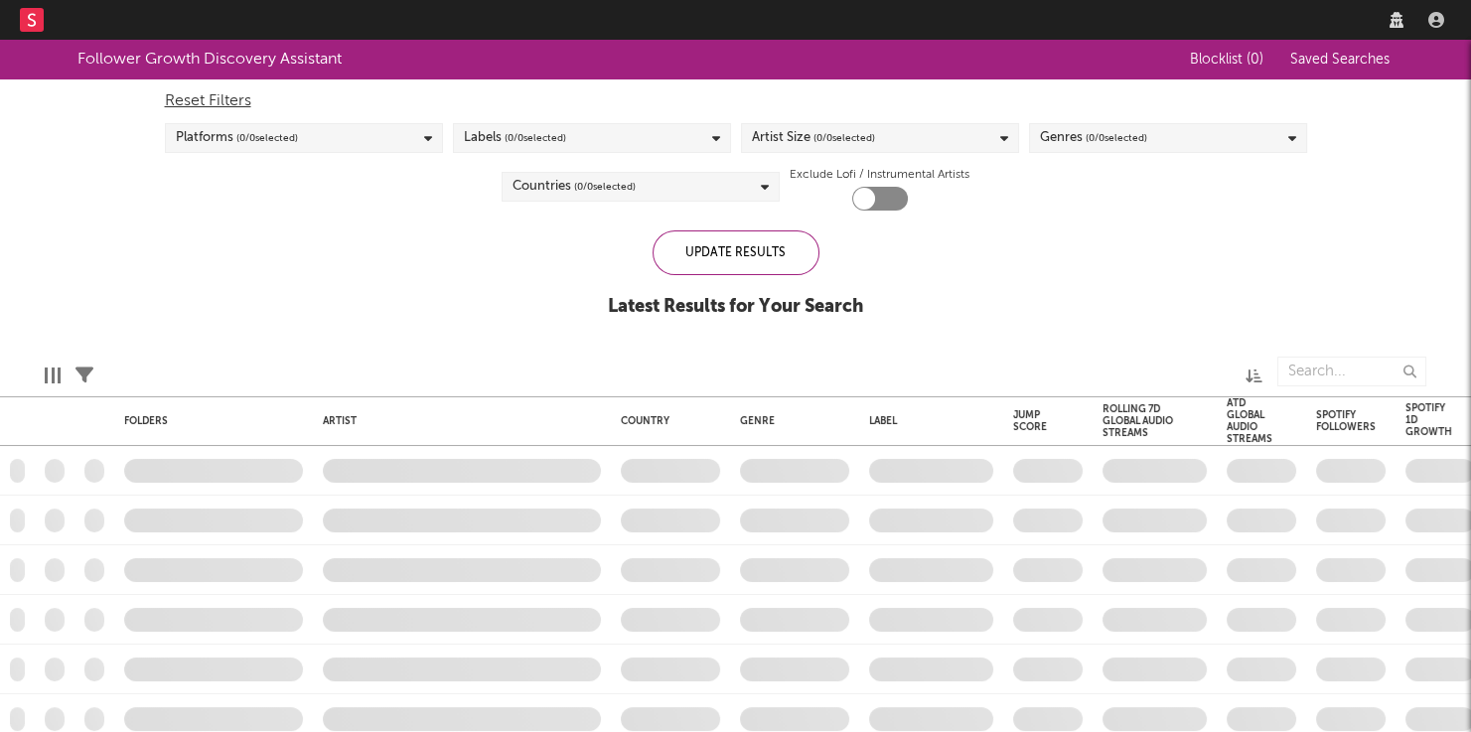
checkbox input "true"
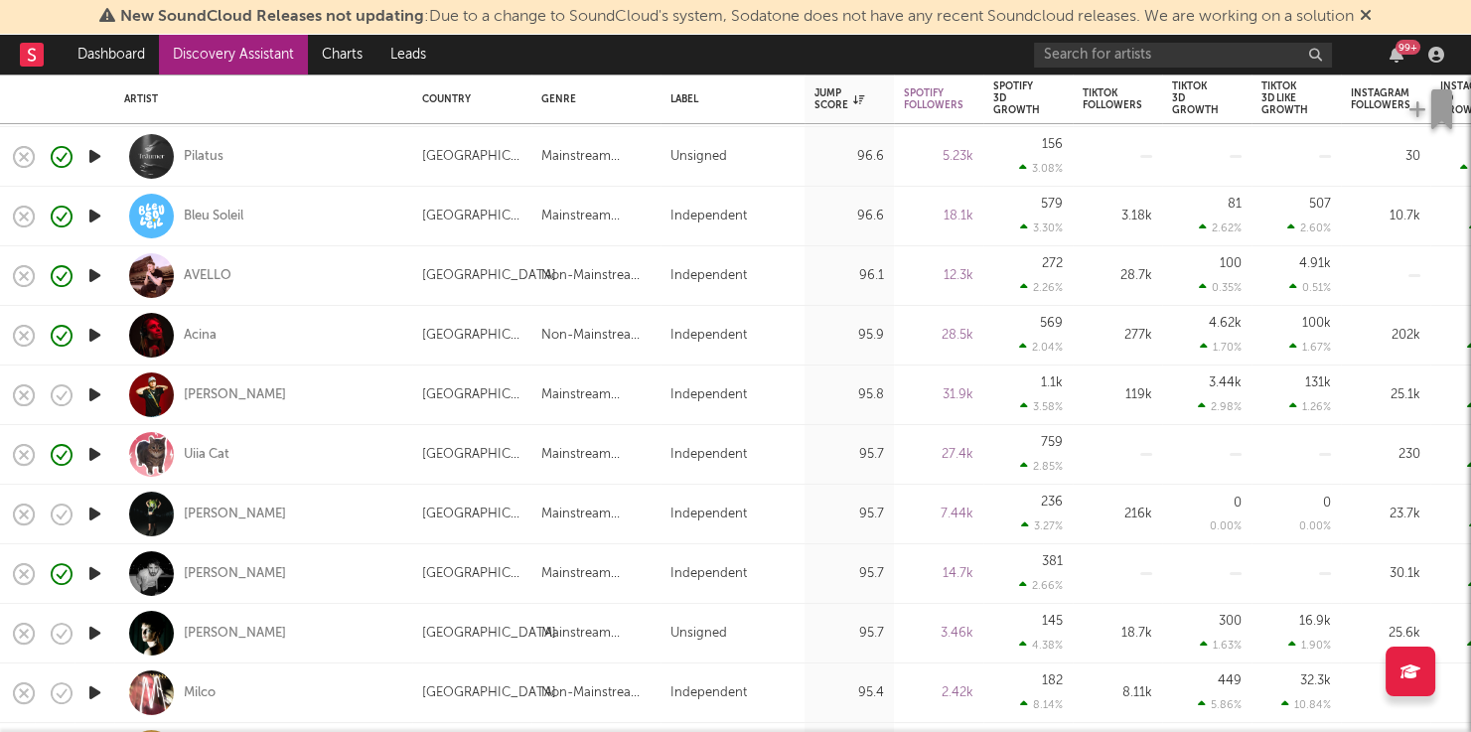
click at [99, 515] on icon "button" at bounding box center [94, 514] width 21 height 25
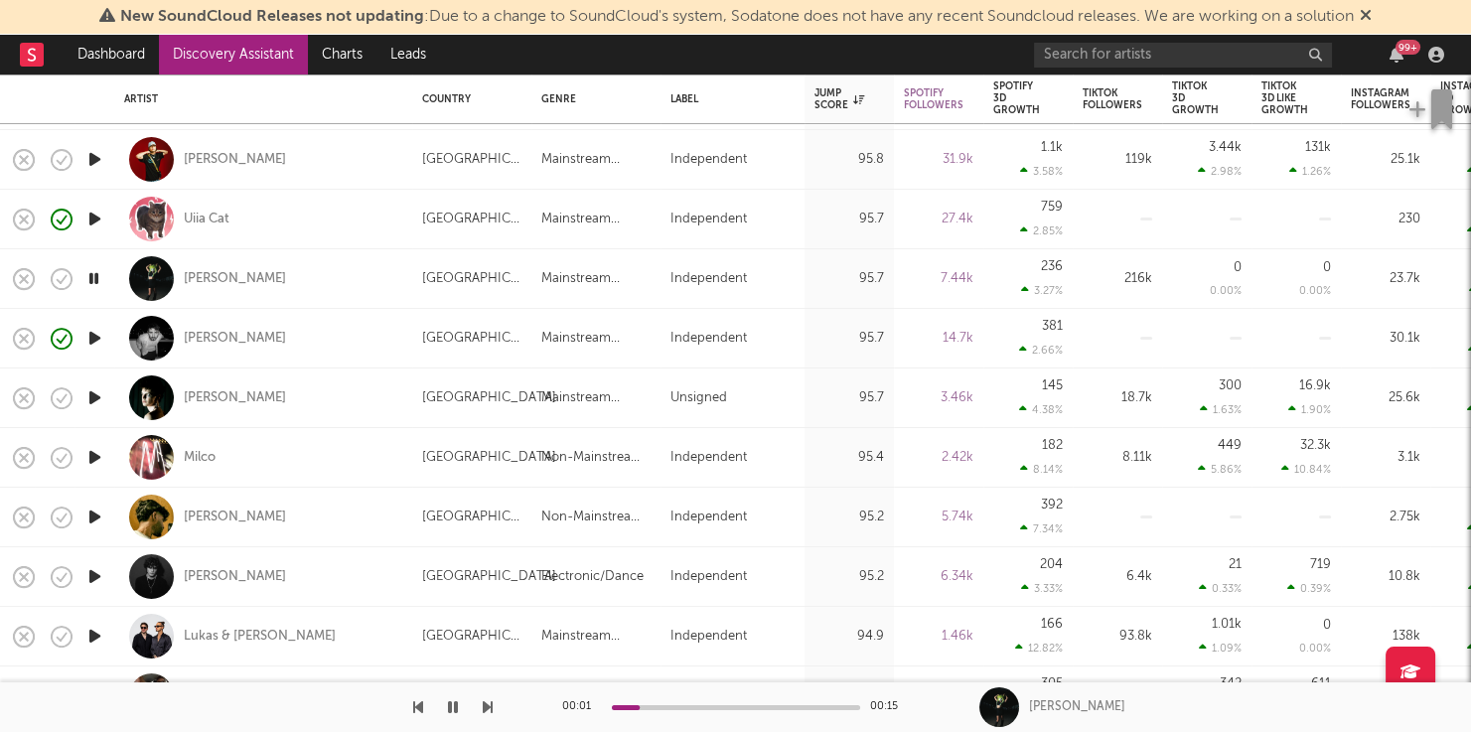
click at [96, 398] on icon "button" at bounding box center [94, 397] width 21 height 25
click at [481, 707] on div at bounding box center [246, 707] width 493 height 50
click at [489, 704] on icon "button" at bounding box center [488, 707] width 10 height 16
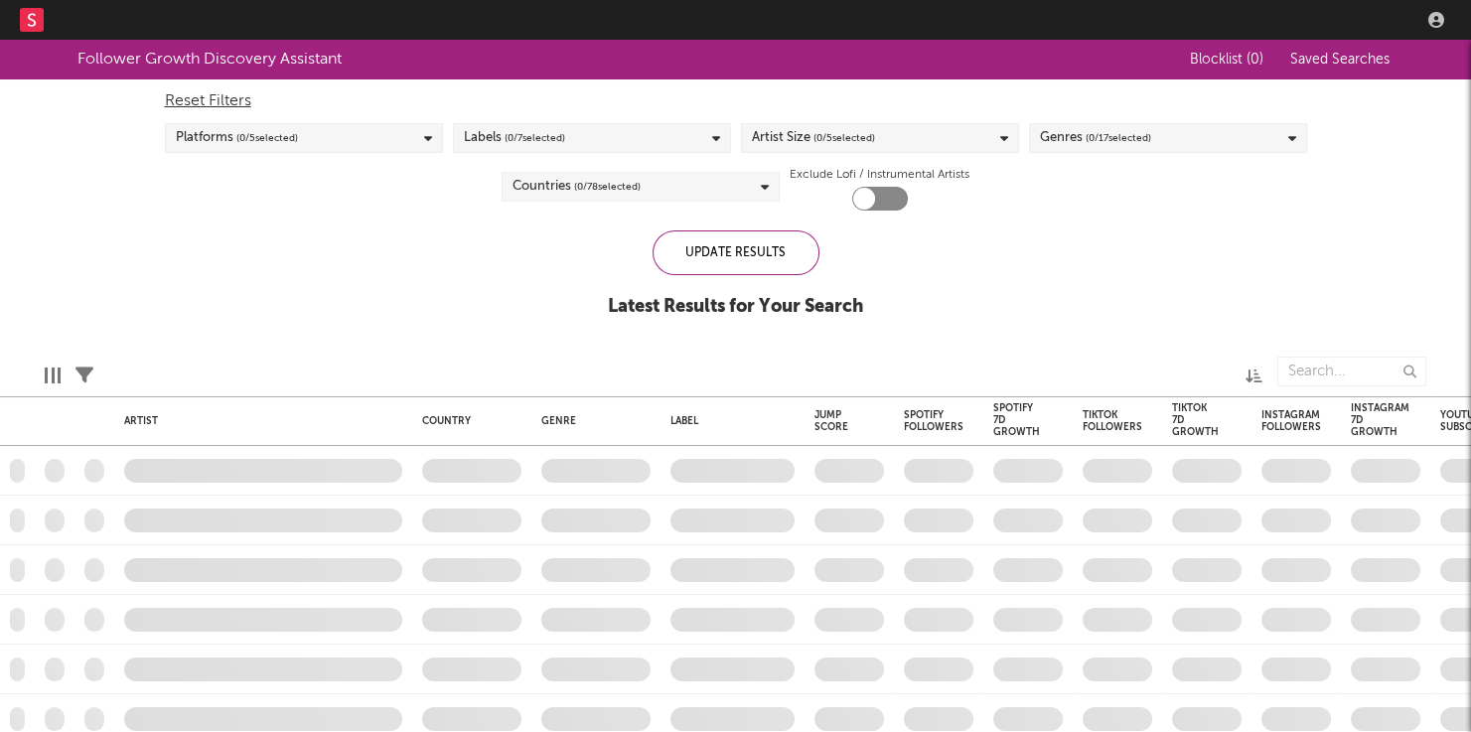
checkbox input "true"
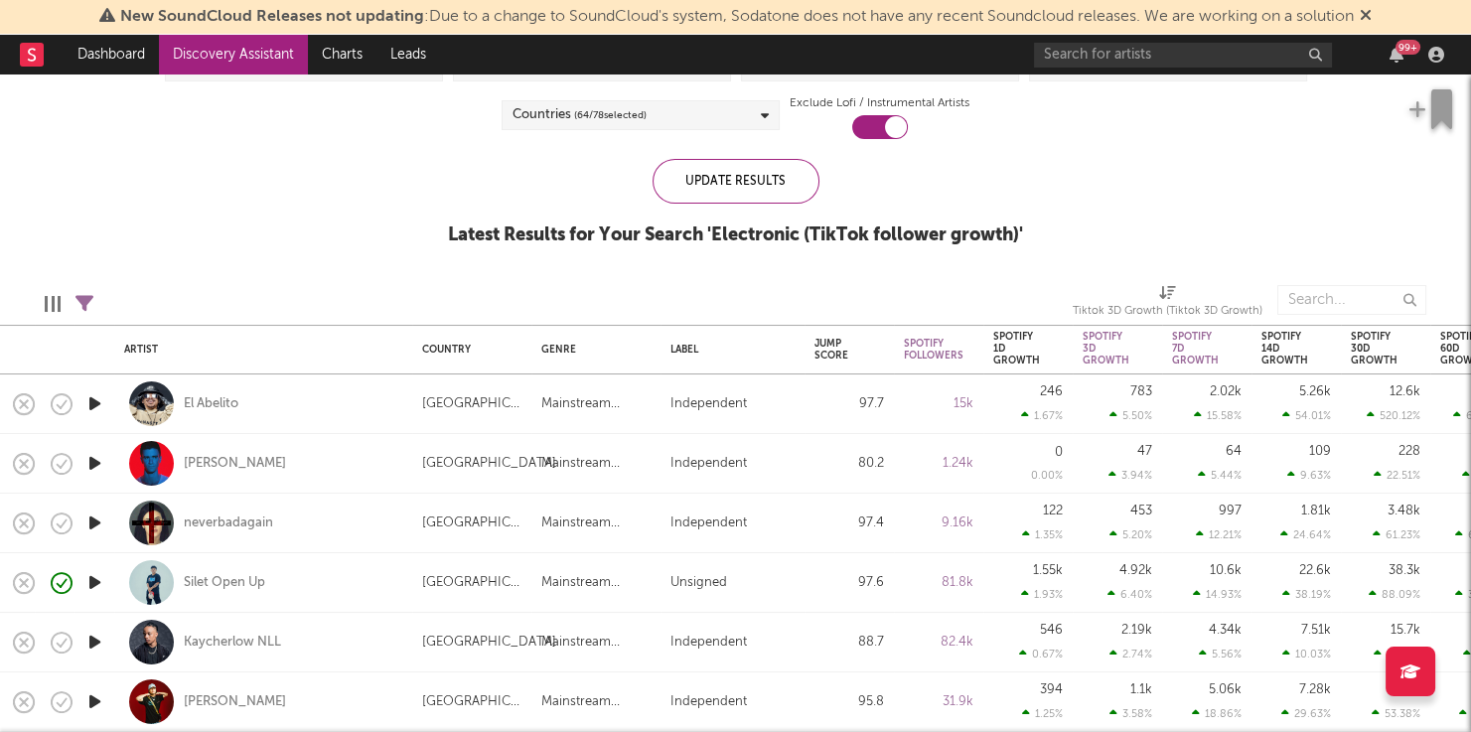
click at [100, 463] on icon "button" at bounding box center [94, 463] width 21 height 25
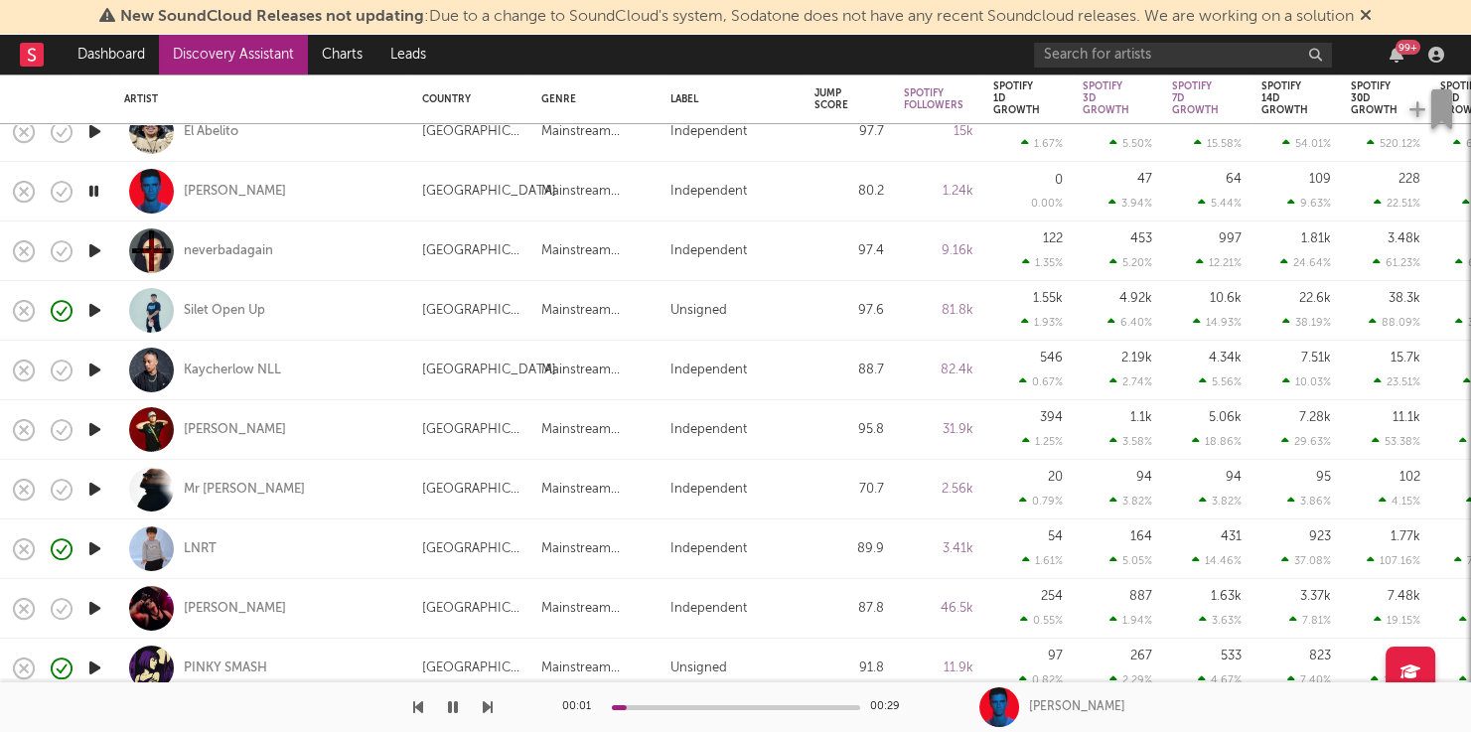
click at [93, 492] on icon "button" at bounding box center [94, 489] width 21 height 25
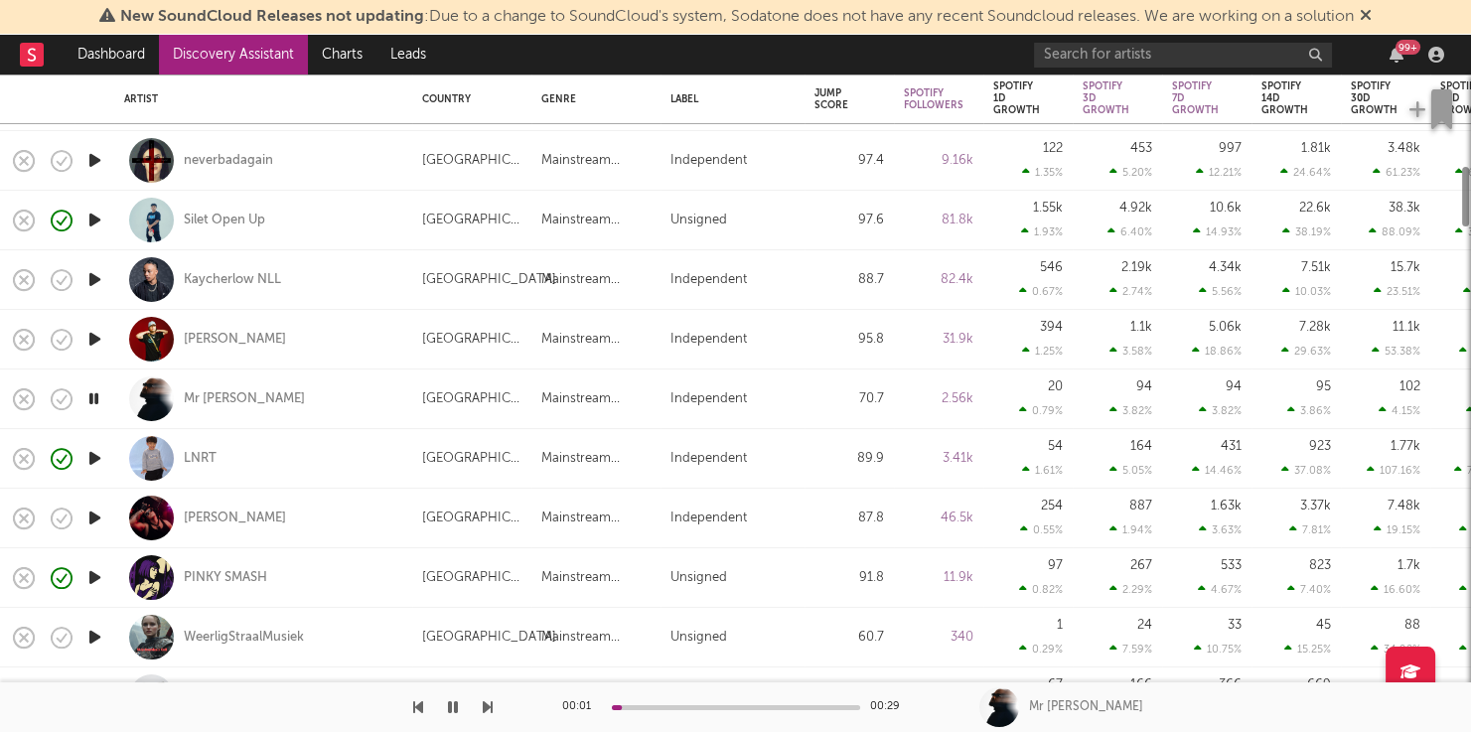
click at [103, 498] on div at bounding box center [94, 519] width 40 height 60
select select "1w"
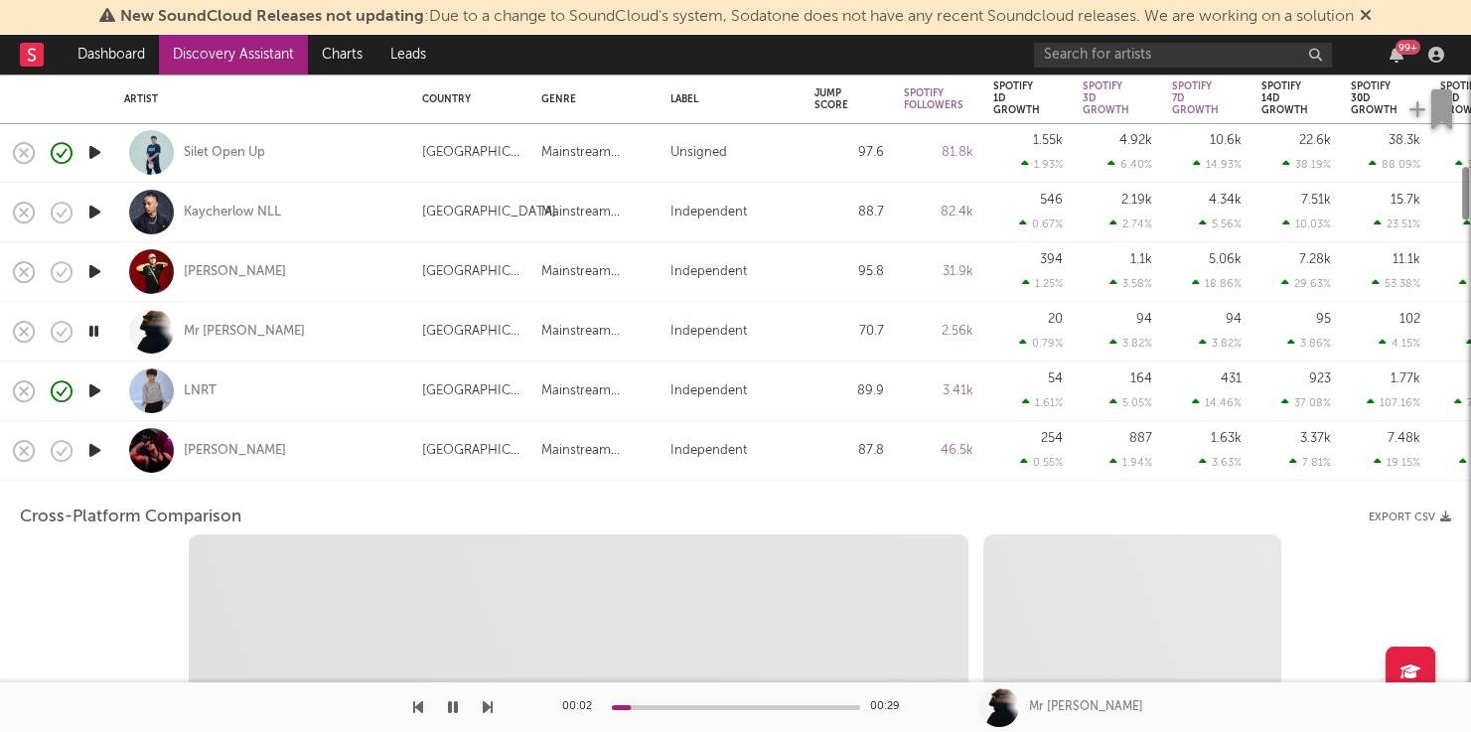
click at [321, 439] on div "Nic Johnston" at bounding box center [263, 450] width 278 height 59
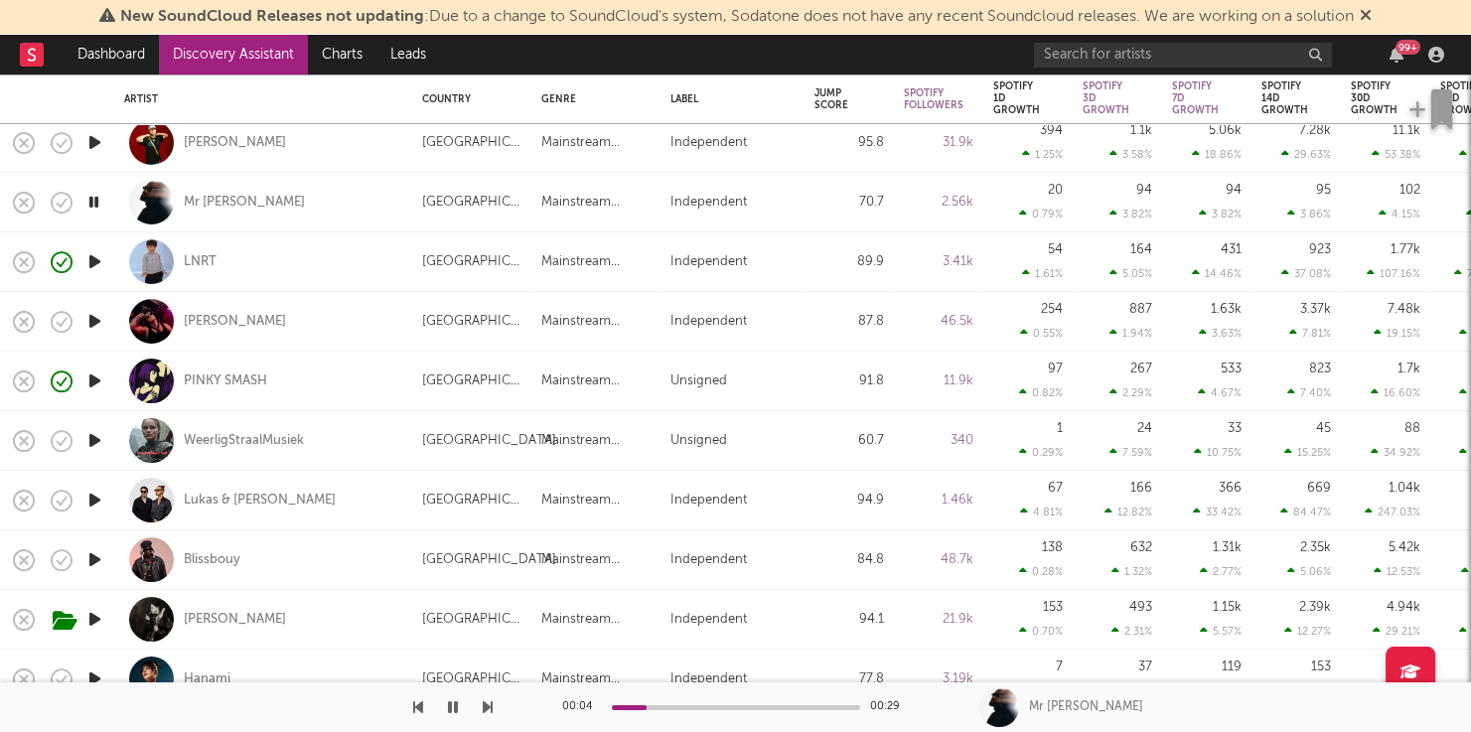
click at [96, 437] on icon "button" at bounding box center [94, 440] width 21 height 25
click at [104, 554] on icon "button" at bounding box center [94, 559] width 21 height 25
click at [446, 699] on button "button" at bounding box center [453, 707] width 20 height 50
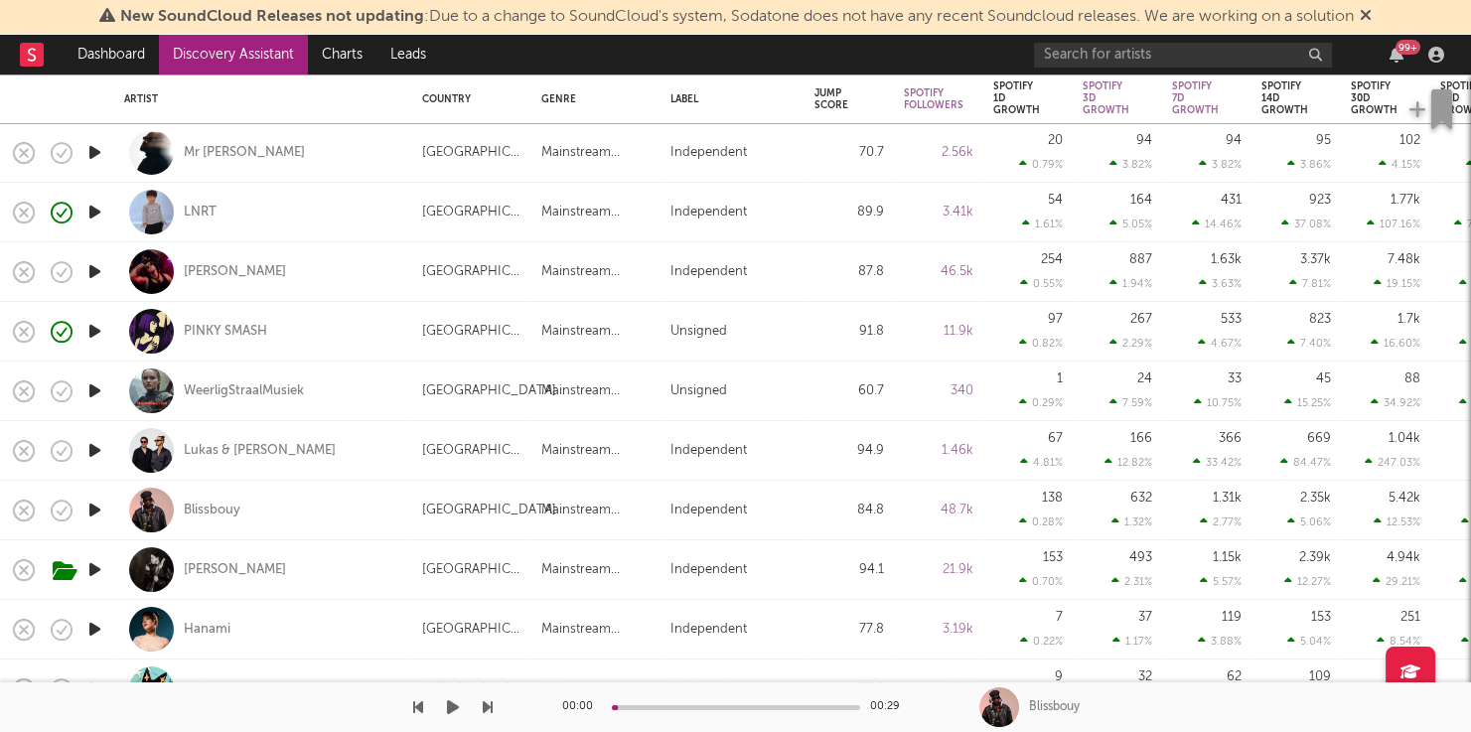
click at [452, 705] on icon "button" at bounding box center [453, 707] width 12 height 16
click at [491, 703] on icon "button" at bounding box center [488, 707] width 10 height 16
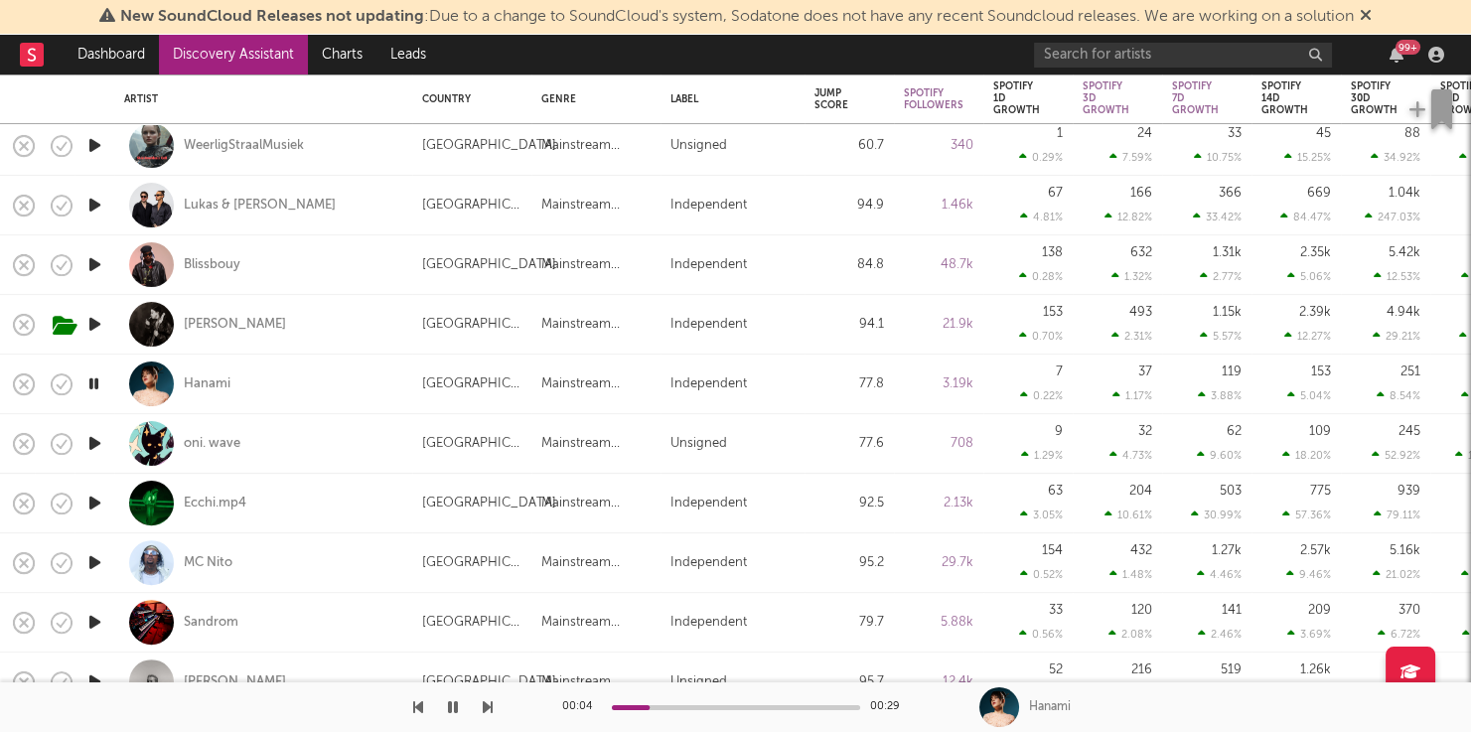
click at [485, 705] on icon "button" at bounding box center [488, 707] width 10 height 16
click at [490, 706] on icon "button" at bounding box center [488, 707] width 10 height 16
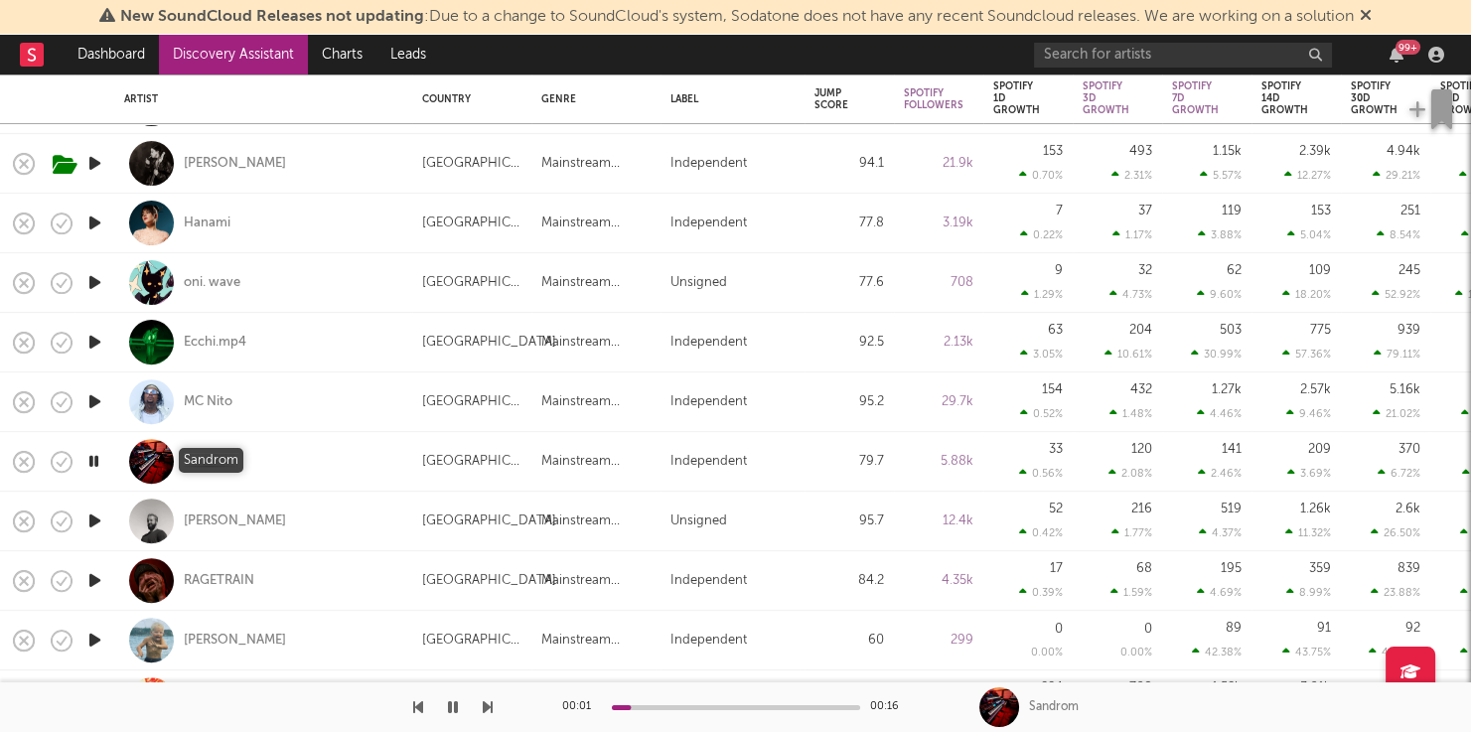
click at [206, 465] on div "Sandrom" at bounding box center [211, 462] width 55 height 18
click at [99, 517] on icon "button" at bounding box center [94, 521] width 21 height 25
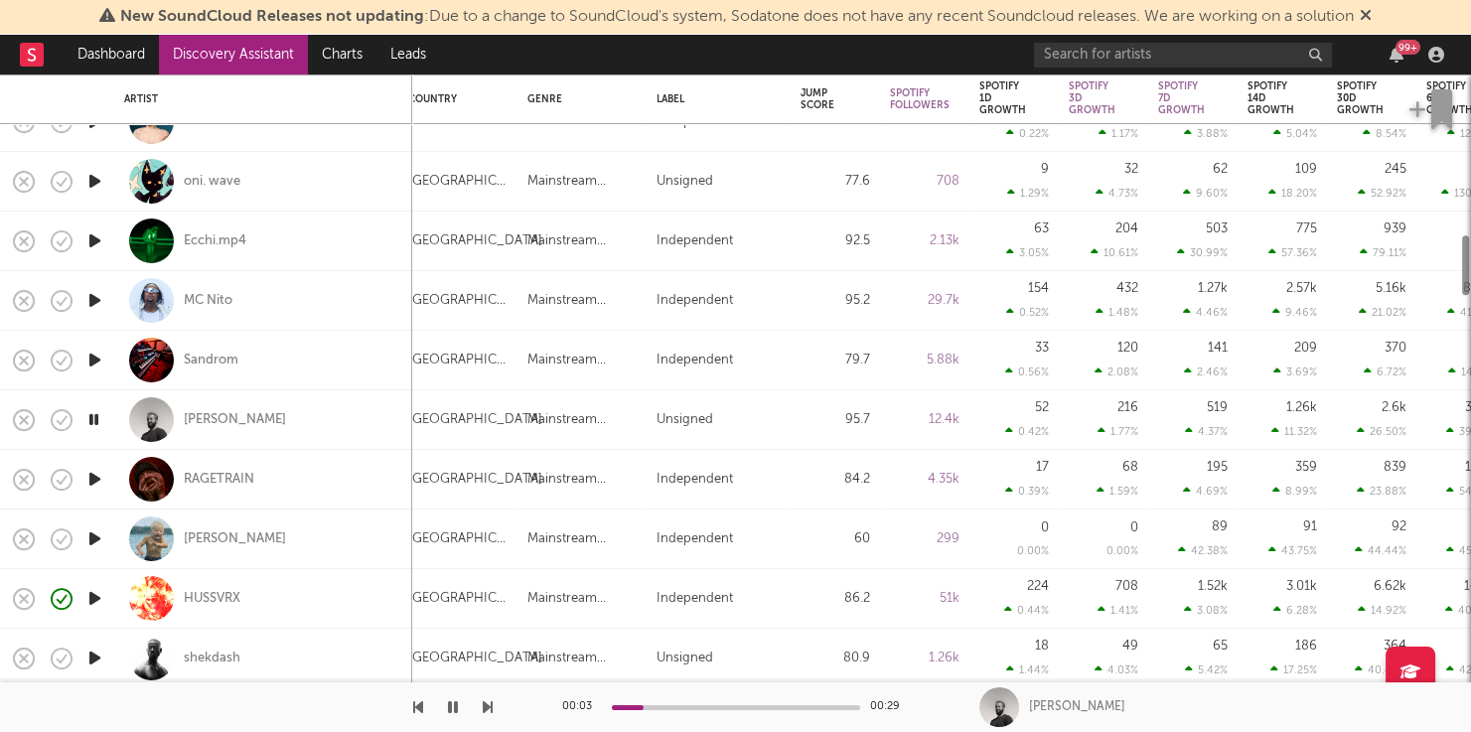
click at [92, 491] on icon "button" at bounding box center [94, 479] width 21 height 25
click at [91, 537] on icon "button" at bounding box center [94, 538] width 21 height 25
click at [489, 708] on icon "button" at bounding box center [488, 707] width 10 height 16
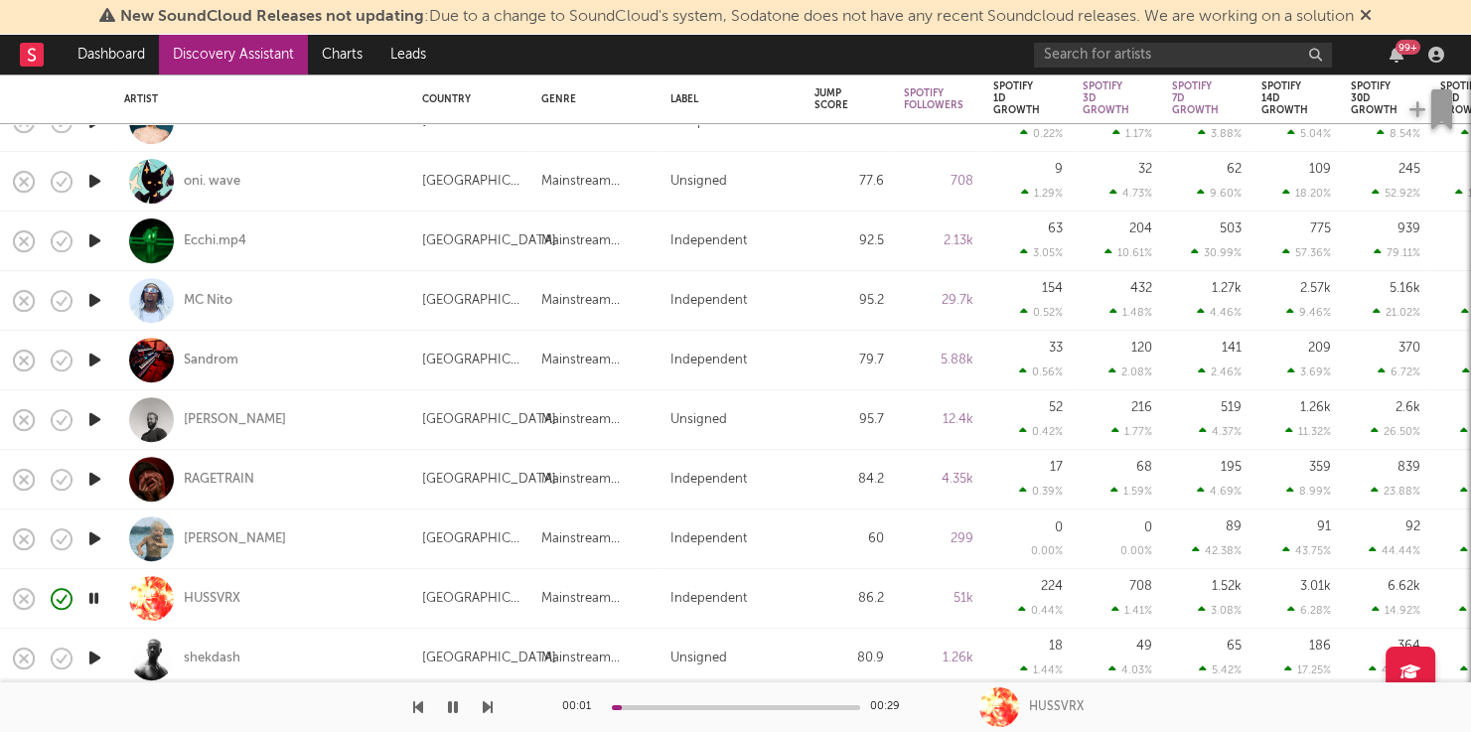
click at [483, 704] on icon "button" at bounding box center [488, 707] width 10 height 16
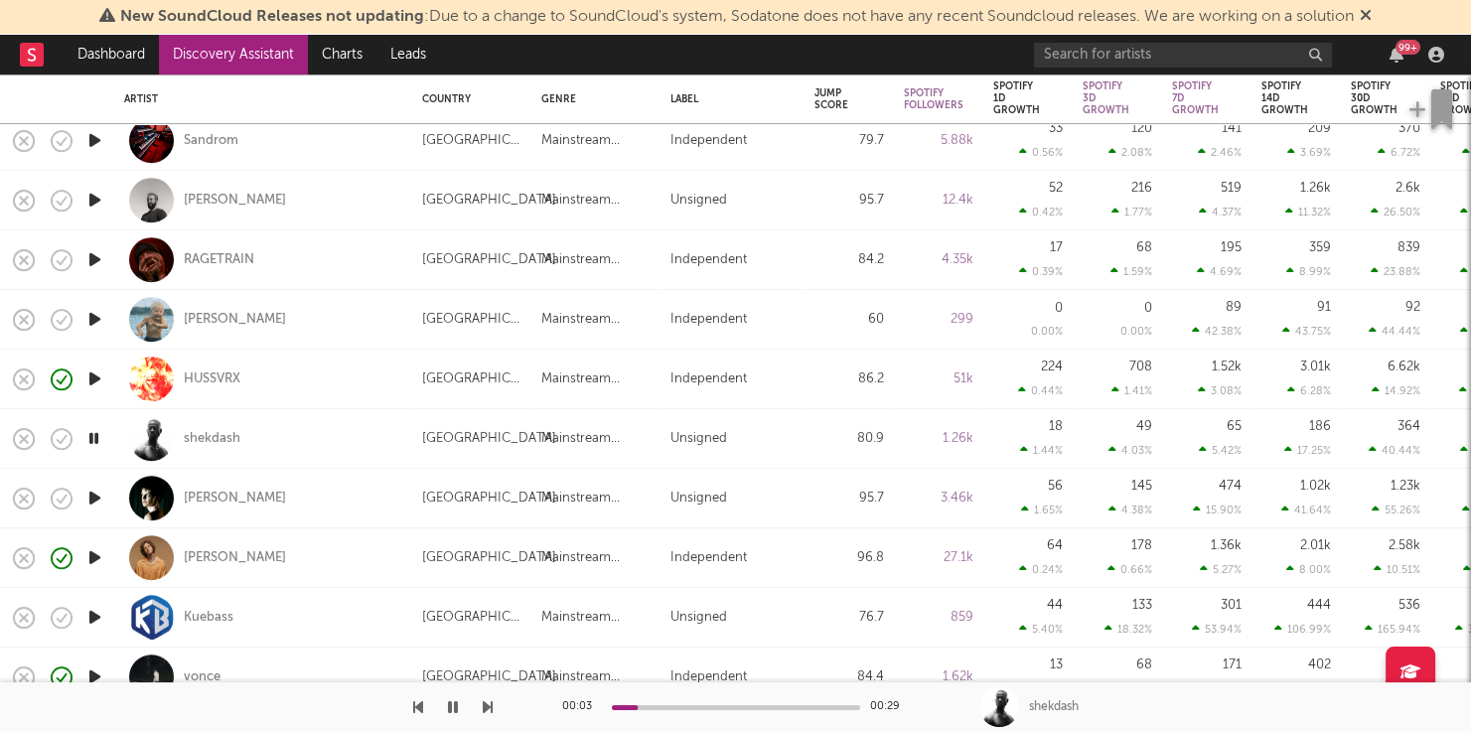
click at [99, 382] on icon "button" at bounding box center [94, 379] width 21 height 25
click at [198, 376] on div "HUSSVRX" at bounding box center [212, 379] width 57 height 18
click at [490, 706] on icon "button" at bounding box center [488, 707] width 10 height 16
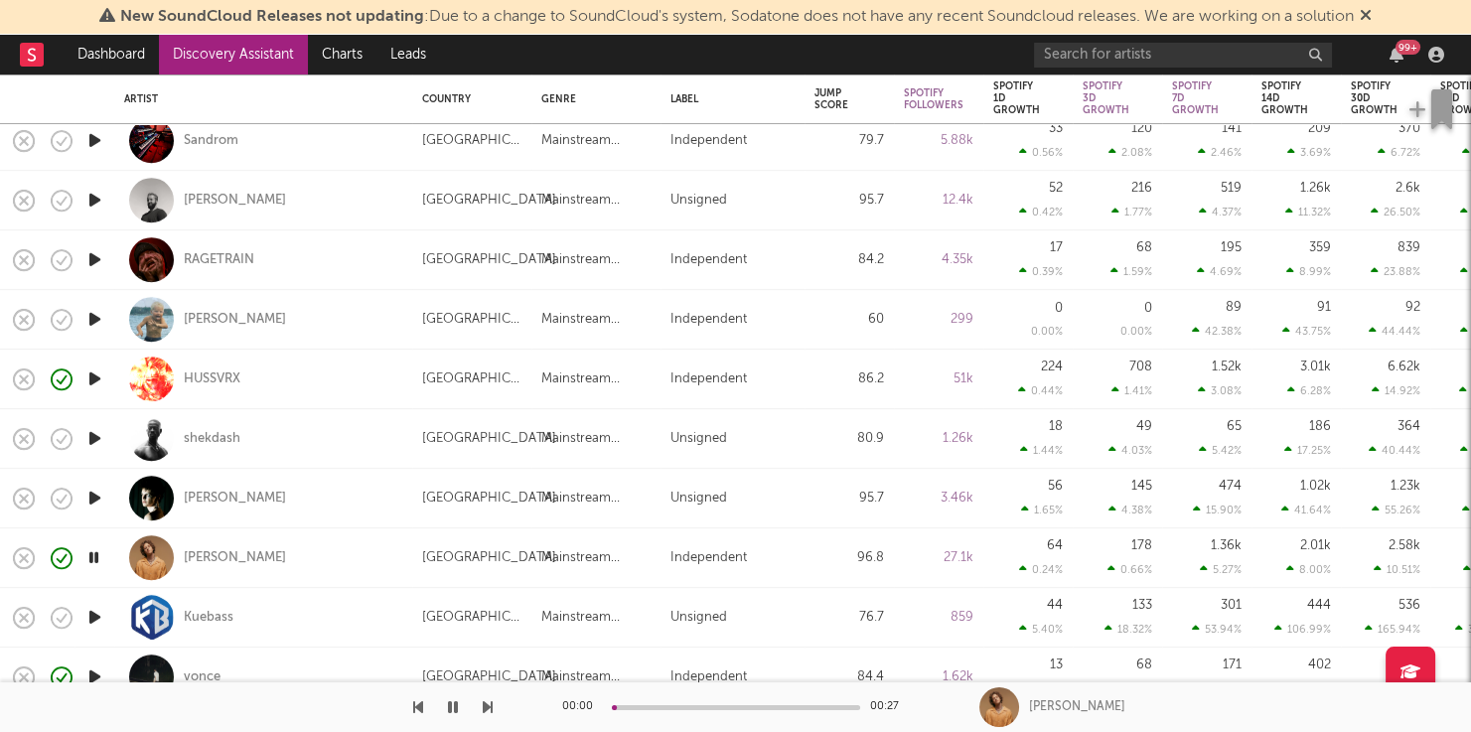
click at [490, 706] on icon "button" at bounding box center [488, 707] width 10 height 16
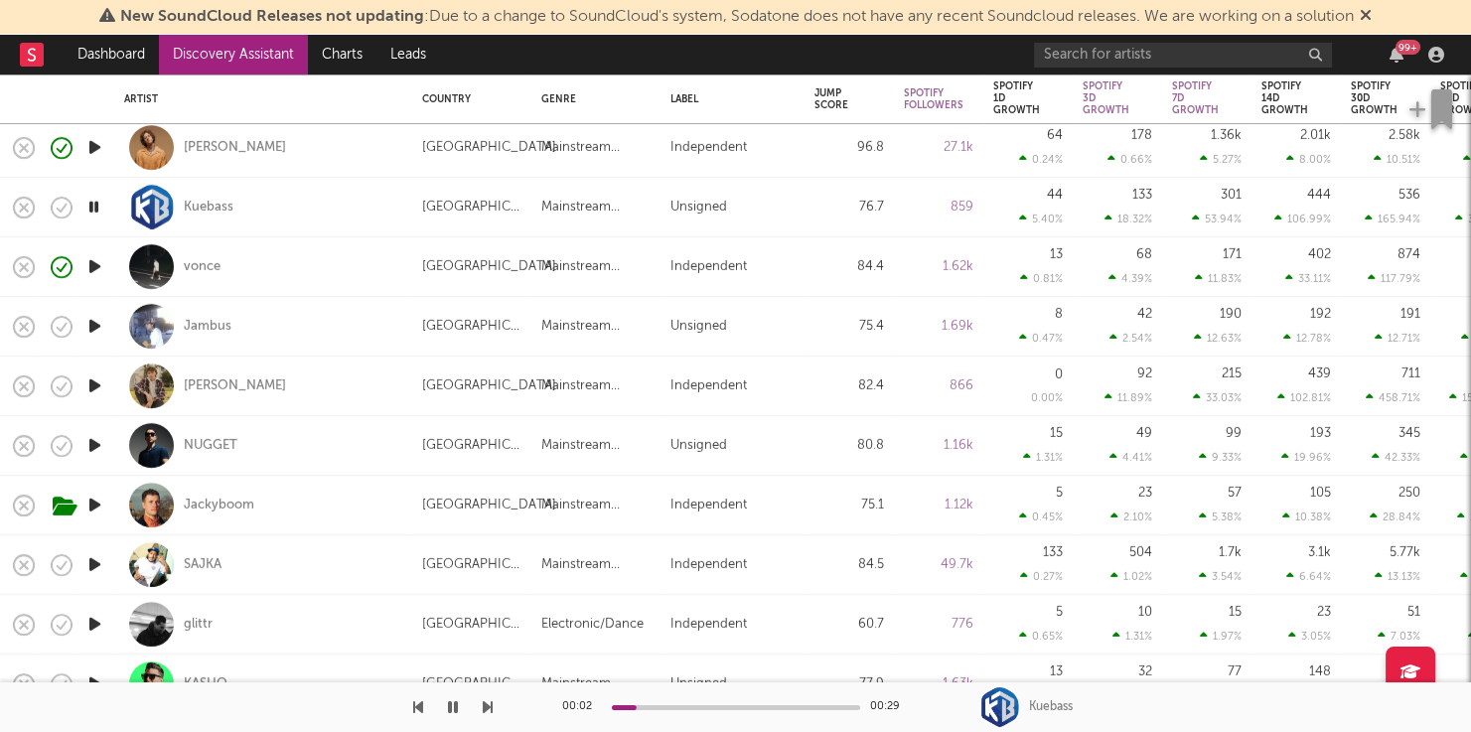
click at [489, 705] on icon "button" at bounding box center [488, 707] width 10 height 16
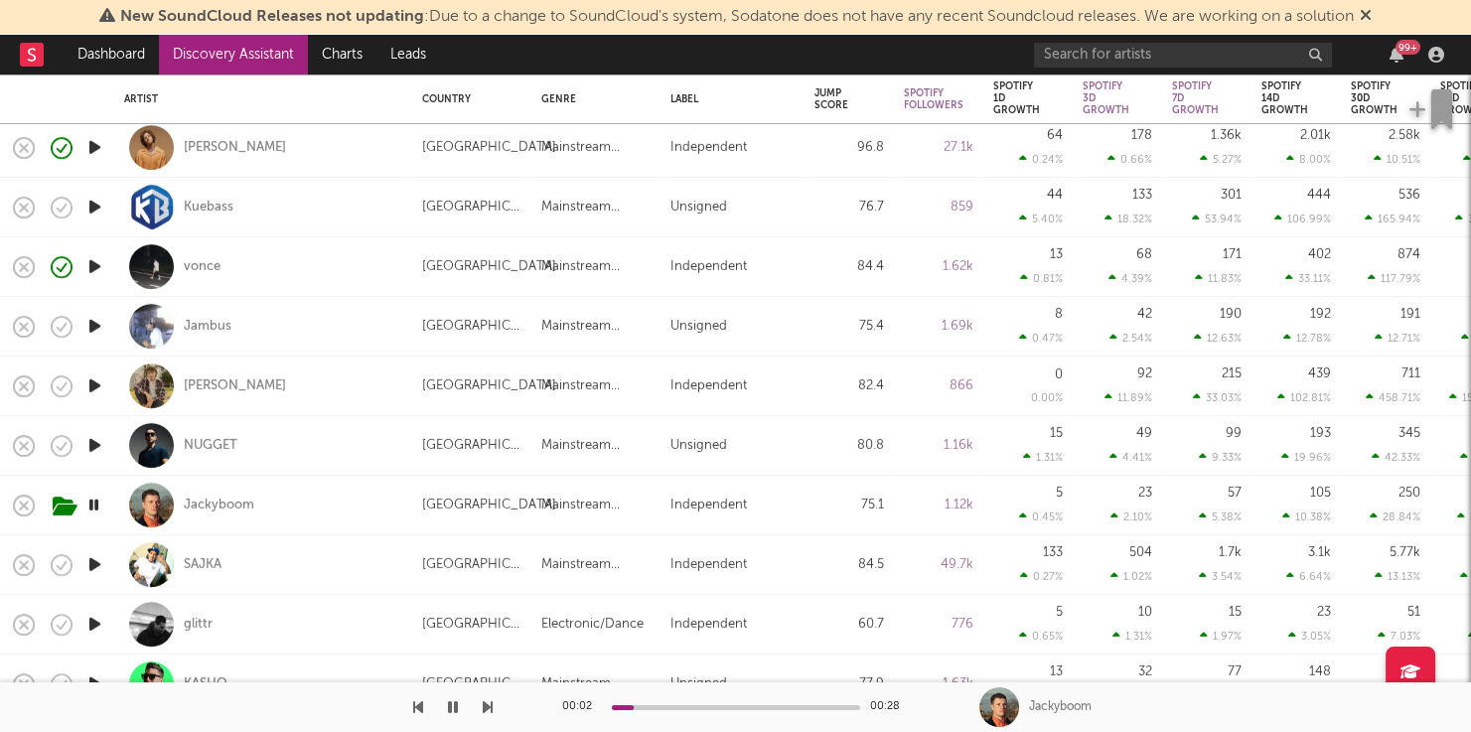
click at [96, 562] on icon "button" at bounding box center [94, 564] width 21 height 25
click at [237, 507] on div "Jackyboom" at bounding box center [263, 505] width 278 height 59
select select "1w"
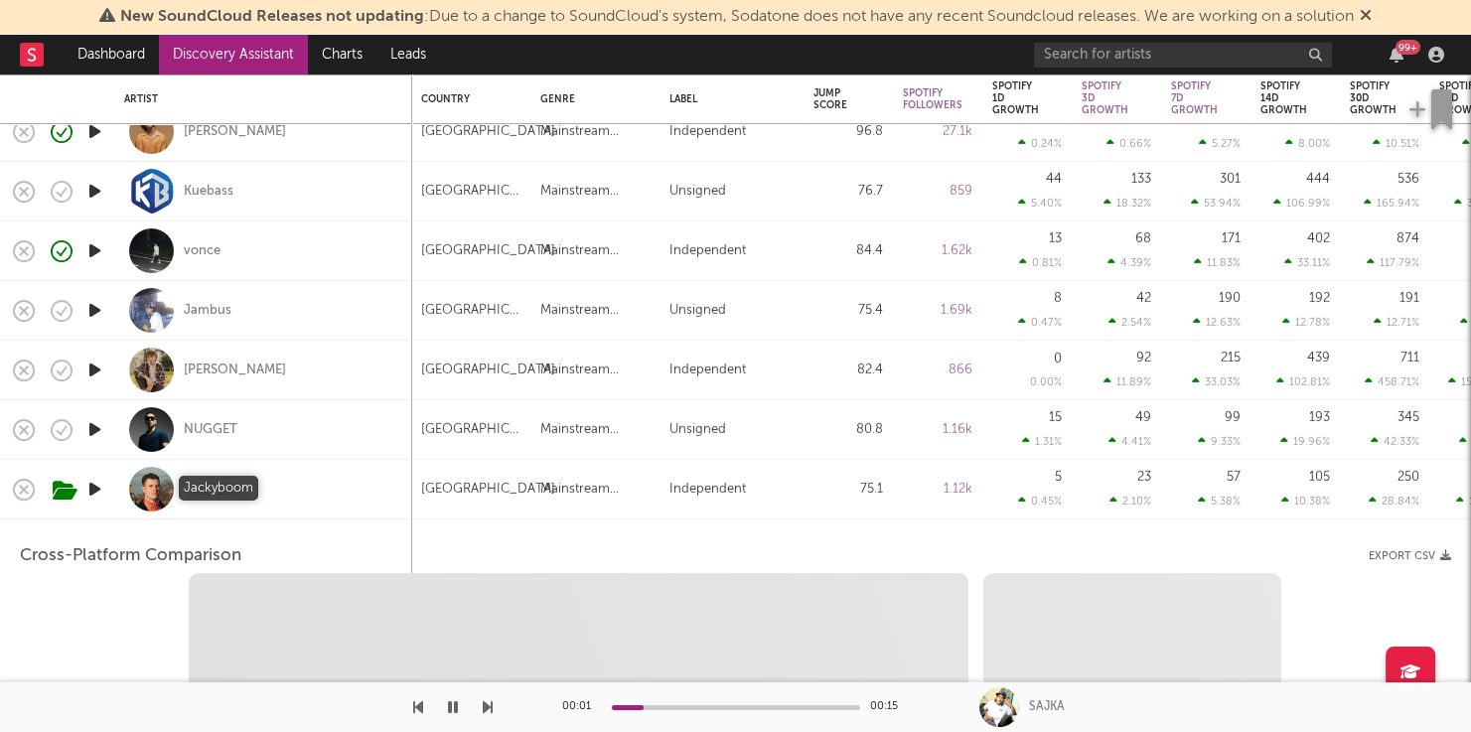
click at [238, 496] on div "Jackyboom" at bounding box center [219, 490] width 71 height 18
select select "1w"
select select "1m"
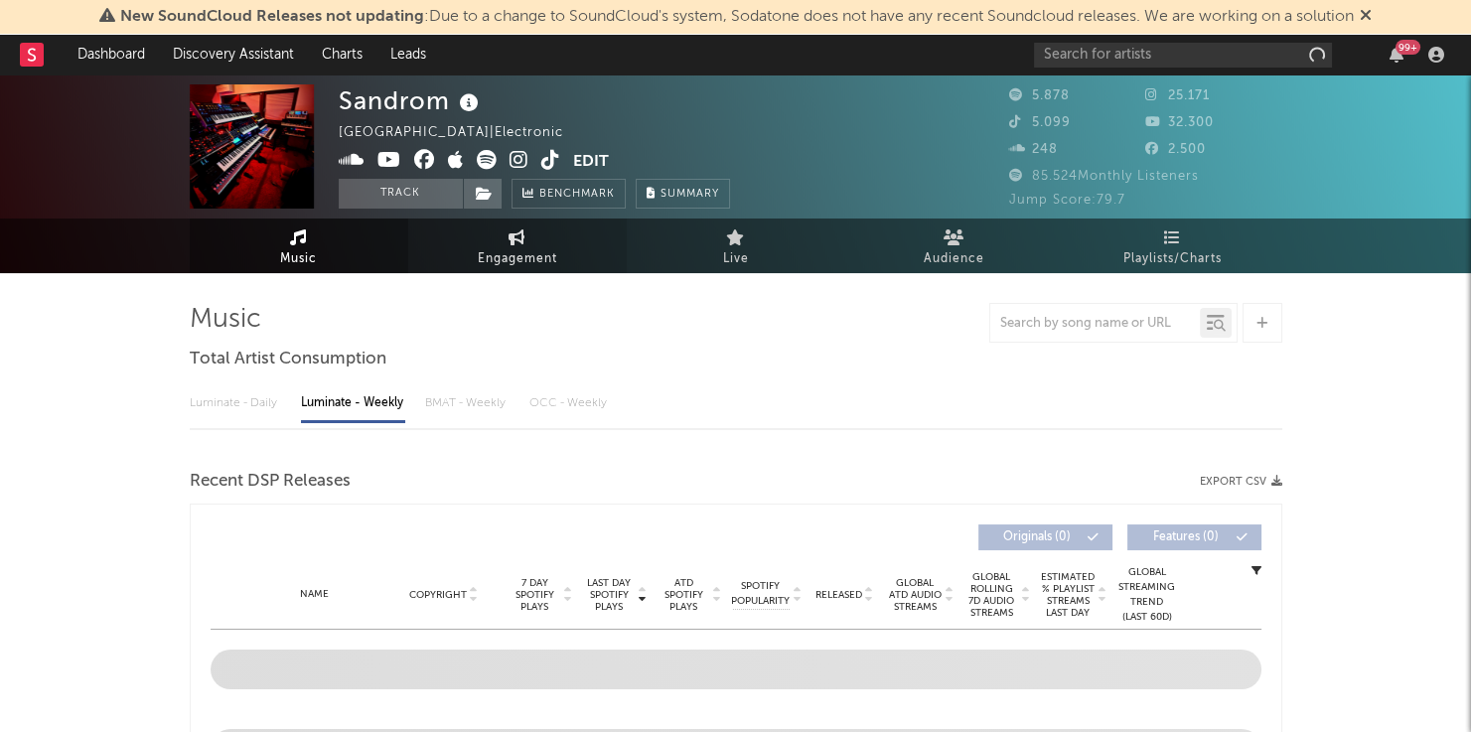
select select "6m"
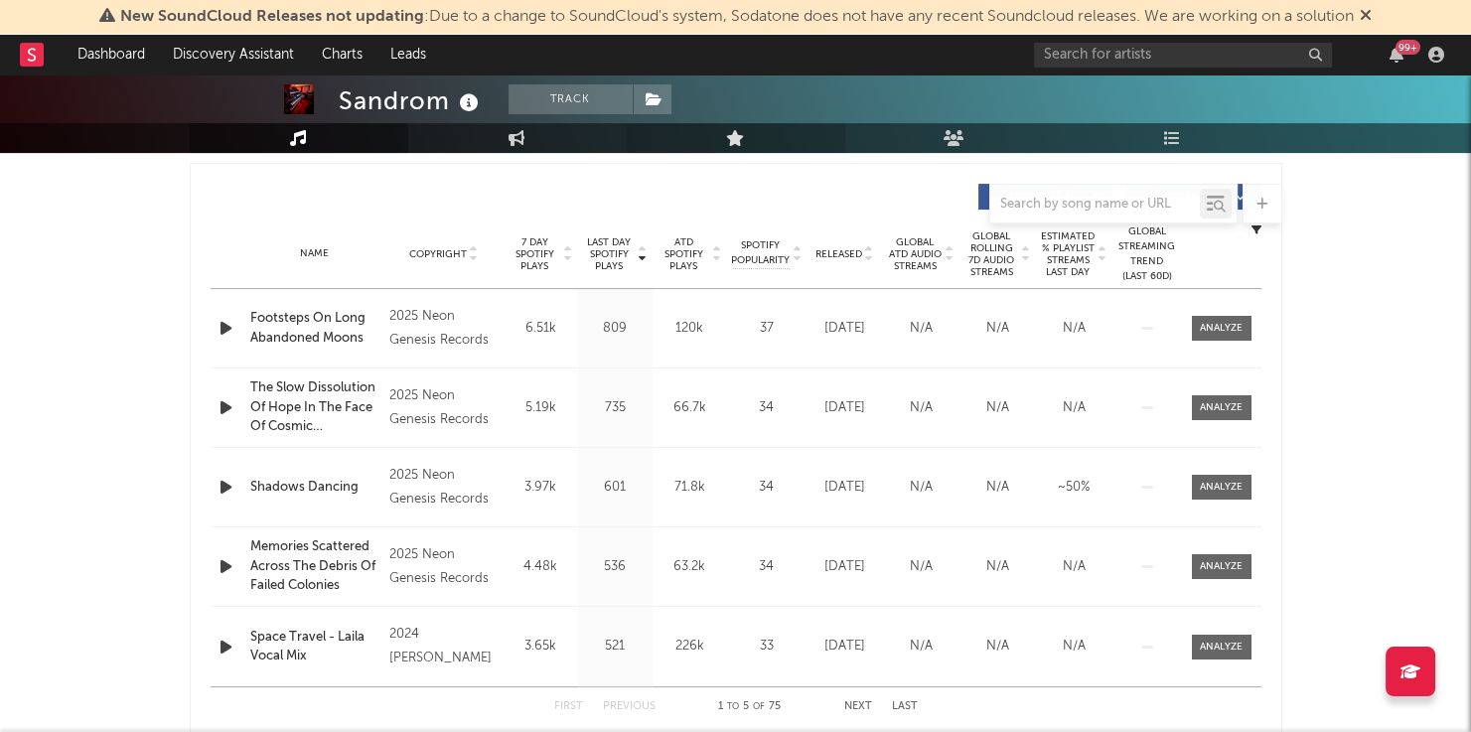
scroll to position [741, 0]
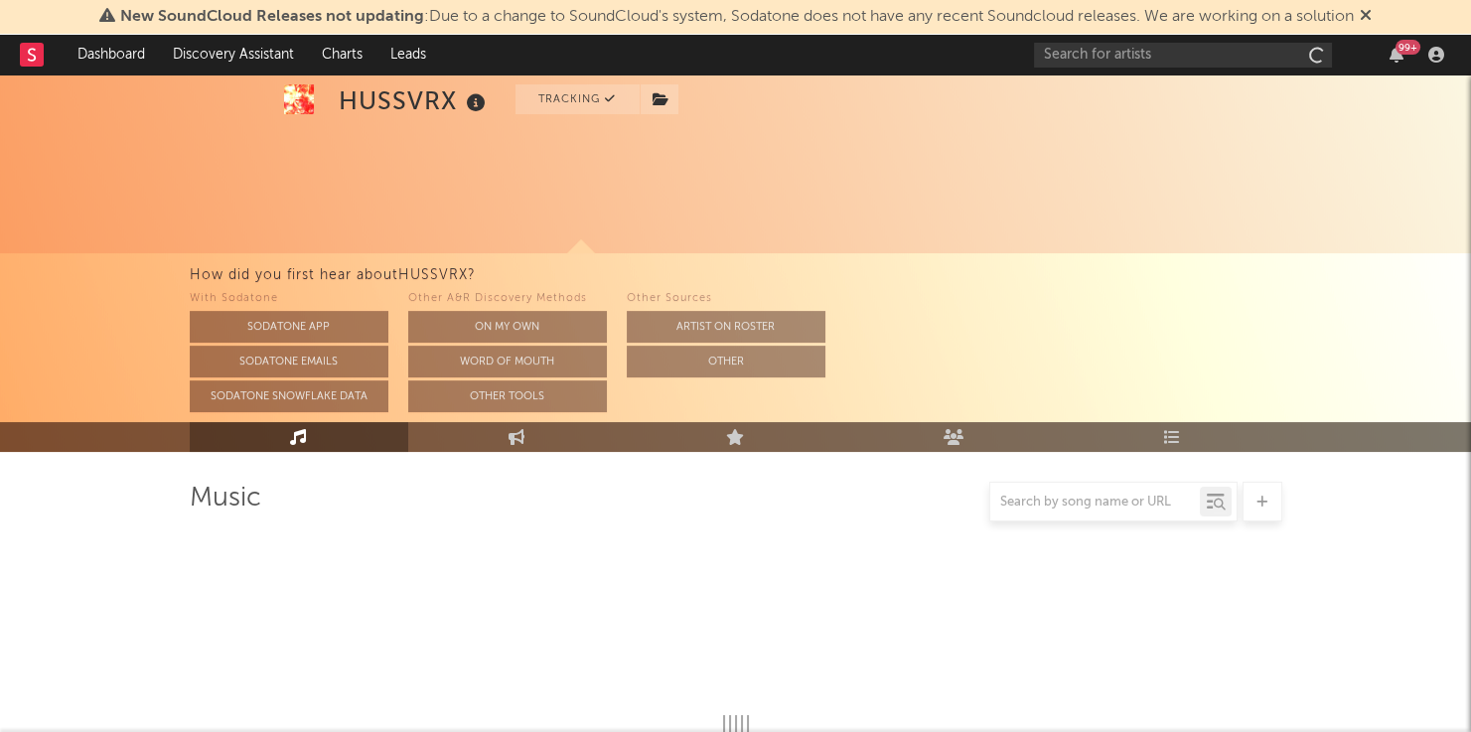
scroll to position [795, 0]
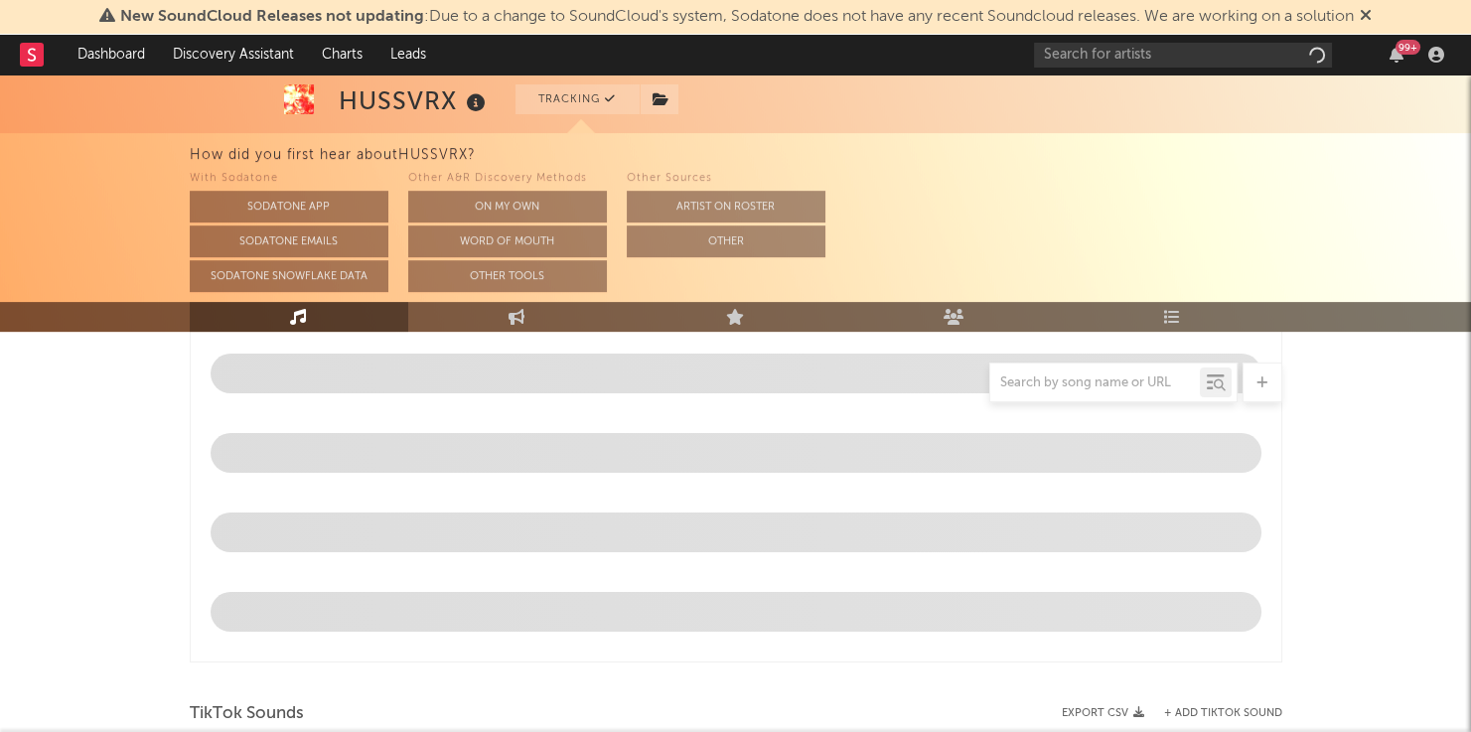
select select "6m"
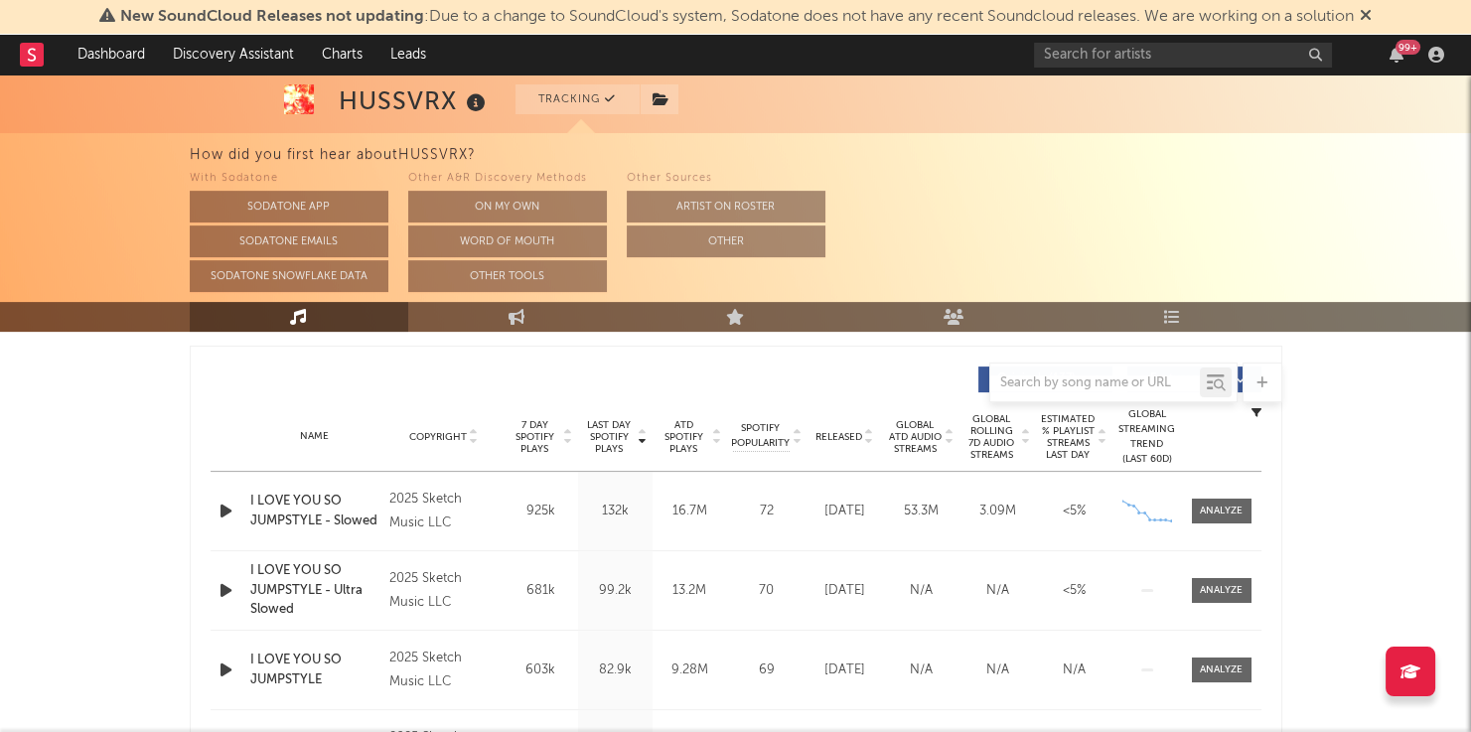
scroll to position [782, 0]
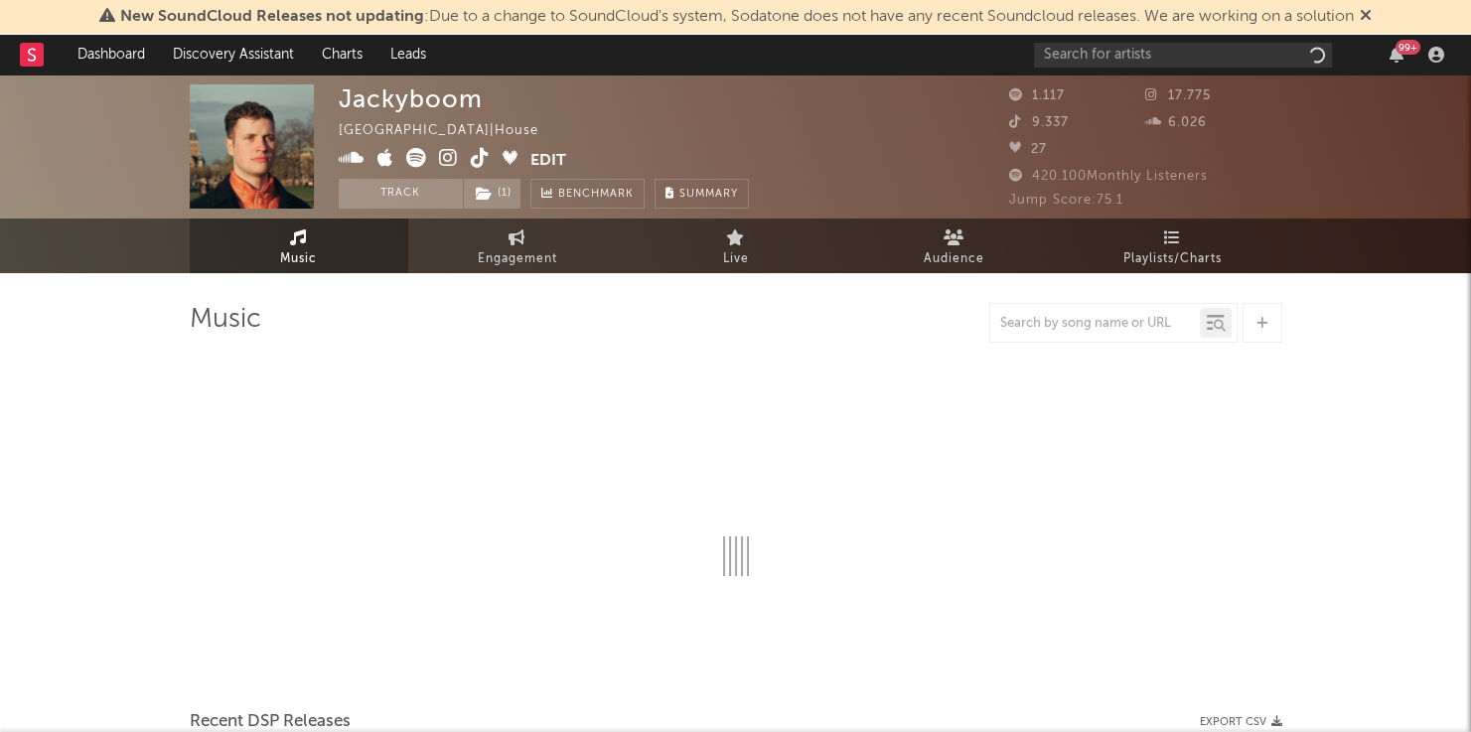
select select "1w"
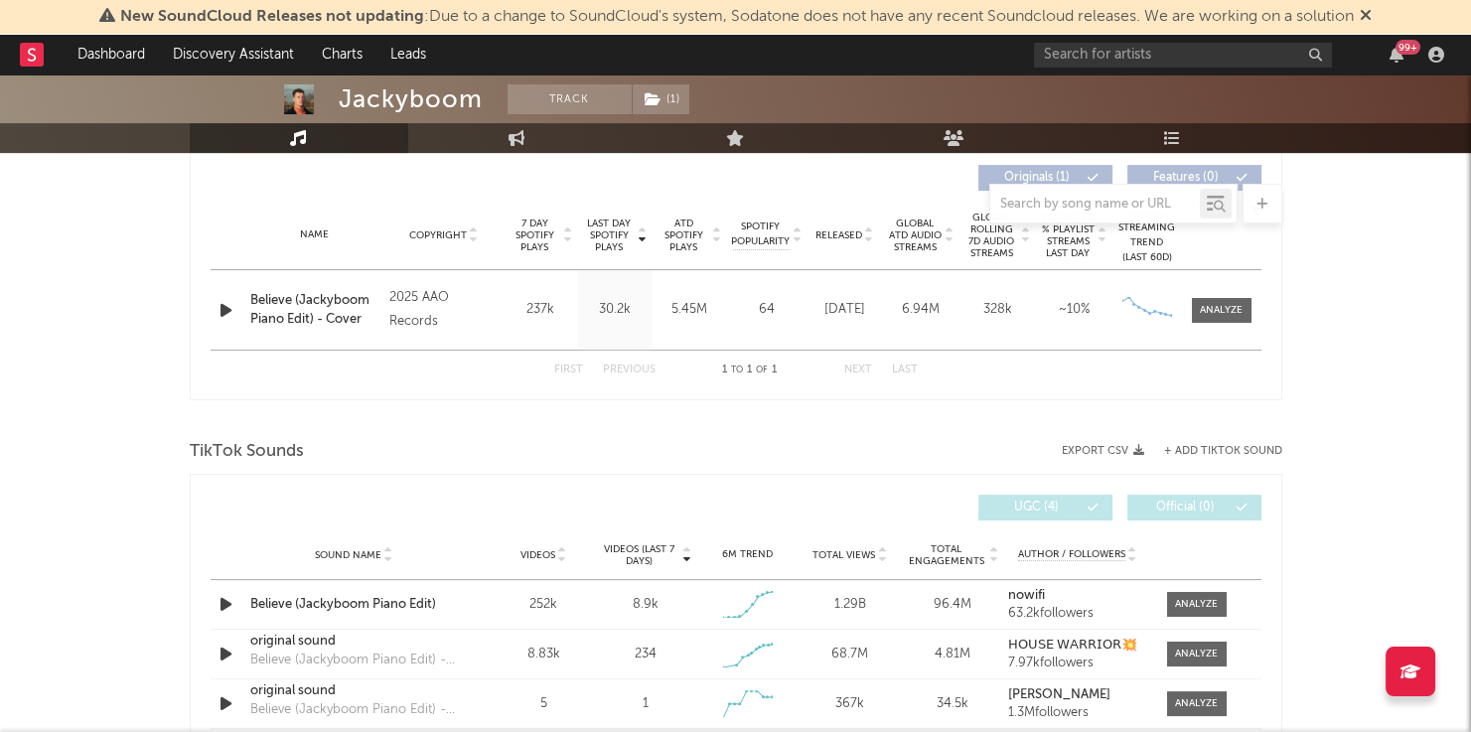
scroll to position [760, 0]
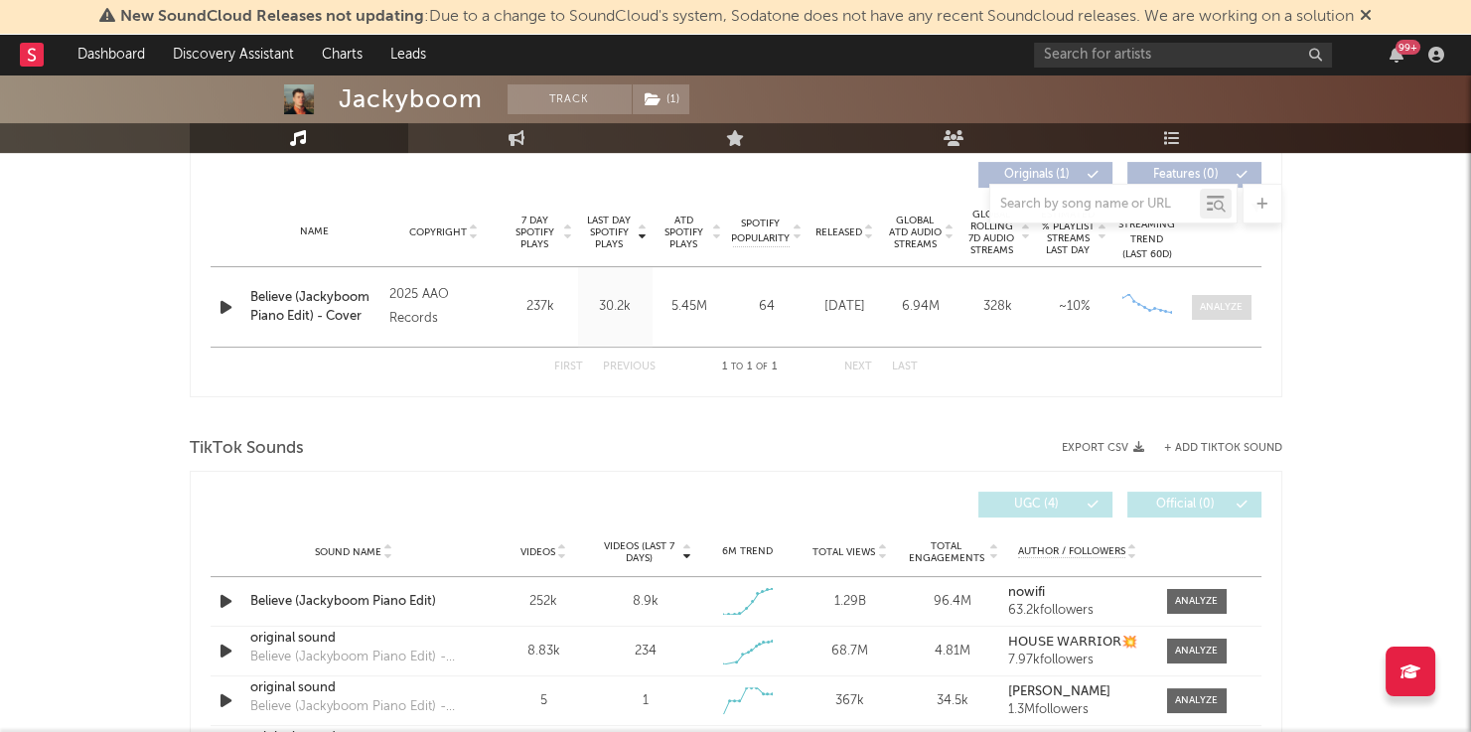
click at [1208, 304] on div at bounding box center [1221, 307] width 43 height 15
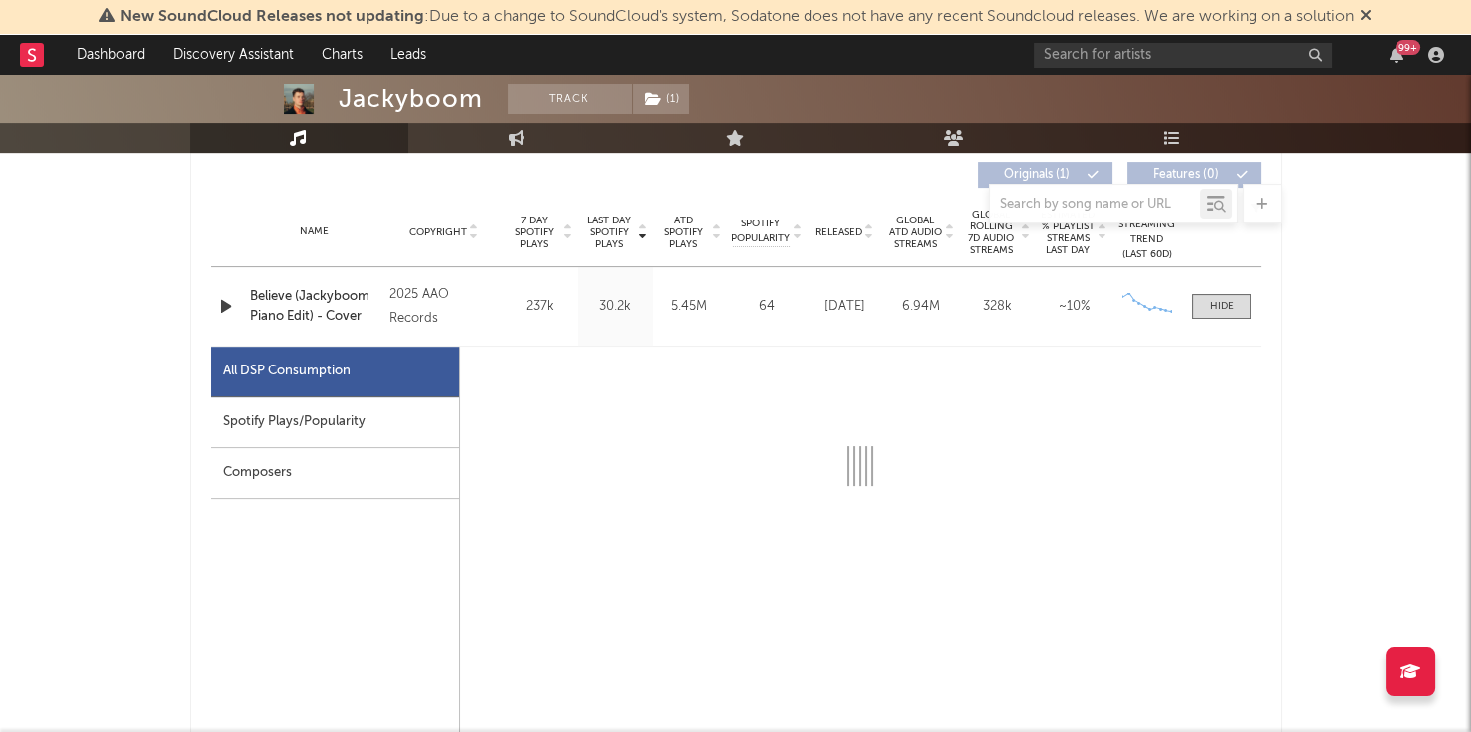
click at [356, 423] on div "Spotify Plays/Popularity" at bounding box center [335, 422] width 248 height 51
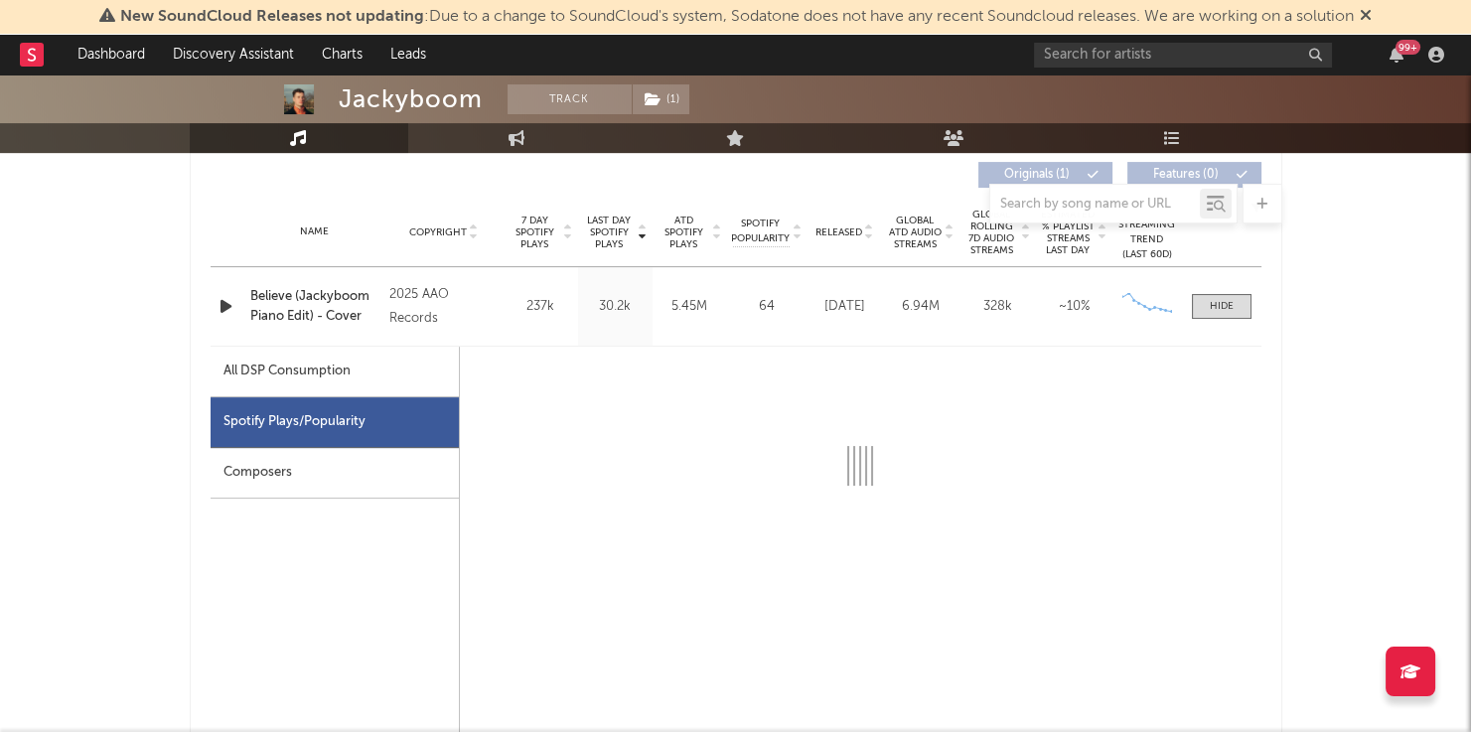
select select "1w"
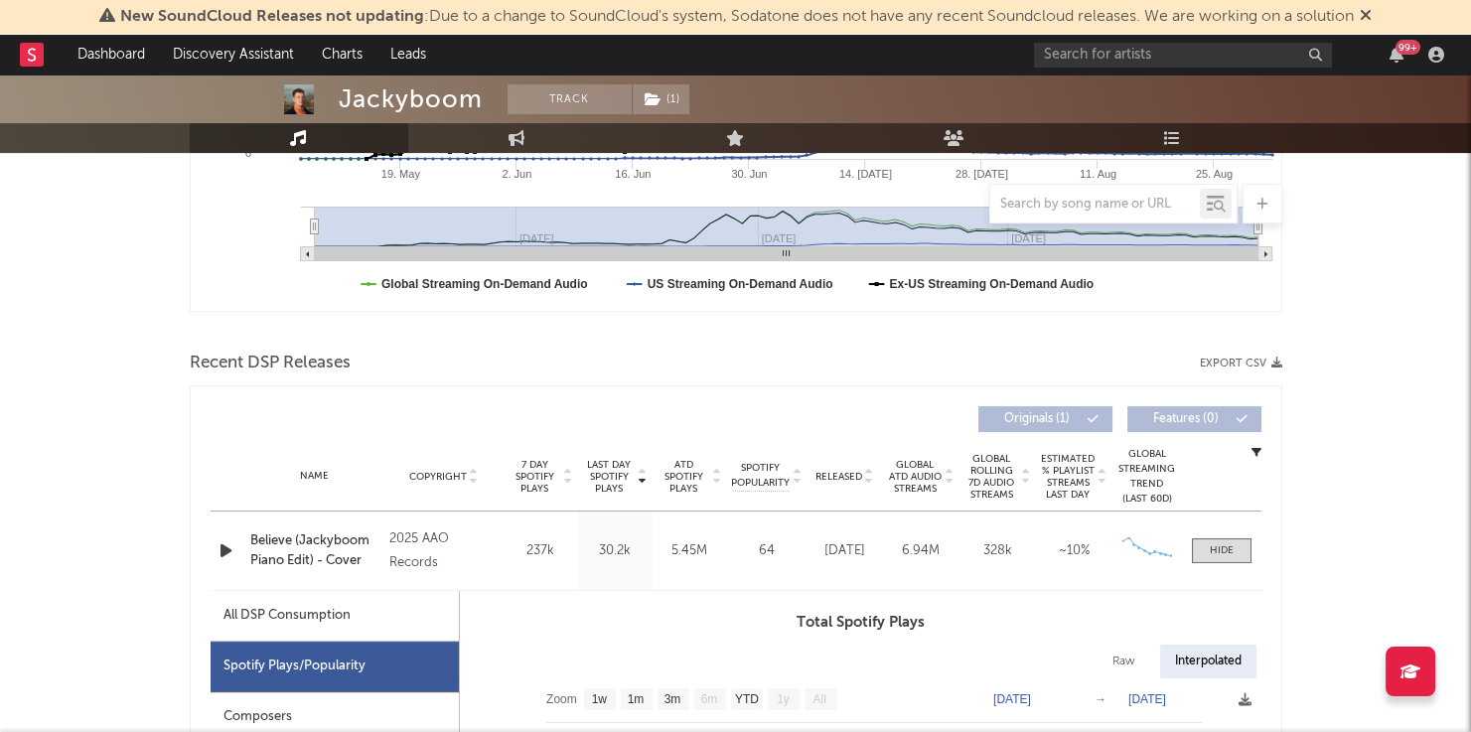
scroll to position [516, 0]
drag, startPoint x: 341, startPoint y: 105, endPoint x: 480, endPoint y: 94, distance: 139.5
click at [480, 94] on div "Jackyboom" at bounding box center [411, 99] width 144 height 30
copy div "Jackyboom"
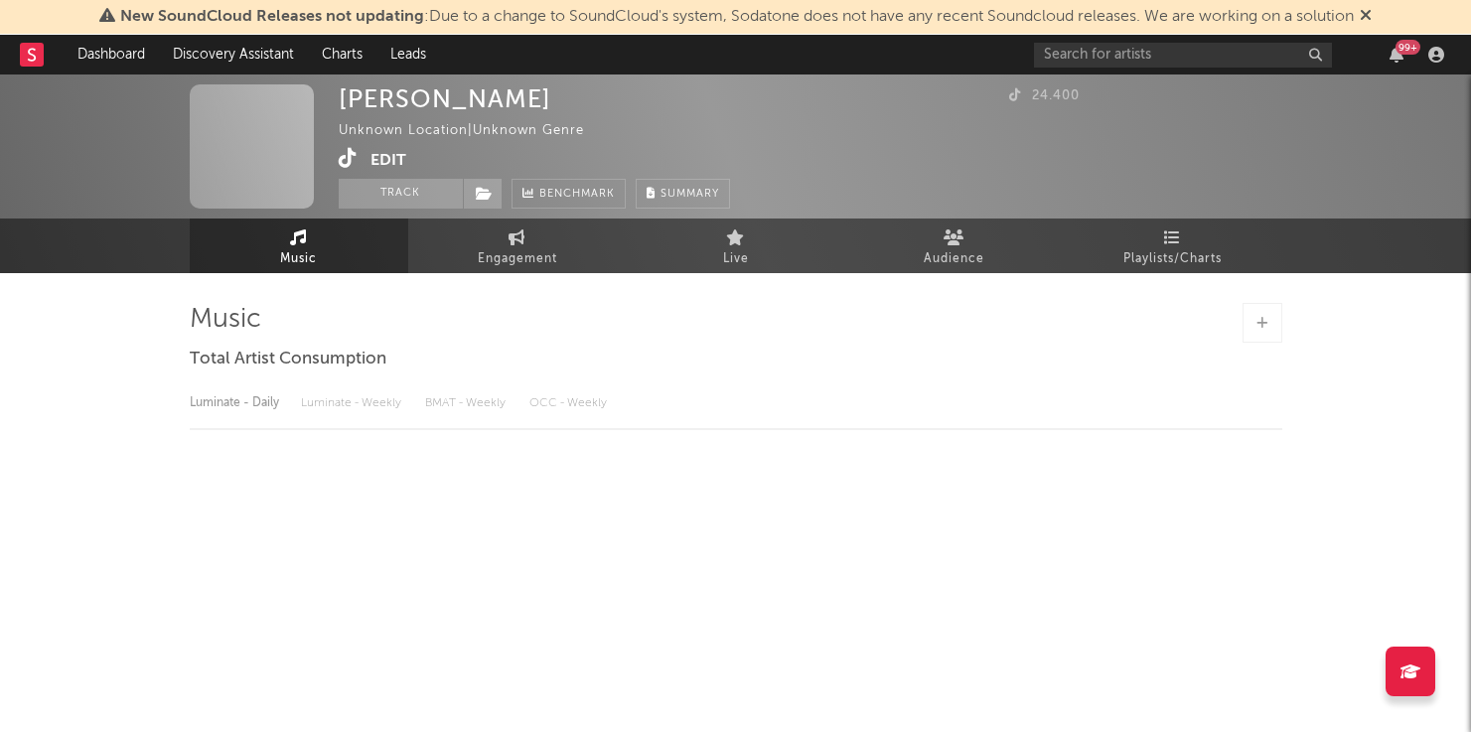
select select "1w"
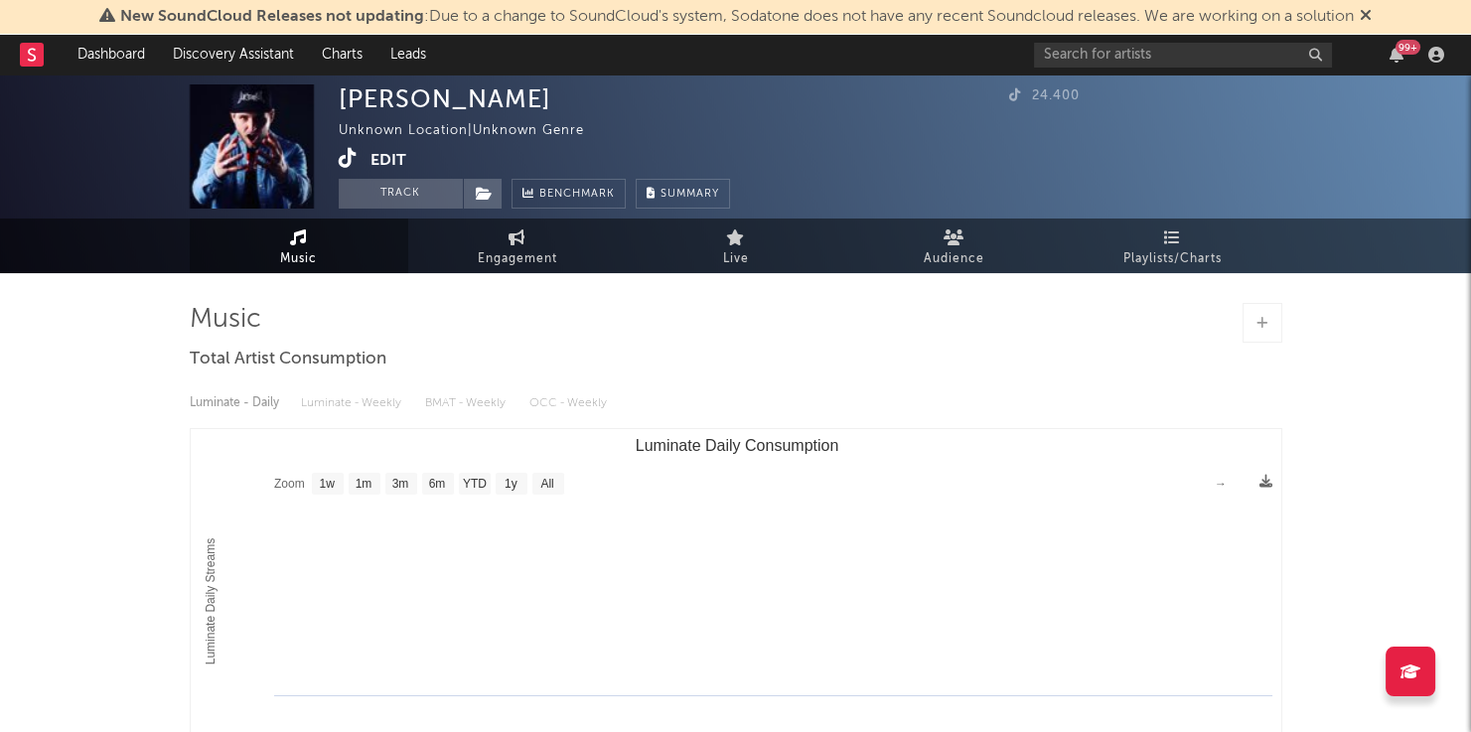
click at [346, 165] on icon at bounding box center [348, 158] width 19 height 20
